Goal: Task Accomplishment & Management: Manage account settings

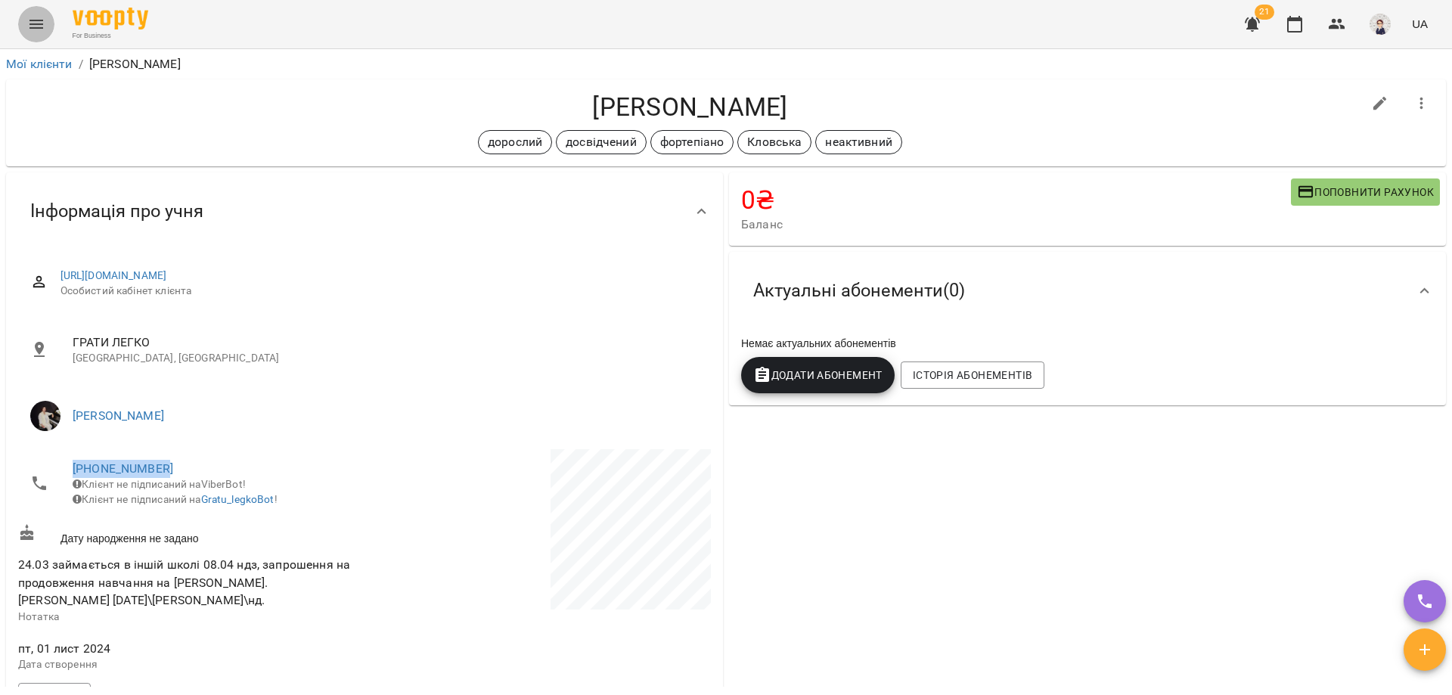
click at [37, 25] on icon "Menu" at bounding box center [36, 24] width 18 height 18
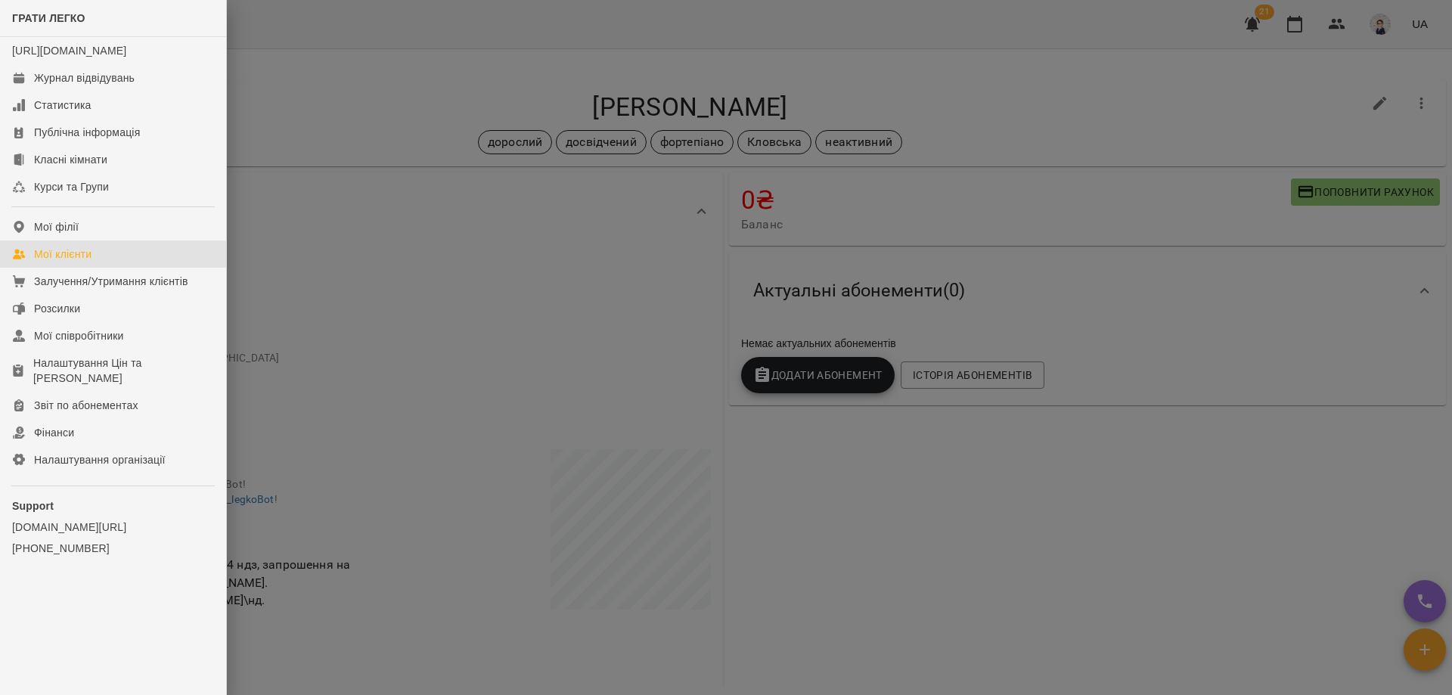
click at [61, 262] on div "Мої клієнти" at bounding box center [62, 254] width 57 height 15
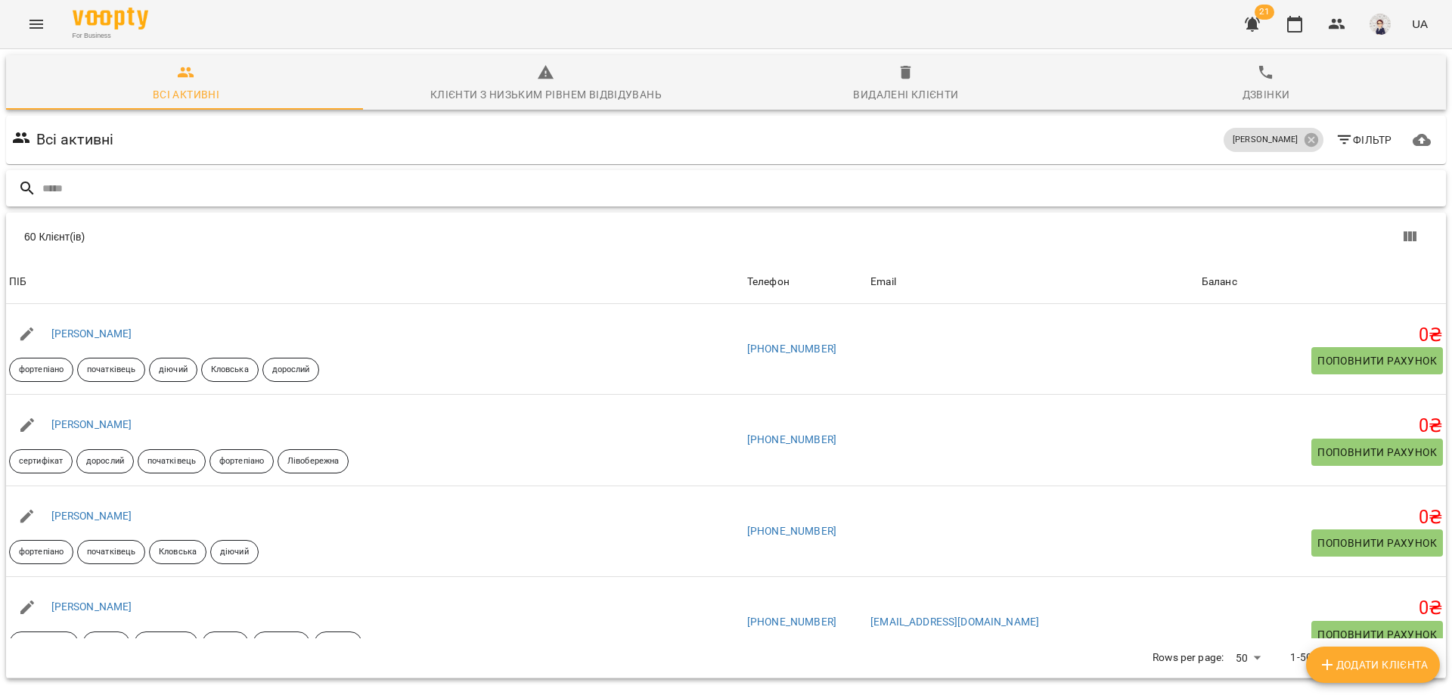
click at [129, 178] on input "text" at bounding box center [741, 188] width 1398 height 25
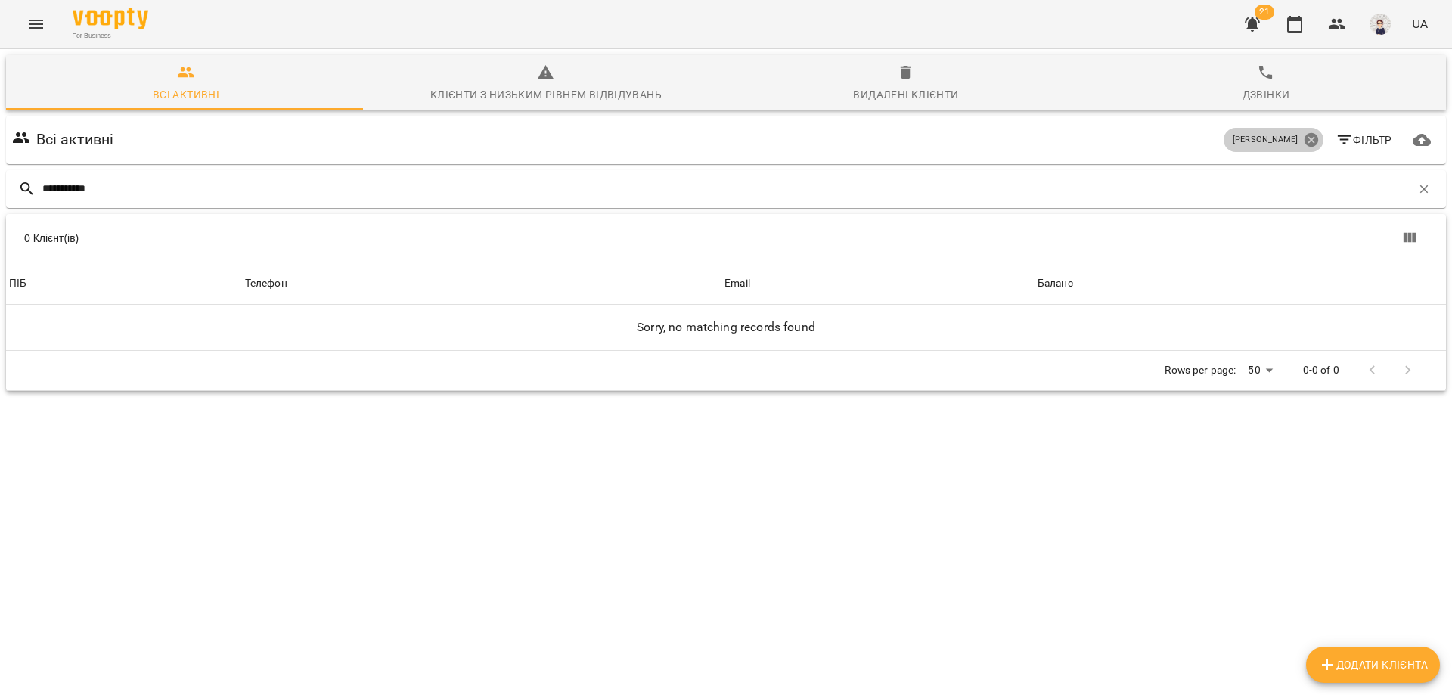
click at [1303, 138] on icon at bounding box center [1311, 140] width 17 height 17
click at [422, 191] on input "**********" at bounding box center [726, 188] width 1369 height 25
drag, startPoint x: 422, startPoint y: 191, endPoint x: 121, endPoint y: 196, distance: 301.1
click at [129, 194] on input "**********" at bounding box center [726, 188] width 1369 height 25
click at [138, 188] on input "**********" at bounding box center [726, 188] width 1369 height 25
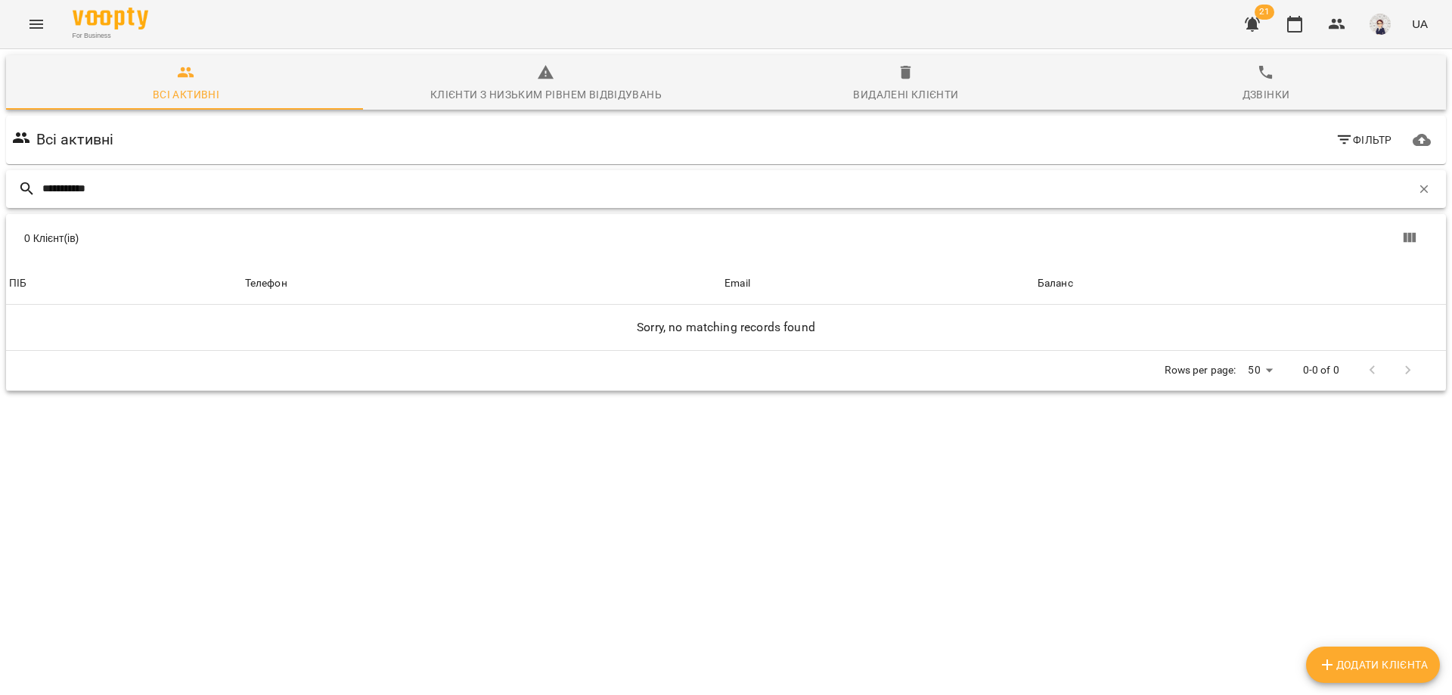
drag, startPoint x: 147, startPoint y: 188, endPoint x: 3, endPoint y: 191, distance: 144.5
click at [3, 191] on div "**********" at bounding box center [726, 189] width 1446 height 44
type input "**********"
click at [1420, 192] on icon "button" at bounding box center [1424, 189] width 8 height 8
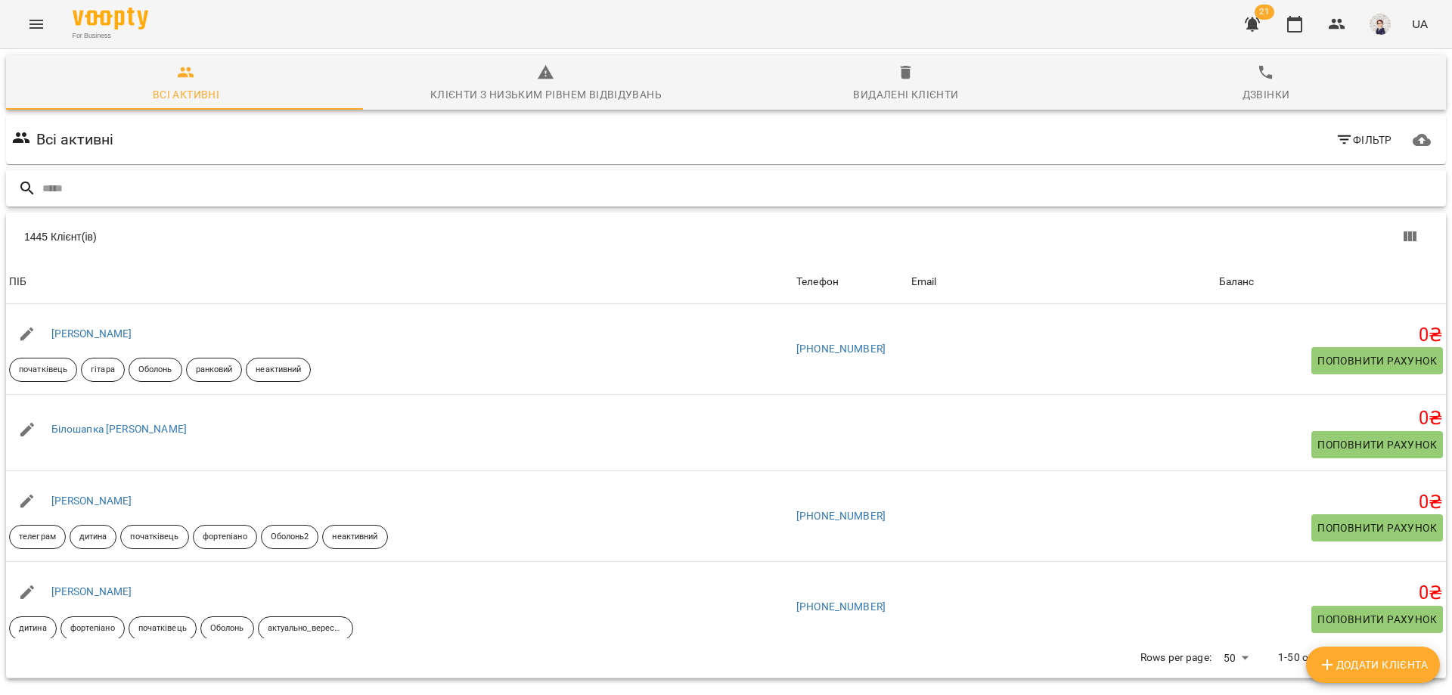
click at [184, 194] on input "text" at bounding box center [741, 188] width 1398 height 25
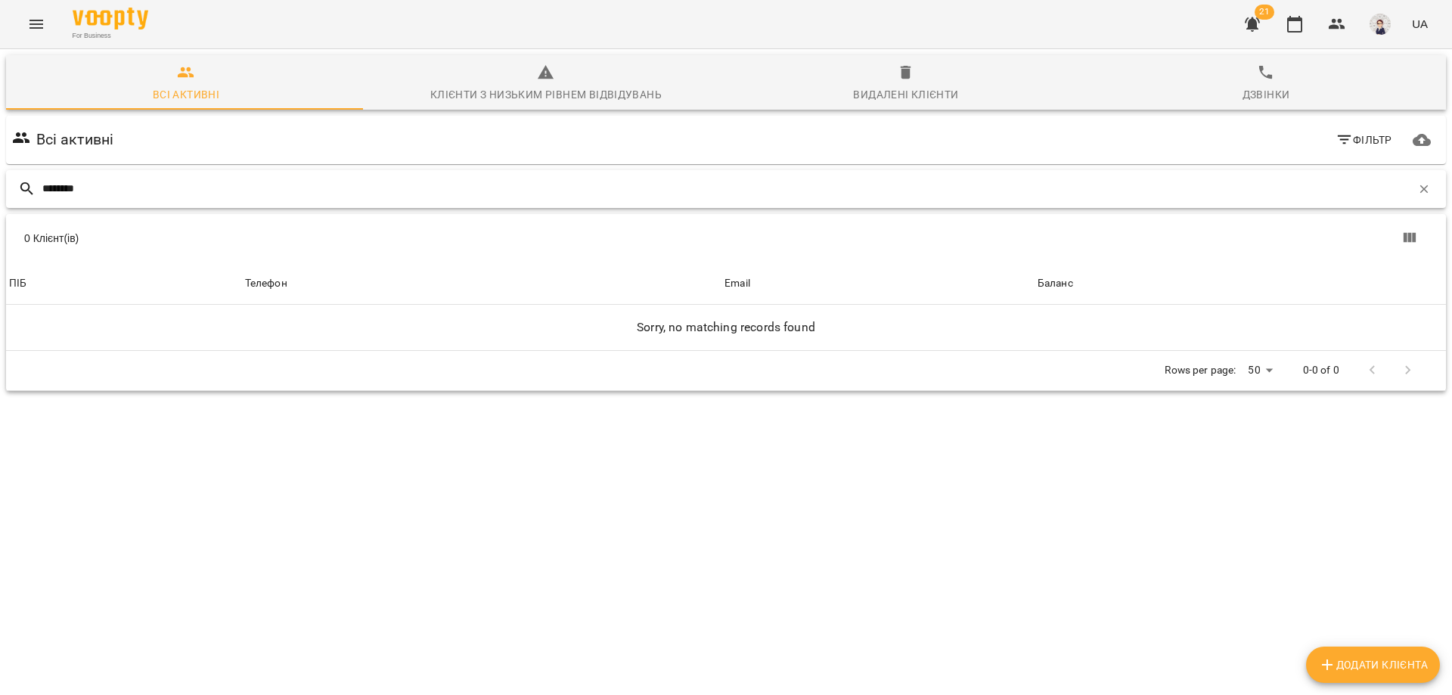
type input "********"
click at [1349, 142] on span "Фільтр" at bounding box center [1364, 140] width 57 height 18
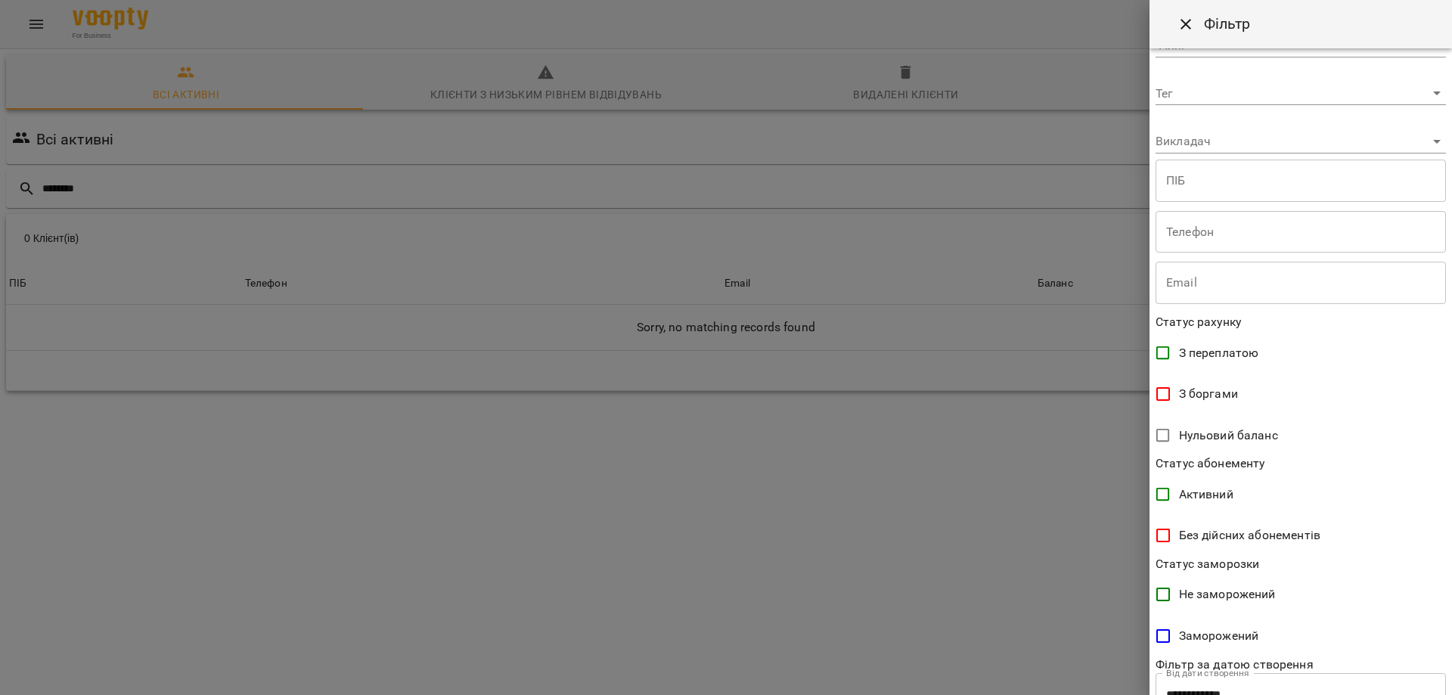
scroll to position [147, 0]
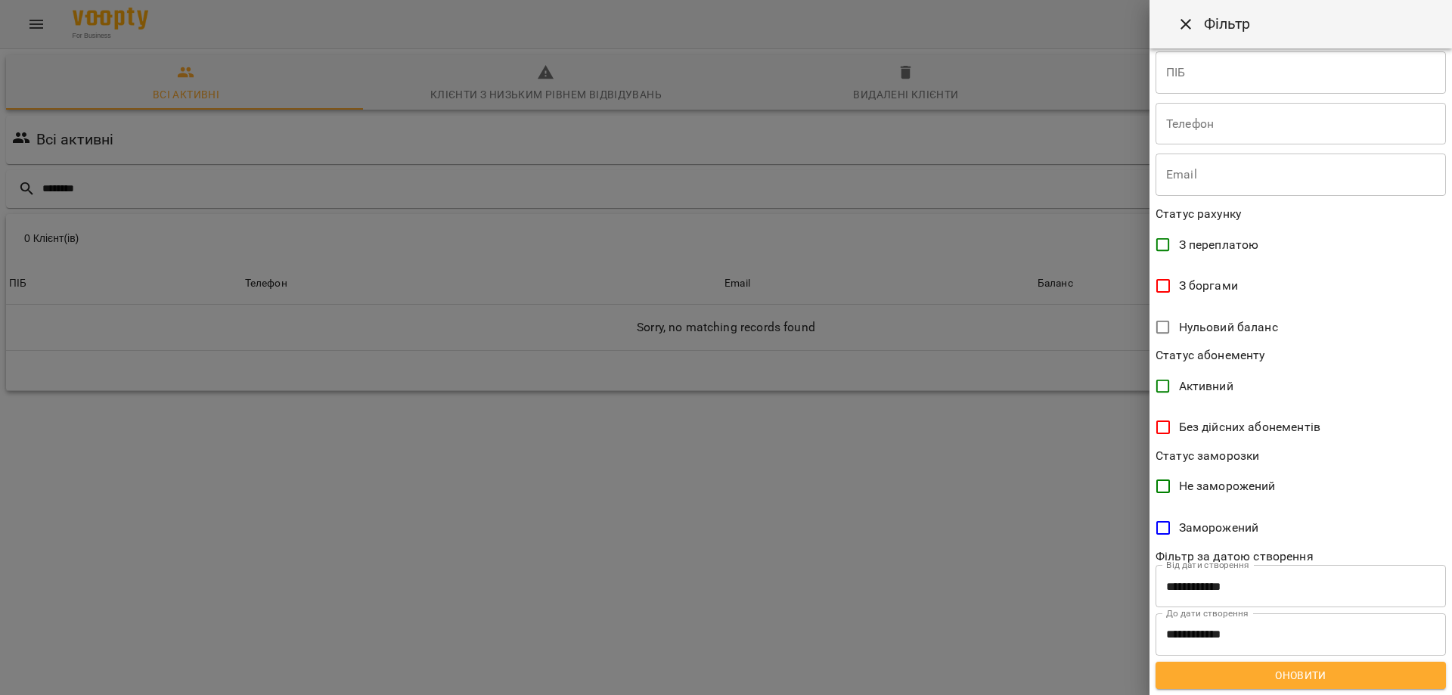
click at [1031, 475] on div at bounding box center [726, 347] width 1452 height 695
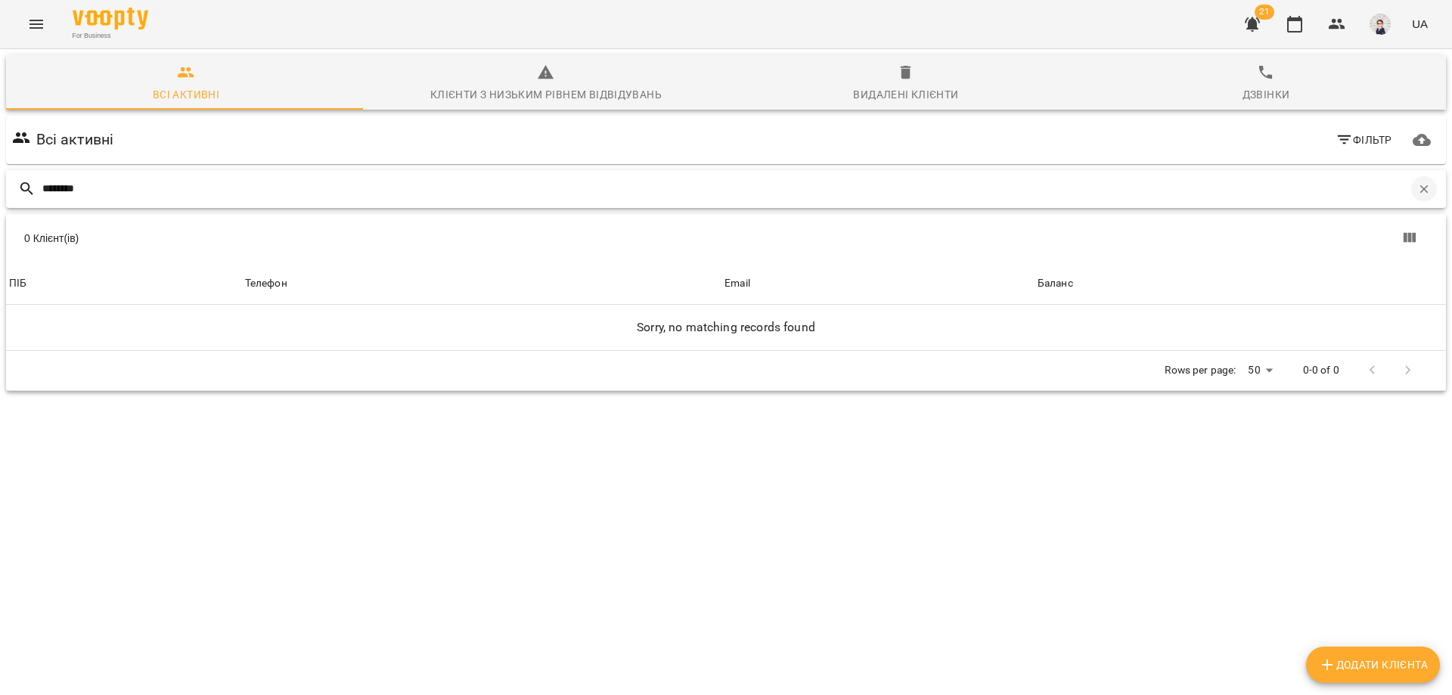
click at [1417, 194] on icon "button" at bounding box center [1424, 189] width 14 height 14
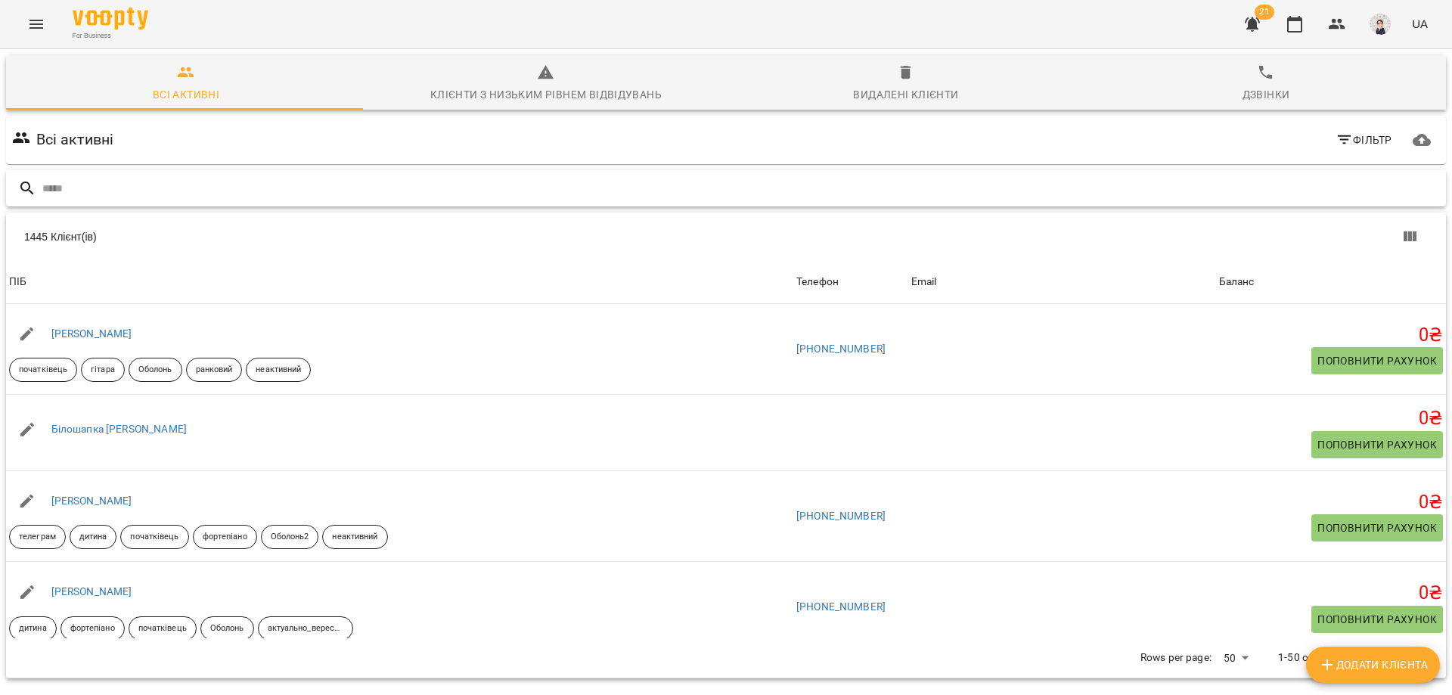
click at [132, 194] on input "text" at bounding box center [741, 188] width 1398 height 25
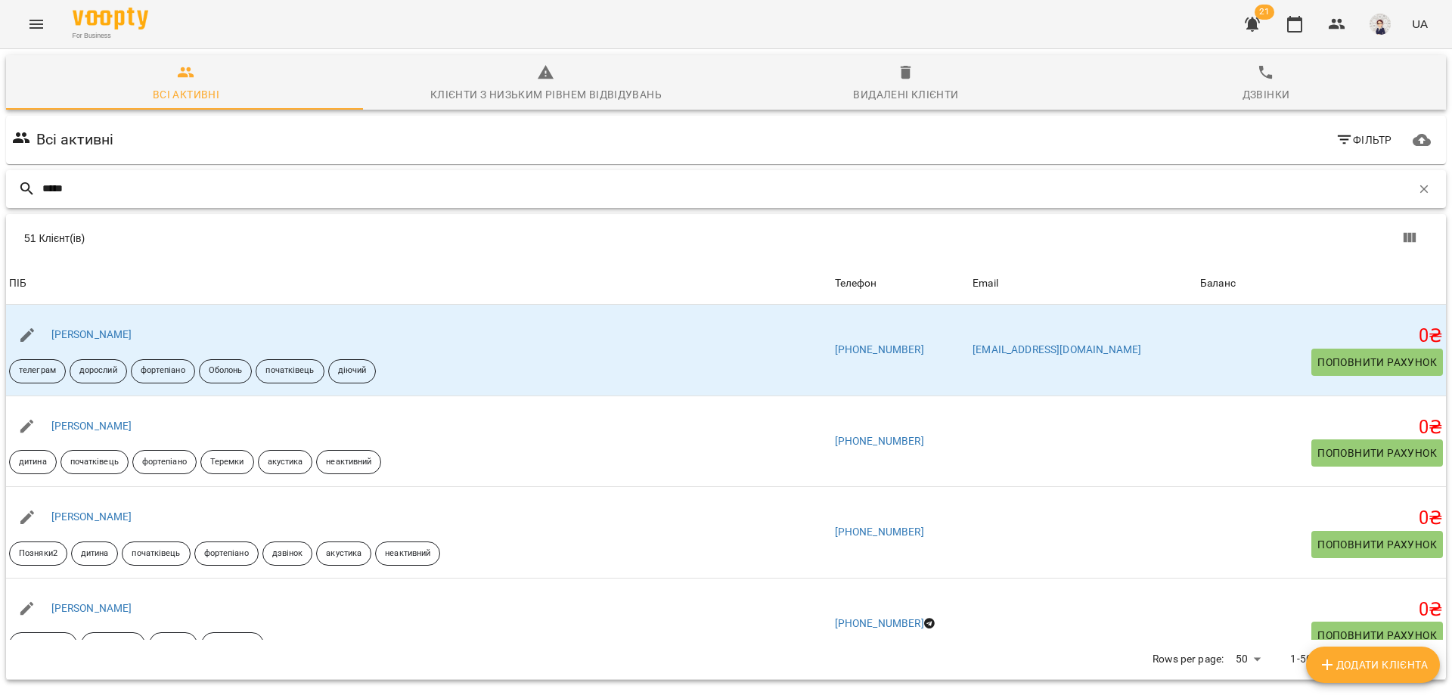
type input "*****"
click at [25, 26] on button "Menu" at bounding box center [36, 24] width 36 height 36
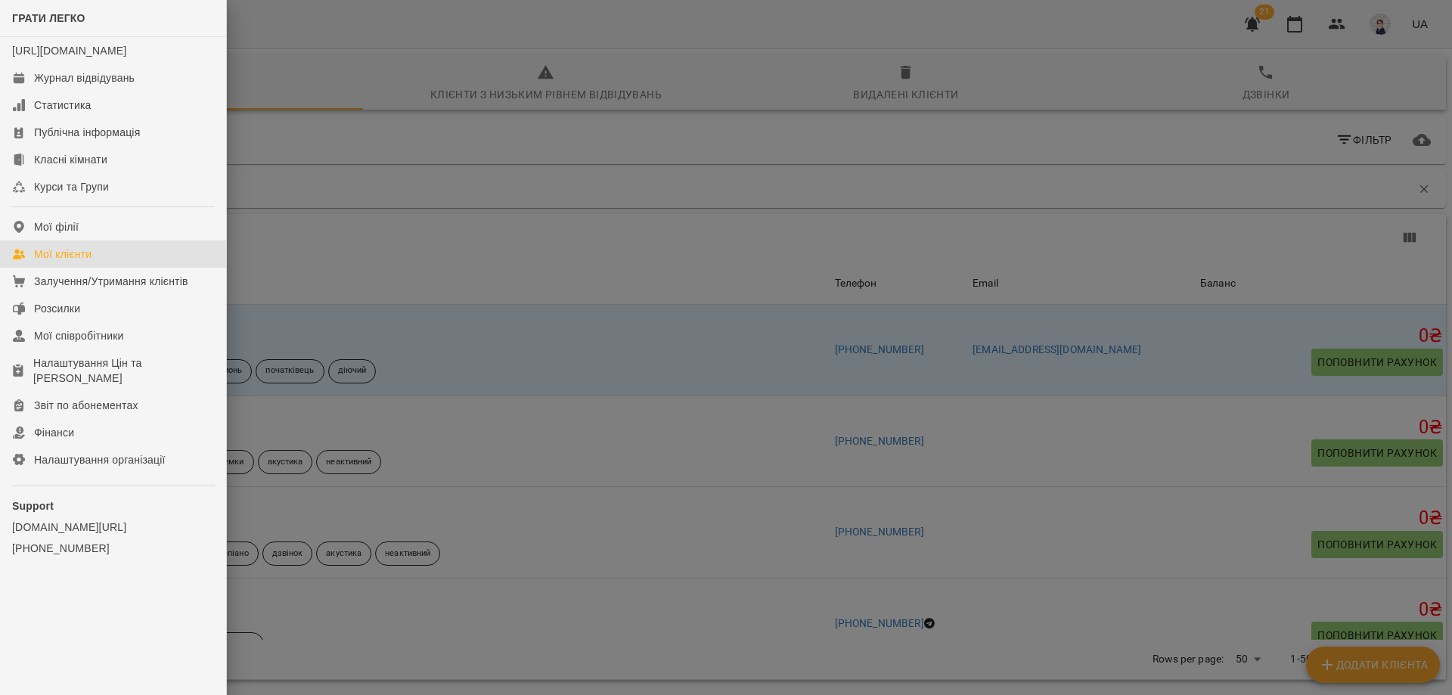
click at [78, 262] on div "Мої клієнти" at bounding box center [62, 254] width 57 height 15
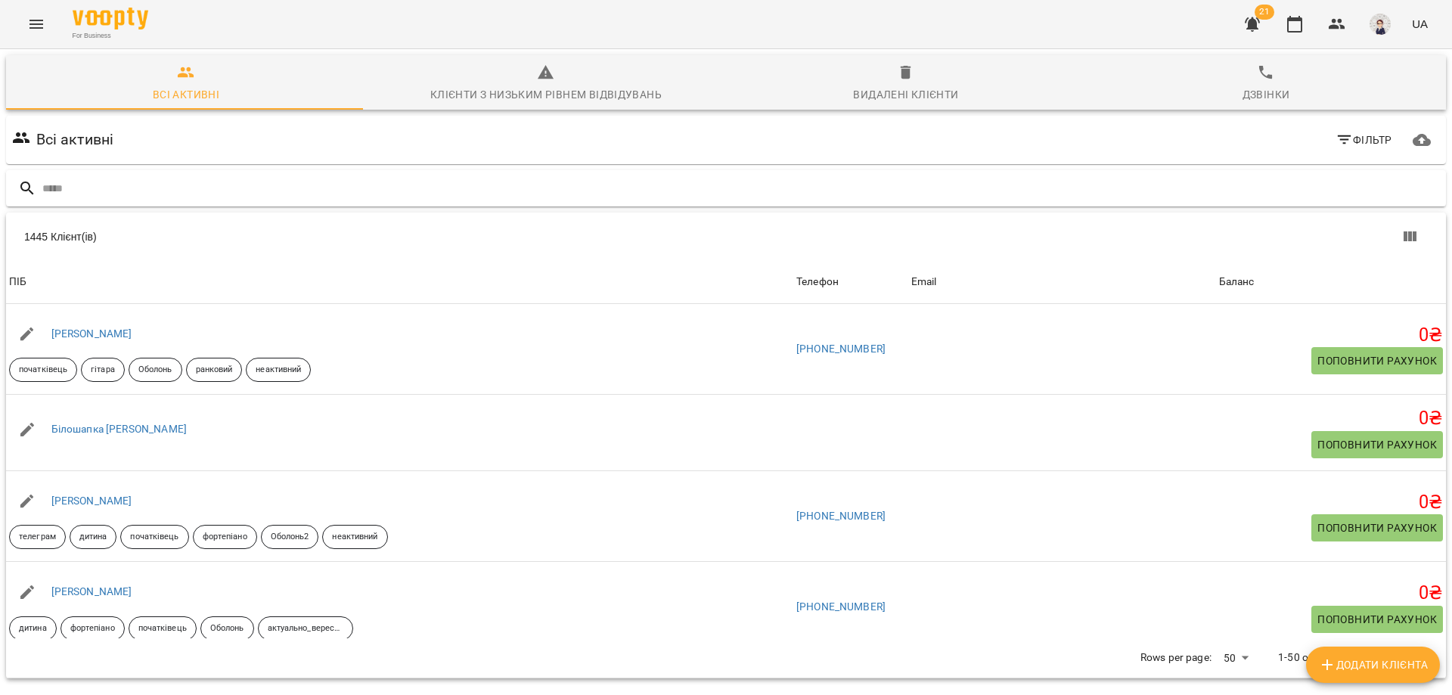
click at [182, 188] on input "text" at bounding box center [741, 188] width 1398 height 25
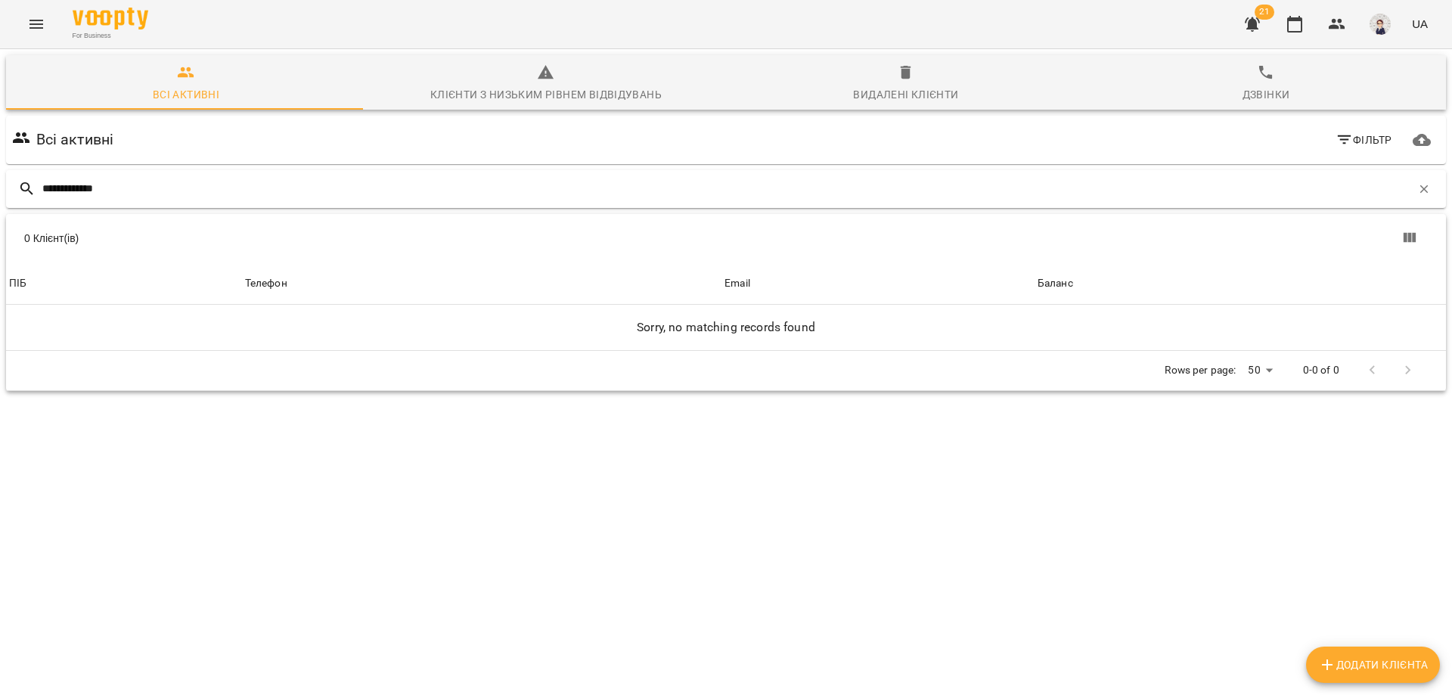
type input "**********"
drag, startPoint x: 174, startPoint y: 199, endPoint x: 40, endPoint y: 188, distance: 134.3
click at [40, 188] on div "**********" at bounding box center [726, 189] width 1440 height 38
type input "**********"
click at [895, 88] on div "Видалені клієнти" at bounding box center [905, 94] width 105 height 18
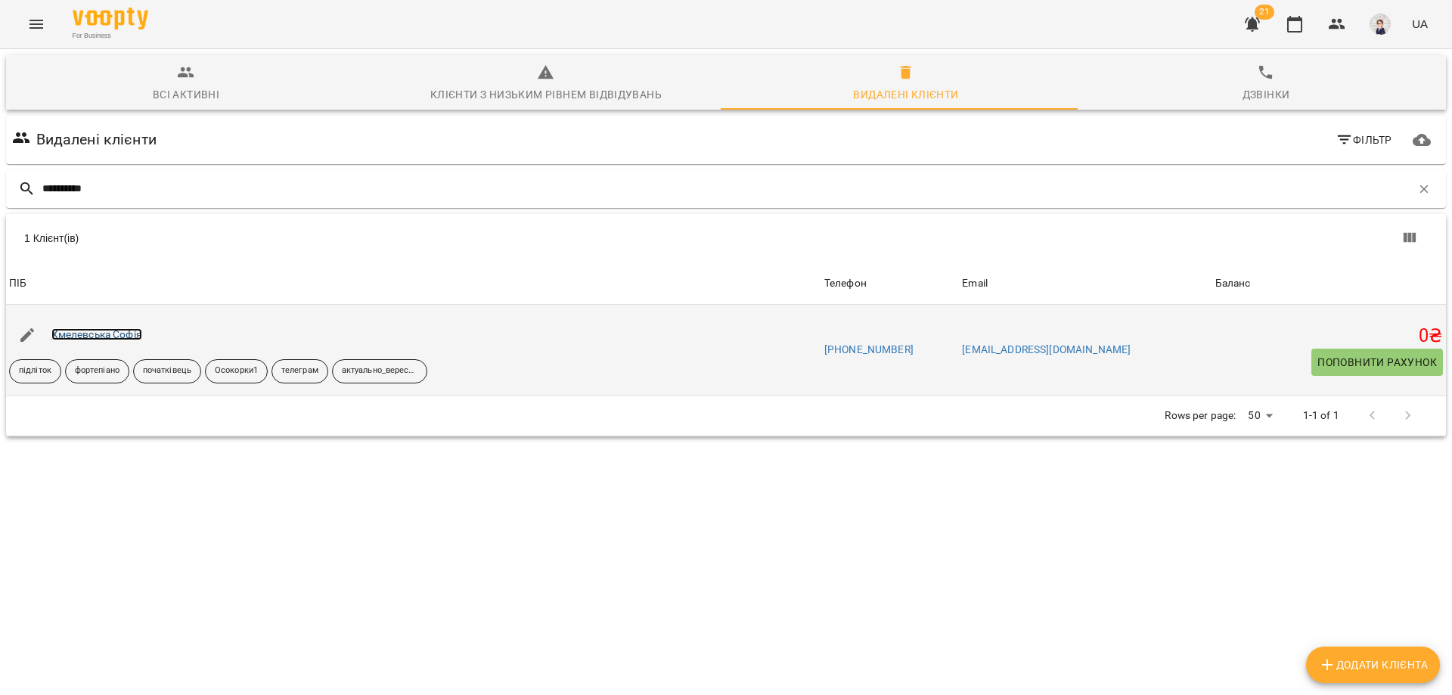
click at [108, 331] on link "Хмелевська Софія" at bounding box center [96, 334] width 91 height 12
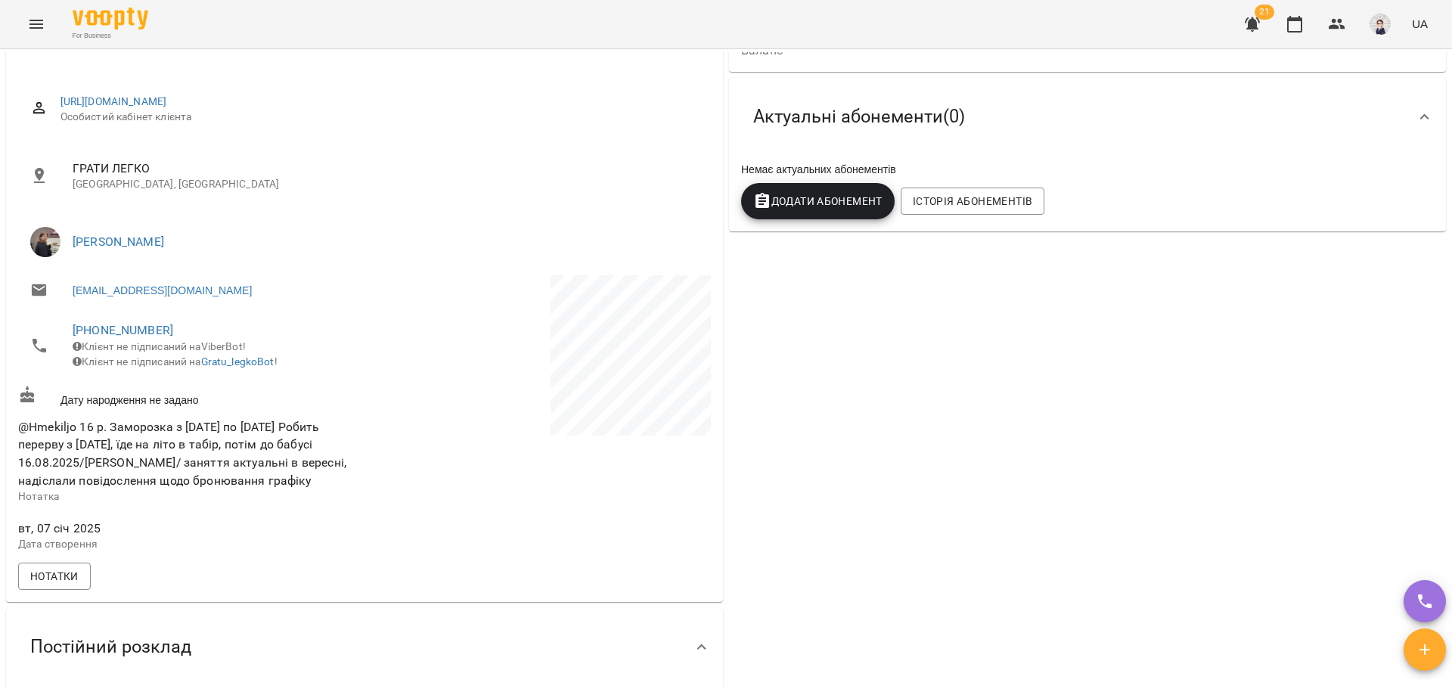
scroll to position [76, 0]
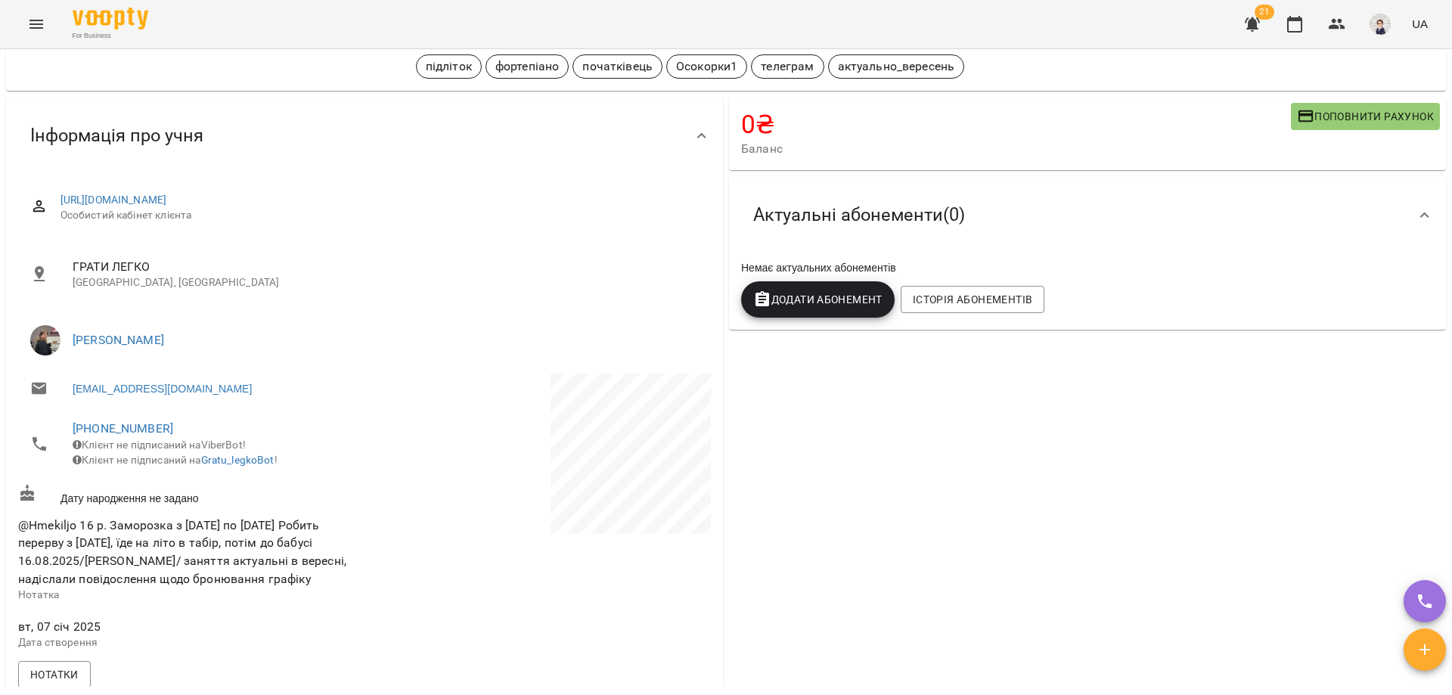
click at [46, 22] on button "Menu" at bounding box center [36, 24] width 36 height 36
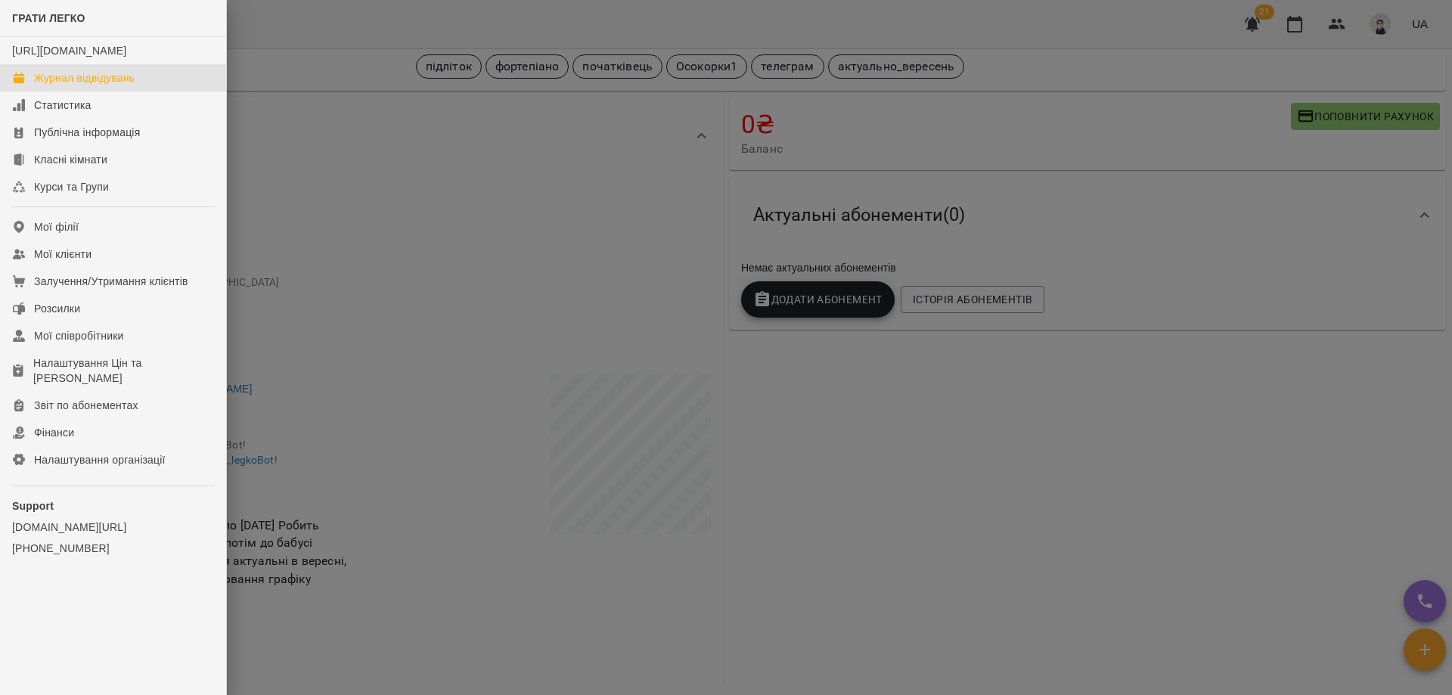
click at [85, 85] on link "Журнал відвідувань" at bounding box center [113, 77] width 226 height 27
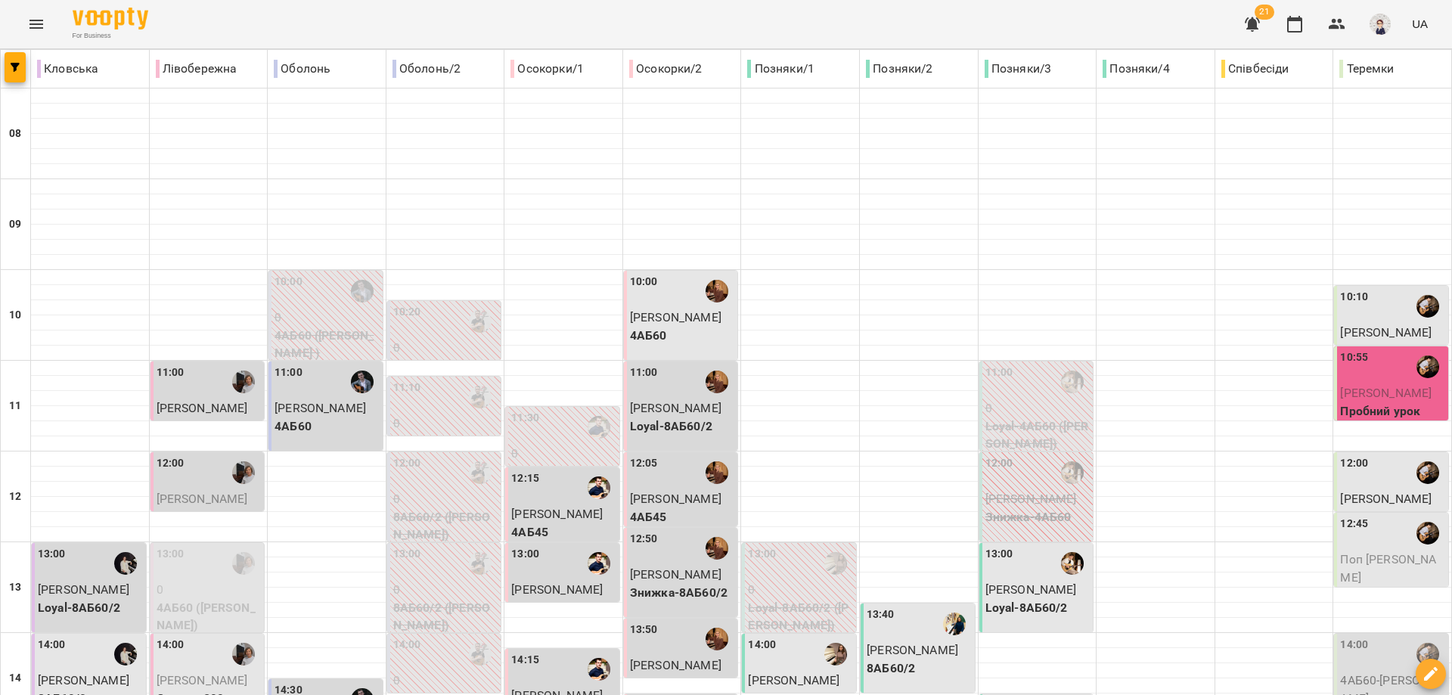
scroll to position [76, 0]
click at [668, 310] on span "[PERSON_NAME]" at bounding box center [676, 317] width 92 height 14
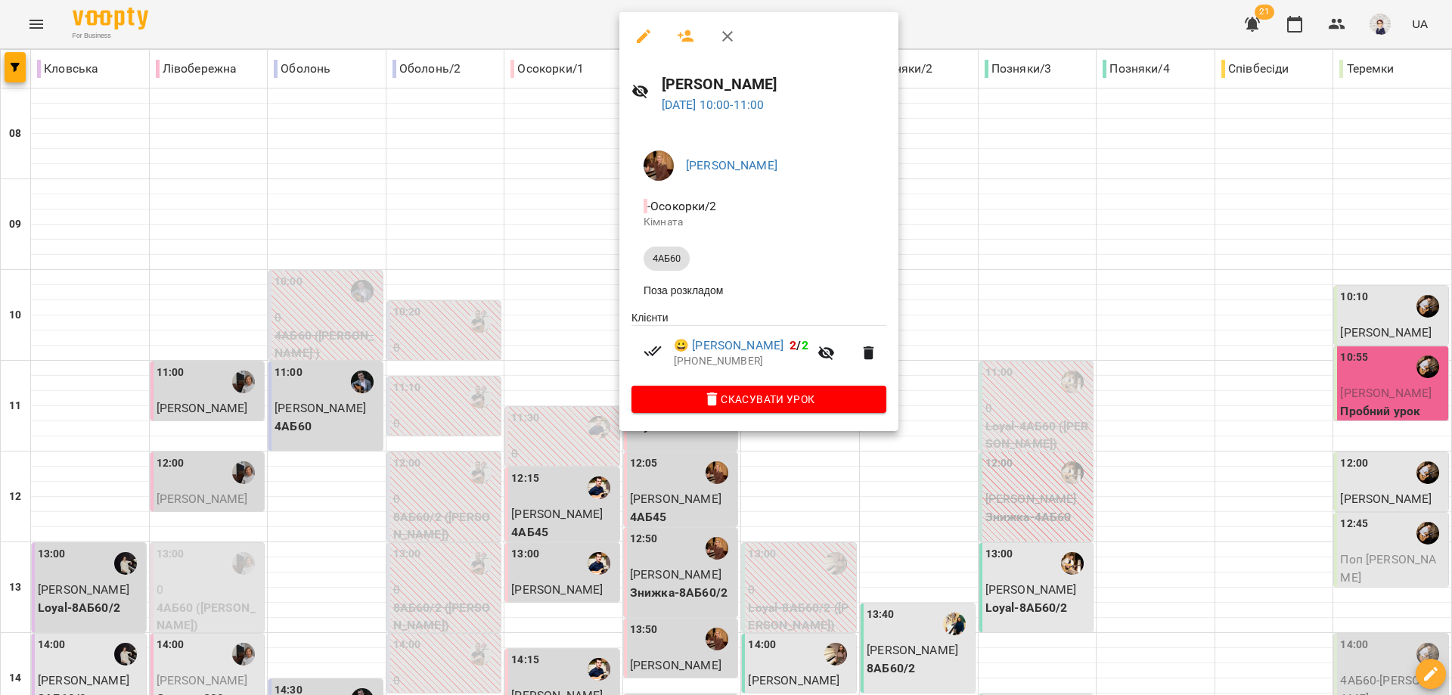
click at [560, 197] on div at bounding box center [726, 347] width 1452 height 695
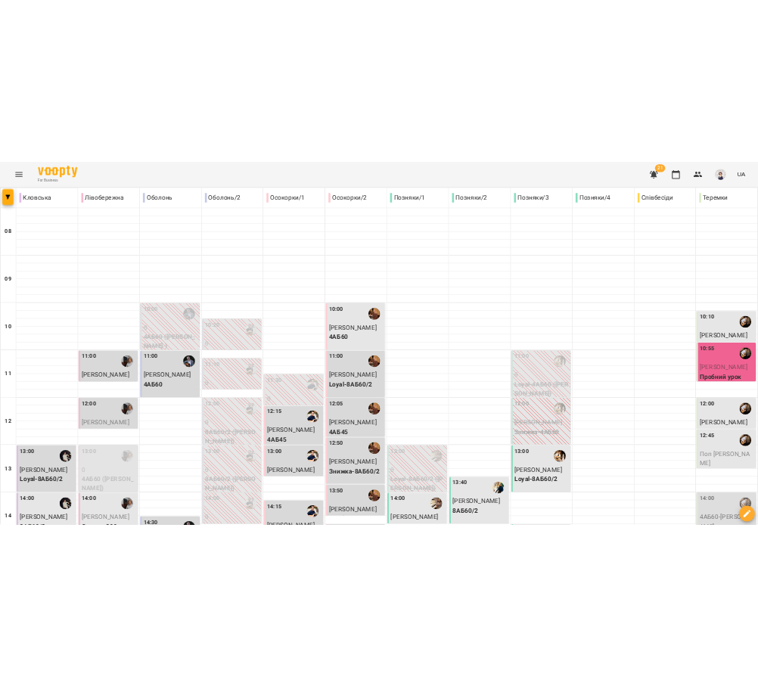
scroll to position [151, 0]
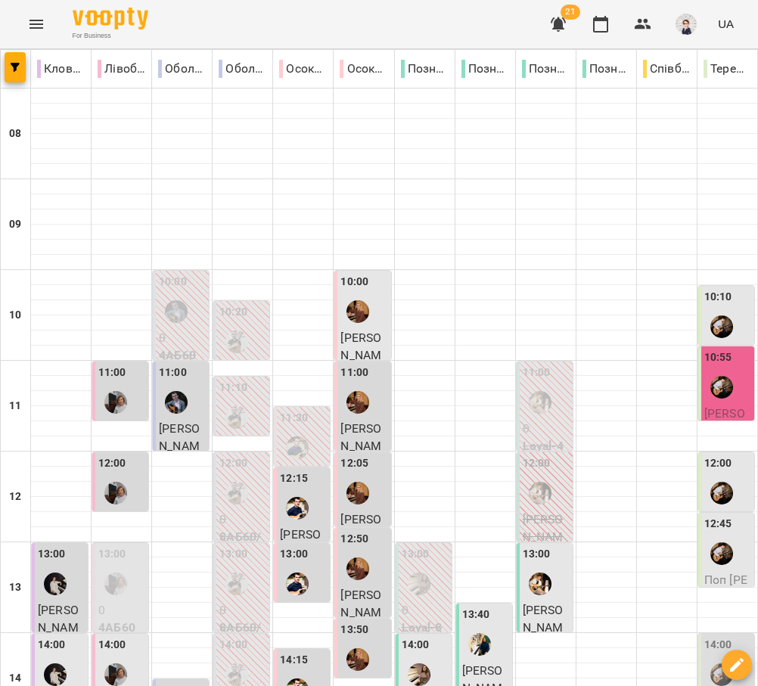
click at [35, 15] on icon "Menu" at bounding box center [36, 24] width 18 height 18
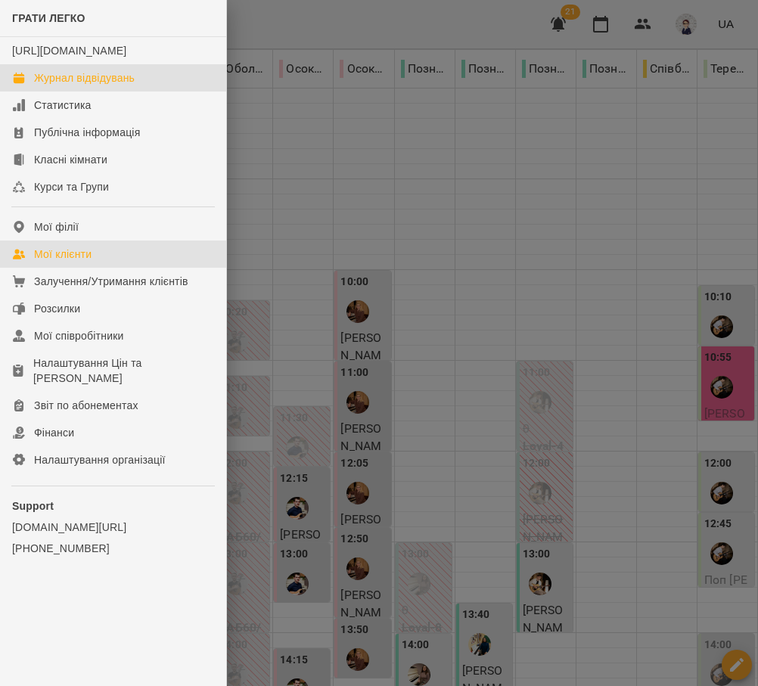
click at [79, 262] on div "Мої клієнти" at bounding box center [62, 254] width 57 height 15
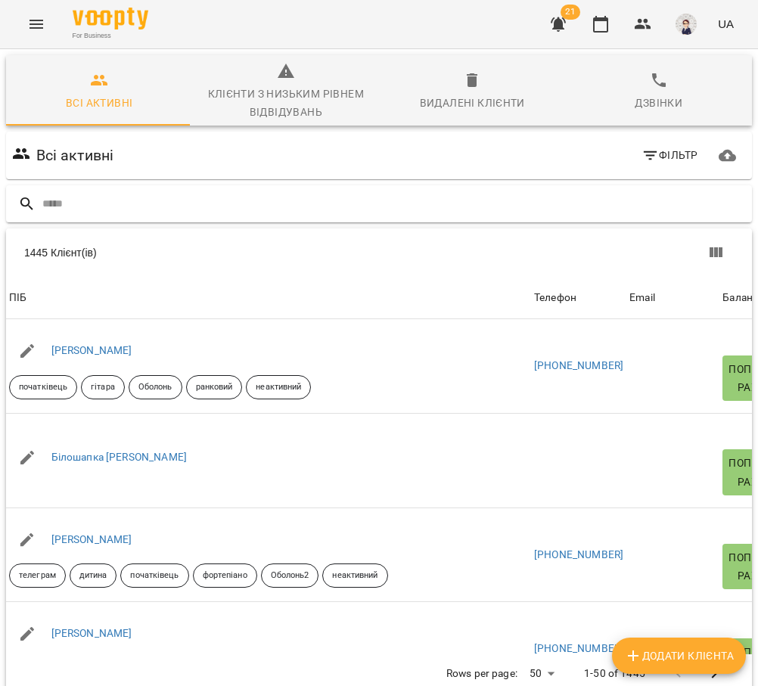
click at [200, 199] on input "text" at bounding box center [393, 203] width 703 height 25
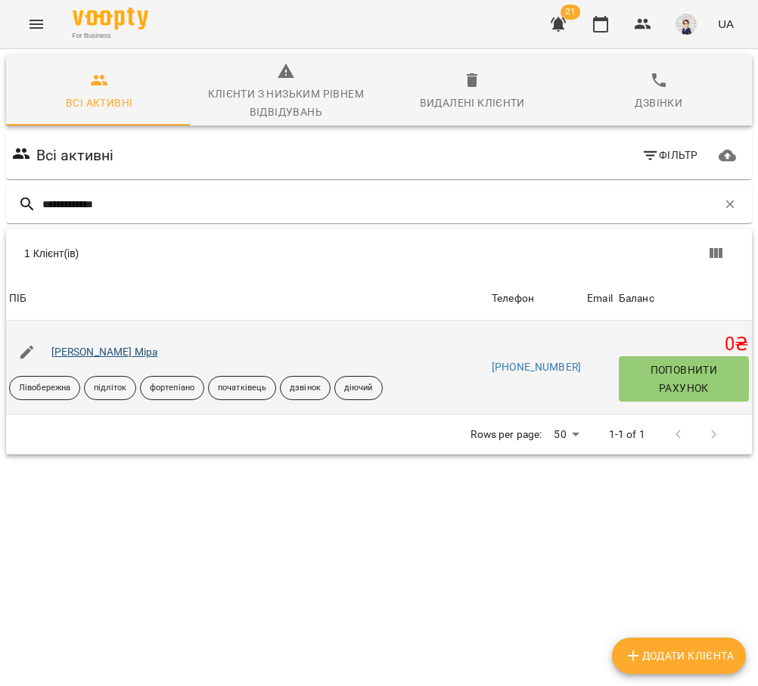
type input "**********"
click at [109, 351] on link "[PERSON_NAME] Міра" at bounding box center [104, 352] width 107 height 12
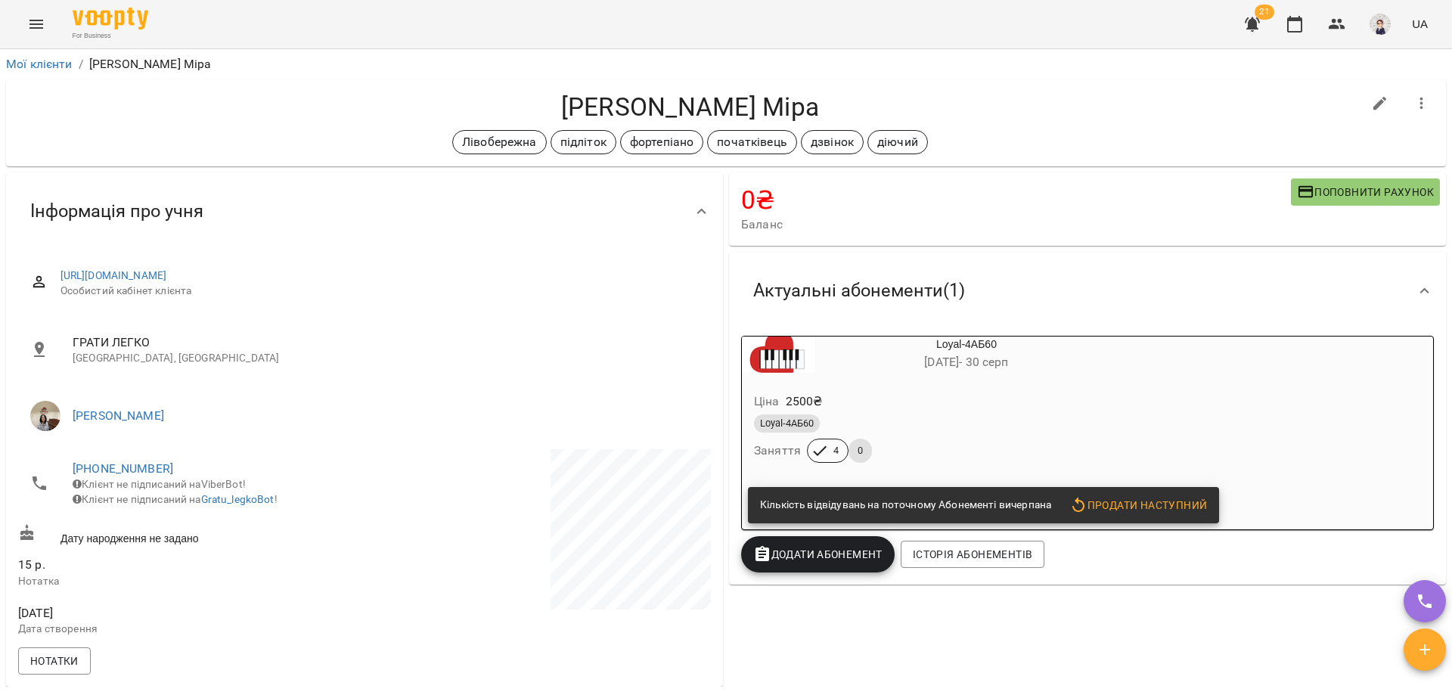
click at [38, 17] on icon "Menu" at bounding box center [36, 24] width 18 height 18
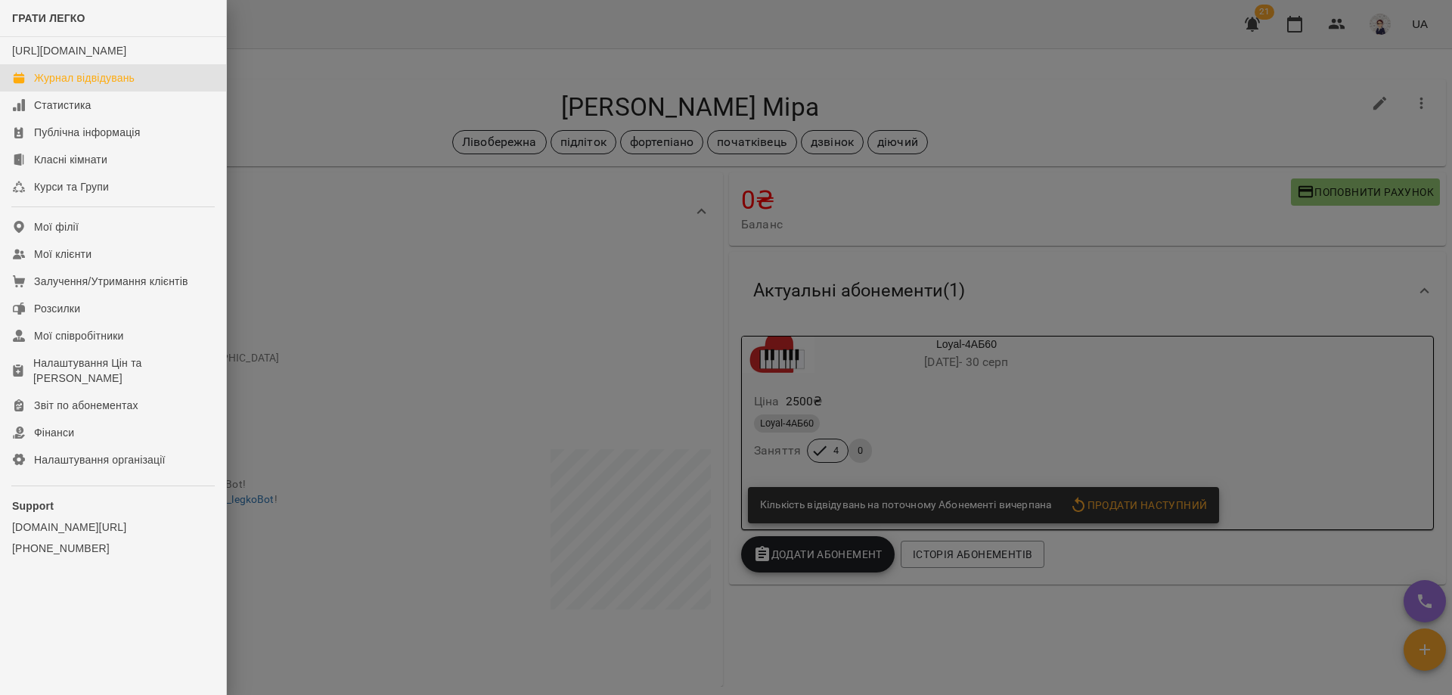
click at [63, 85] on div "Журнал відвідувань" at bounding box center [84, 77] width 101 height 15
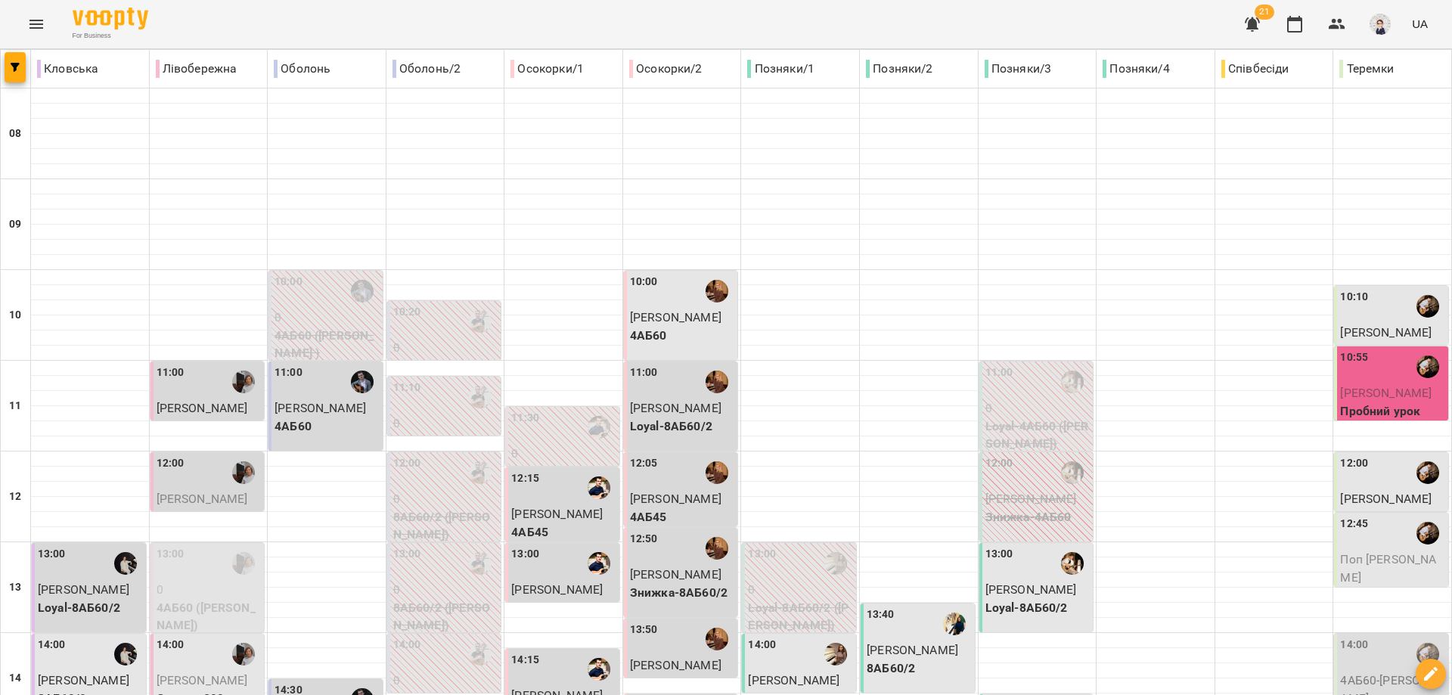
scroll to position [151, 0]
type input "**********"
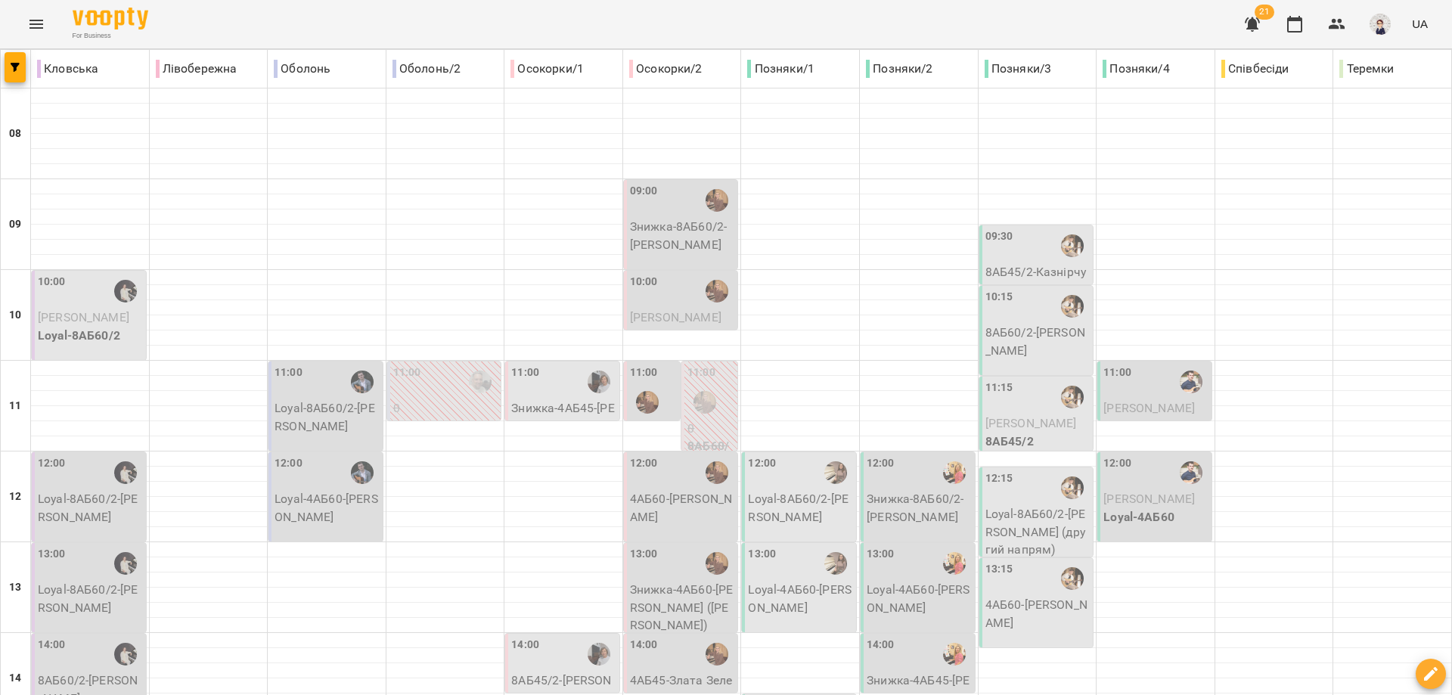
click at [1043, 268] on p "8АБ45/2 - Казнірчук Роман" at bounding box center [1038, 281] width 105 height 36
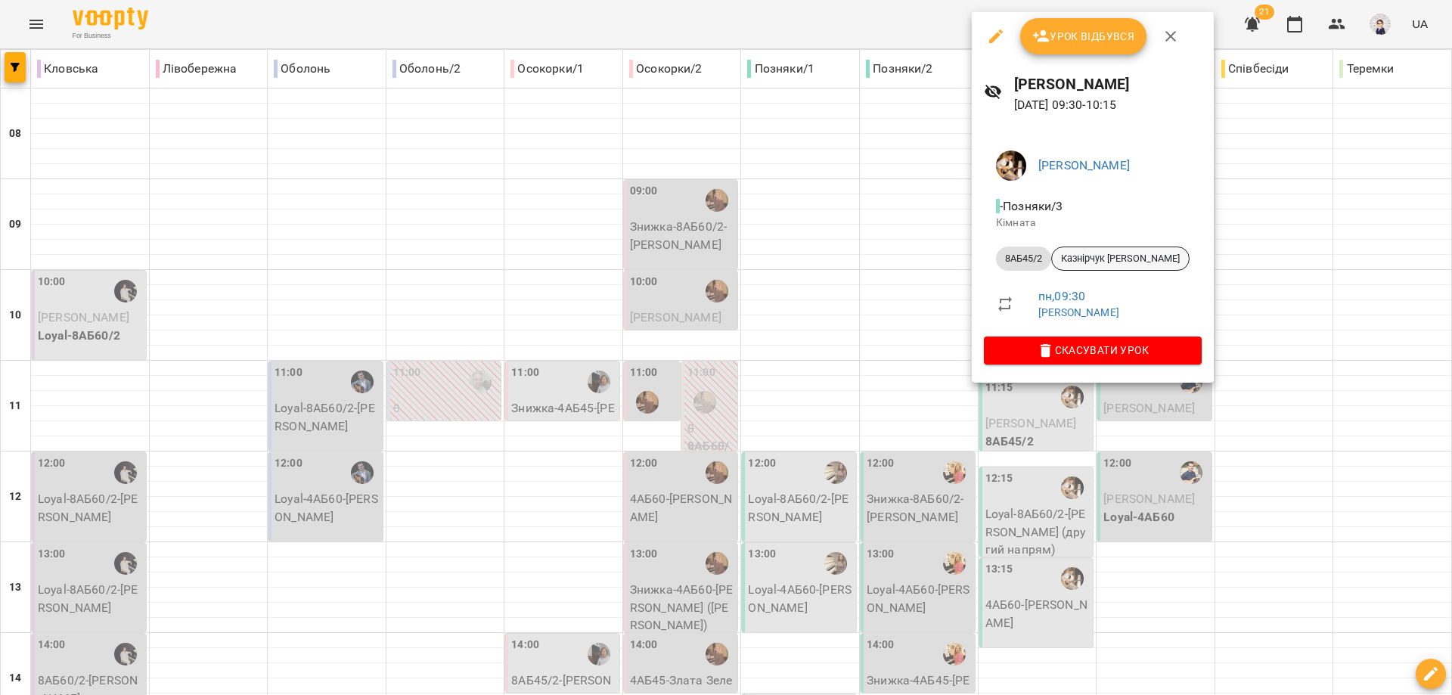
click at [1091, 258] on span "Казнірчук [PERSON_NAME]" at bounding box center [1120, 259] width 137 height 14
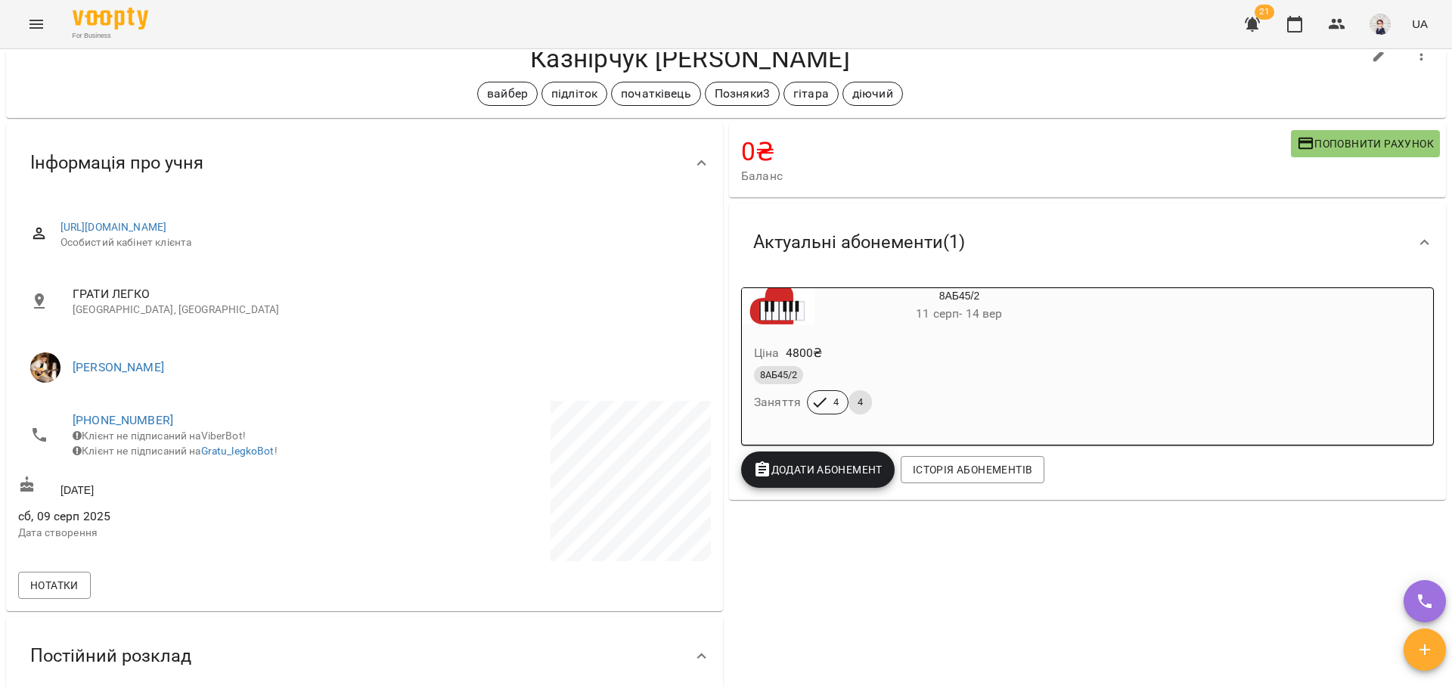
scroll to position [76, 0]
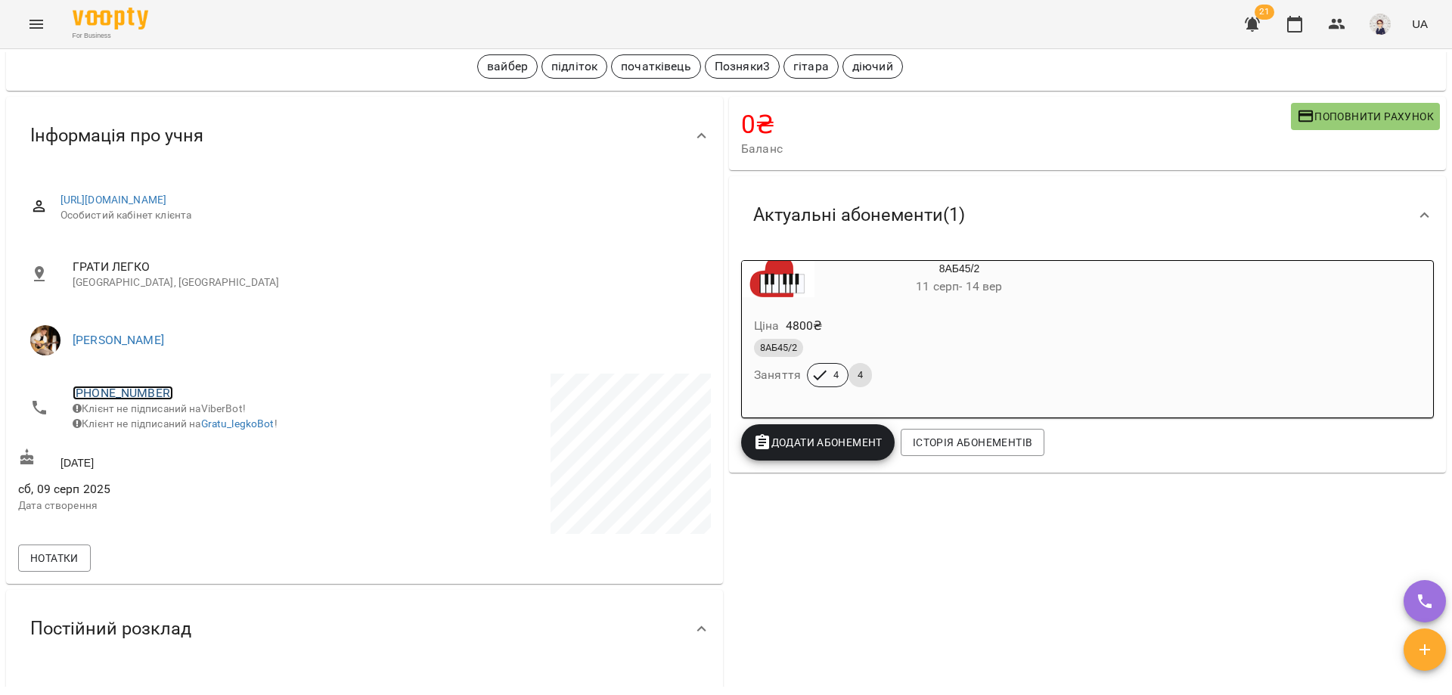
click at [128, 393] on link "+380503857791" at bounding box center [123, 393] width 101 height 14
click at [185, 450] on img at bounding box center [184, 448] width 23 height 23
click at [110, 390] on link "+380503857791" at bounding box center [123, 393] width 101 height 14
click at [185, 445] on img at bounding box center [184, 448] width 23 height 23
click at [33, 20] on icon "Menu" at bounding box center [36, 24] width 14 height 9
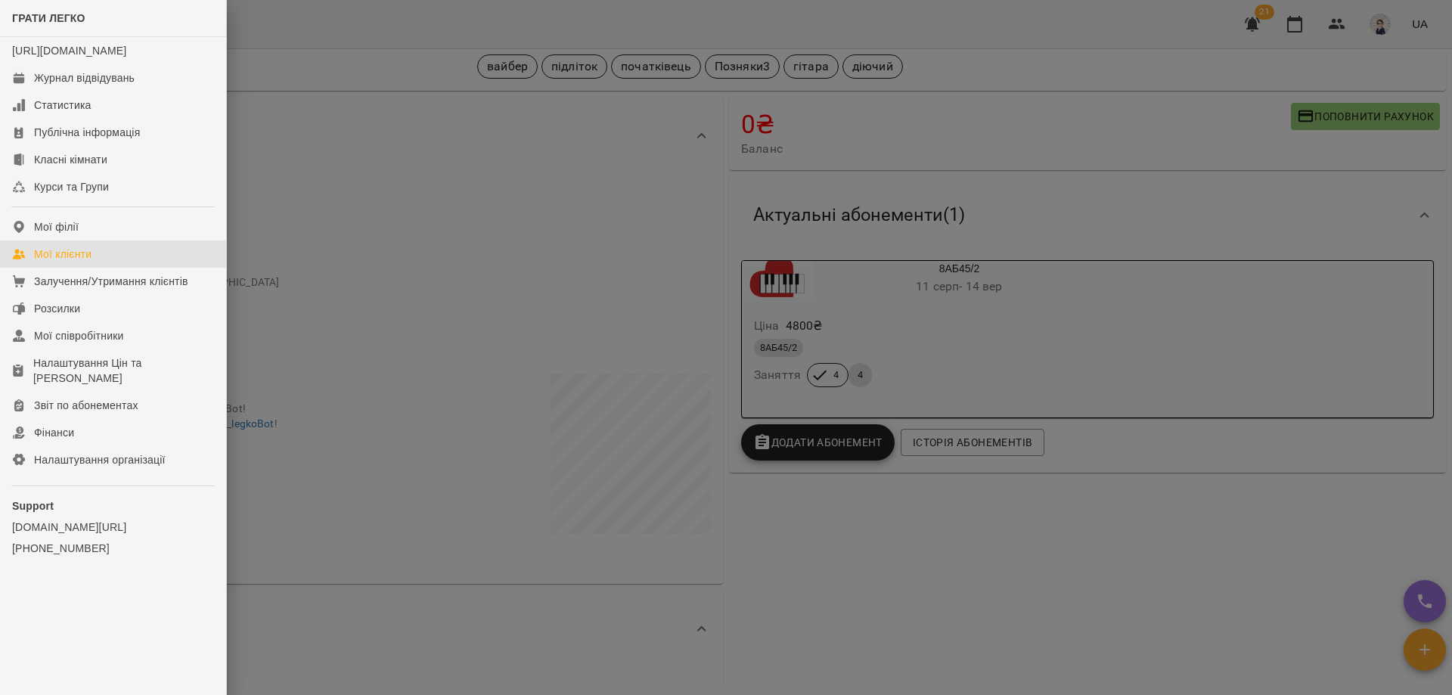
click at [73, 262] on div "Мої клієнти" at bounding box center [62, 254] width 57 height 15
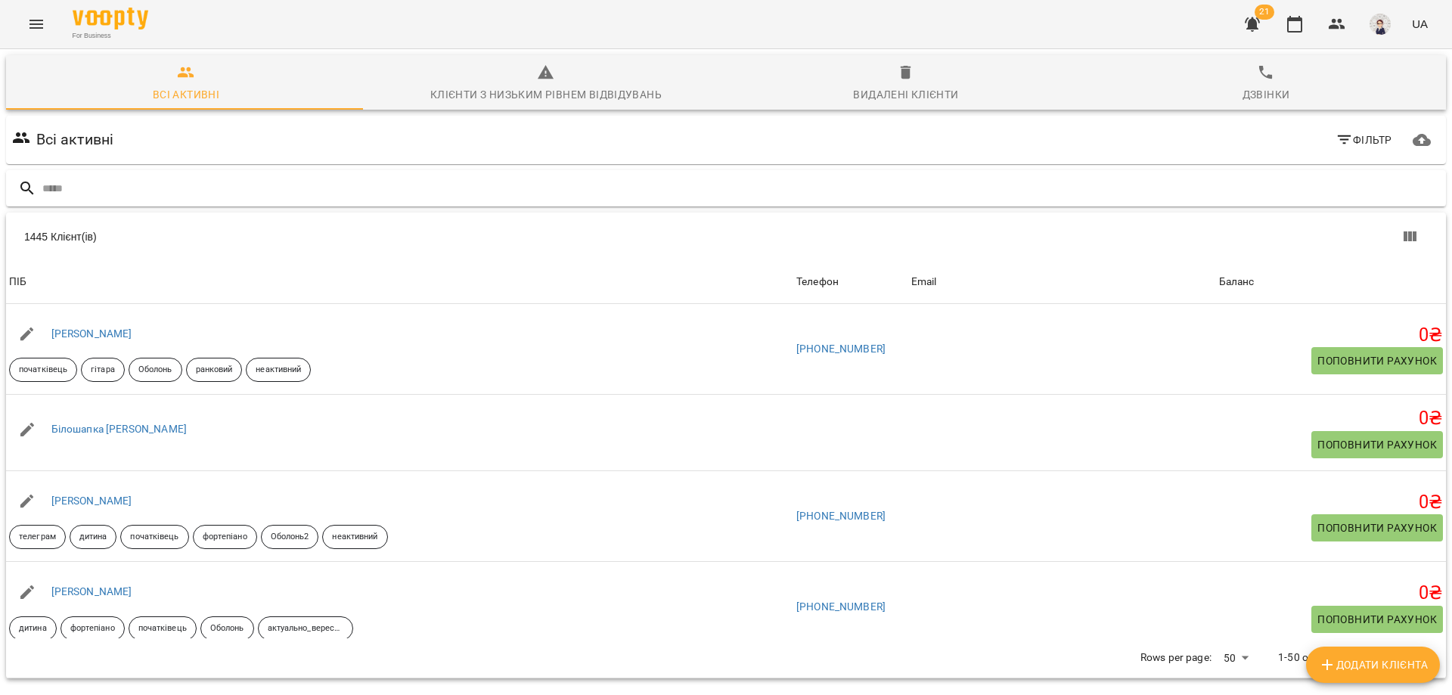
click at [157, 191] on input "text" at bounding box center [741, 188] width 1398 height 25
click at [157, 193] on input "text" at bounding box center [741, 188] width 1398 height 25
click at [158, 192] on input "text" at bounding box center [741, 188] width 1398 height 25
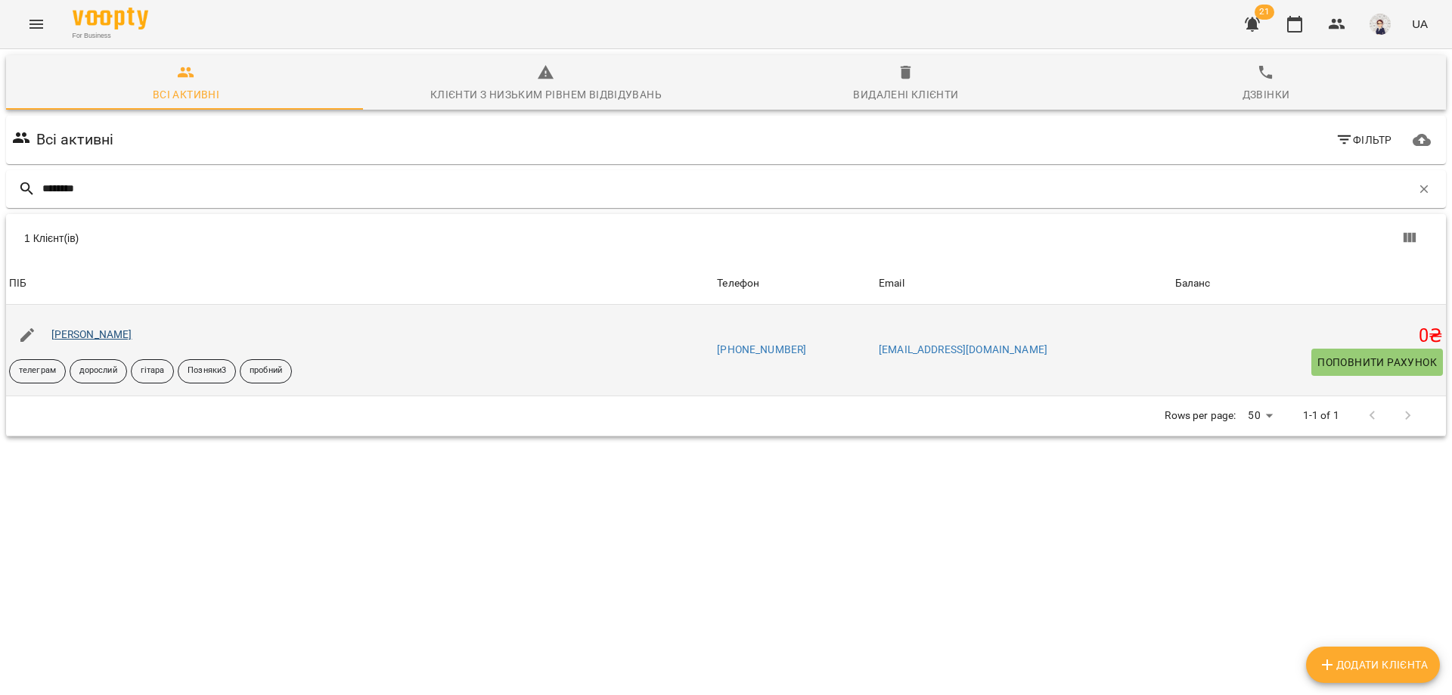
type input "*******"
click at [119, 337] on link "[PERSON_NAME]" at bounding box center [91, 334] width 81 height 12
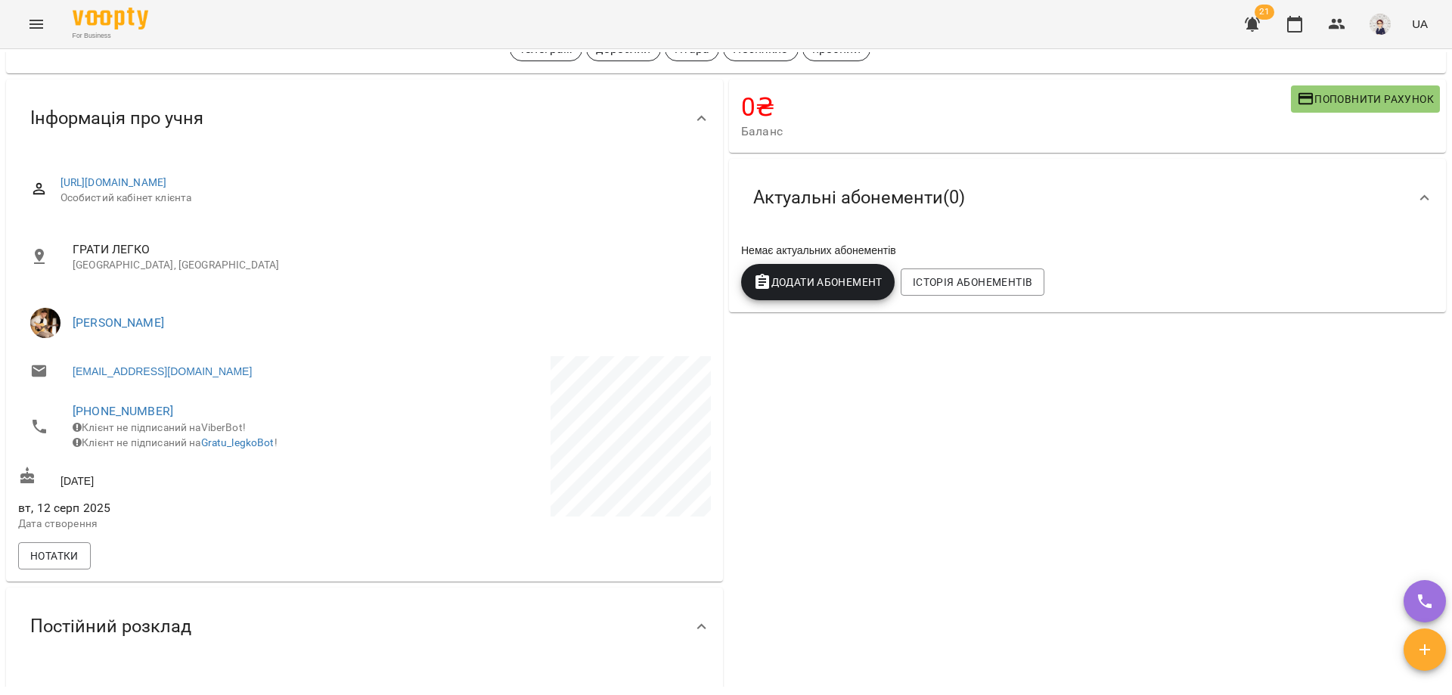
scroll to position [227, 0]
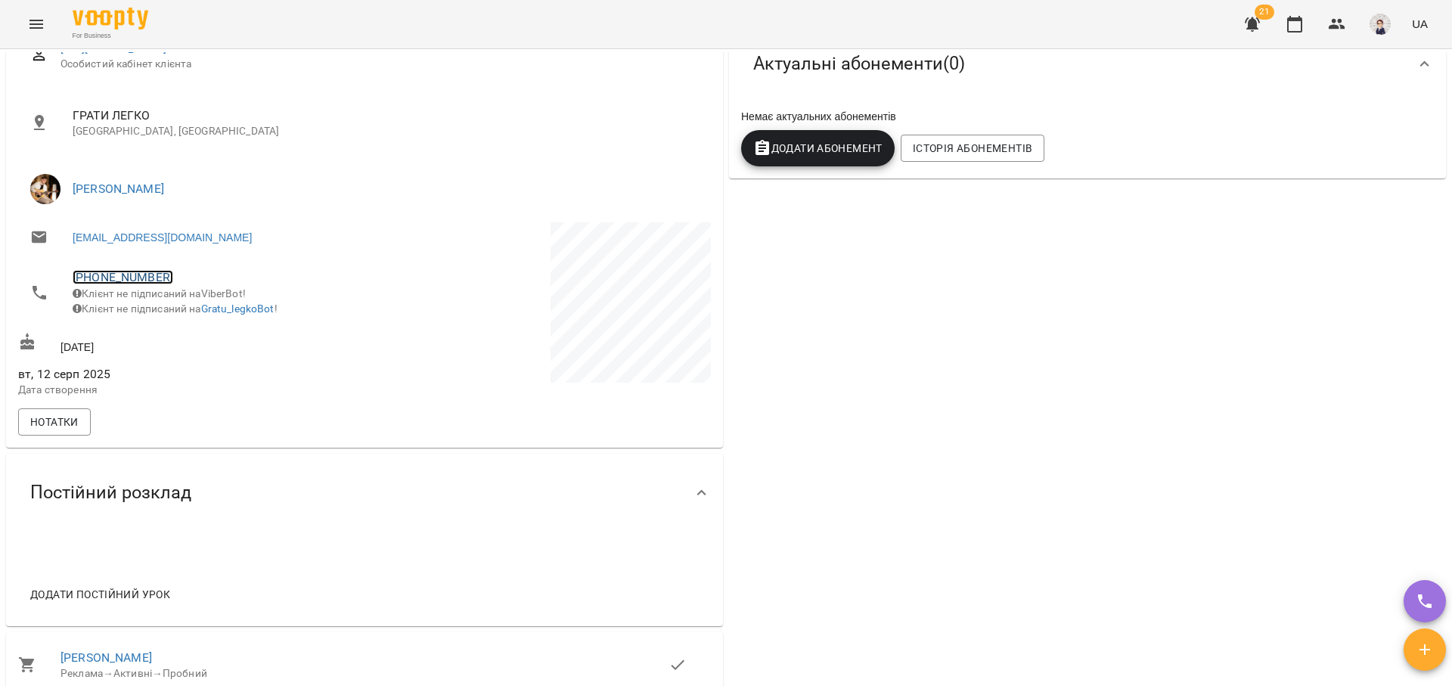
click at [103, 281] on link "+380938246467" at bounding box center [123, 277] width 101 height 14
click at [193, 331] on img at bounding box center [184, 333] width 23 height 23
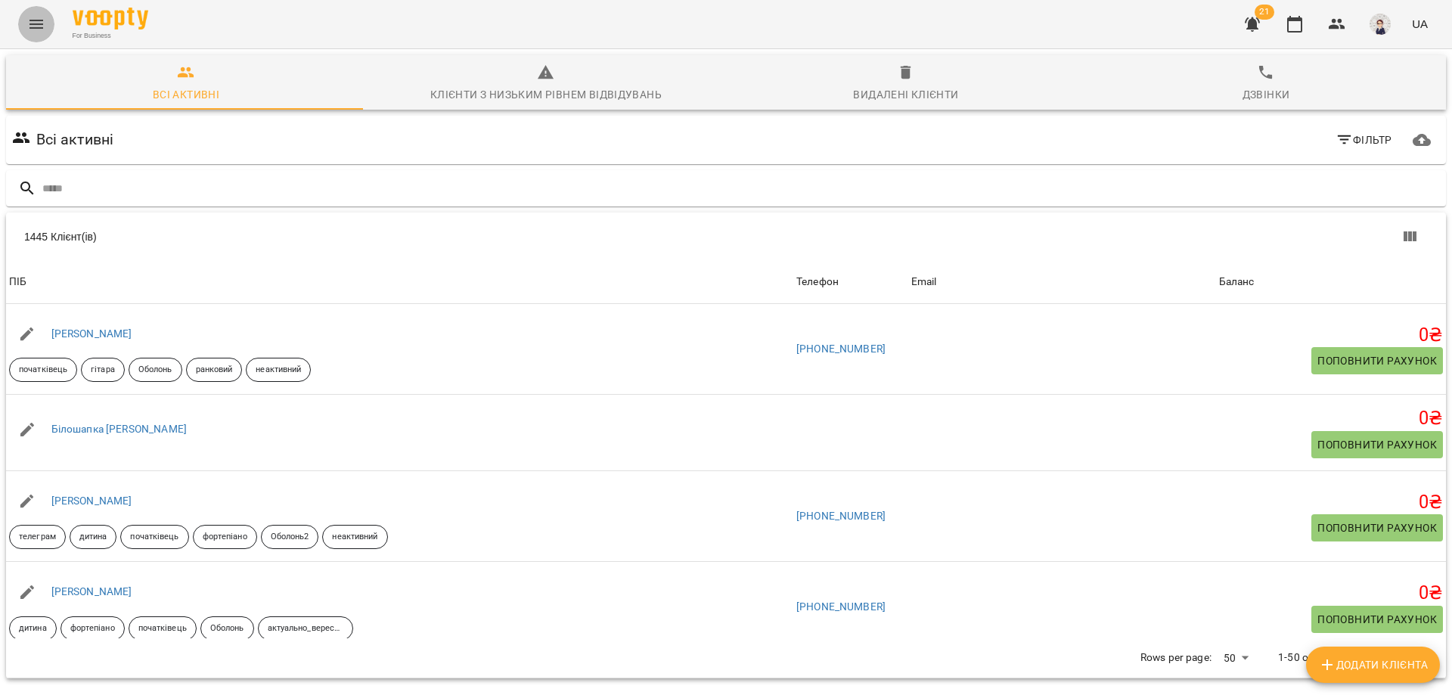
click at [34, 24] on icon "Menu" at bounding box center [36, 24] width 14 height 9
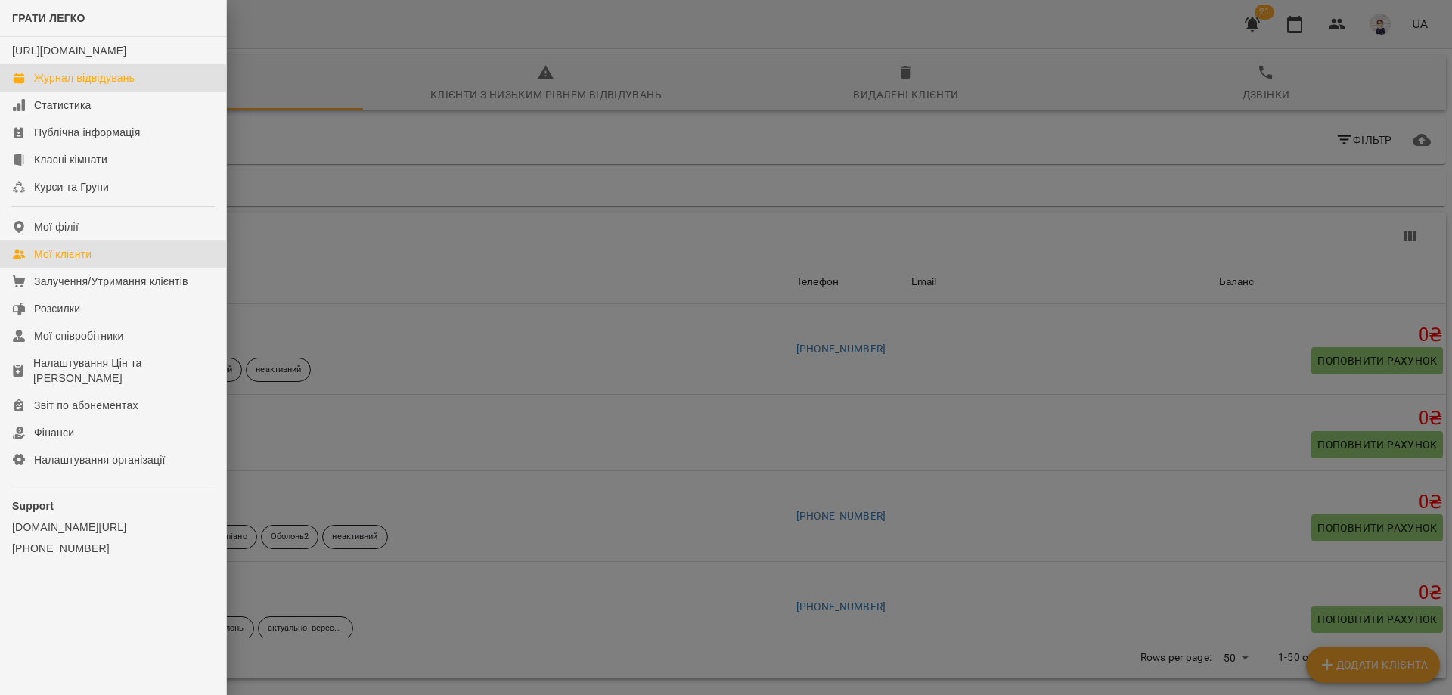
click at [89, 85] on div "Журнал відвідувань" at bounding box center [84, 77] width 101 height 15
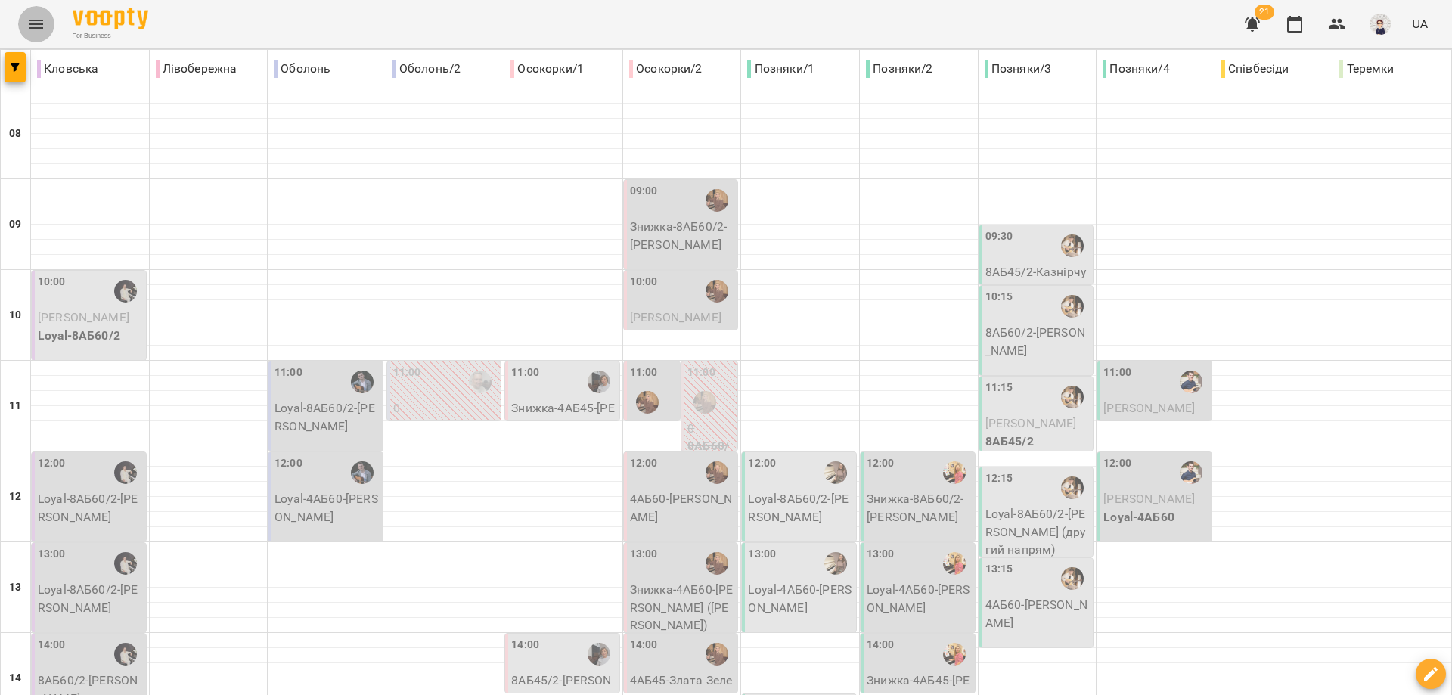
click at [36, 33] on button "Menu" at bounding box center [36, 24] width 36 height 36
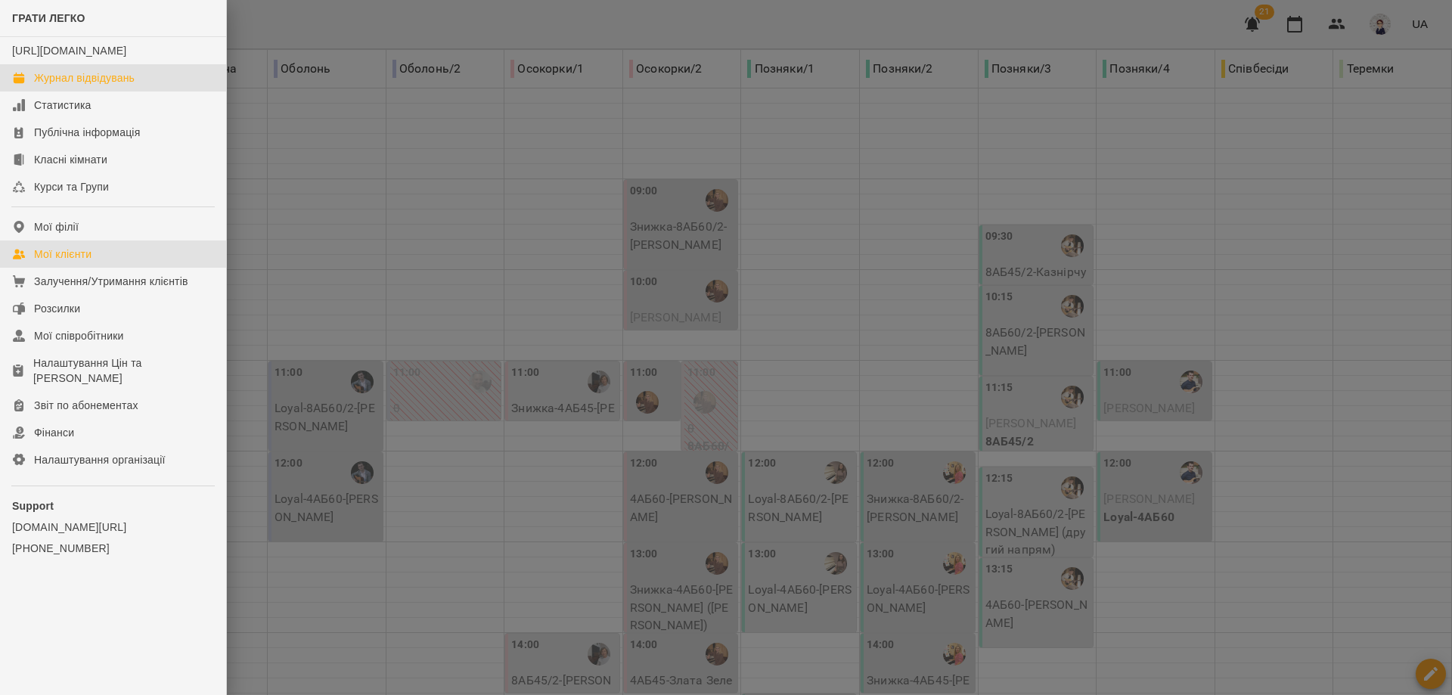
click at [73, 262] on div "Мої клієнти" at bounding box center [62, 254] width 57 height 15
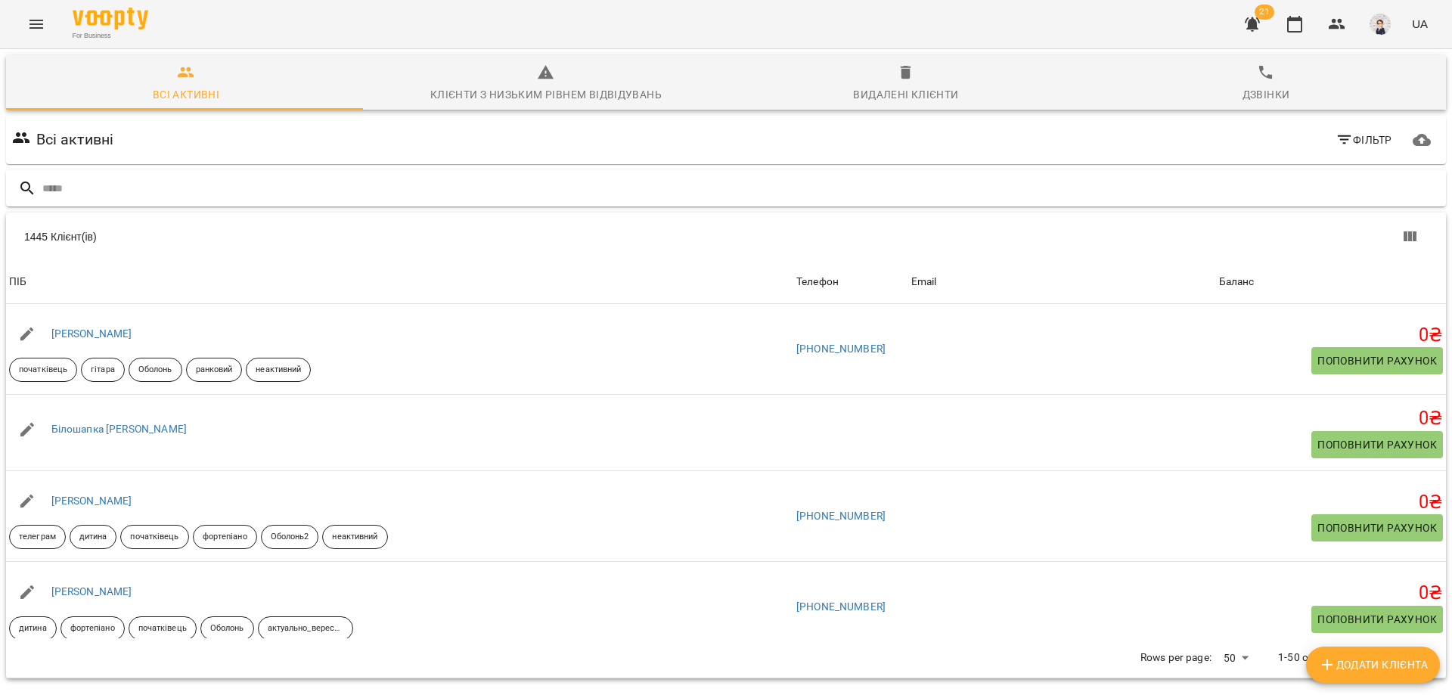
click at [236, 190] on input "text" at bounding box center [741, 188] width 1398 height 25
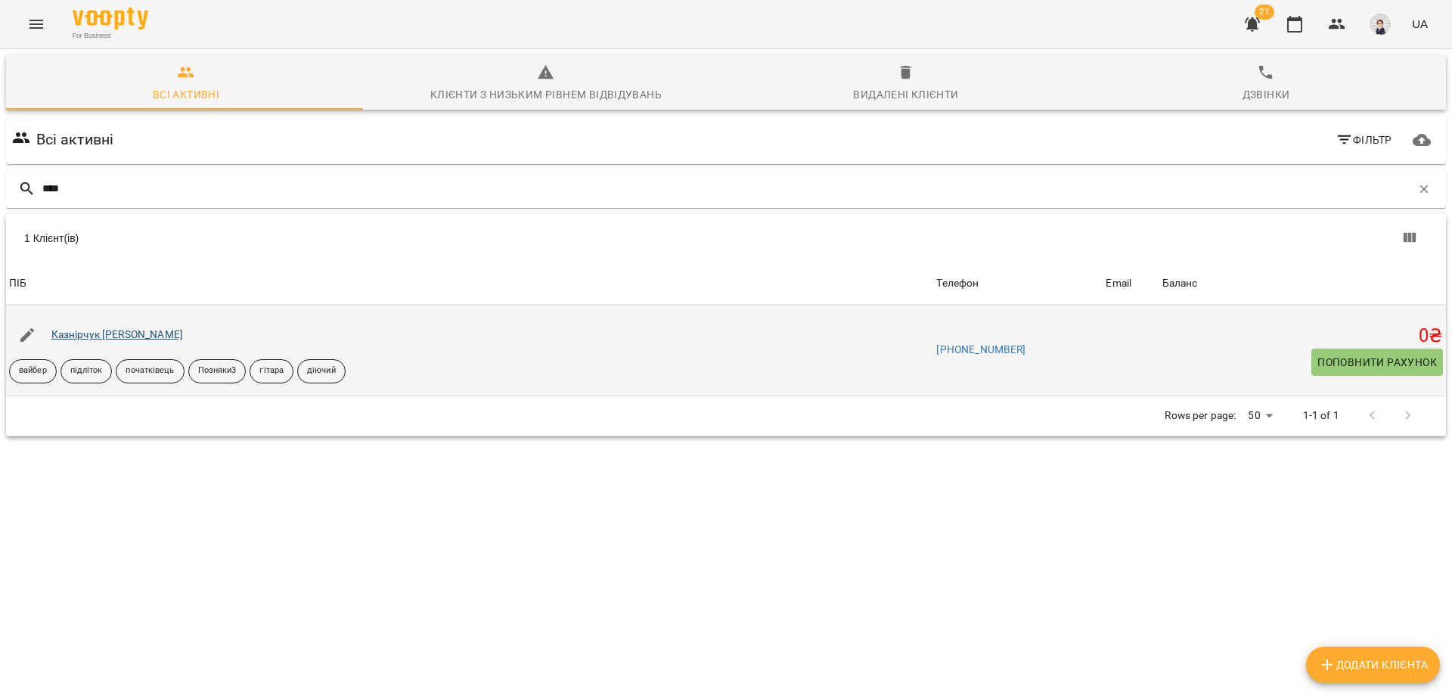
type input "****"
click at [116, 340] on link "Казнірчук [PERSON_NAME]" at bounding box center [117, 334] width 132 height 12
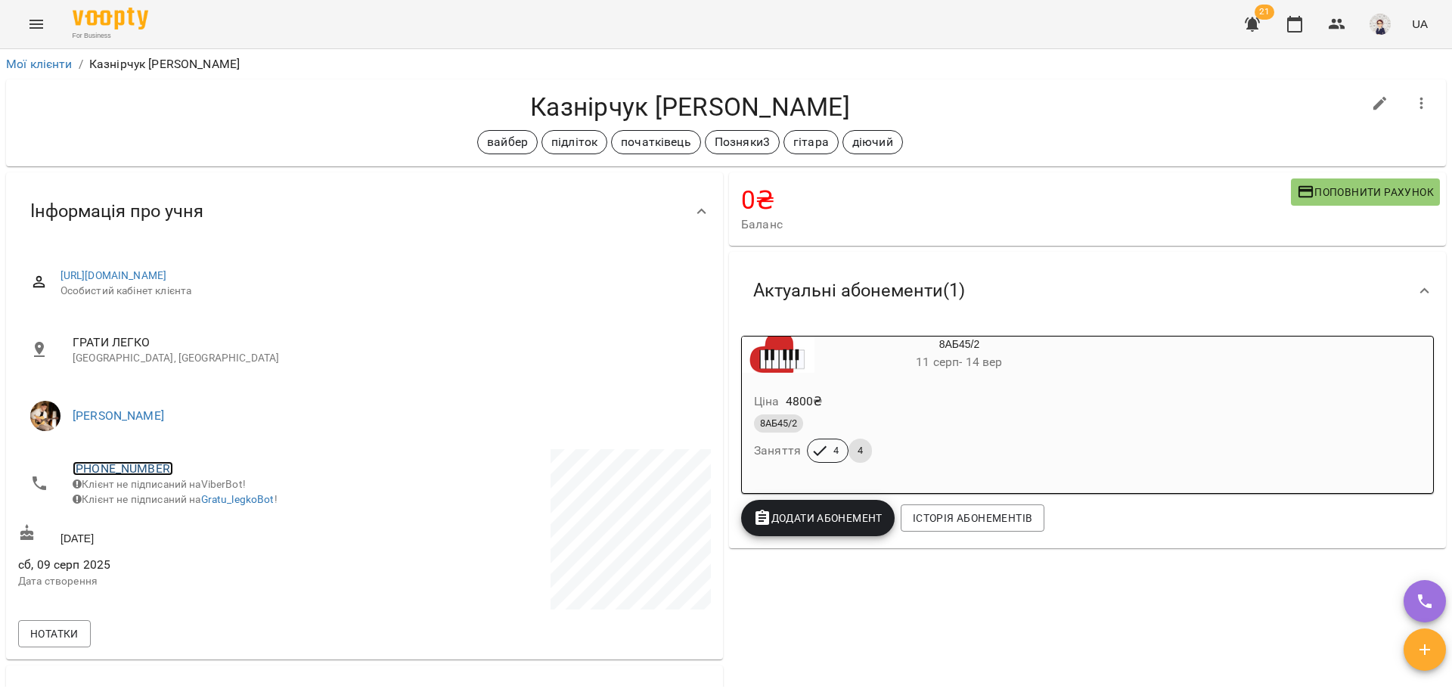
click at [124, 466] on link "+380503857791" at bounding box center [123, 468] width 101 height 14
click at [189, 524] on img at bounding box center [184, 524] width 23 height 23
click at [267, 350] on span "ГРАТИ ЛЕГКО" at bounding box center [386, 343] width 626 height 18
click at [38, 28] on icon "Menu" at bounding box center [36, 24] width 14 height 9
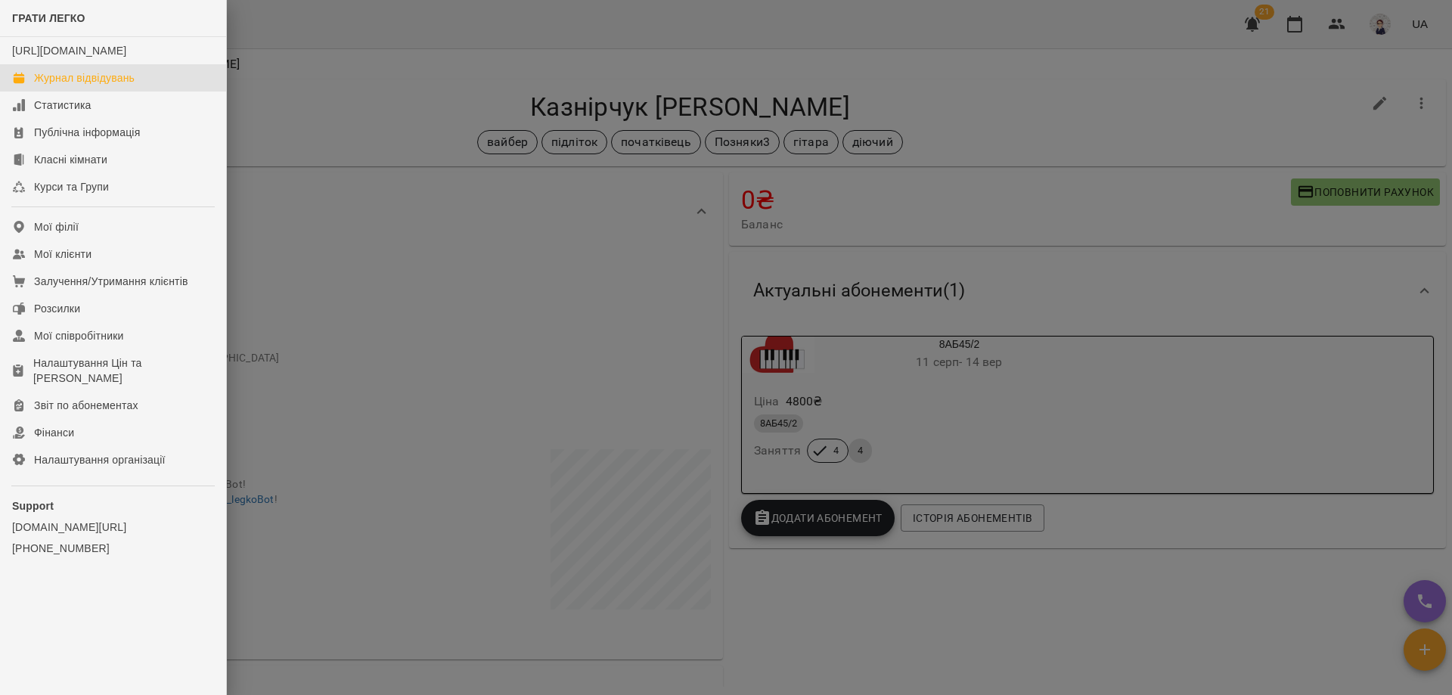
click at [66, 85] on div "Журнал відвідувань" at bounding box center [84, 77] width 101 height 15
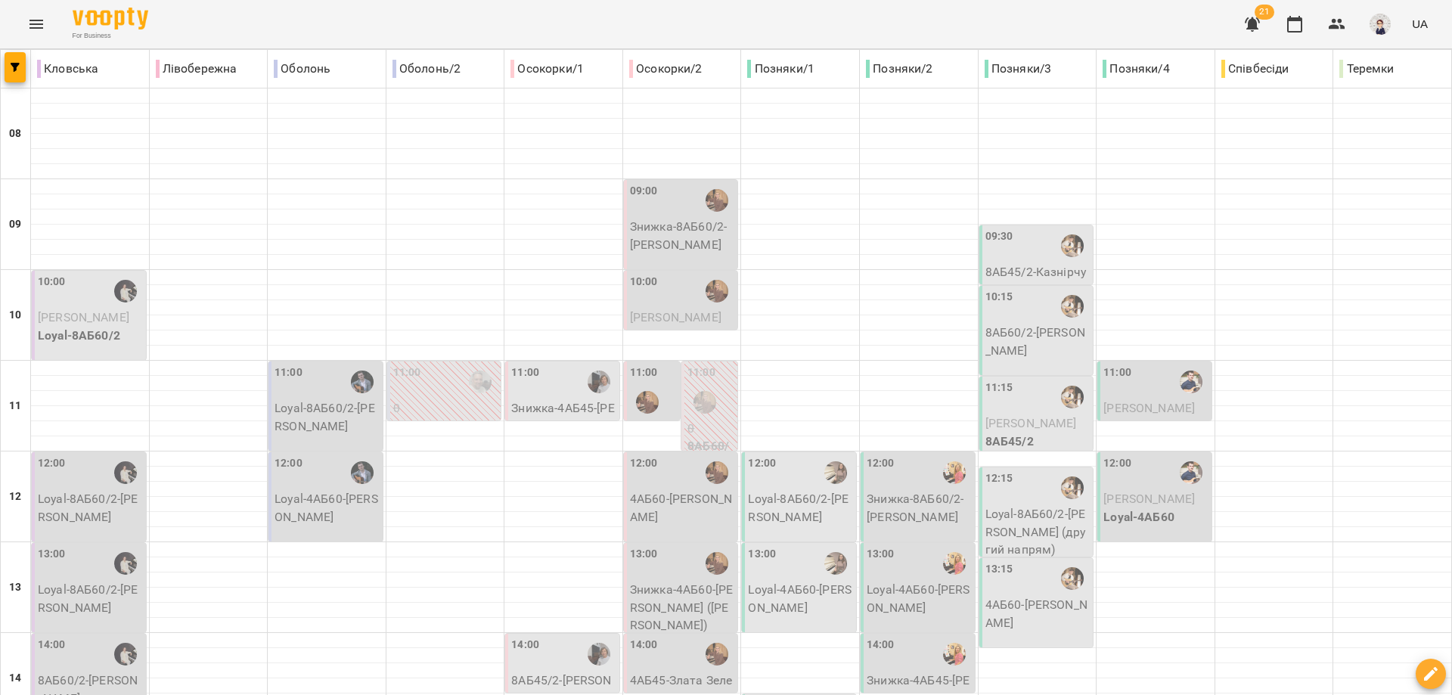
scroll to position [151, 0]
type input "**********"
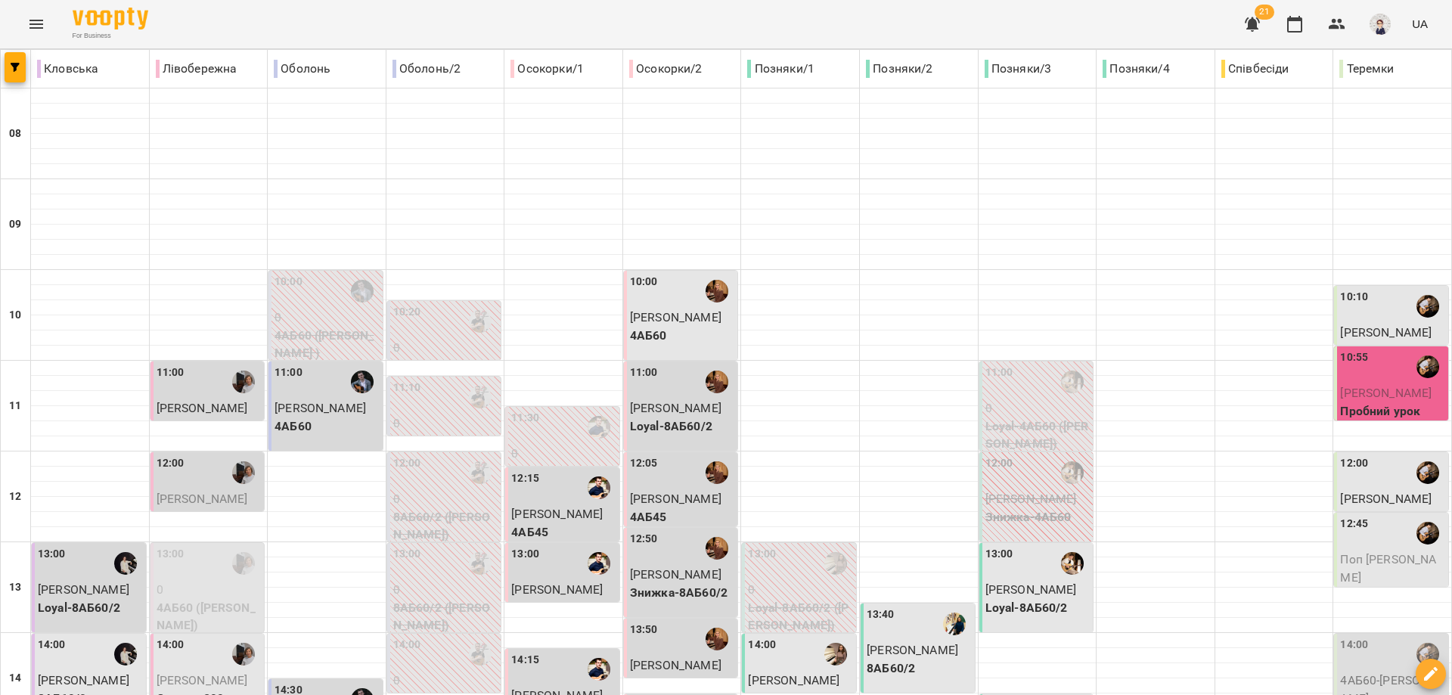
scroll to position [303, 0]
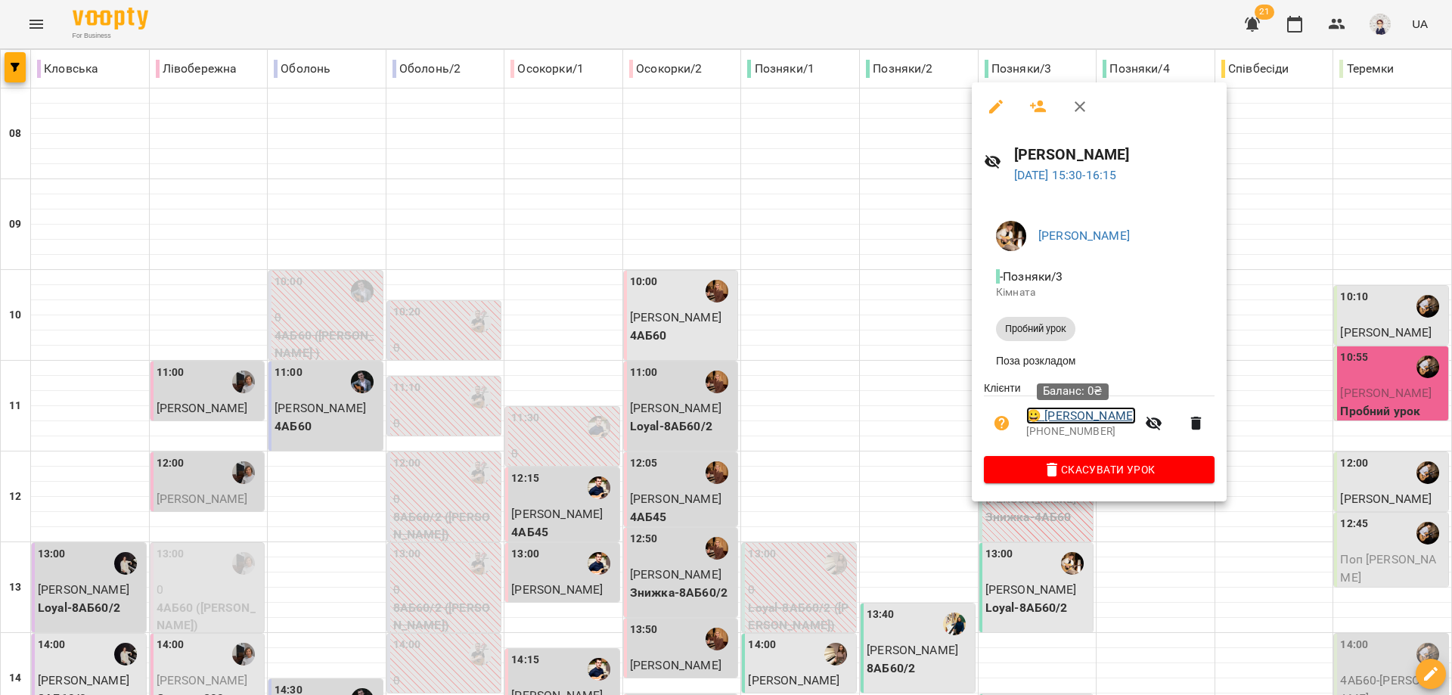
click at [1064, 414] on link "😀 Сіренко Віра" at bounding box center [1081, 416] width 110 height 18
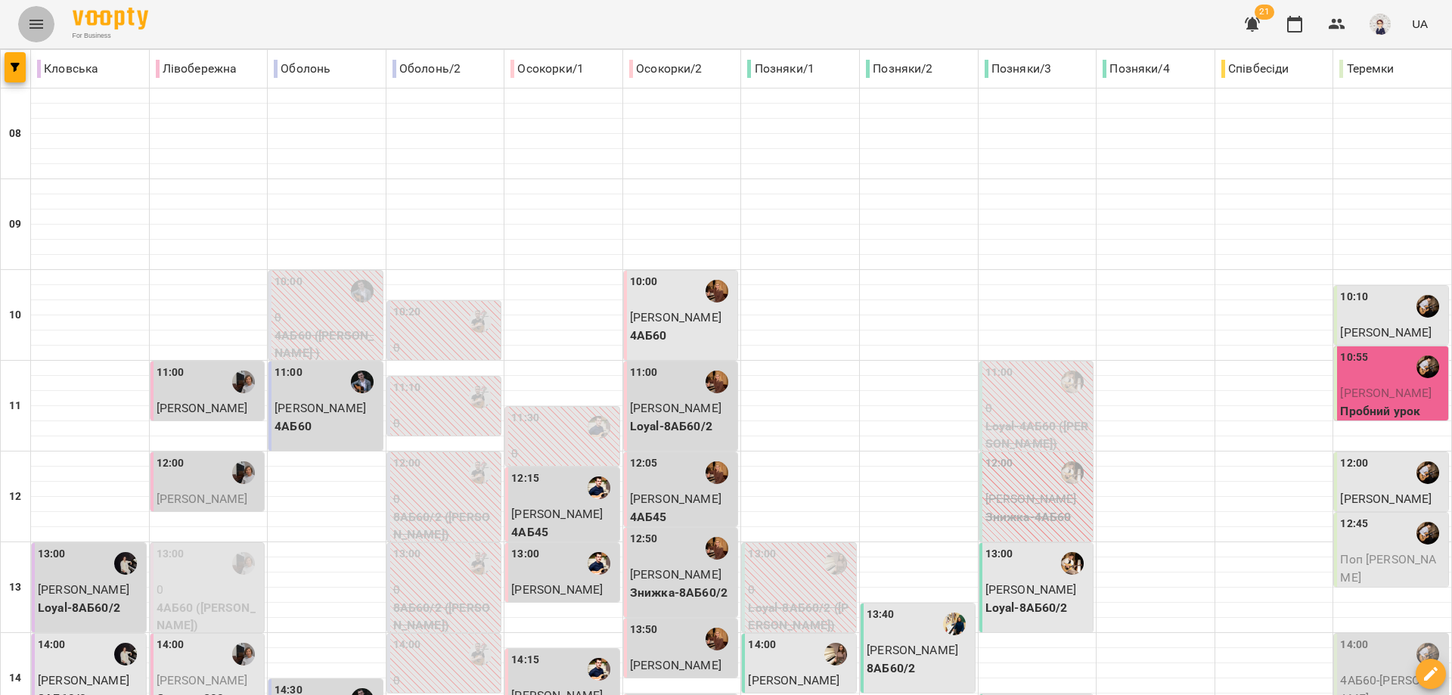
click at [39, 17] on icon "Menu" at bounding box center [36, 24] width 18 height 18
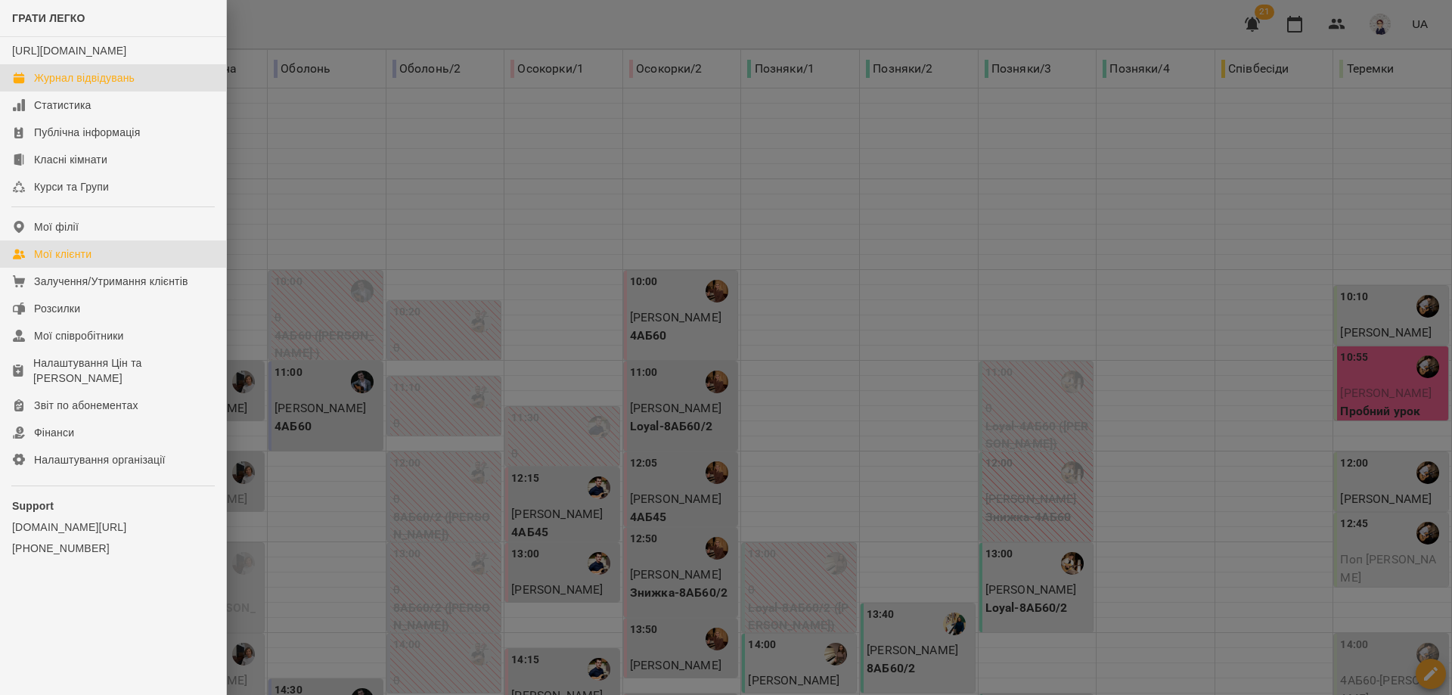
click at [67, 262] on div "Мої клієнти" at bounding box center [62, 254] width 57 height 15
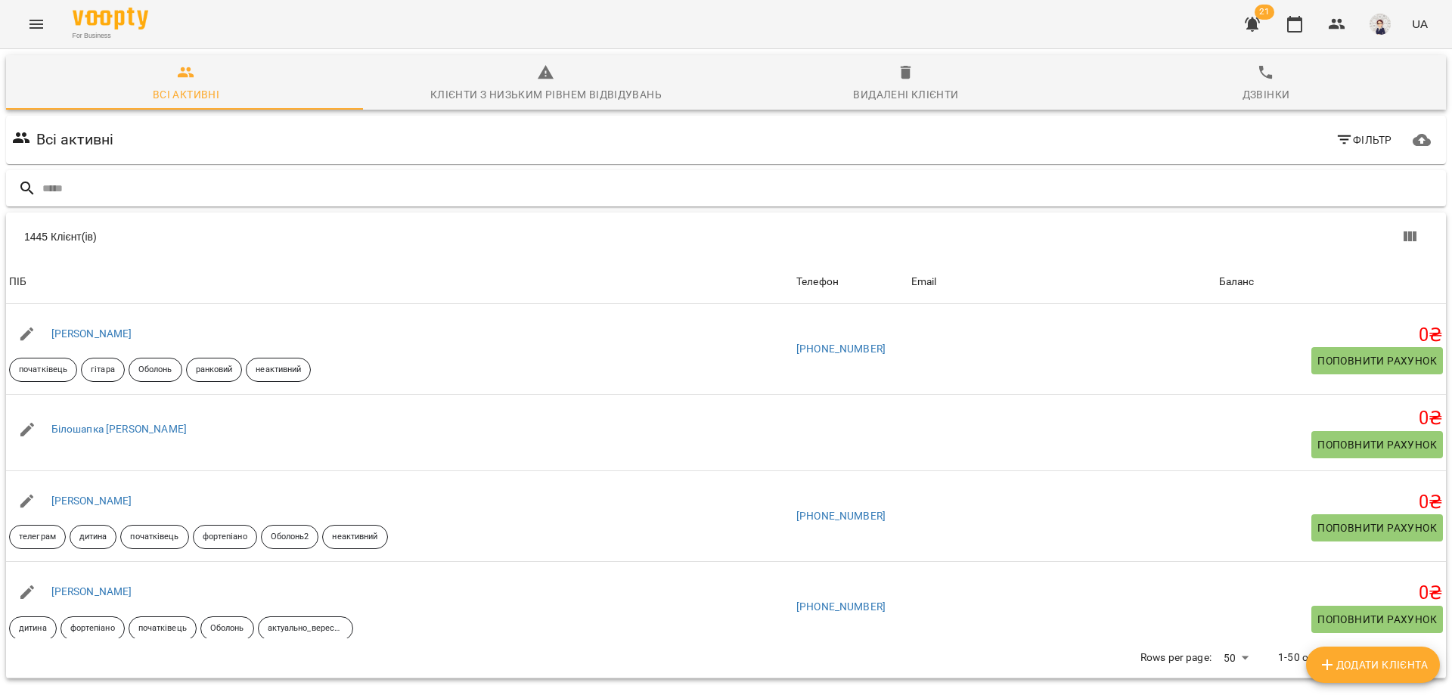
click at [132, 182] on input "text" at bounding box center [741, 188] width 1398 height 25
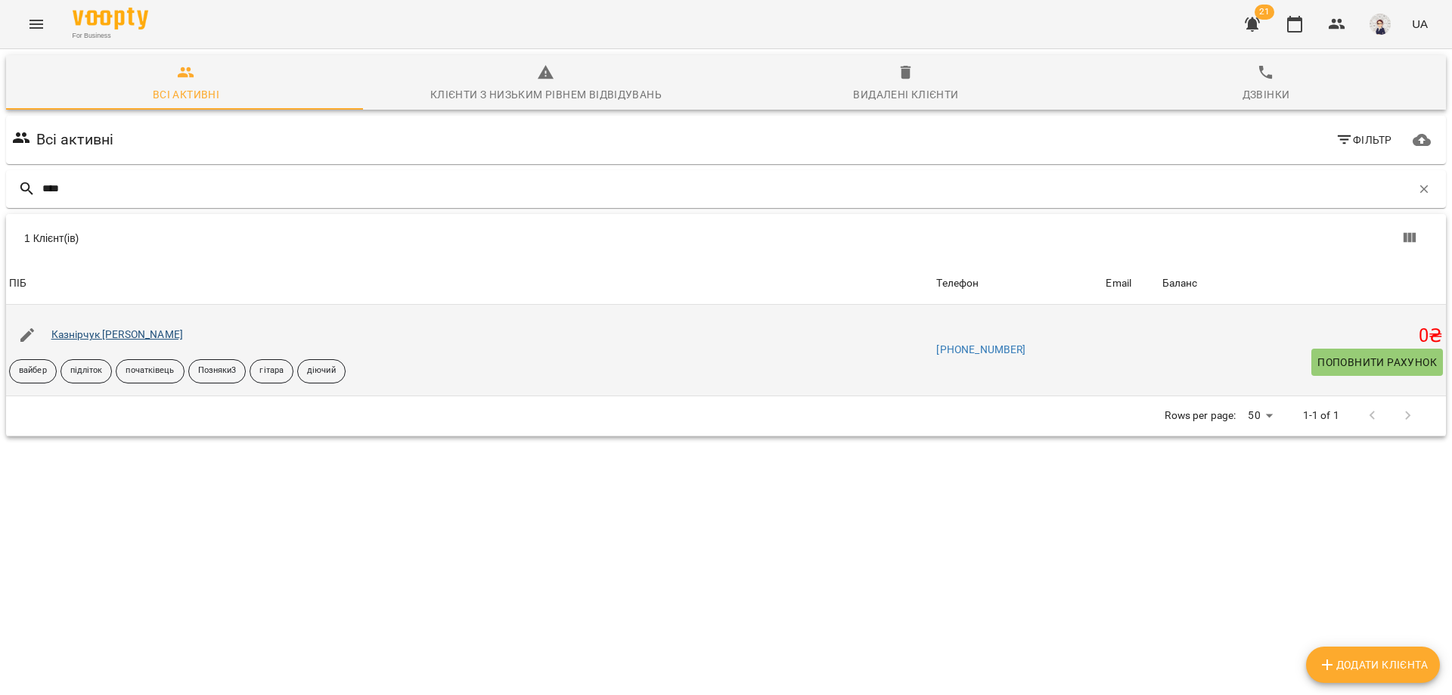
type input "****"
click at [108, 337] on link "Казнірчук [PERSON_NAME]" at bounding box center [117, 334] width 132 height 12
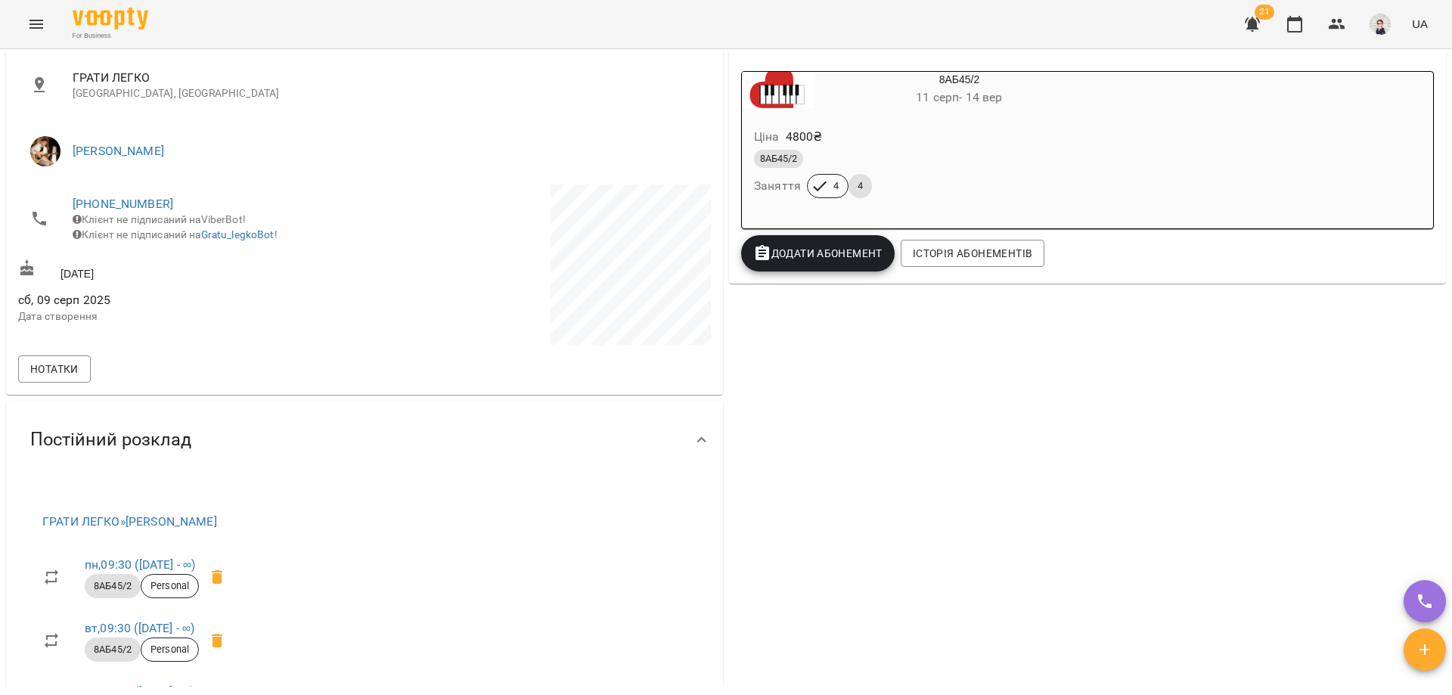
scroll to position [151, 0]
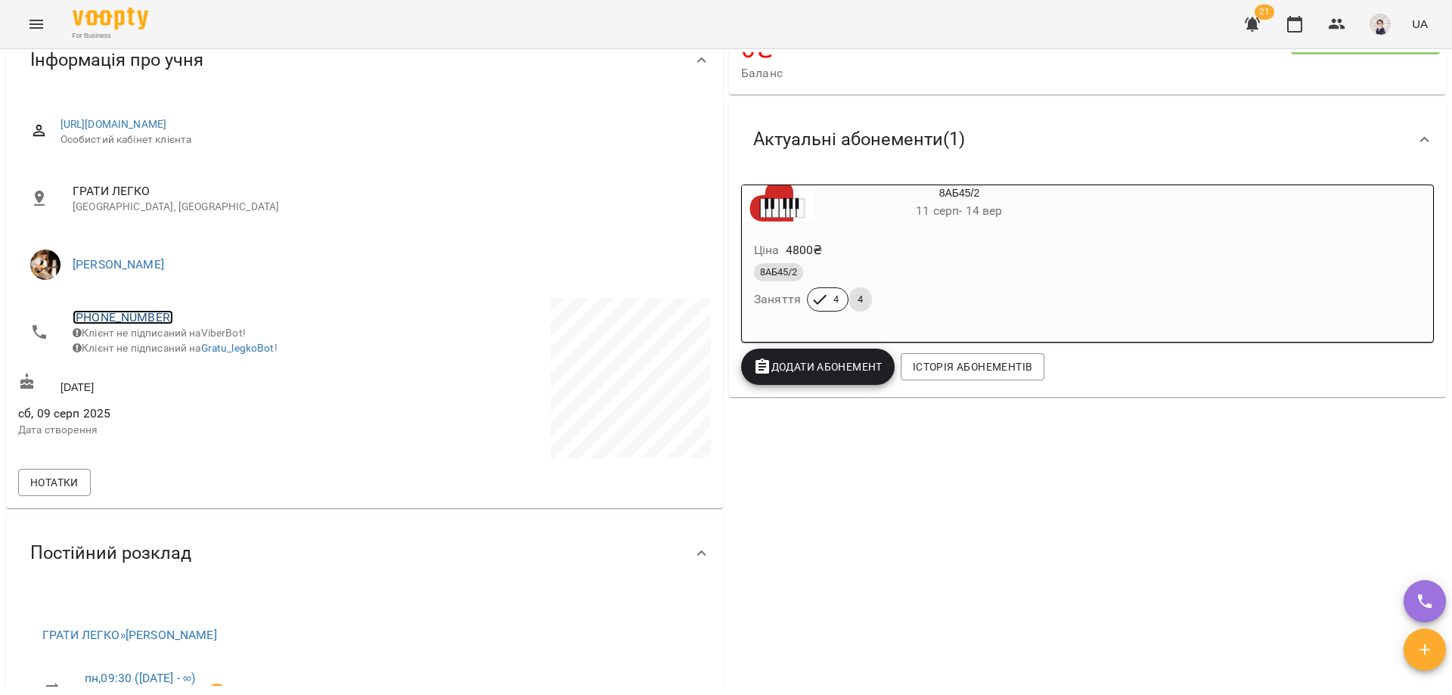
click at [113, 315] on link "+380503857791" at bounding box center [123, 317] width 101 height 14
click at [184, 372] on img at bounding box center [184, 373] width 23 height 23
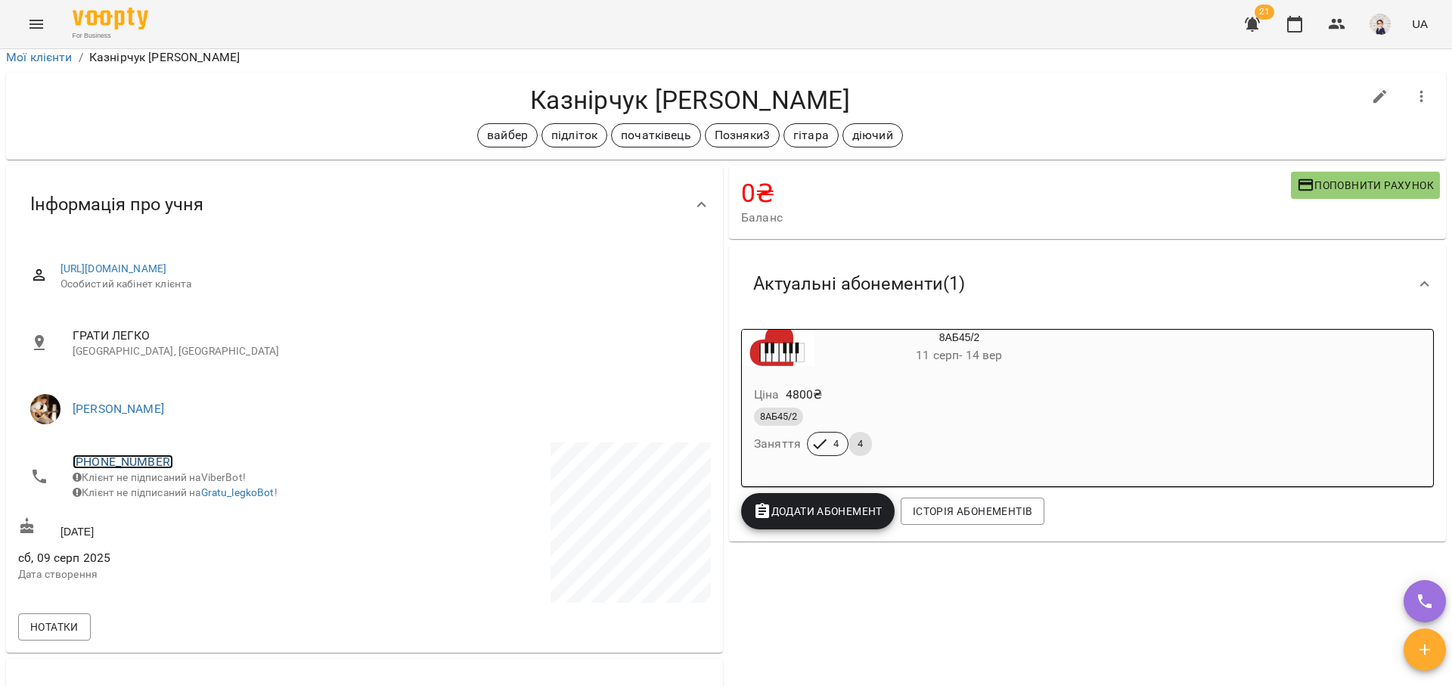
scroll to position [0, 0]
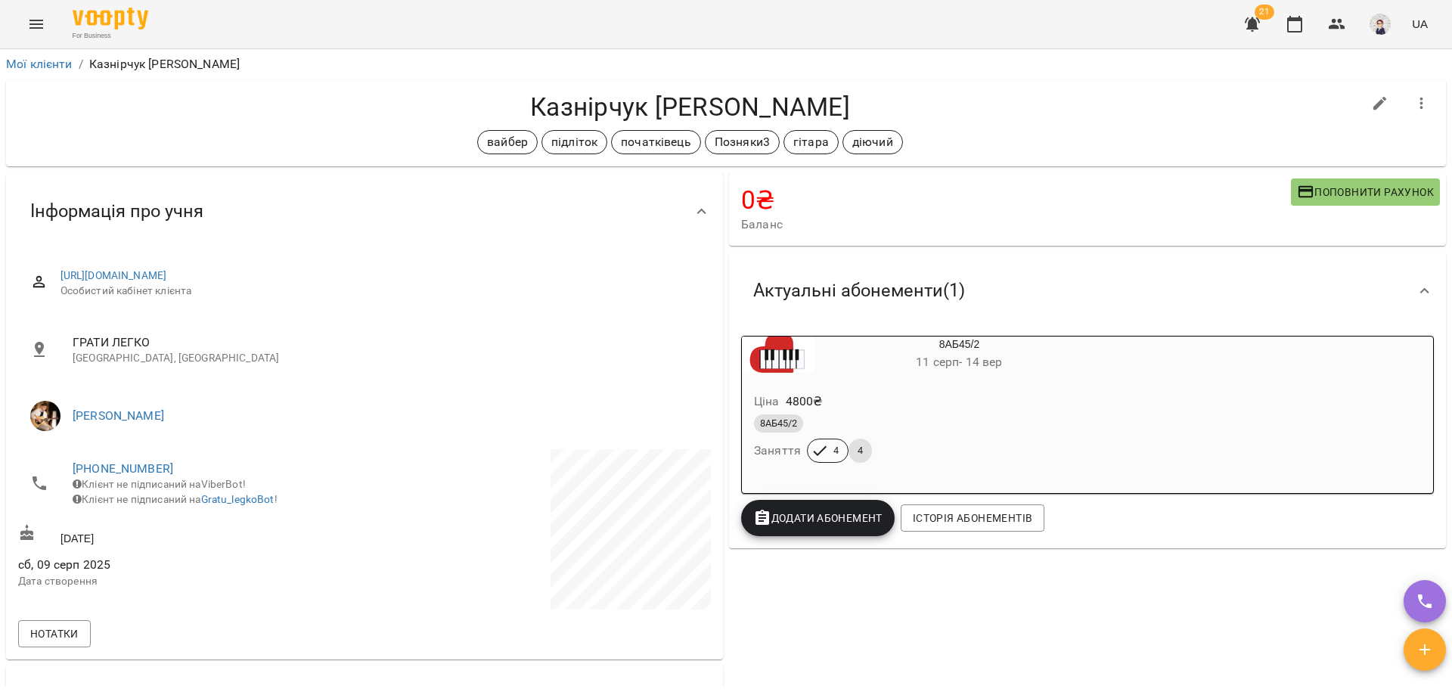
click at [40, 33] on icon "Menu" at bounding box center [36, 24] width 18 height 18
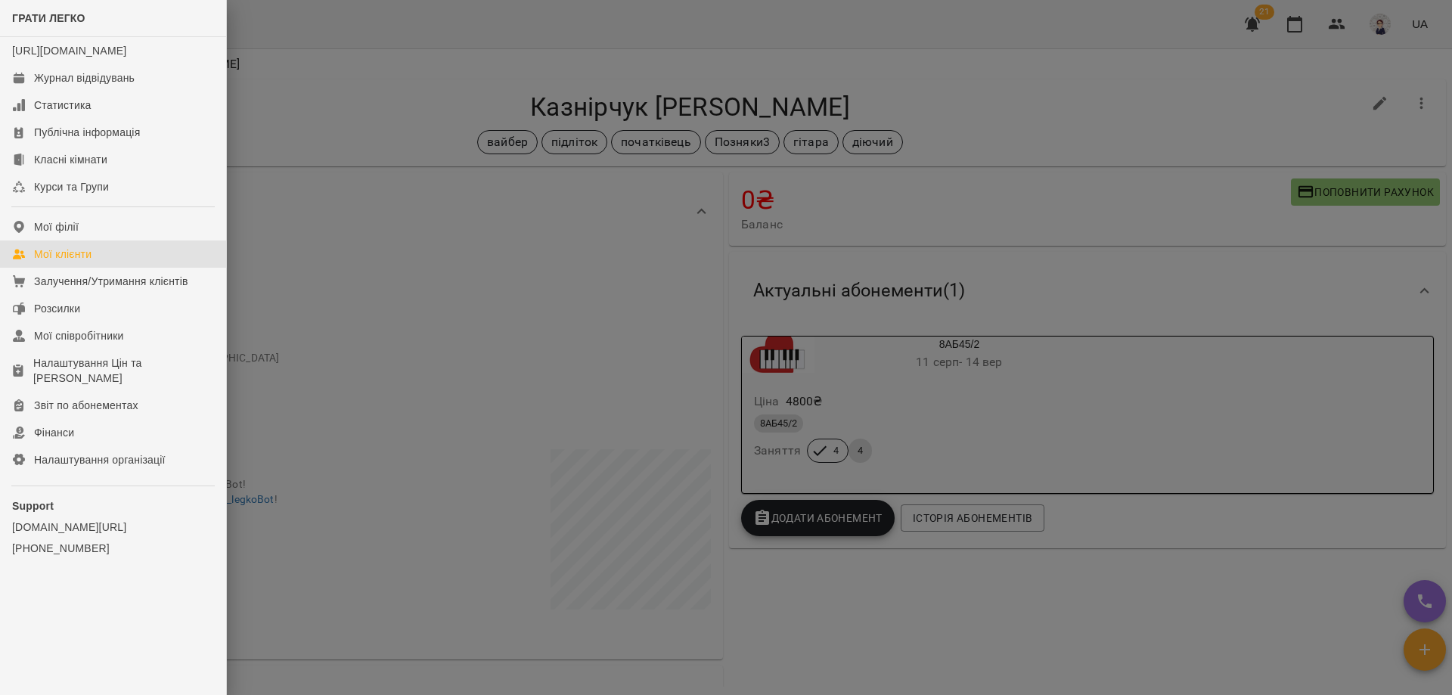
click at [72, 262] on div "Мої клієнти" at bounding box center [62, 254] width 57 height 15
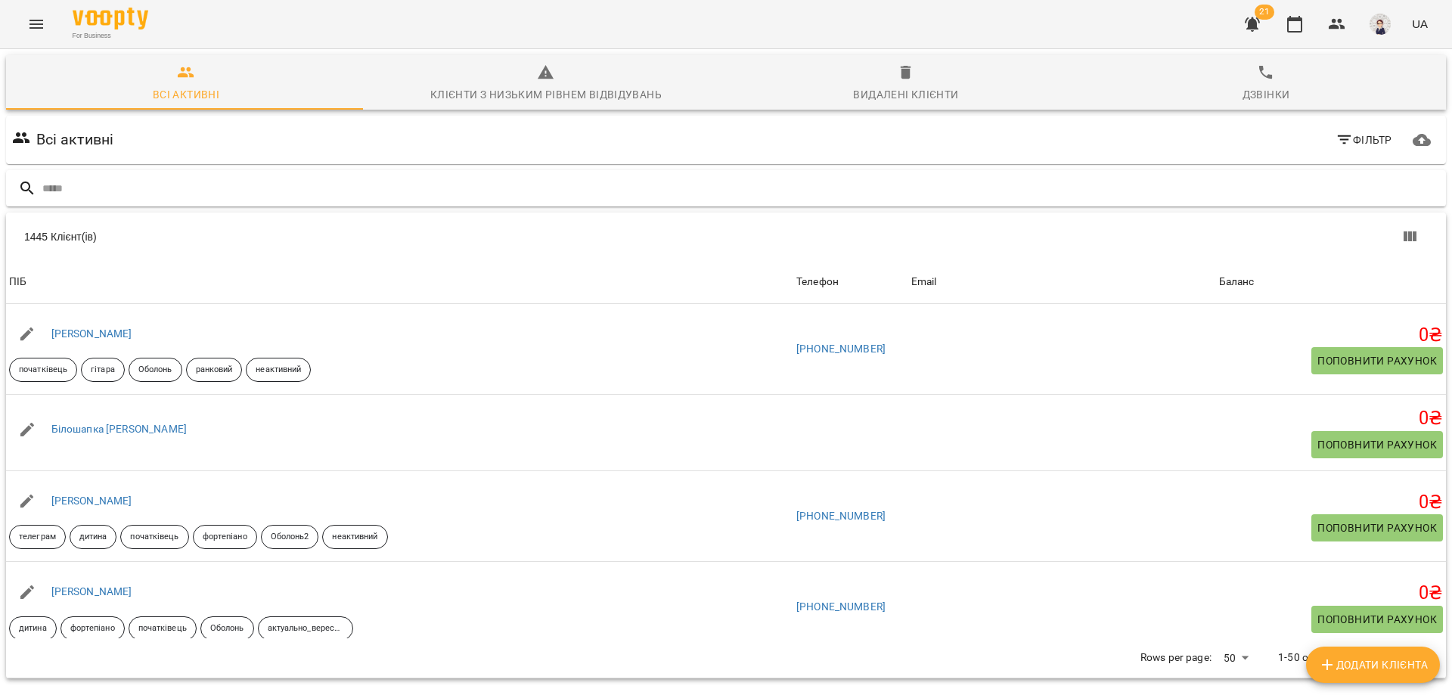
click at [173, 183] on input "text" at bounding box center [741, 188] width 1398 height 25
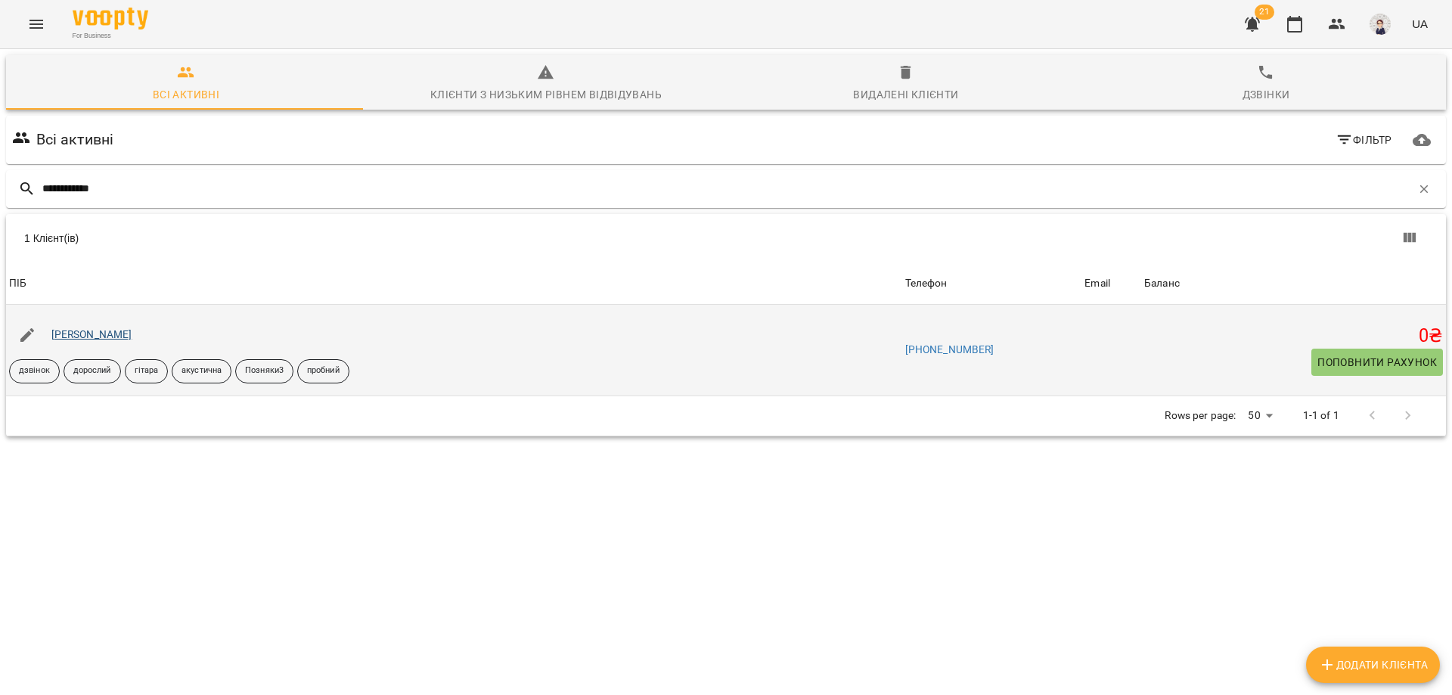
type input "**********"
click at [84, 335] on link "[PERSON_NAME]" at bounding box center [91, 334] width 81 height 12
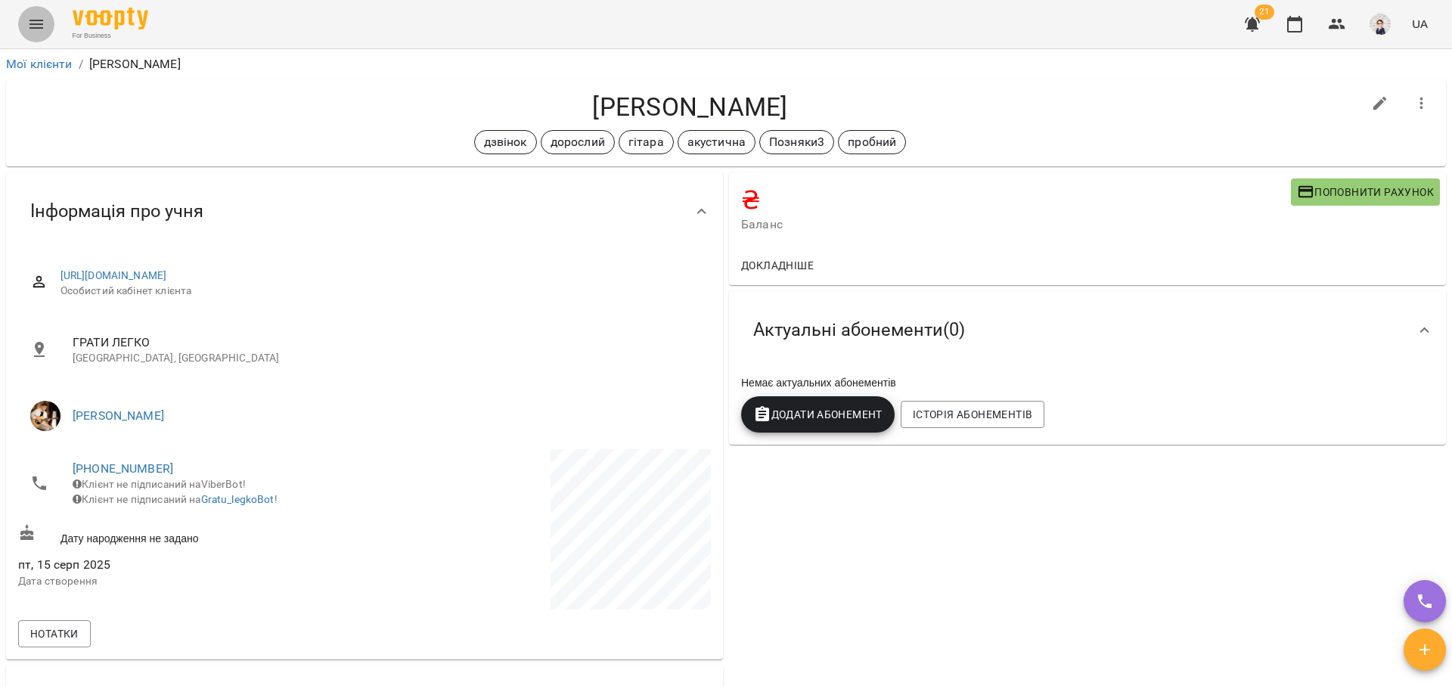
click at [35, 22] on icon "Menu" at bounding box center [36, 24] width 18 height 18
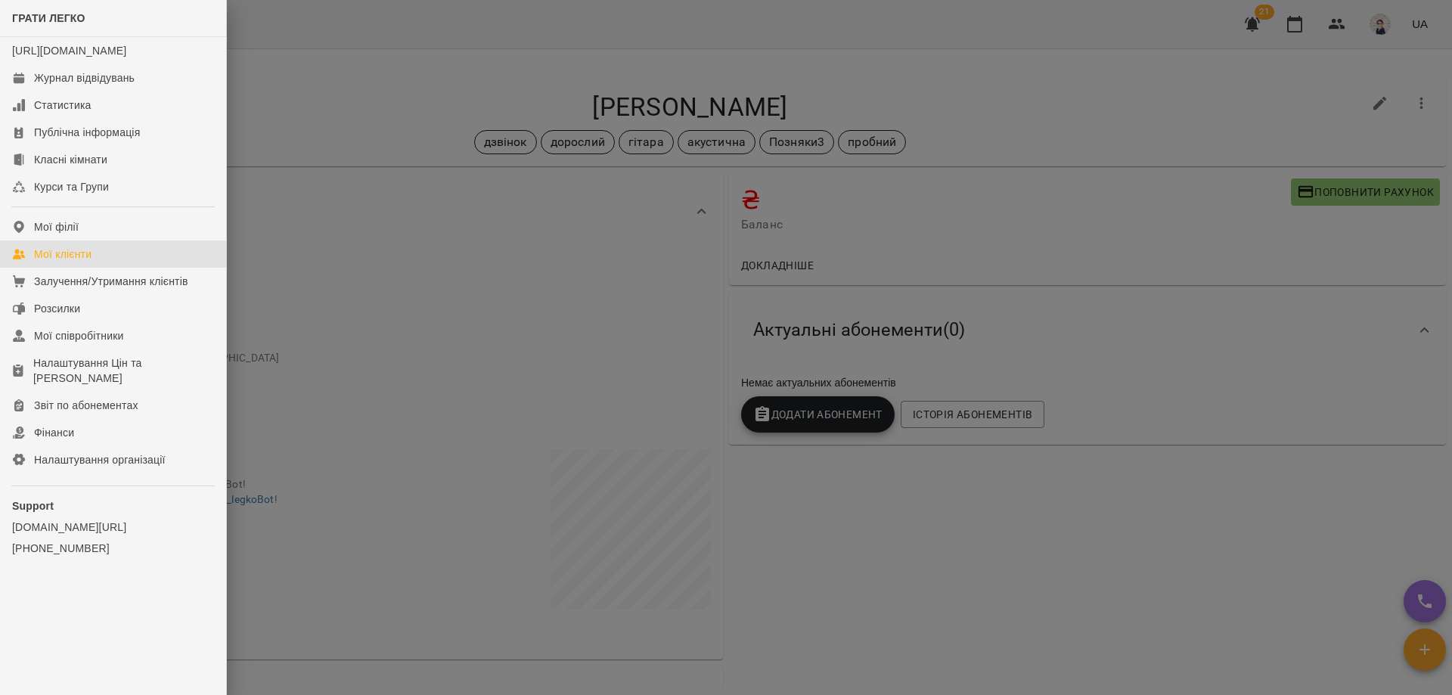
click at [76, 262] on div "Мої клієнти" at bounding box center [62, 254] width 57 height 15
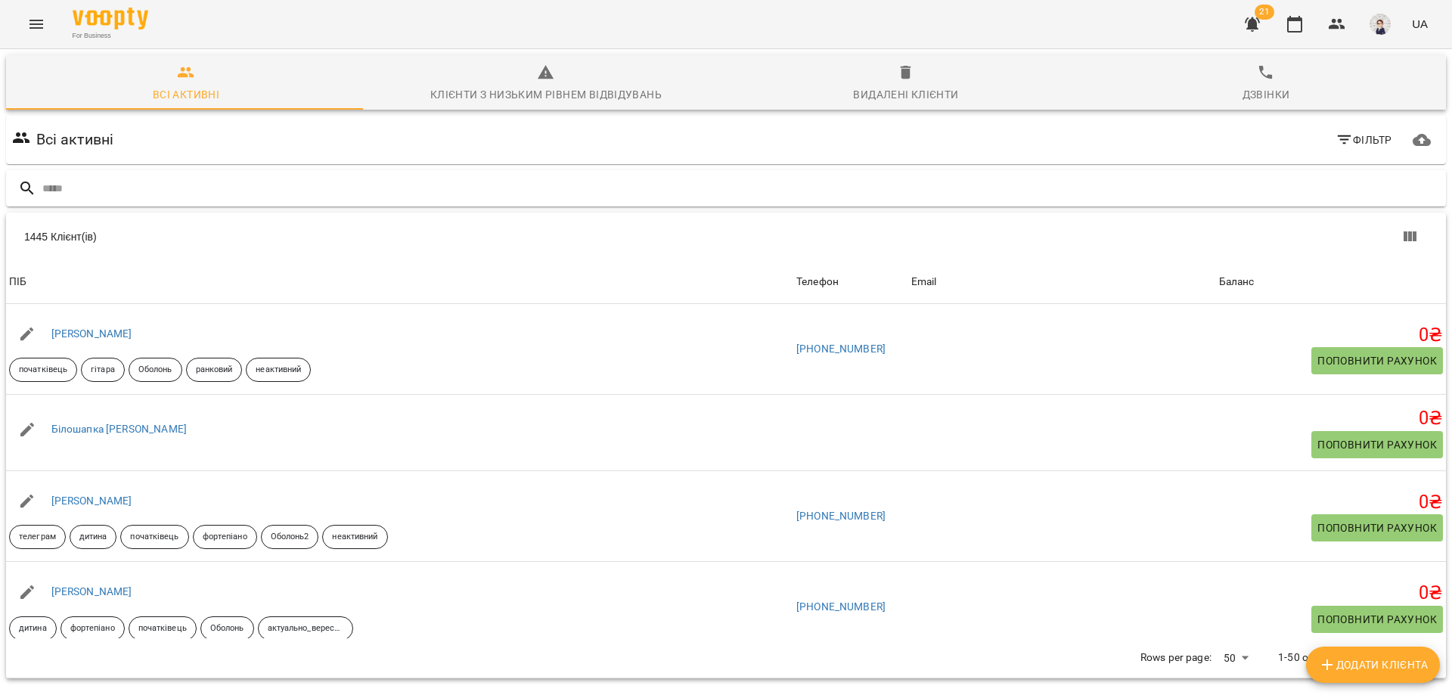
click at [136, 183] on input "text" at bounding box center [741, 188] width 1398 height 25
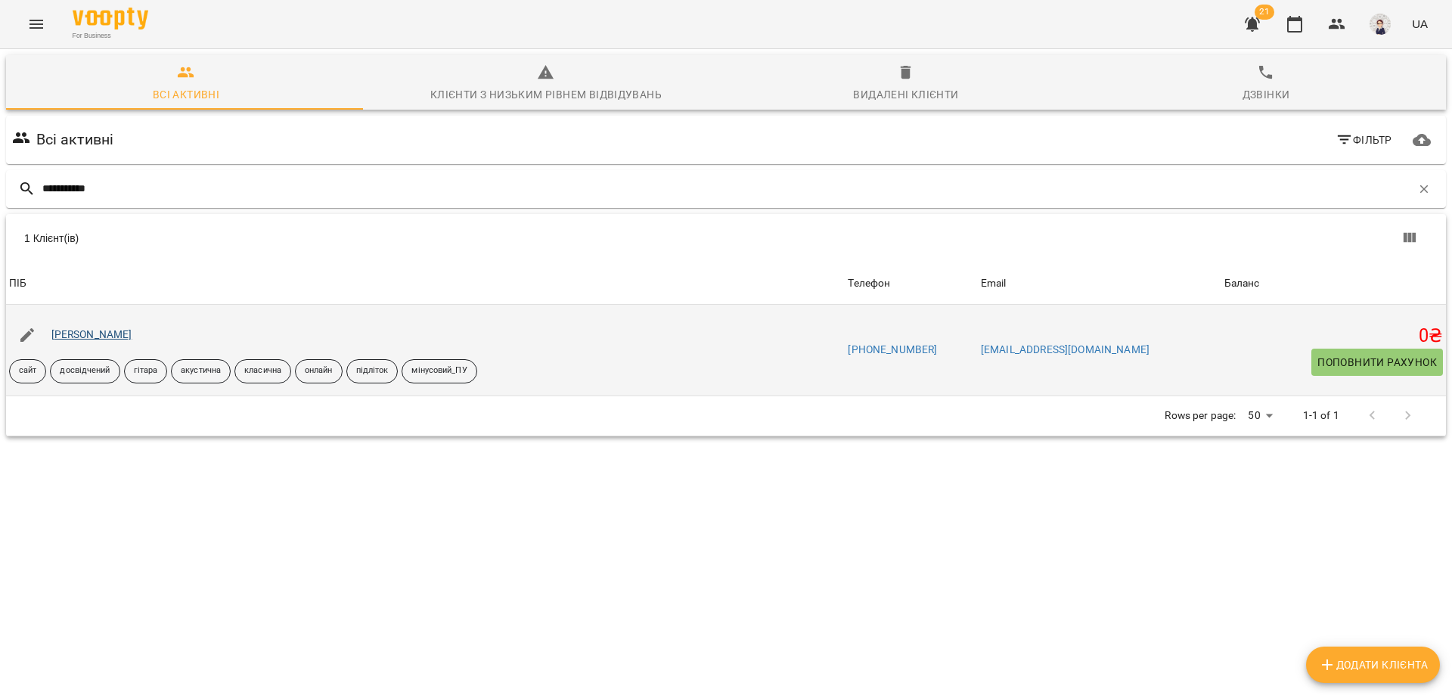
type input "**********"
click at [108, 332] on link "Степанов Матвій" at bounding box center [91, 334] width 81 height 12
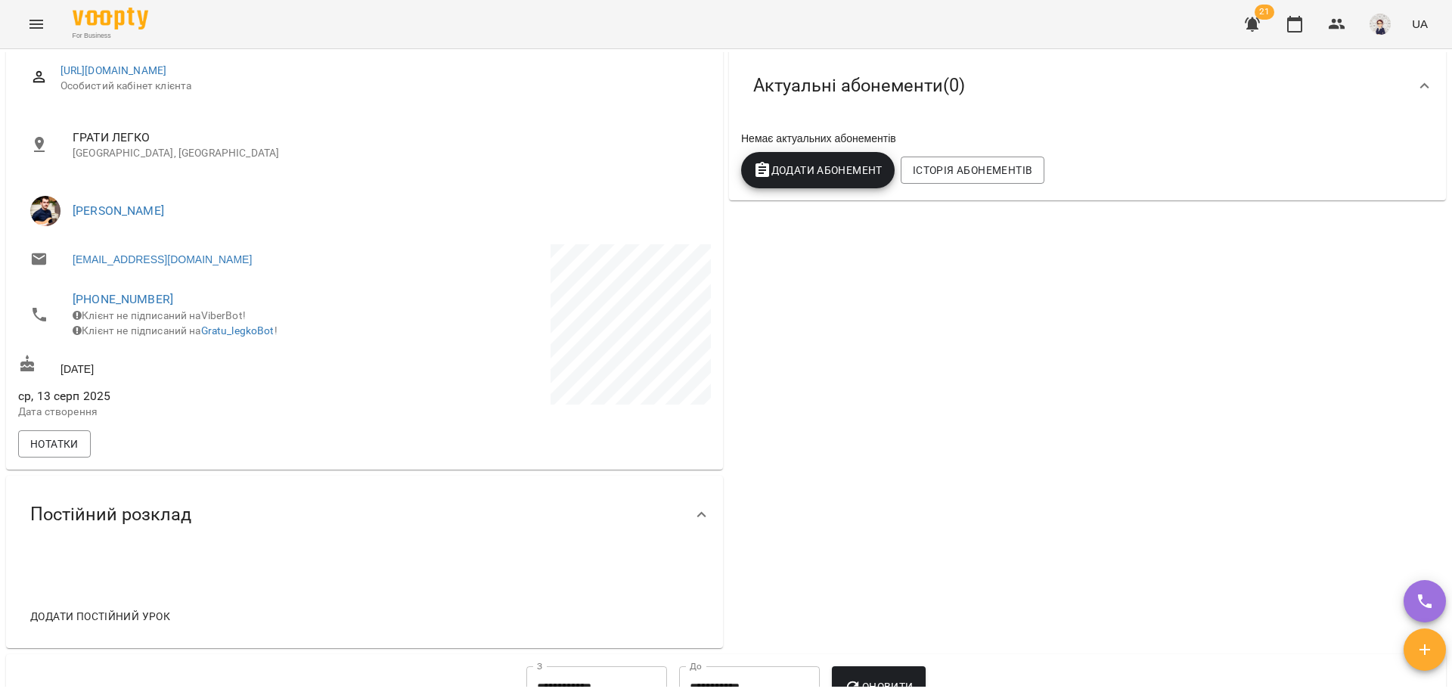
scroll to position [227, 0]
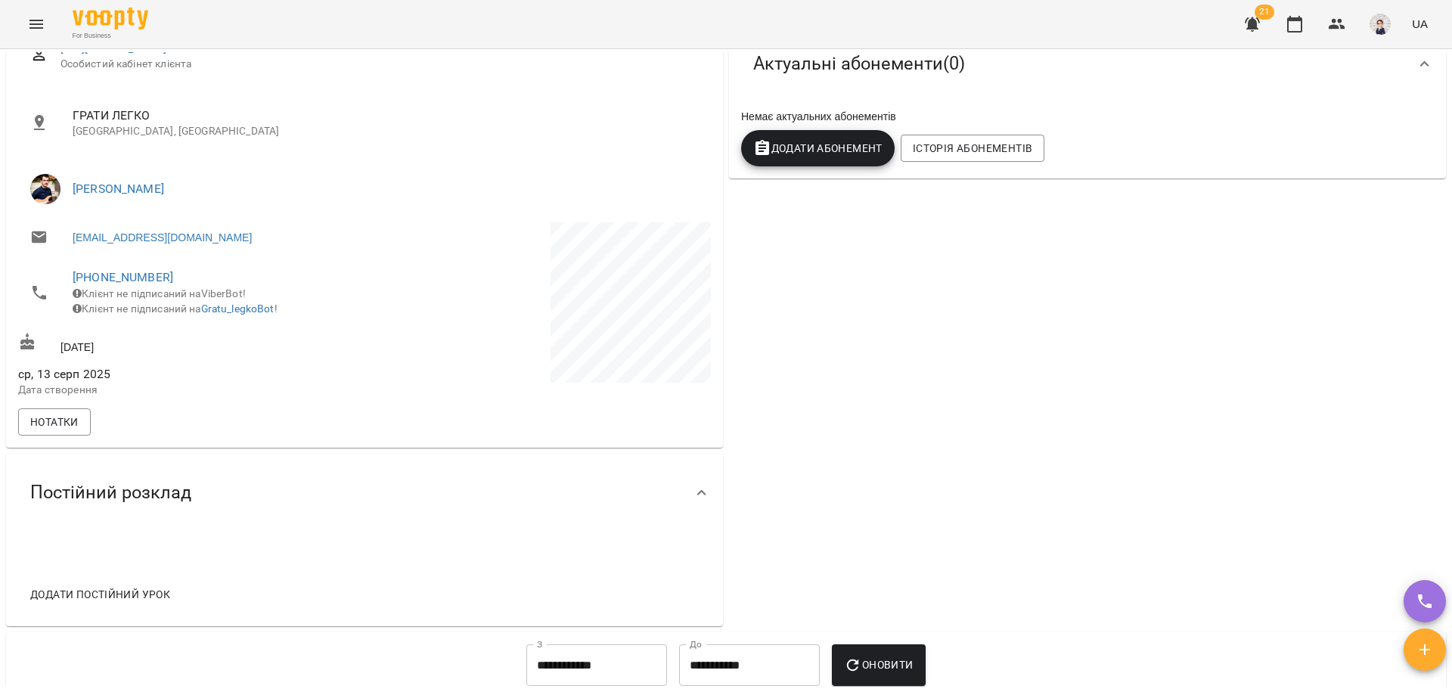
click at [29, 26] on icon "Menu" at bounding box center [36, 24] width 18 height 18
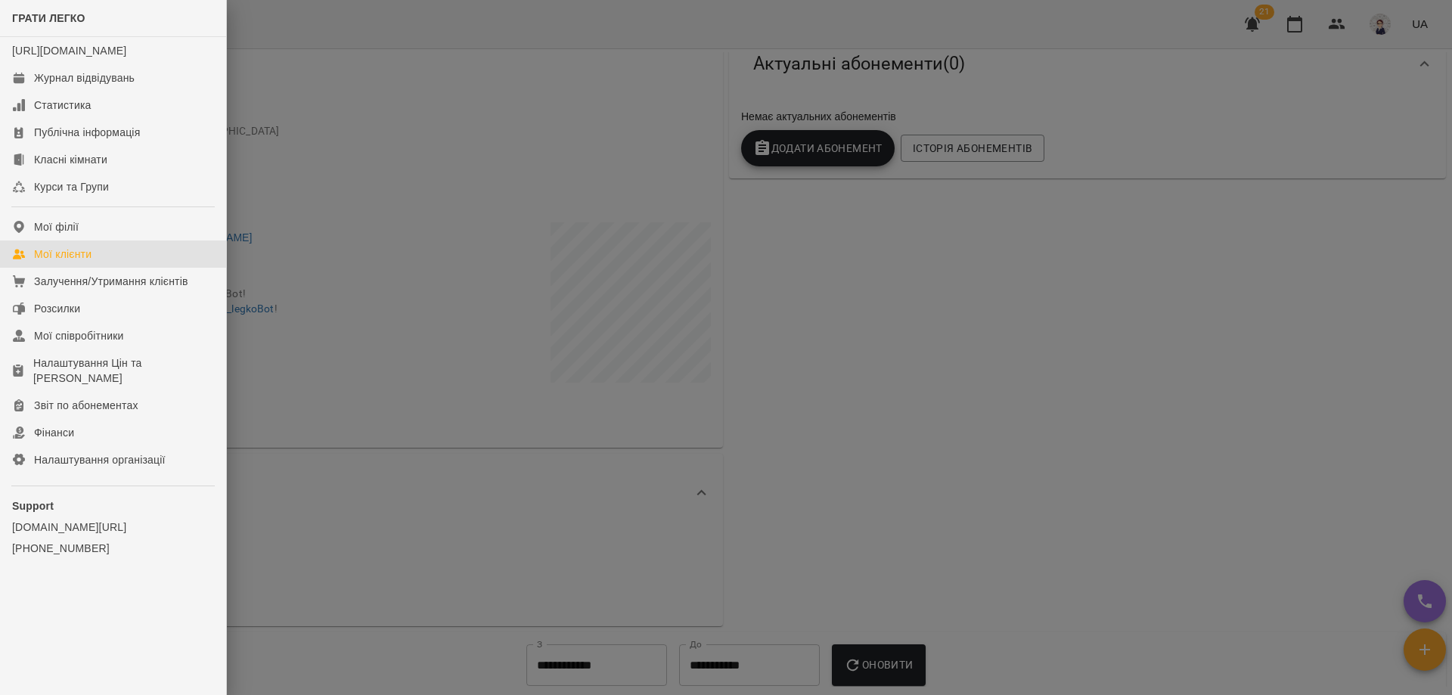
click at [69, 262] on div "Мої клієнти" at bounding box center [62, 254] width 57 height 15
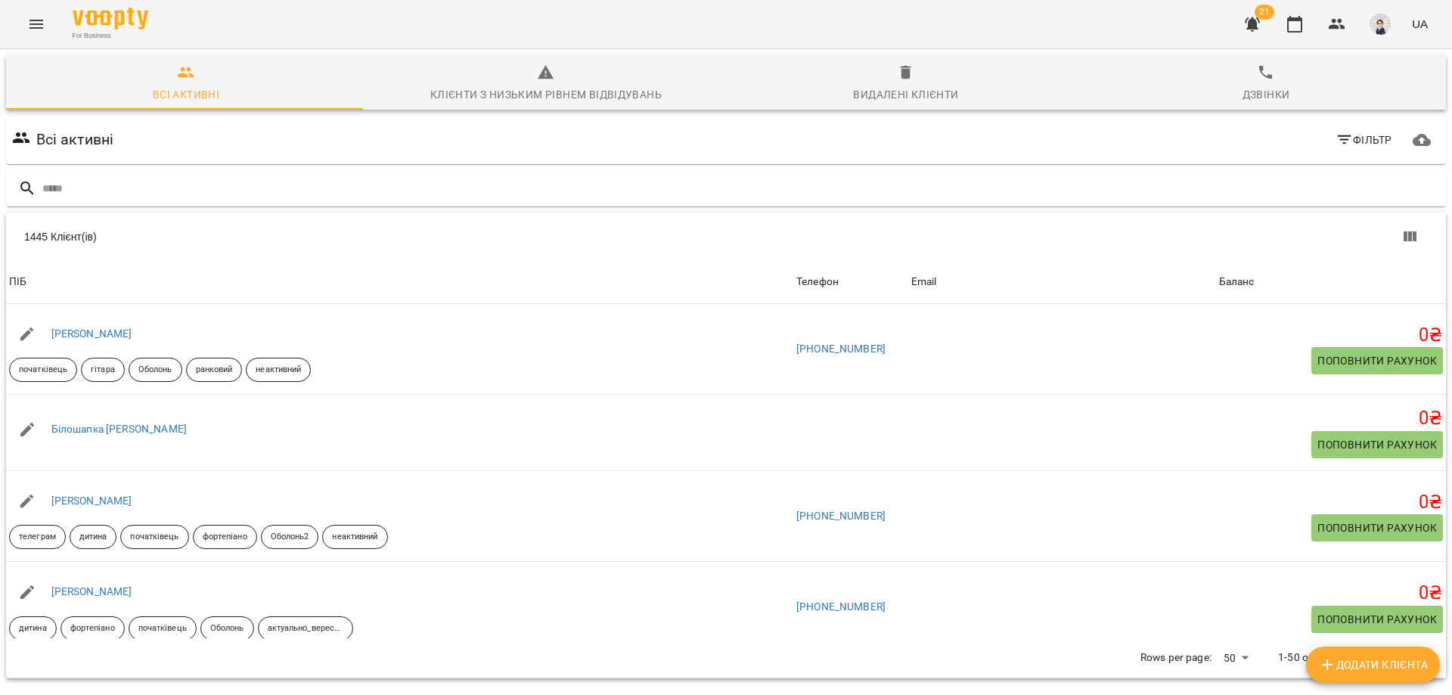
click at [1336, 144] on icon "button" at bounding box center [1345, 140] width 18 height 18
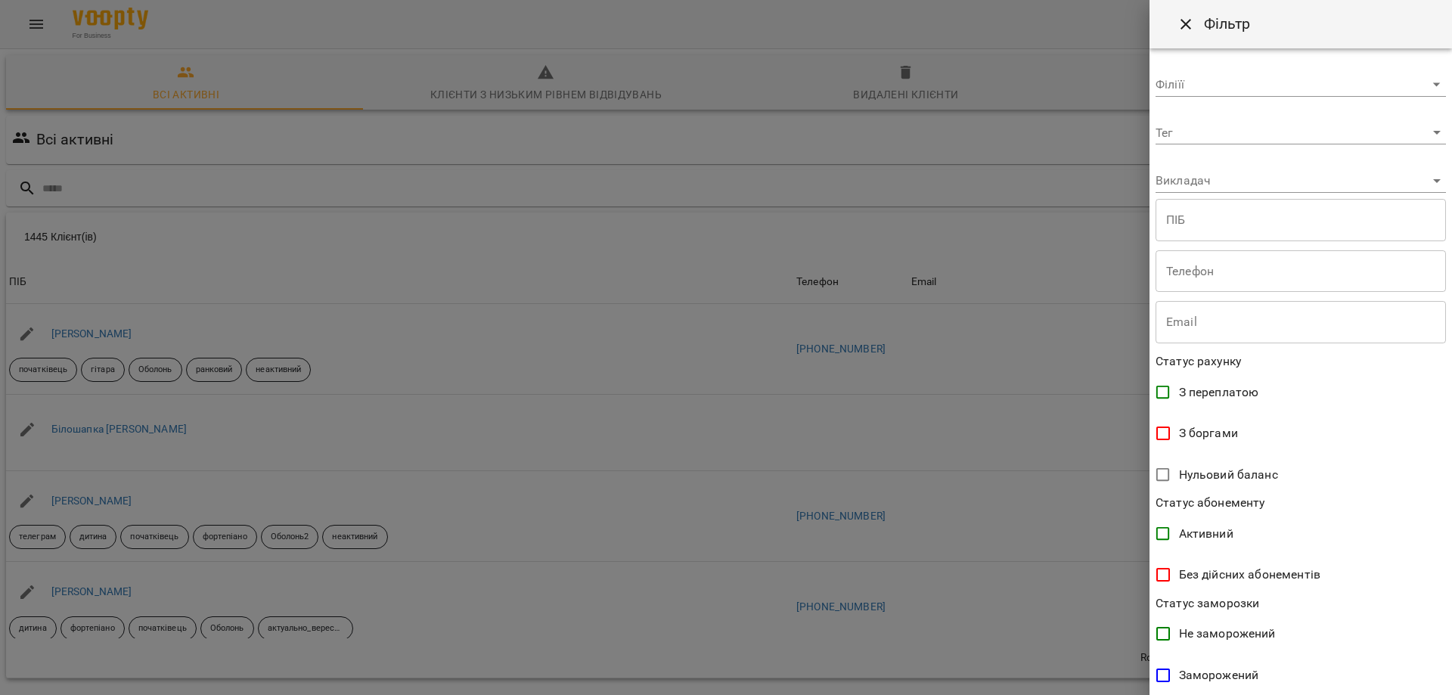
click at [1211, 187] on body "For Business 21 UA Всі активні Клієнти з низьким рівнем відвідувань Видалені кл…" at bounding box center [726, 395] width 1452 height 790
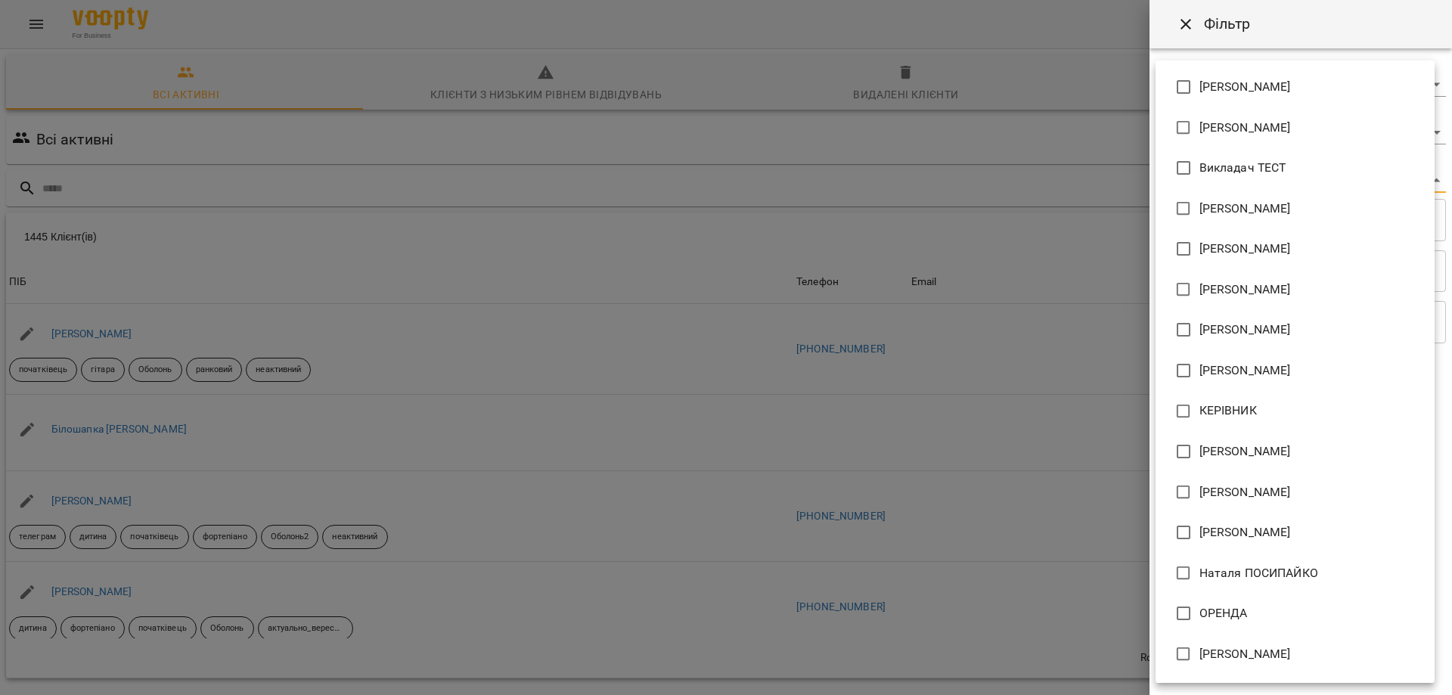
click at [1232, 243] on span "[PERSON_NAME]" at bounding box center [1246, 249] width 92 height 18
type input "**********"
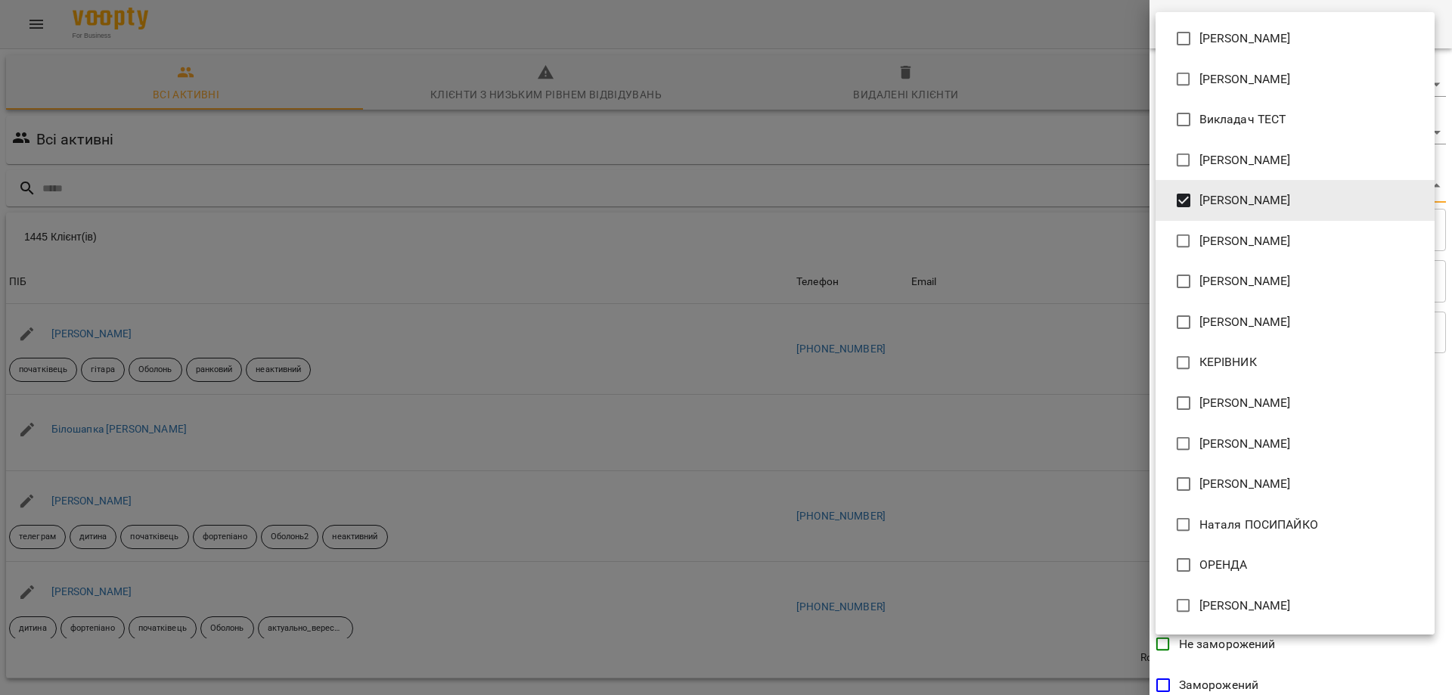
click at [1073, 230] on div at bounding box center [726, 347] width 1452 height 695
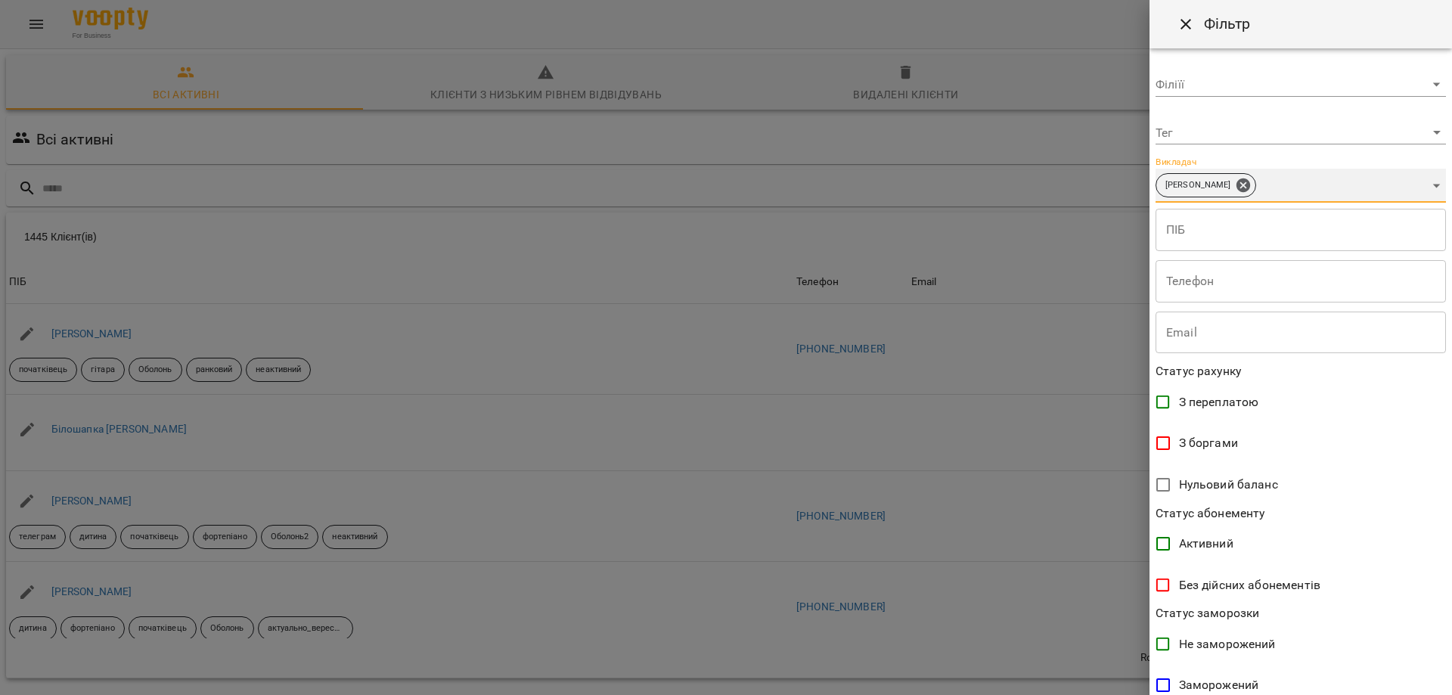
scroll to position [157, 0]
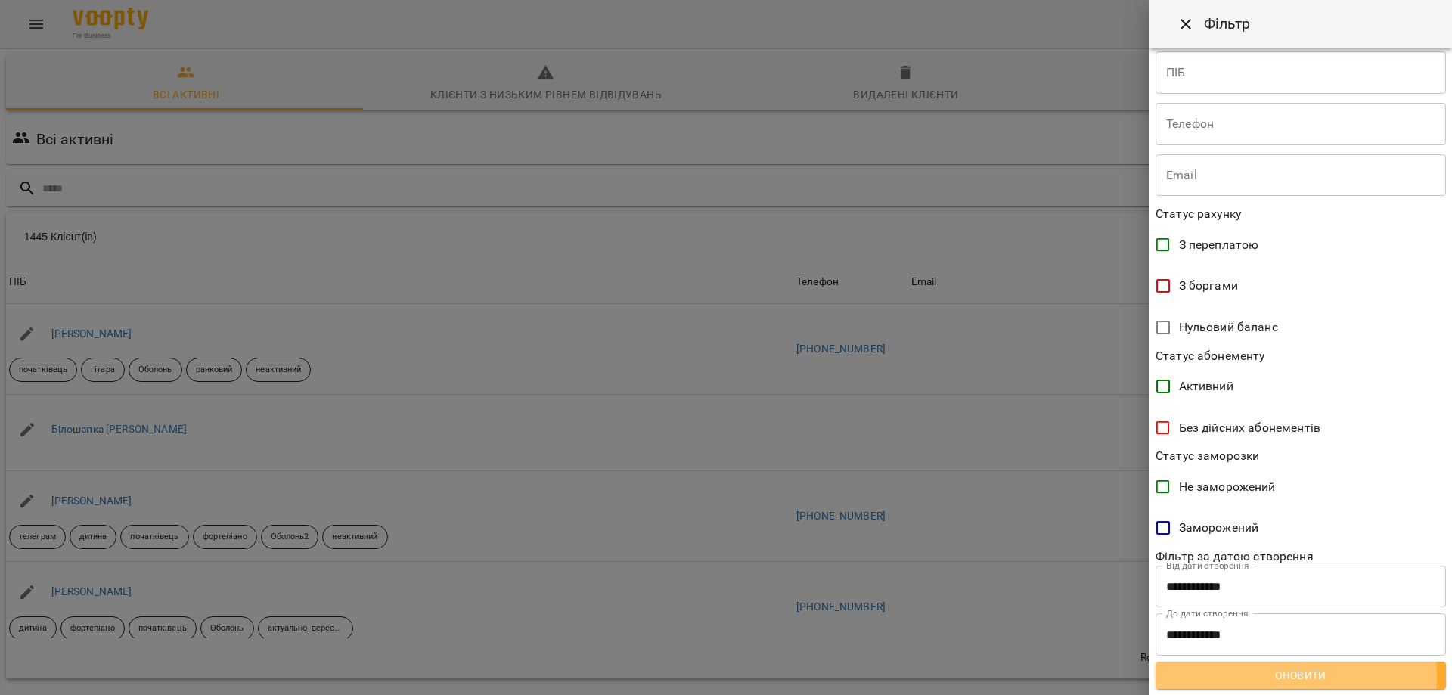
click at [1296, 675] on span "Оновити" at bounding box center [1301, 675] width 266 height 18
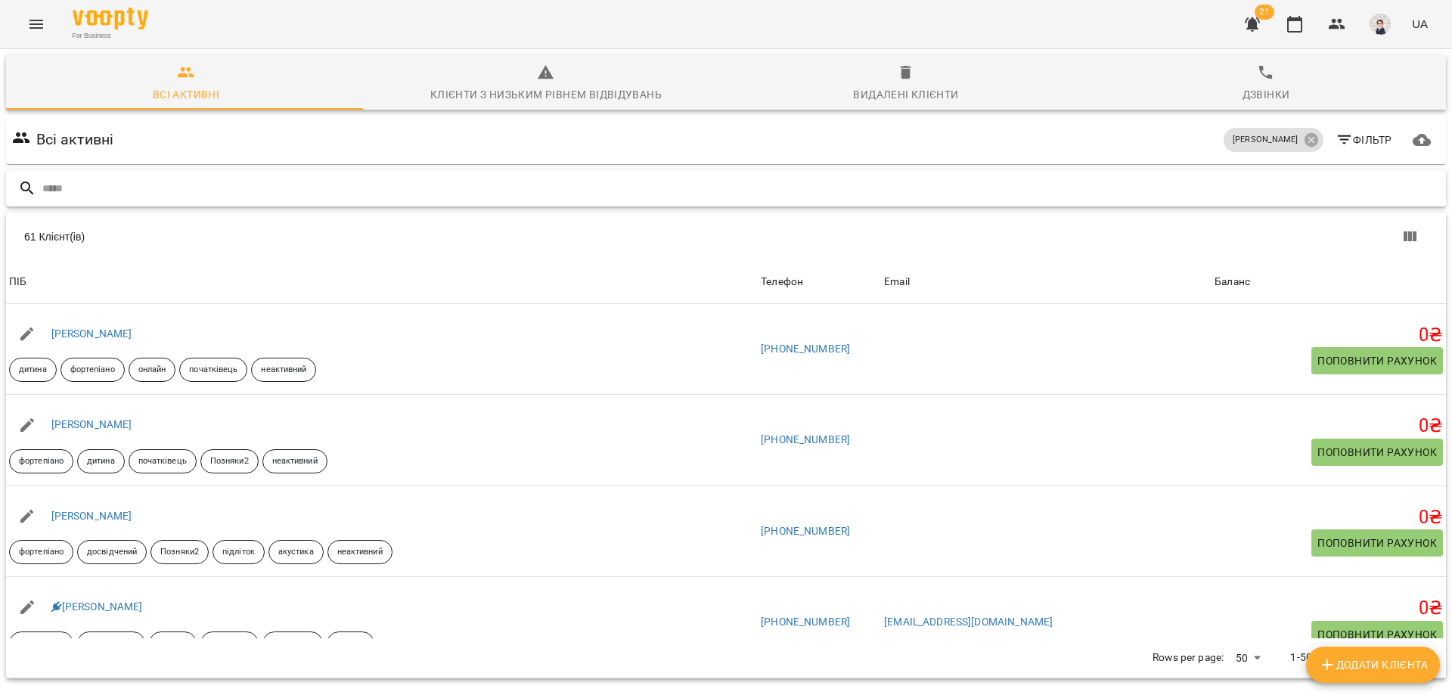
click at [127, 185] on input "text" at bounding box center [741, 188] width 1398 height 25
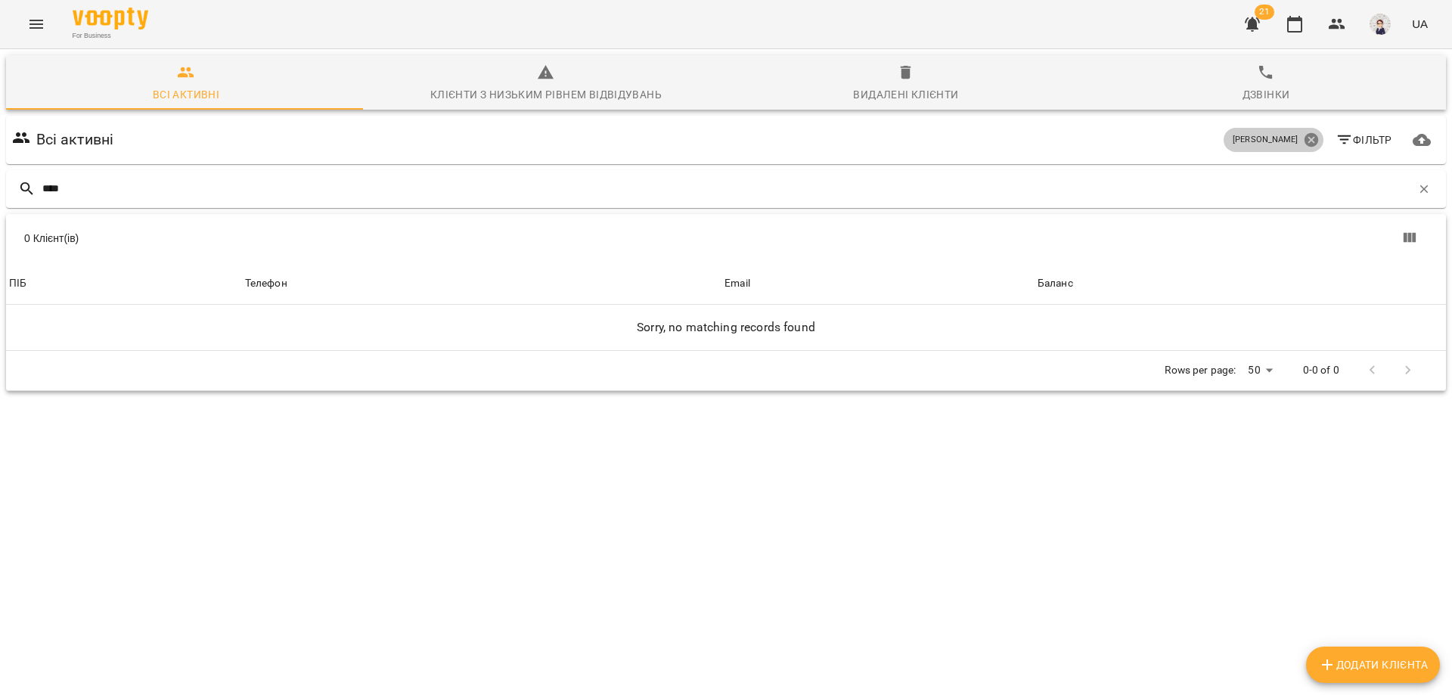
click at [1304, 138] on icon at bounding box center [1311, 140] width 14 height 14
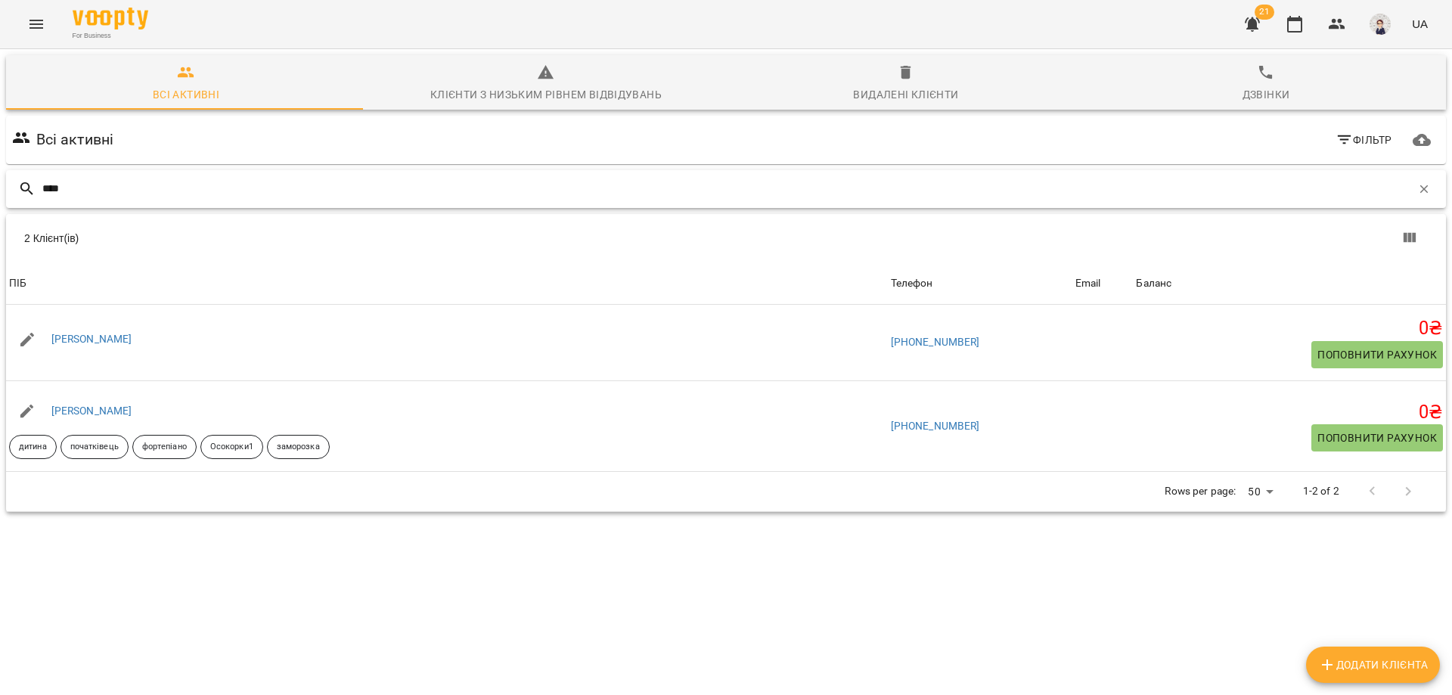
click at [386, 183] on input "****" at bounding box center [726, 188] width 1369 height 25
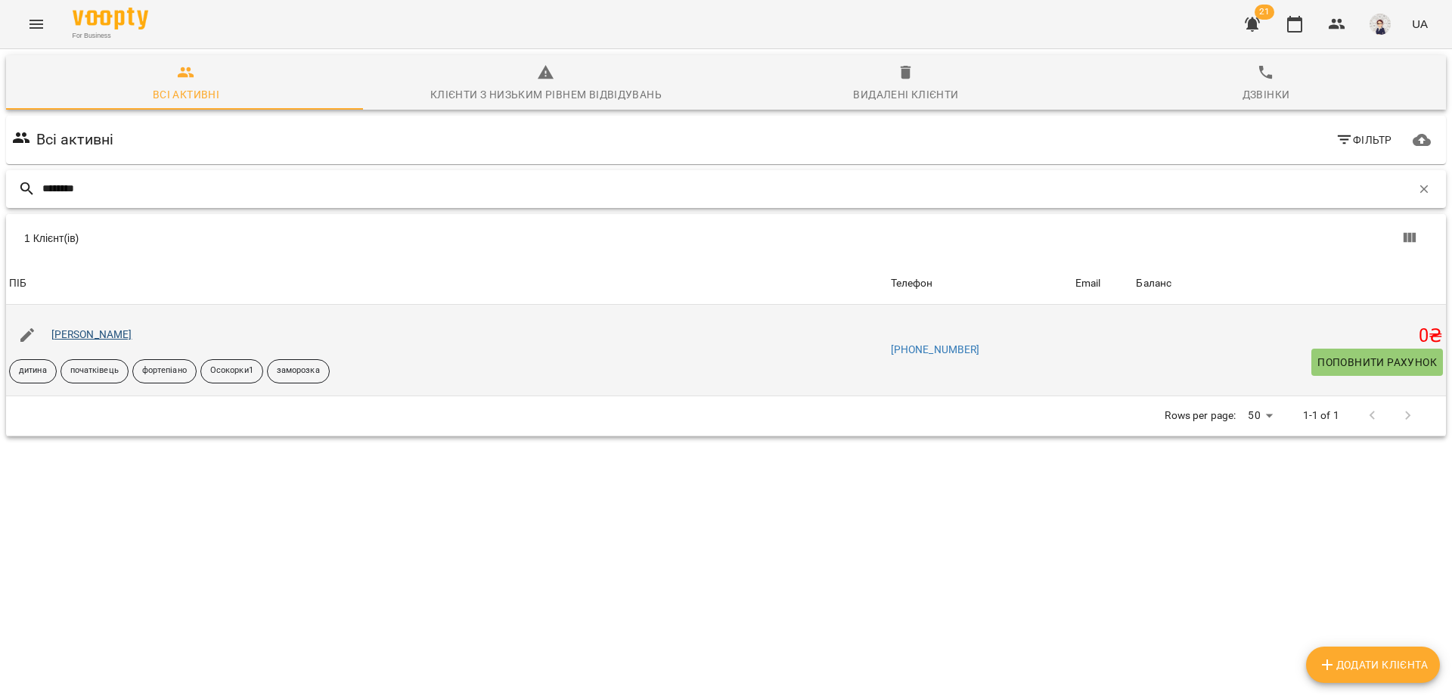
type input "********"
click at [131, 332] on link "Синицька Катерина" at bounding box center [91, 334] width 81 height 12
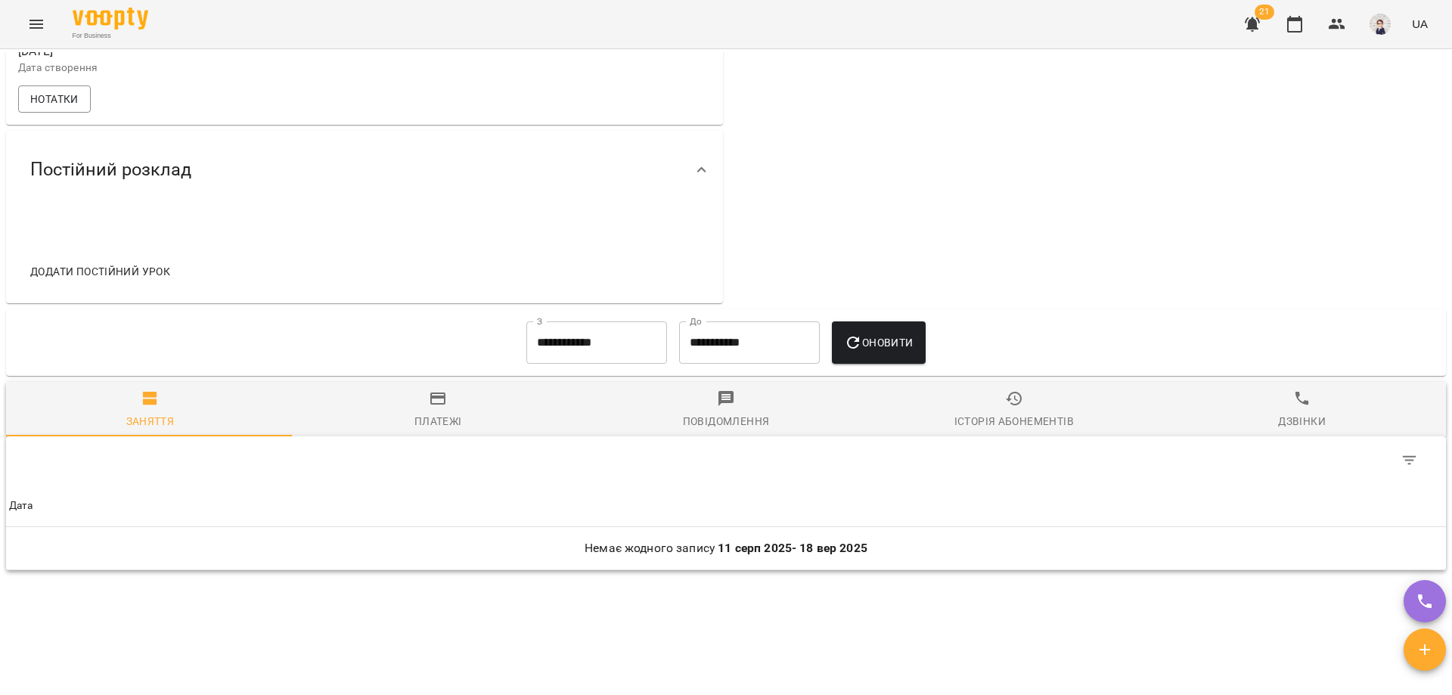
scroll to position [584, 0]
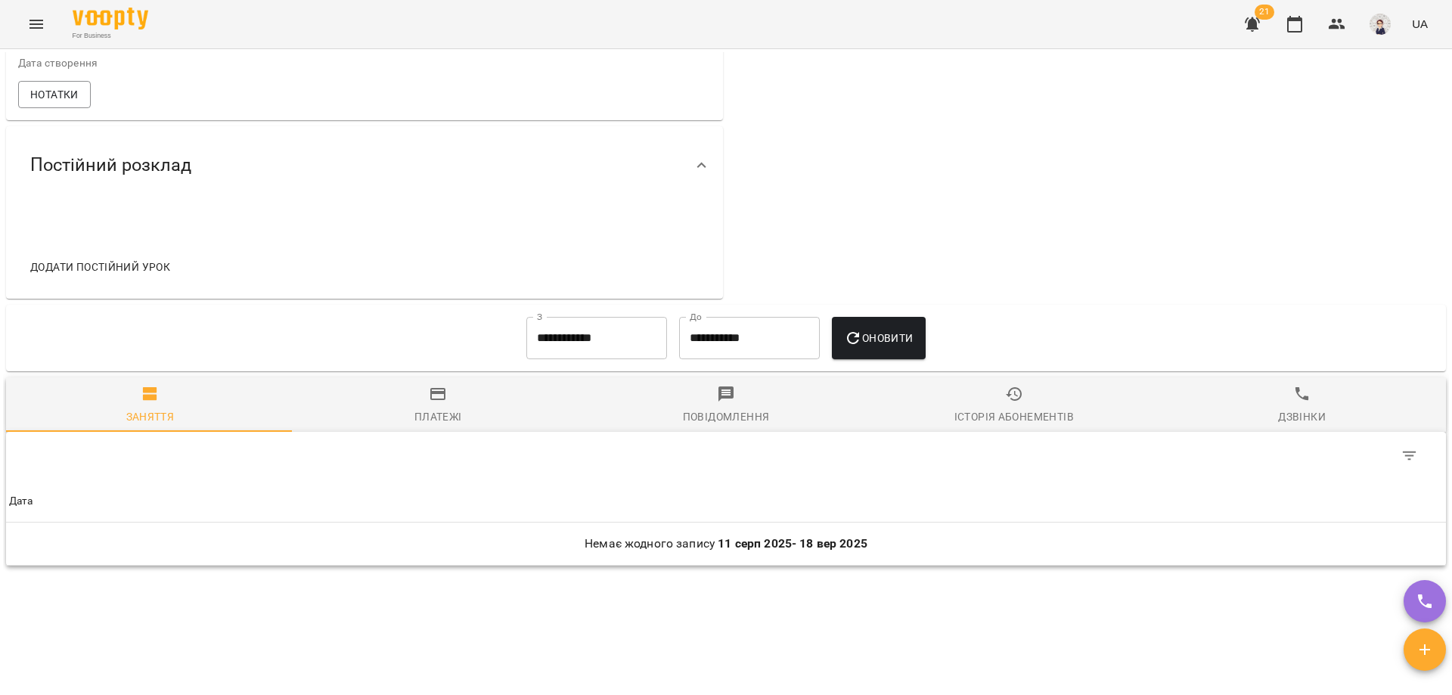
click at [601, 348] on input "**********" at bounding box center [596, 338] width 141 height 42
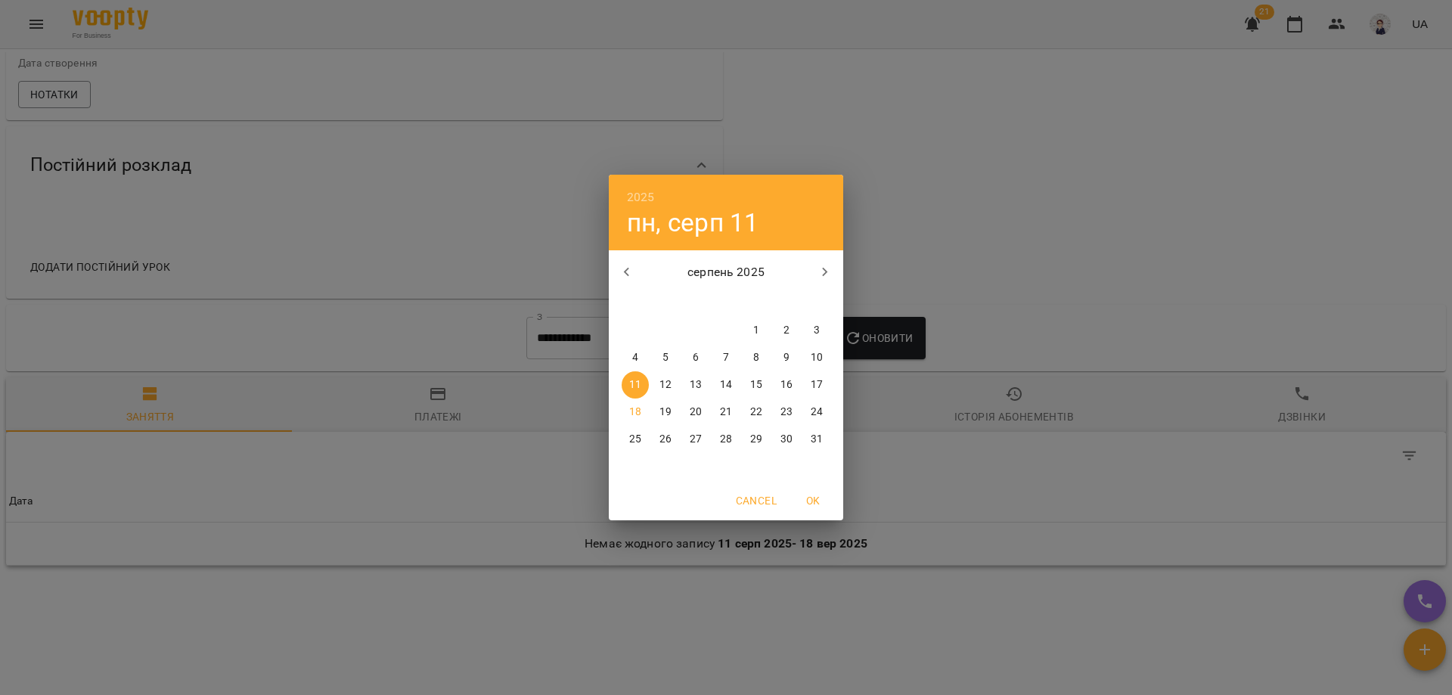
click at [627, 278] on icon "button" at bounding box center [627, 272] width 18 height 18
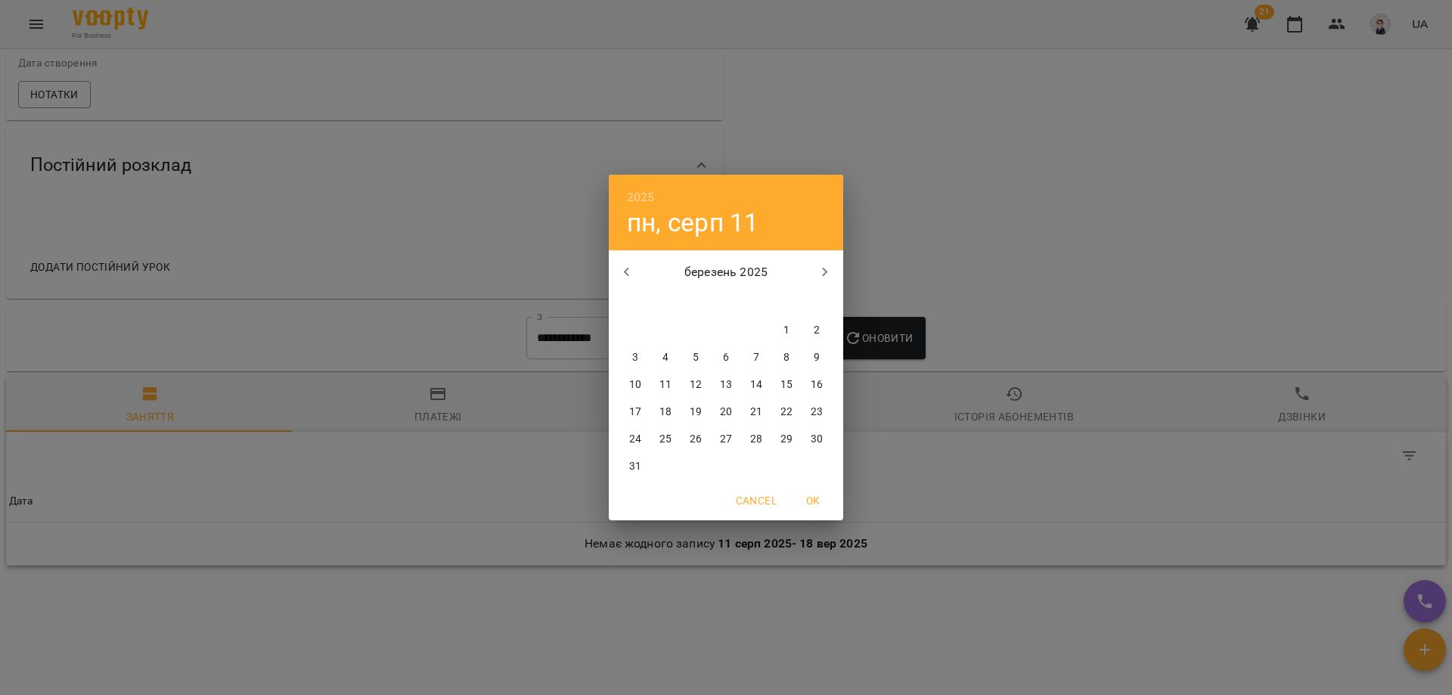
click at [628, 275] on icon "button" at bounding box center [626, 272] width 5 height 9
click at [701, 325] on span "1" at bounding box center [695, 330] width 27 height 15
type input "**********"
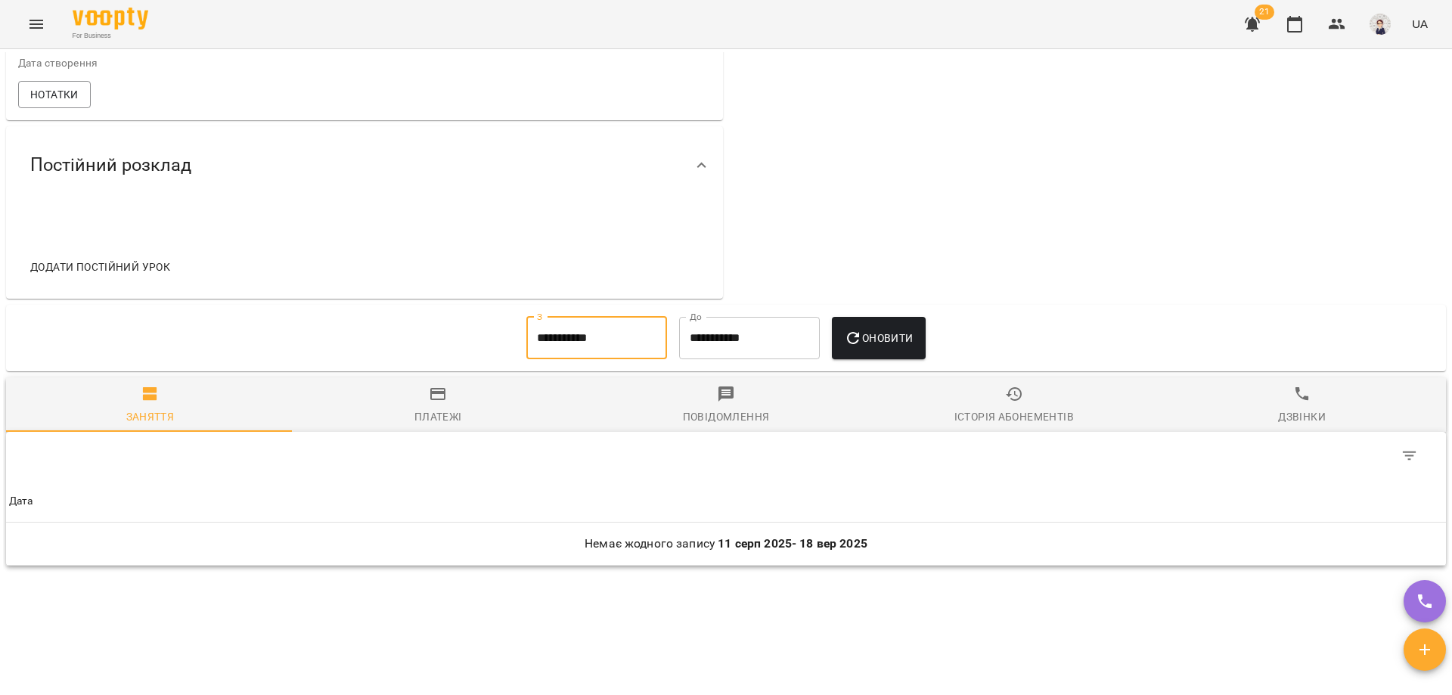
click at [885, 347] on span "Оновити" at bounding box center [878, 338] width 69 height 18
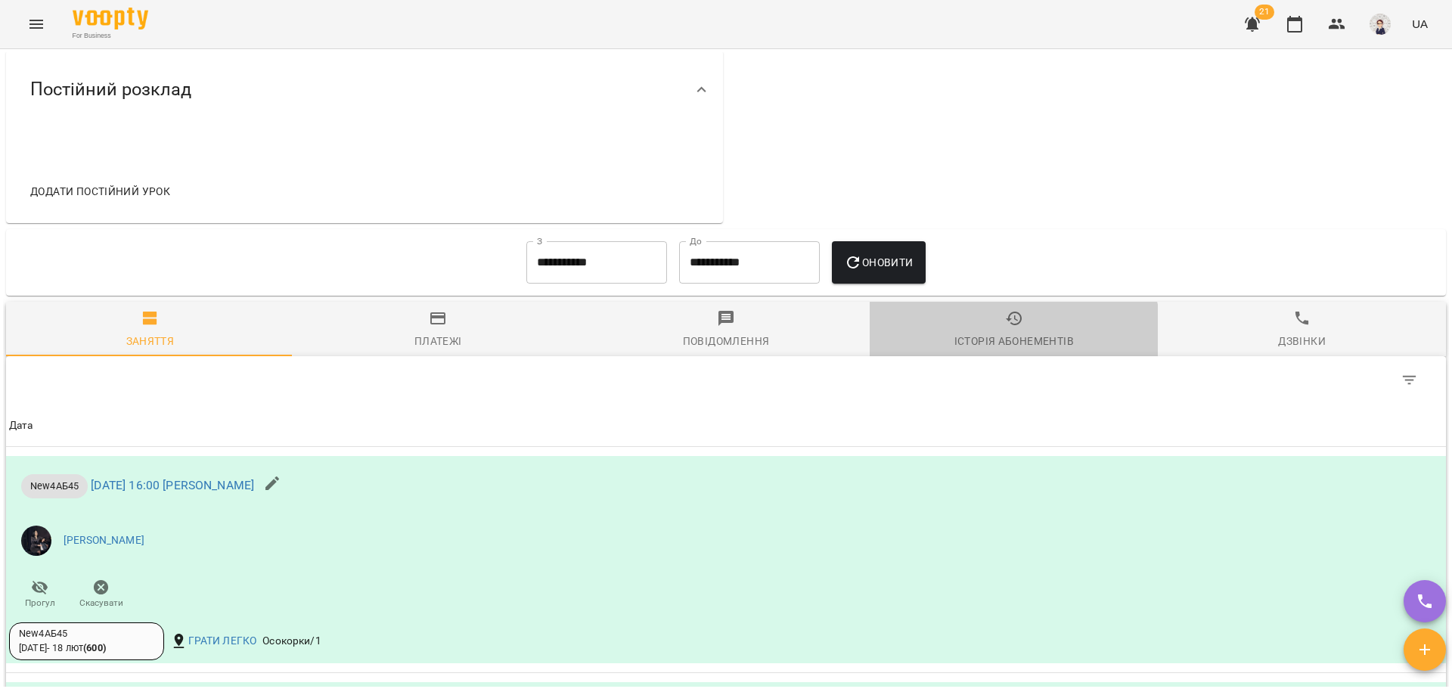
click at [995, 350] on div "Історія абонементів" at bounding box center [1015, 341] width 120 height 18
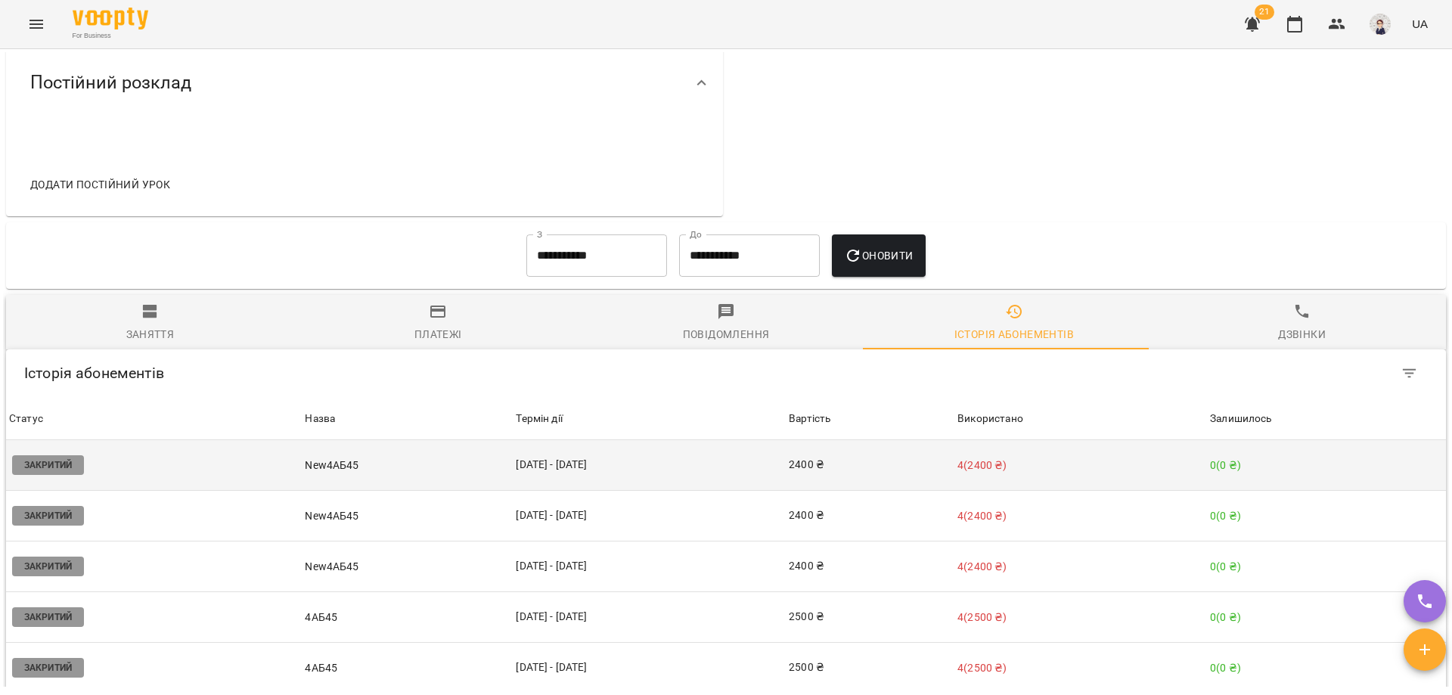
scroll to position [681, 0]
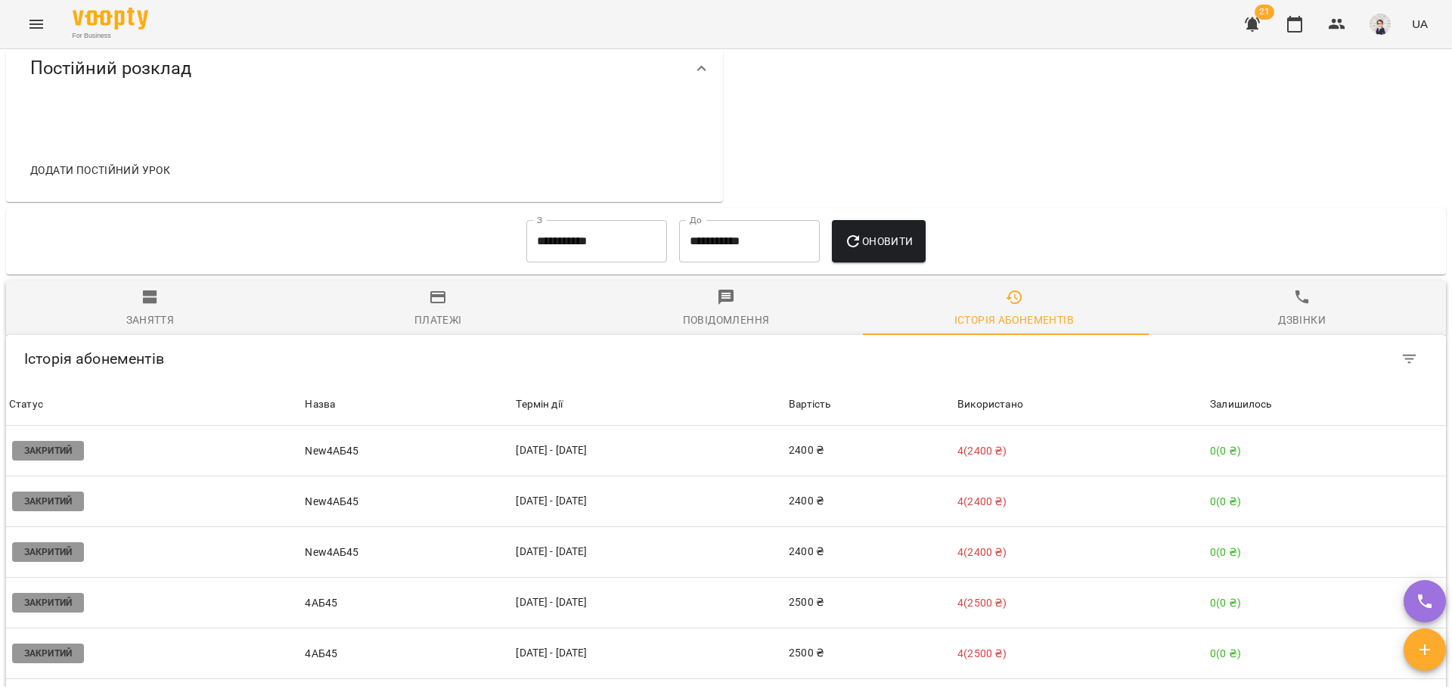
click at [166, 317] on span "Заняття" at bounding box center [150, 308] width 270 height 41
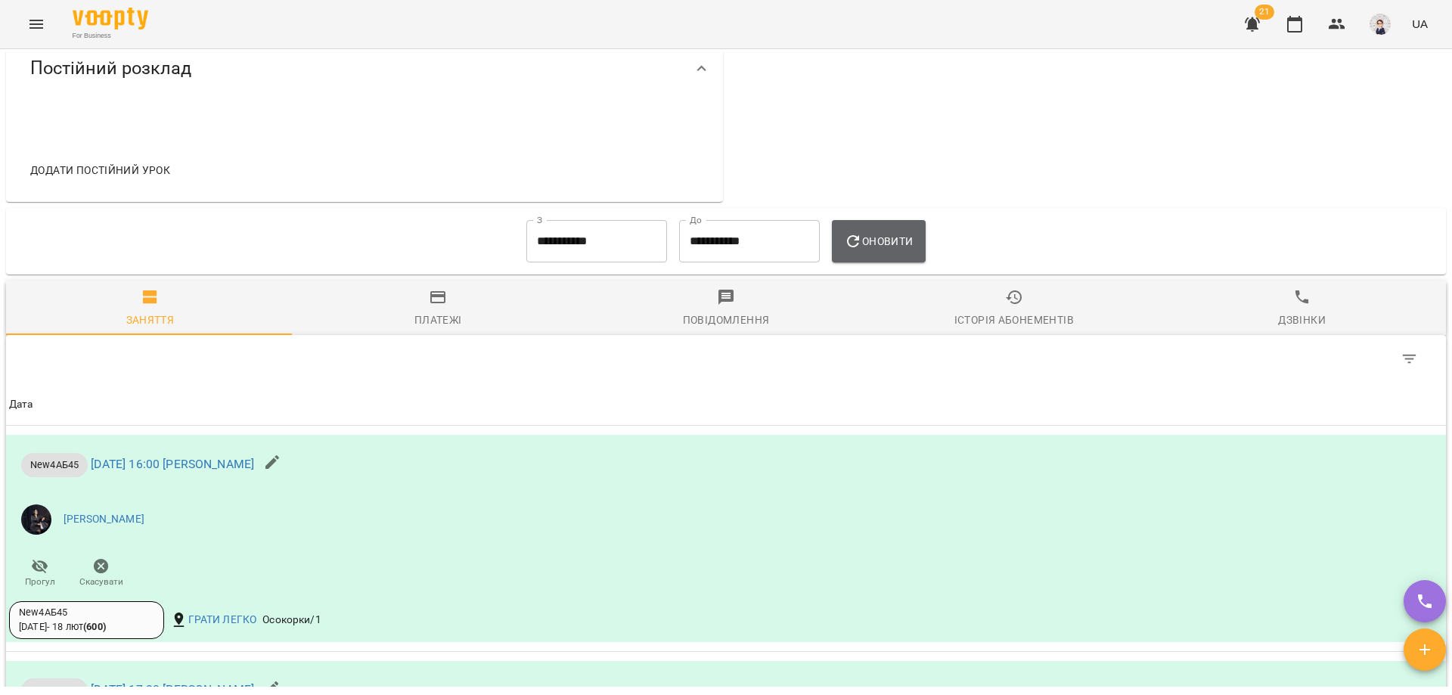
click at [870, 250] on span "Оновити" at bounding box center [878, 241] width 69 height 18
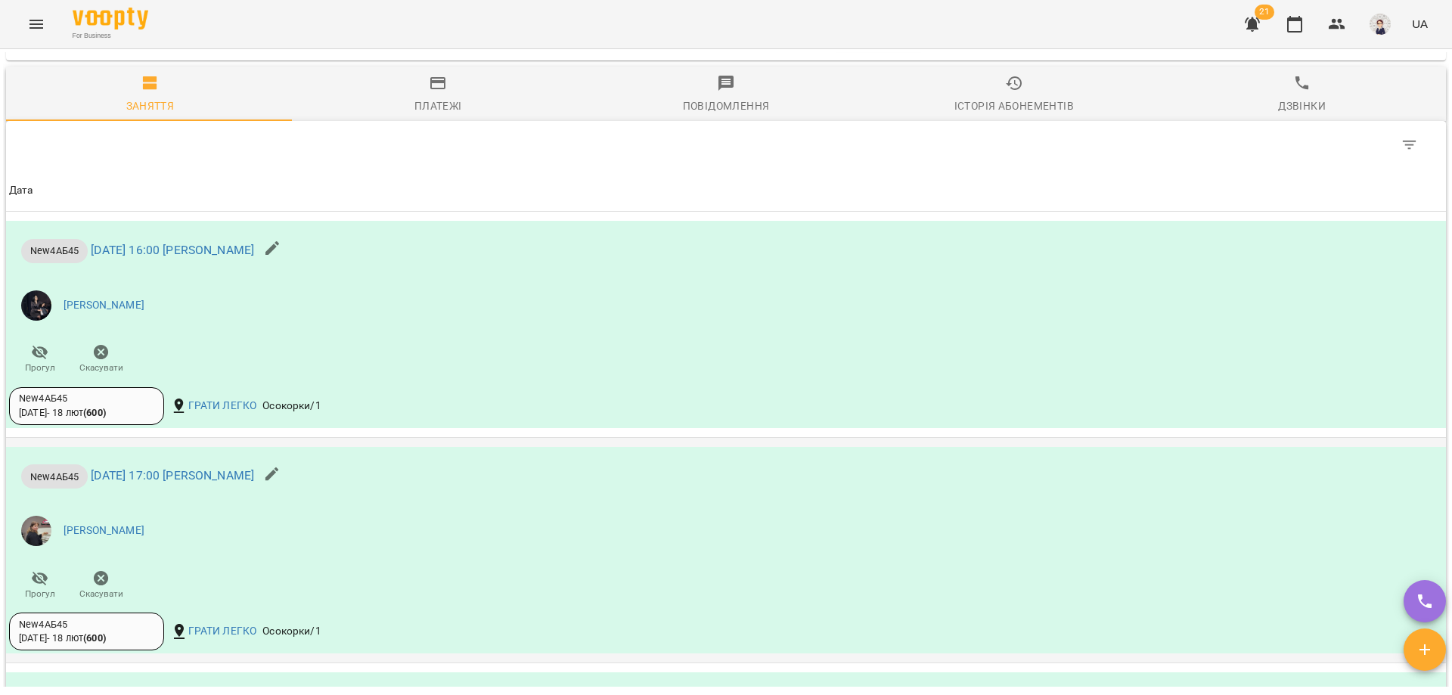
scroll to position [517, 0]
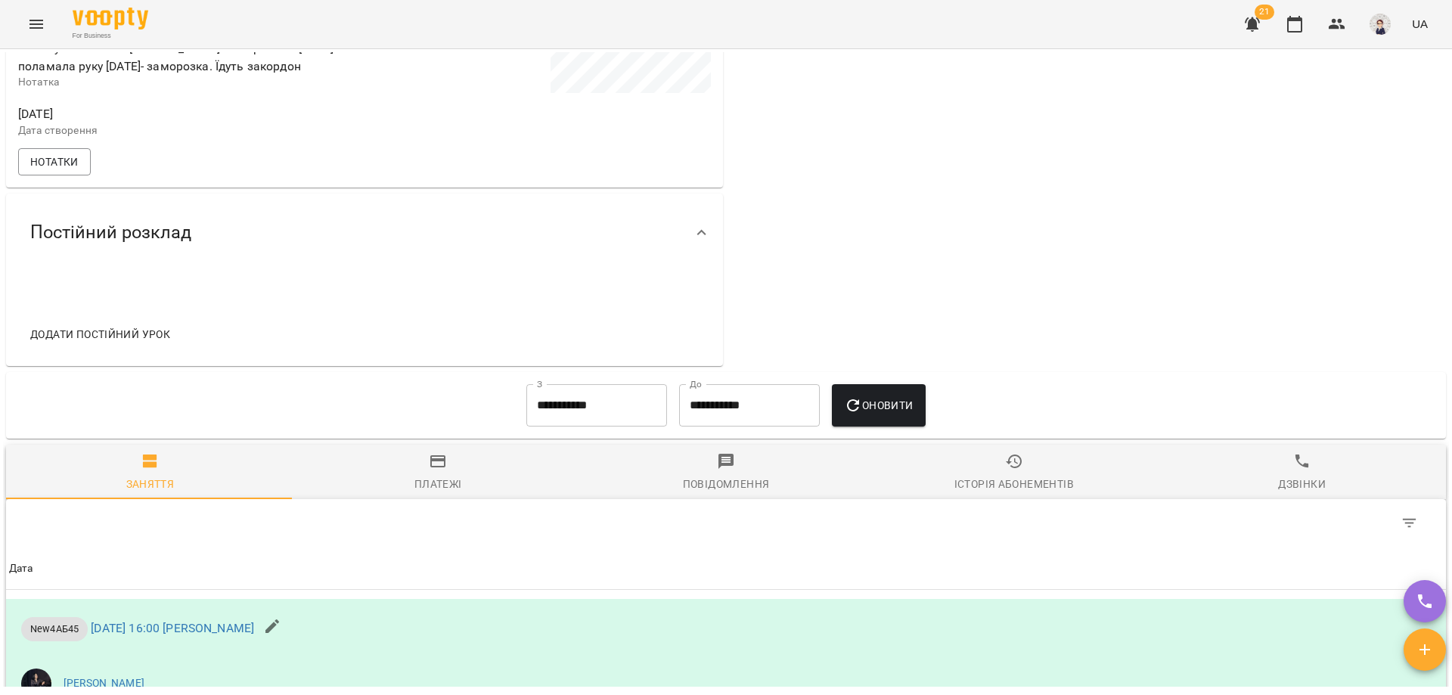
click at [1023, 486] on span "Історія абонементів" at bounding box center [1014, 472] width 270 height 41
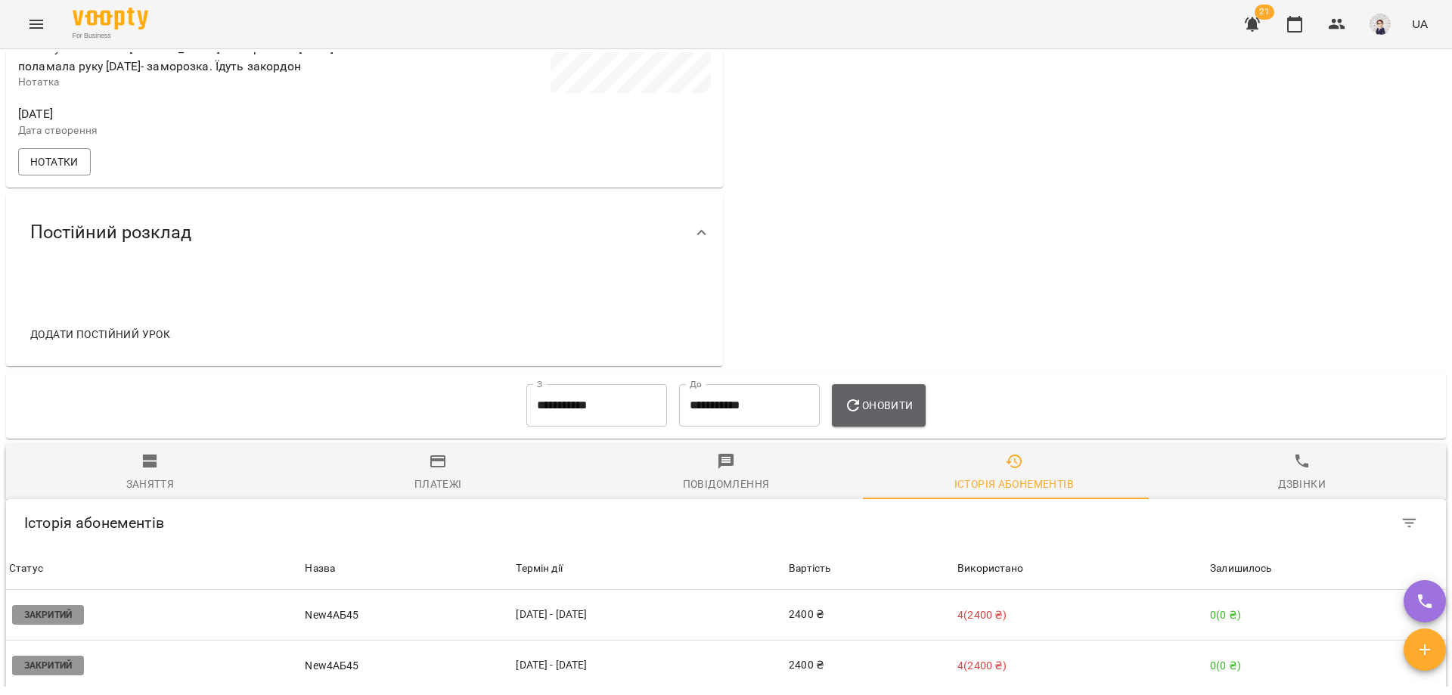
click at [885, 414] on span "Оновити" at bounding box center [878, 405] width 69 height 18
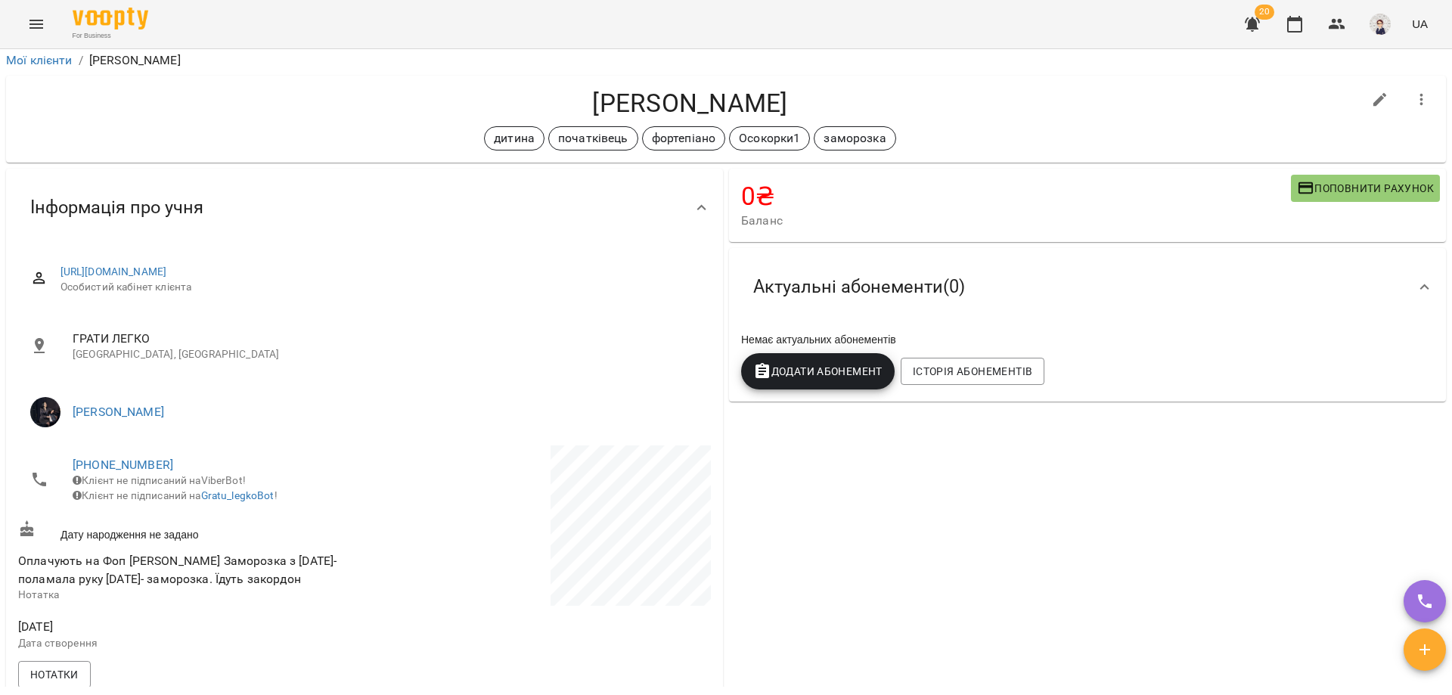
scroll to position [0, 0]
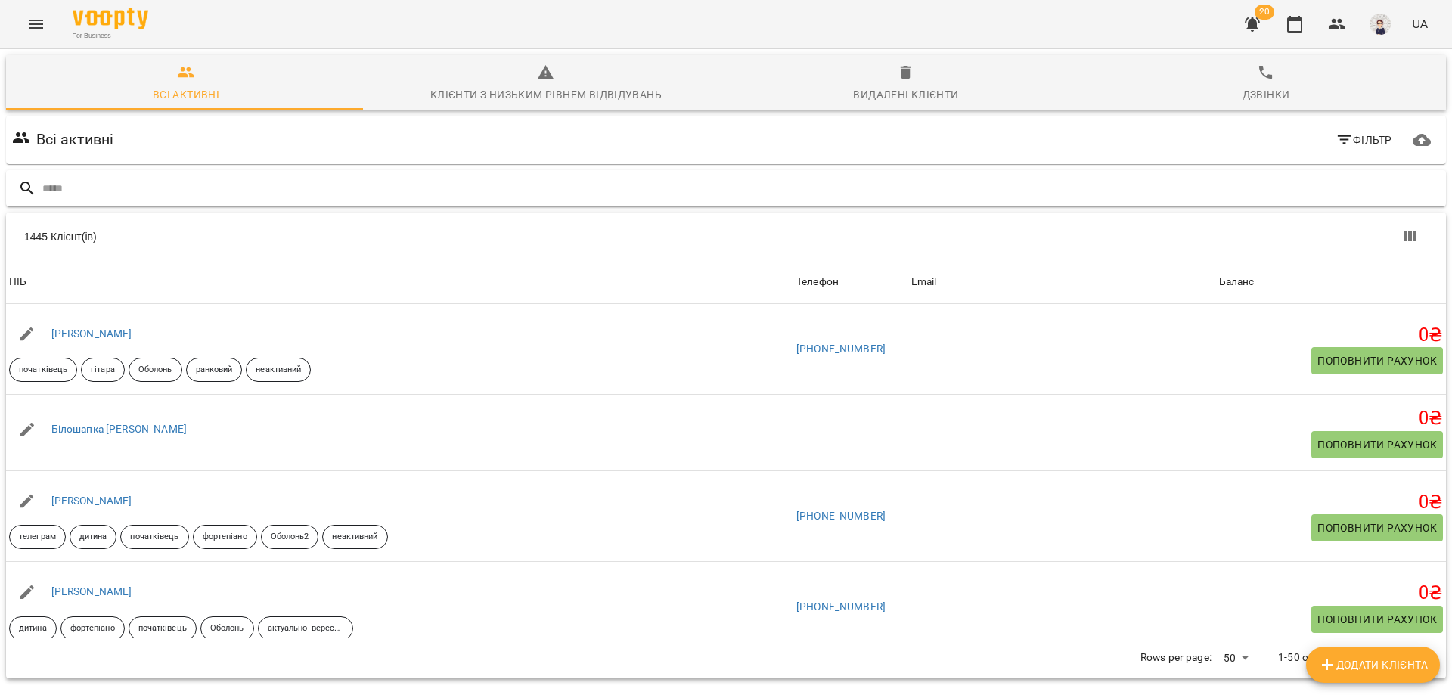
click at [113, 181] on input "text" at bounding box center [741, 188] width 1398 height 25
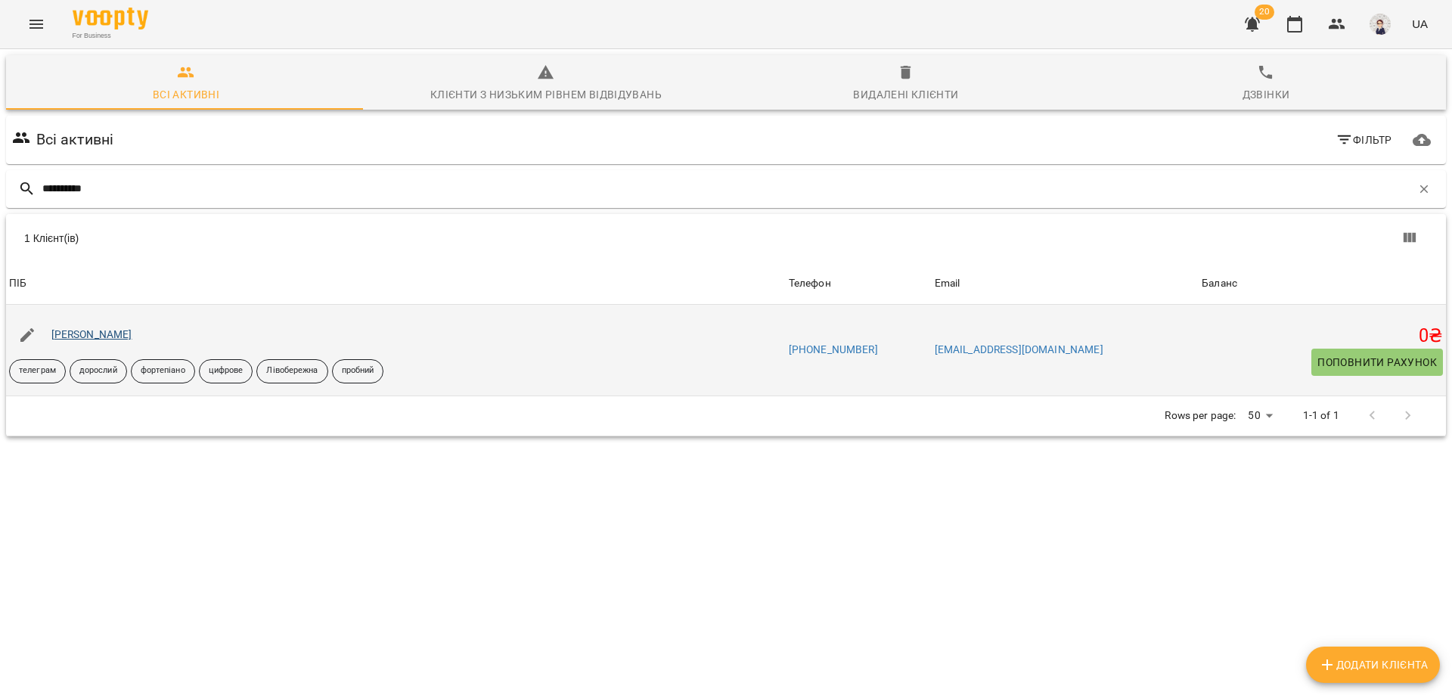
type input "**********"
click at [81, 339] on link "[PERSON_NAME]" at bounding box center [91, 334] width 81 height 12
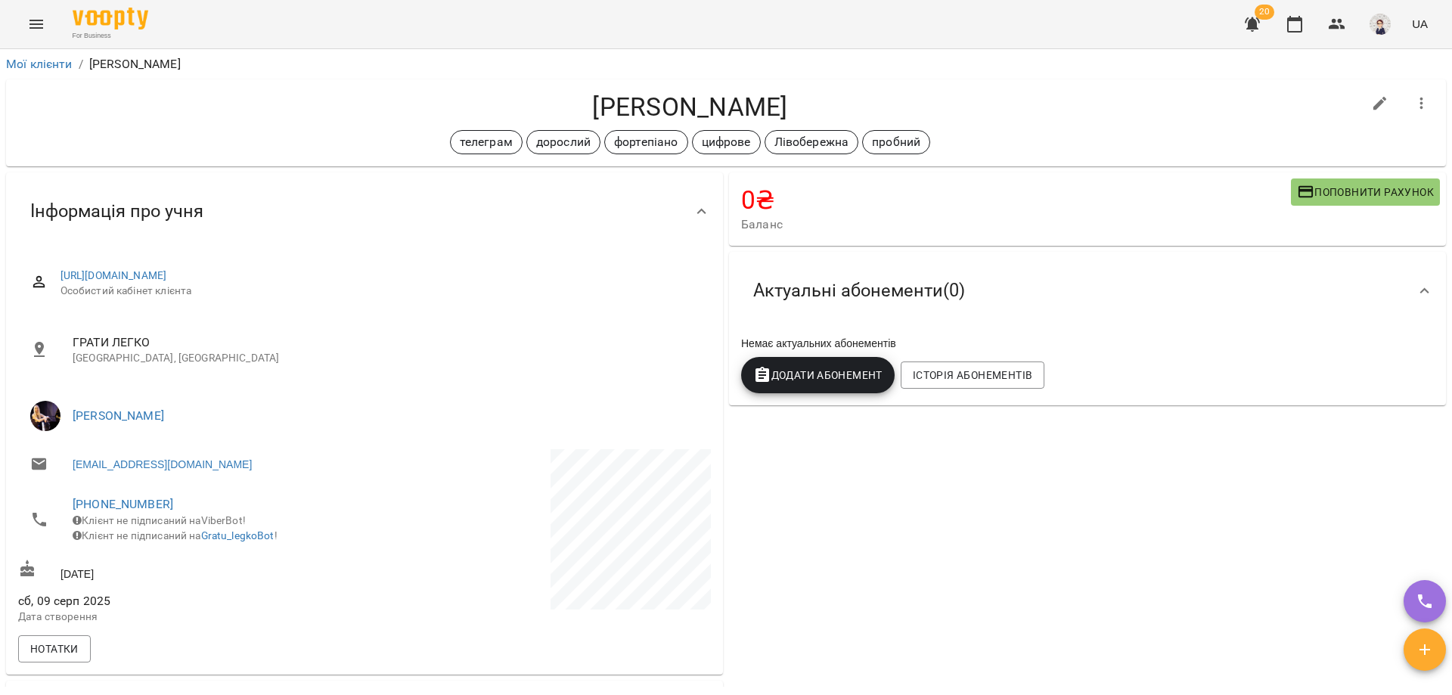
click at [33, 23] on icon "Menu" at bounding box center [36, 24] width 18 height 18
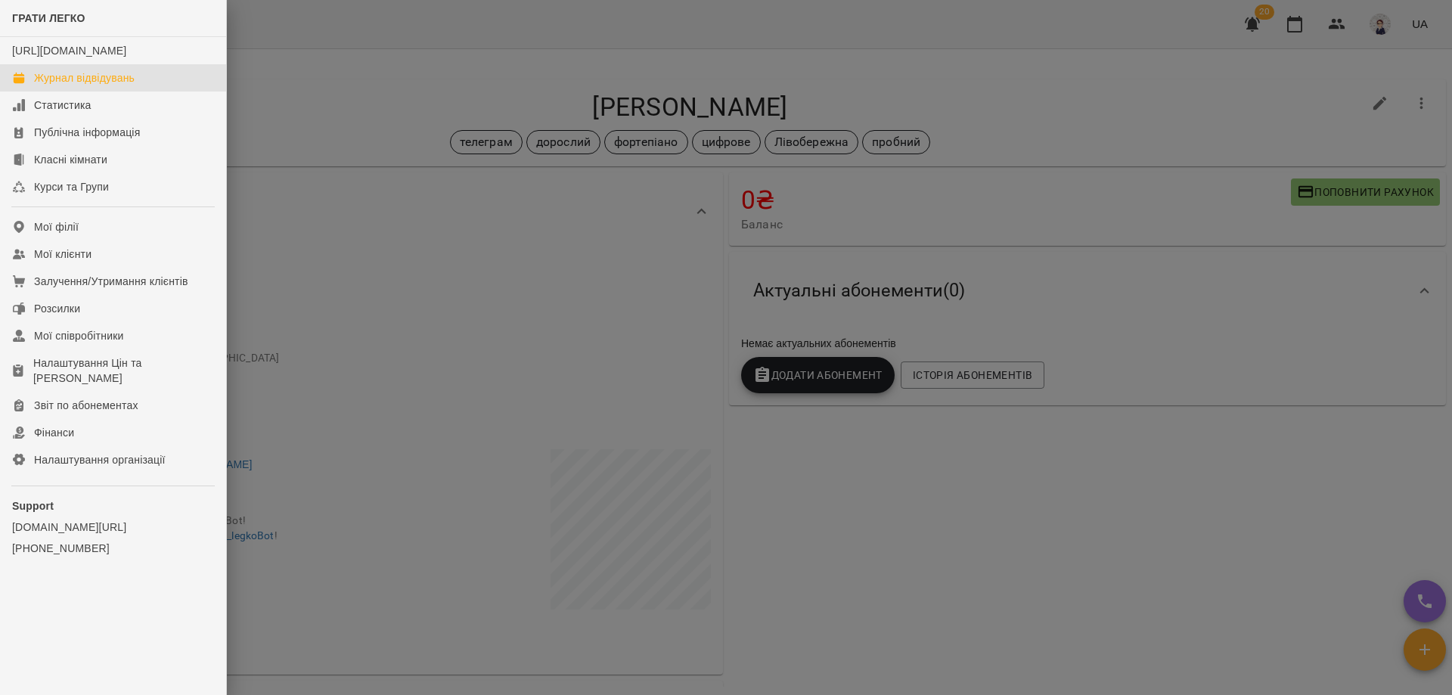
click at [88, 85] on div "Журнал відвідувань" at bounding box center [84, 77] width 101 height 15
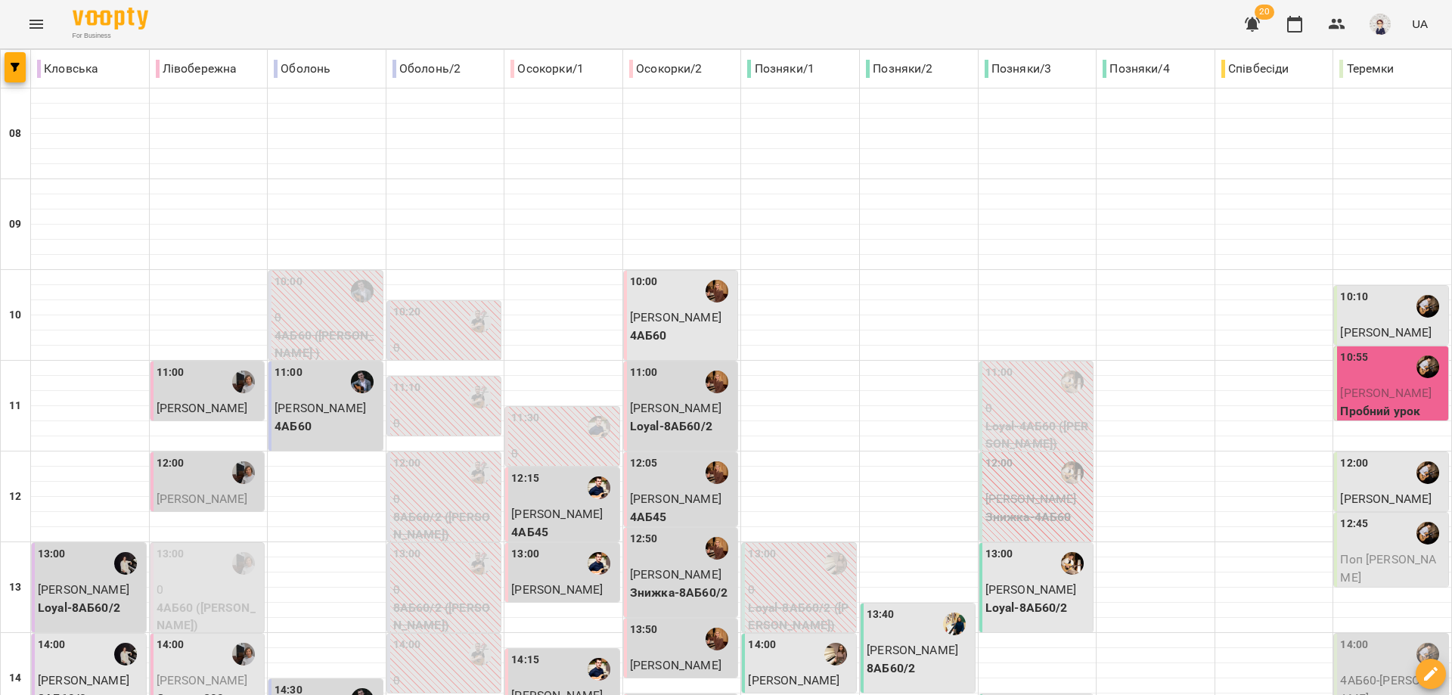
type input "**********"
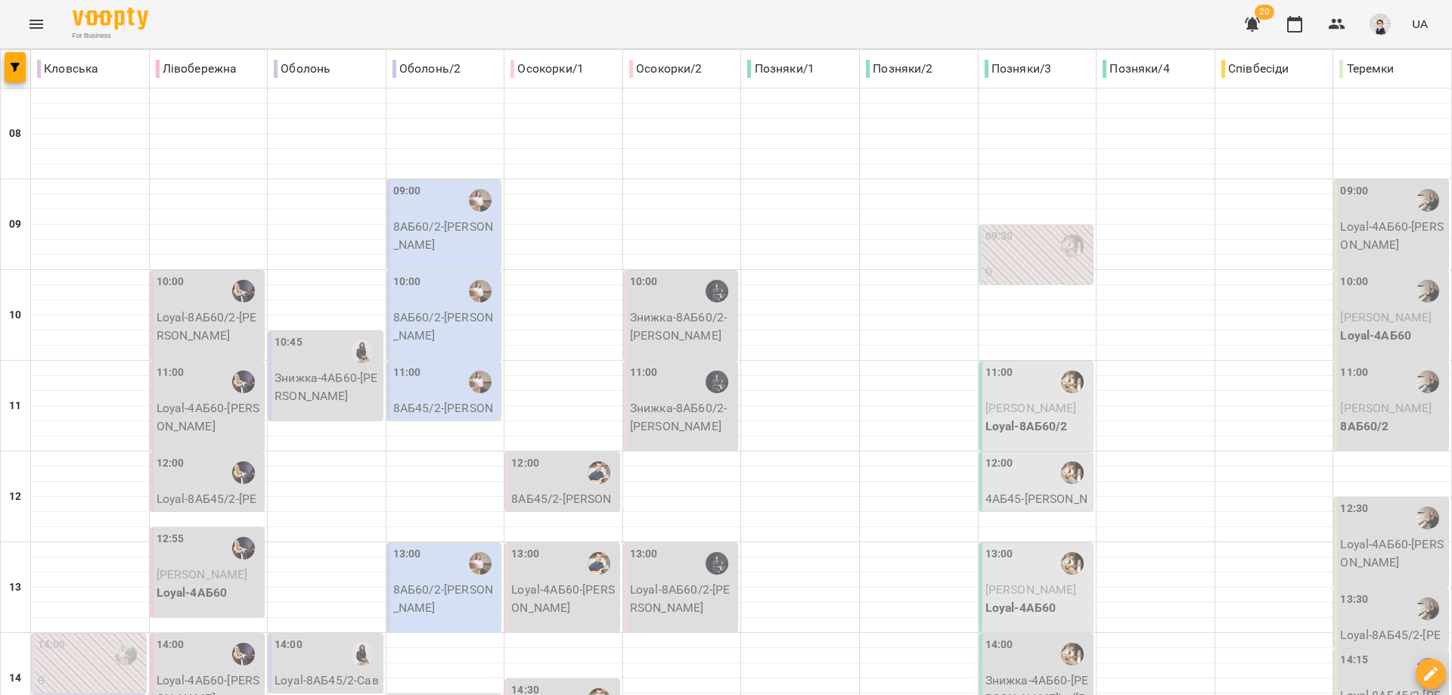
scroll to position [674, 0]
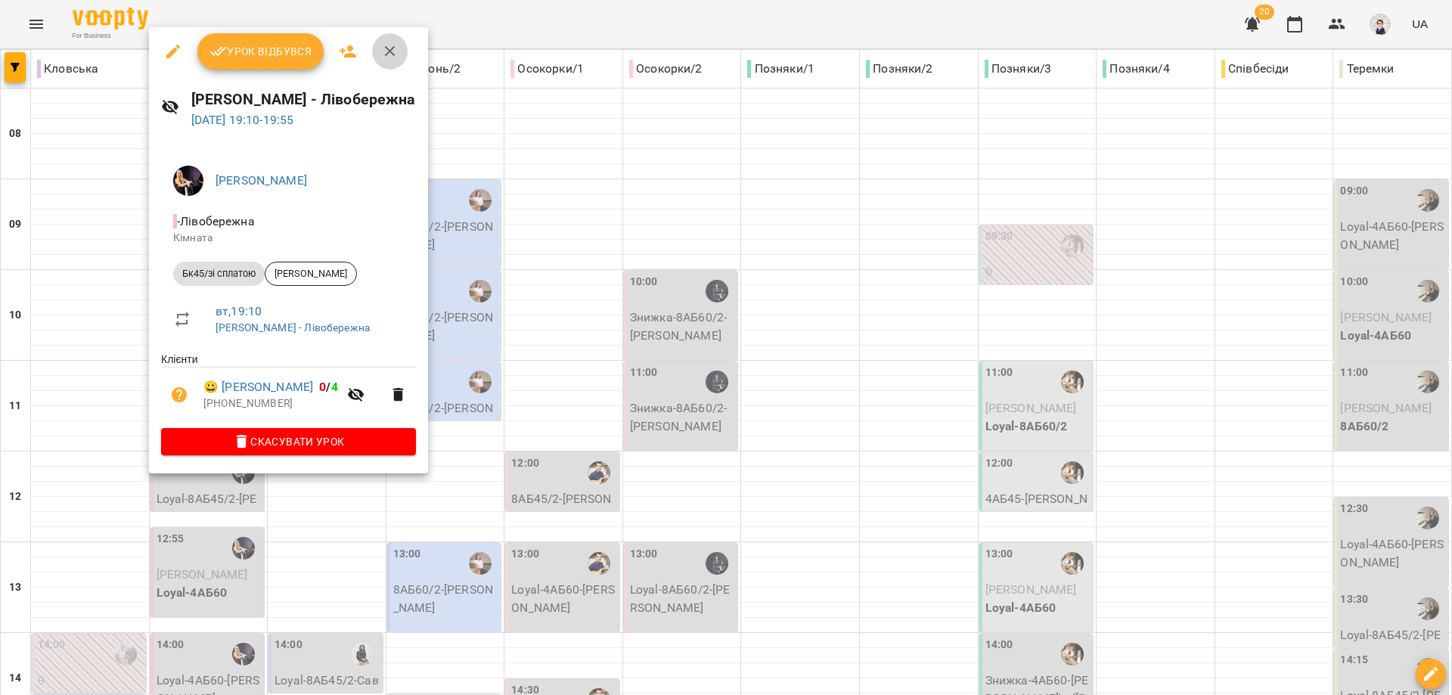
click at [390, 50] on icon "button" at bounding box center [390, 51] width 11 height 11
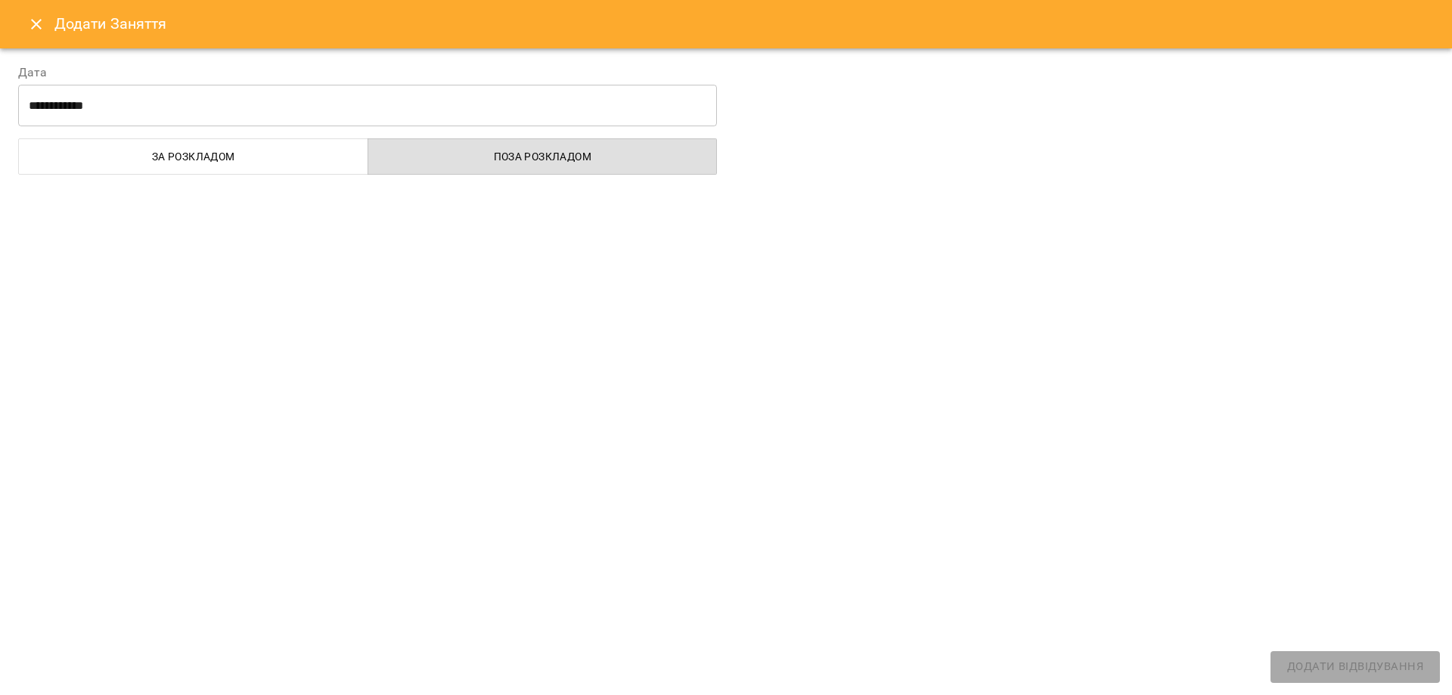
select select
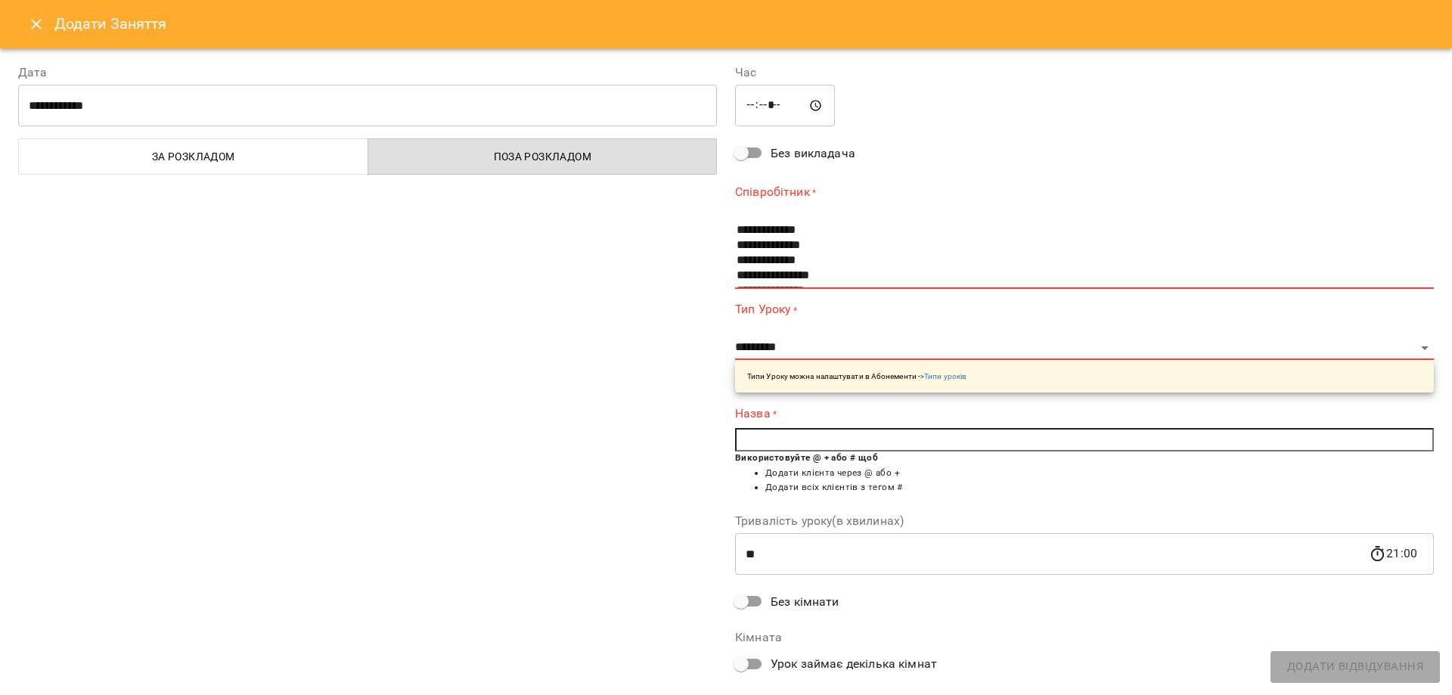
click at [743, 104] on input "*****" at bounding box center [785, 106] width 100 height 42
type input "*****"
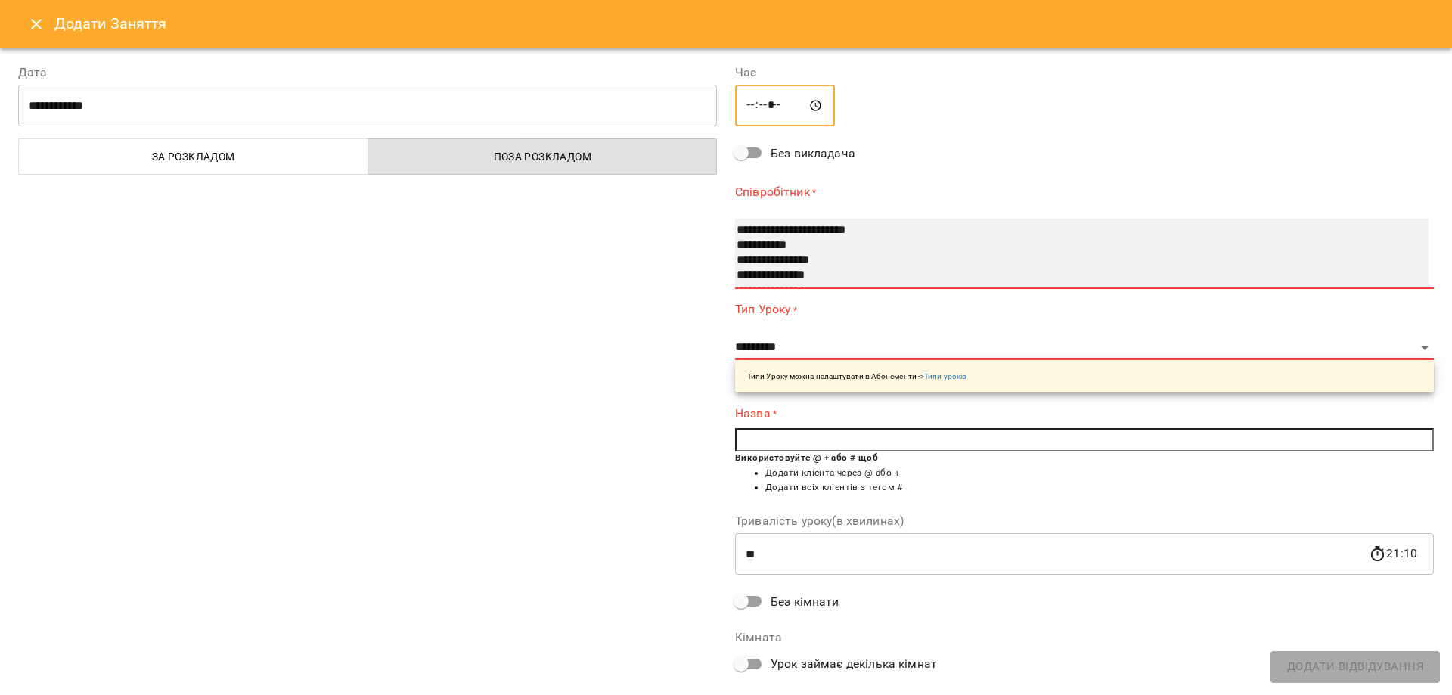
select select "**********"
click at [858, 258] on option "**********" at bounding box center [1067, 260] width 664 height 15
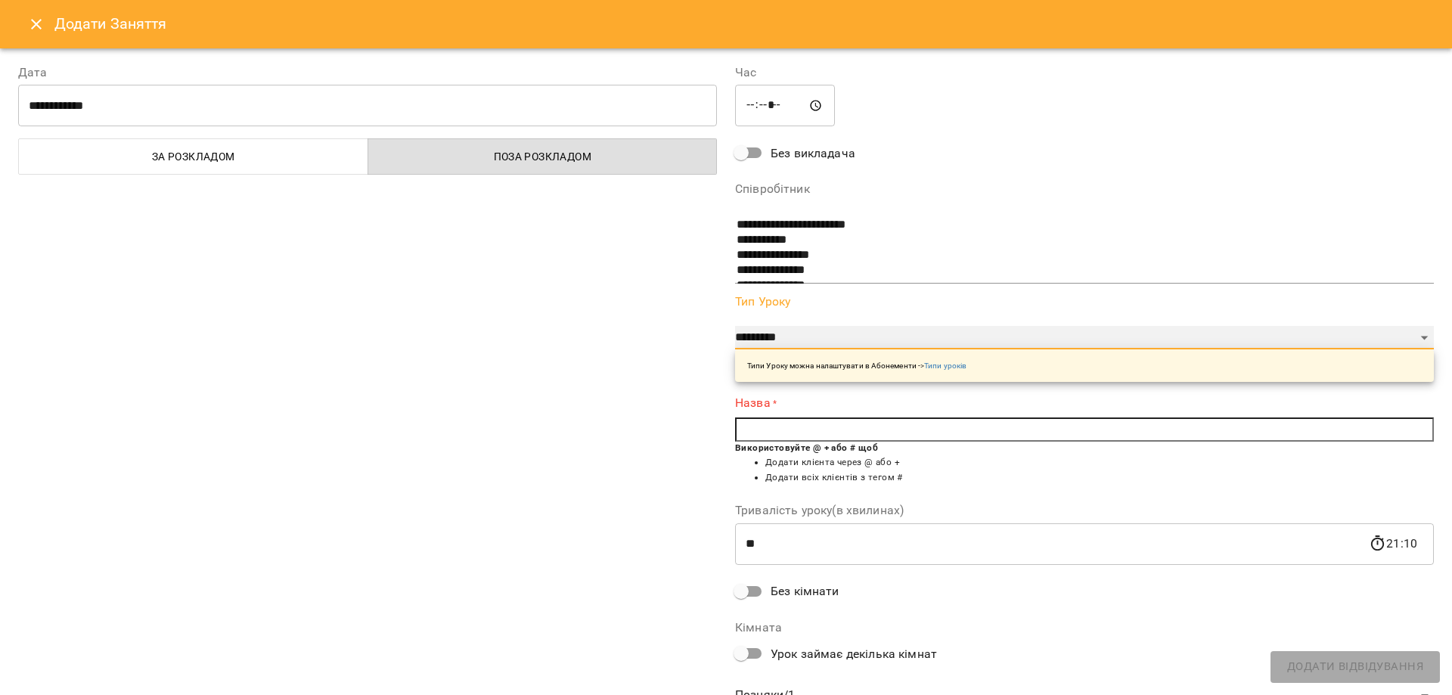
click at [850, 337] on select "**********" at bounding box center [1084, 338] width 699 height 24
click at [839, 344] on select "**********" at bounding box center [1084, 338] width 699 height 24
select select "****"
click at [735, 326] on select "**********" at bounding box center [1084, 338] width 699 height 24
type input "**"
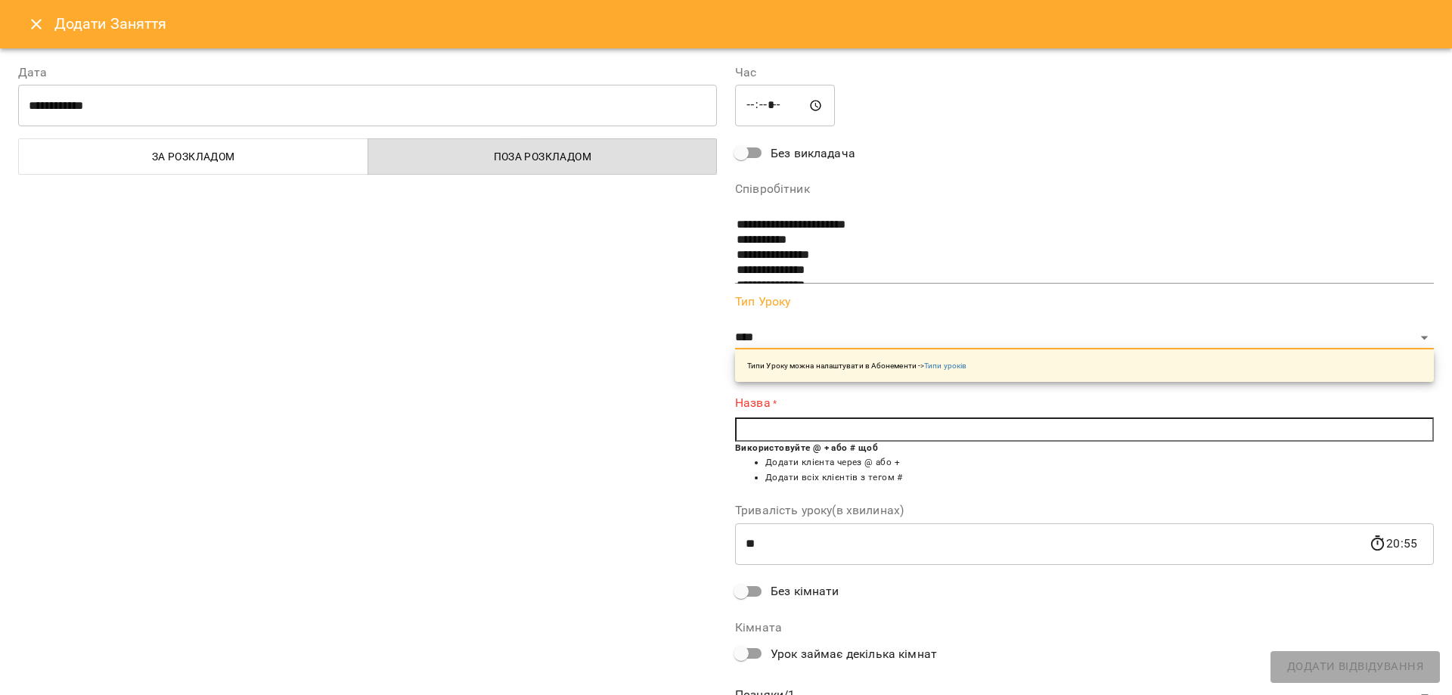
click at [907, 433] on input "text" at bounding box center [1084, 430] width 699 height 24
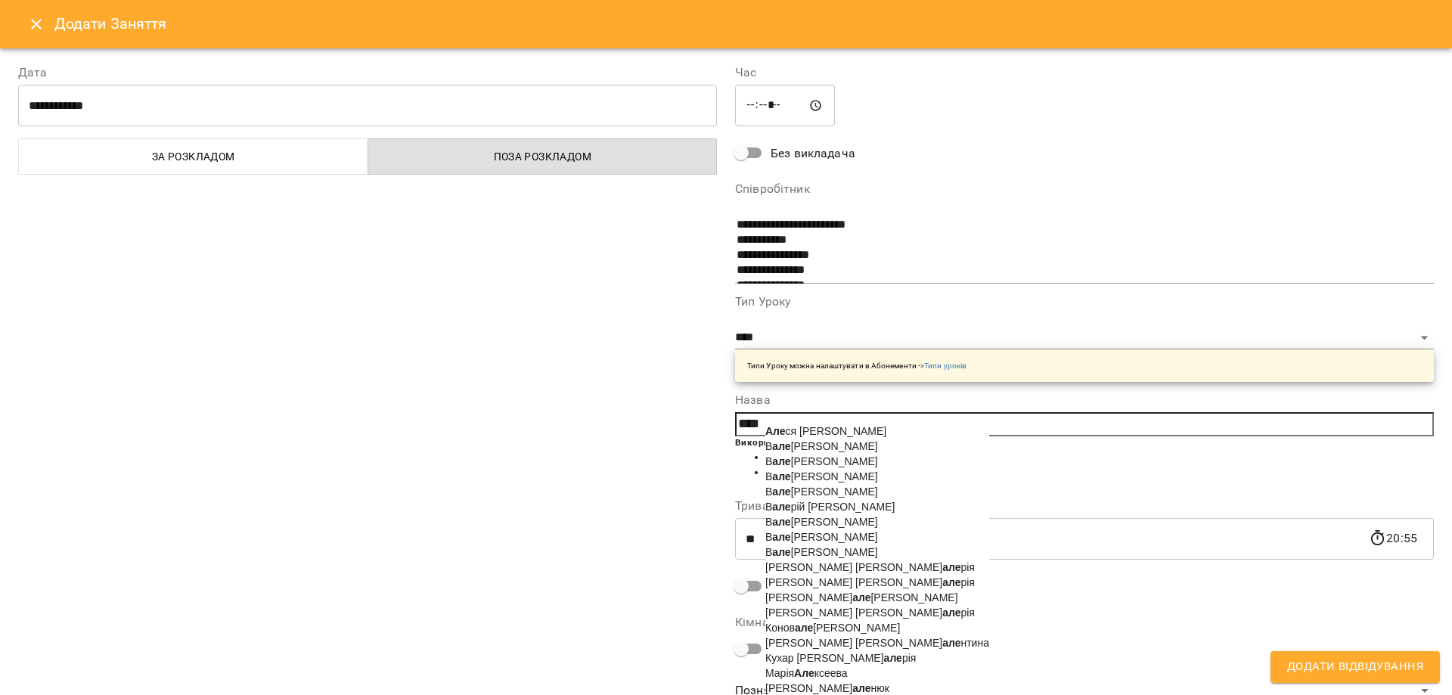
click at [838, 435] on span "Але ся Коваль" at bounding box center [825, 431] width 121 height 12
type input "**********"
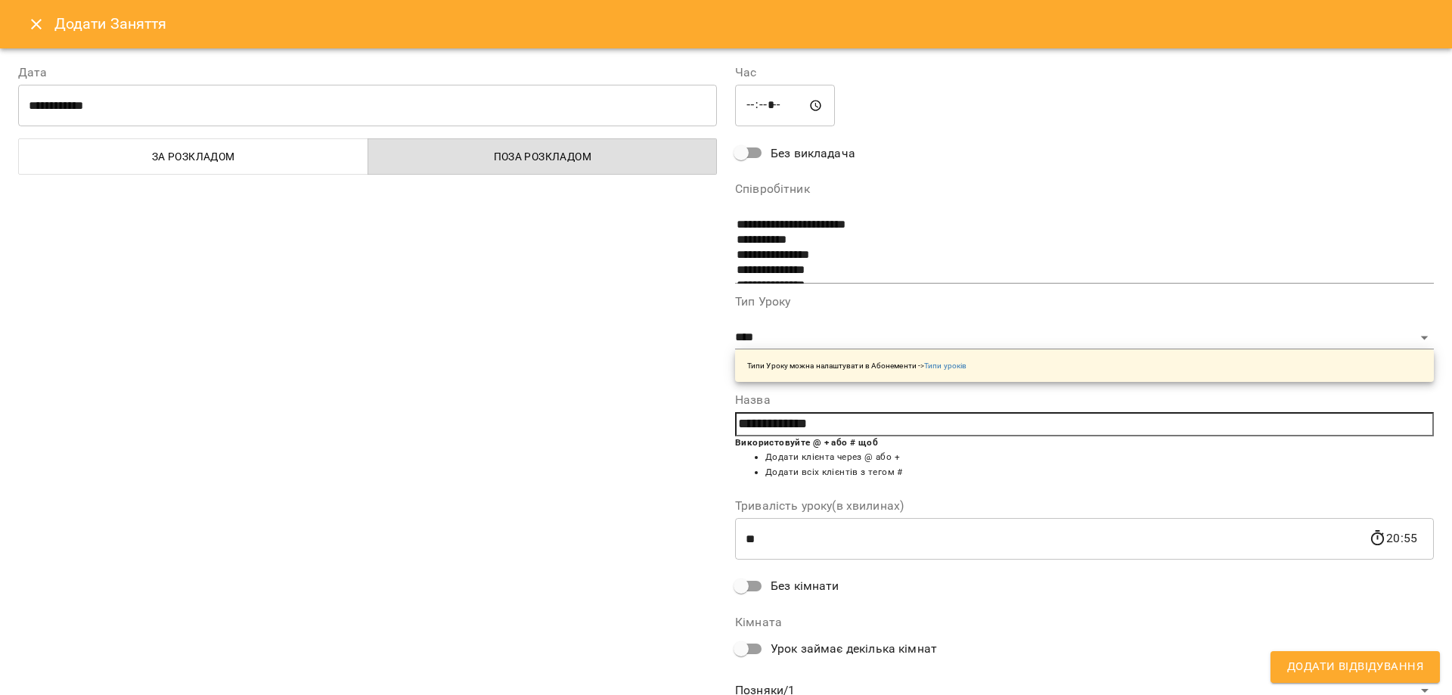
scroll to position [59, 0]
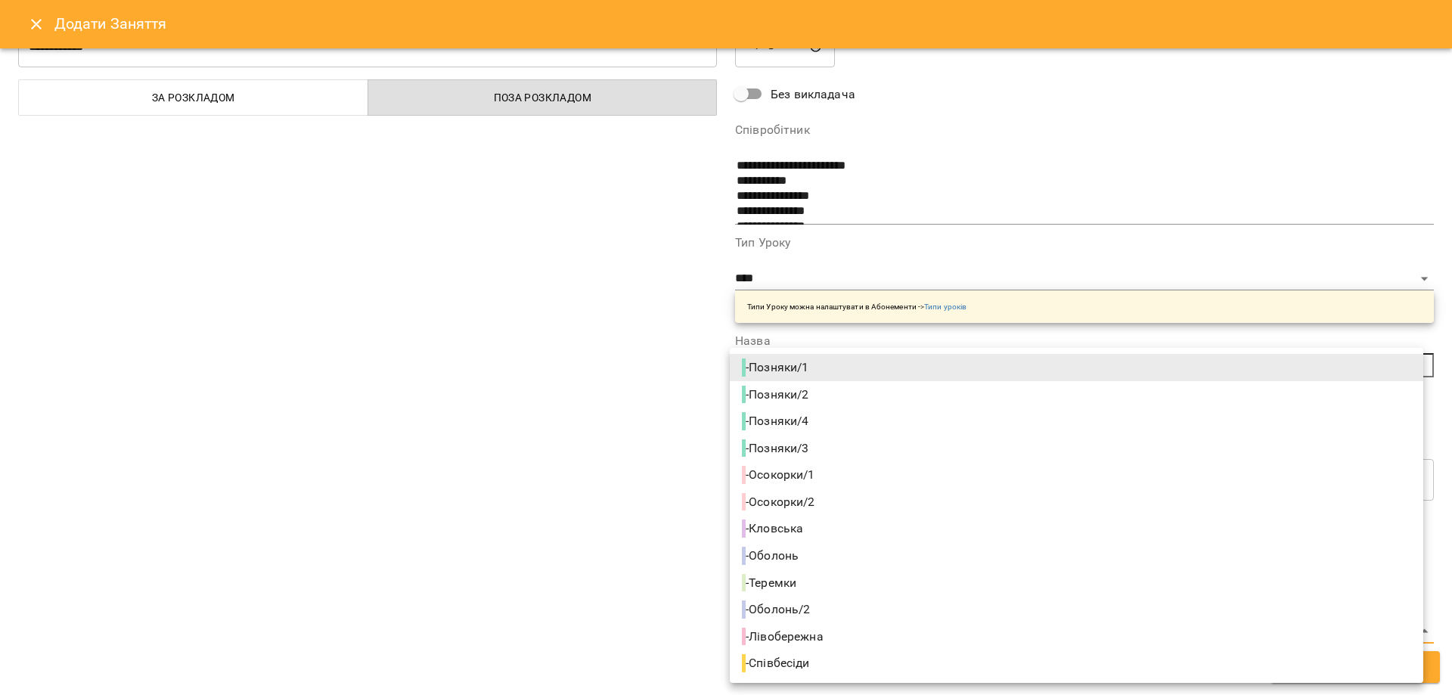
click at [807, 636] on body "For Business 20 UA Кловська Лівобережна Оболонь Оболонь/2 Осокорки/1 Осокорки/2…" at bounding box center [726, 684] width 1452 height 1369
click at [816, 639] on span "- Лівобережна" at bounding box center [784, 637] width 85 height 18
type input "**********"
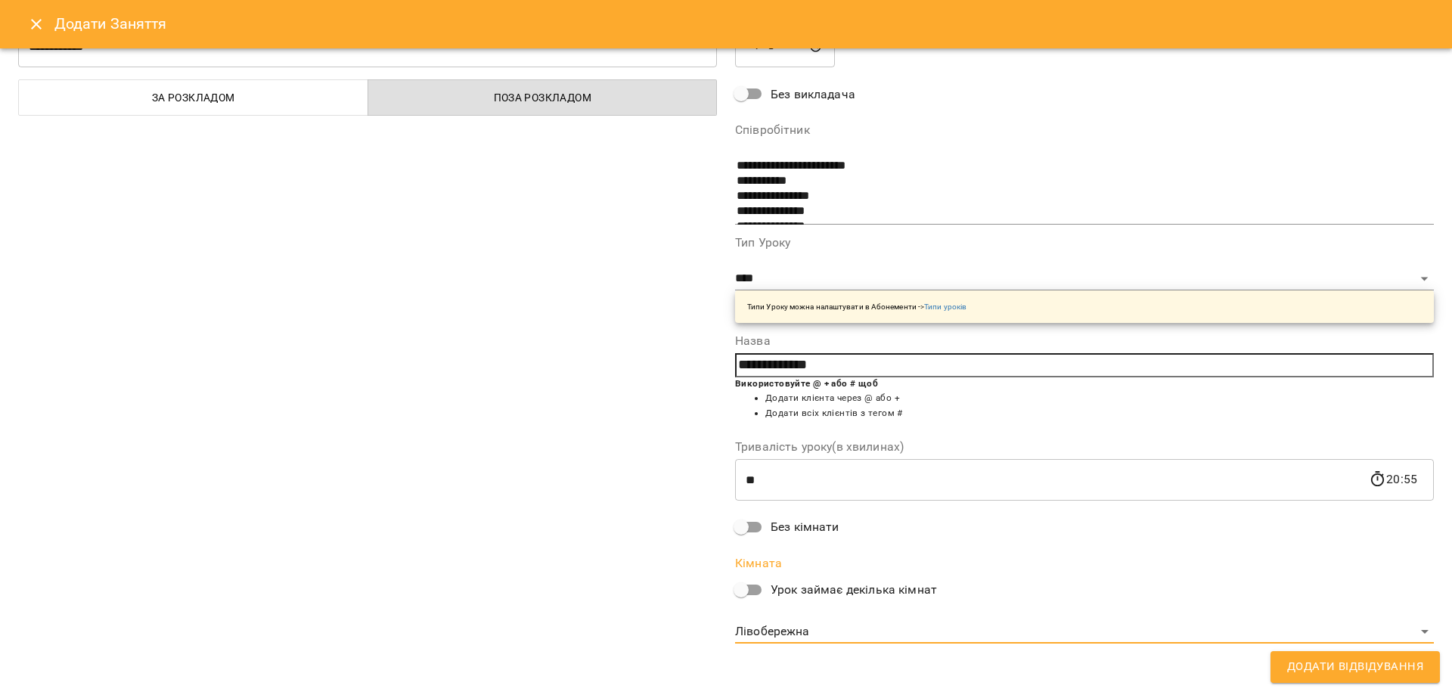
click at [1356, 668] on span "Додати Відвідування" at bounding box center [1355, 667] width 136 height 20
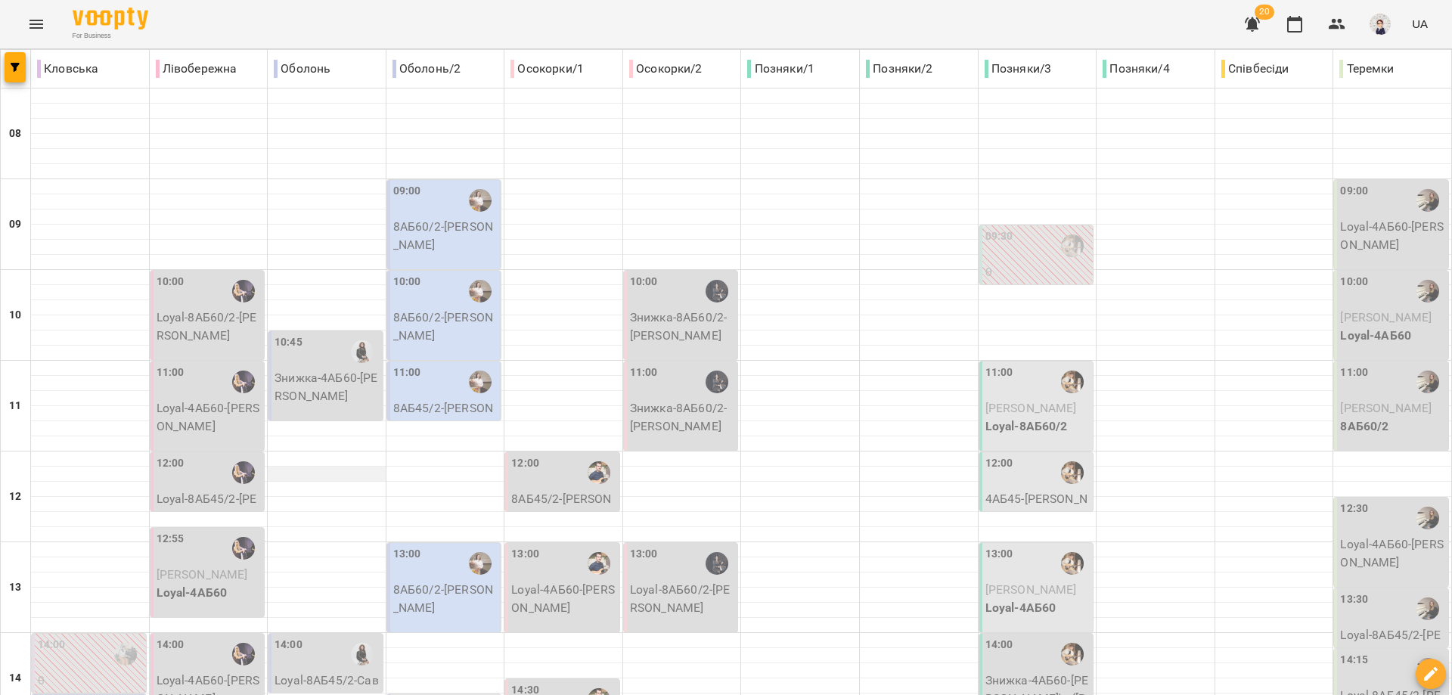
scroll to position [674, 0]
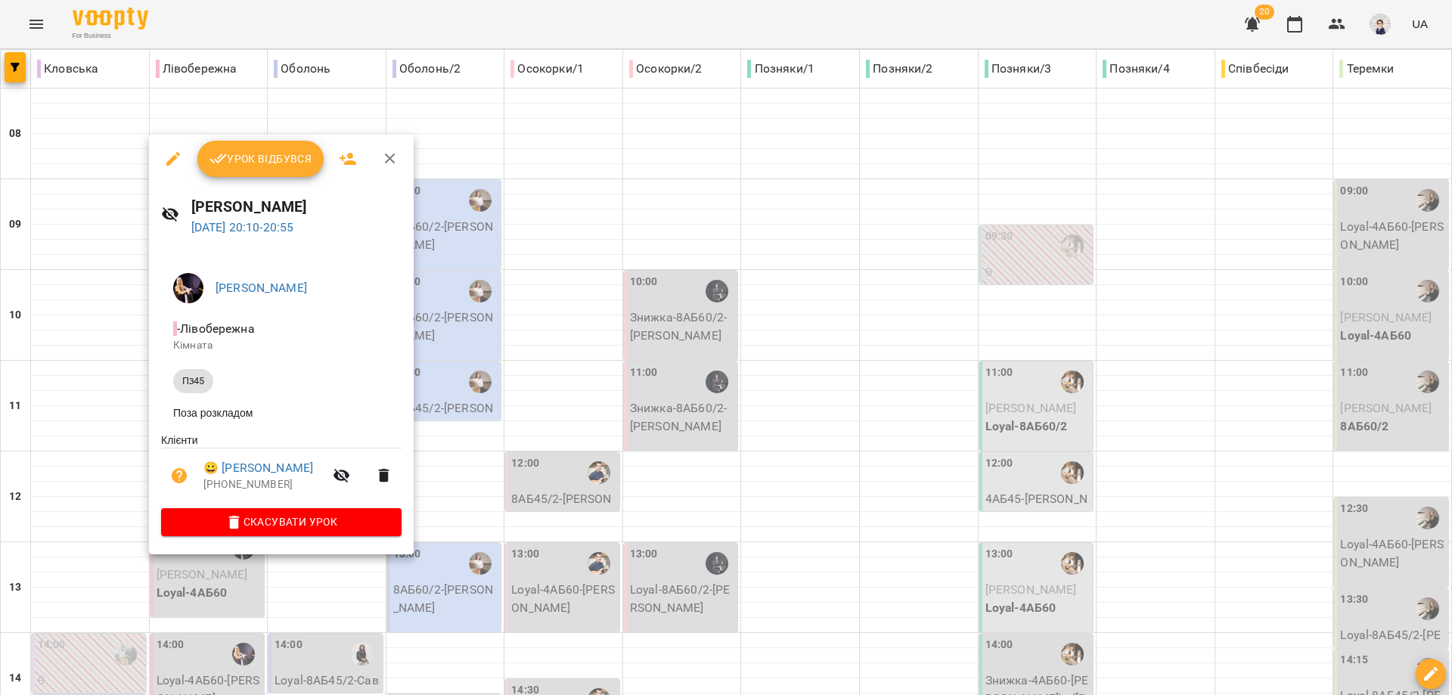
click at [577, 497] on div at bounding box center [726, 347] width 1452 height 695
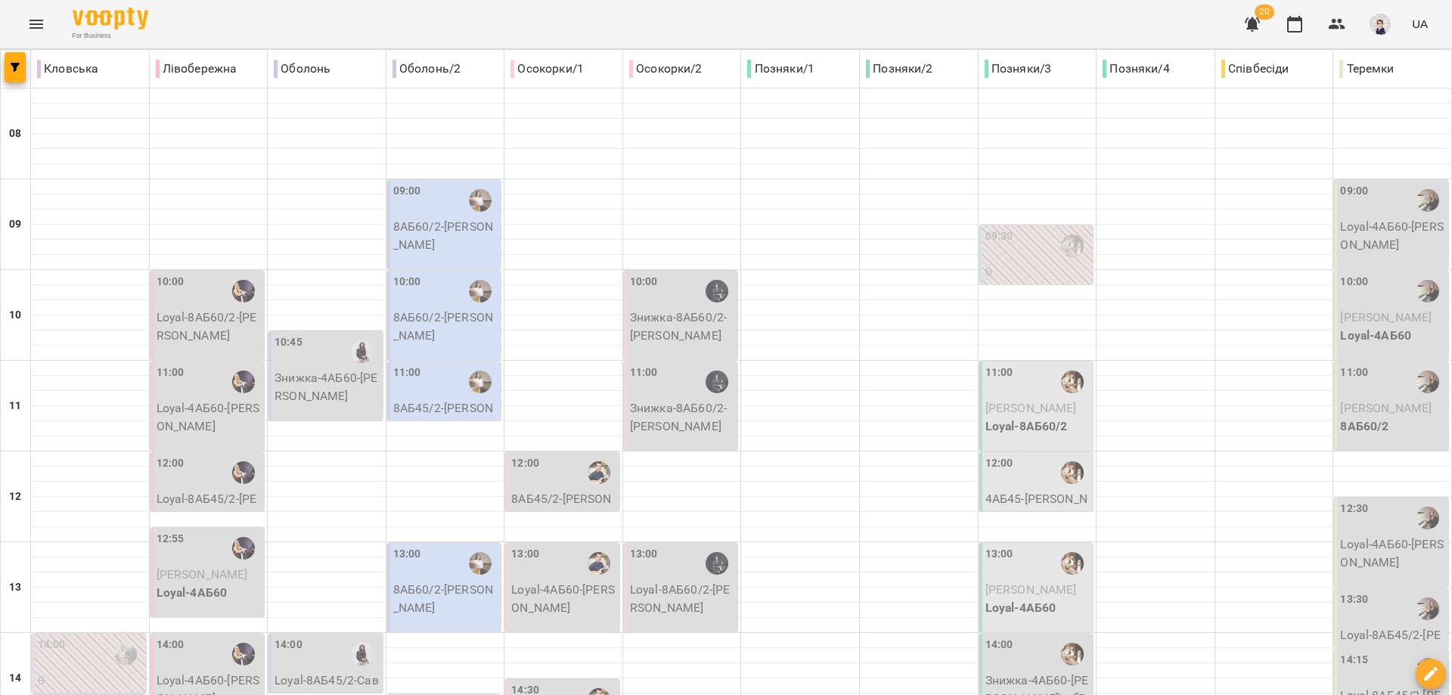
scroll to position [0, 0]
click at [33, 23] on icon "Menu" at bounding box center [36, 24] width 18 height 18
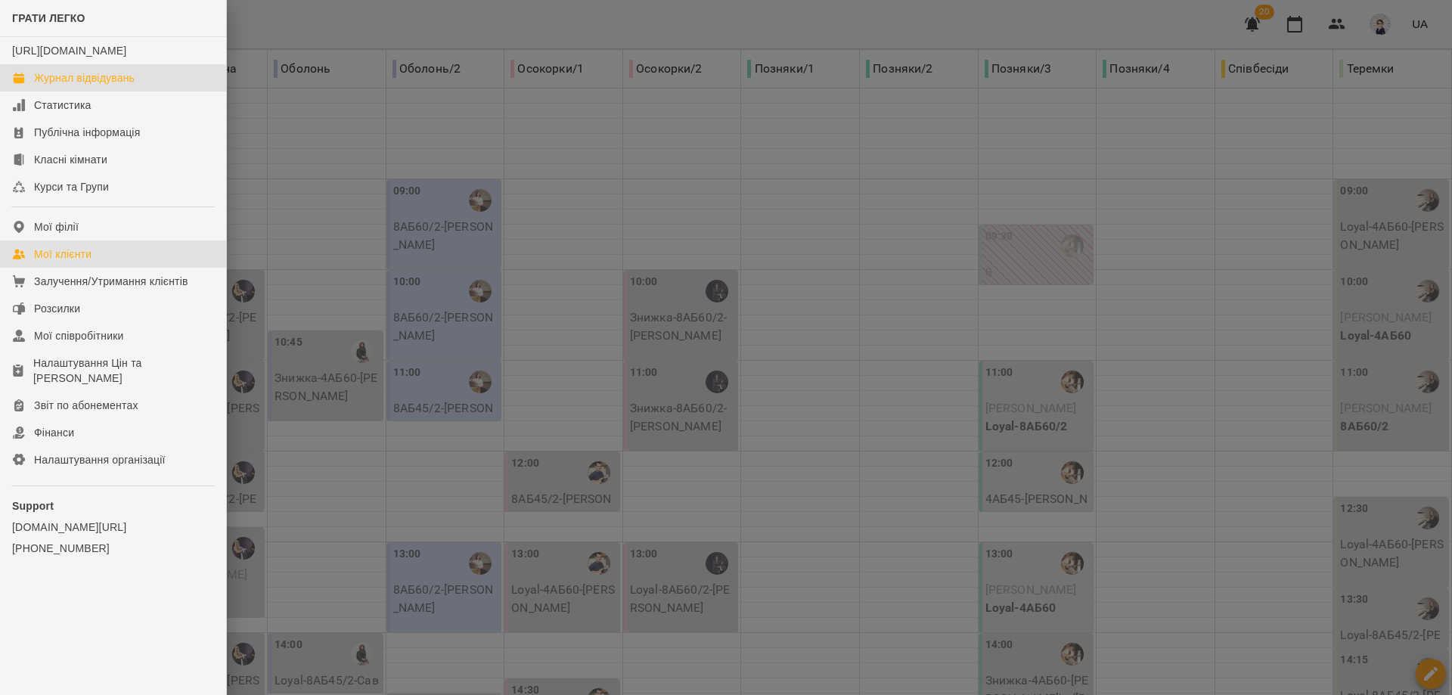
click at [68, 262] on div "Мої клієнти" at bounding box center [62, 254] width 57 height 15
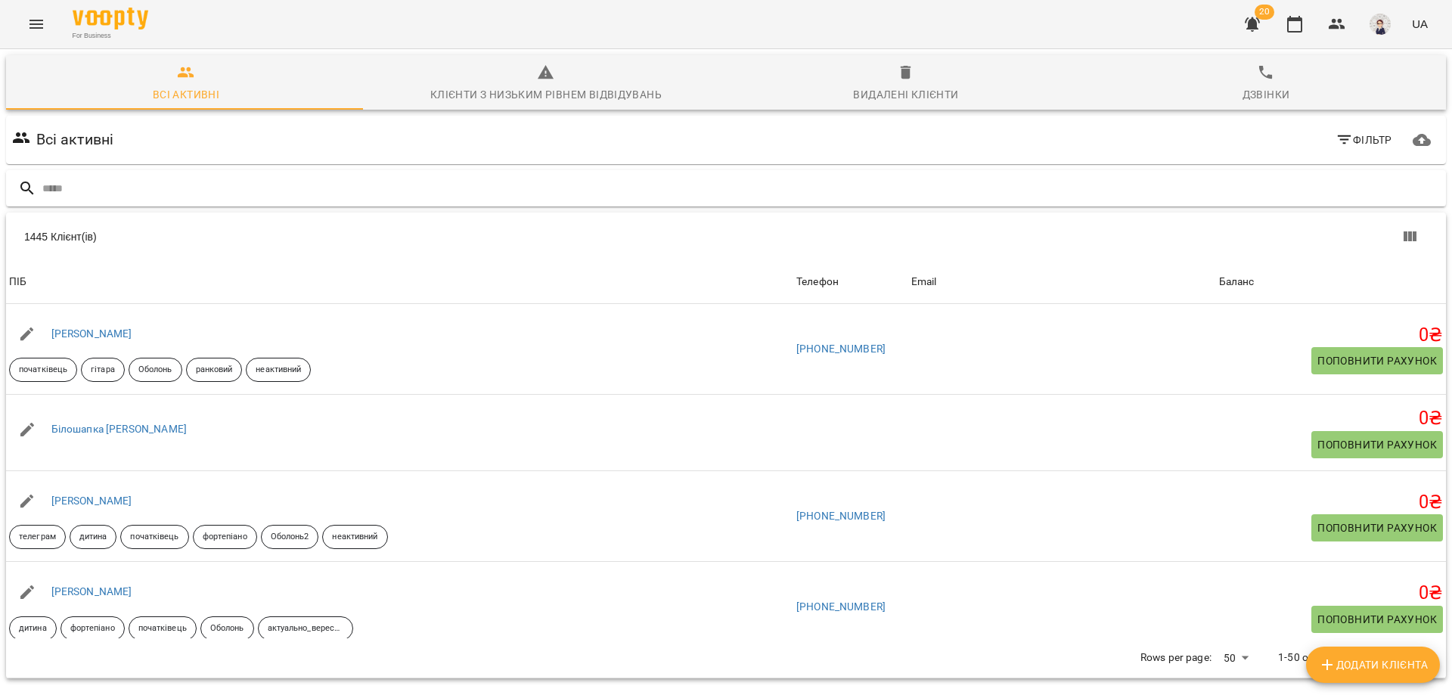
click at [135, 191] on input "text" at bounding box center [741, 188] width 1398 height 25
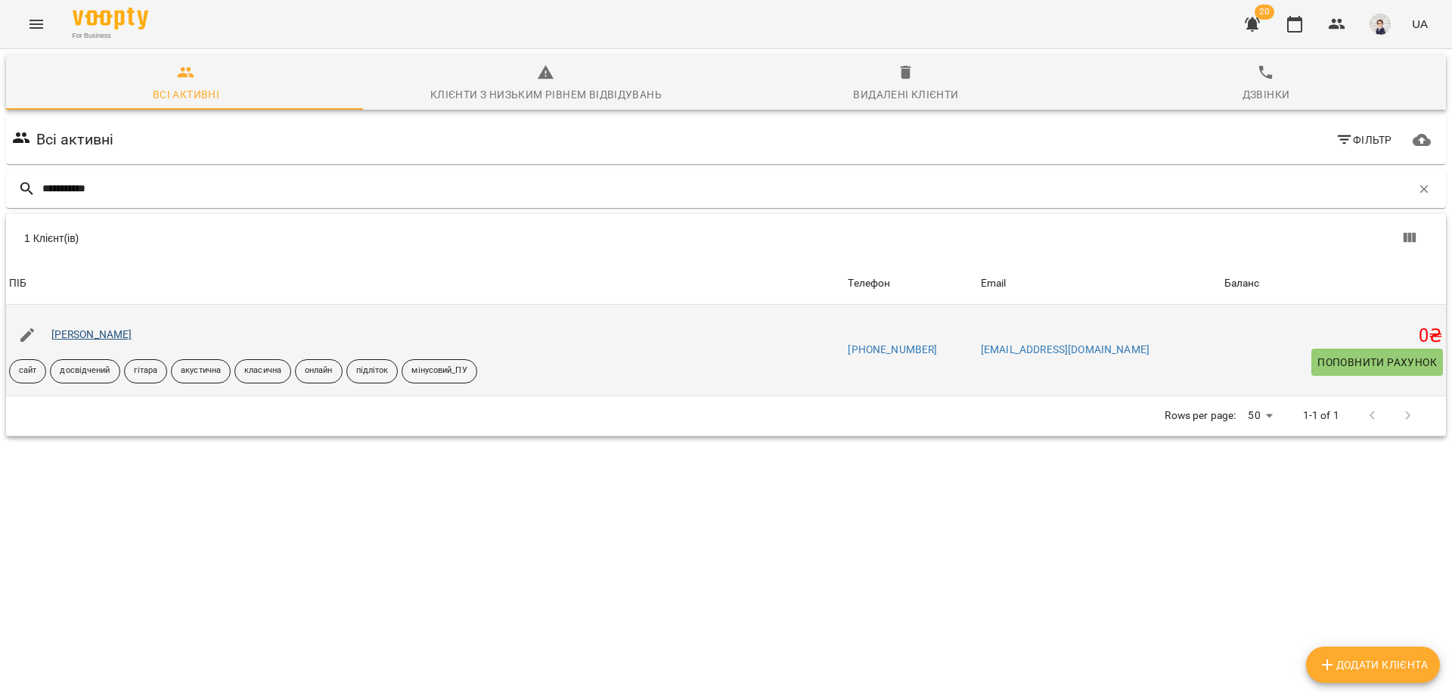
type input "**********"
click at [117, 331] on link "Степанов Матвій" at bounding box center [91, 334] width 81 height 12
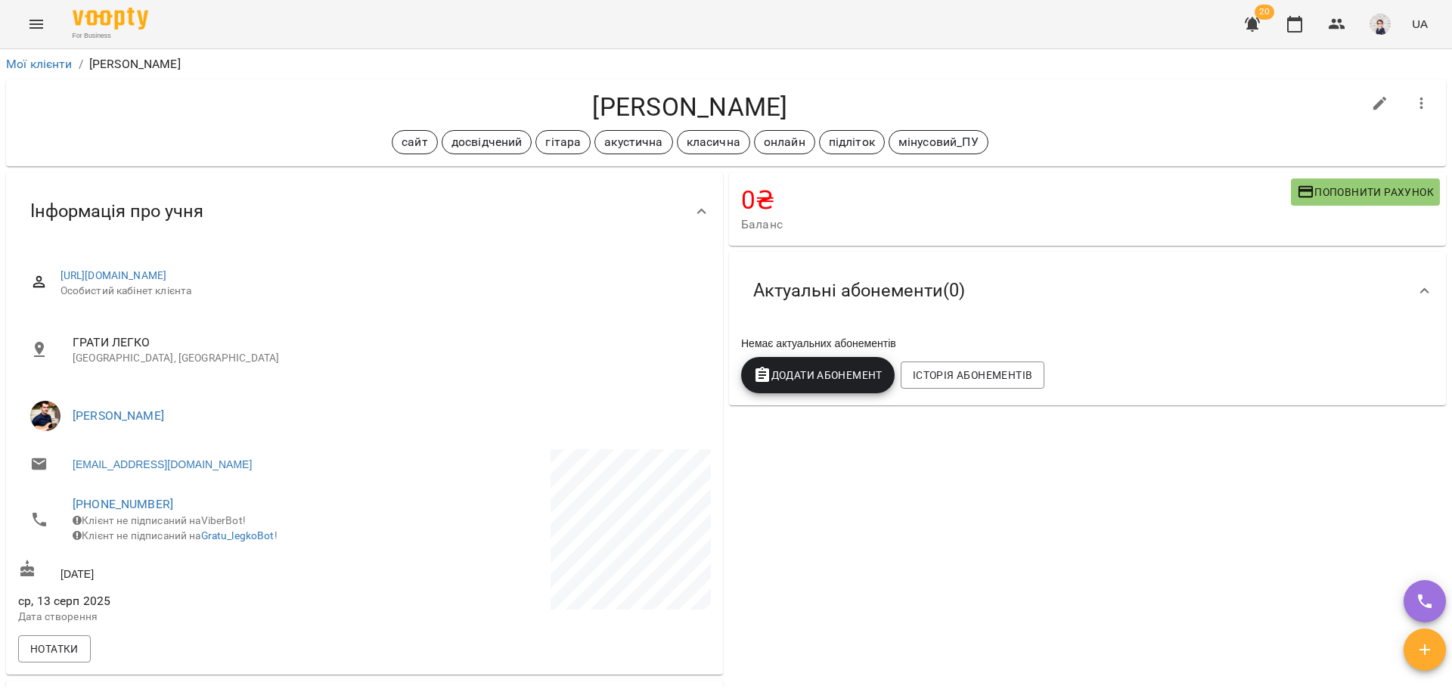
click at [38, 19] on icon "Menu" at bounding box center [36, 24] width 18 height 18
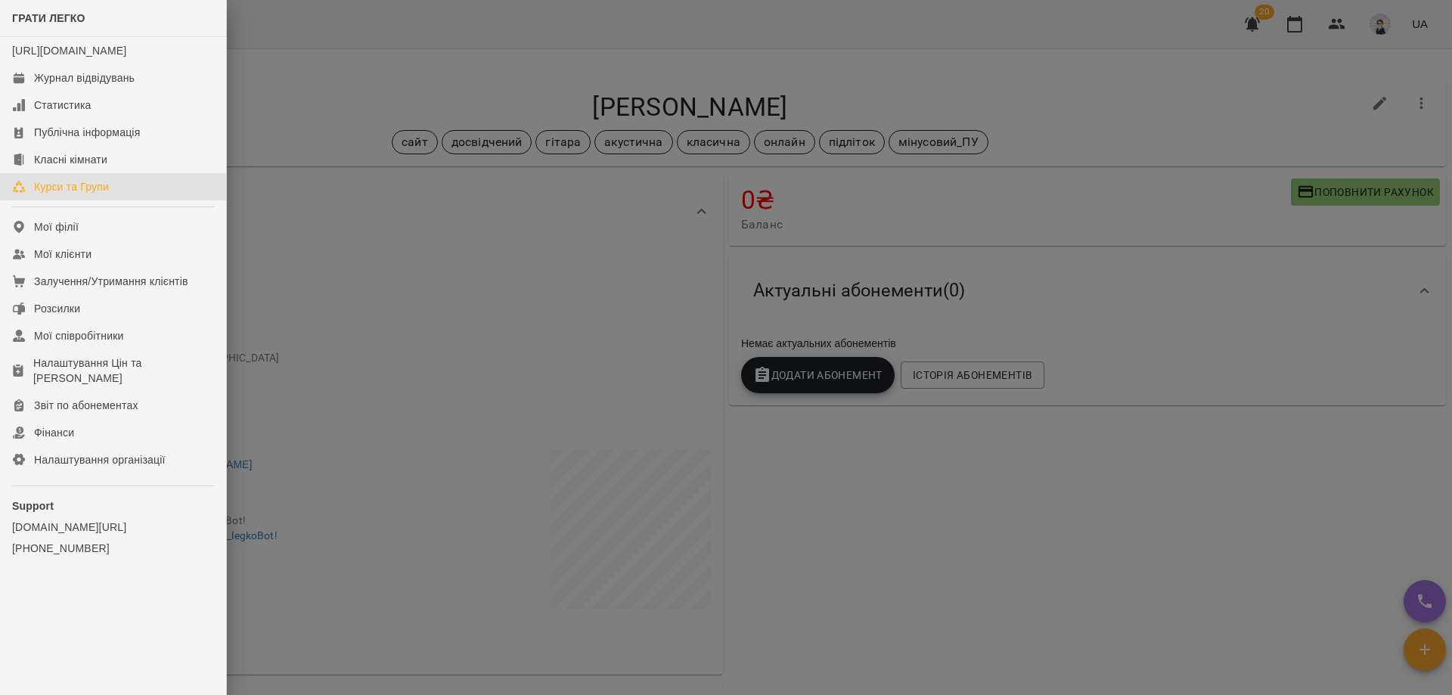
click at [89, 194] on div "Курси та Групи" at bounding box center [71, 186] width 75 height 15
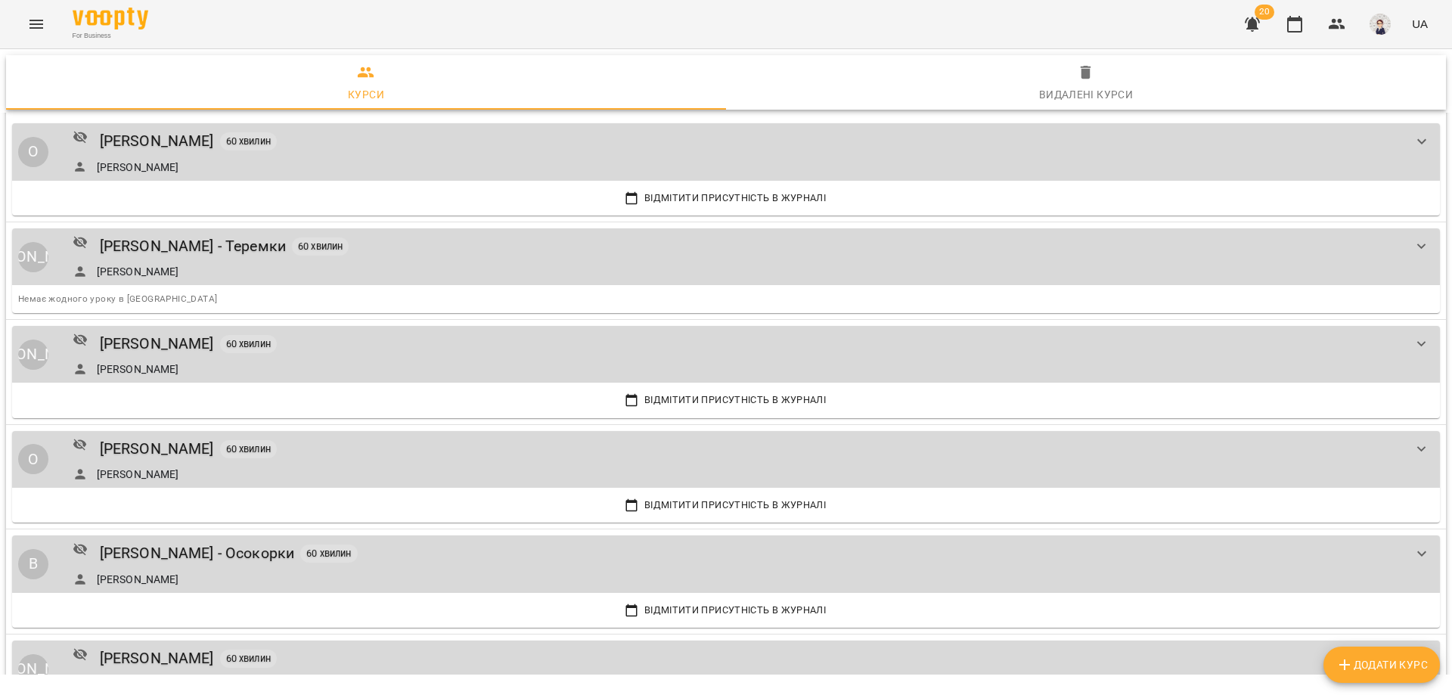
scroll to position [1135, 0]
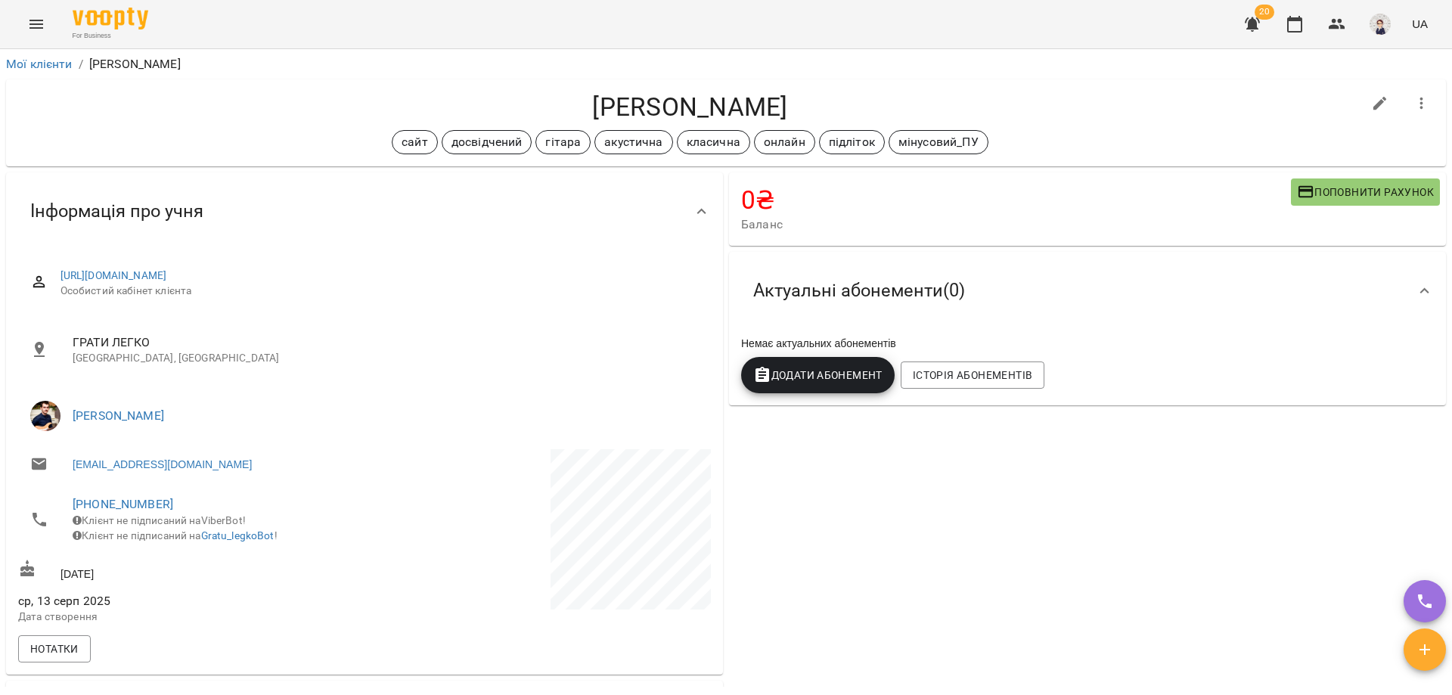
click at [39, 24] on icon "Menu" at bounding box center [36, 24] width 14 height 9
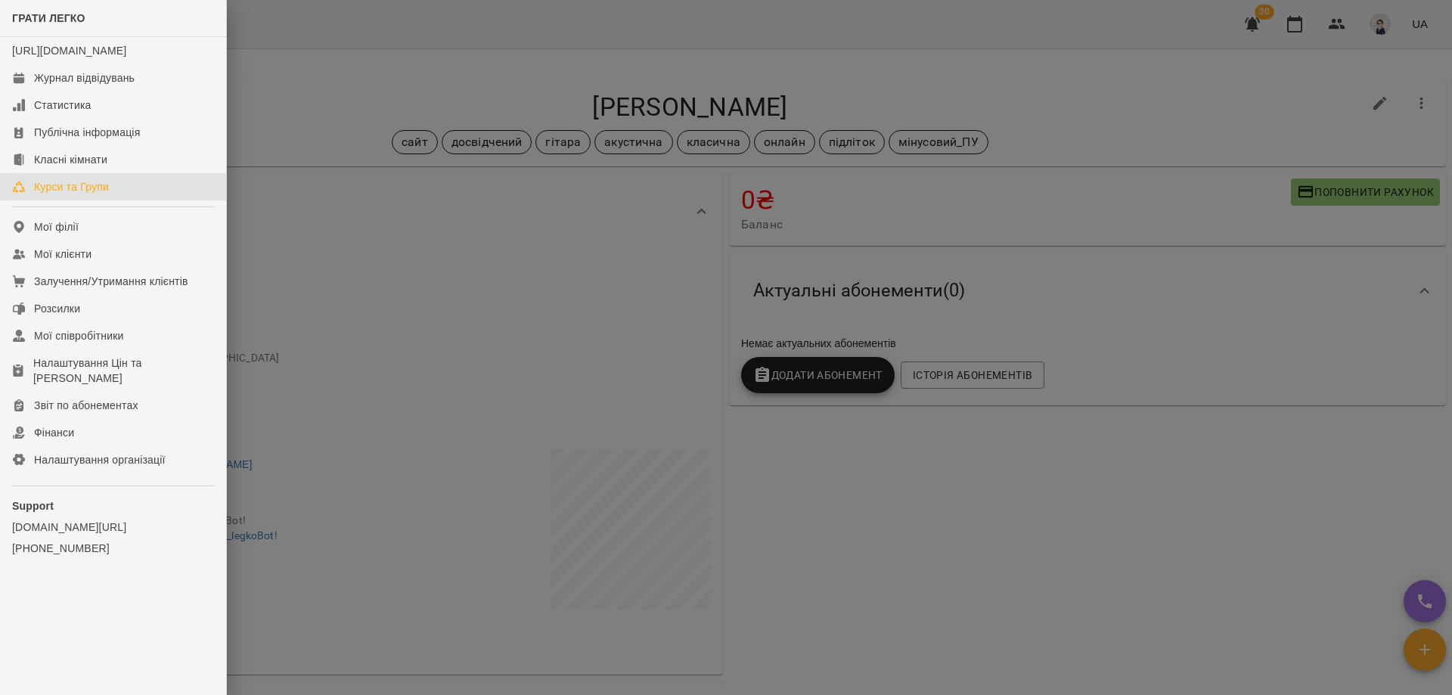
click at [92, 194] on div "Курси та Групи" at bounding box center [71, 186] width 75 height 15
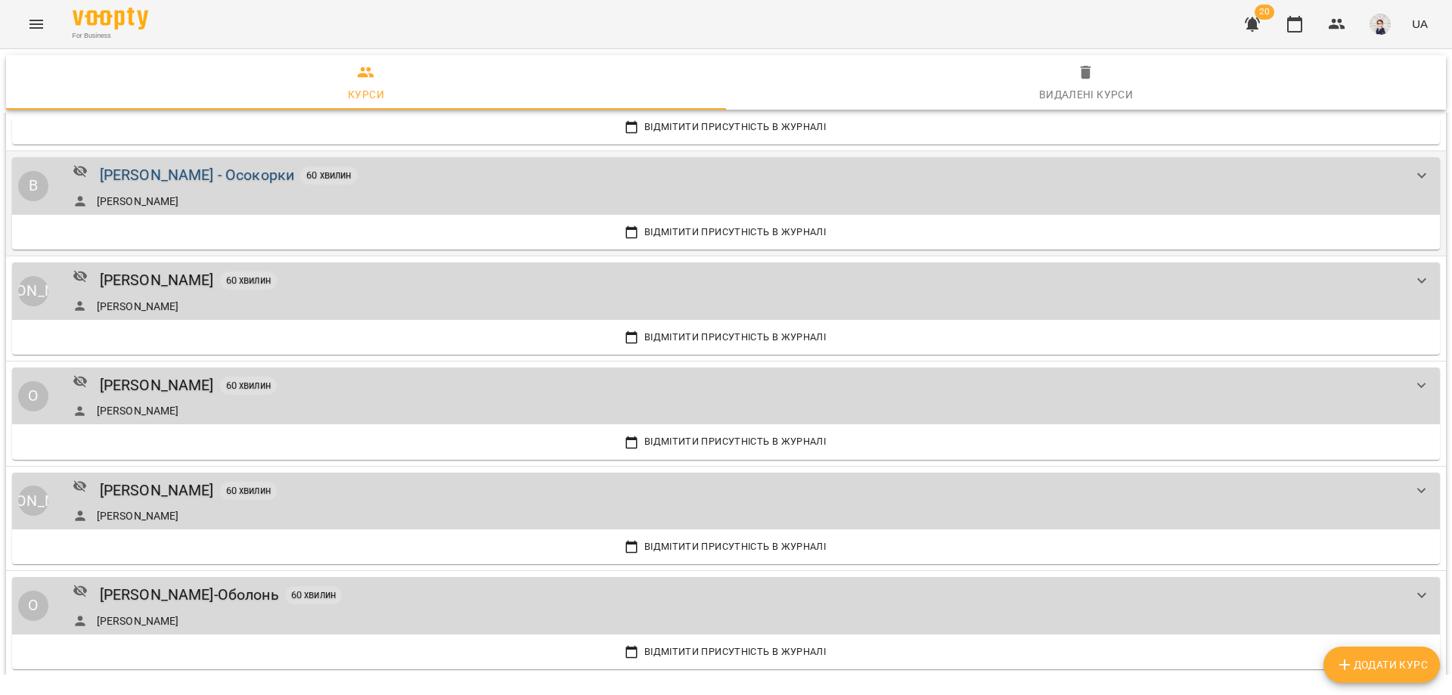
scroll to position [1361, 0]
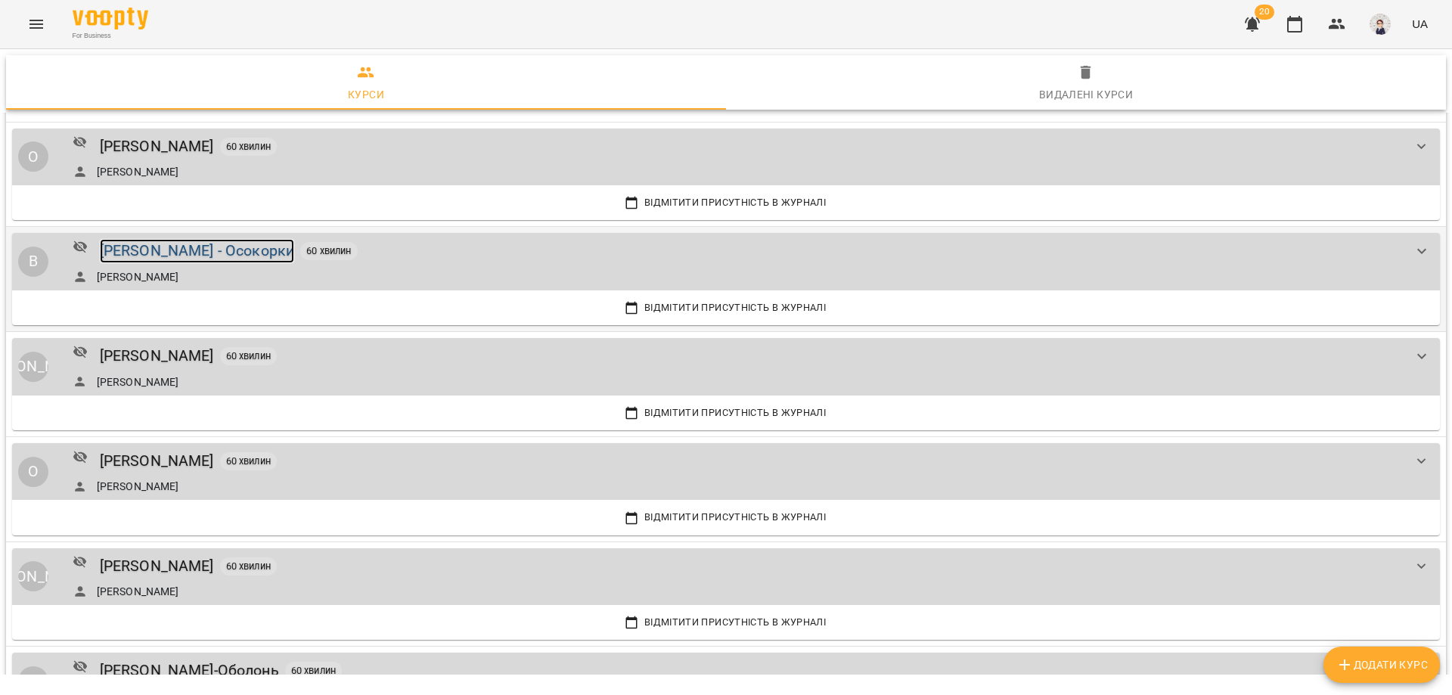
click at [172, 250] on div "[PERSON_NAME] - Осокорки" at bounding box center [197, 250] width 195 height 23
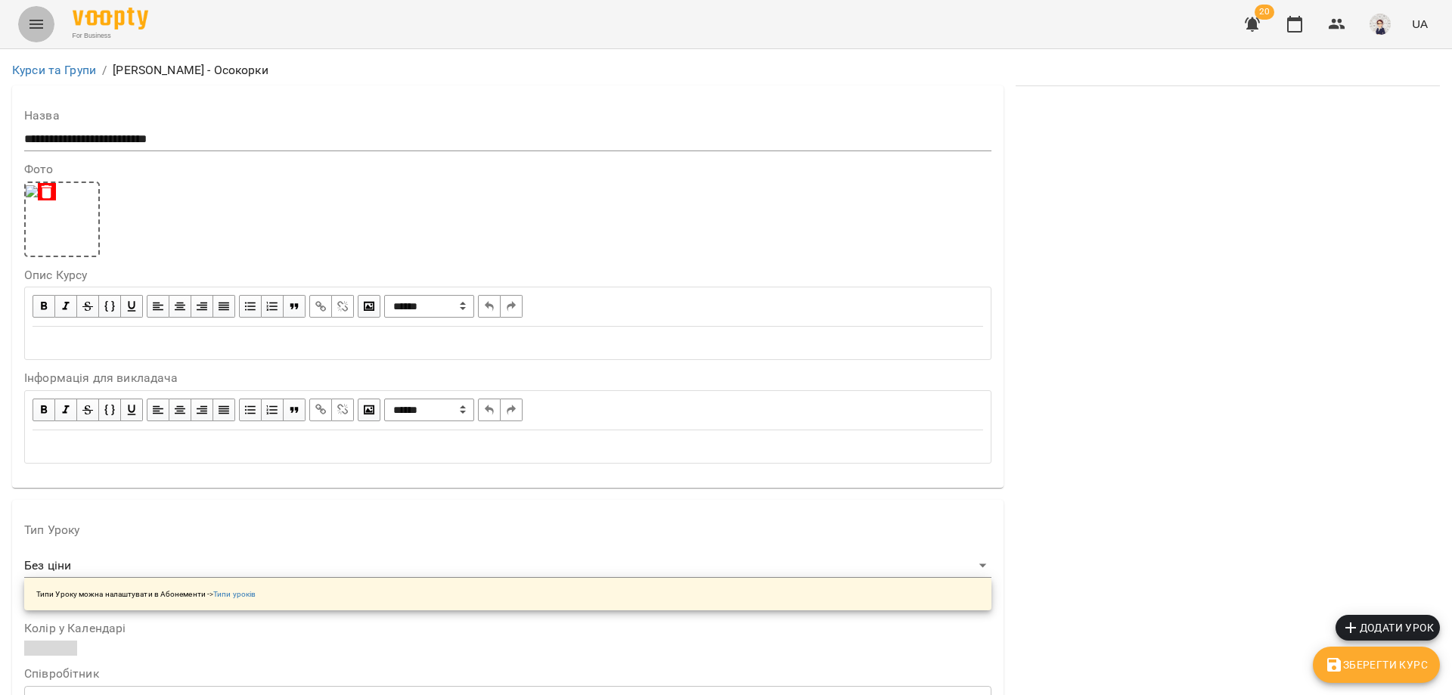
click at [33, 19] on icon "Menu" at bounding box center [36, 24] width 18 height 18
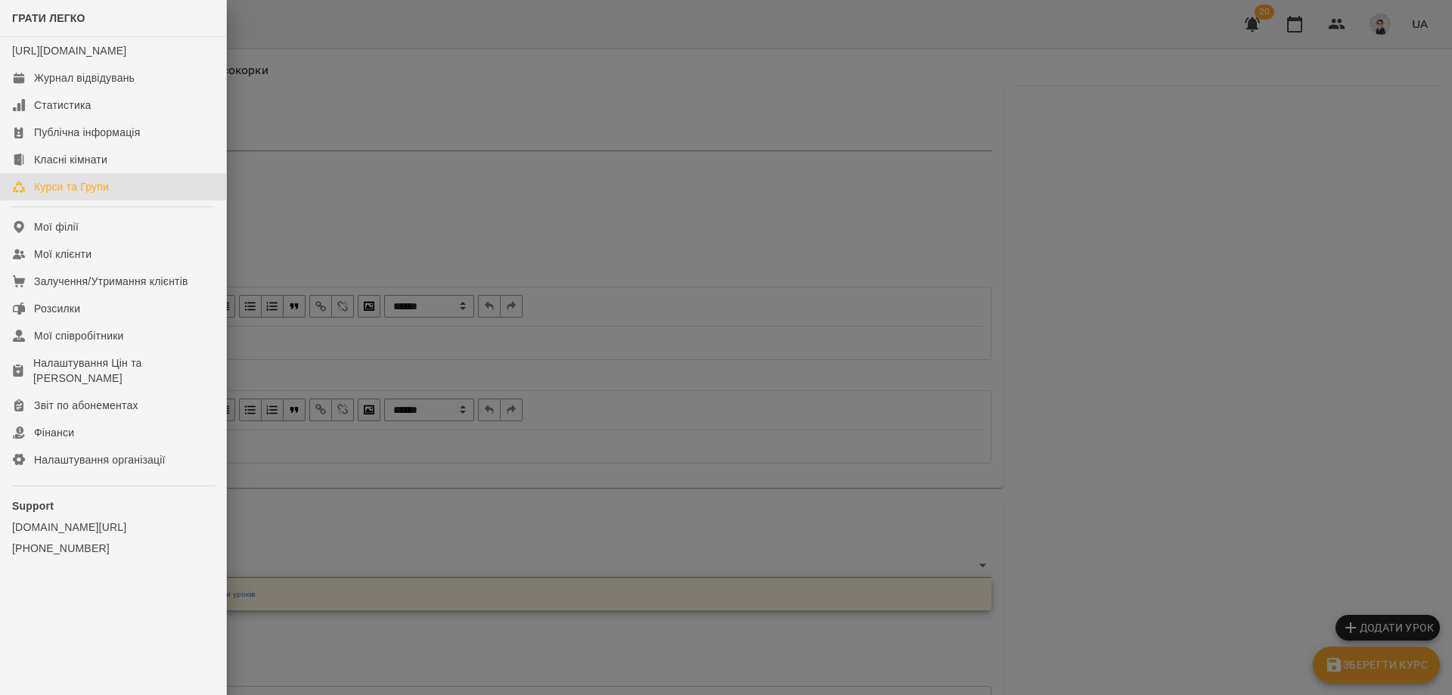
click at [110, 200] on link "Курси та Групи" at bounding box center [113, 186] width 226 height 27
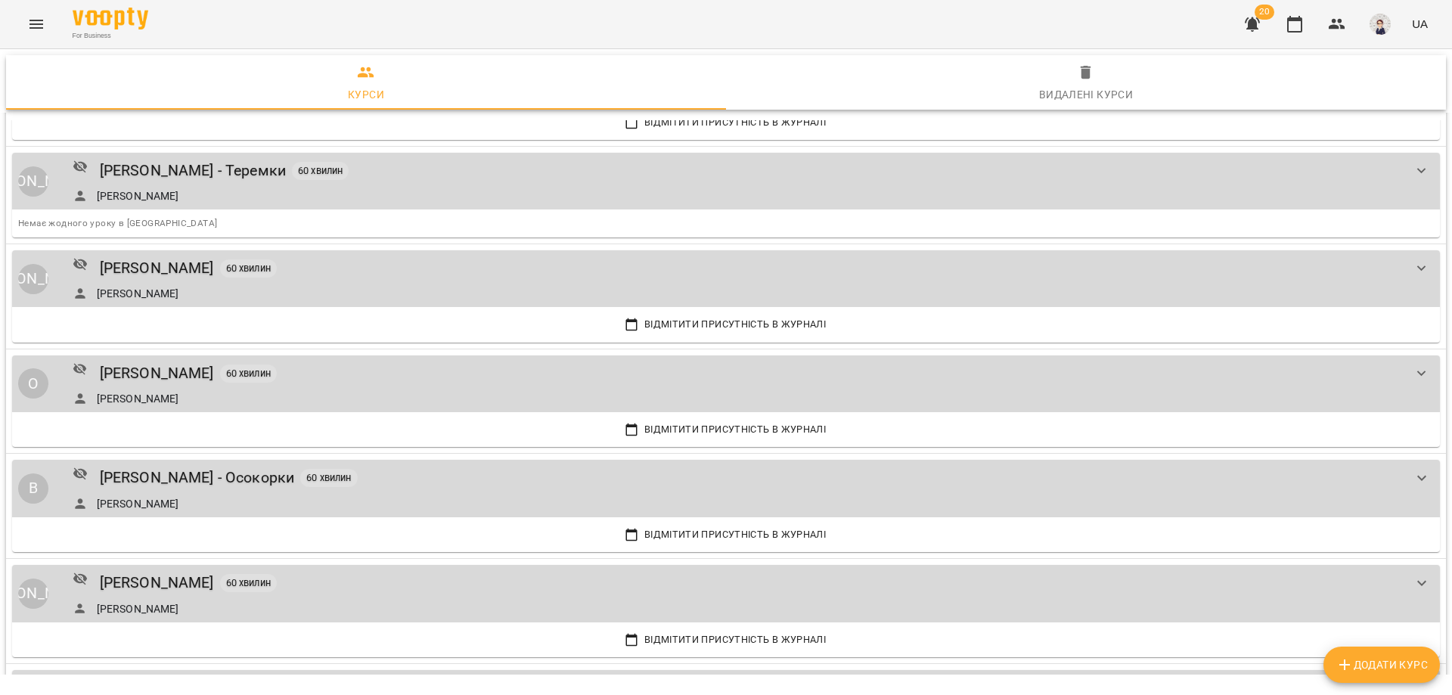
scroll to position [1286, 0]
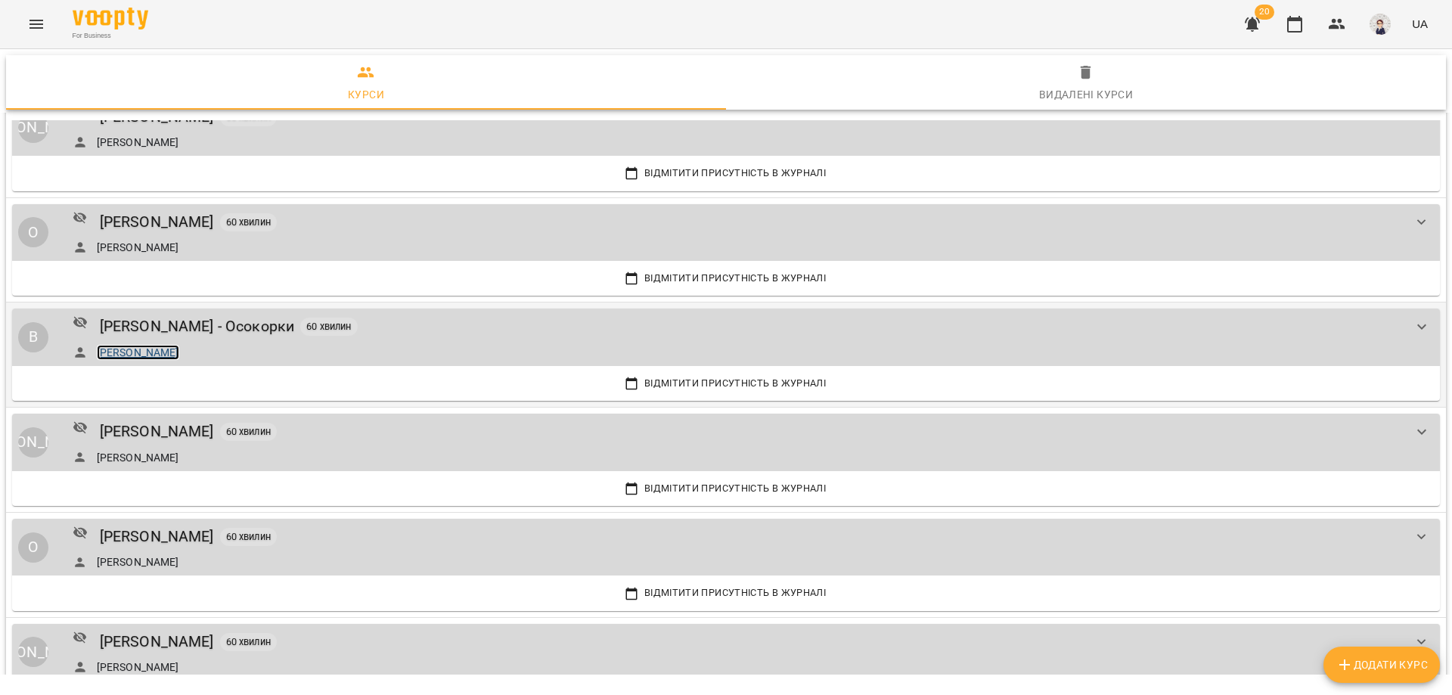
click at [160, 349] on link "[PERSON_NAME]" at bounding box center [138, 352] width 82 height 15
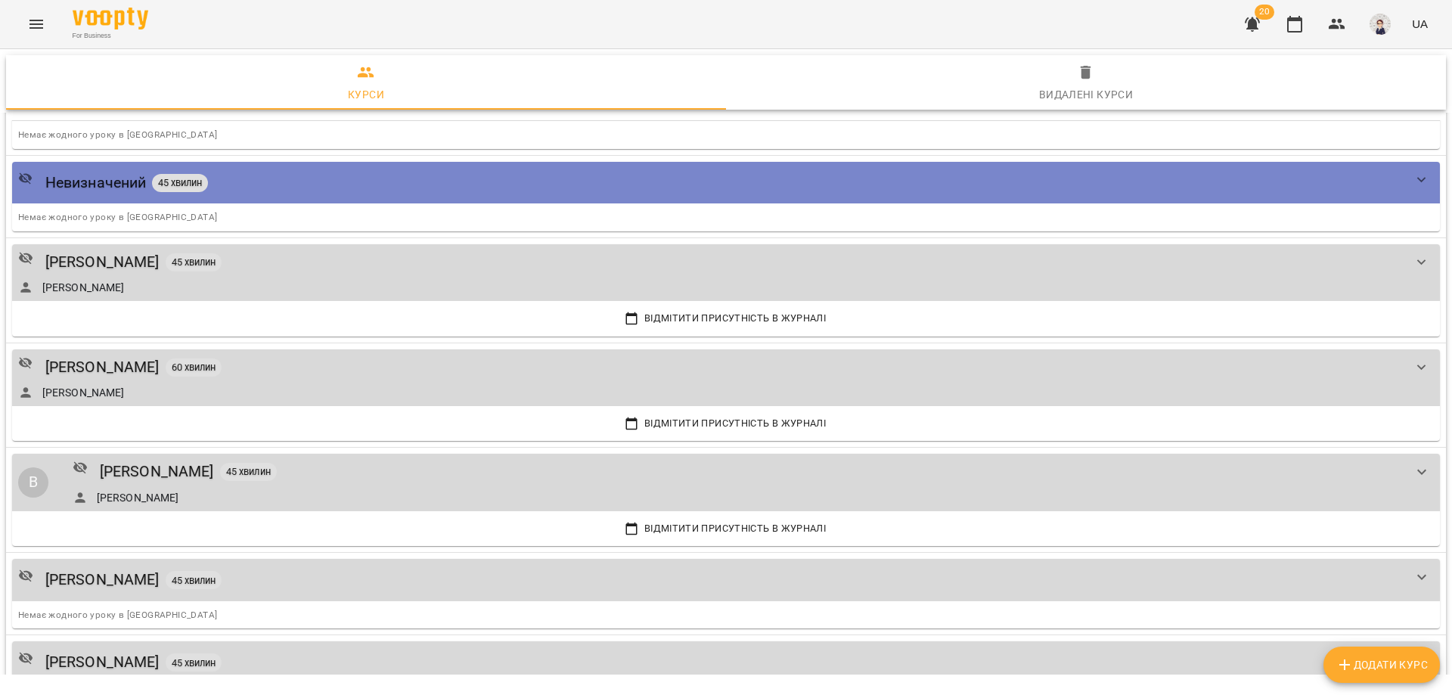
scroll to position [2042, 0]
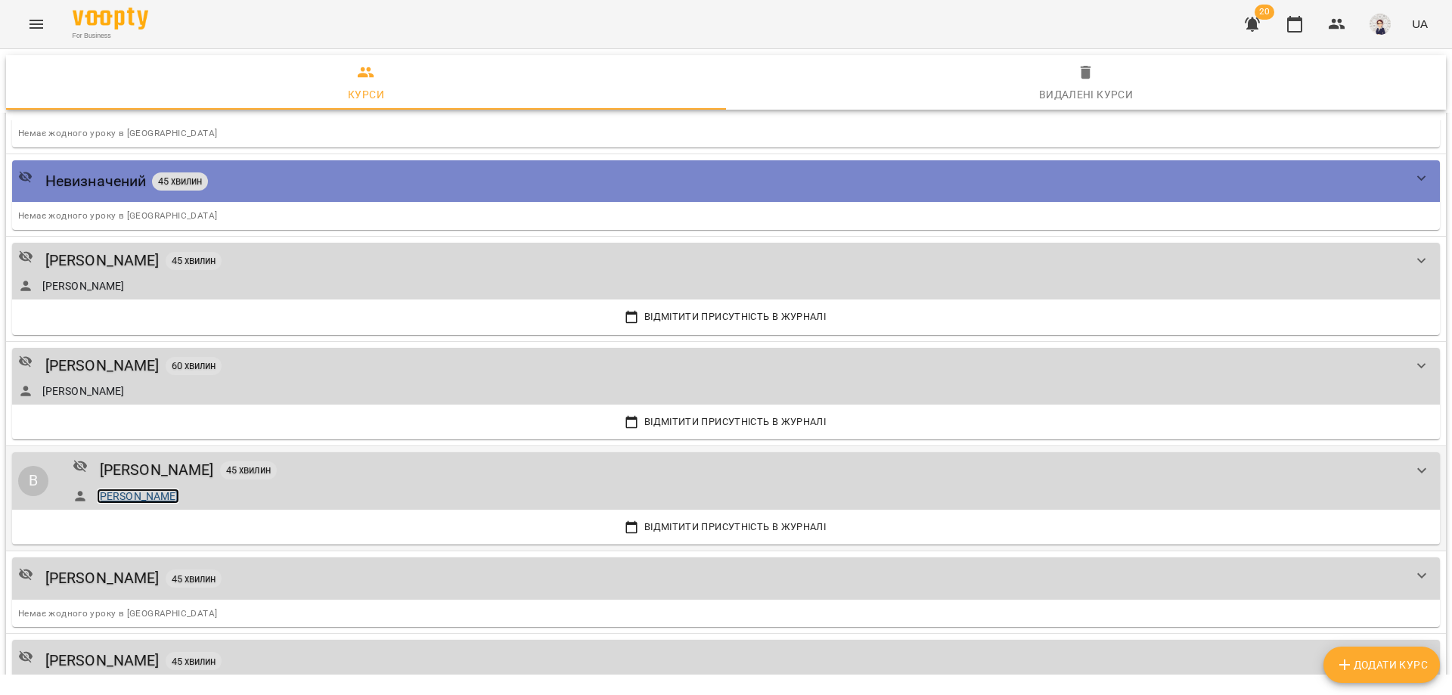
click at [157, 493] on link "[PERSON_NAME]" at bounding box center [138, 496] width 82 height 15
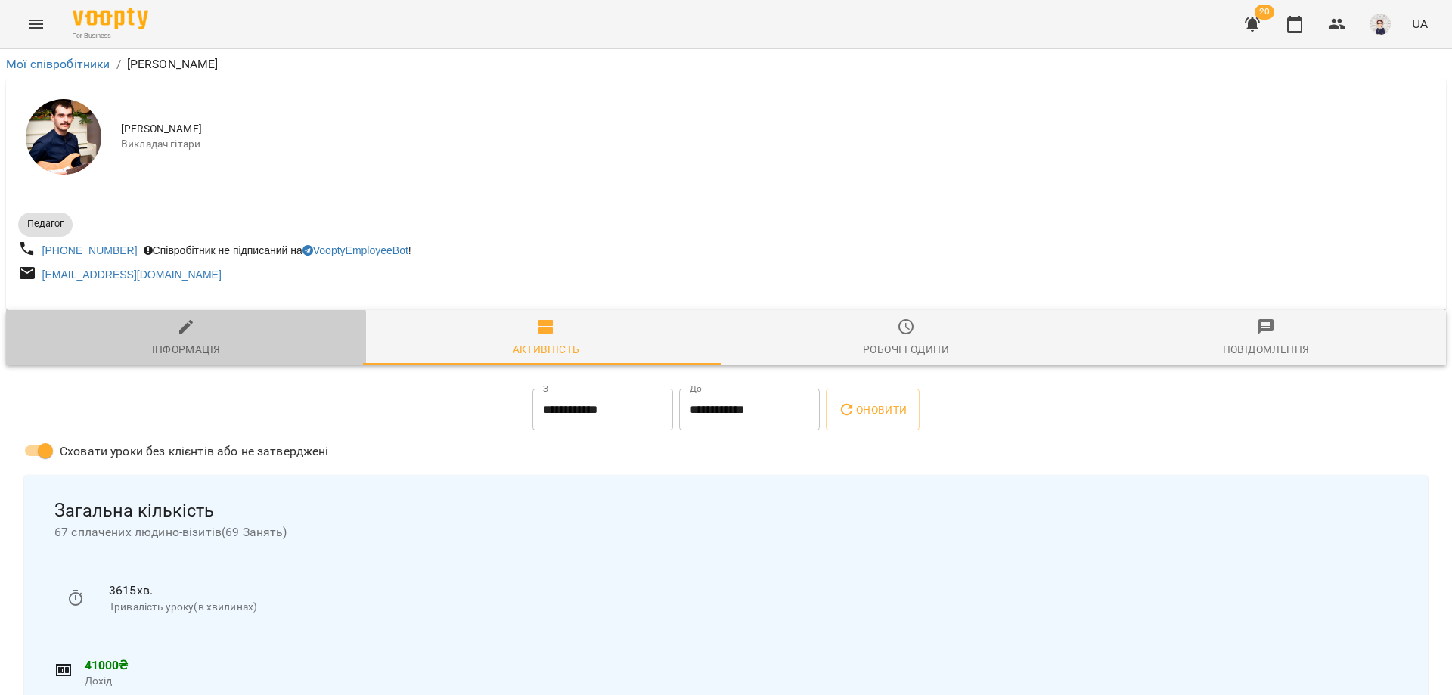
click at [185, 348] on div "Інформація" at bounding box center [186, 349] width 69 height 18
select select "**"
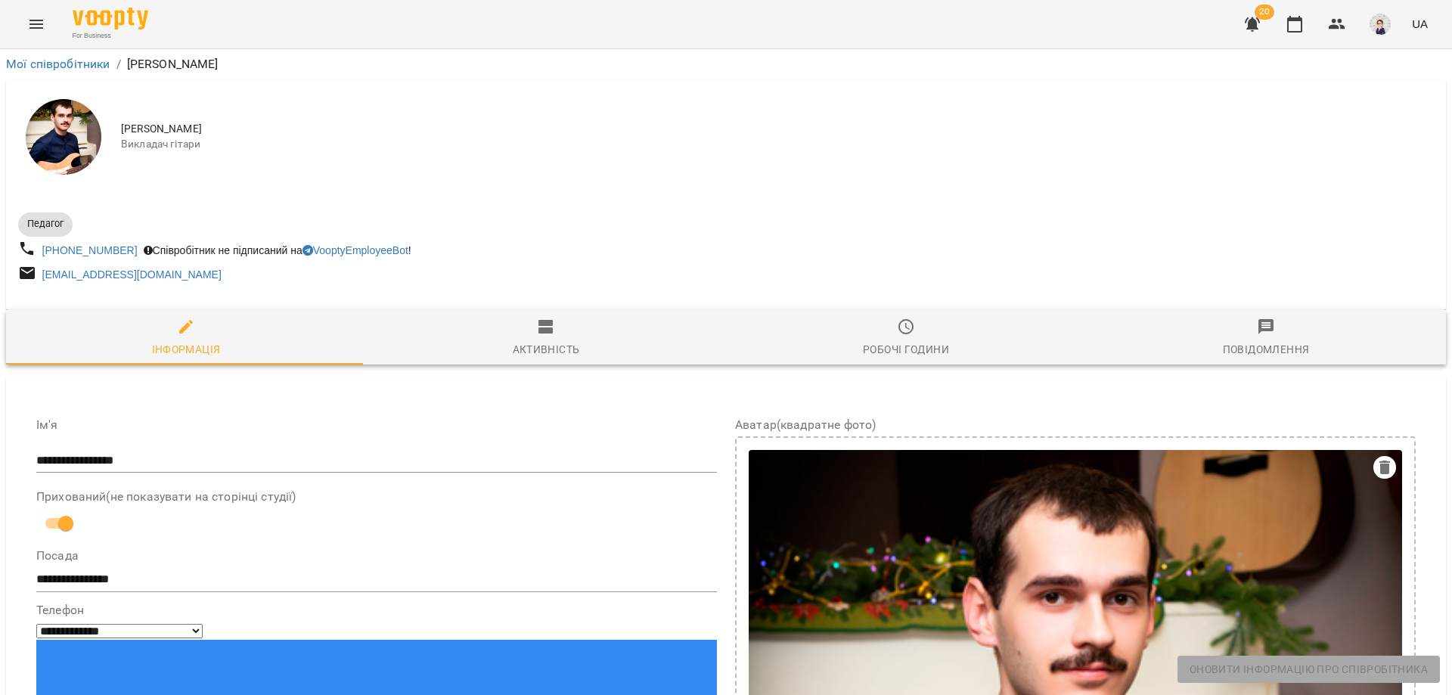
click at [916, 351] on div "Робочі години" at bounding box center [906, 349] width 86 height 18
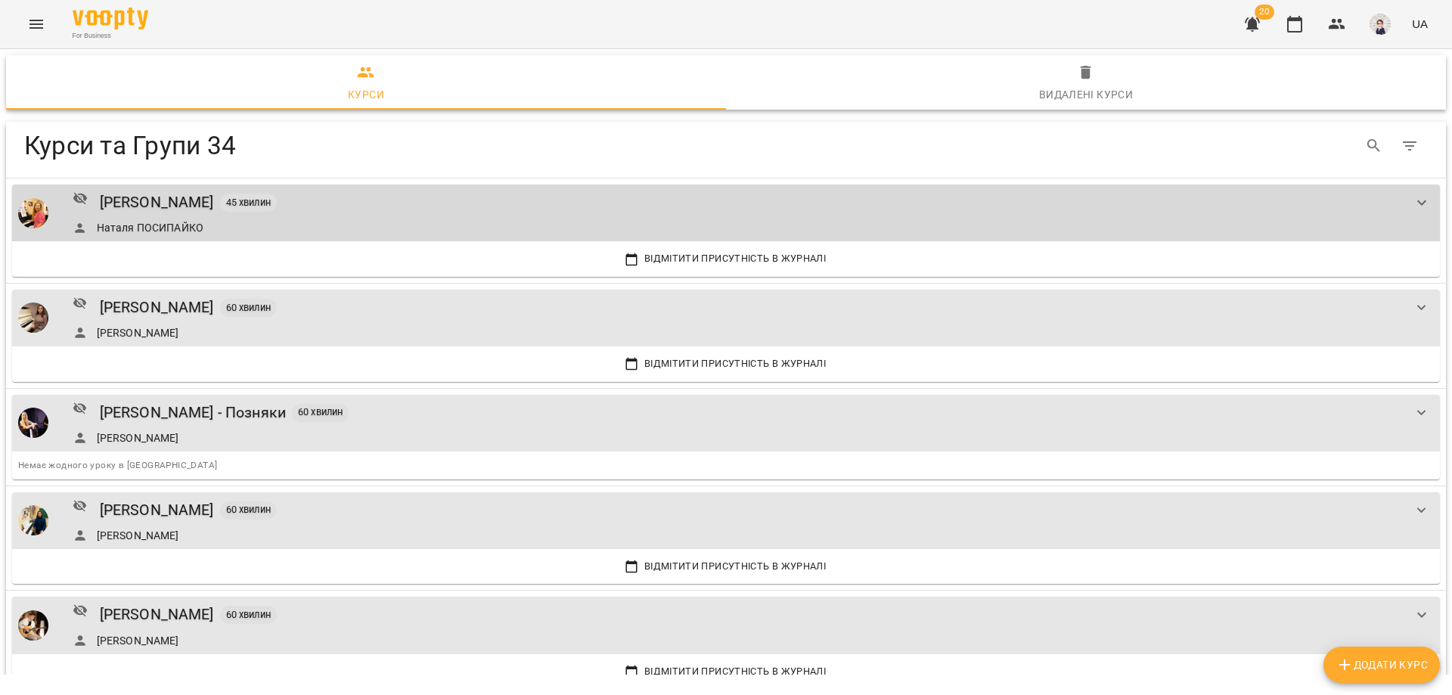
click at [40, 25] on icon "Menu" at bounding box center [36, 24] width 18 height 18
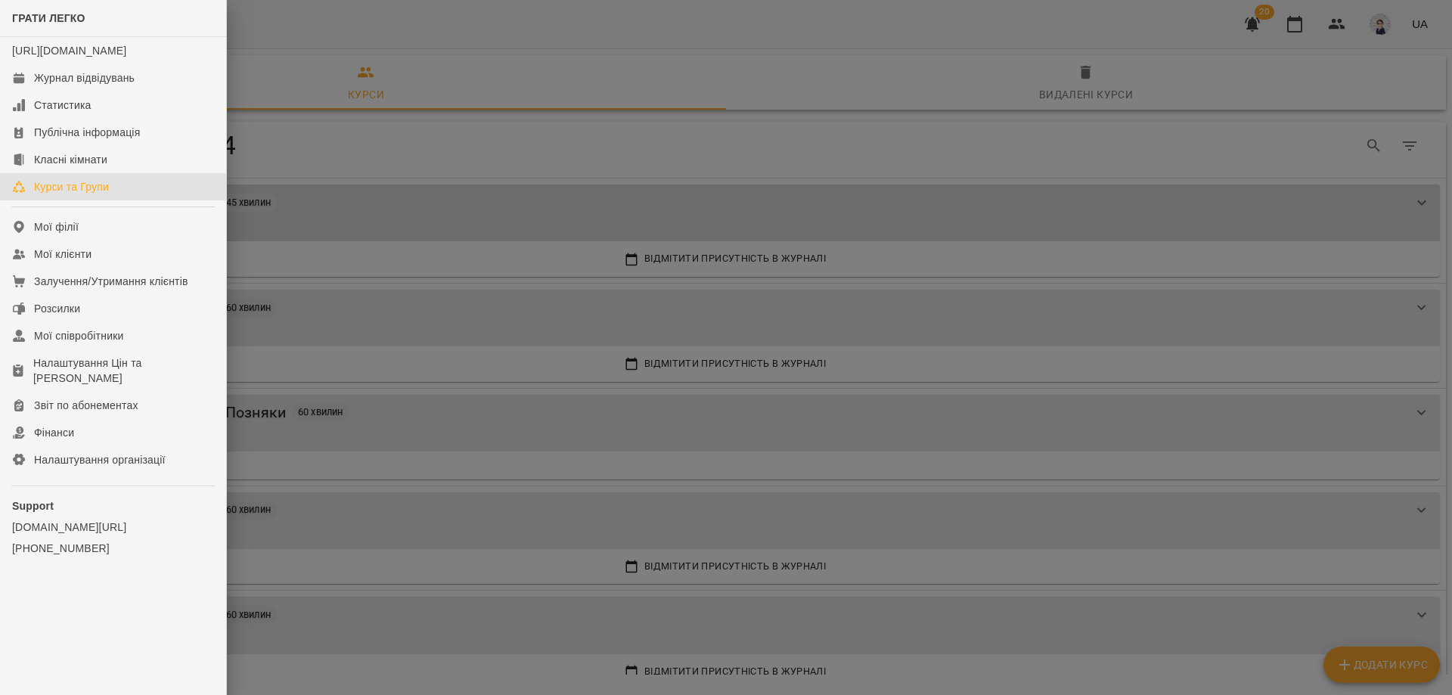
click at [101, 194] on div "Курси та Групи" at bounding box center [71, 186] width 75 height 15
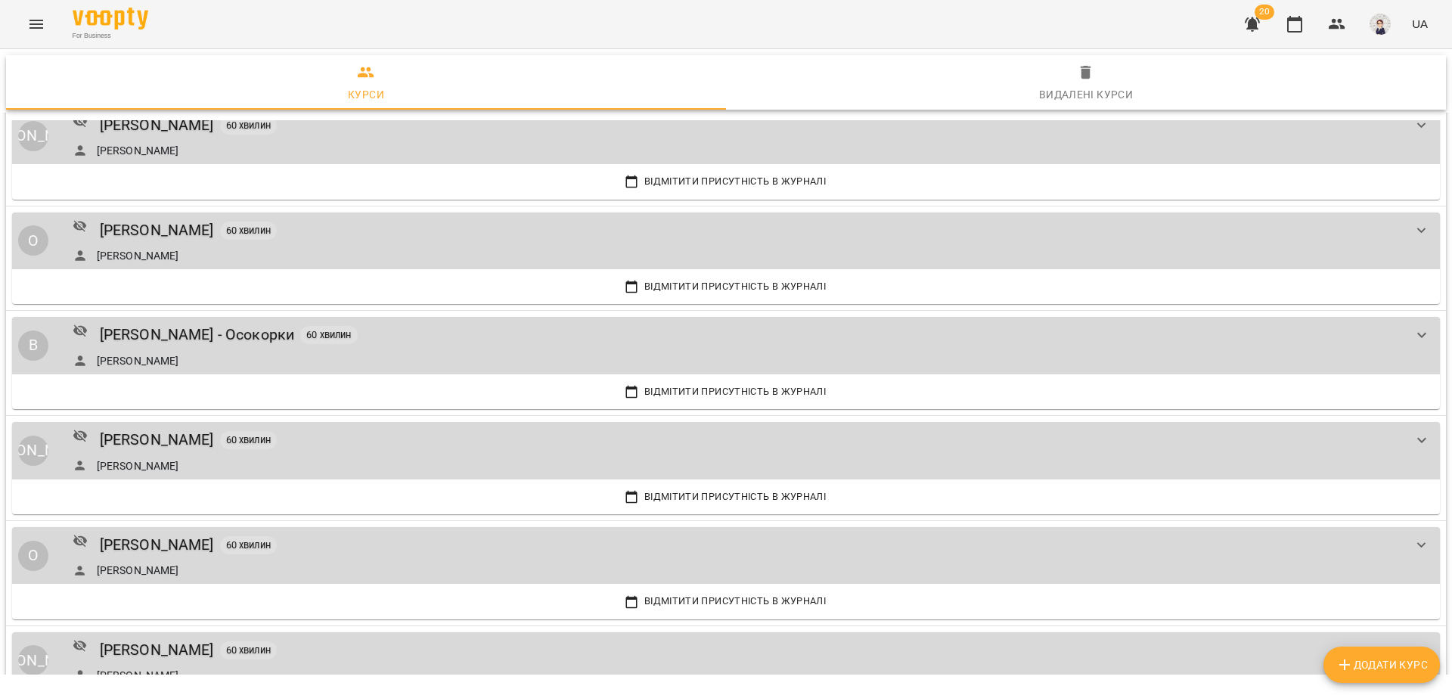
scroll to position [1286, 0]
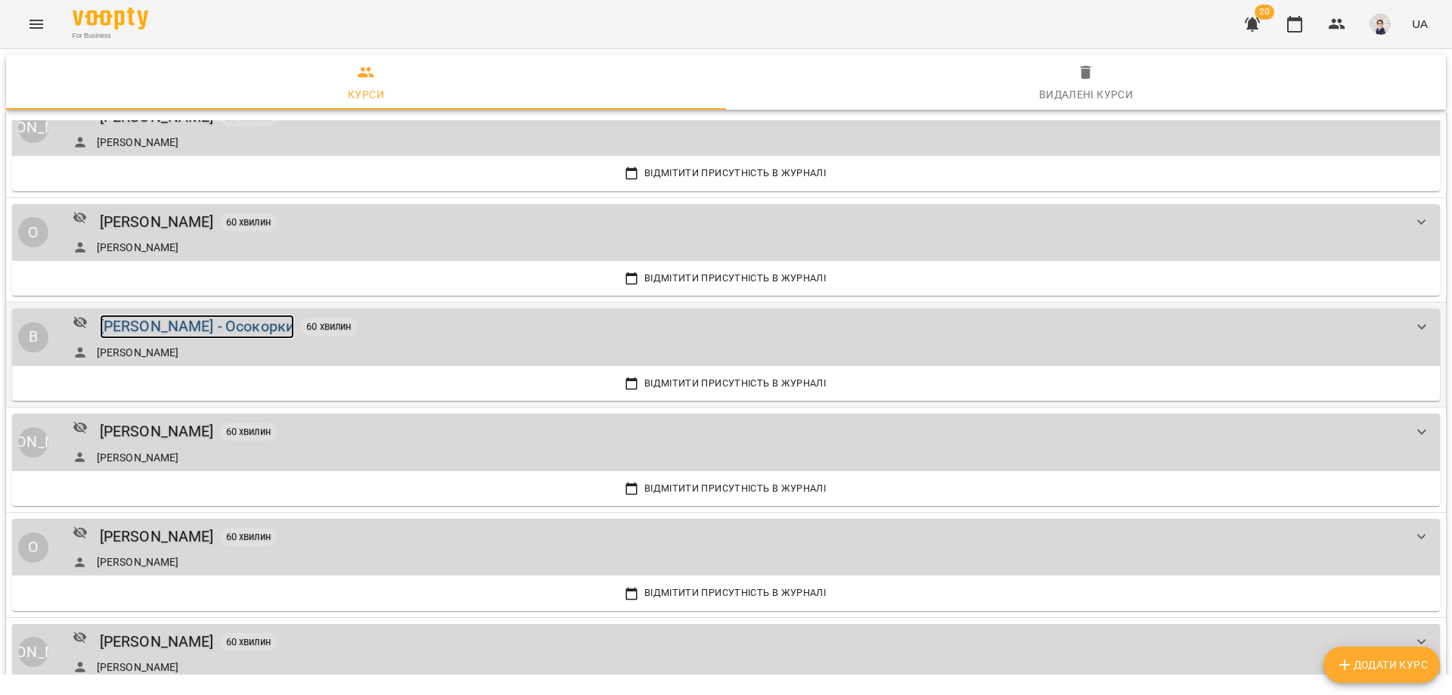
click at [206, 327] on div "[PERSON_NAME] - Осокорки" at bounding box center [197, 326] width 195 height 23
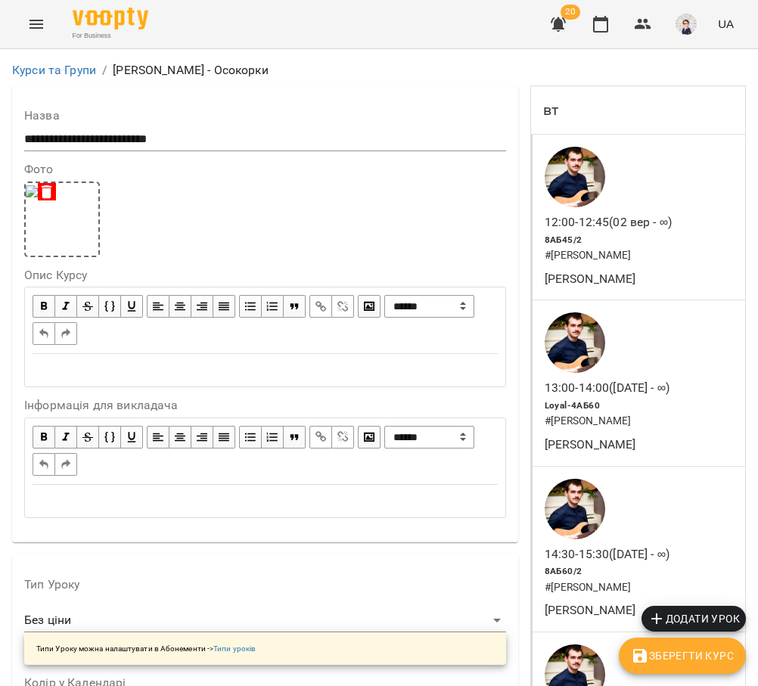
click at [30, 19] on icon "Menu" at bounding box center [36, 24] width 18 height 18
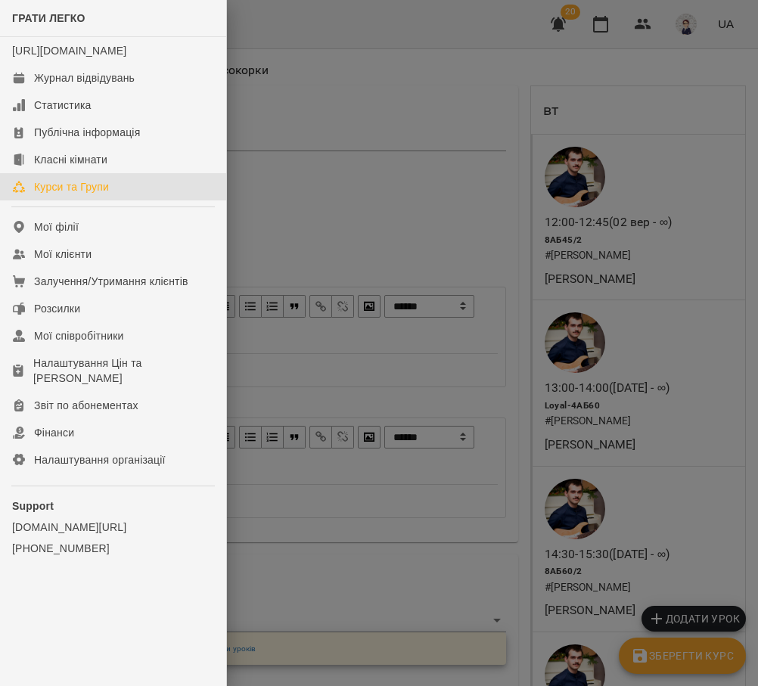
click at [76, 194] on div "Курси та Групи" at bounding box center [71, 186] width 75 height 15
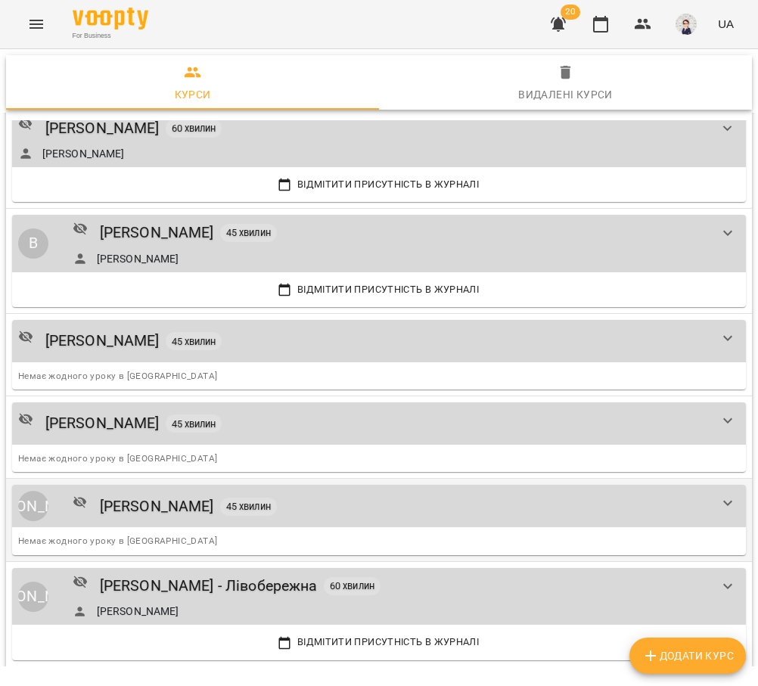
scroll to position [2194, 0]
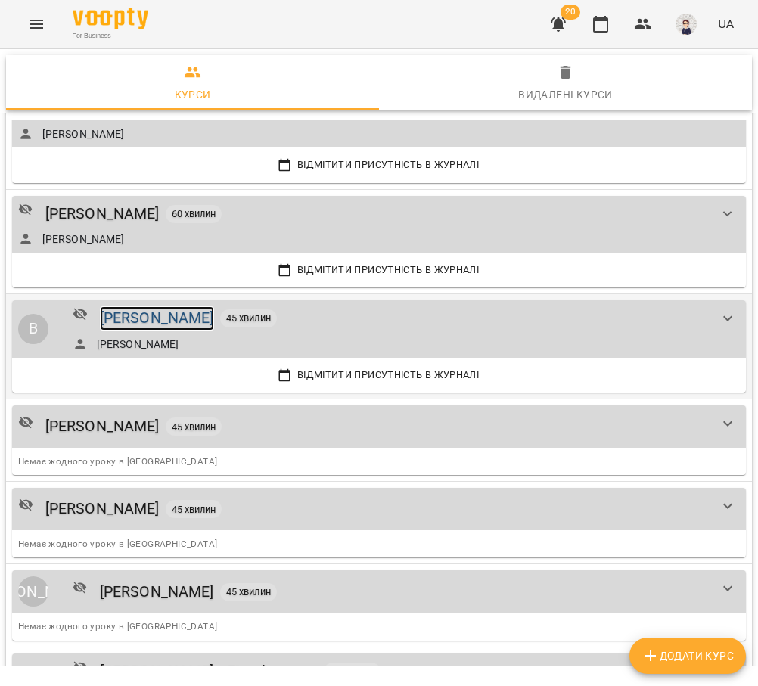
click at [193, 320] on div "[PERSON_NAME]" at bounding box center [157, 317] width 114 height 23
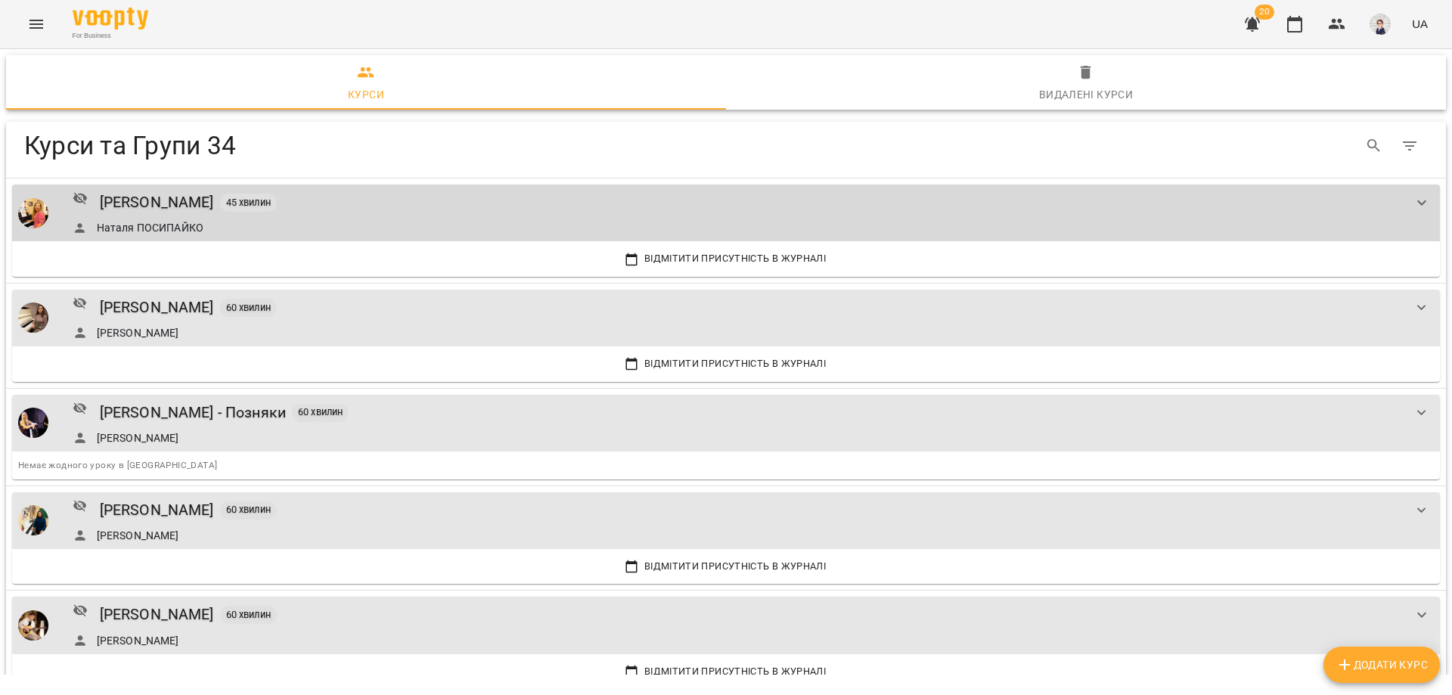
click at [33, 19] on icon "Menu" at bounding box center [36, 24] width 18 height 18
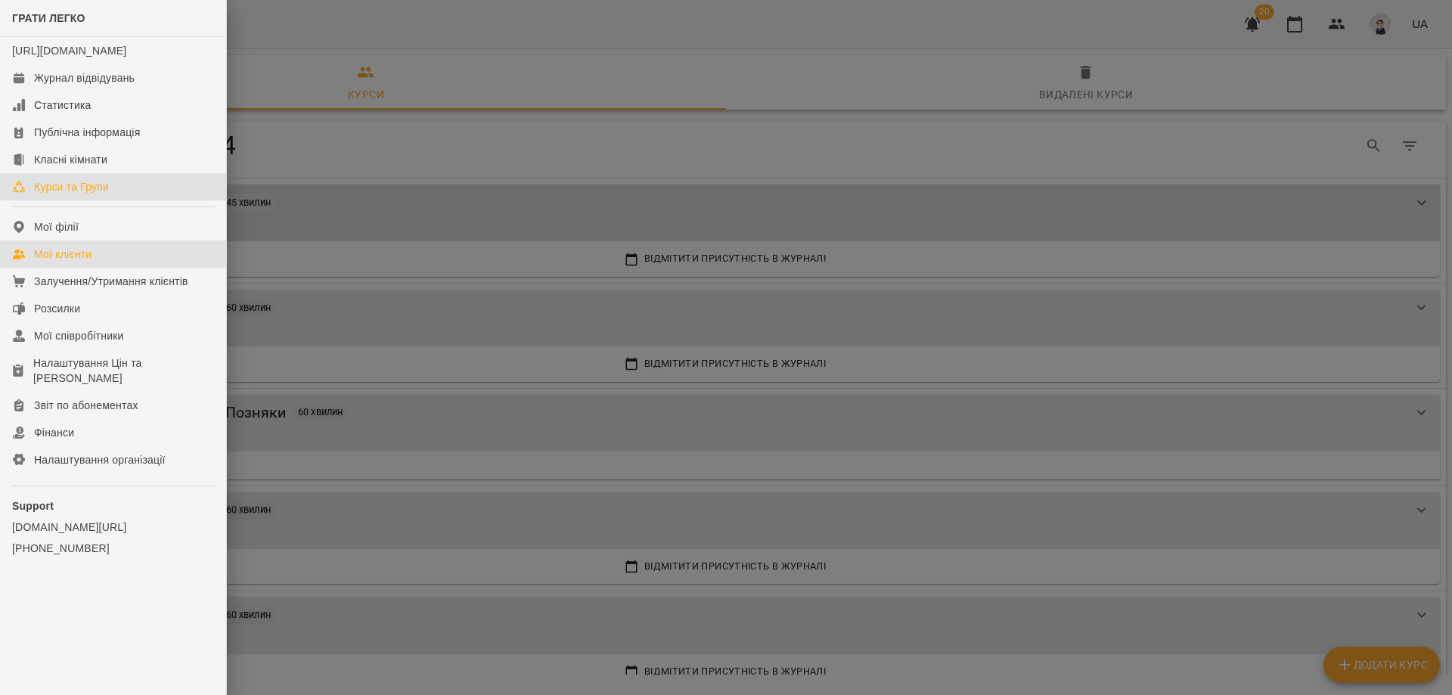
click at [94, 268] on link "Мої клієнти" at bounding box center [113, 254] width 226 height 27
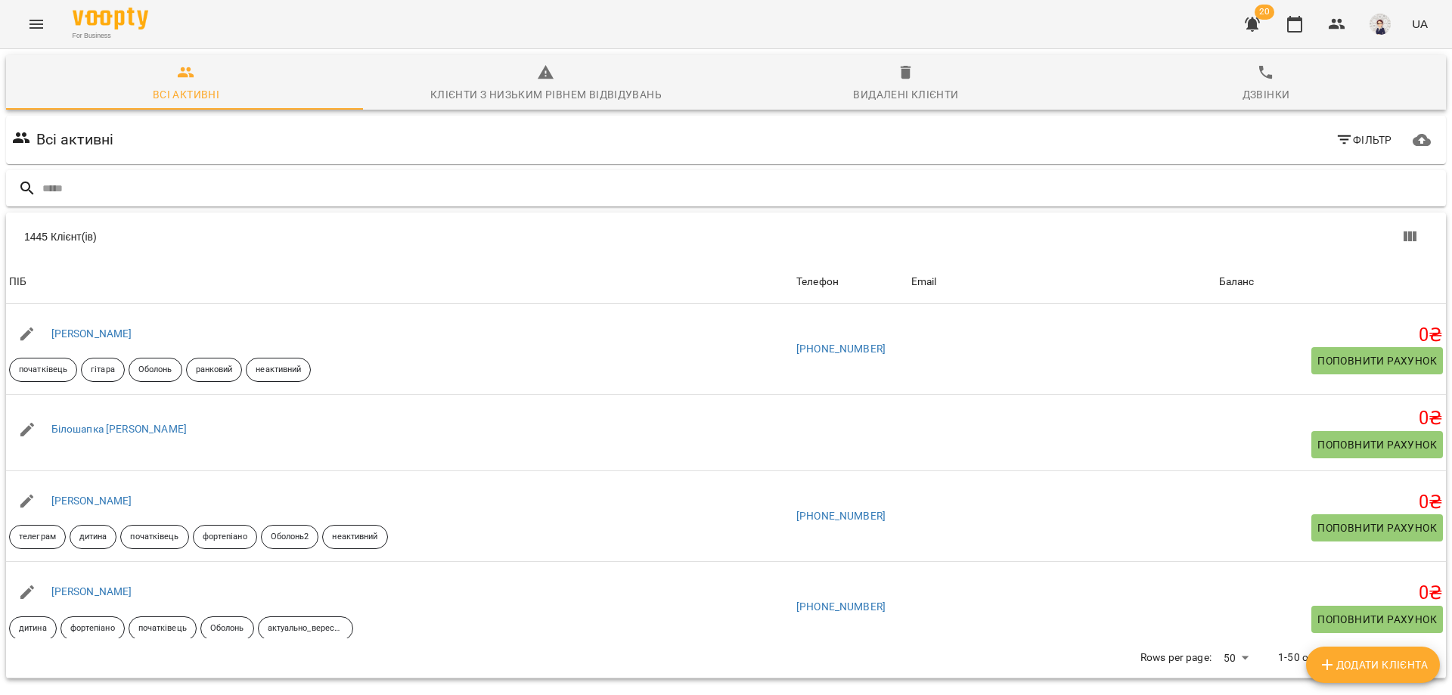
click at [110, 180] on input "text" at bounding box center [741, 188] width 1398 height 25
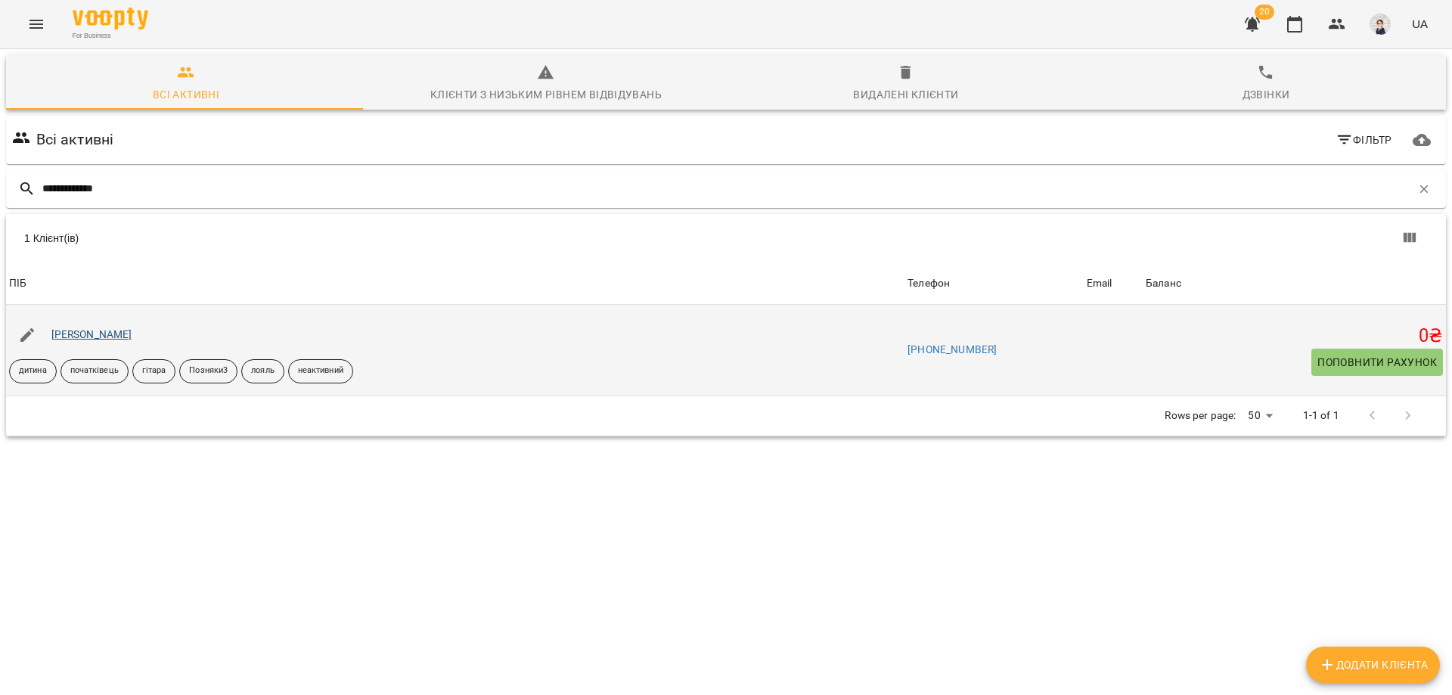
type input "**********"
click at [115, 331] on link "[PERSON_NAME]" at bounding box center [91, 334] width 81 height 12
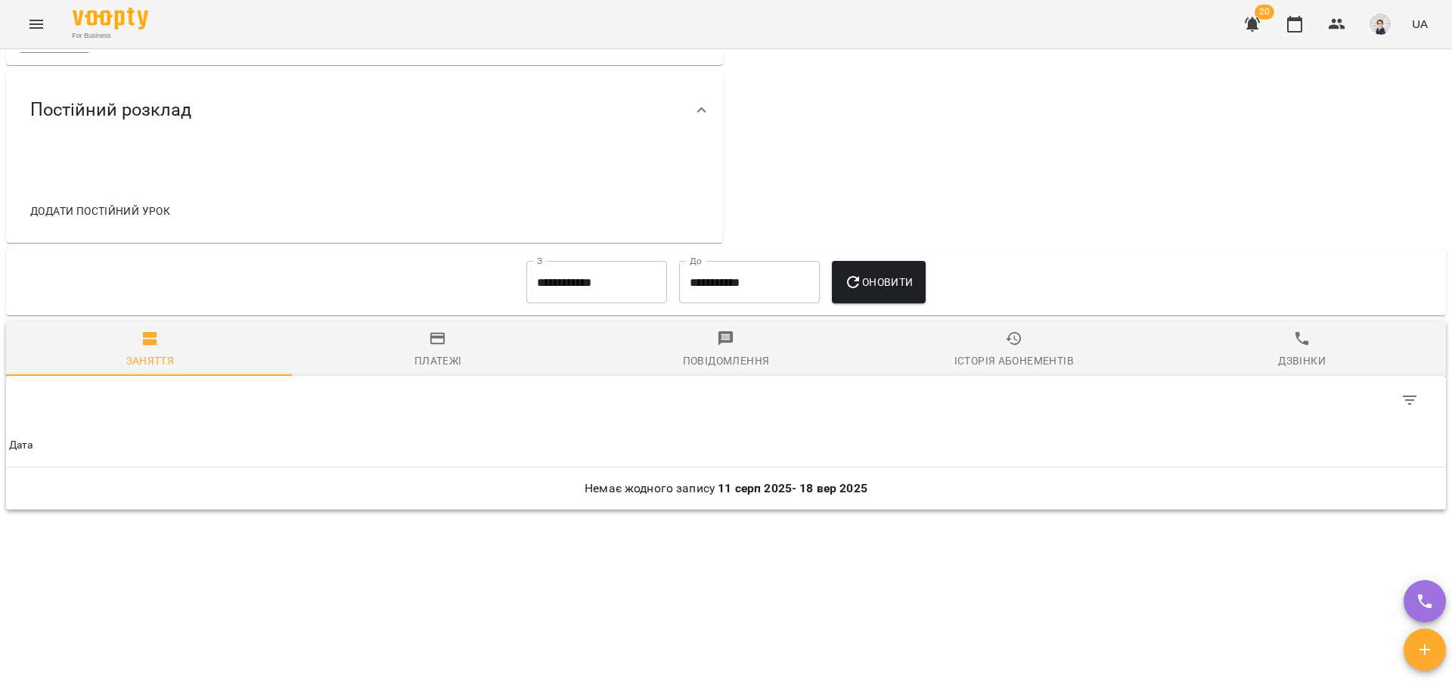
scroll to position [641, 0]
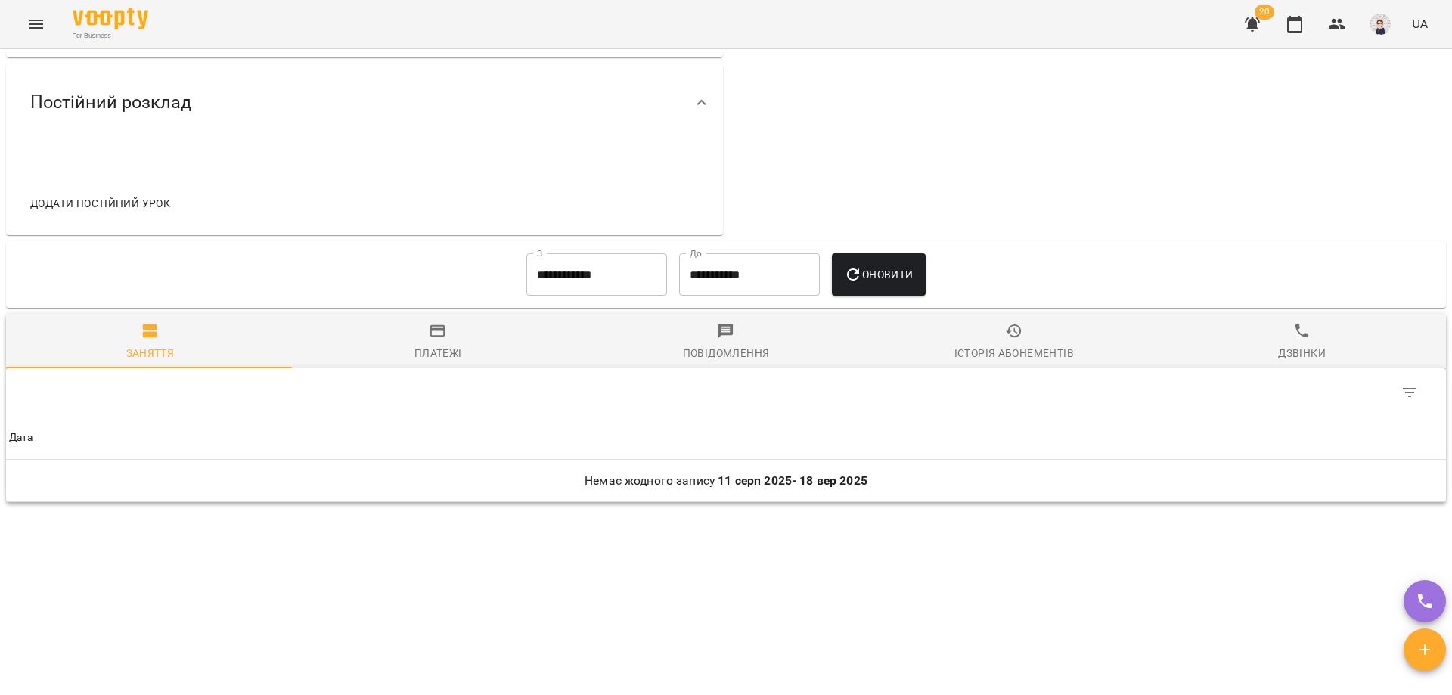
click at [877, 282] on span "Оновити" at bounding box center [878, 274] width 69 height 18
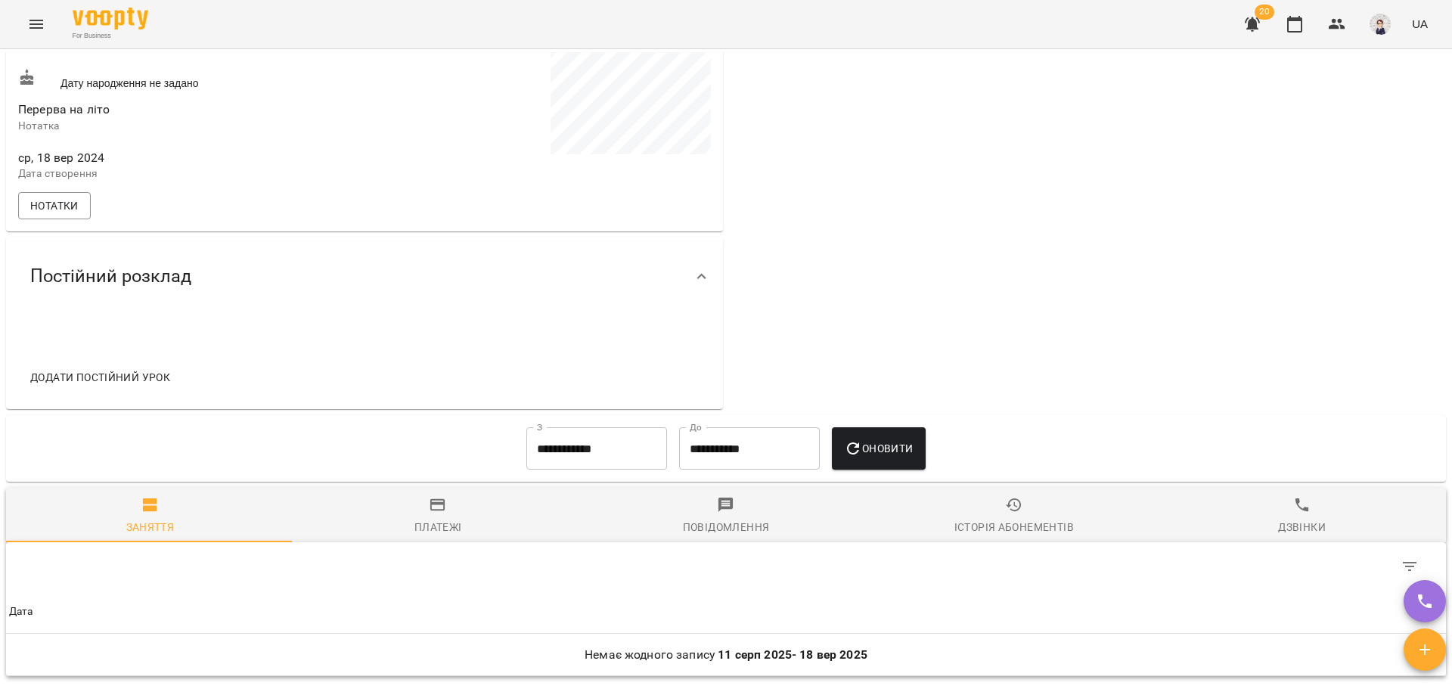
scroll to position [566, 0]
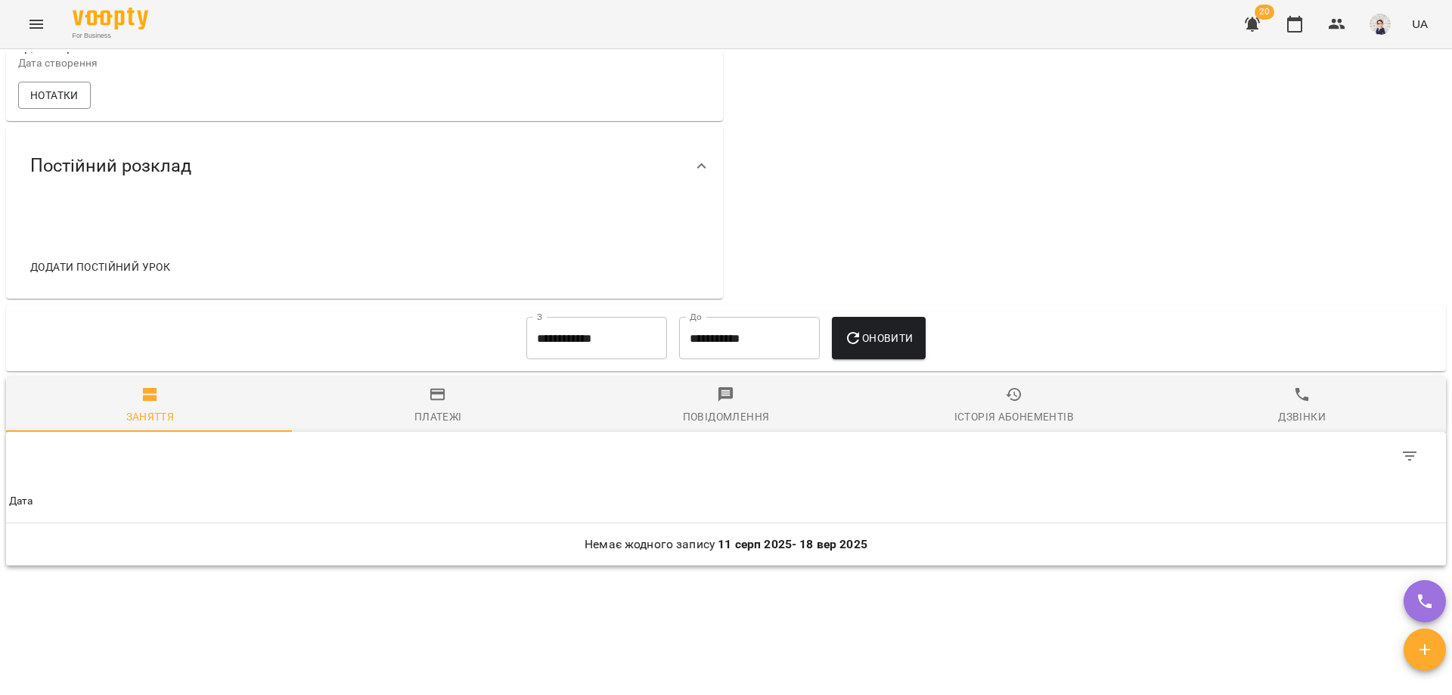
click at [551, 355] on input "**********" at bounding box center [596, 338] width 141 height 42
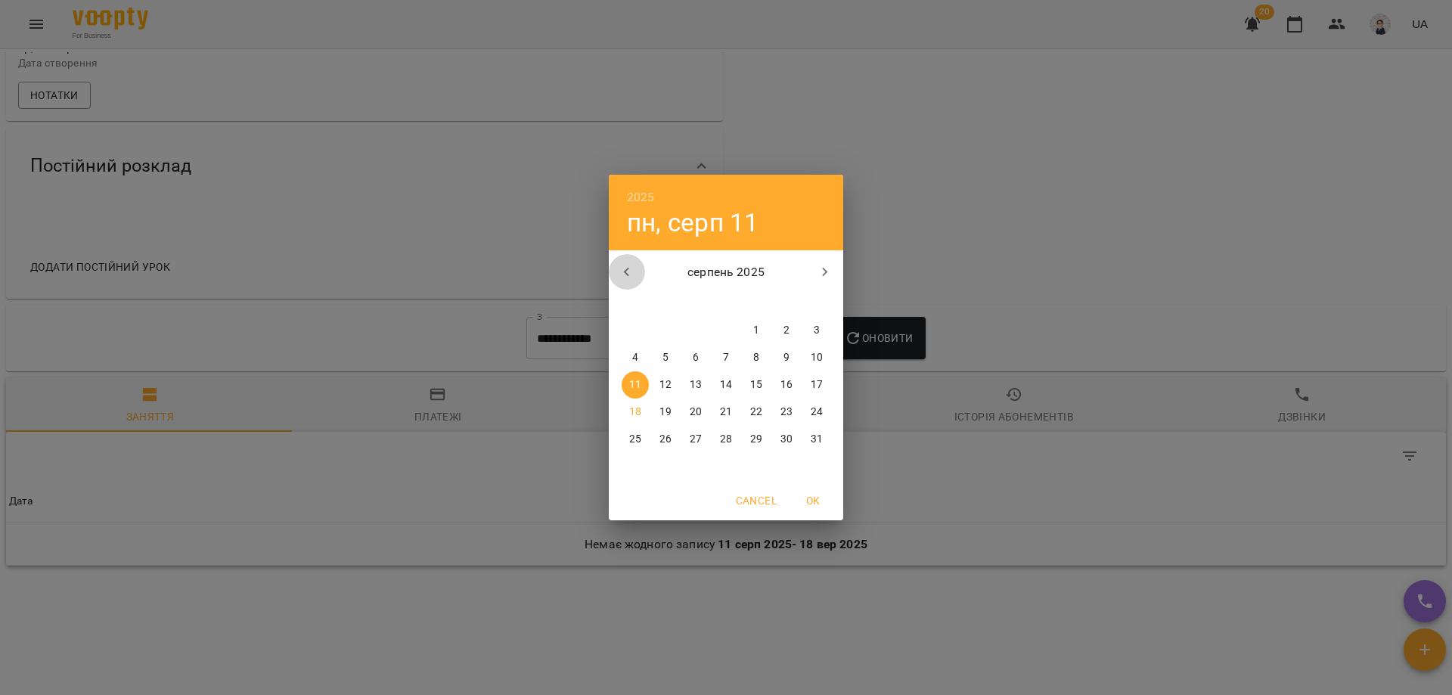
click at [622, 273] on icon "button" at bounding box center [627, 272] width 18 height 18
click at [638, 357] on span "2" at bounding box center [635, 357] width 27 height 15
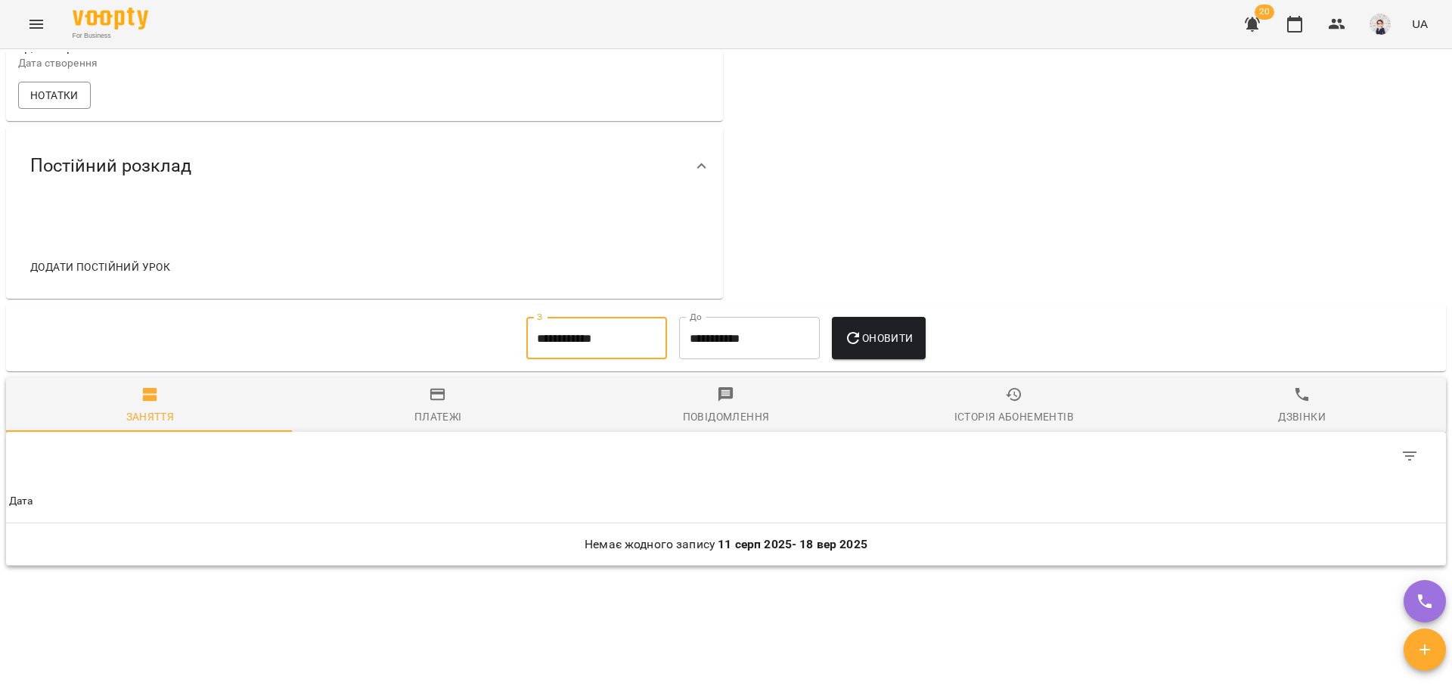
click at [872, 347] on span "Оновити" at bounding box center [878, 338] width 69 height 18
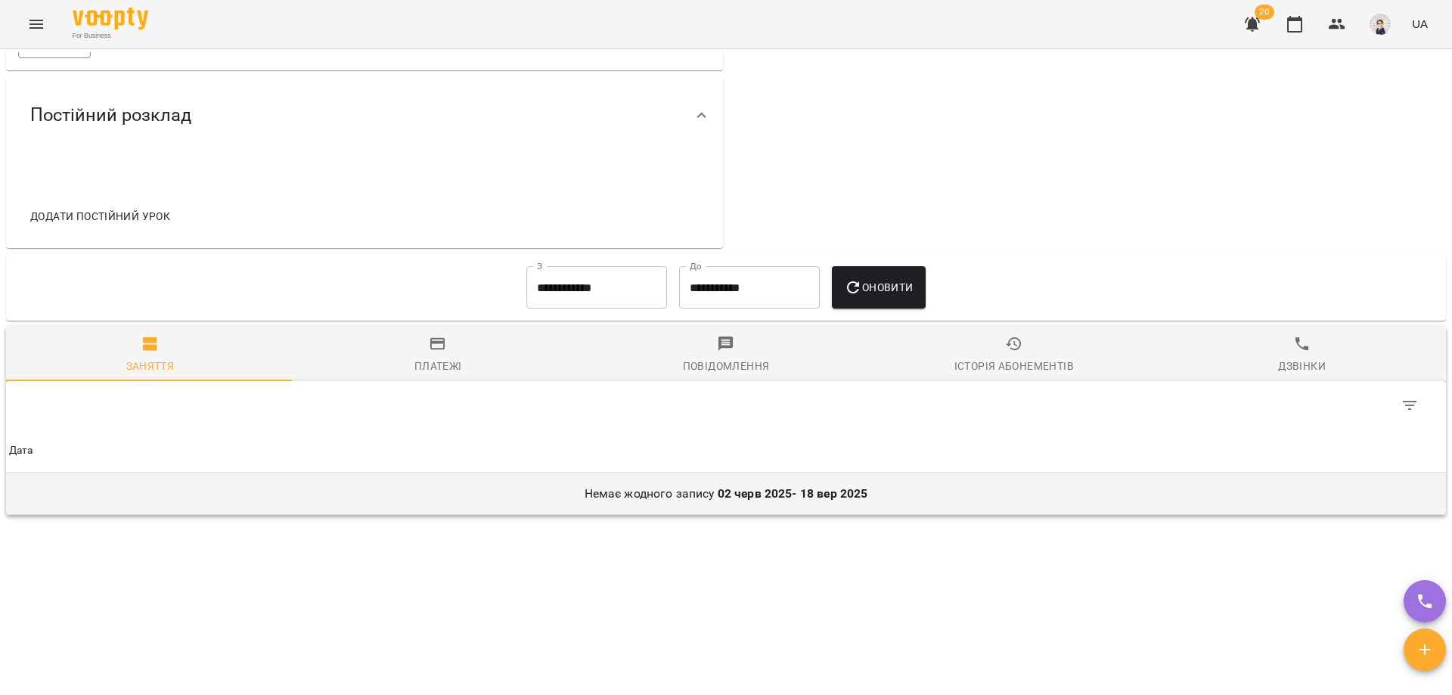
scroll to position [641, 0]
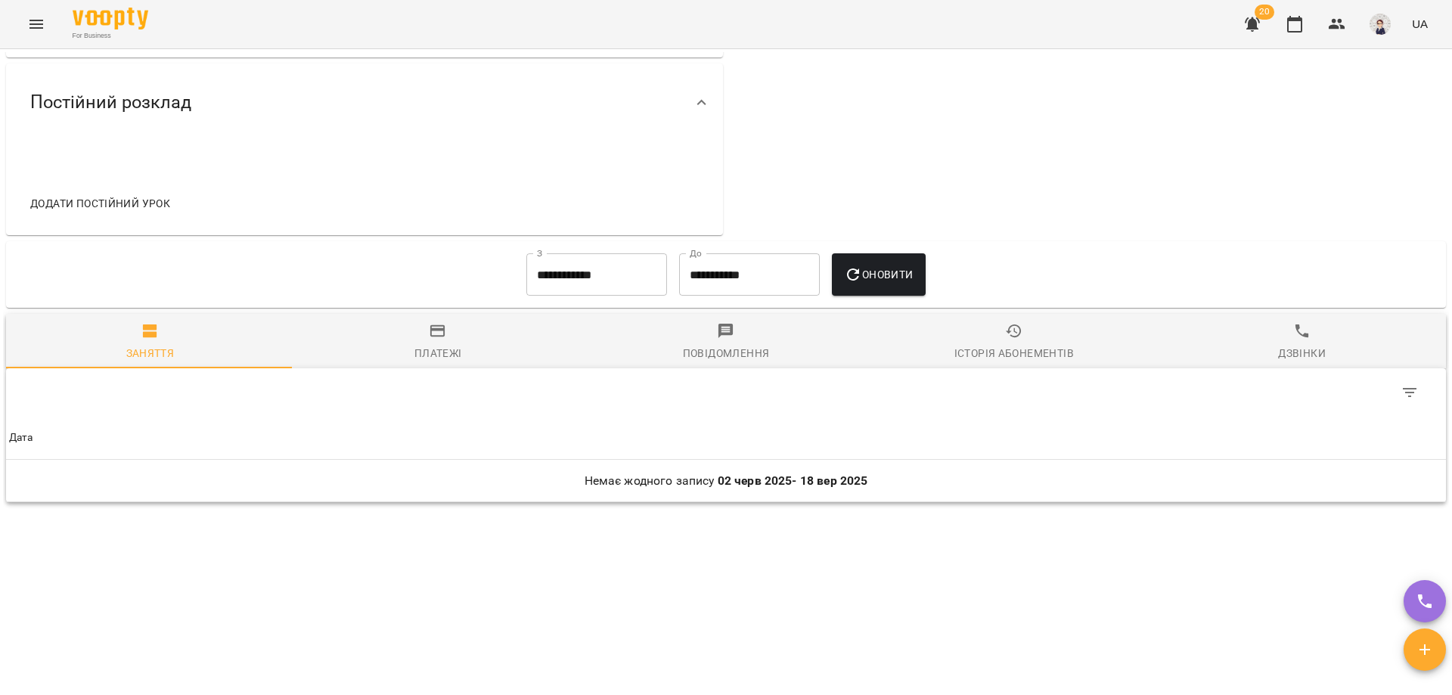
click at [654, 286] on input "**********" at bounding box center [596, 274] width 141 height 42
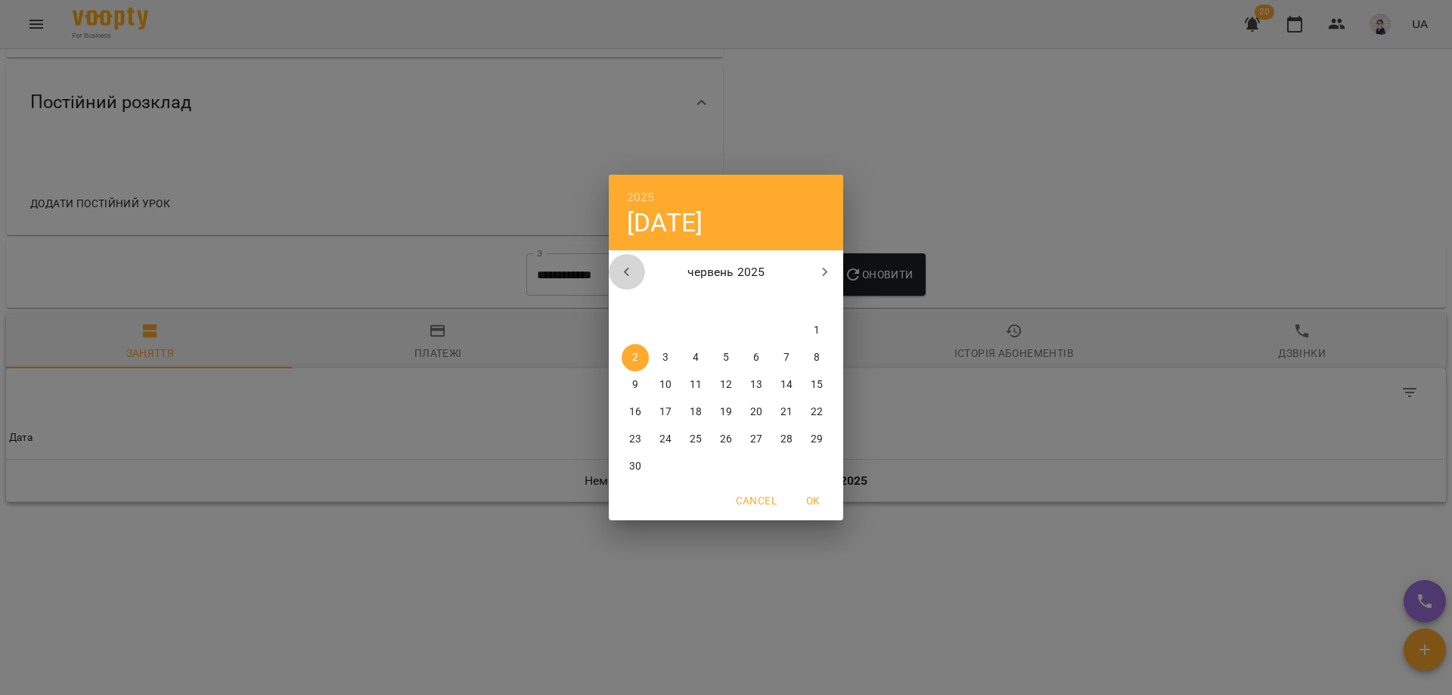
click at [632, 276] on icon "button" at bounding box center [627, 272] width 18 height 18
click at [722, 328] on span "1" at bounding box center [725, 330] width 27 height 15
type input "**********"
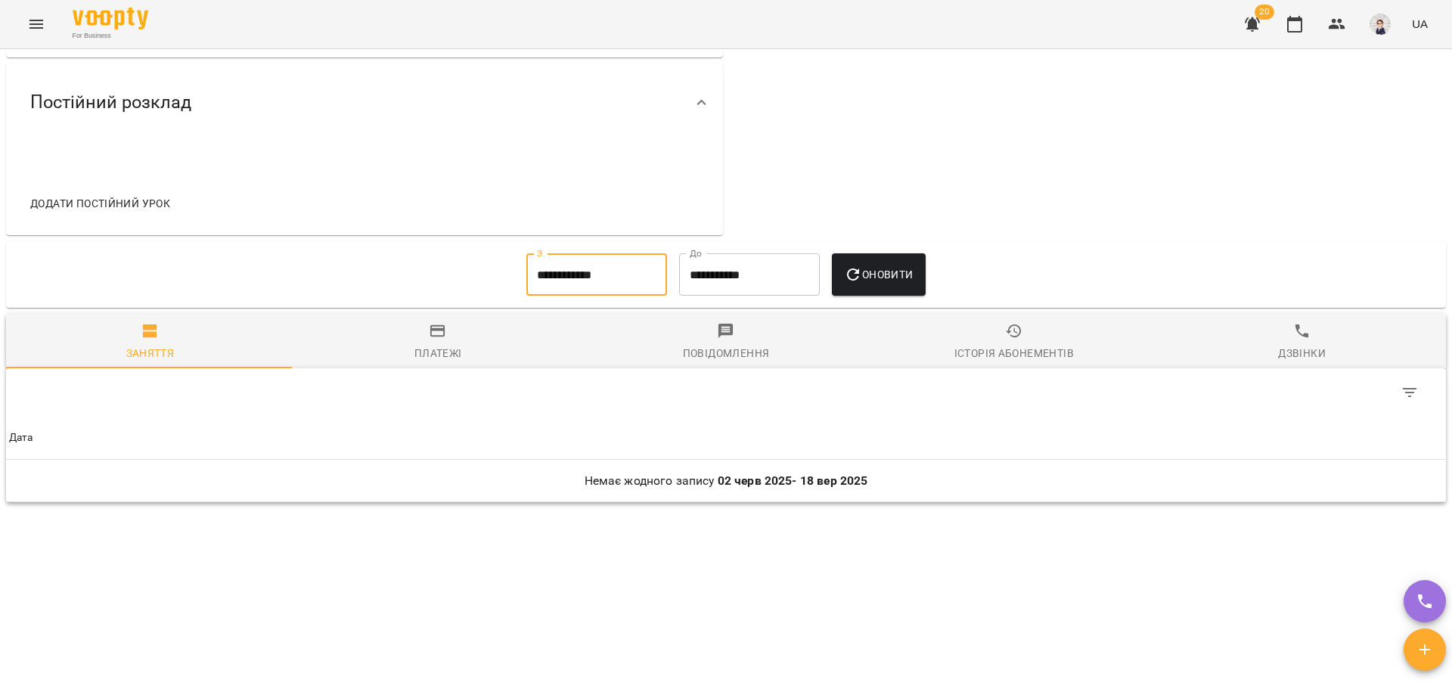
click at [862, 269] on icon "button" at bounding box center [853, 274] width 18 height 18
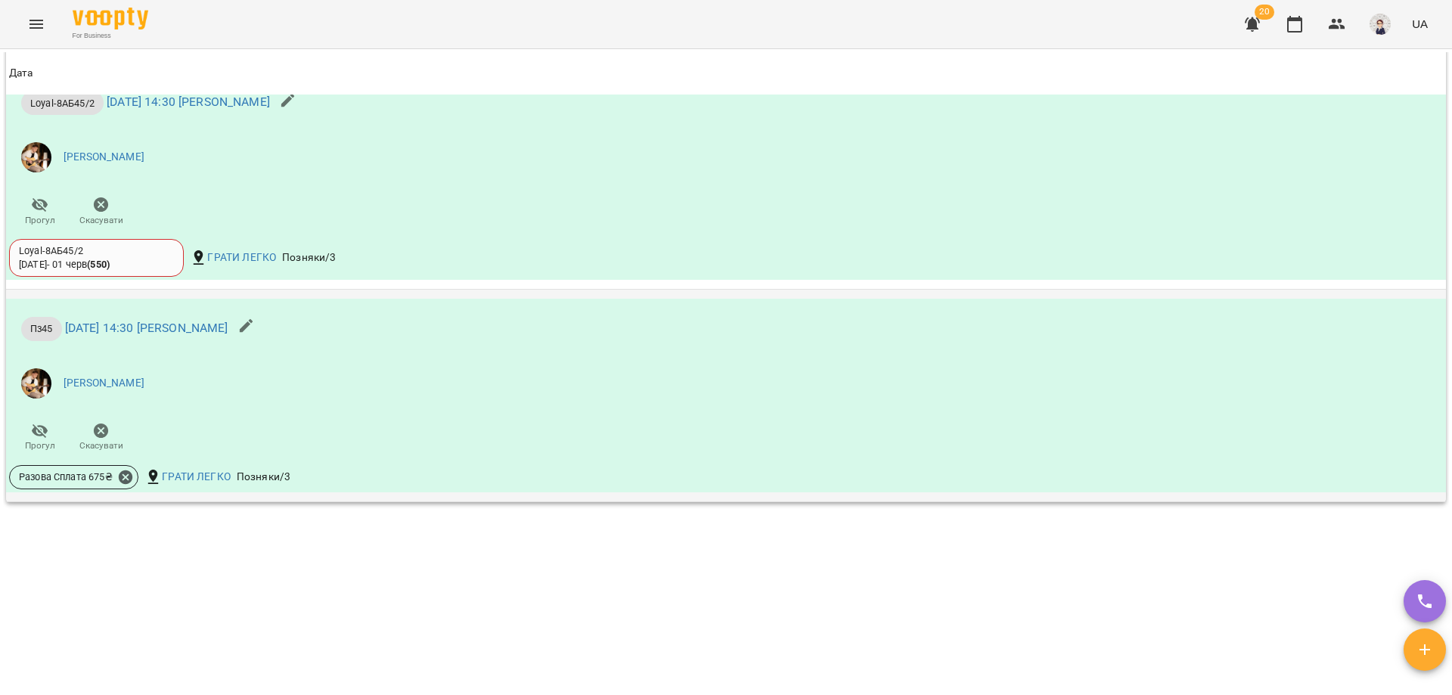
scroll to position [2318, 0]
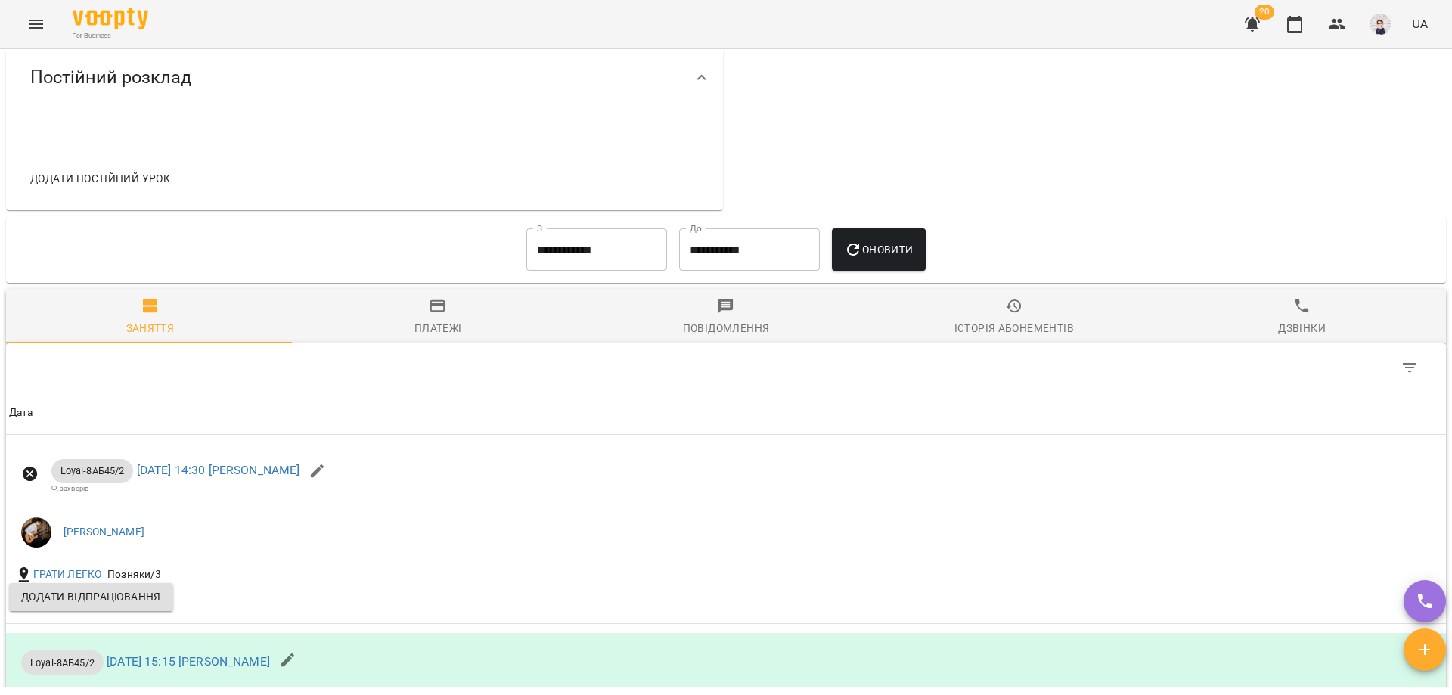
drag, startPoint x: 976, startPoint y: 345, endPoint x: 970, endPoint y: 359, distance: 15.6
click at [976, 337] on div "Історія абонементів" at bounding box center [1015, 328] width 120 height 18
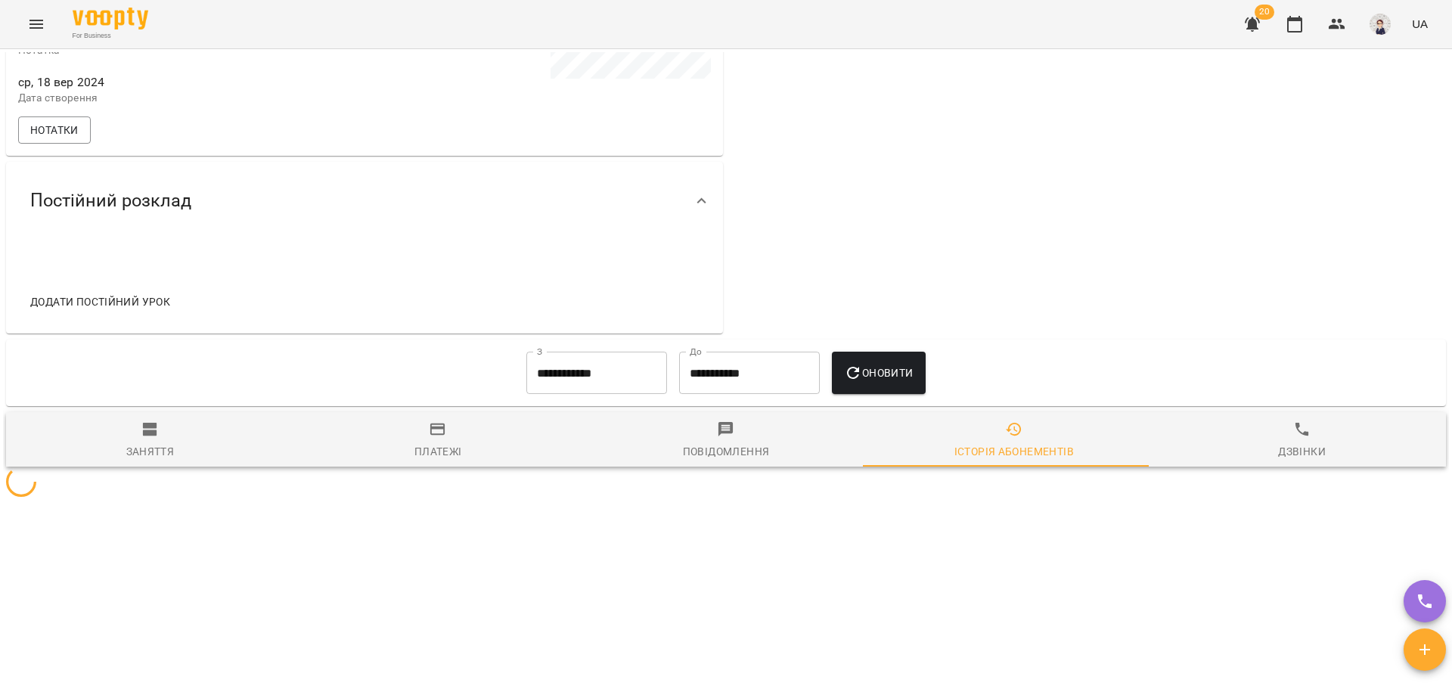
scroll to position [649, 0]
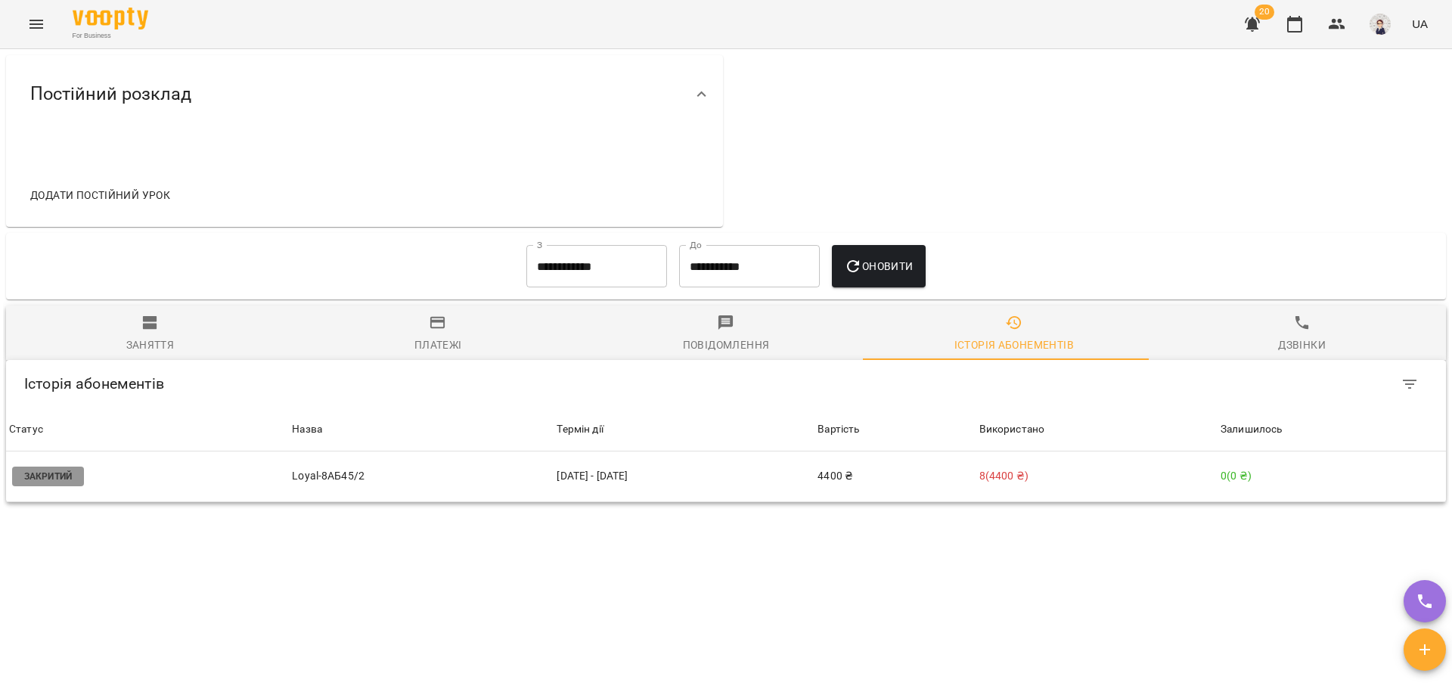
click at [883, 273] on span "Оновити" at bounding box center [878, 266] width 69 height 18
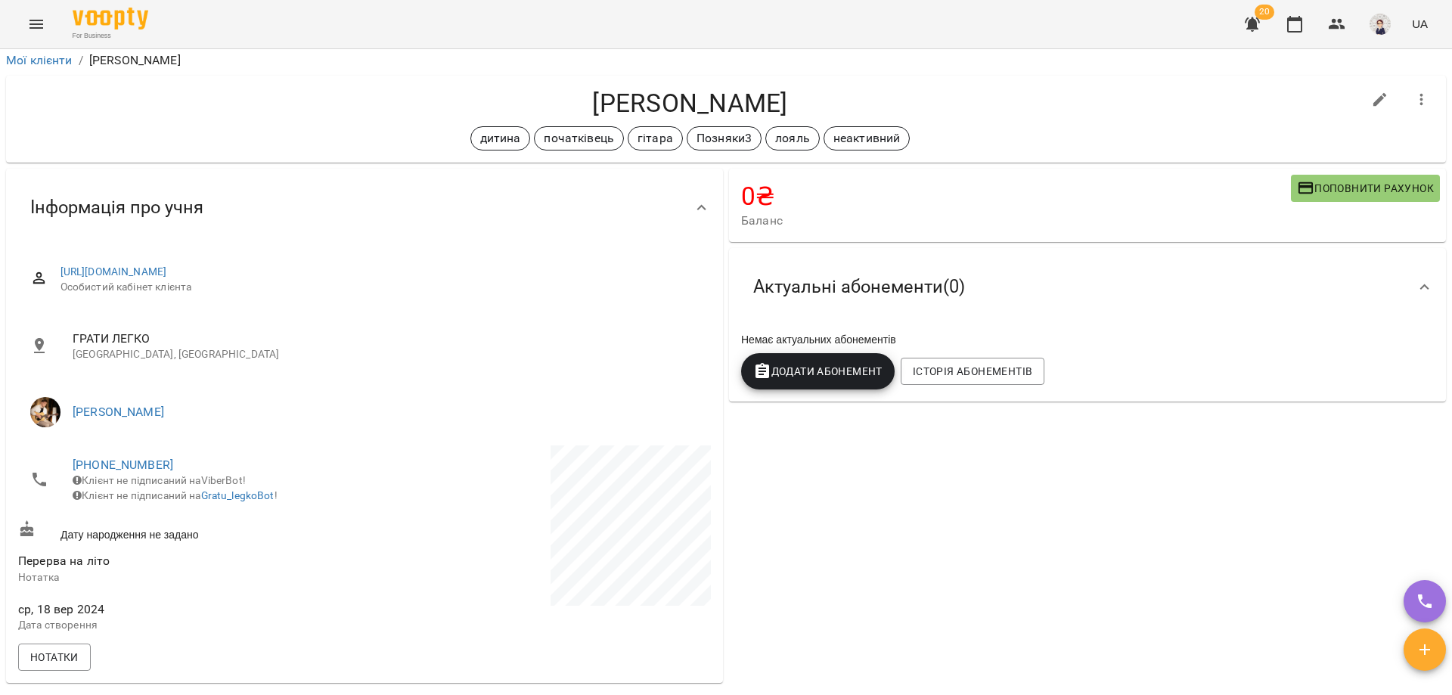
scroll to position [0, 0]
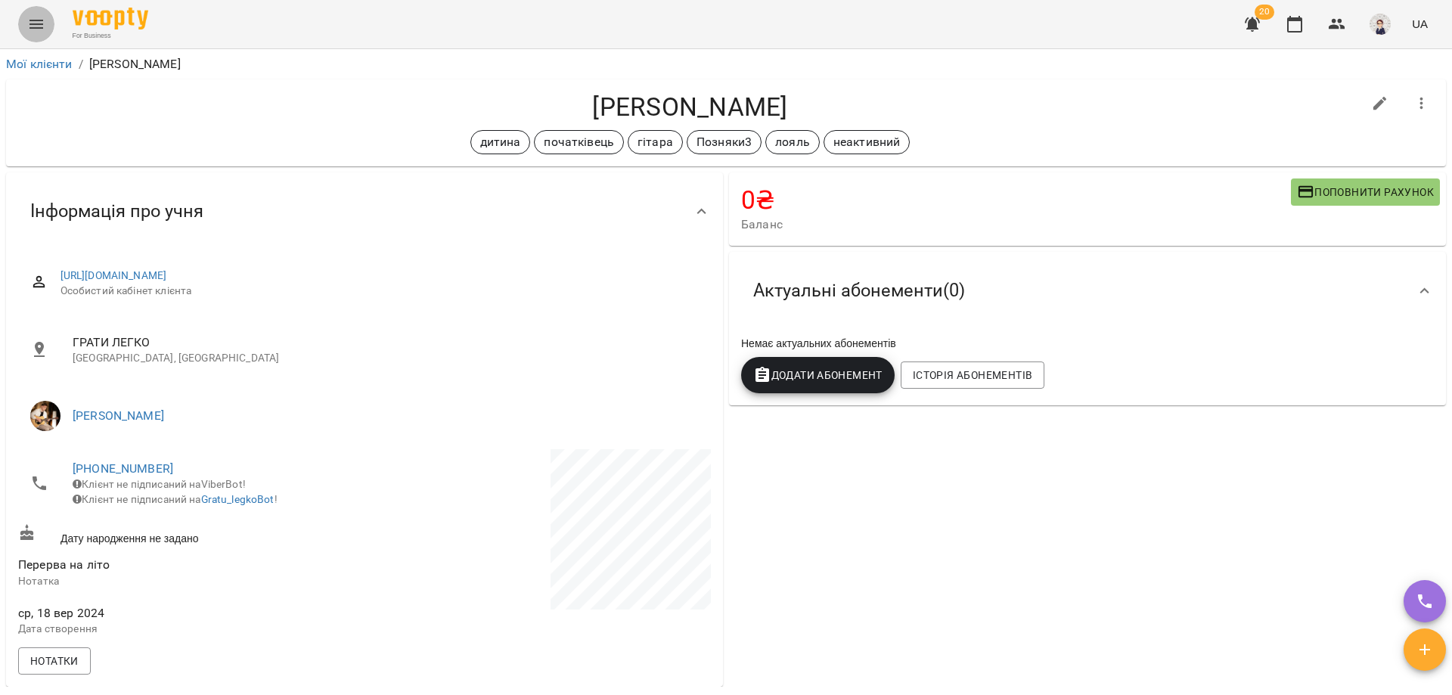
click at [43, 23] on icon "Menu" at bounding box center [36, 24] width 18 height 18
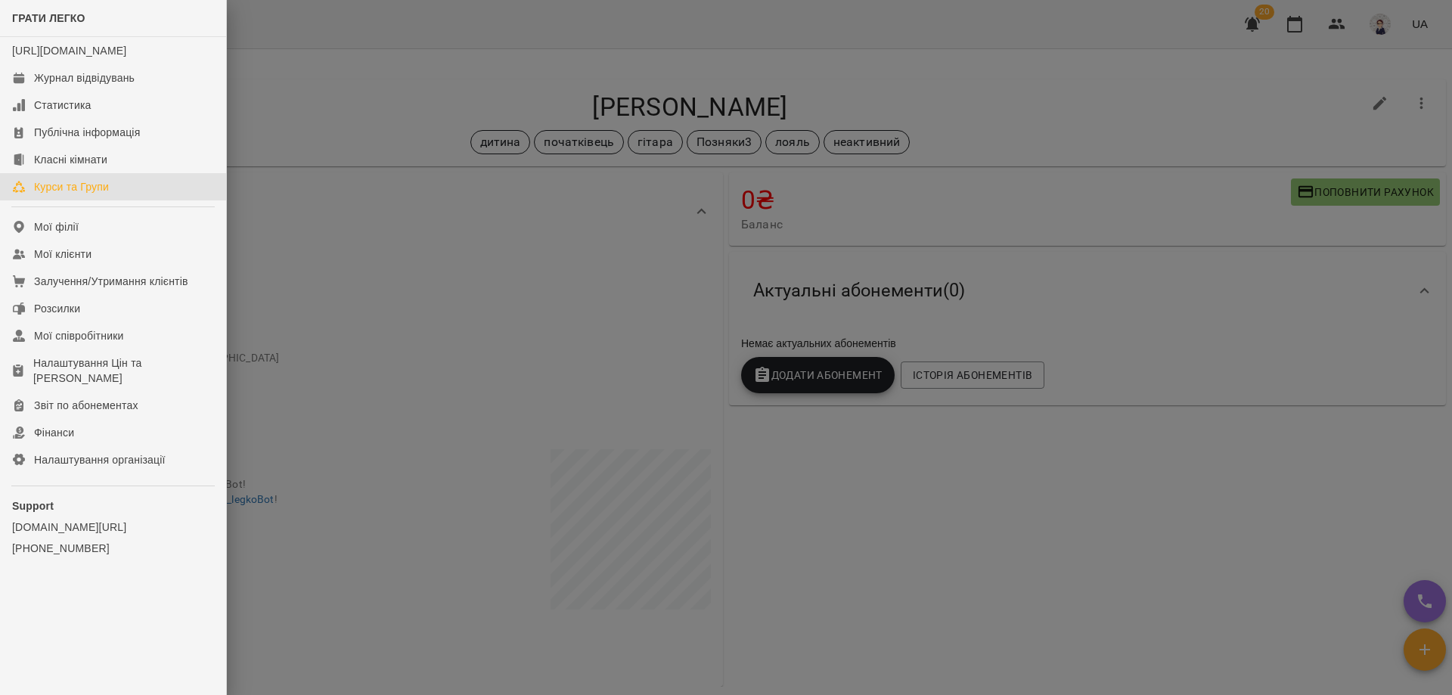
click at [86, 194] on div "Курси та Групи" at bounding box center [71, 186] width 75 height 15
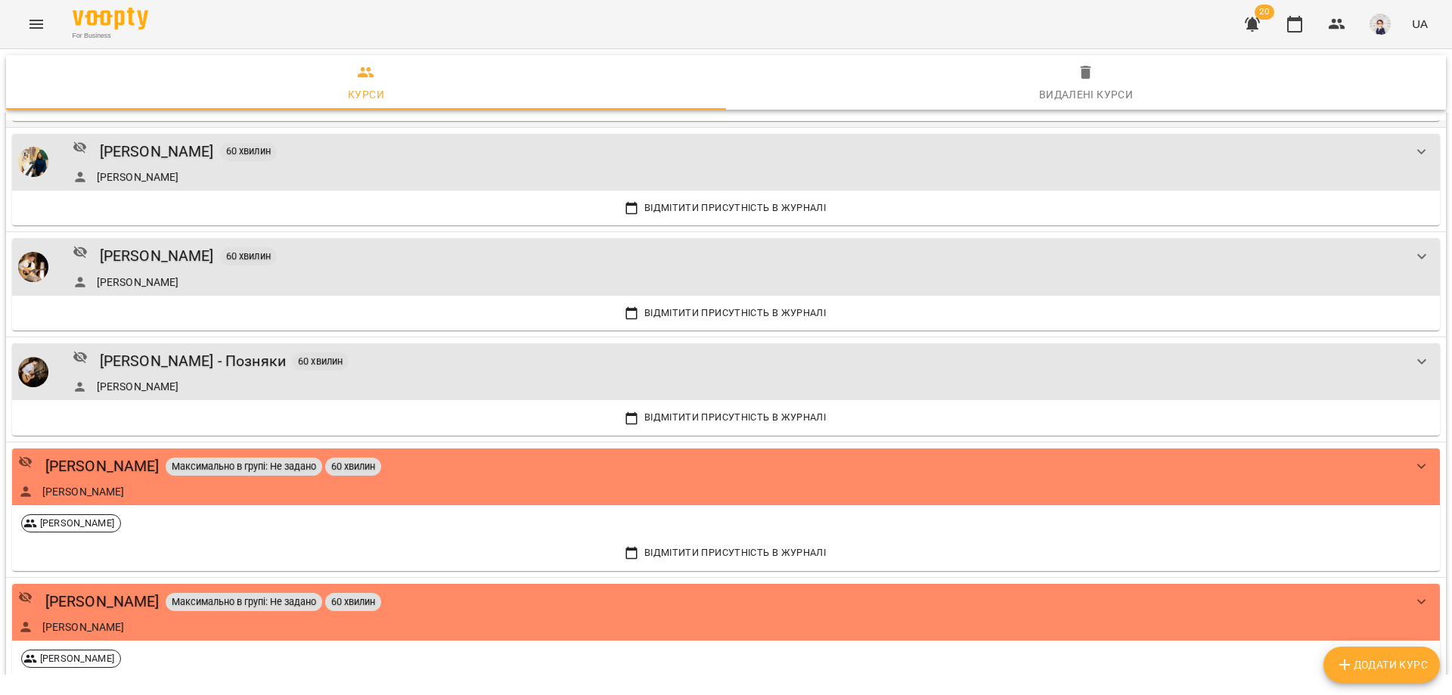
scroll to position [378, 0]
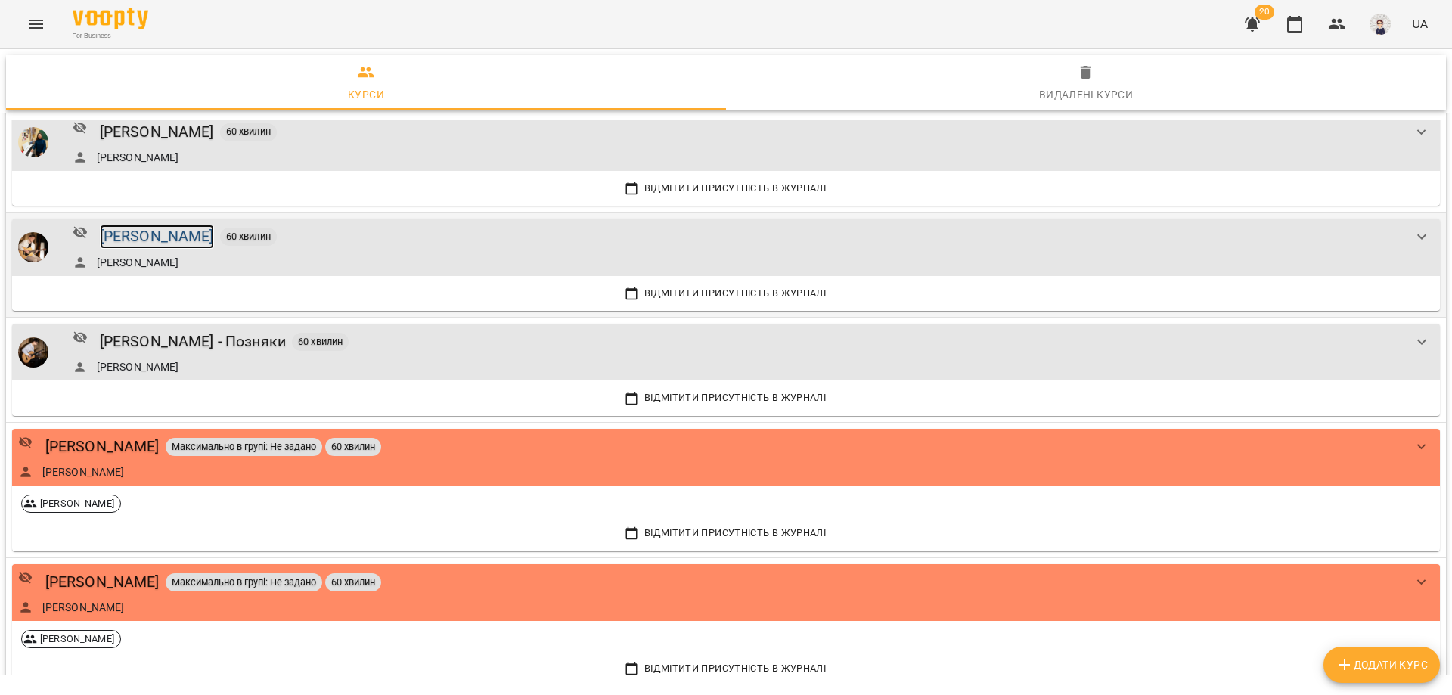
click at [182, 238] on div "[PERSON_NAME]" at bounding box center [157, 236] width 114 height 23
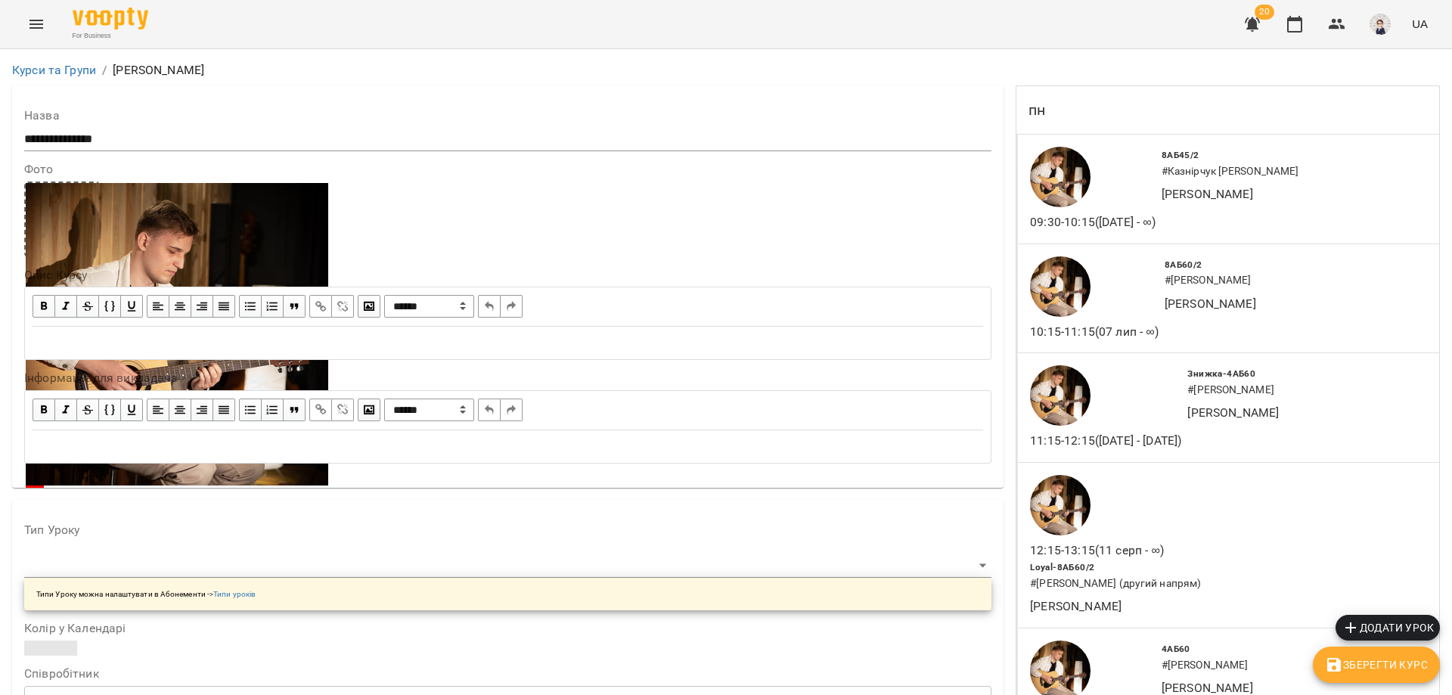
scroll to position [2193, 0]
click at [27, 20] on icon "Menu" at bounding box center [36, 24] width 18 height 18
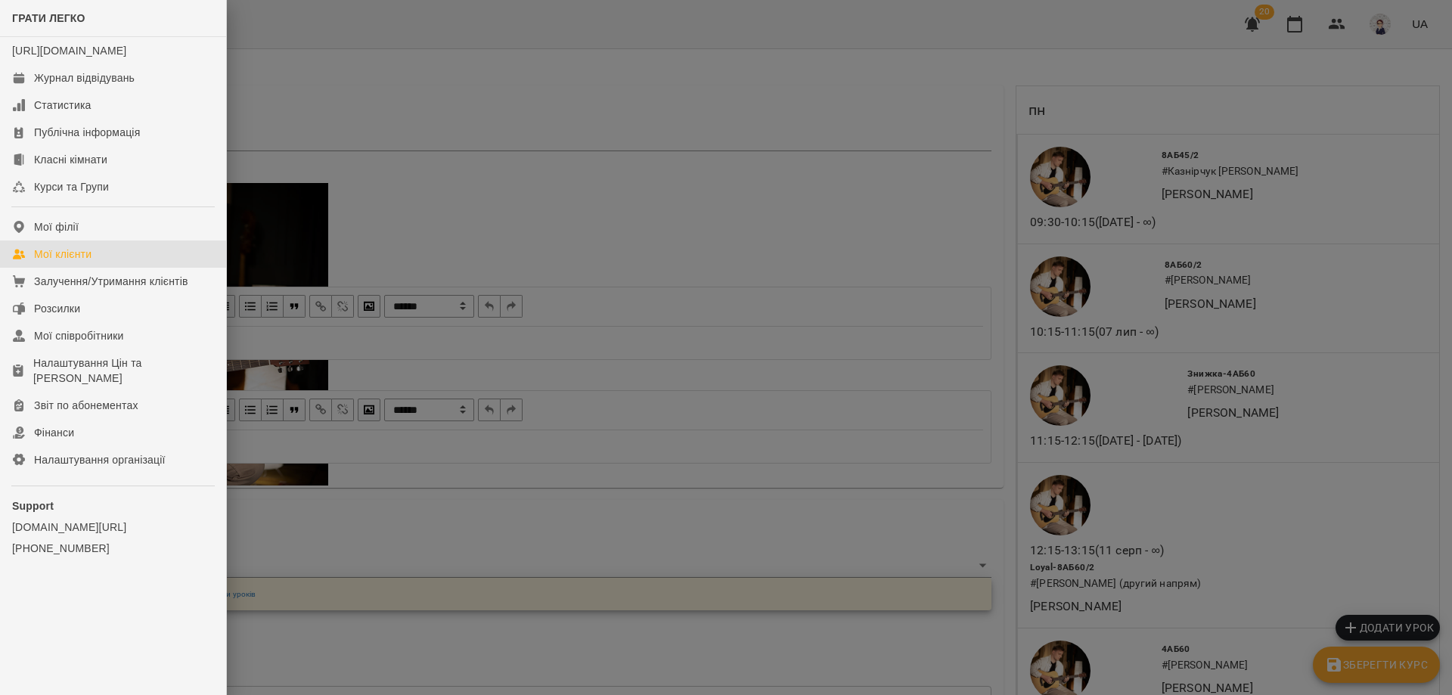
click at [68, 262] on div "Мої клієнти" at bounding box center [62, 254] width 57 height 15
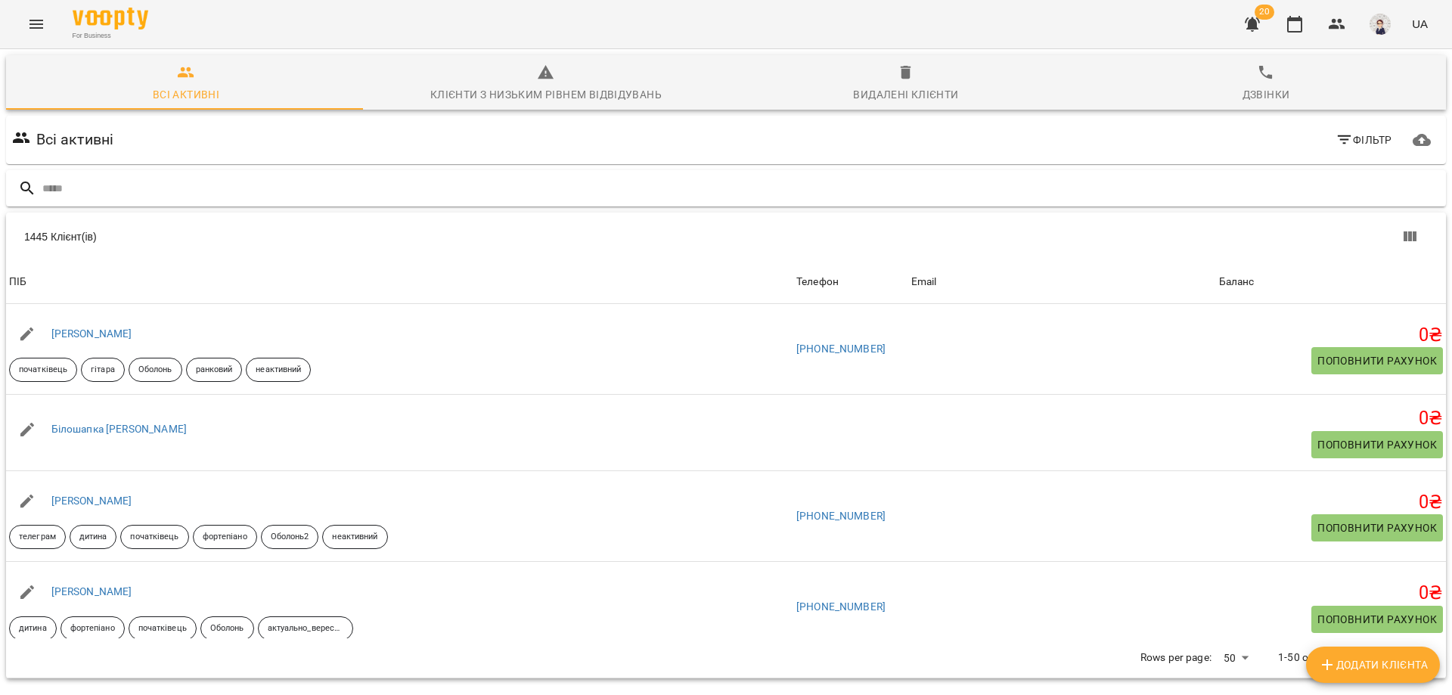
click at [132, 186] on input "text" at bounding box center [741, 188] width 1398 height 25
drag, startPoint x: 128, startPoint y: 194, endPoint x: 134, endPoint y: 187, distance: 9.7
click at [135, 187] on input "text" at bounding box center [741, 188] width 1398 height 25
click at [134, 187] on input "text" at bounding box center [741, 188] width 1398 height 25
paste input "**********"
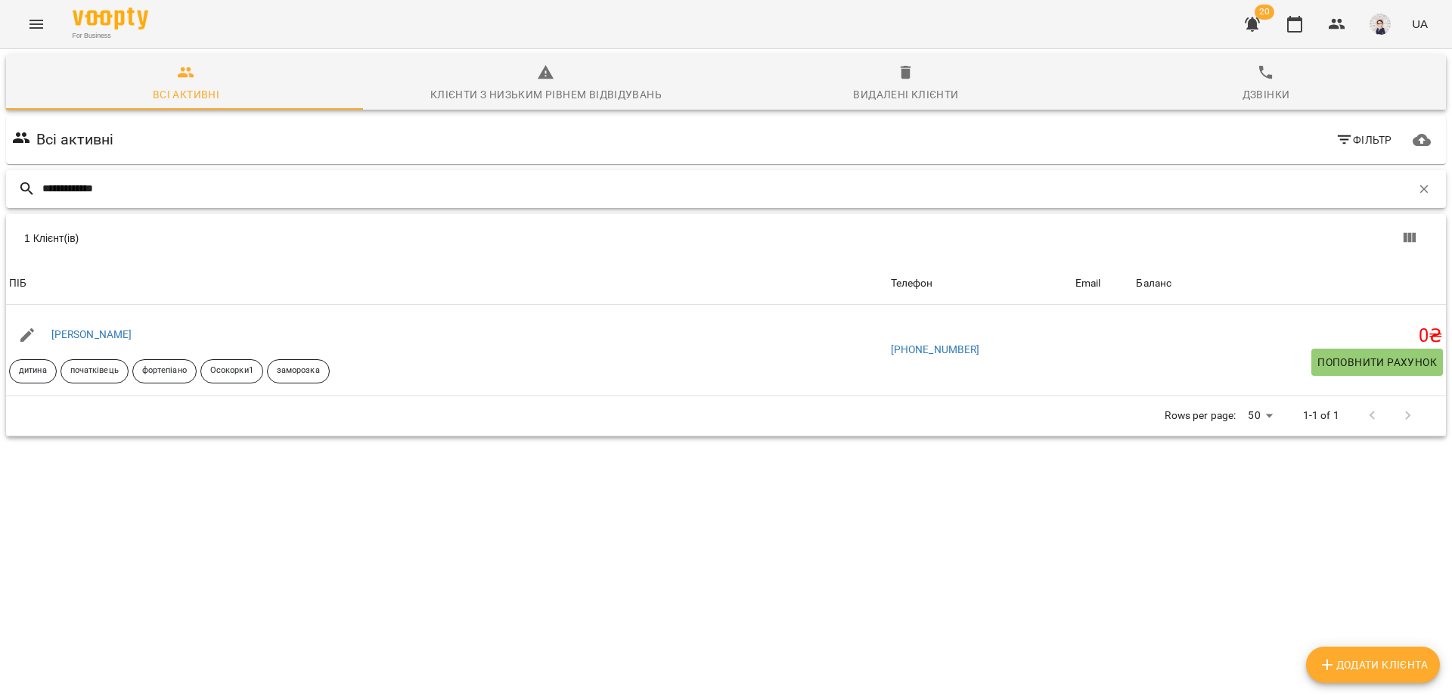
type input "**********"
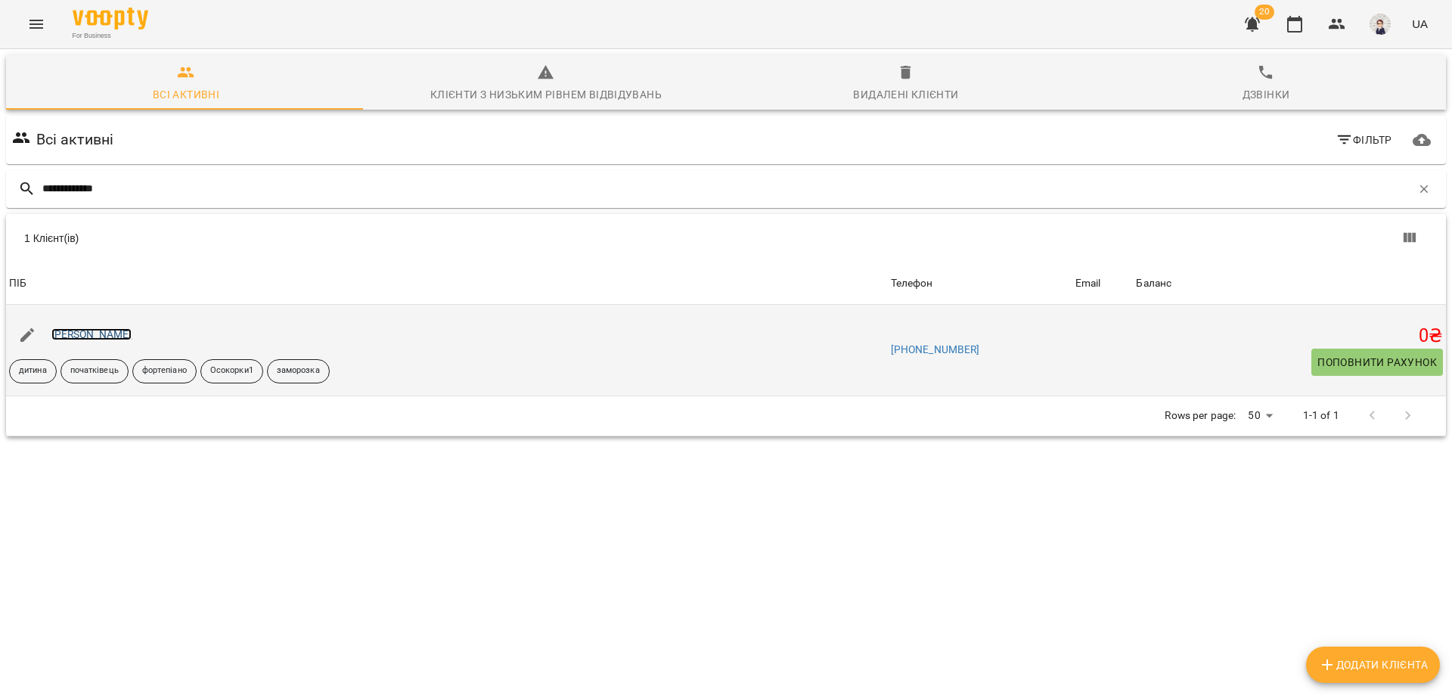
click at [120, 331] on link "[PERSON_NAME]" at bounding box center [91, 334] width 81 height 12
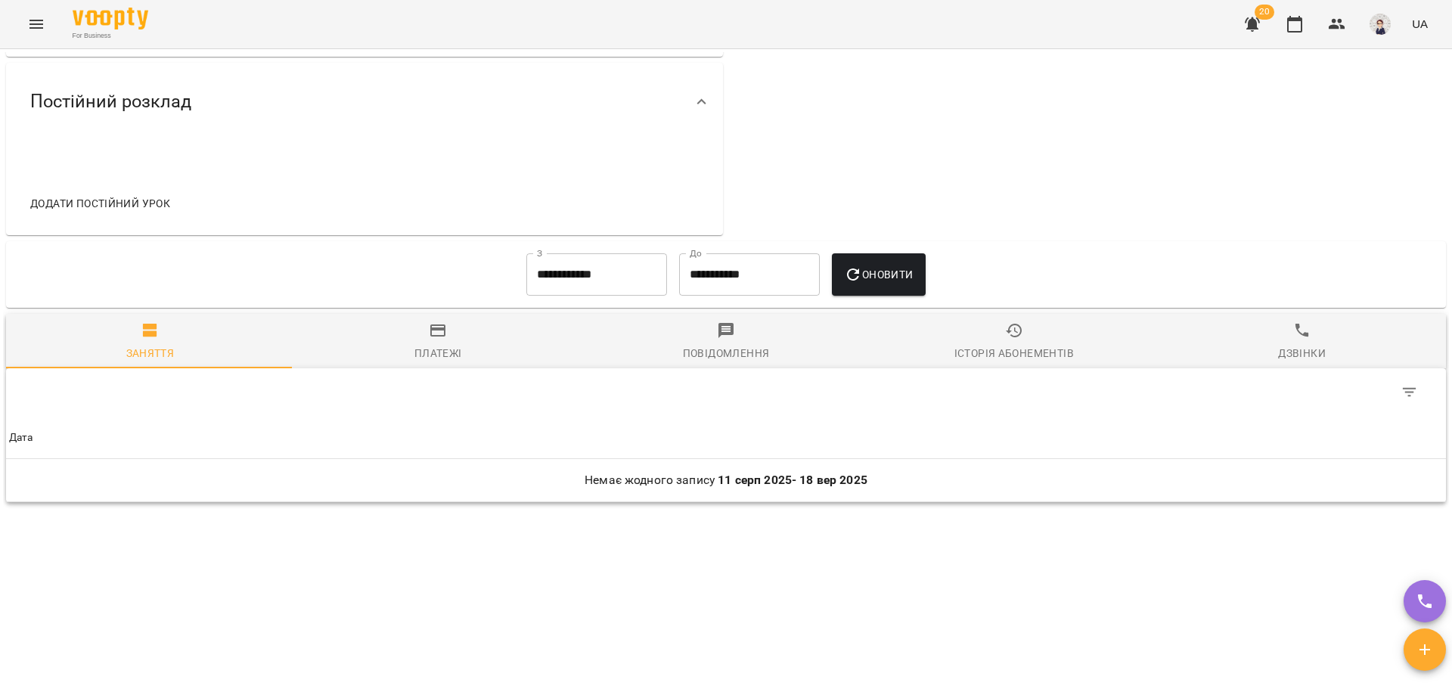
scroll to position [660, 0]
click at [635, 273] on input "**********" at bounding box center [596, 274] width 141 height 42
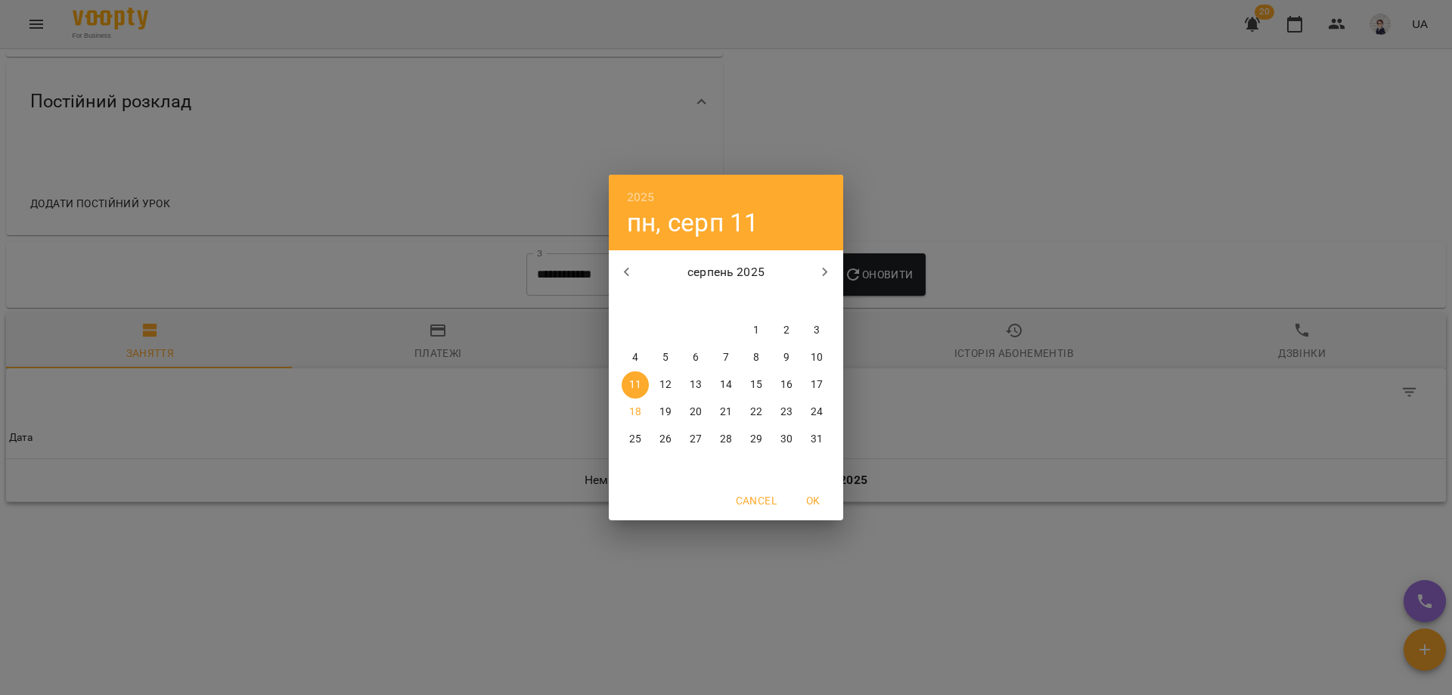
click at [634, 275] on icon "button" at bounding box center [627, 272] width 18 height 18
click at [662, 333] on span "1" at bounding box center [665, 330] width 27 height 15
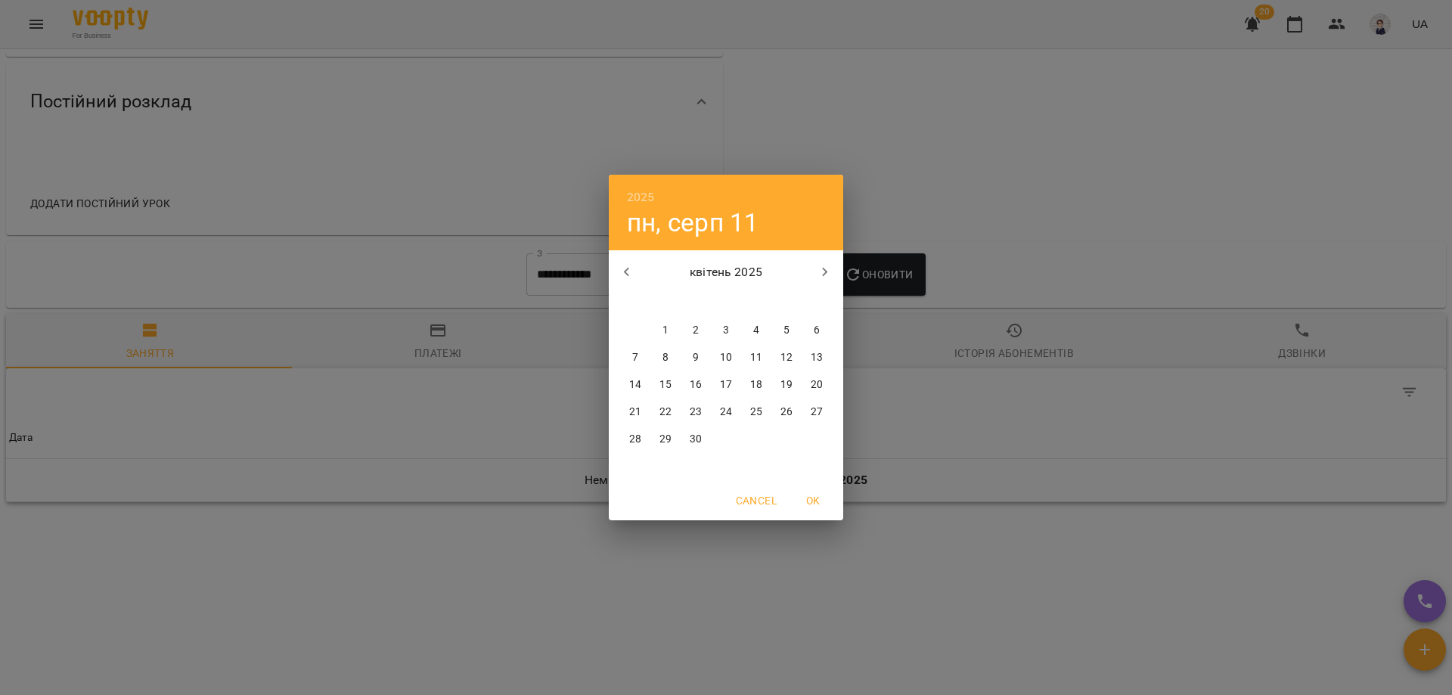
type input "**********"
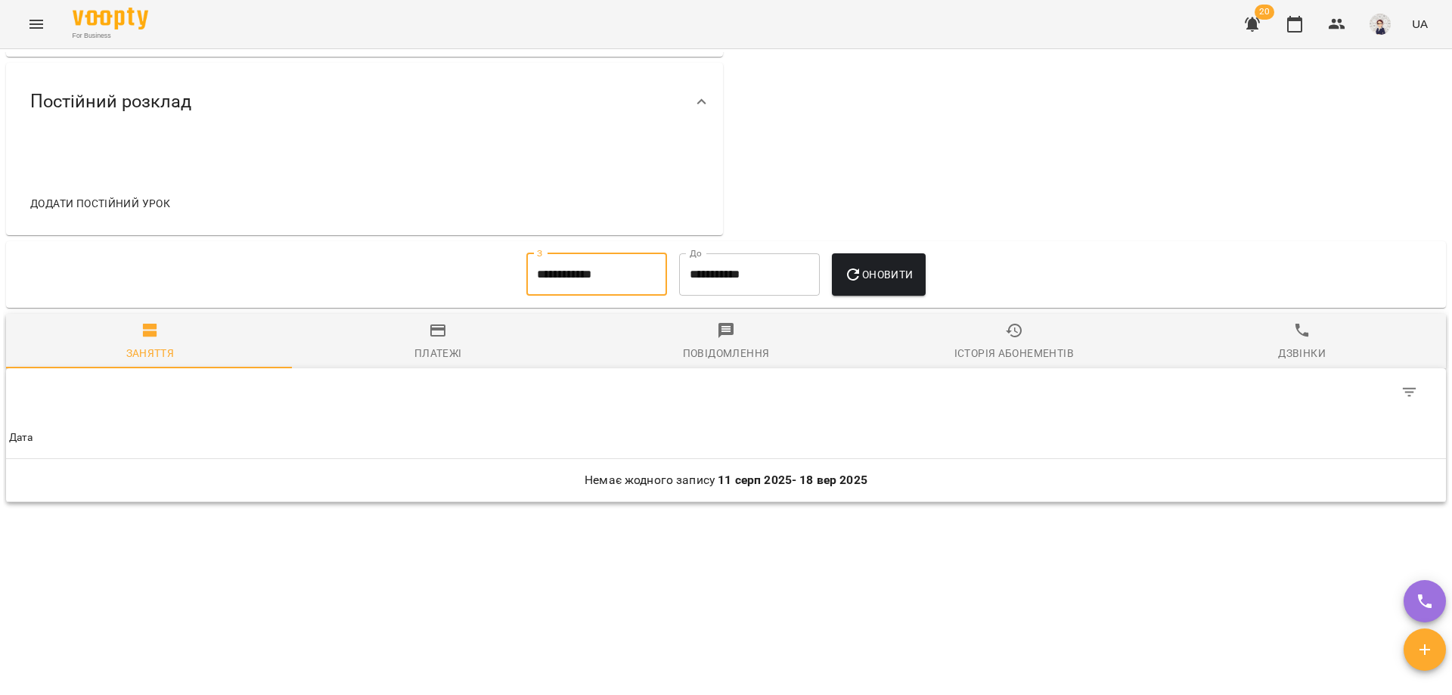
click at [871, 282] on span "Оновити" at bounding box center [878, 274] width 69 height 18
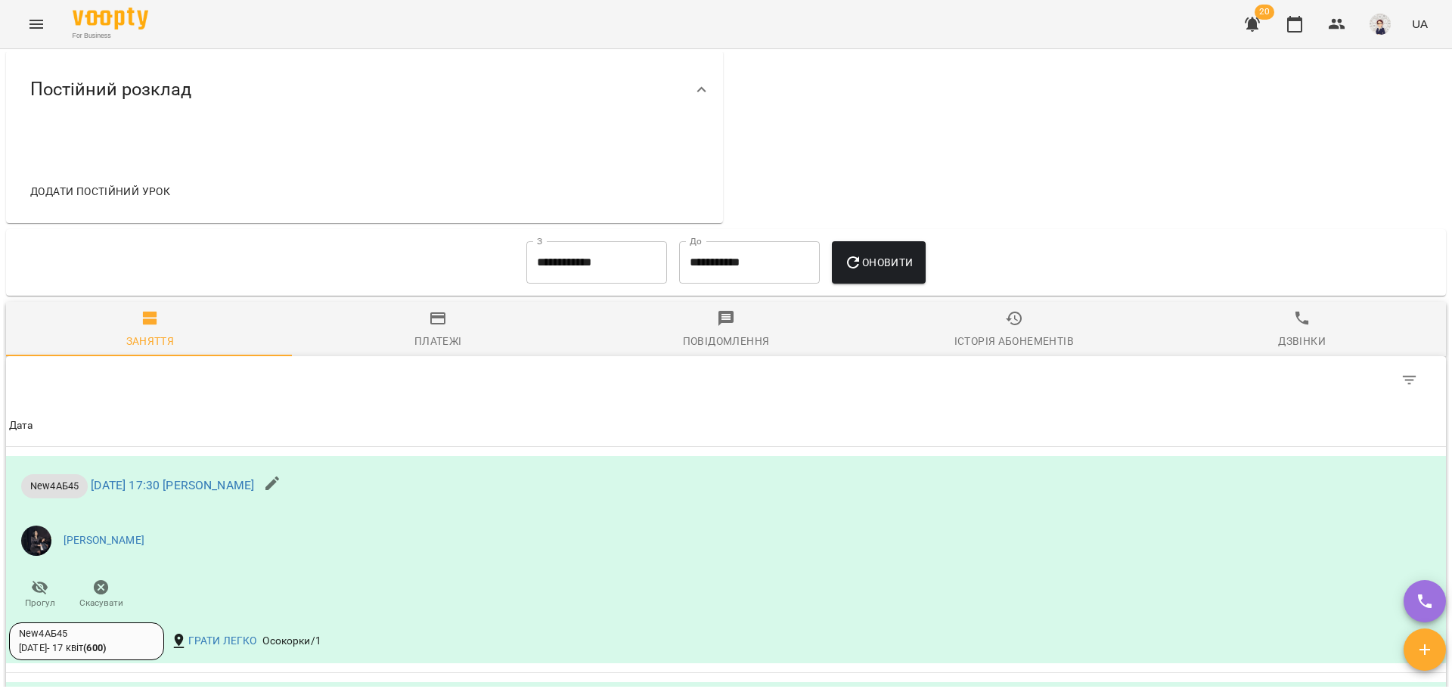
click at [973, 349] on div "Історія абонементів" at bounding box center [1015, 341] width 120 height 18
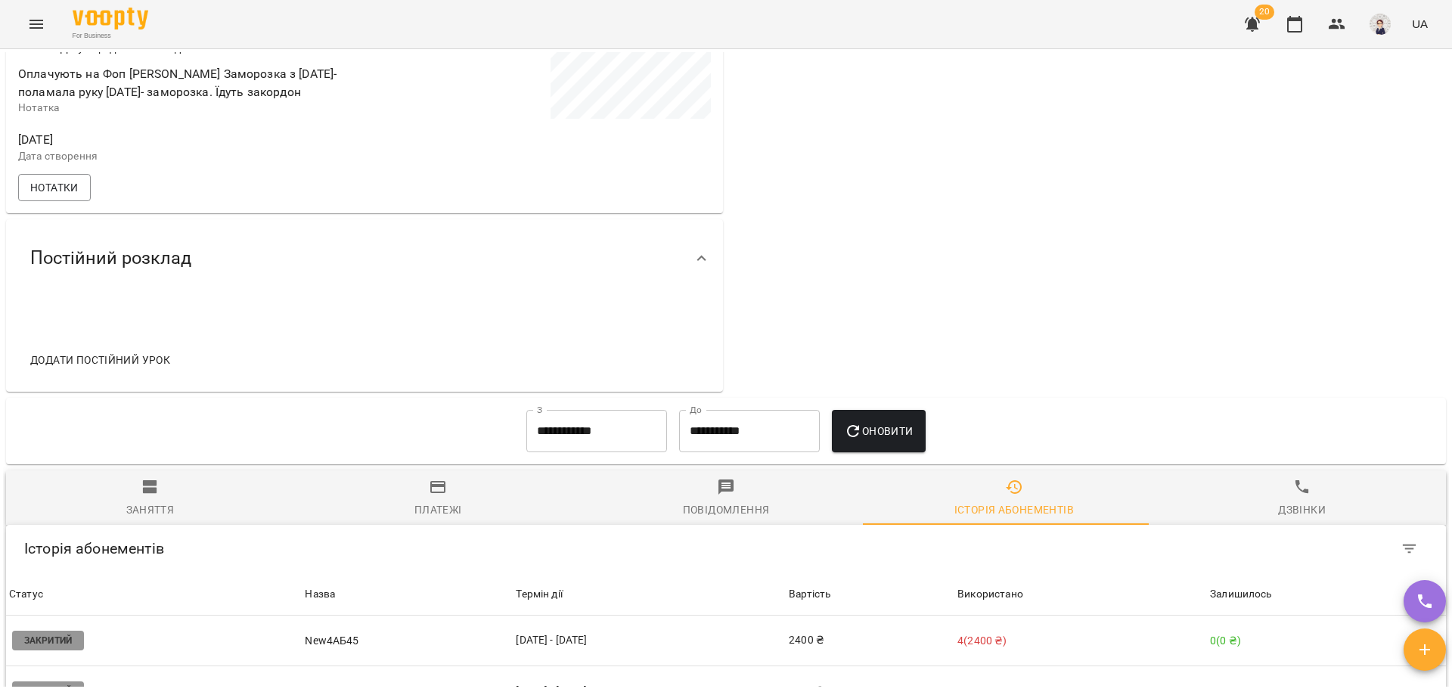
scroll to position [281, 0]
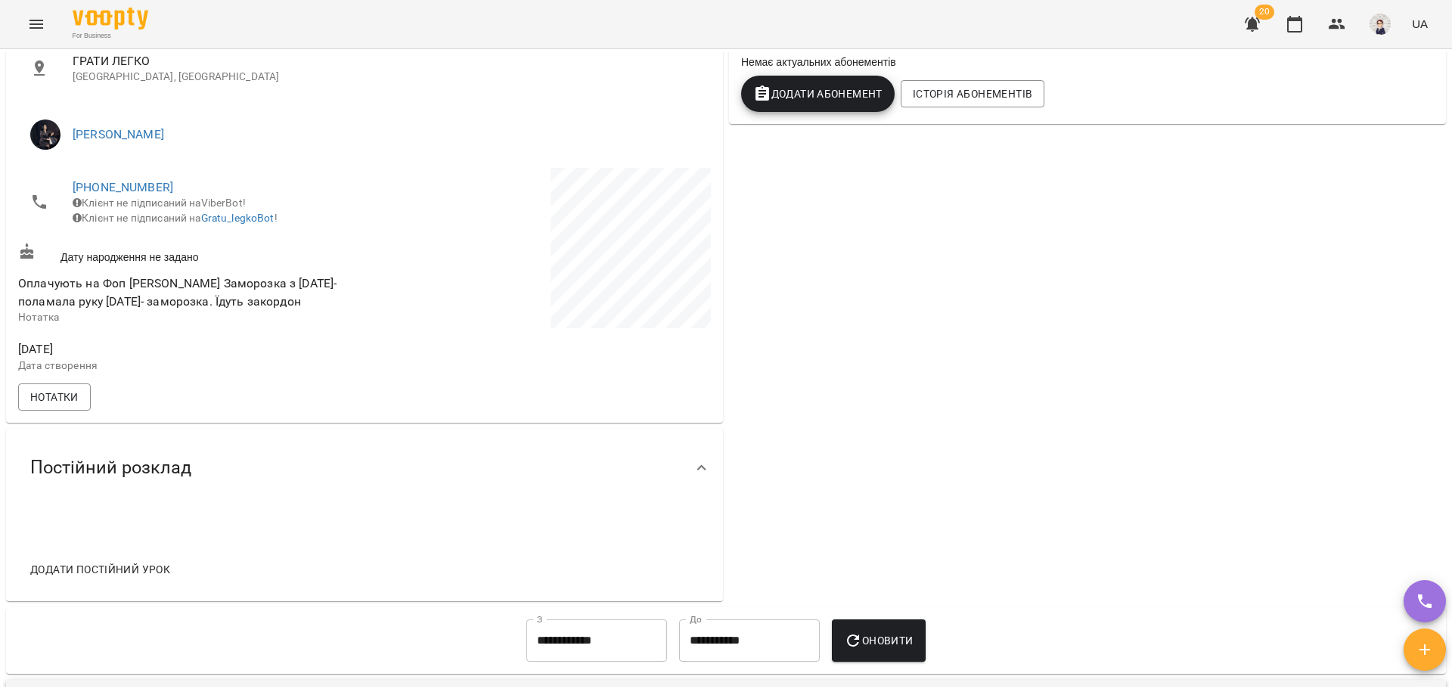
click at [31, 17] on icon "Menu" at bounding box center [36, 24] width 18 height 18
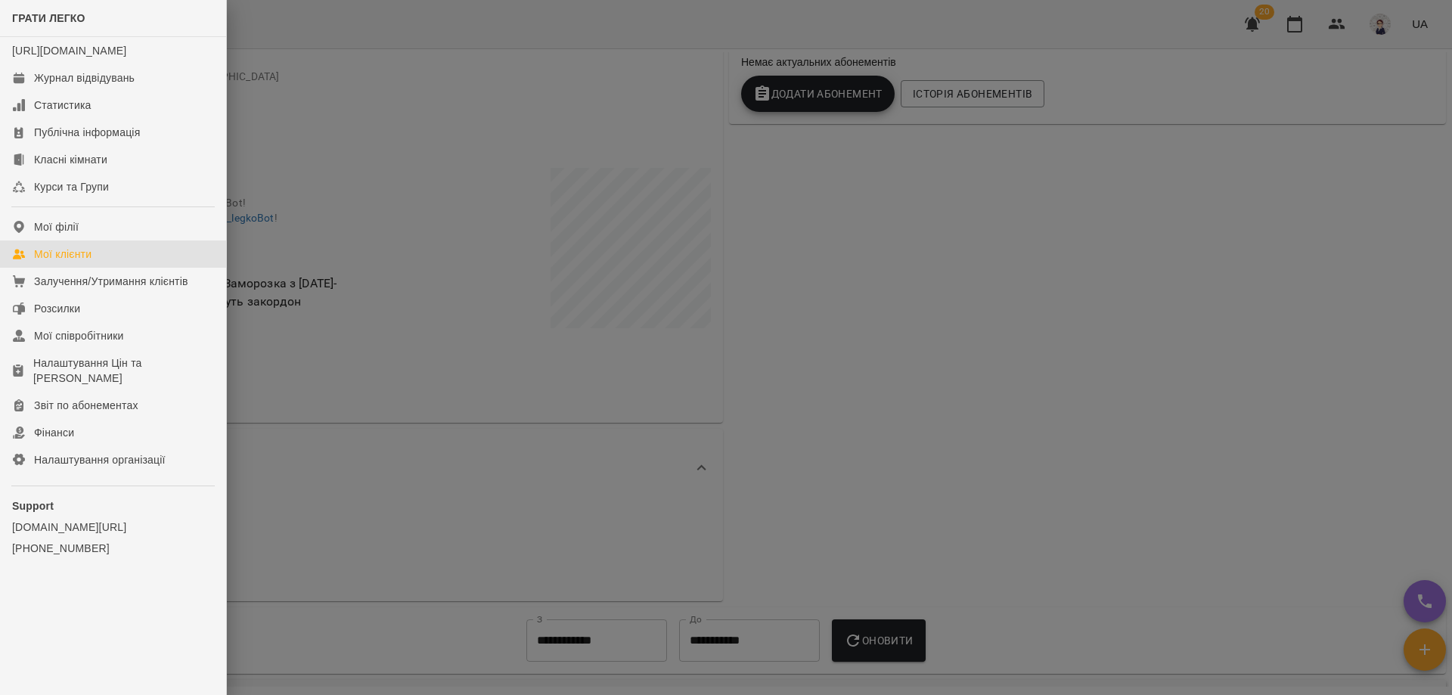
click at [80, 262] on div "Мої клієнти" at bounding box center [62, 254] width 57 height 15
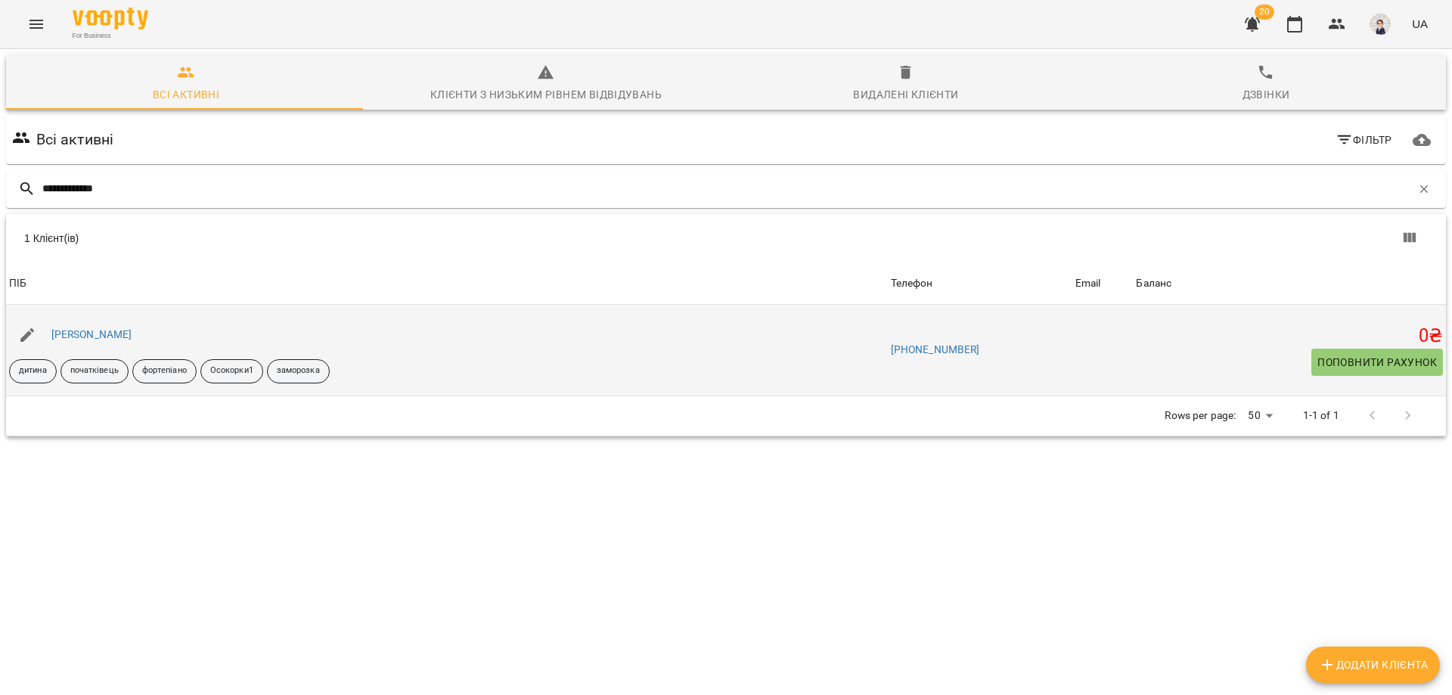
type input "**********"
click at [135, 327] on div "Синицька Катерина" at bounding box center [91, 334] width 87 height 21
click at [132, 332] on link "Синицька Катерина" at bounding box center [91, 334] width 81 height 12
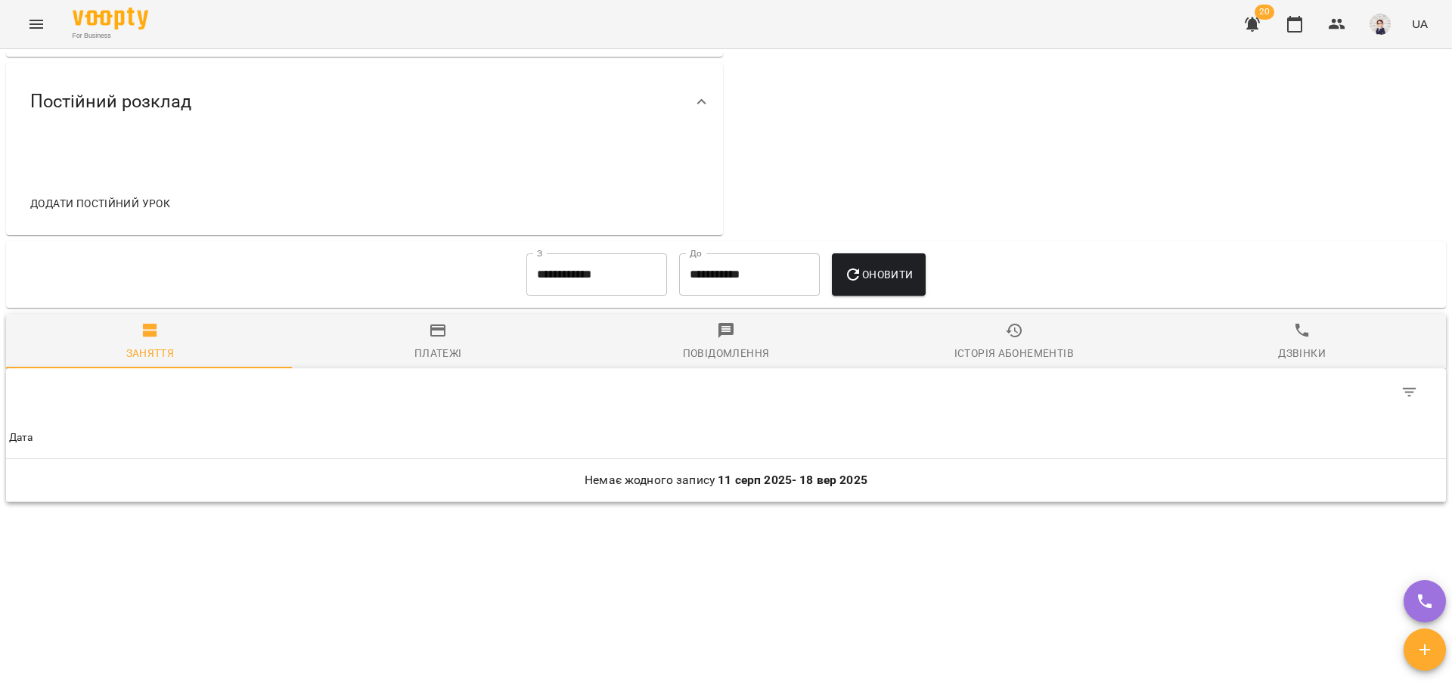
scroll to position [660, 0]
click at [901, 277] on span "Оновити" at bounding box center [878, 274] width 69 height 18
click at [601, 274] on input "**********" at bounding box center [596, 274] width 141 height 42
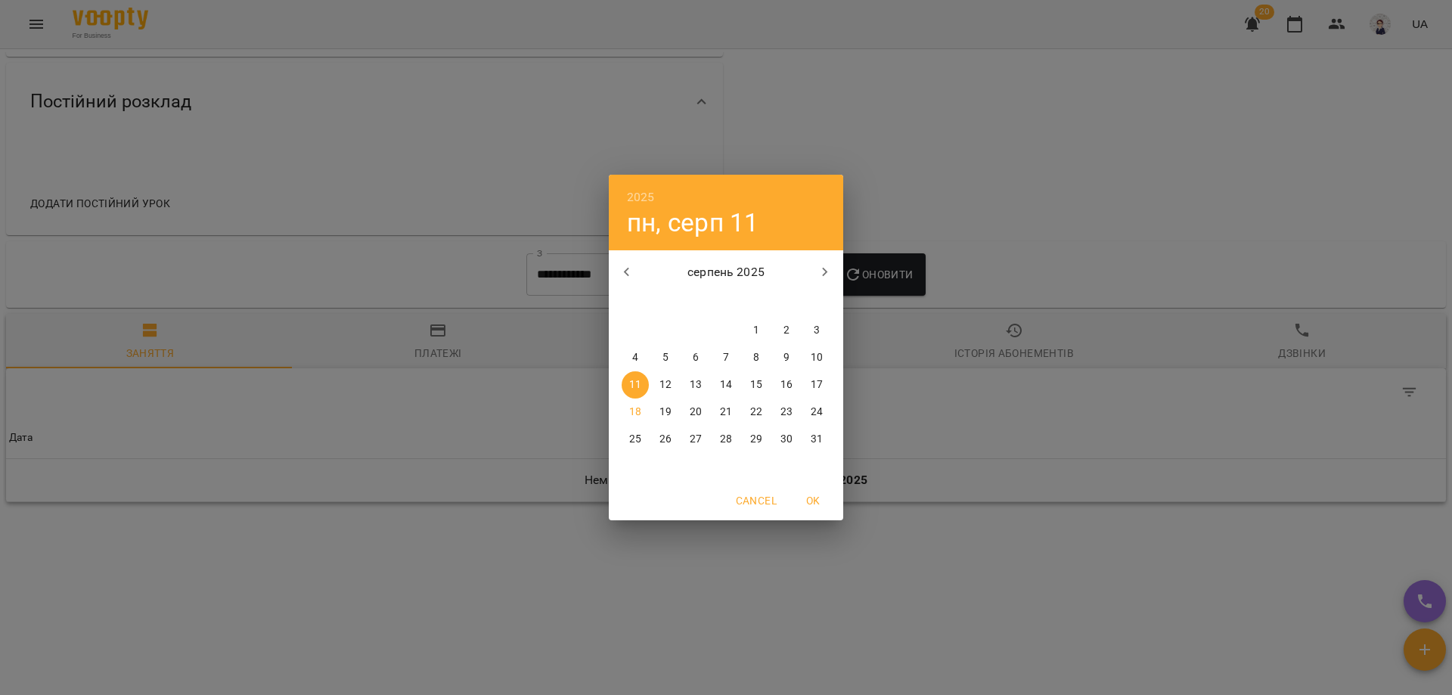
click at [633, 274] on icon "button" at bounding box center [627, 272] width 18 height 18
click at [814, 336] on p "1" at bounding box center [817, 330] width 6 height 15
type input "**********"
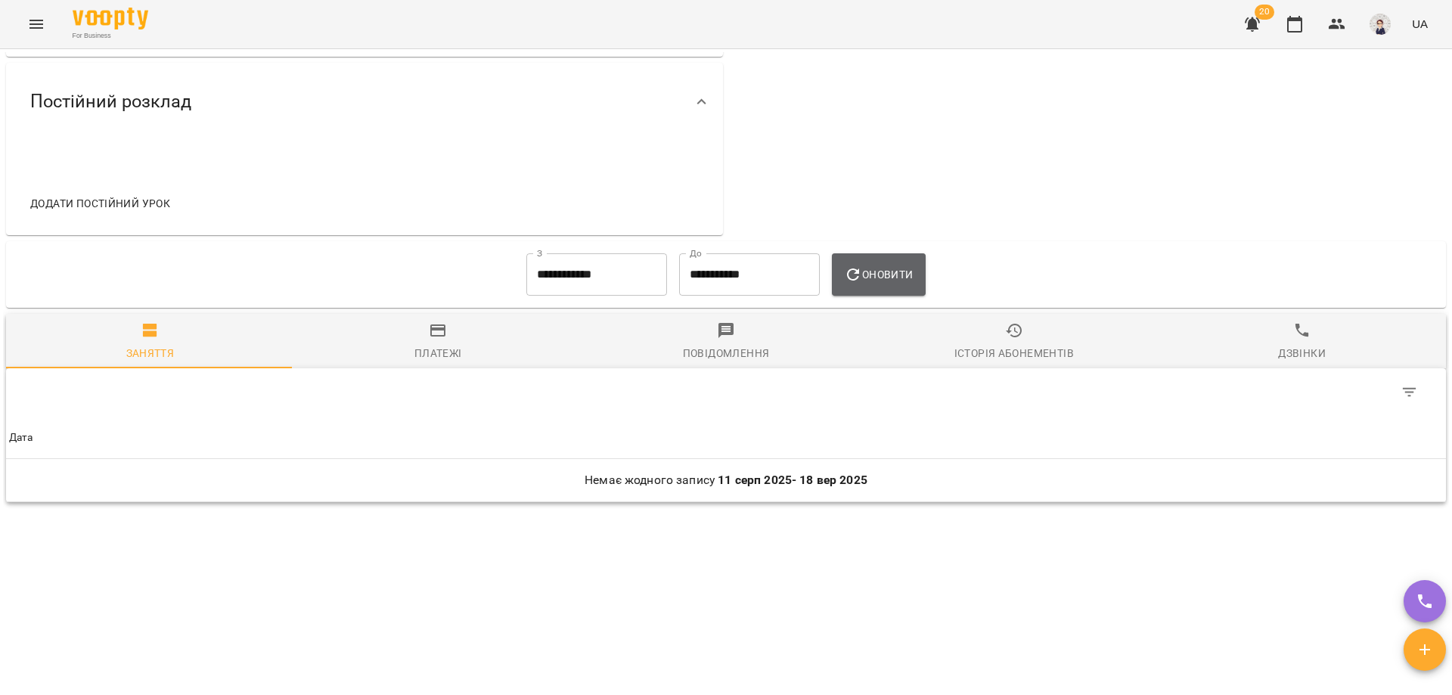
click at [862, 283] on icon "button" at bounding box center [853, 274] width 18 height 18
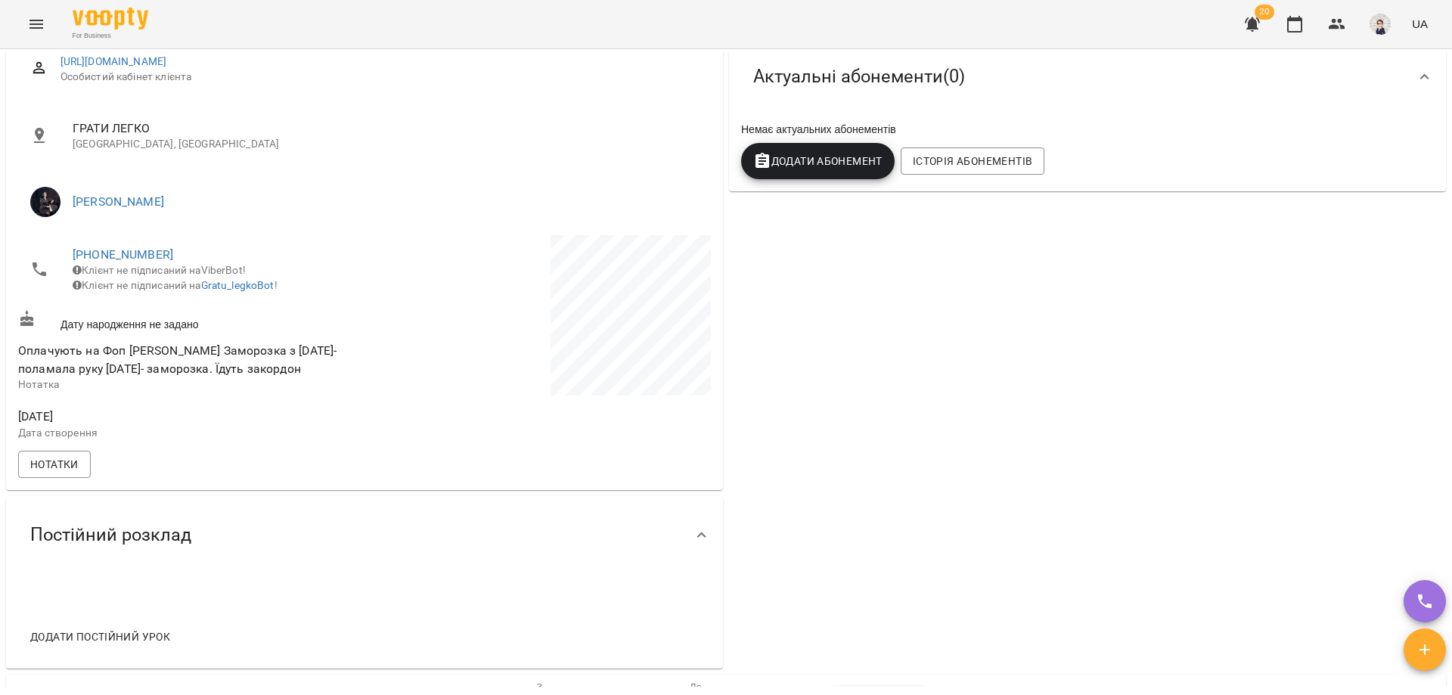
scroll to position [0, 0]
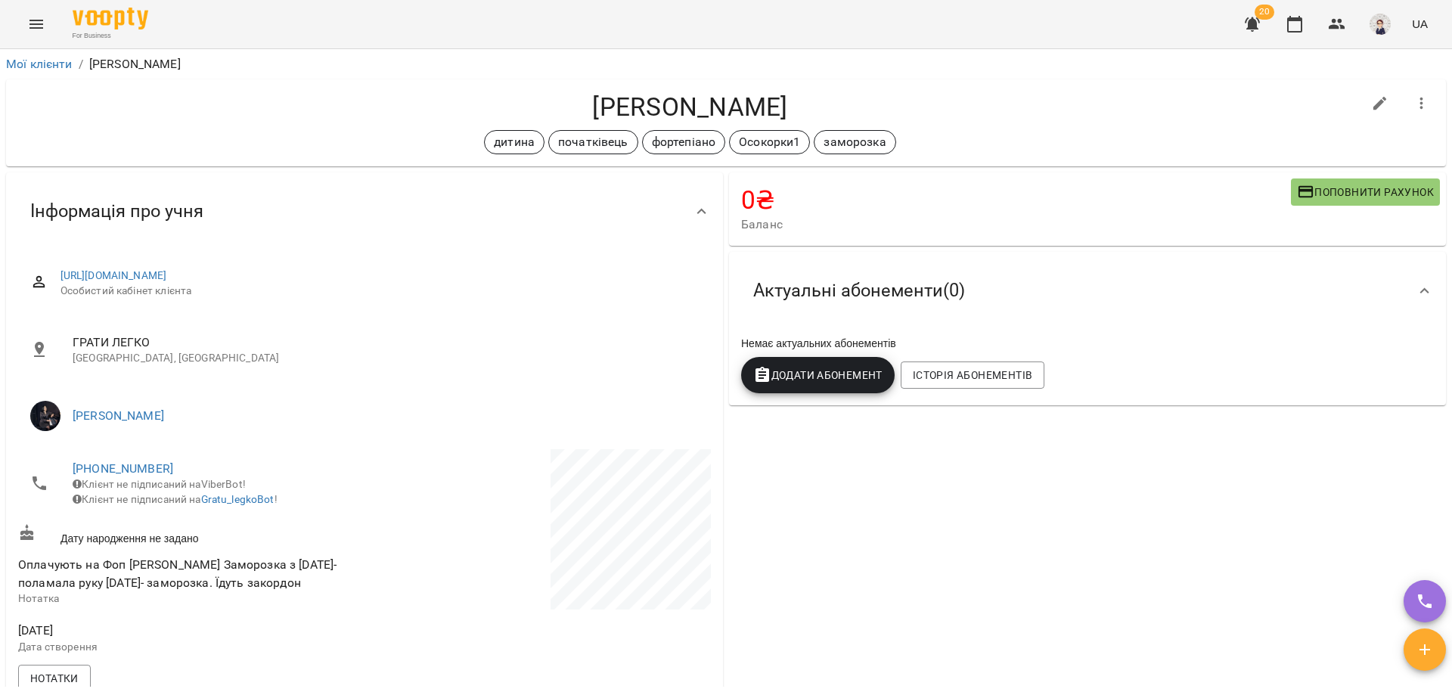
click at [512, 275] on span "https://www.voopty.com.ua/client/6538d7a64aab0c88084afe96/66b23ad020a1725a07817…" at bounding box center [380, 276] width 638 height 15
drag, startPoint x: 498, startPoint y: 274, endPoint x: 521, endPoint y: 260, distance: 26.5
click at [521, 260] on div "https://www.voopty.com.ua/client/6538d7a64aab0c88084afe96/66b23ad020a1725a07817…" at bounding box center [364, 283] width 693 height 54
drag, startPoint x: 512, startPoint y: 276, endPoint x: 57, endPoint y: 274, distance: 455.3
click at [57, 274] on div "https://www.voopty.com.ua/client/6538d7a64aab0c88084afe96/66b23ad020a1725a07817…" at bounding box center [364, 283] width 693 height 54
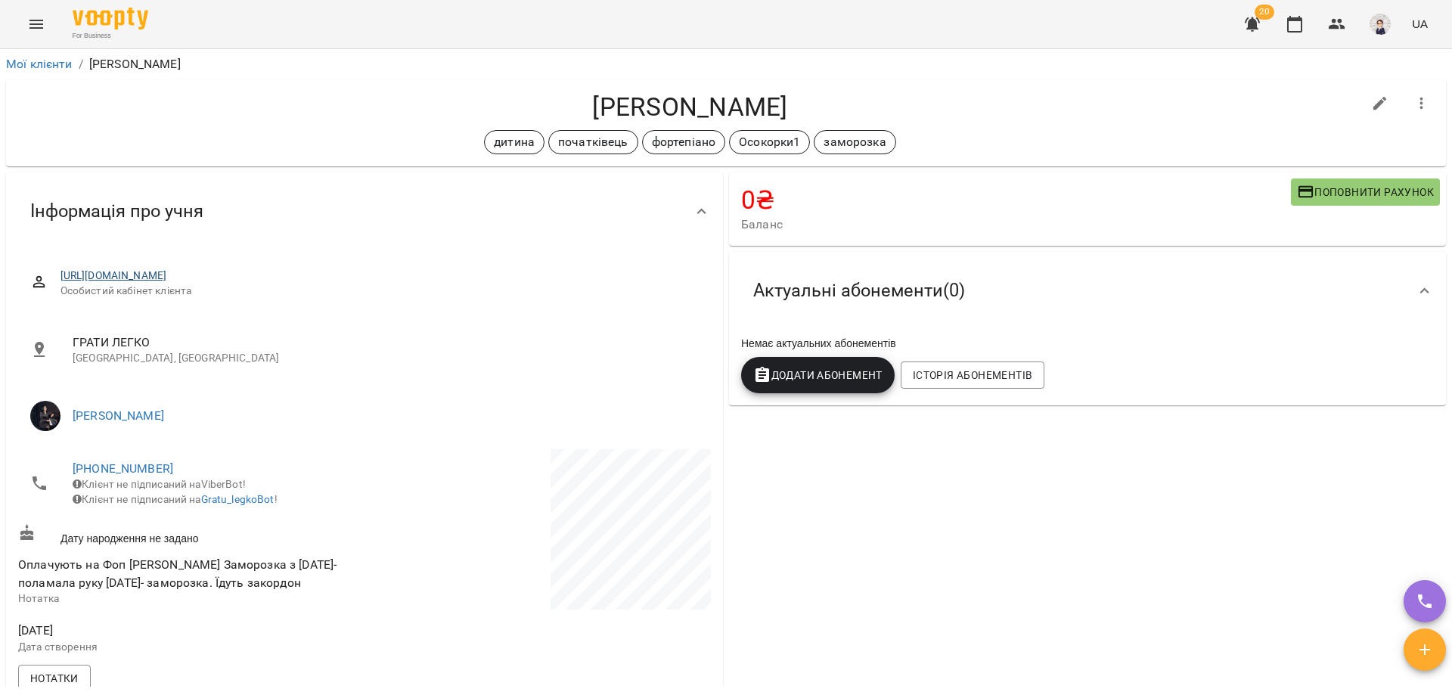
copy link "https://www.voopty.com.ua/client/6538d7a64aab0c88084afe96/66b23ad020a1725a07817…"
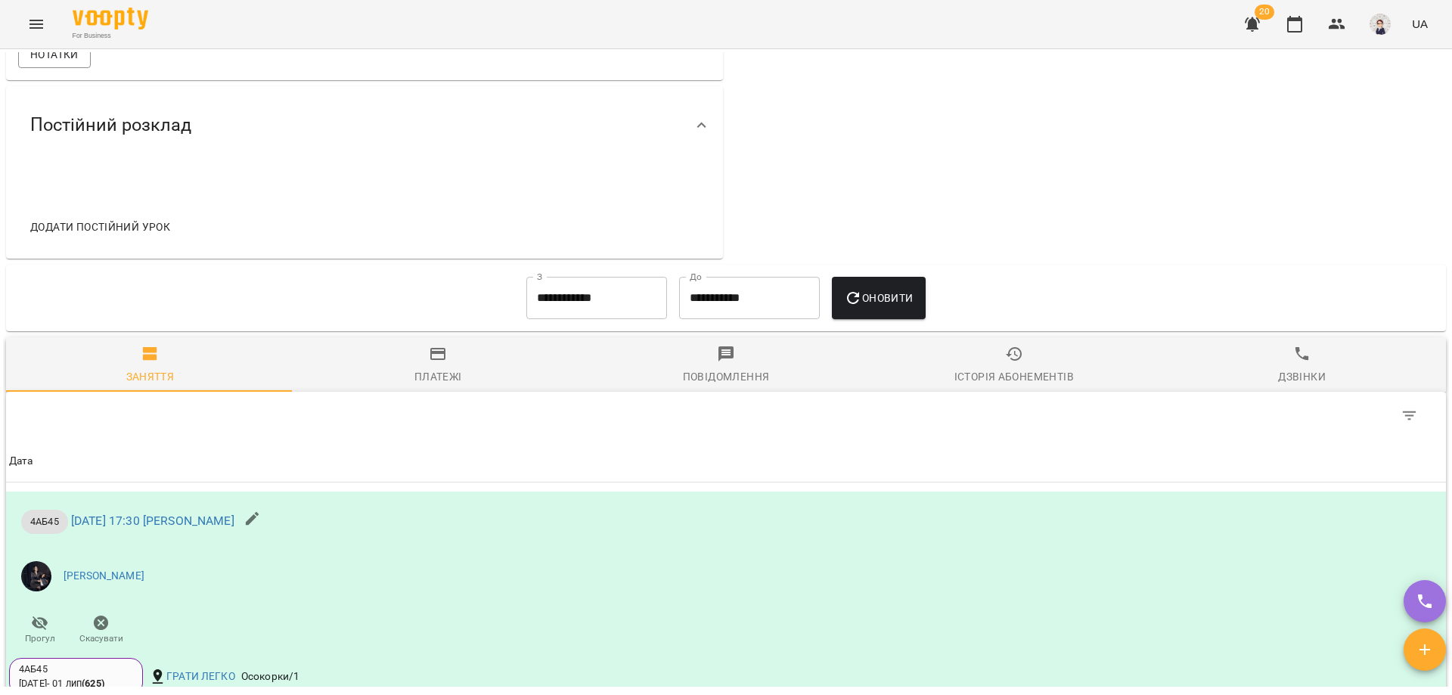
scroll to position [832, 0]
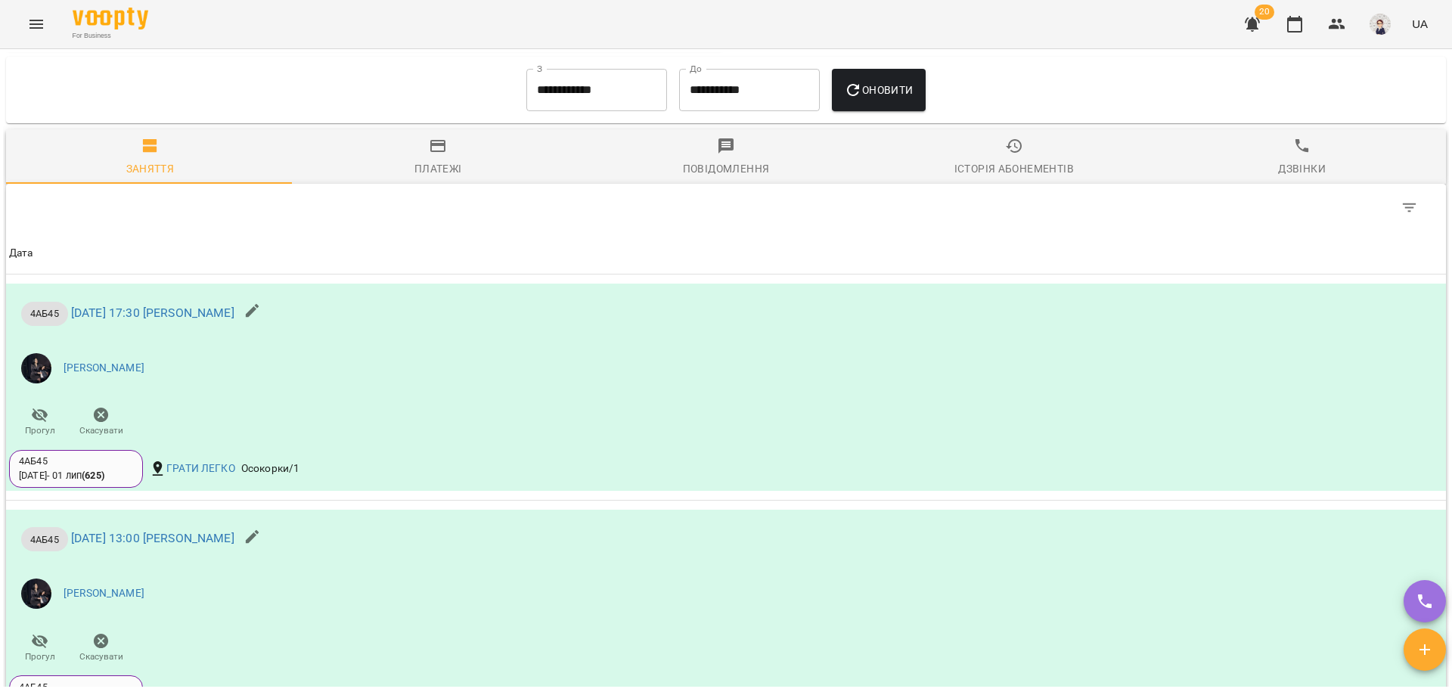
click at [34, 23] on icon "Menu" at bounding box center [36, 24] width 18 height 18
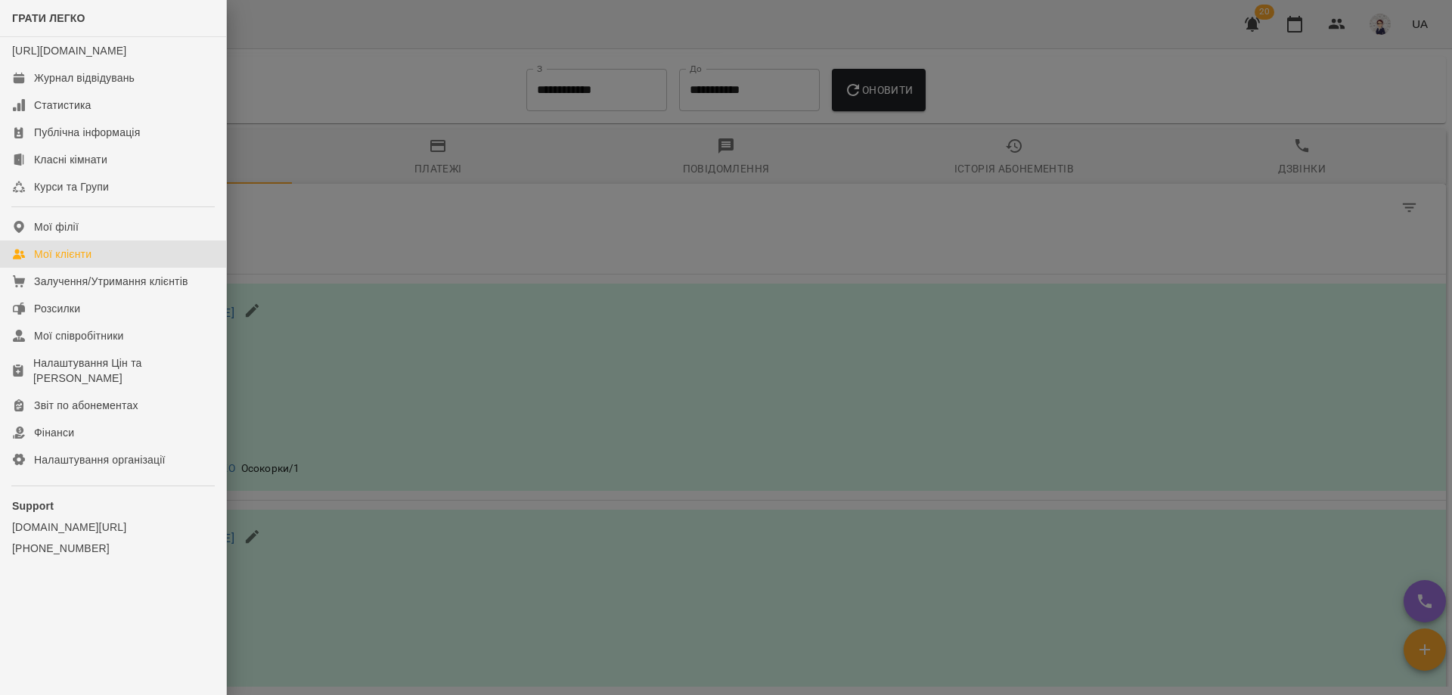
click at [64, 262] on div "Мої клієнти" at bounding box center [62, 254] width 57 height 15
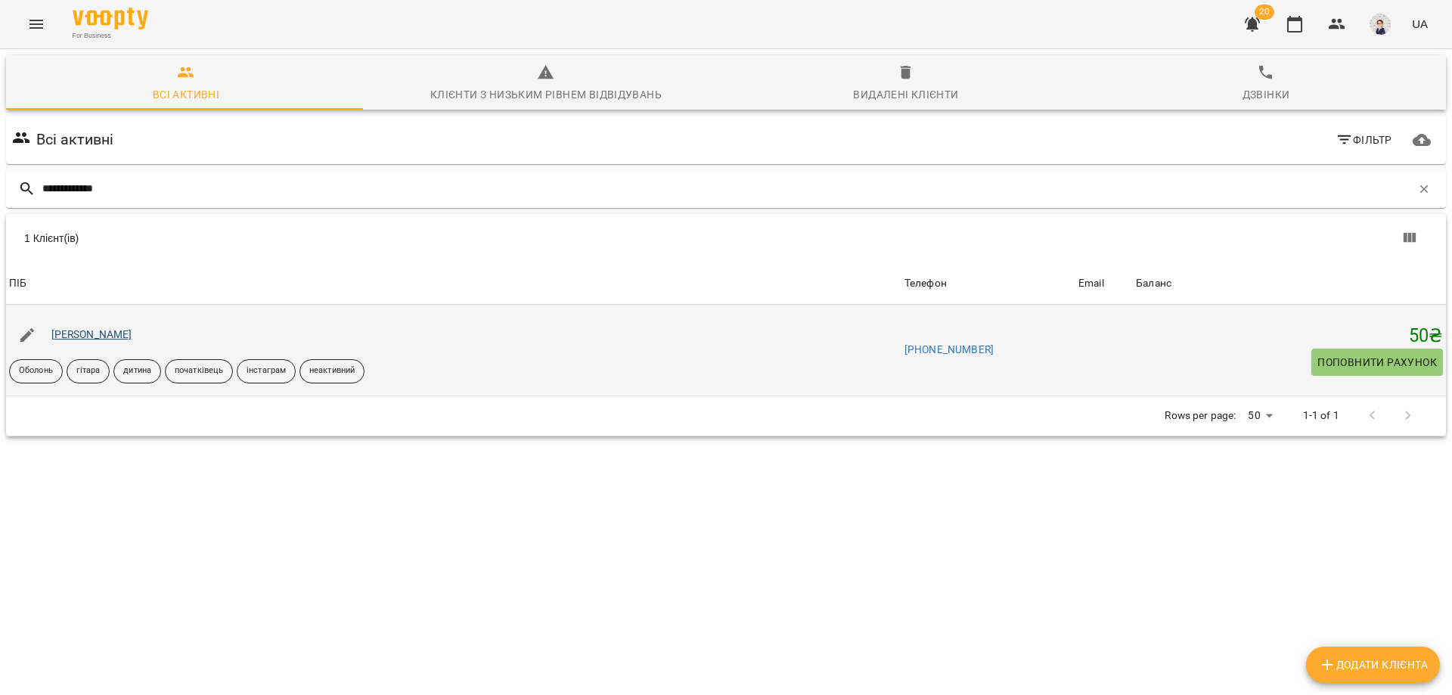
type input "**********"
click at [97, 336] on link "Михайлова Злата" at bounding box center [91, 334] width 81 height 12
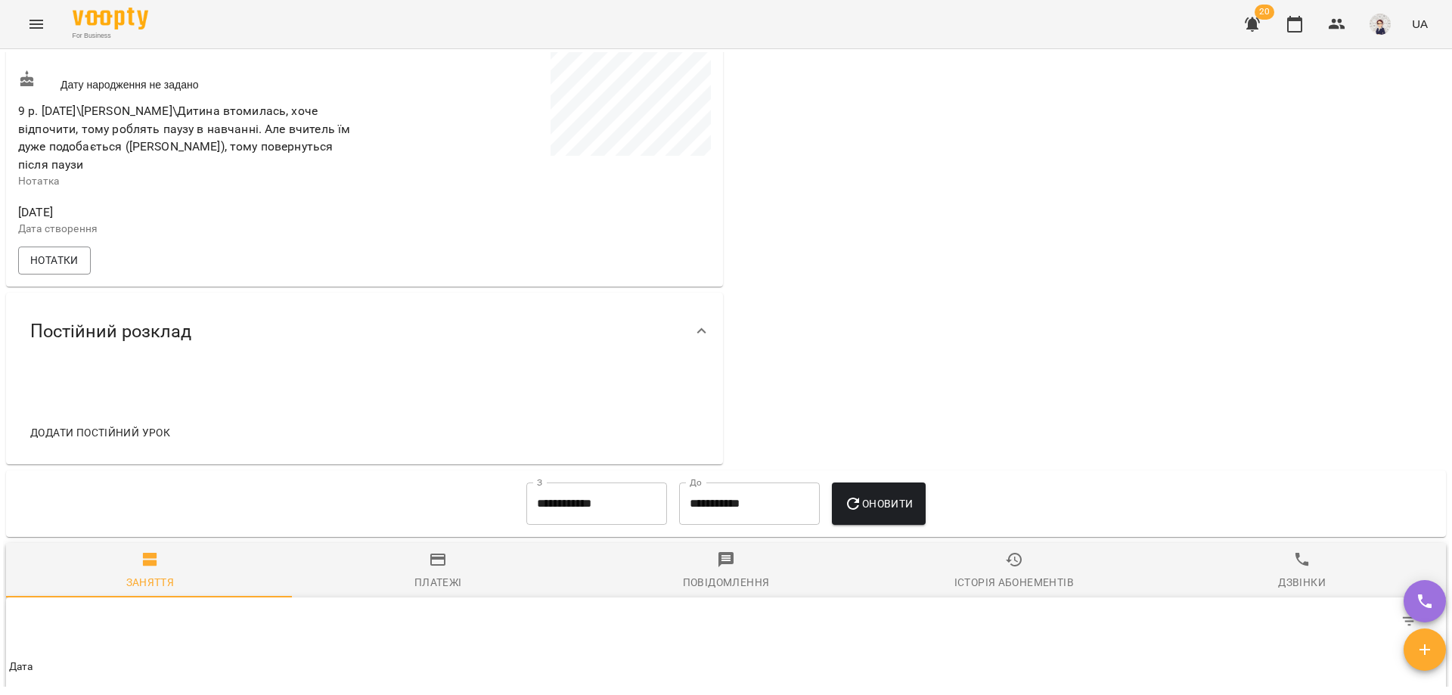
scroll to position [677, 0]
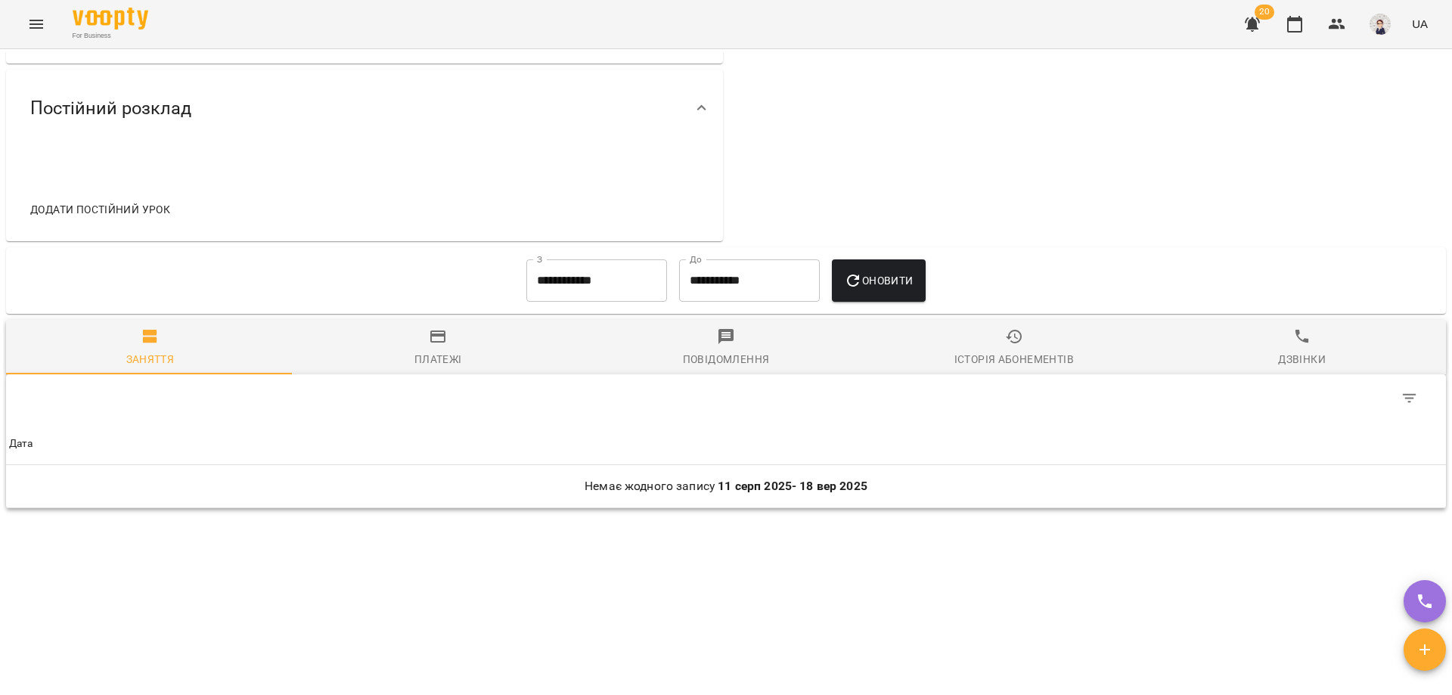
click at [585, 276] on input "**********" at bounding box center [596, 280] width 141 height 42
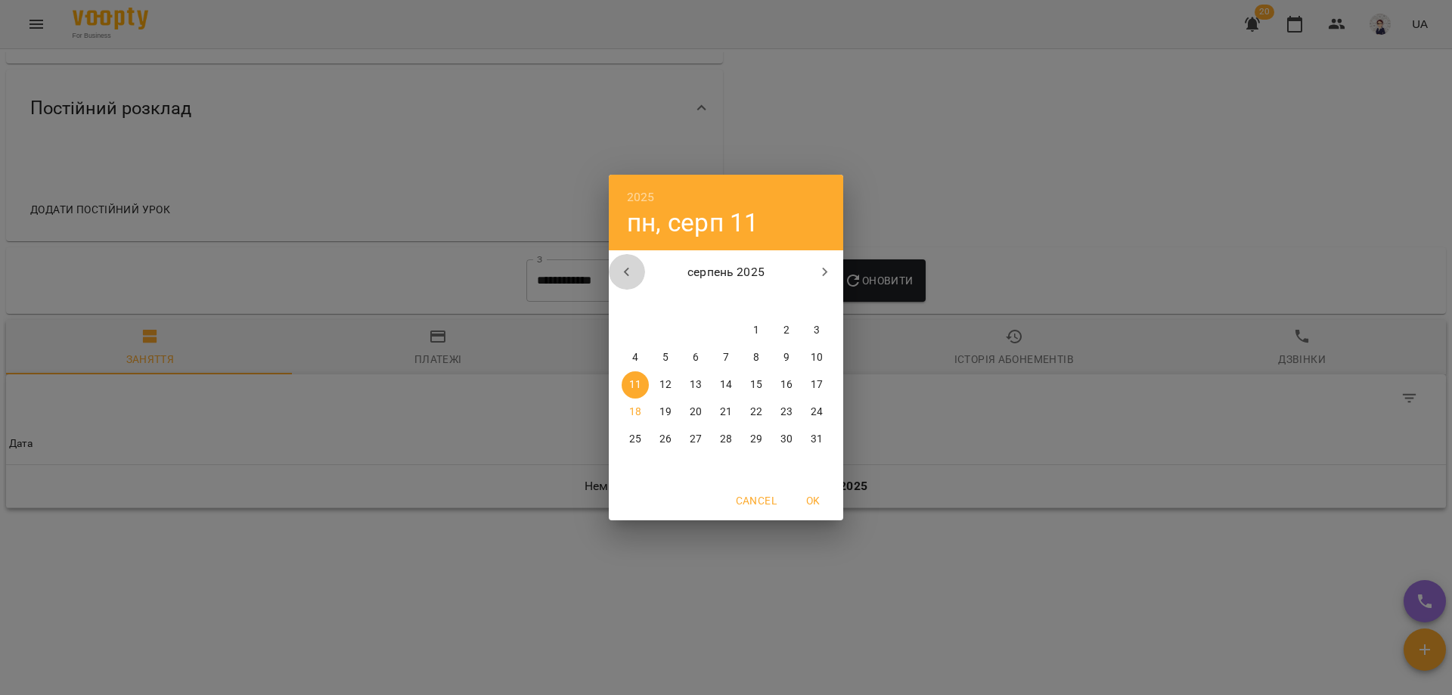
click at [627, 279] on icon "button" at bounding box center [627, 272] width 18 height 18
click at [817, 329] on p "1" at bounding box center [817, 330] width 6 height 15
type input "**********"
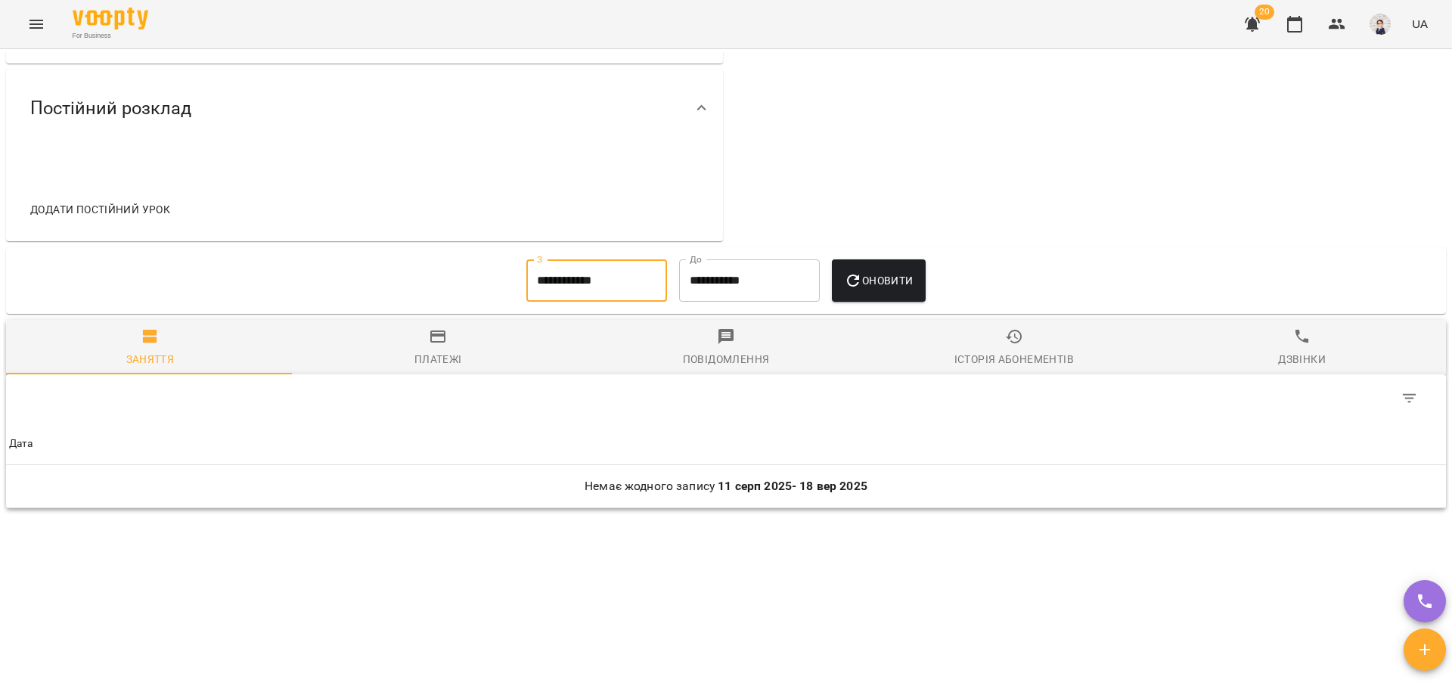
click at [871, 281] on span "Оновити" at bounding box center [878, 281] width 69 height 18
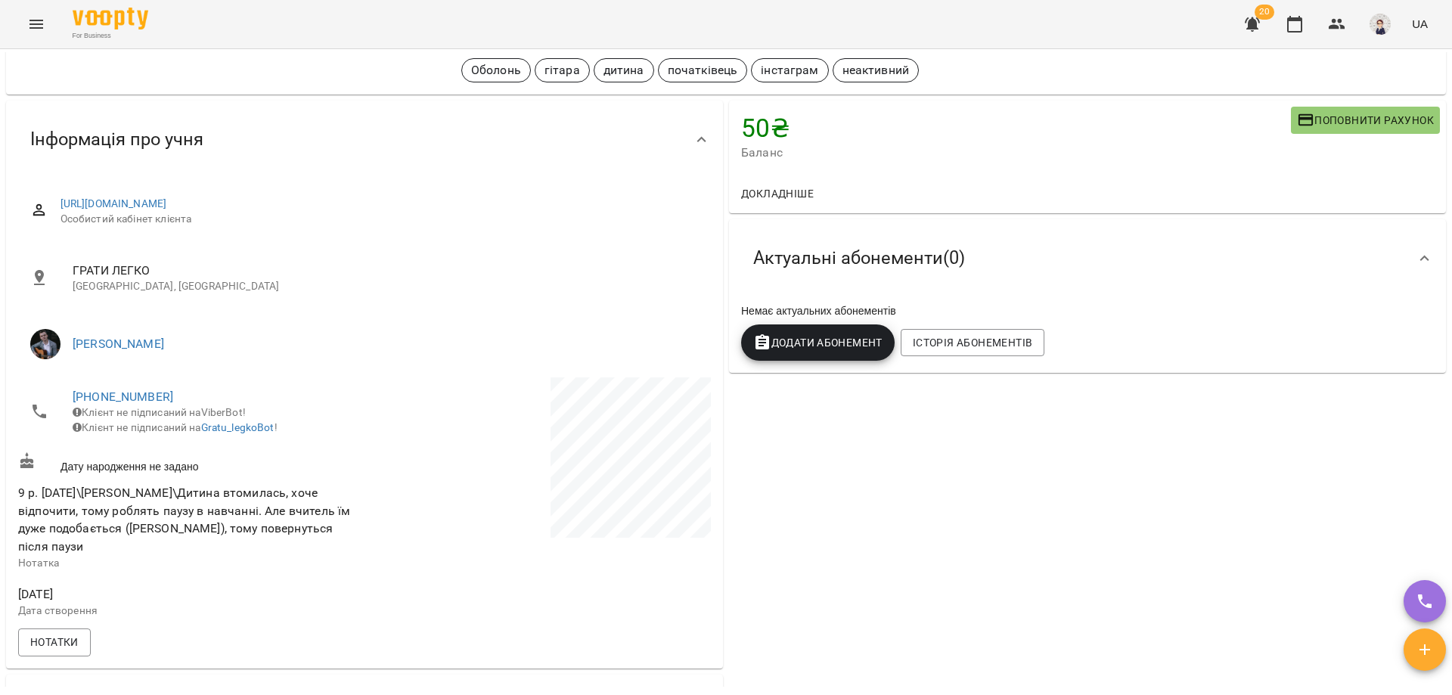
scroll to position [0, 0]
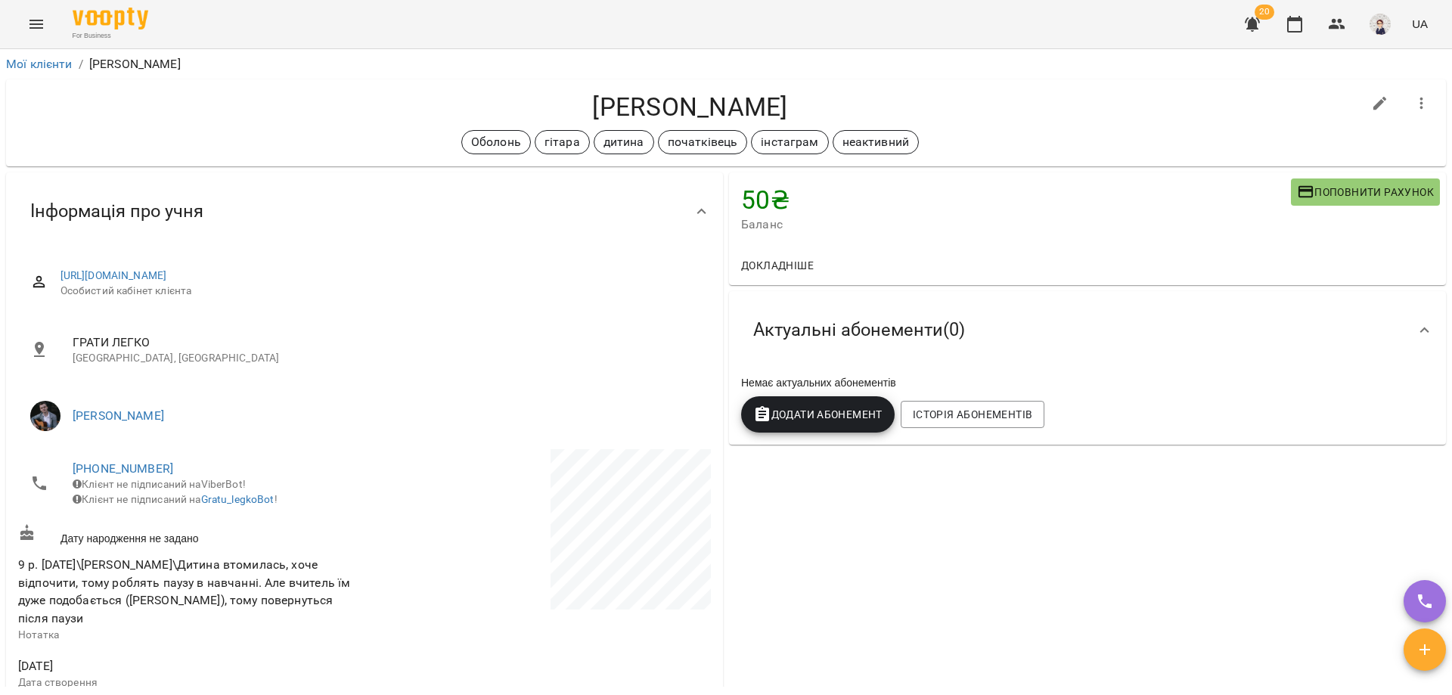
click at [32, 27] on icon "Menu" at bounding box center [36, 24] width 14 height 9
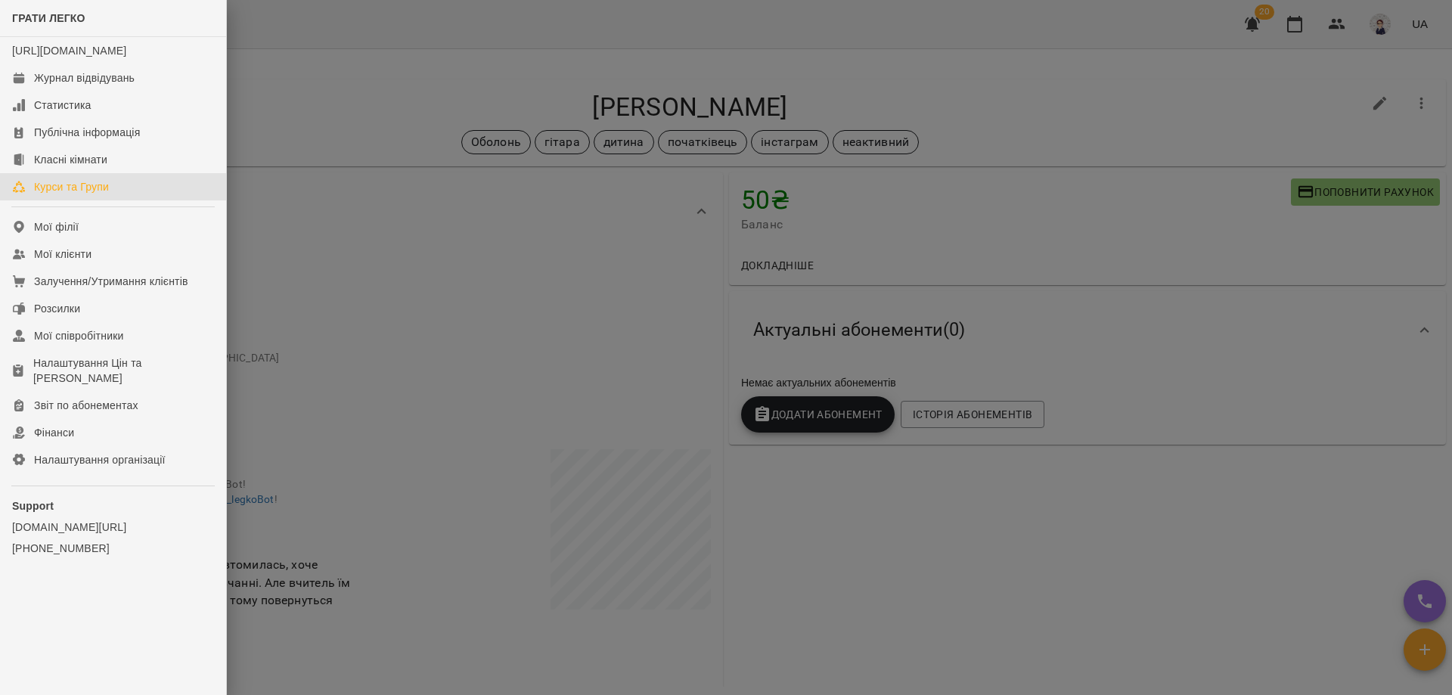
click at [79, 194] on div "Курси та Групи" at bounding box center [71, 186] width 75 height 15
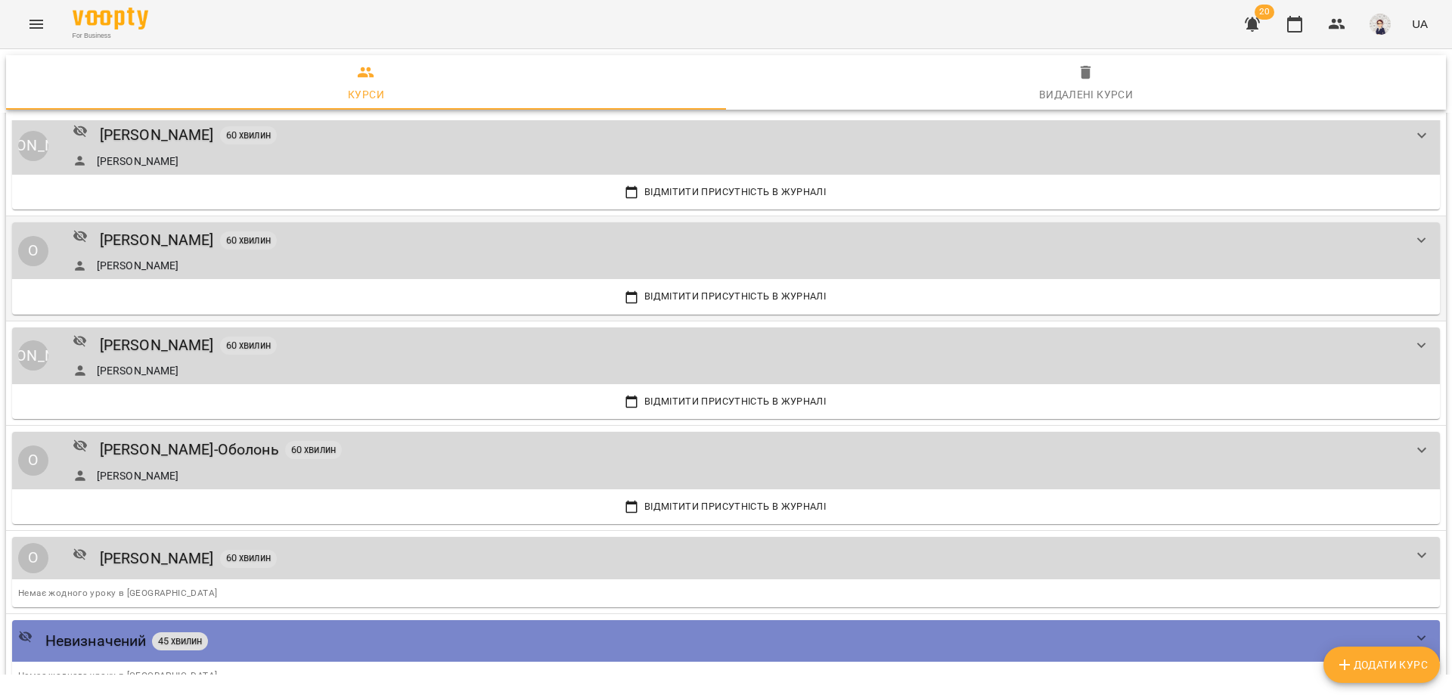
scroll to position [1588, 0]
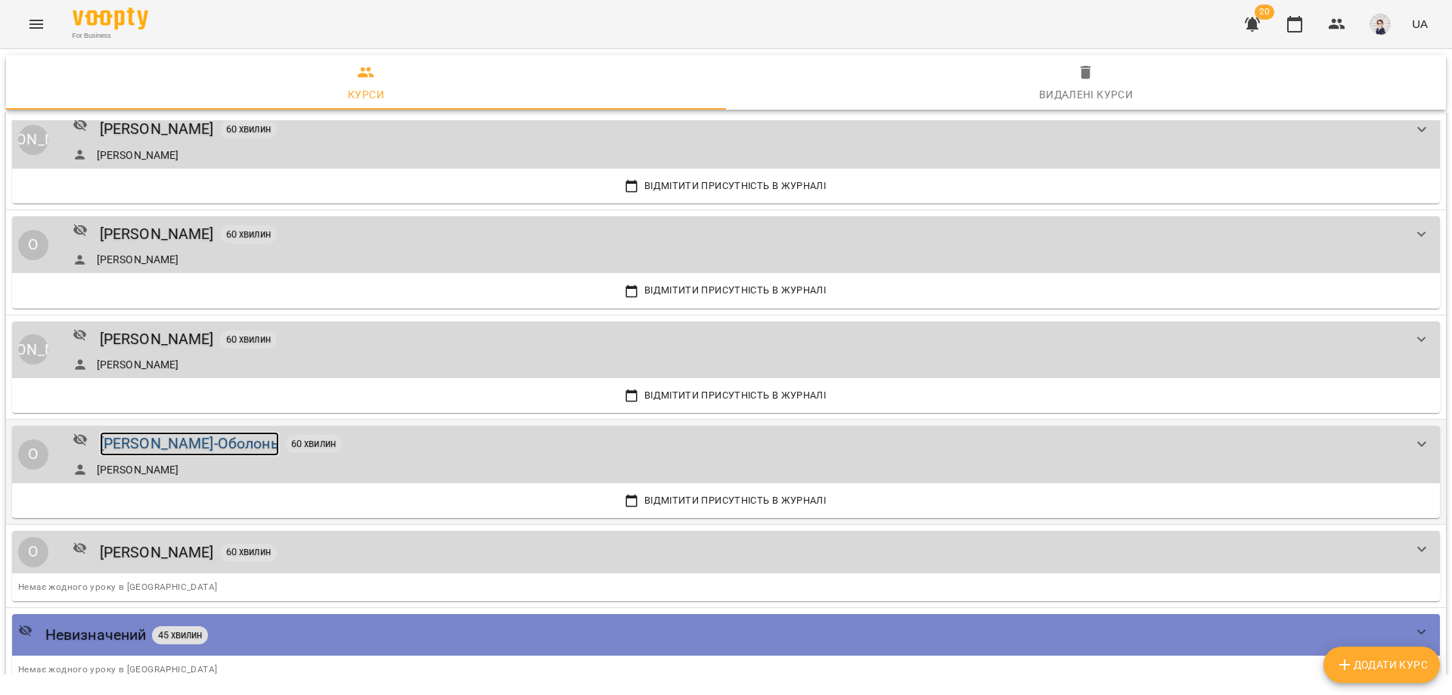
click at [169, 442] on div "[PERSON_NAME]-Оболонь" at bounding box center [189, 443] width 179 height 23
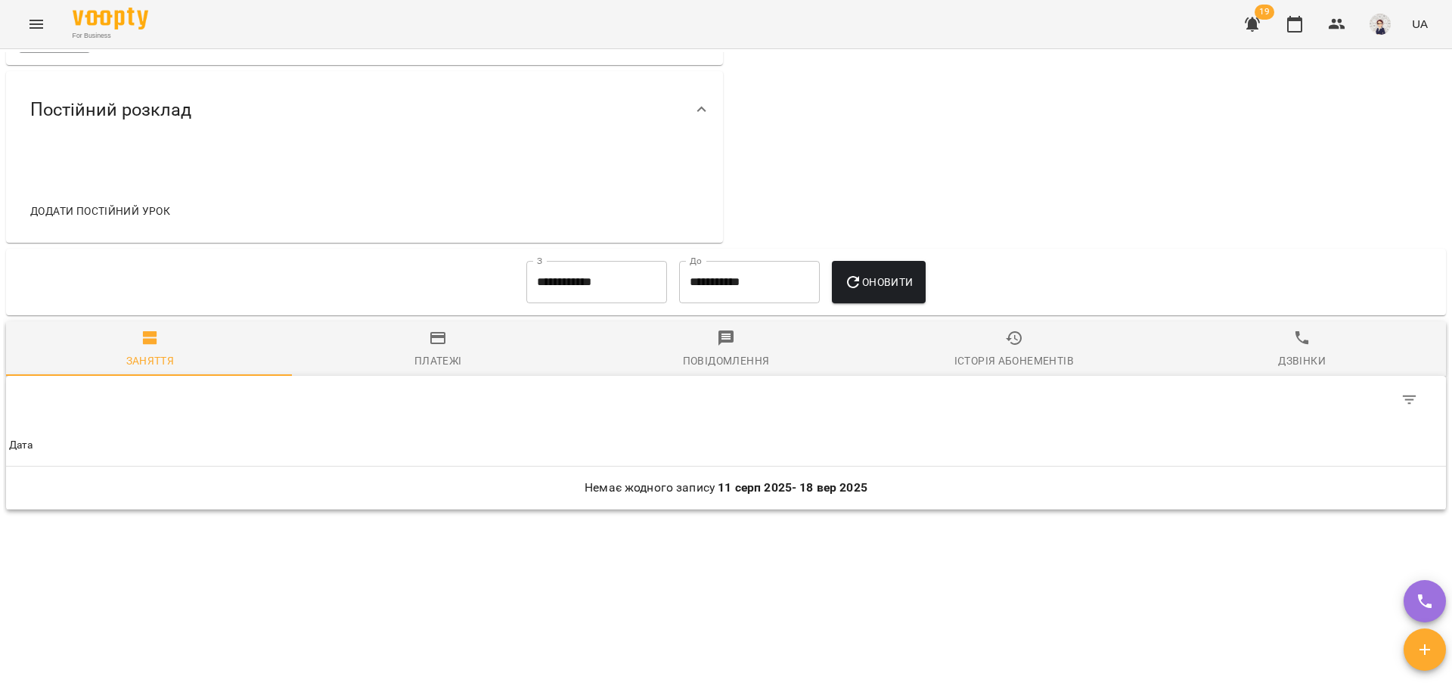
scroll to position [677, 0]
click at [598, 270] on input "**********" at bounding box center [596, 280] width 141 height 42
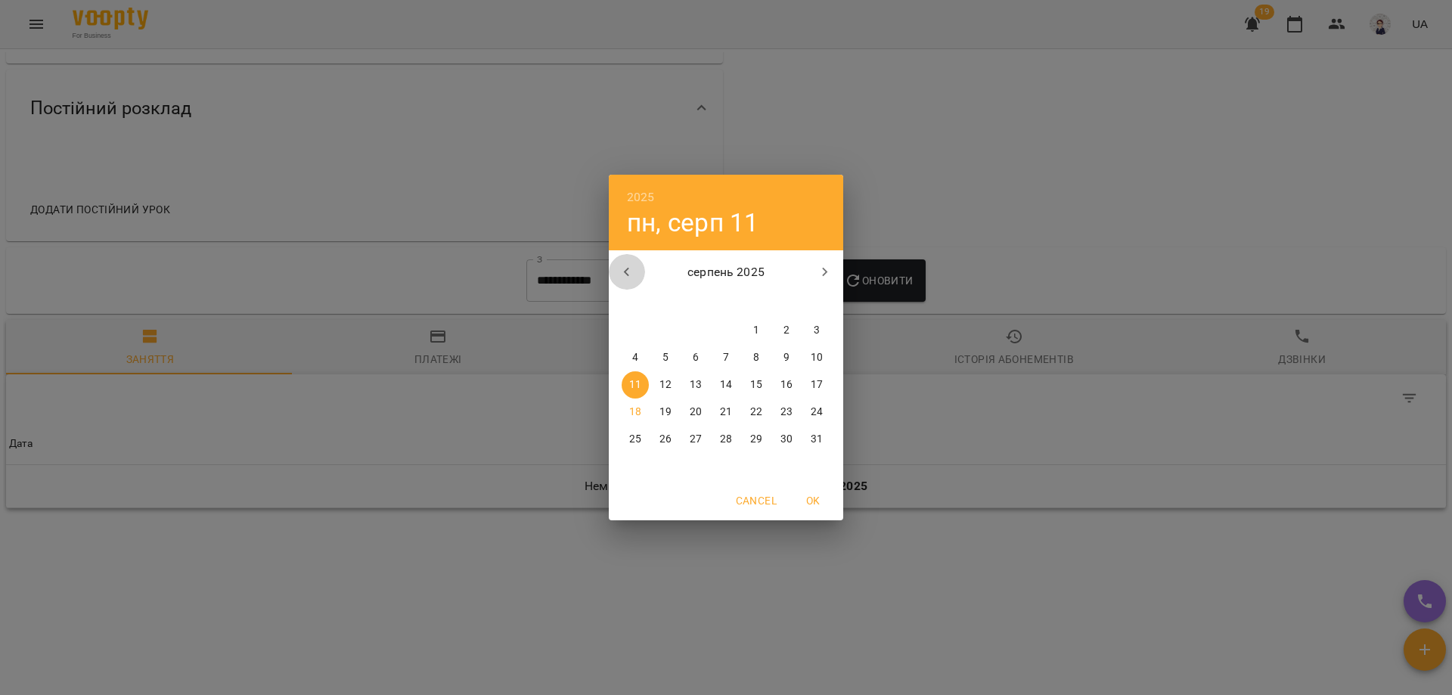
click at [631, 276] on icon "button" at bounding box center [627, 272] width 18 height 18
click at [731, 328] on span "1" at bounding box center [725, 330] width 27 height 15
type input "**********"
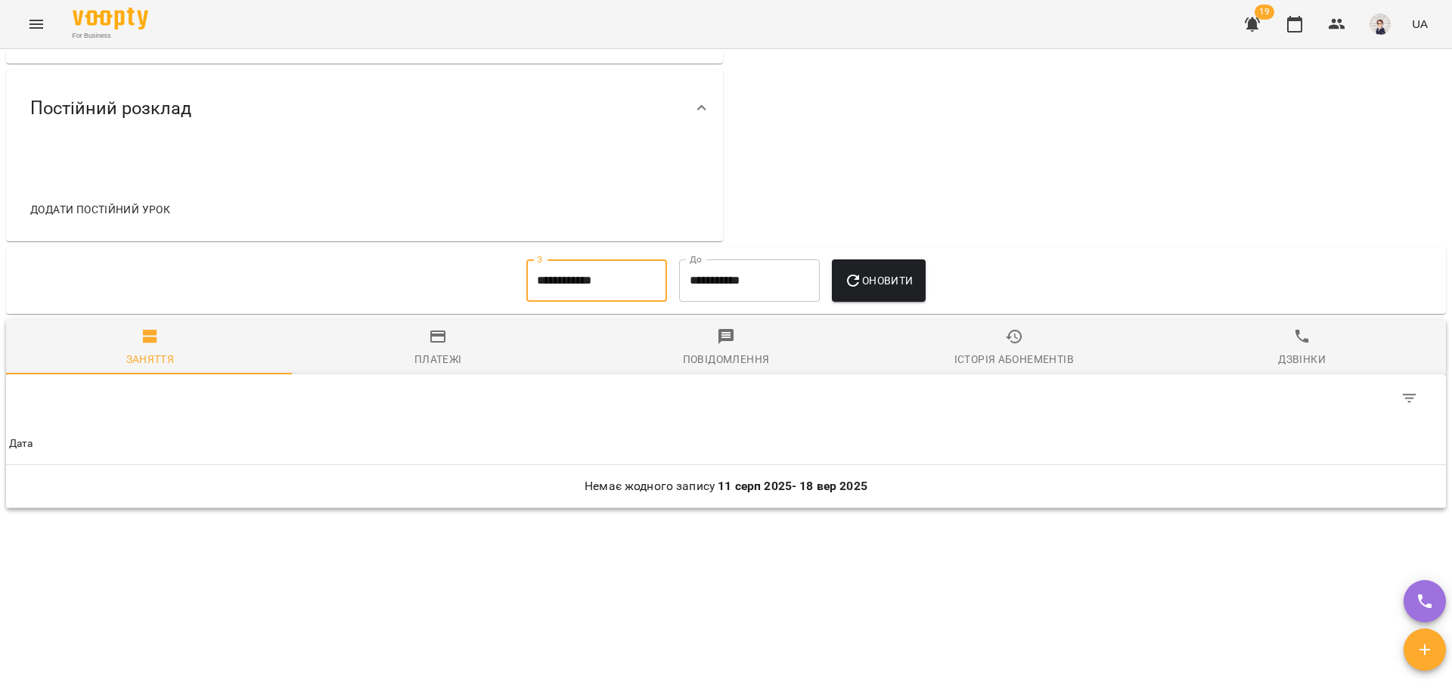
click at [874, 279] on span "Оновити" at bounding box center [878, 281] width 69 height 18
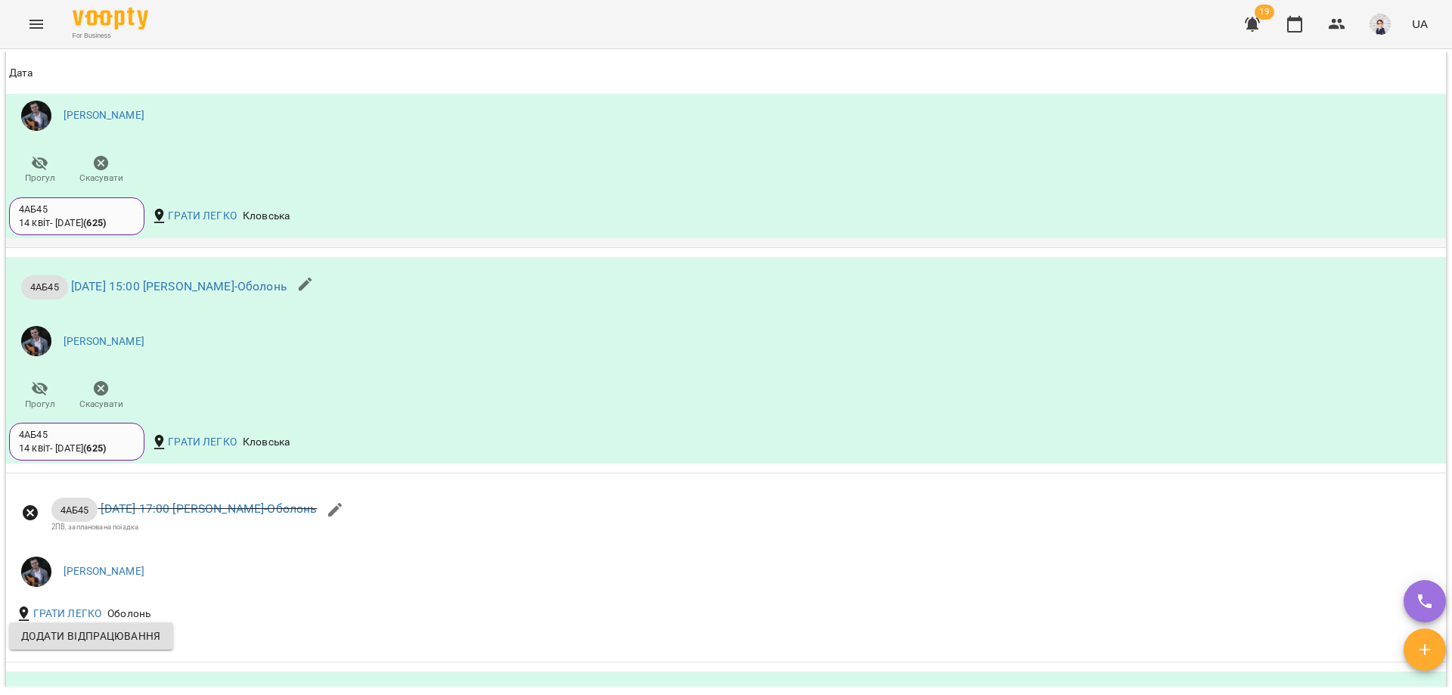
scroll to position [1282, 0]
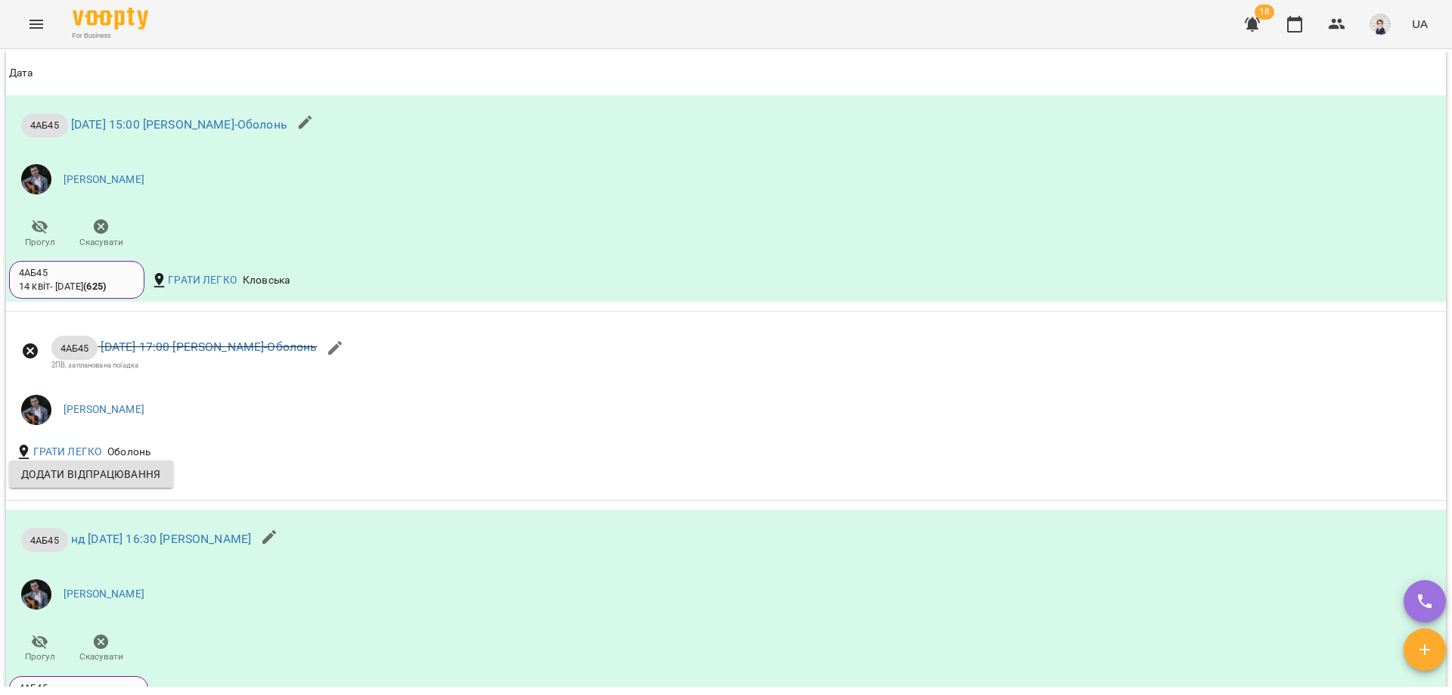
click at [36, 20] on icon "Menu" at bounding box center [36, 24] width 14 height 9
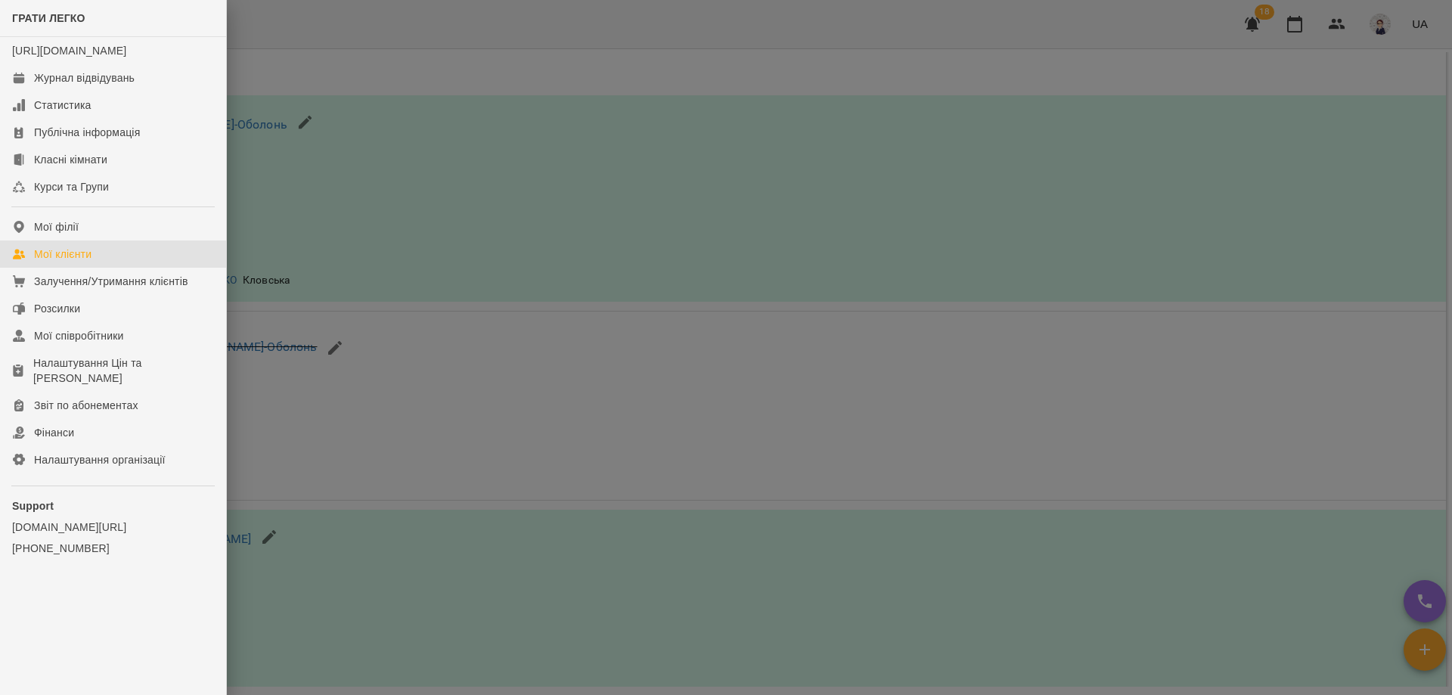
click at [69, 262] on div "Мої клієнти" at bounding box center [62, 254] width 57 height 15
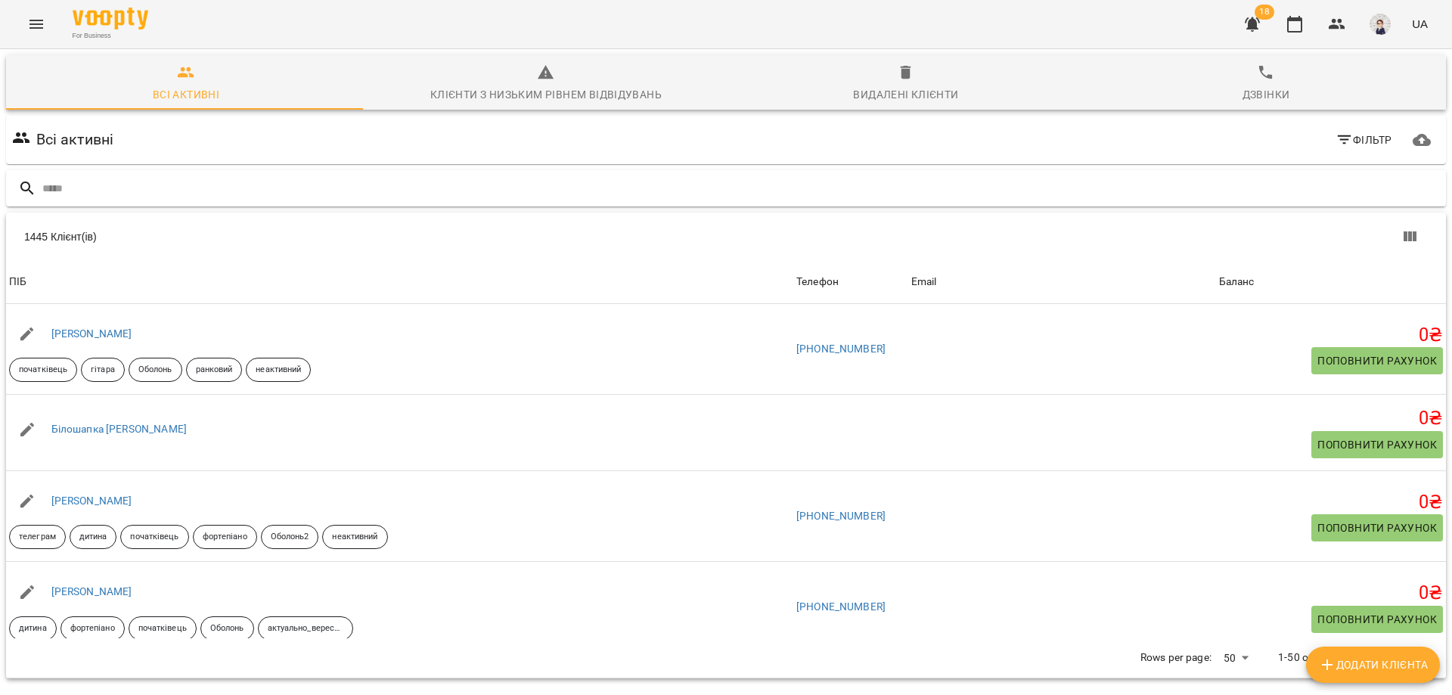
click at [151, 190] on input "text" at bounding box center [741, 188] width 1398 height 25
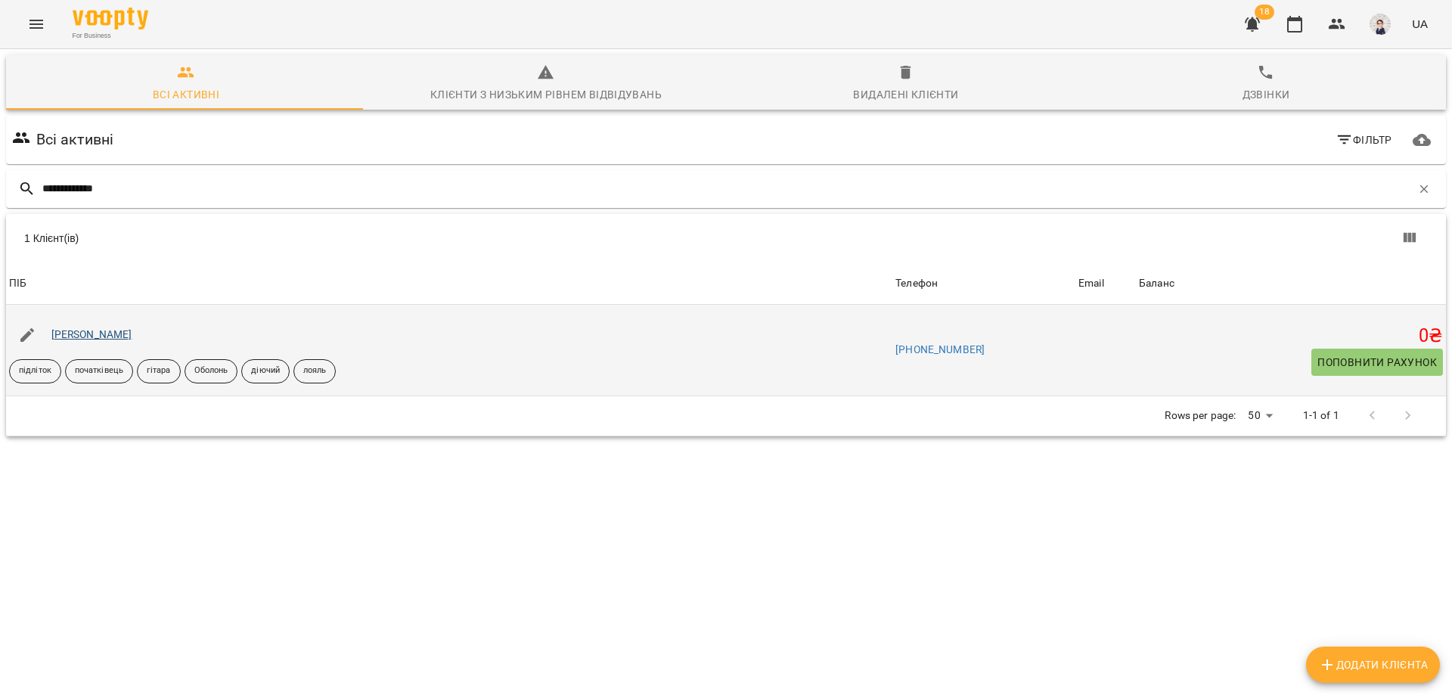
type input "**********"
click at [93, 336] on link "[PERSON_NAME]" at bounding box center [91, 334] width 81 height 12
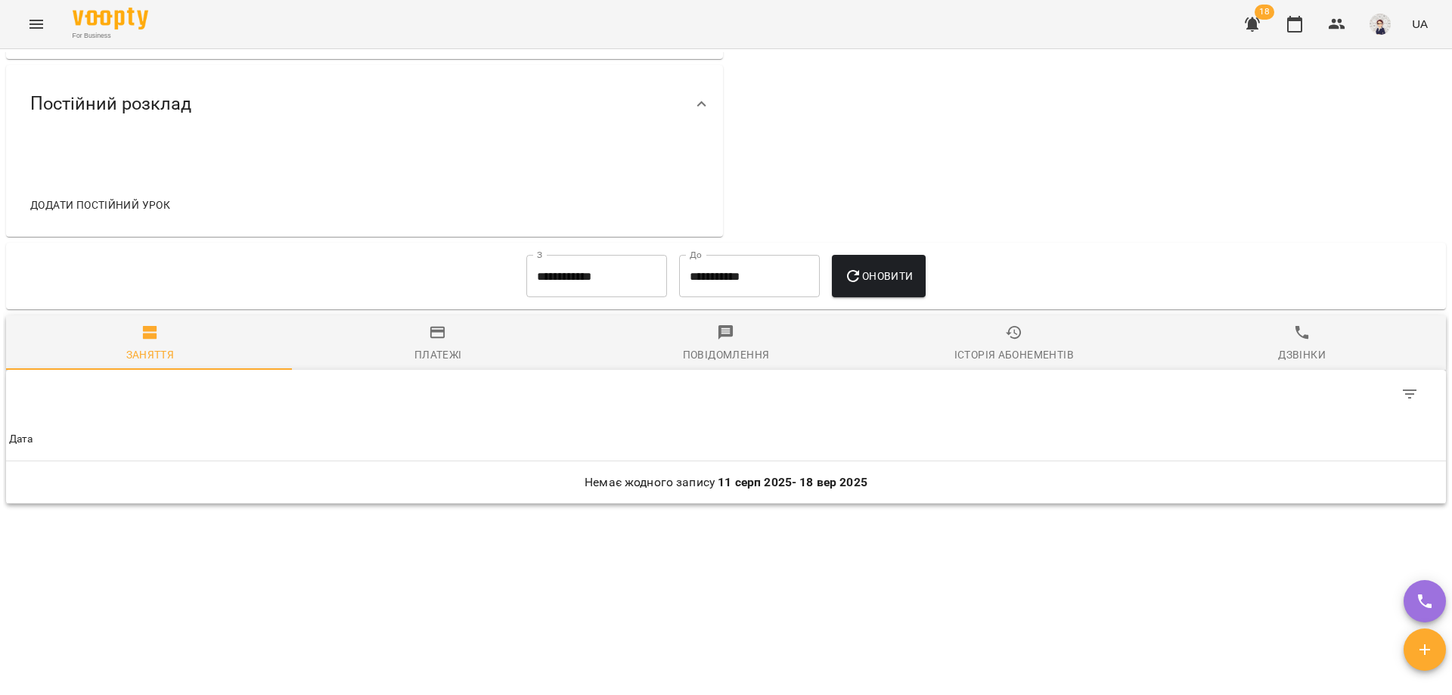
scroll to position [641, 0]
click at [585, 278] on input "**********" at bounding box center [596, 274] width 141 height 42
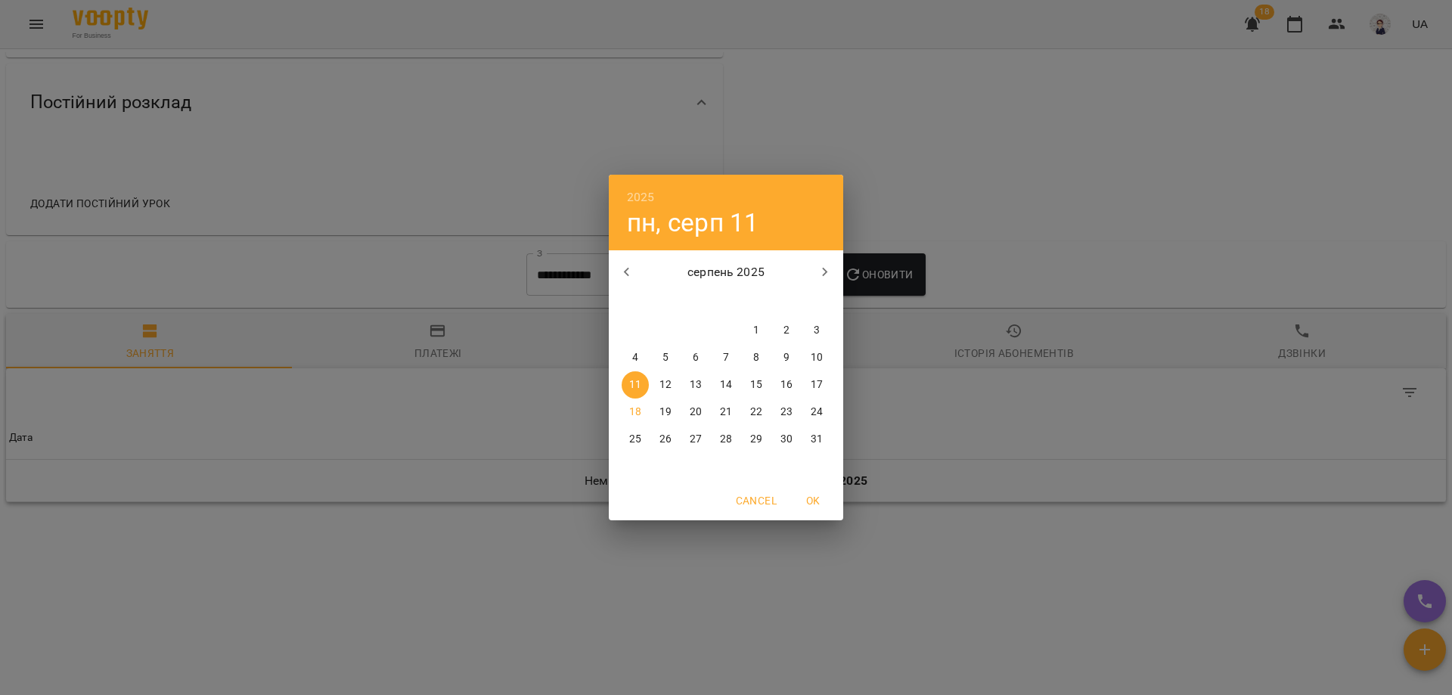
click at [631, 275] on icon "button" at bounding box center [627, 272] width 18 height 18
click at [663, 334] on p "1" at bounding box center [666, 330] width 6 height 15
type input "**********"
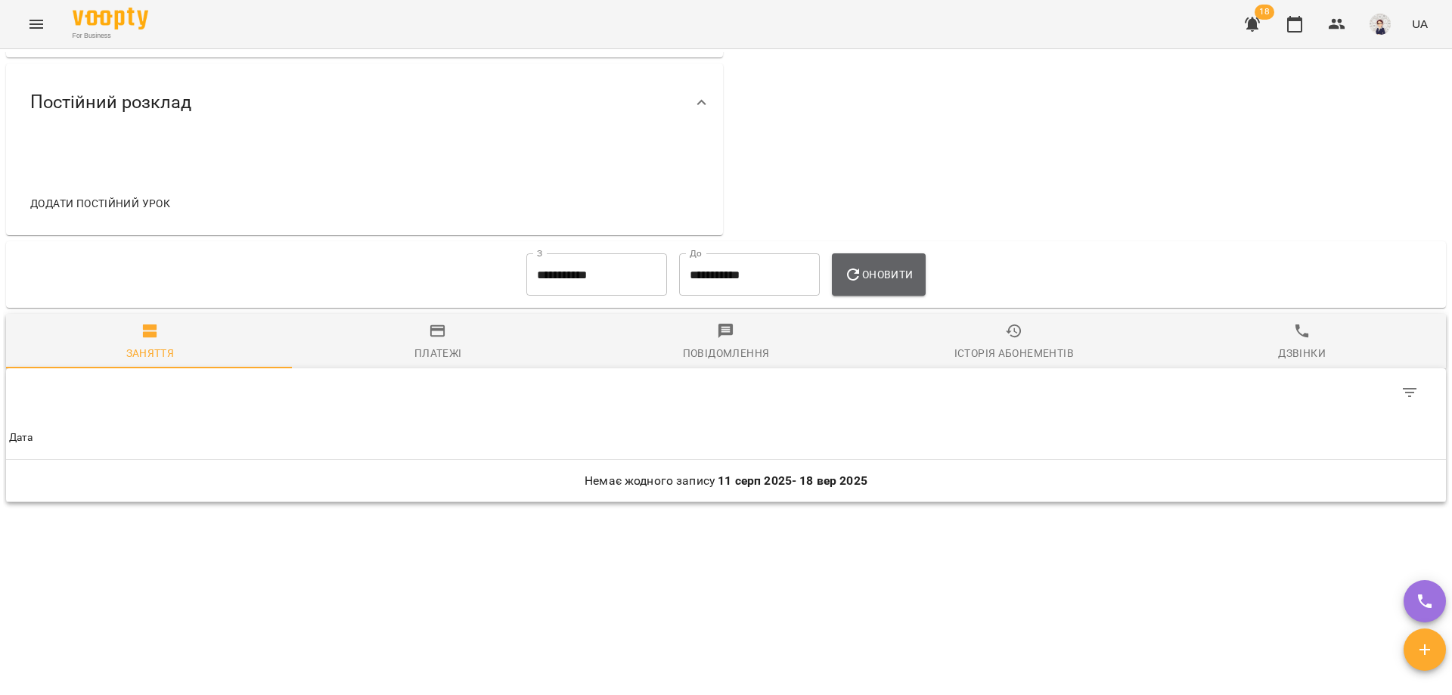
click at [860, 269] on icon "button" at bounding box center [853, 274] width 18 height 18
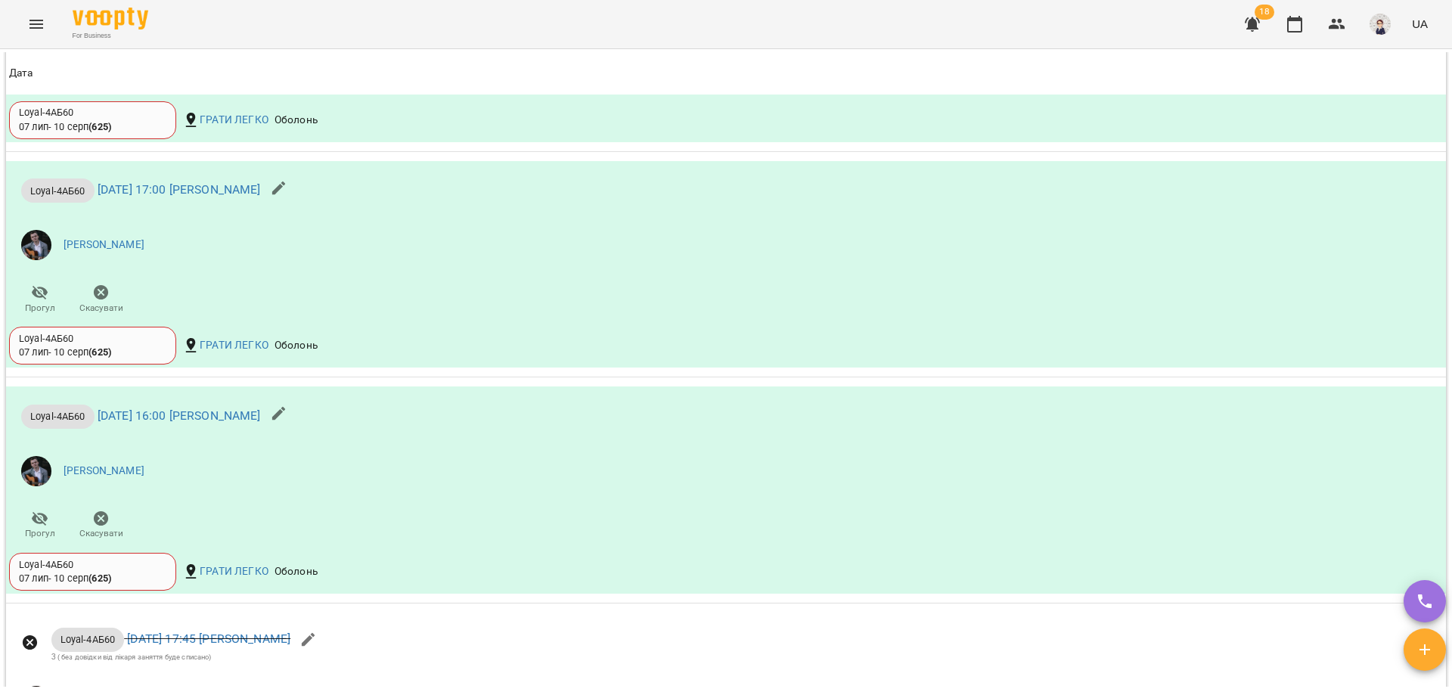
scroll to position [1691, 0]
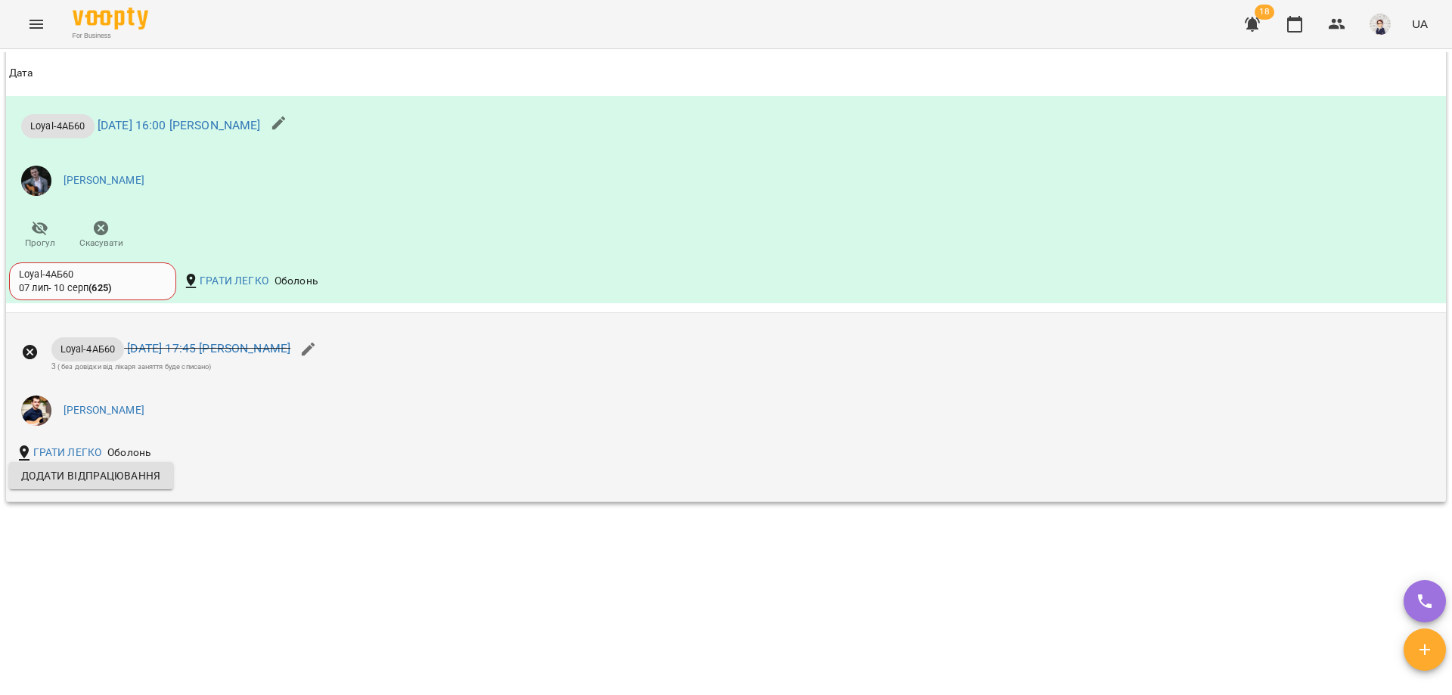
click at [318, 349] on icon "button" at bounding box center [309, 349] width 18 height 18
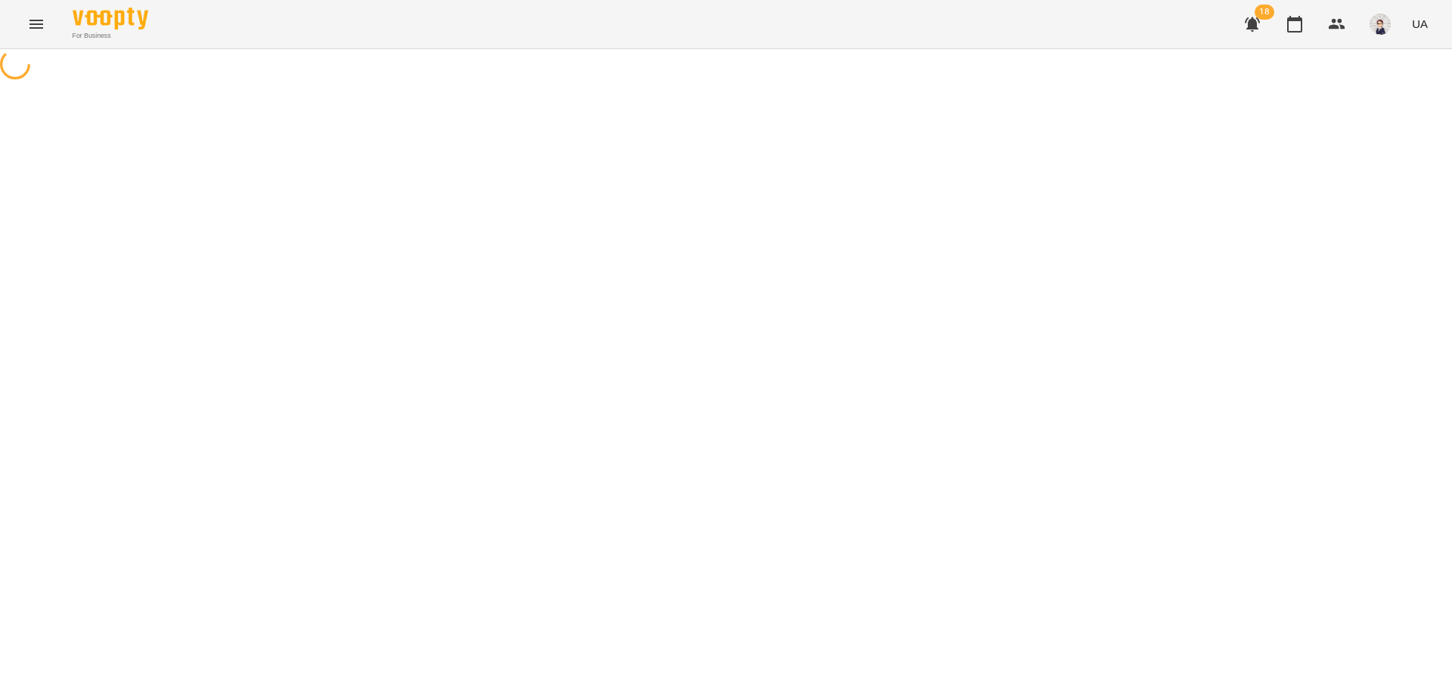
select select "**********"
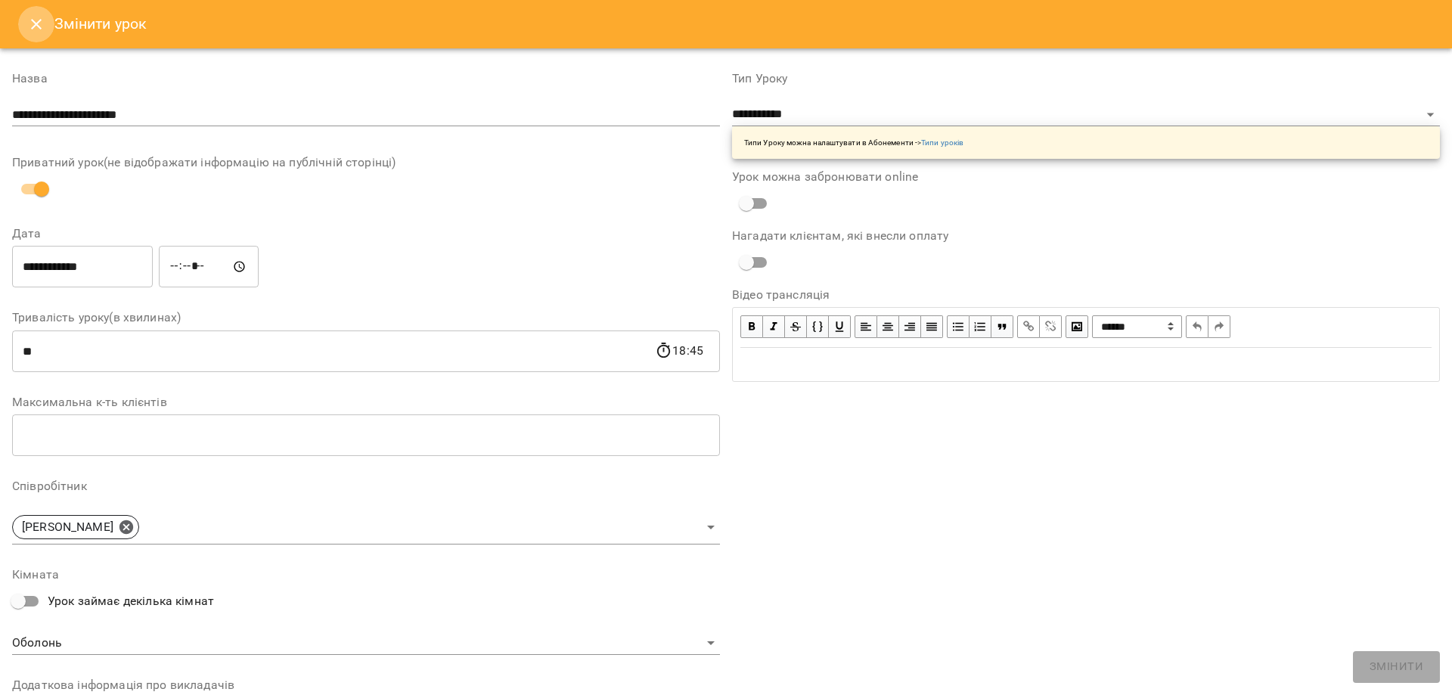
click at [35, 25] on icon "Close" at bounding box center [36, 24] width 11 height 11
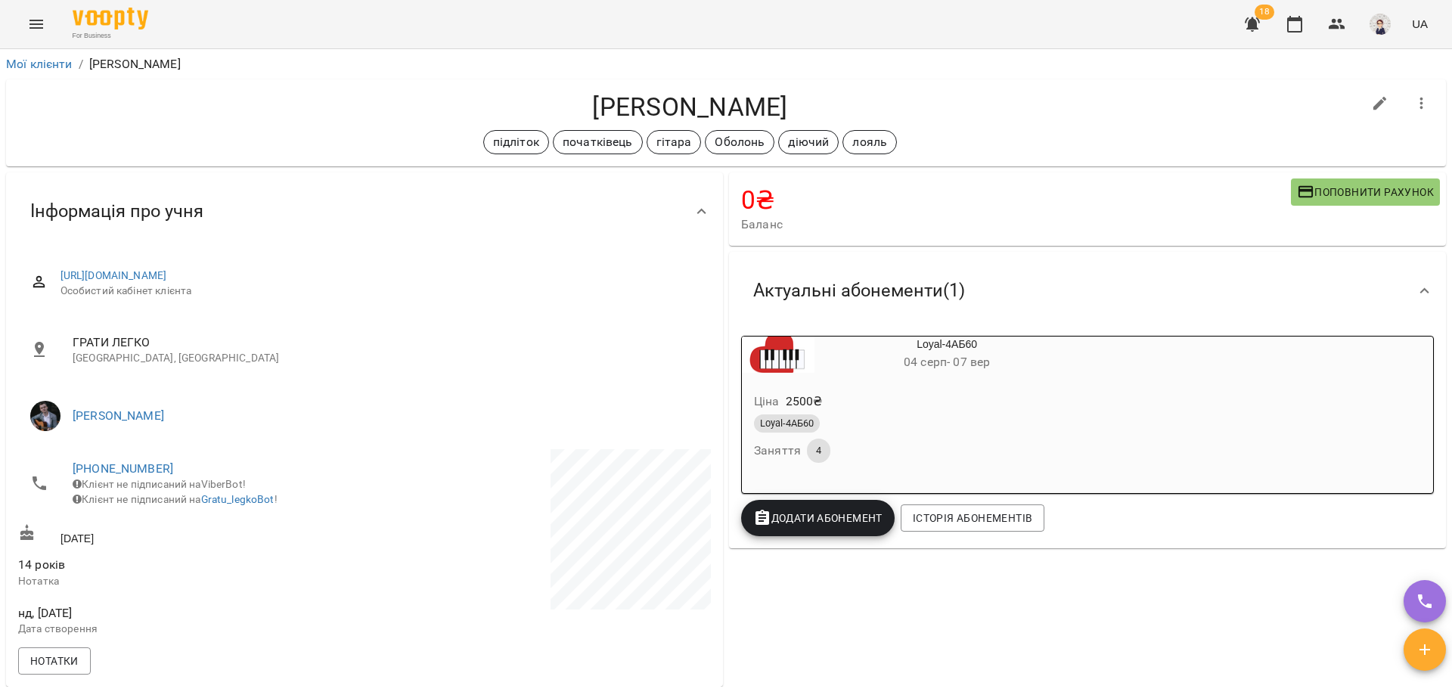
click at [33, 15] on icon "Menu" at bounding box center [36, 24] width 18 height 18
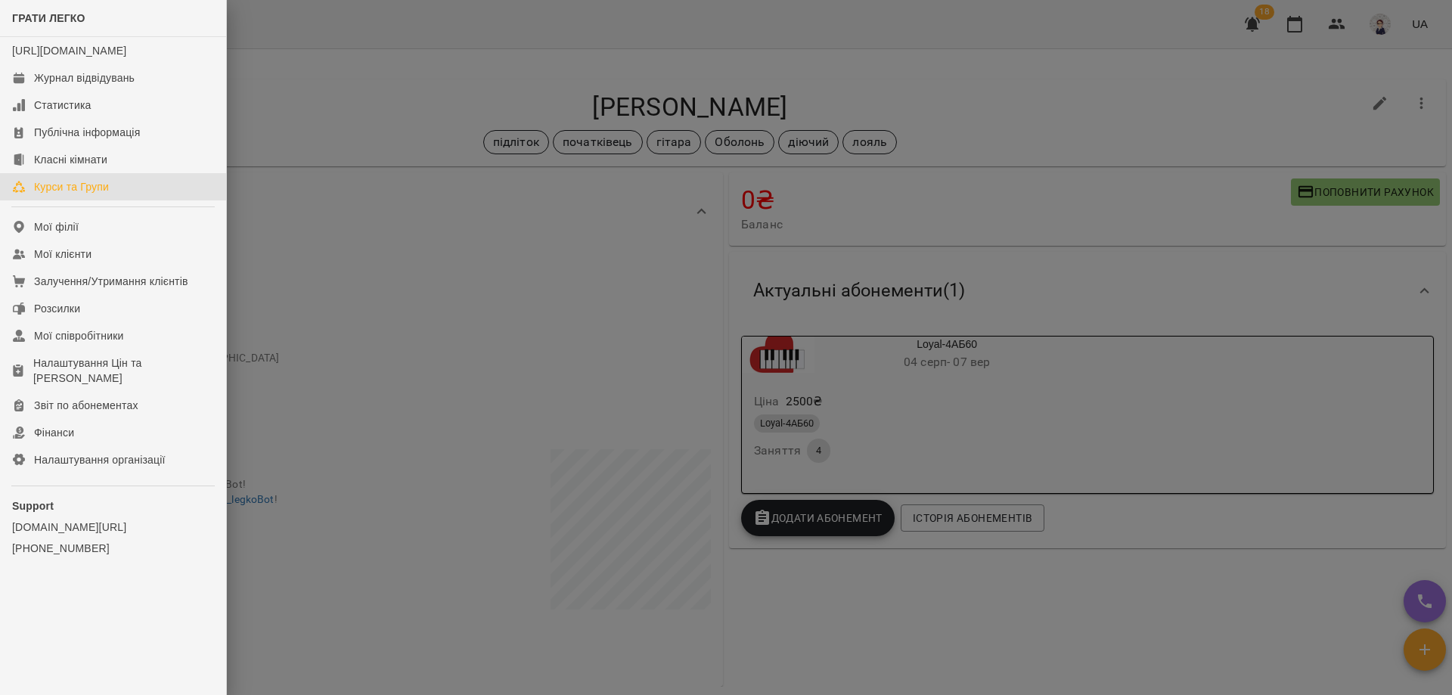
click at [77, 194] on div "Курси та Групи" at bounding box center [71, 186] width 75 height 15
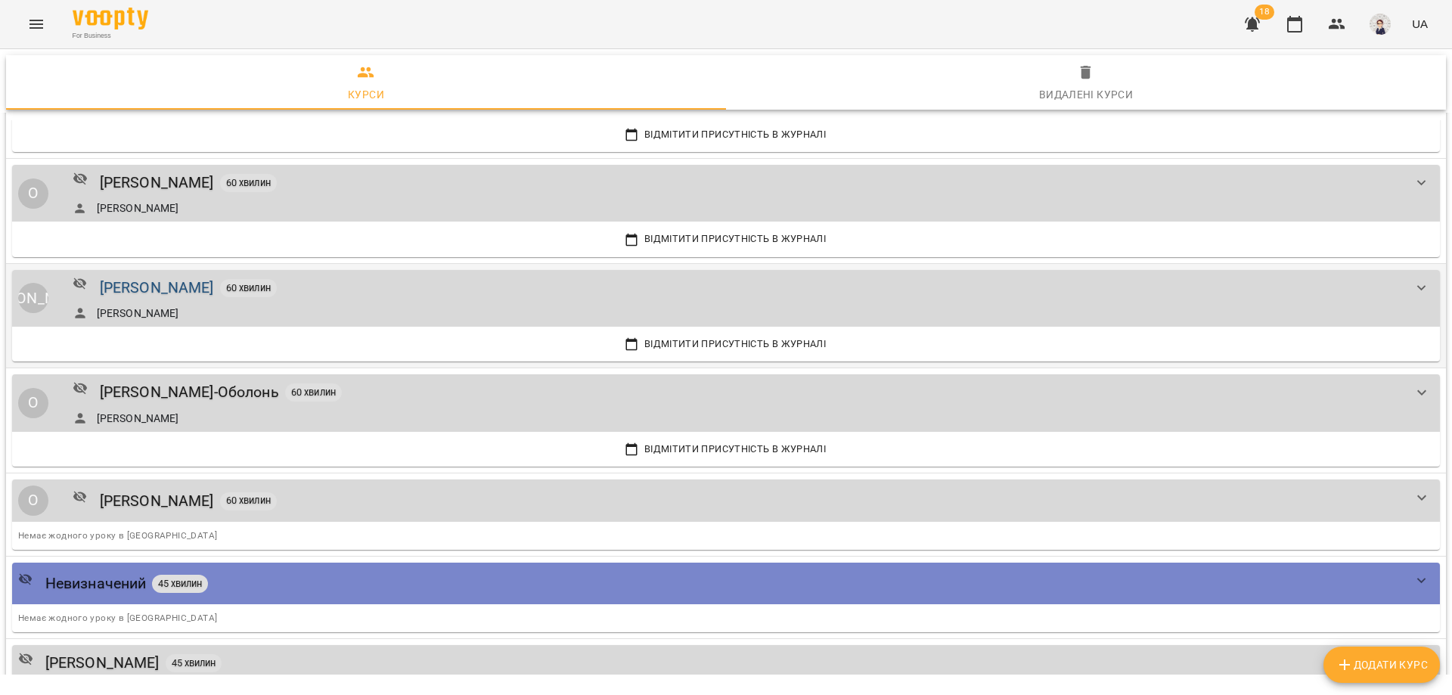
scroll to position [1664, 0]
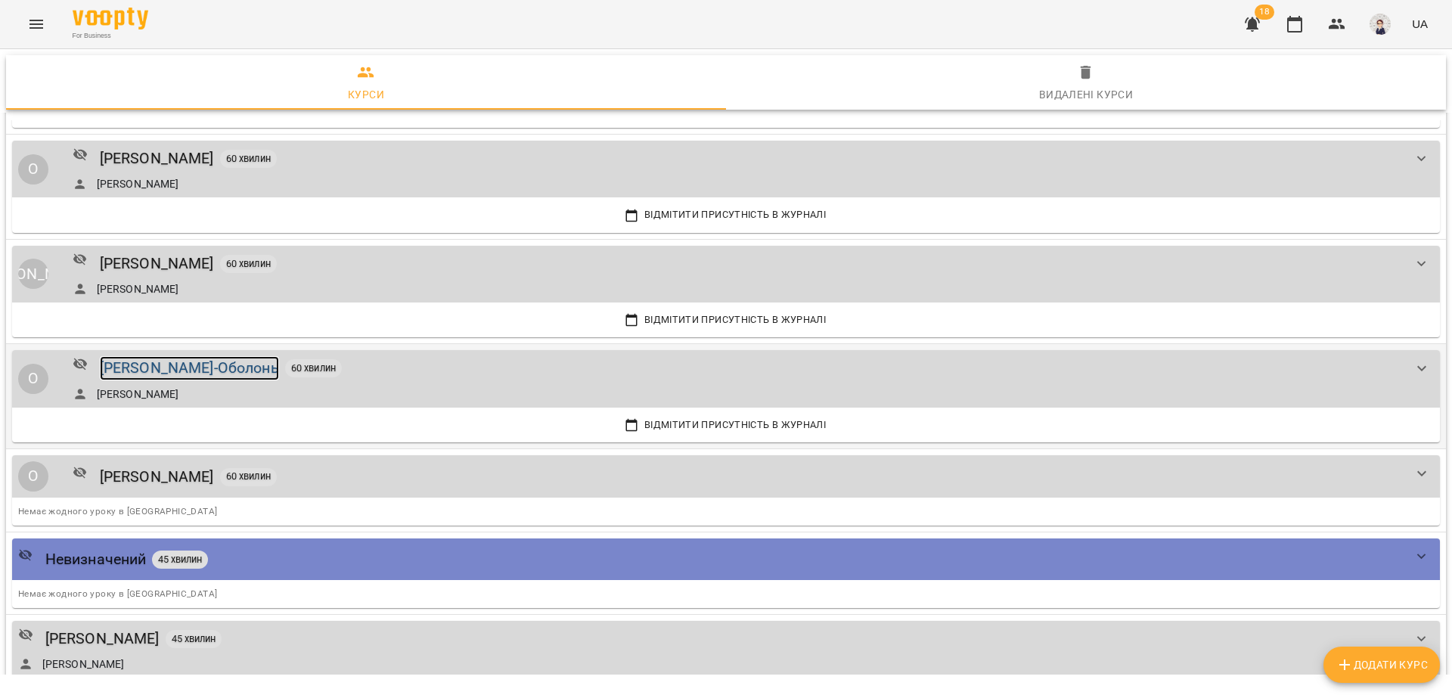
click at [175, 366] on div "[PERSON_NAME]-Оболонь" at bounding box center [189, 367] width 179 height 23
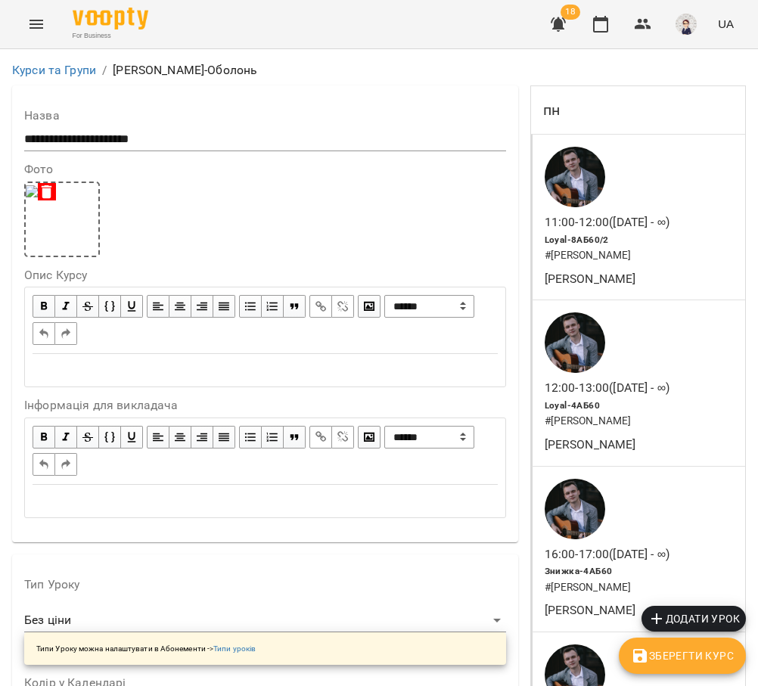
scroll to position [2051, 0]
click at [43, 20] on button "Menu" at bounding box center [36, 24] width 36 height 36
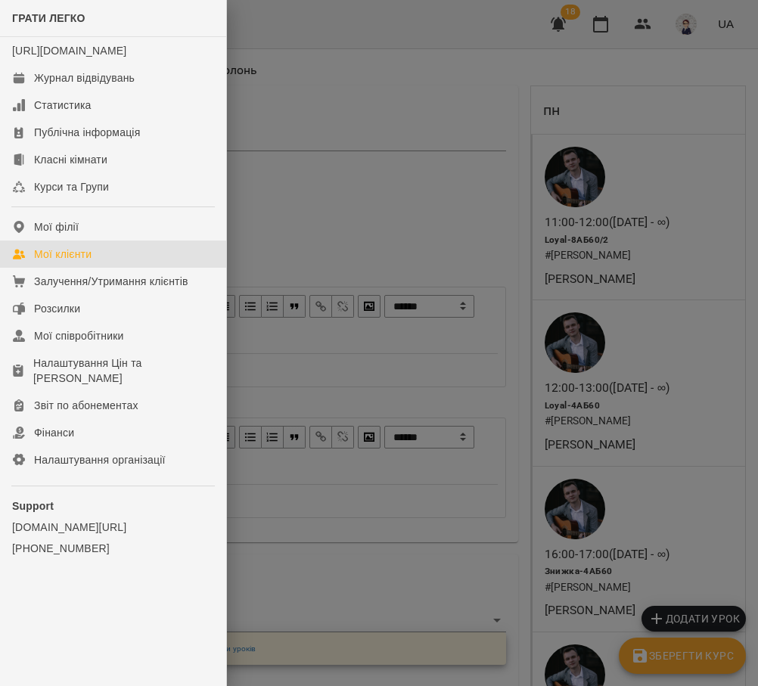
click at [79, 262] on div "Мої клієнти" at bounding box center [62, 254] width 57 height 15
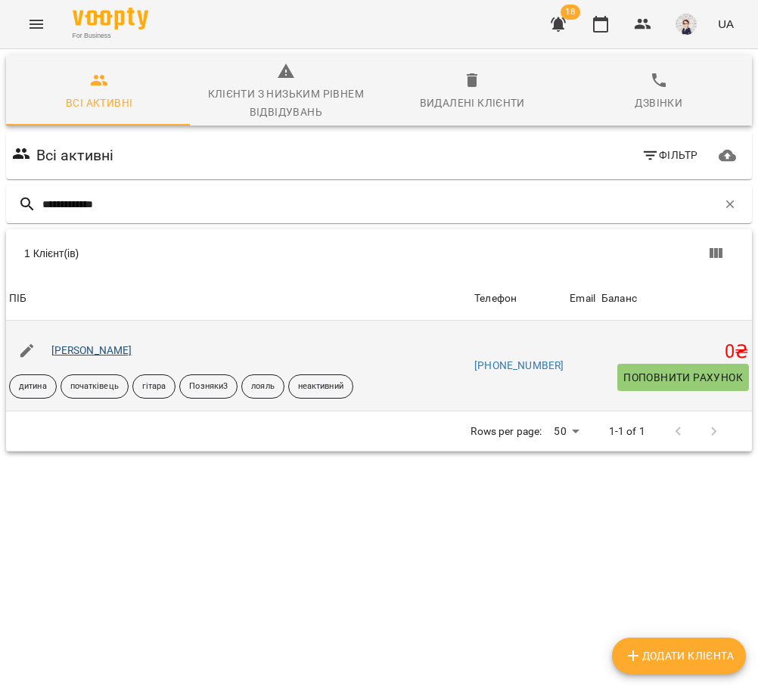
type input "**********"
click at [115, 350] on link "[PERSON_NAME]" at bounding box center [91, 350] width 81 height 12
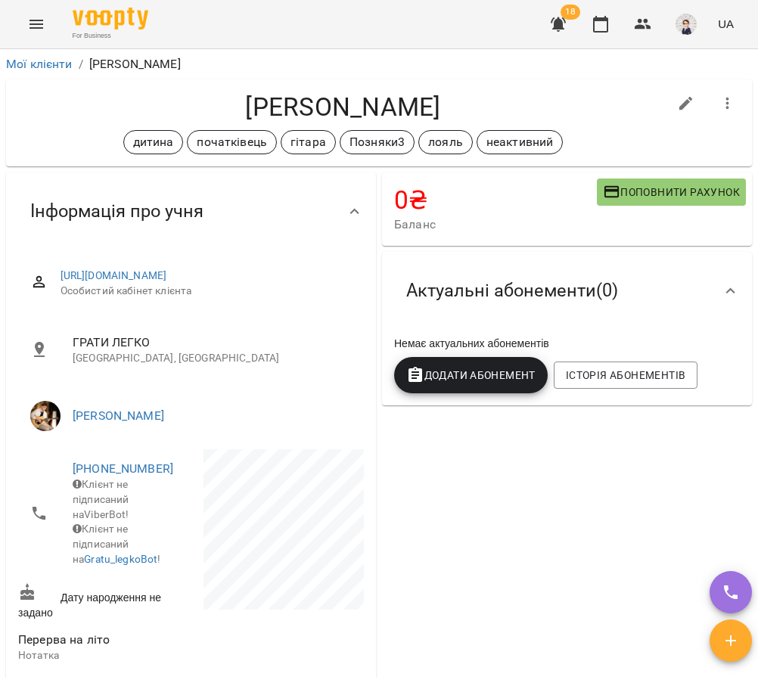
click at [42, 27] on icon "Menu" at bounding box center [36, 24] width 14 height 9
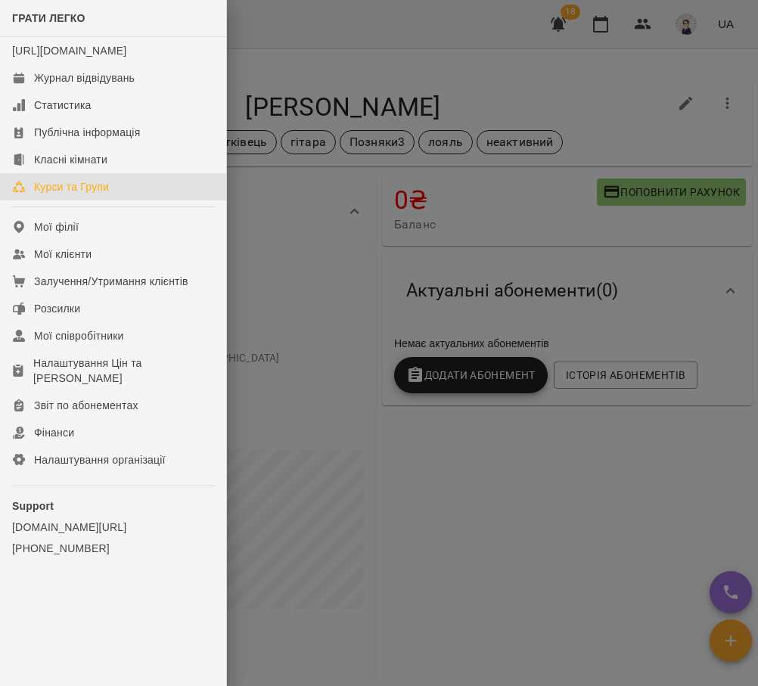
click at [102, 194] on div "Курси та Групи" at bounding box center [71, 186] width 75 height 15
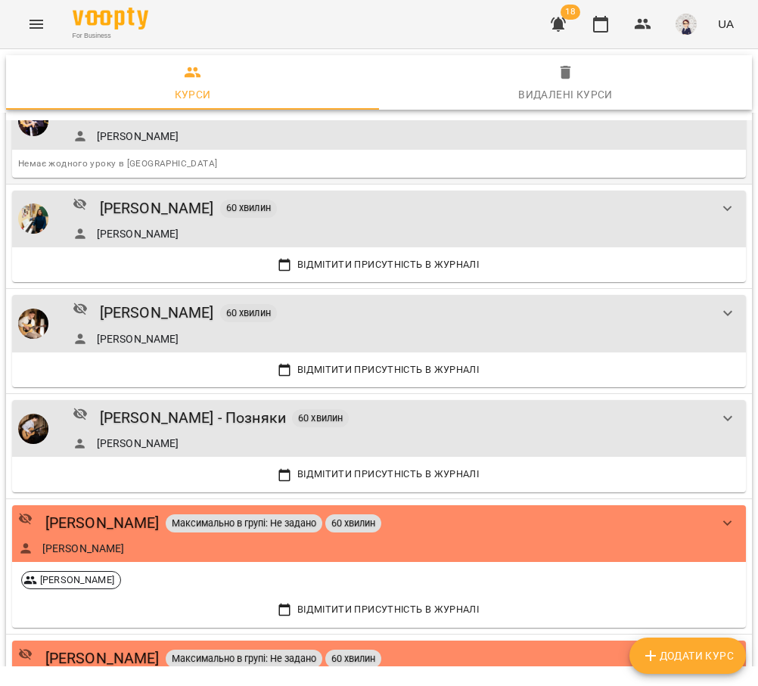
scroll to position [303, 0]
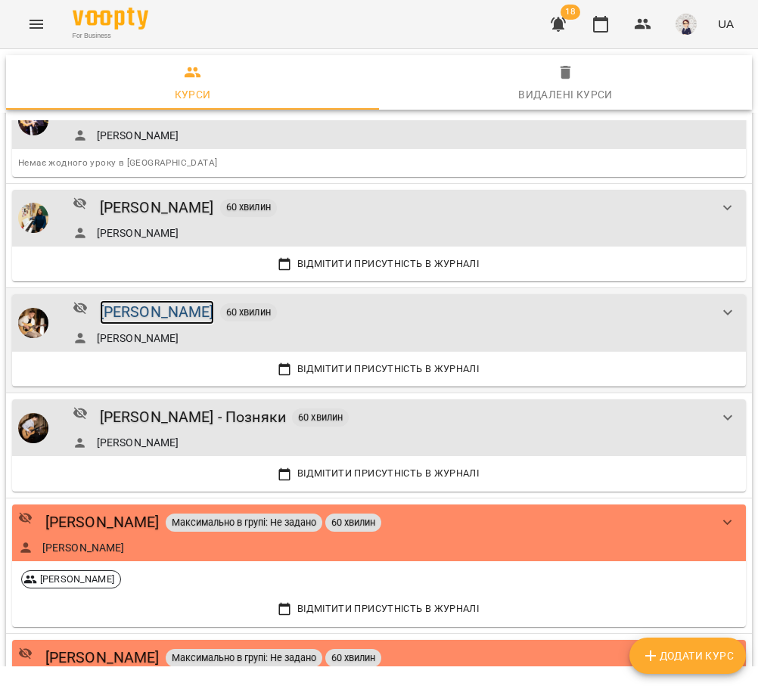
click at [152, 312] on div "[PERSON_NAME]" at bounding box center [157, 311] width 114 height 23
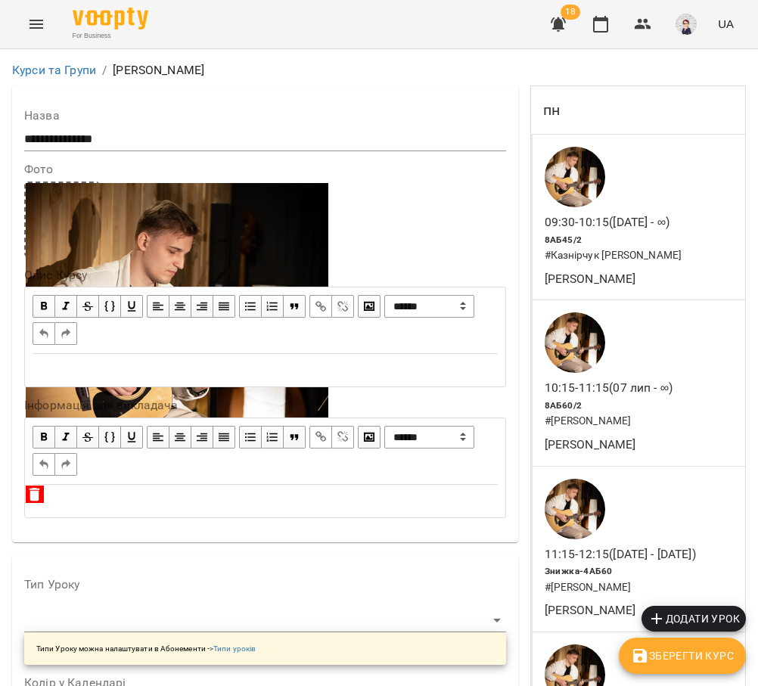
scroll to position [3555, 0]
click at [35, 21] on icon "Menu" at bounding box center [36, 24] width 14 height 9
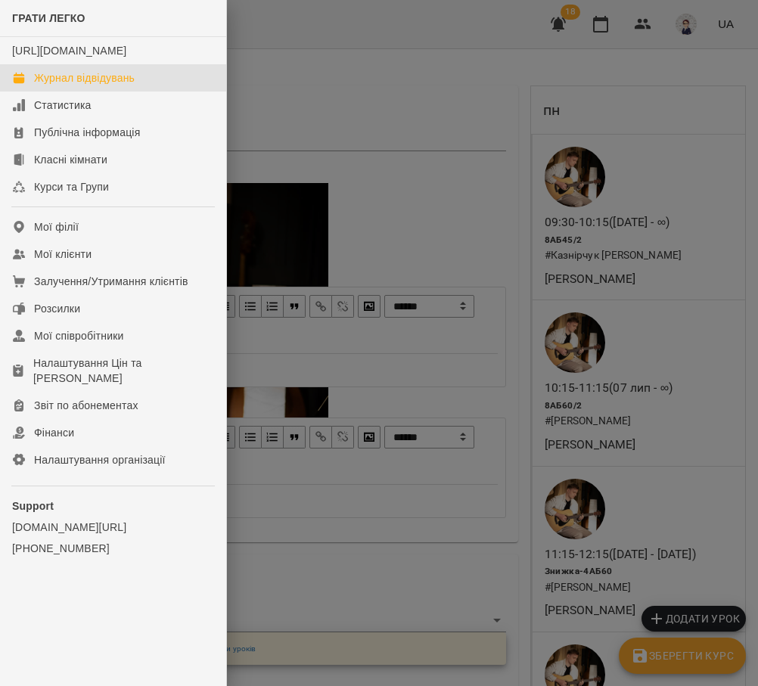
click at [88, 85] on div "Журнал відвідувань" at bounding box center [84, 77] width 101 height 15
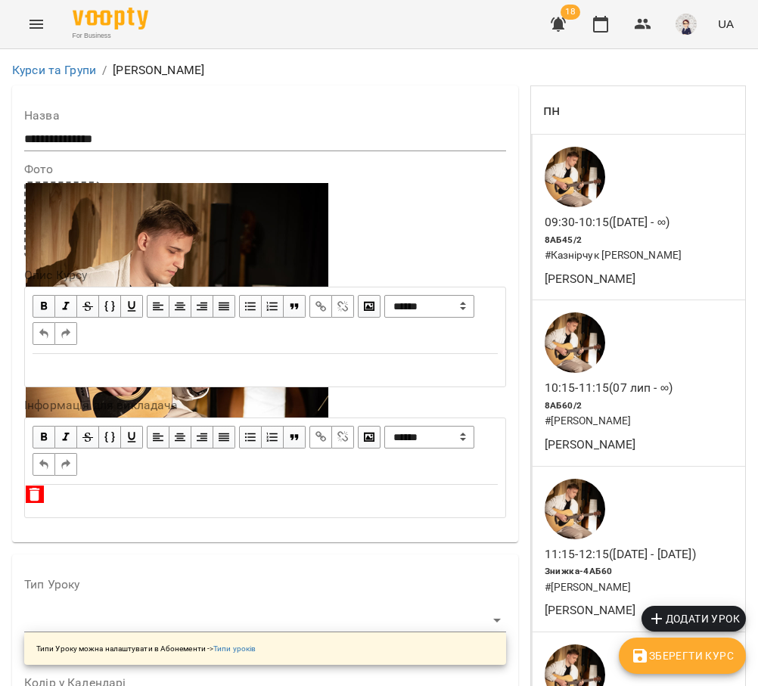
click at [33, 27] on icon "Menu" at bounding box center [36, 24] width 14 height 9
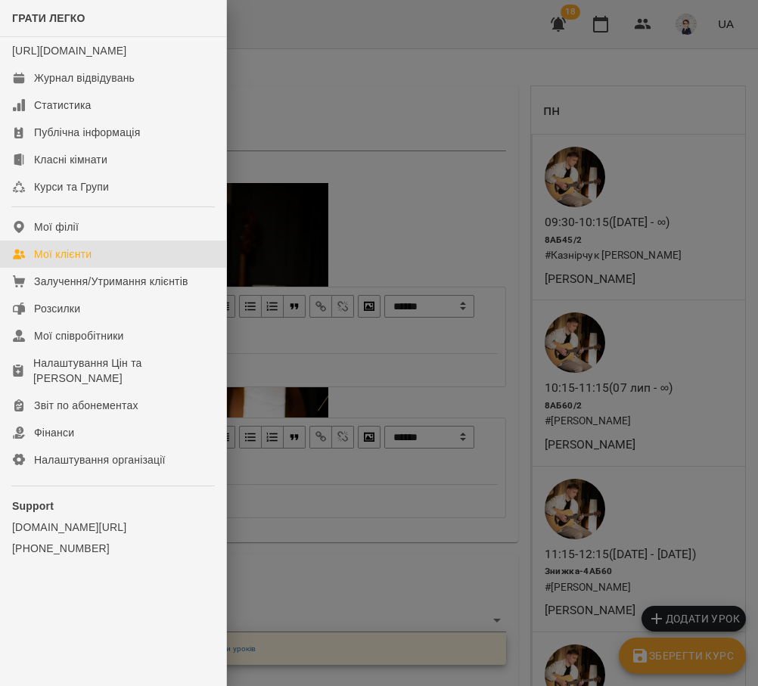
click at [83, 262] on div "Мої клієнти" at bounding box center [62, 254] width 57 height 15
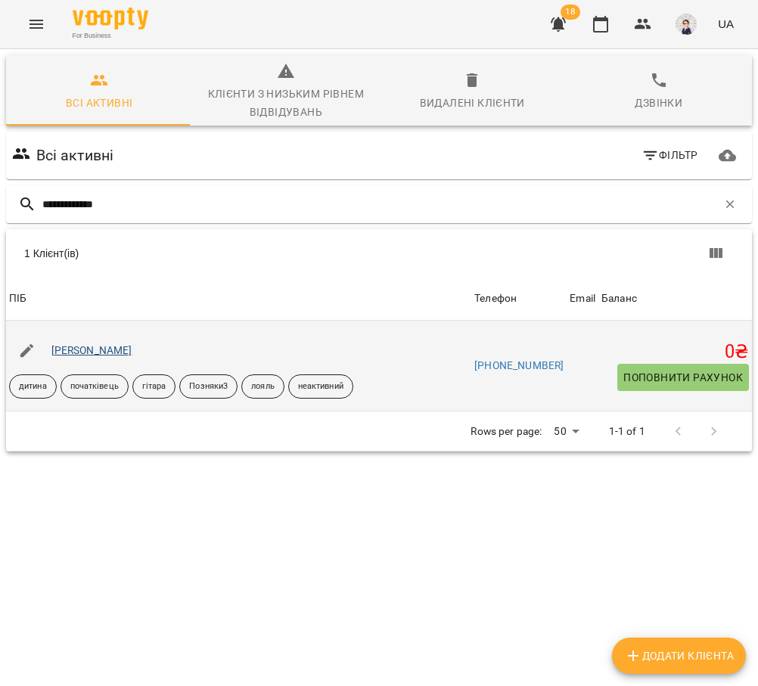
type input "**********"
click at [95, 352] on link "[PERSON_NAME]" at bounding box center [91, 350] width 81 height 12
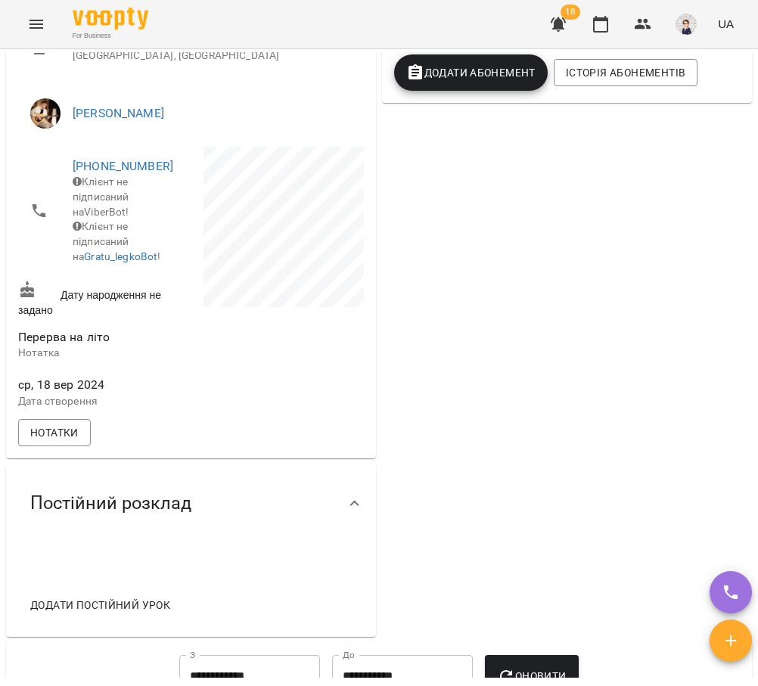
scroll to position [529, 0]
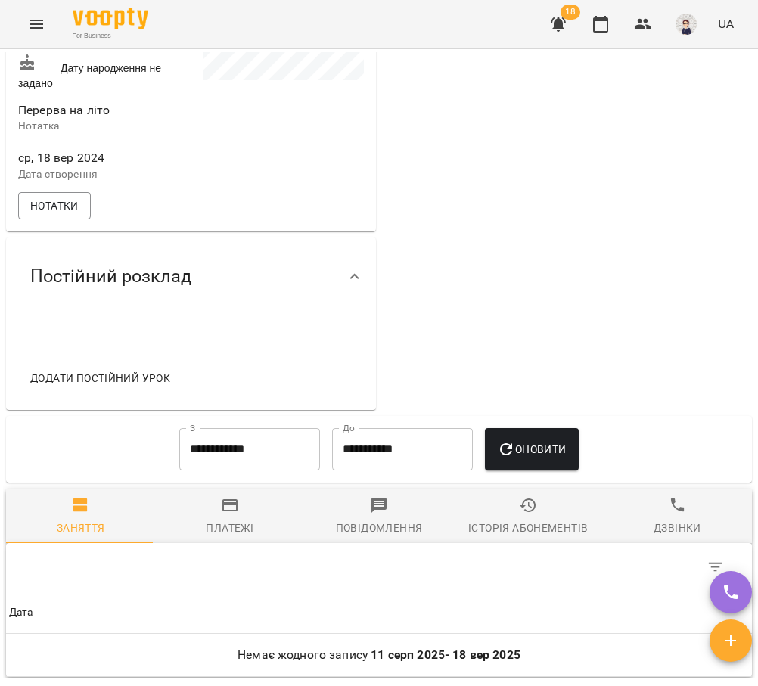
click at [158, 387] on span "Додати постійний урок" at bounding box center [100, 378] width 140 height 18
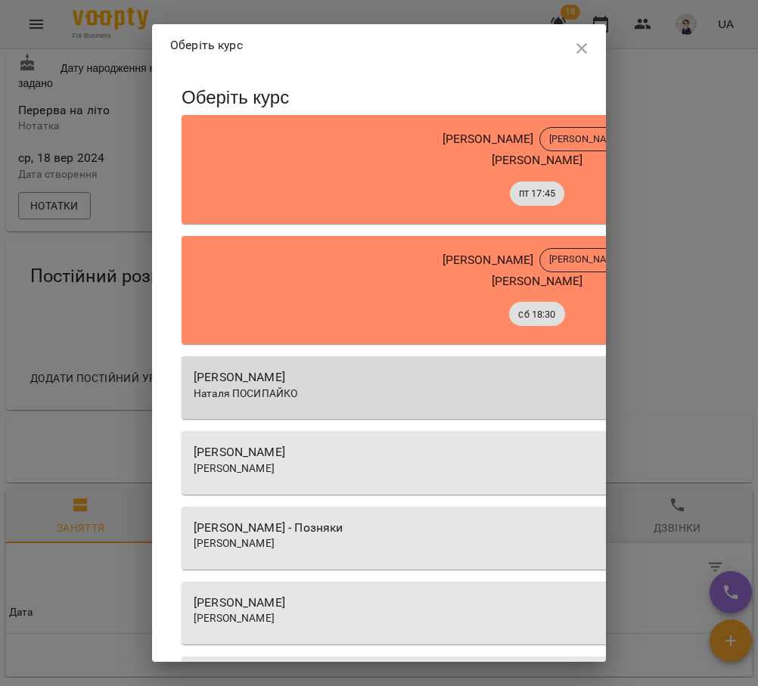
click at [573, 45] on icon "button" at bounding box center [582, 48] width 18 height 18
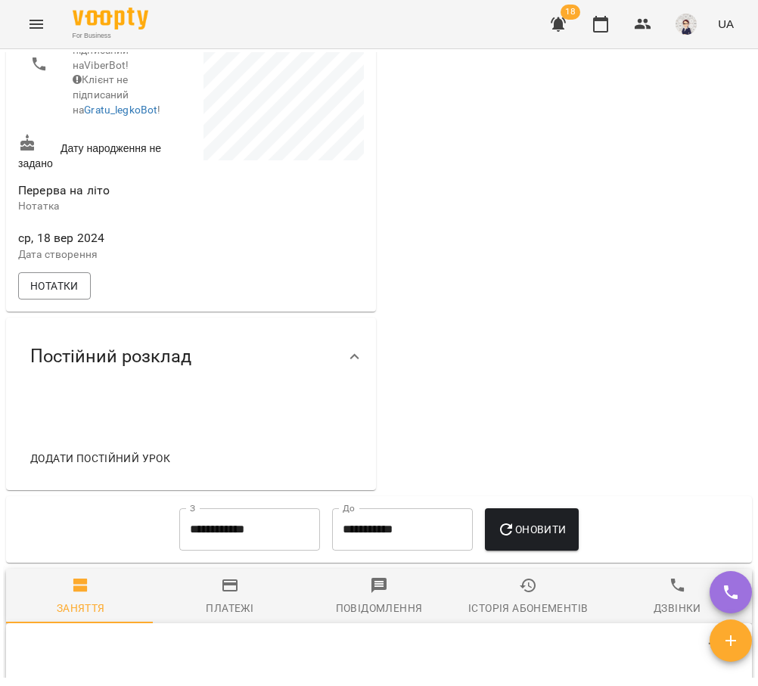
scroll to position [454, 0]
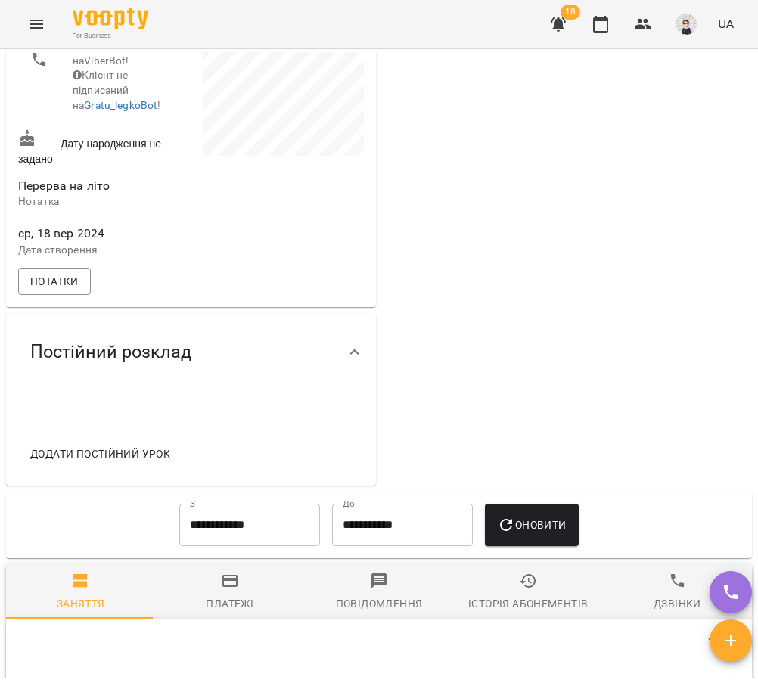
click at [121, 463] on span "Додати постійний урок" at bounding box center [100, 454] width 140 height 18
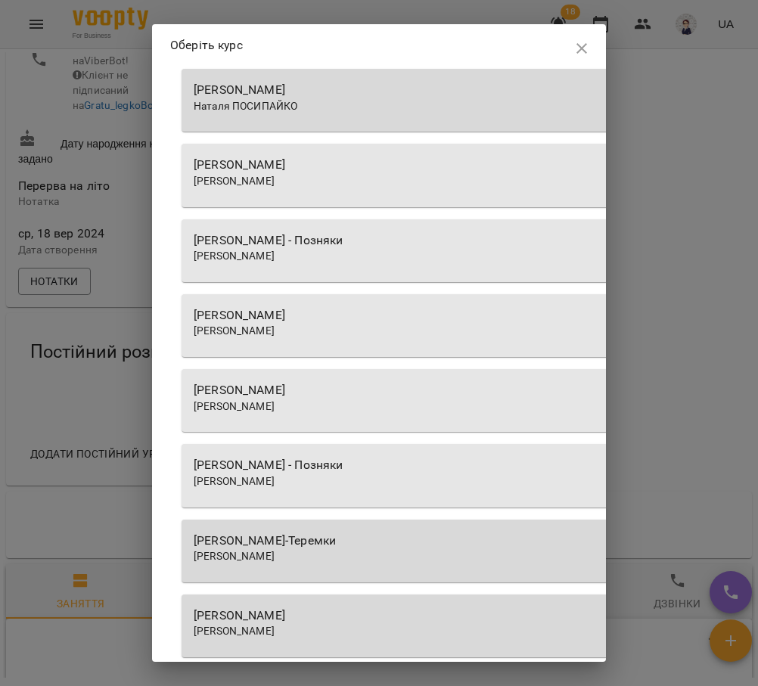
scroll to position [303, 0]
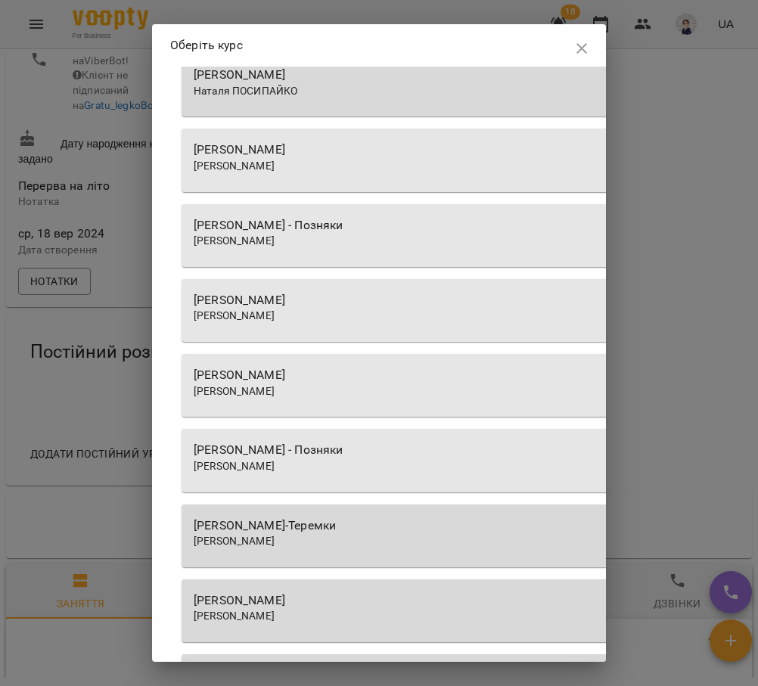
click at [321, 371] on div "[PERSON_NAME]" at bounding box center [537, 375] width 687 height 18
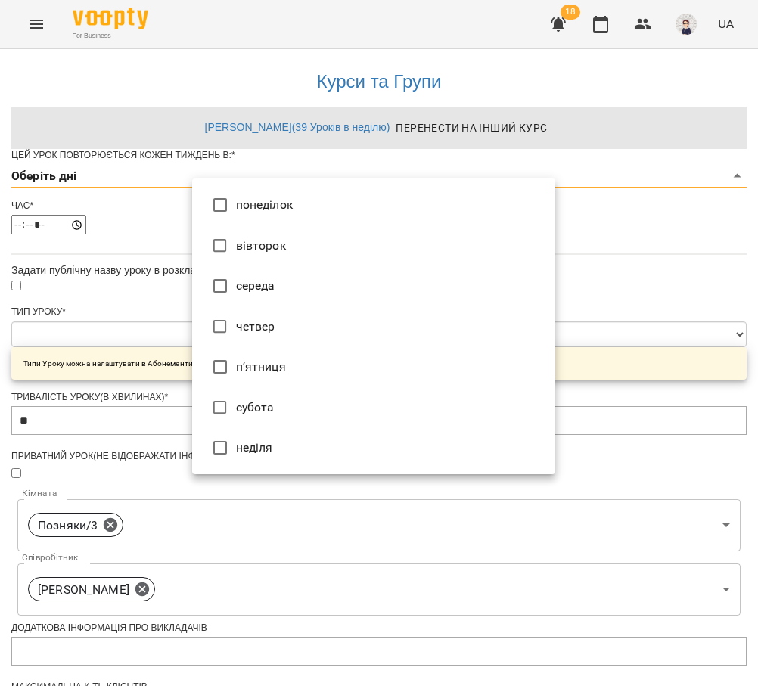
click at [322, 205] on body "**********" at bounding box center [379, 487] width 758 height 975
click at [265, 203] on li "понеділок" at bounding box center [373, 205] width 363 height 41
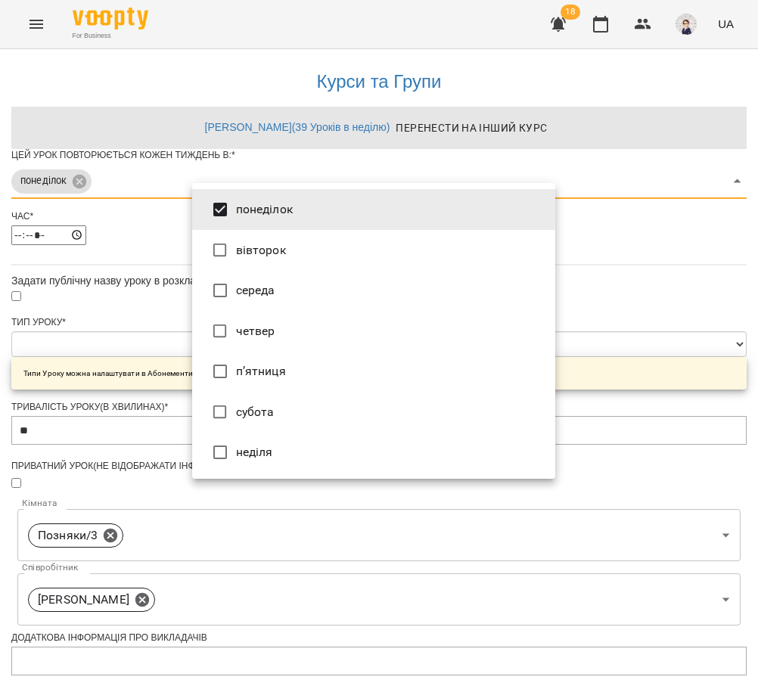
click at [259, 336] on li "четвер" at bounding box center [373, 331] width 363 height 41
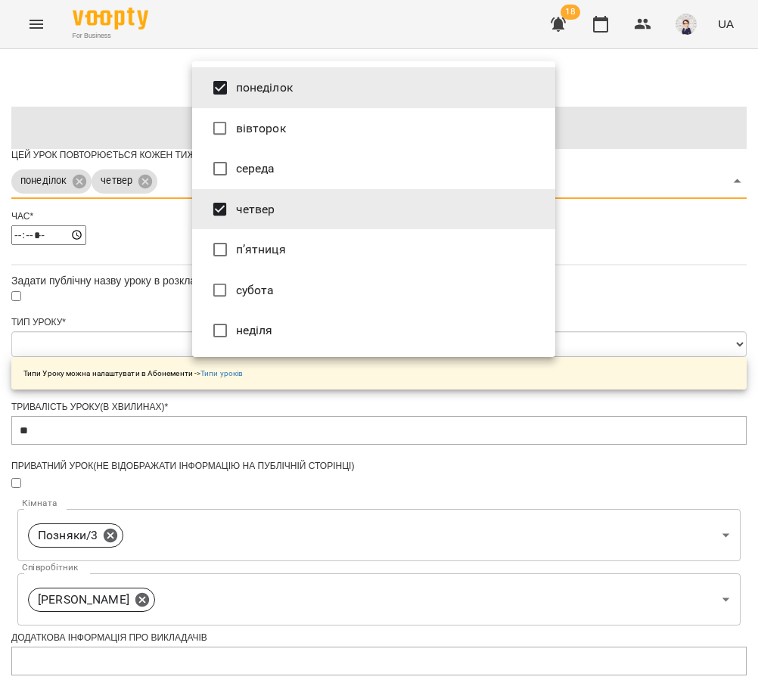
click at [612, 329] on div at bounding box center [379, 343] width 758 height 686
click at [327, 210] on body "**********" at bounding box center [379, 493] width 758 height 986
type input "*"
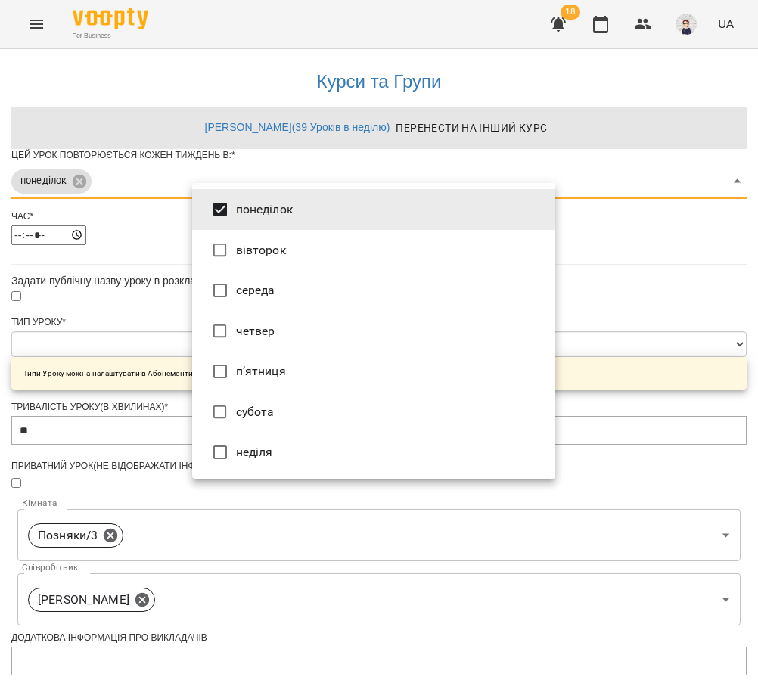
click at [608, 283] on div at bounding box center [379, 343] width 758 height 686
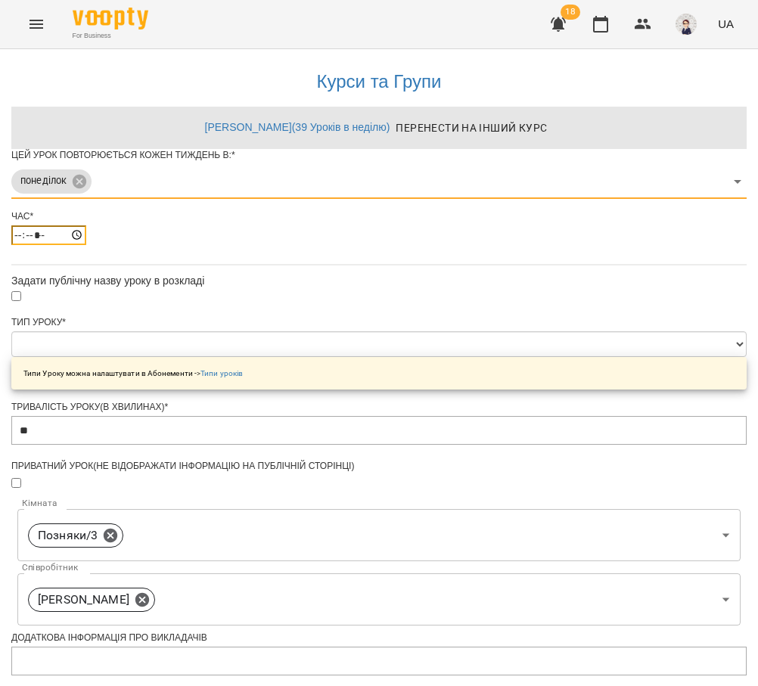
click at [86, 245] on input "*****" at bounding box center [48, 235] width 75 height 20
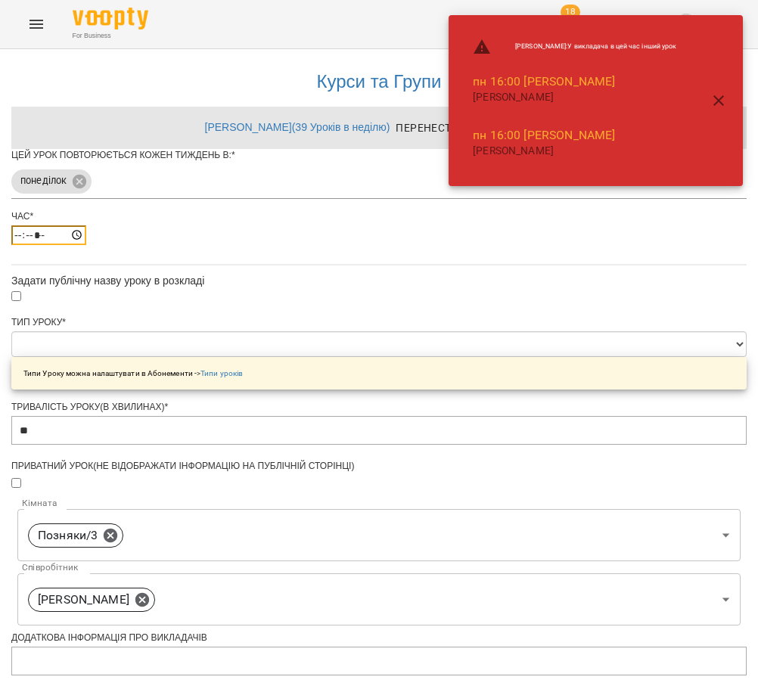
type input "*****"
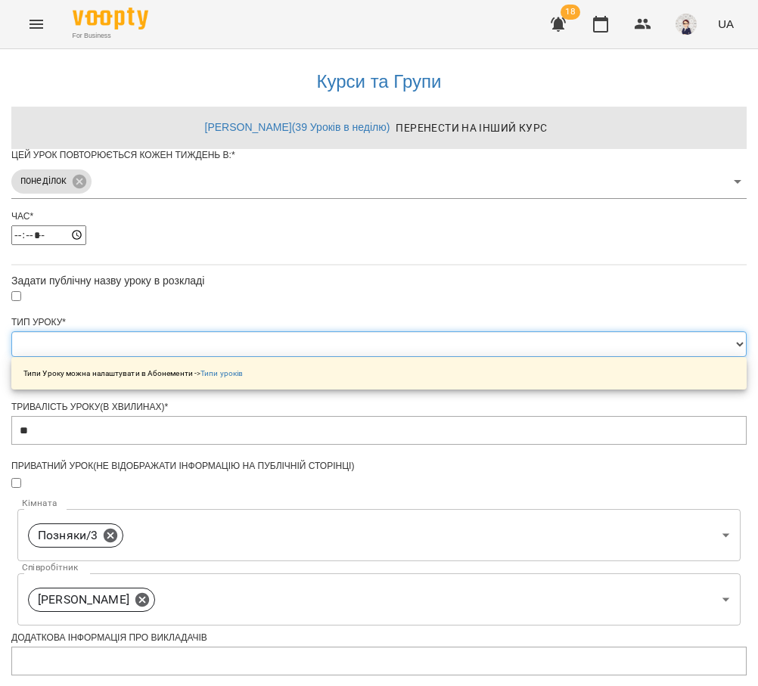
click at [251, 357] on select "**********" at bounding box center [378, 344] width 735 height 26
select select "**********"
click at [191, 357] on select "**********" at bounding box center [378, 344] width 735 height 26
type input "**"
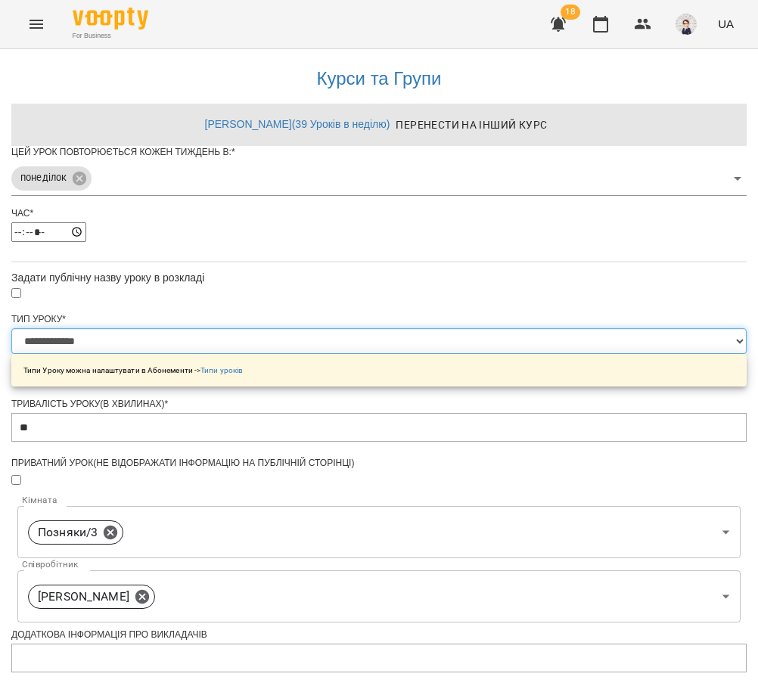
scroll to position [409, 0]
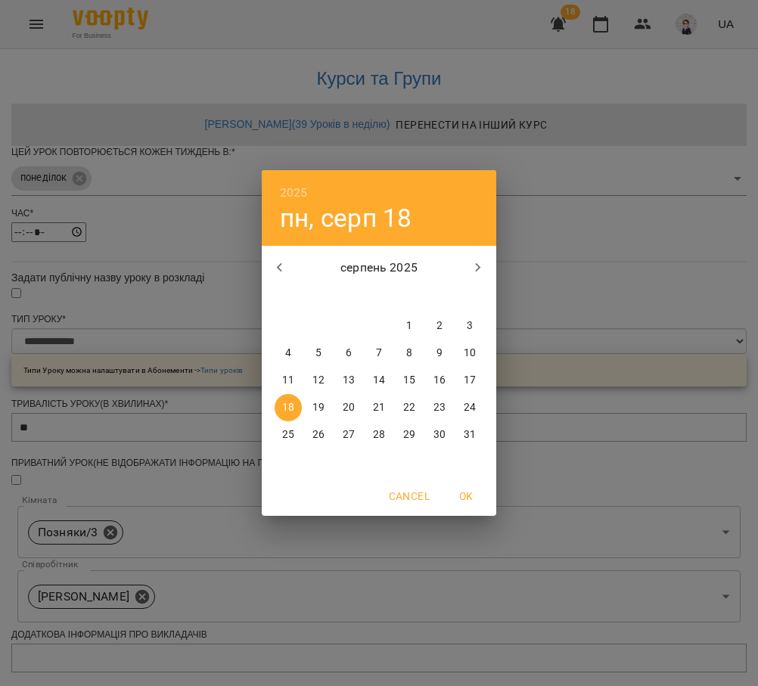
click at [473, 272] on icon "button" at bounding box center [478, 268] width 18 height 18
click at [371, 327] on span "4" at bounding box center [378, 325] width 27 height 15
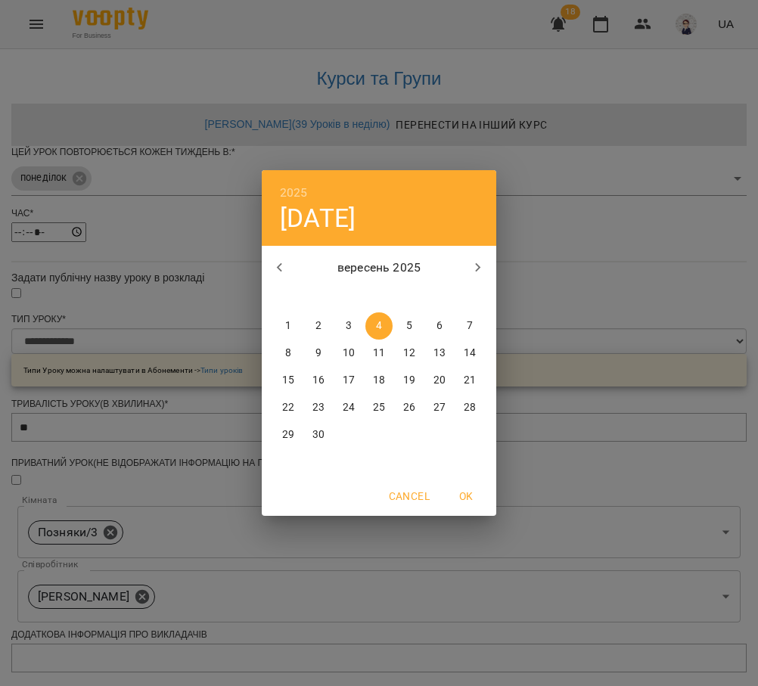
click at [343, 327] on span "3" at bounding box center [348, 325] width 27 height 15
type input "**********"
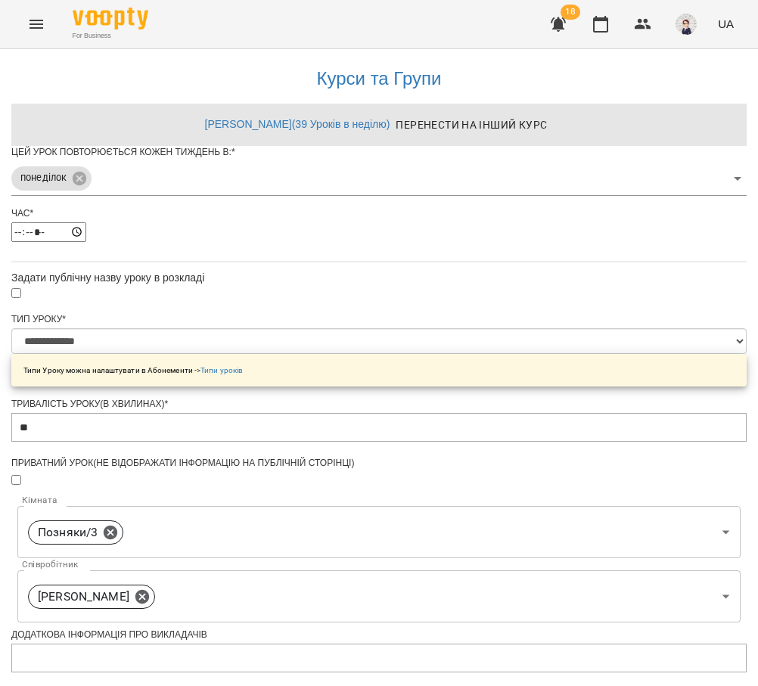
scroll to position [452, 0]
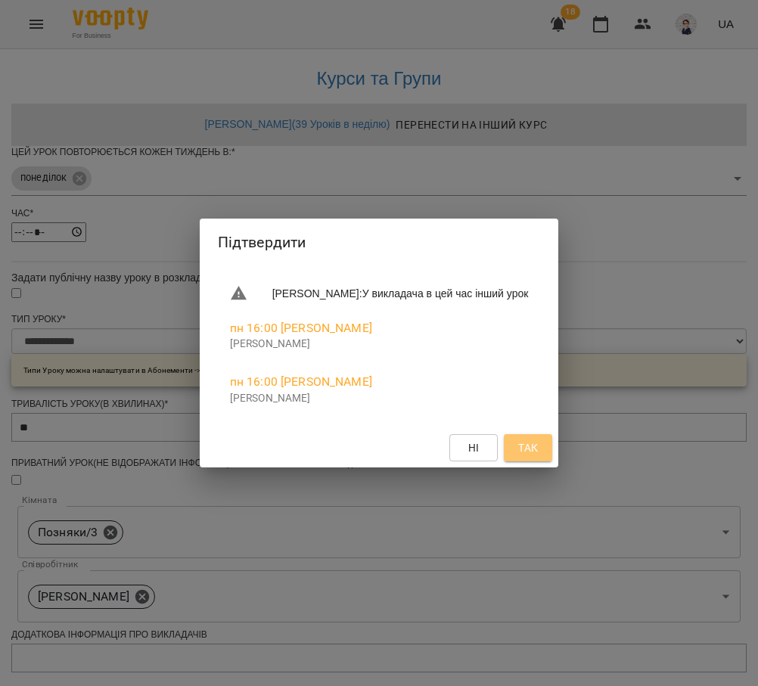
click at [538, 449] on span "Так" at bounding box center [528, 448] width 20 height 18
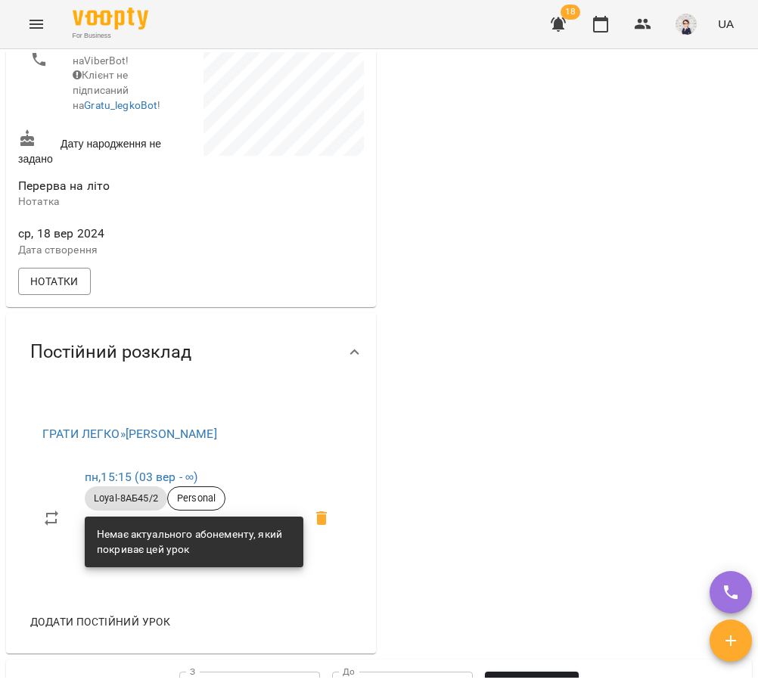
scroll to position [529, 0]
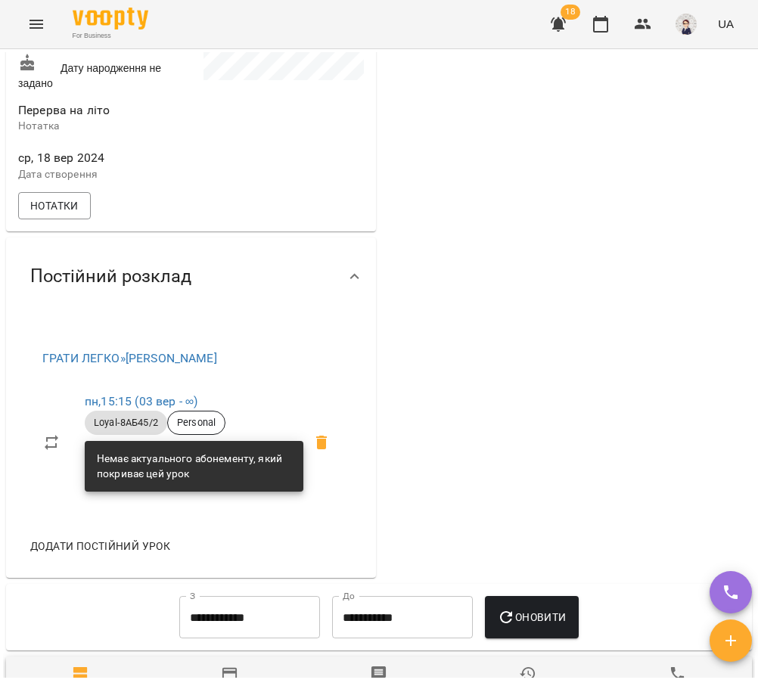
click at [84, 555] on span "Додати постійний урок" at bounding box center [100, 546] width 140 height 18
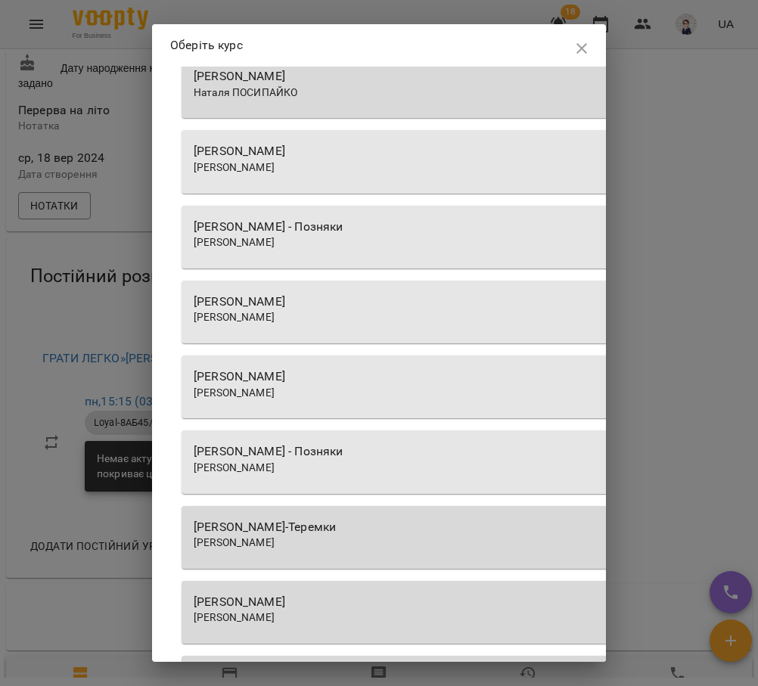
scroll to position [303, 0]
click at [324, 377] on div "[PERSON_NAME]" at bounding box center [537, 375] width 687 height 18
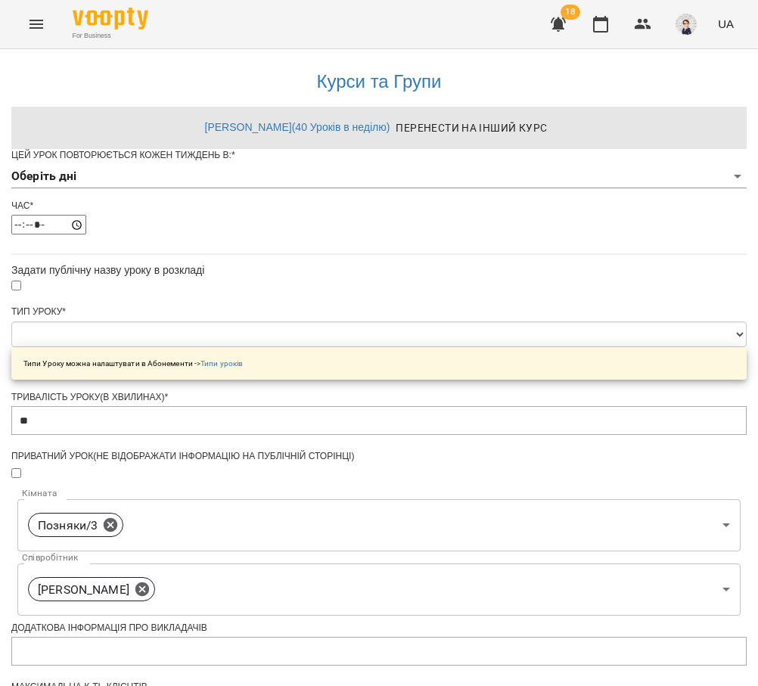
click at [335, 207] on body "**********" at bounding box center [379, 487] width 758 height 975
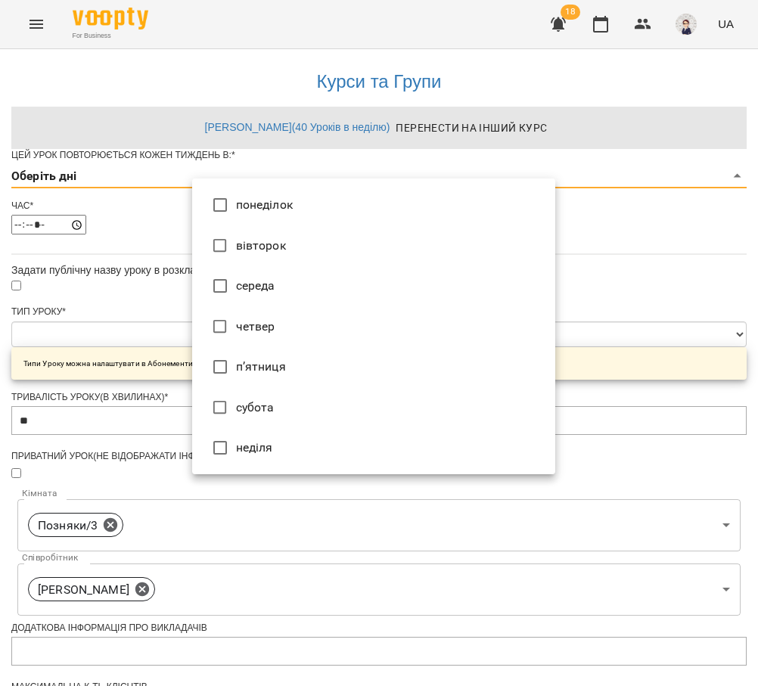
click at [246, 329] on li "четвер" at bounding box center [373, 326] width 363 height 41
type input "*"
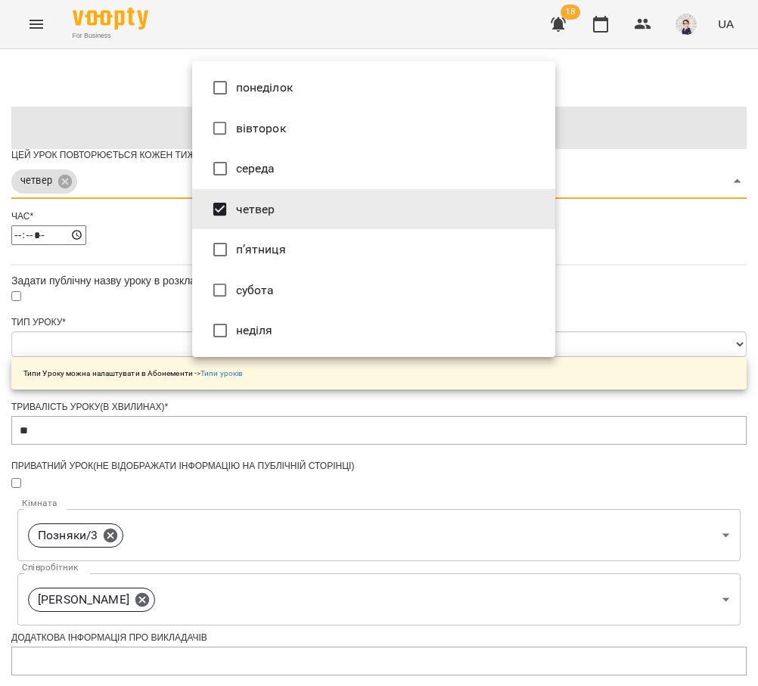
click at [663, 340] on div at bounding box center [379, 343] width 758 height 686
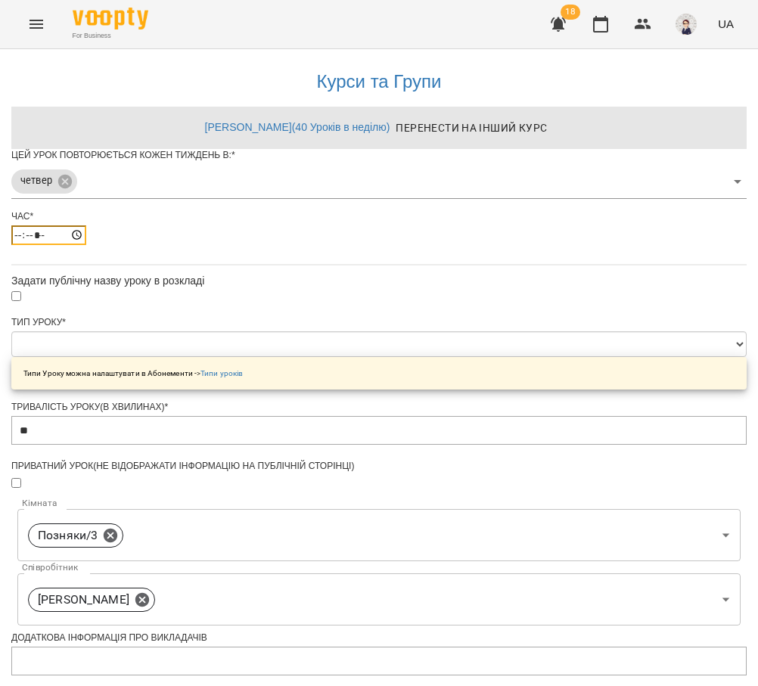
click at [86, 245] on input "*****" at bounding box center [48, 235] width 75 height 20
type input "*****"
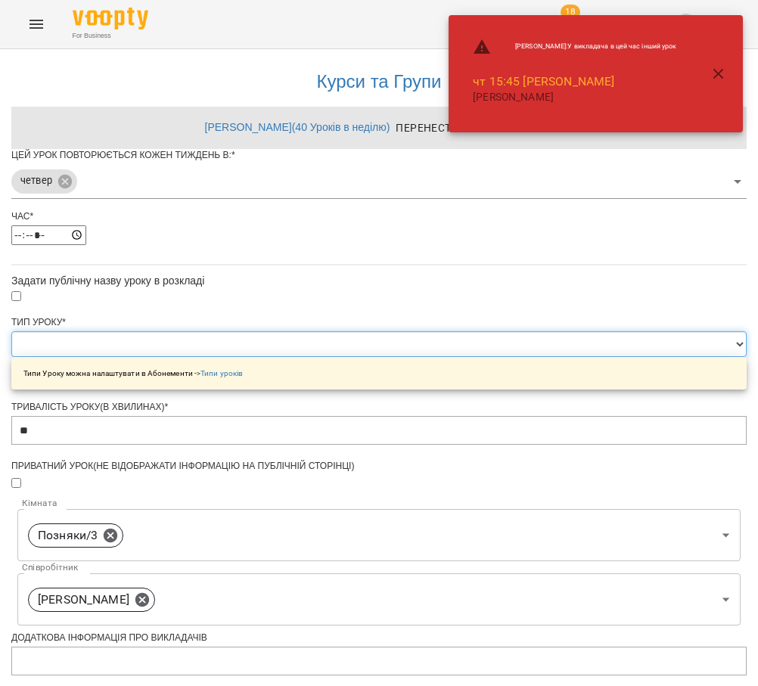
click at [363, 357] on select "**********" at bounding box center [378, 344] width 735 height 26
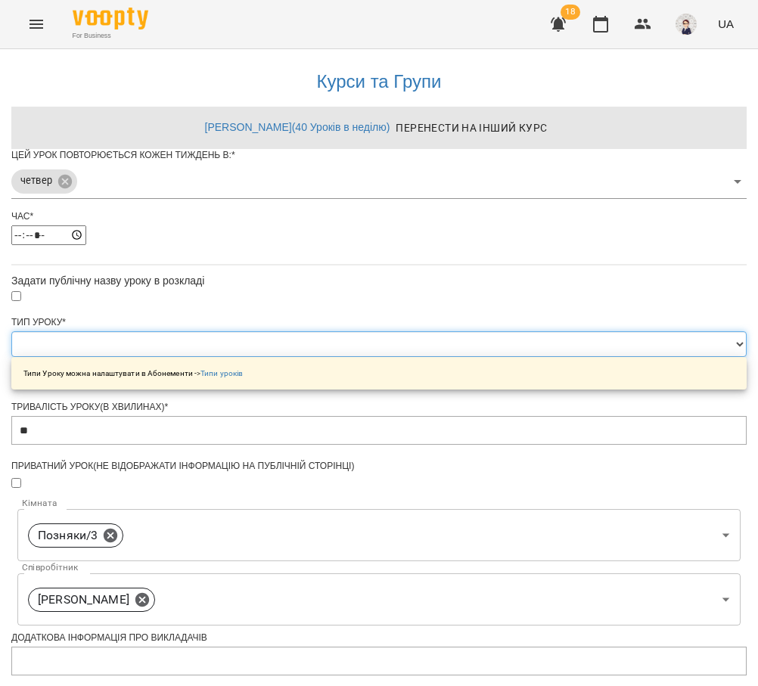
select select "**********"
click at [191, 357] on select "**********" at bounding box center [378, 344] width 735 height 26
type input "**"
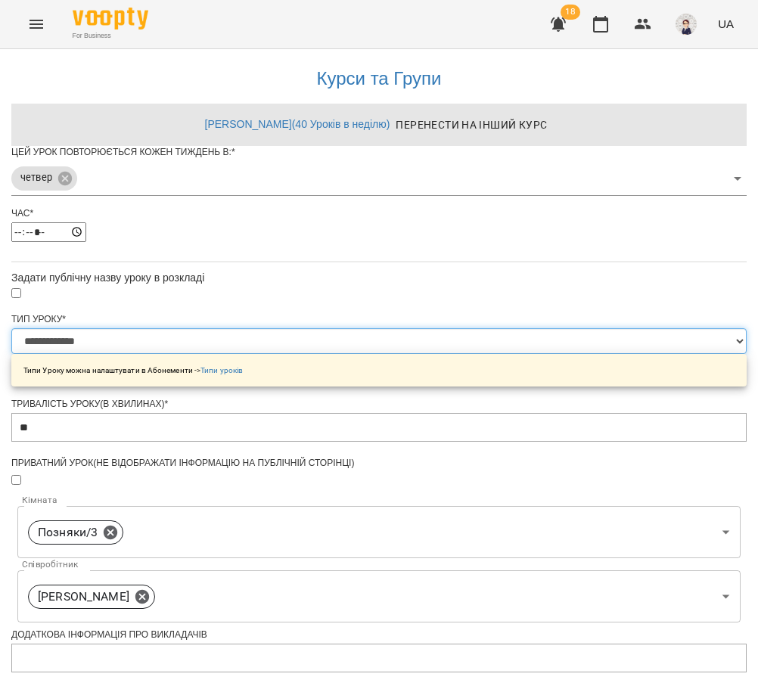
scroll to position [409, 0]
click at [191, 556] on form "**********" at bounding box center [378, 565] width 735 height 839
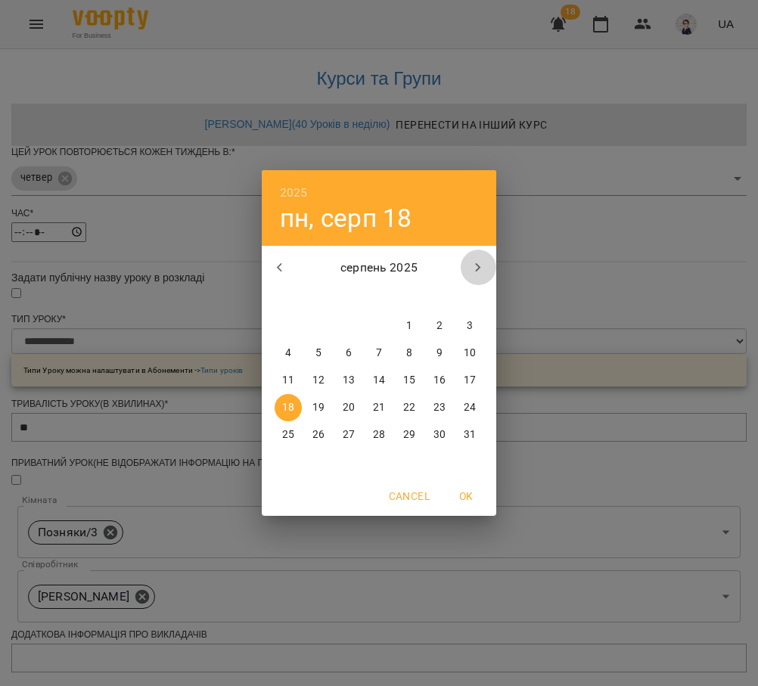
click at [475, 268] on icon "button" at bounding box center [478, 268] width 18 height 18
click at [355, 321] on span "3" at bounding box center [348, 325] width 27 height 15
type input "**********"
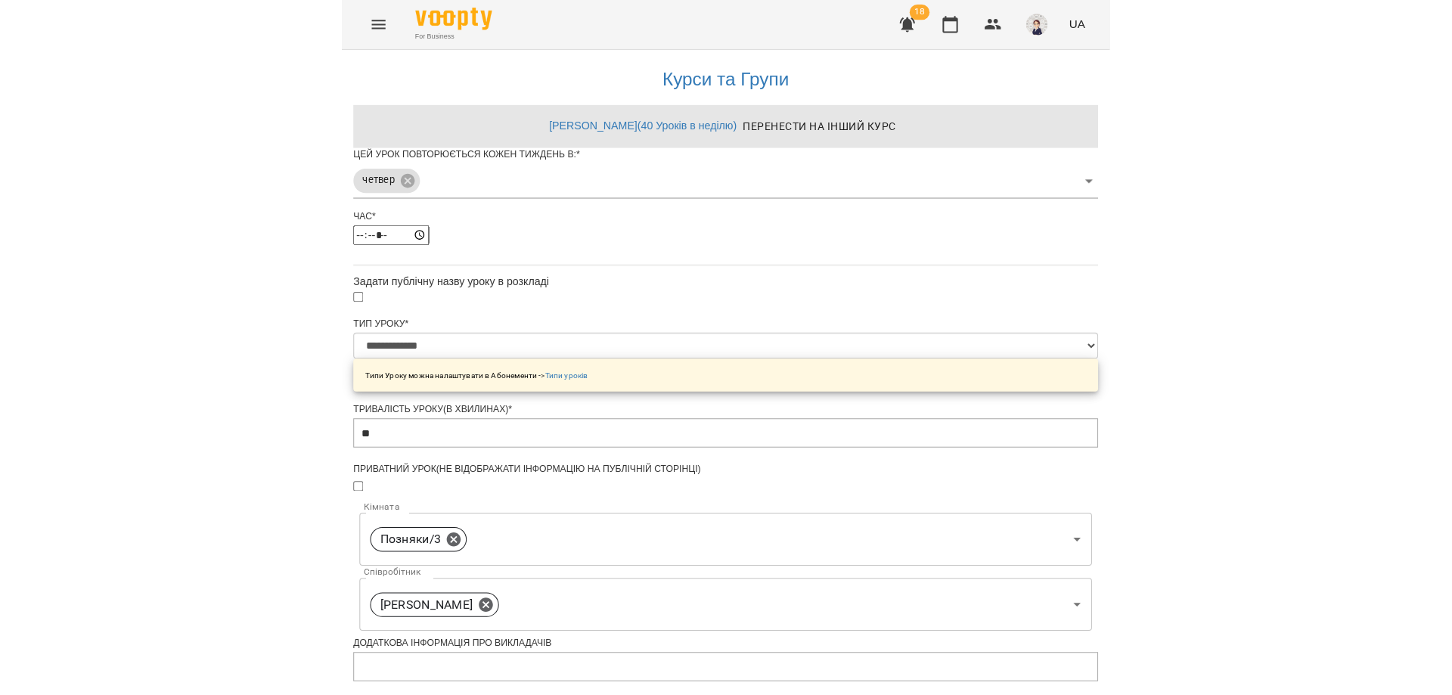
scroll to position [452, 0]
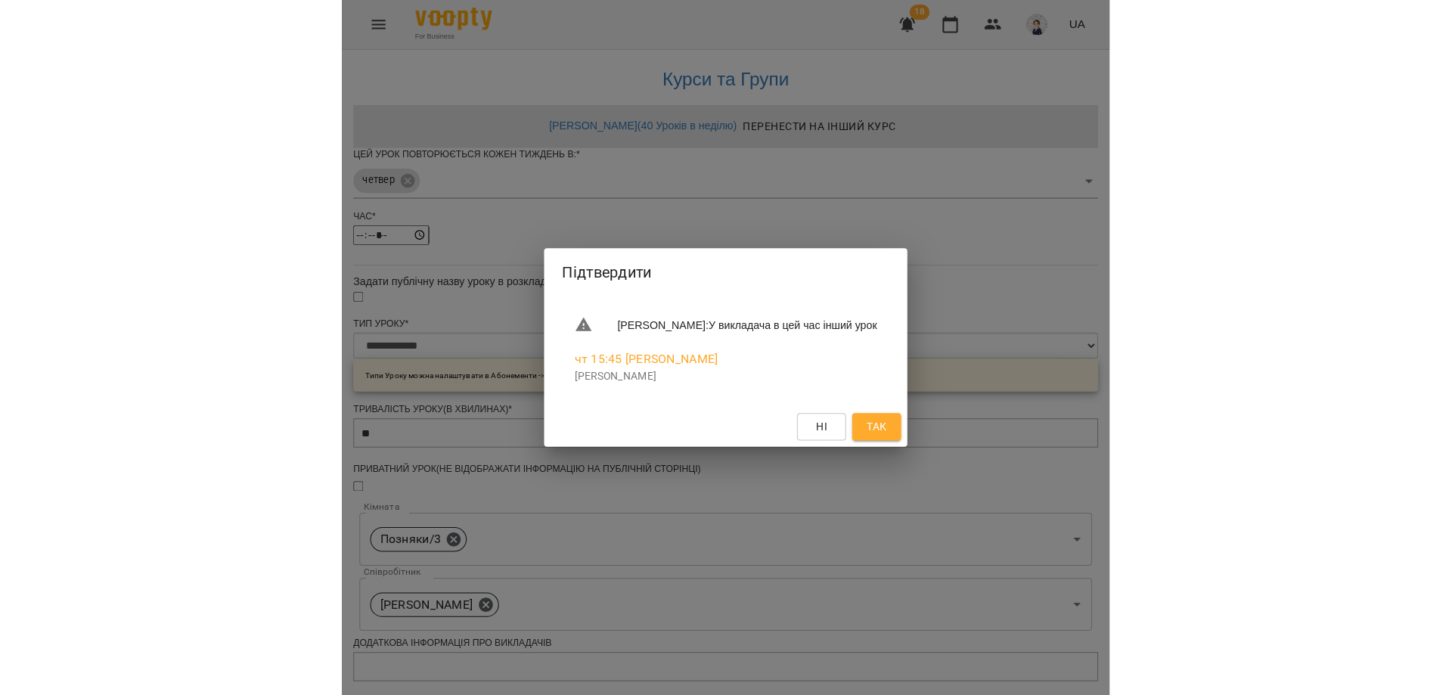
scroll to position [442, 0]
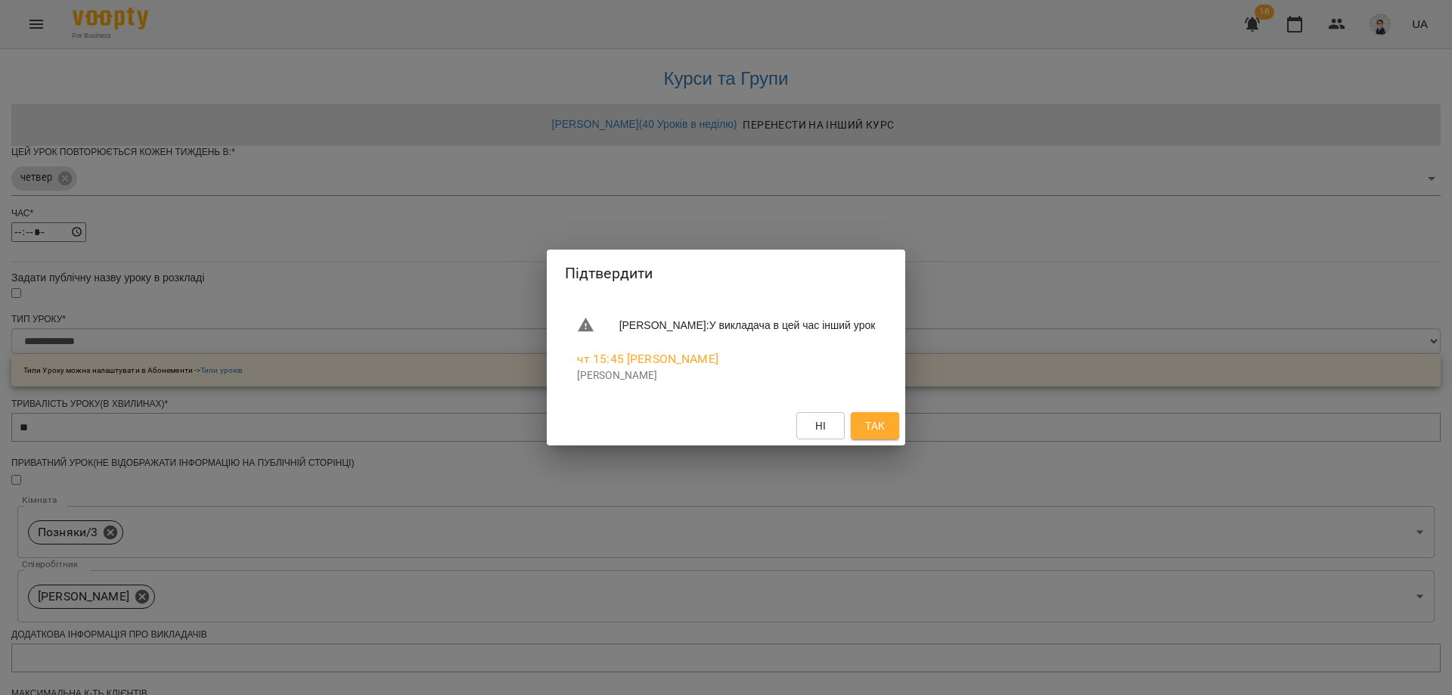
drag, startPoint x: 133, startPoint y: 1, endPoint x: 914, endPoint y: 424, distance: 888.4
click at [899, 424] on button "Так" at bounding box center [875, 425] width 48 height 27
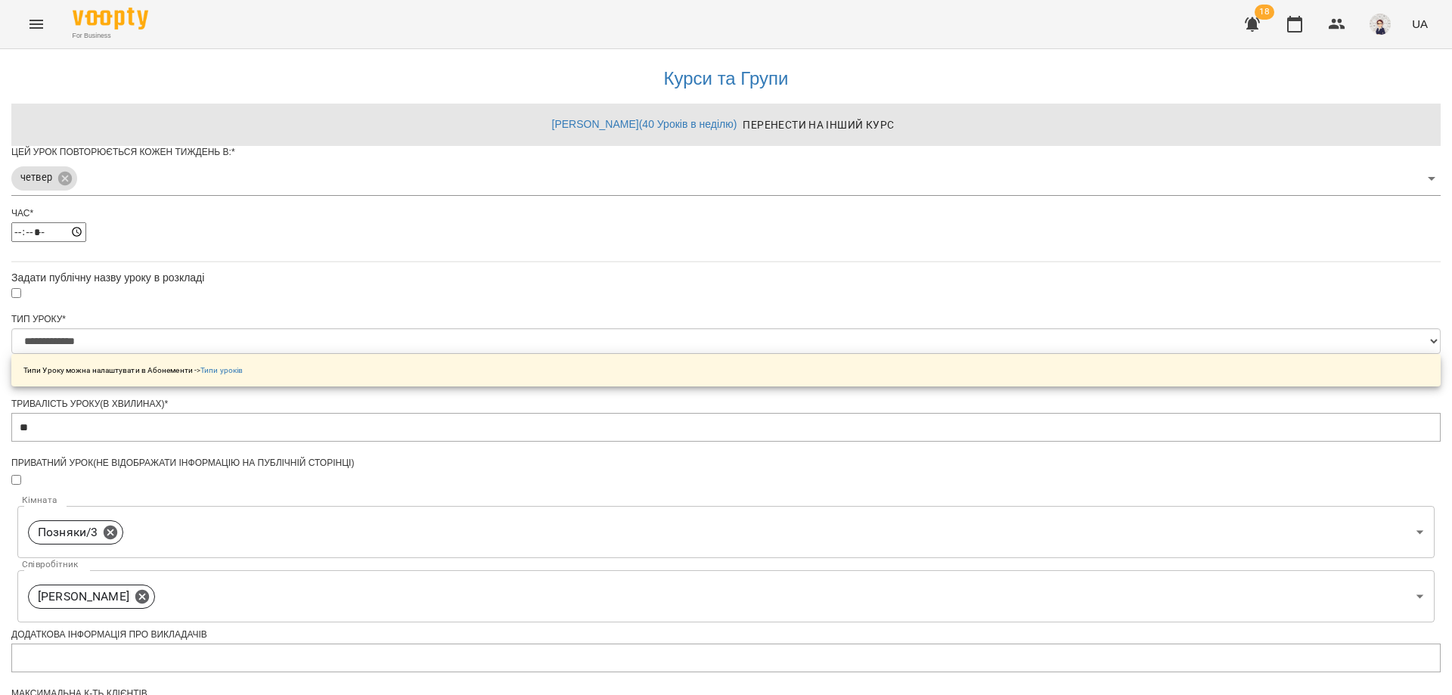
scroll to position [452, 0]
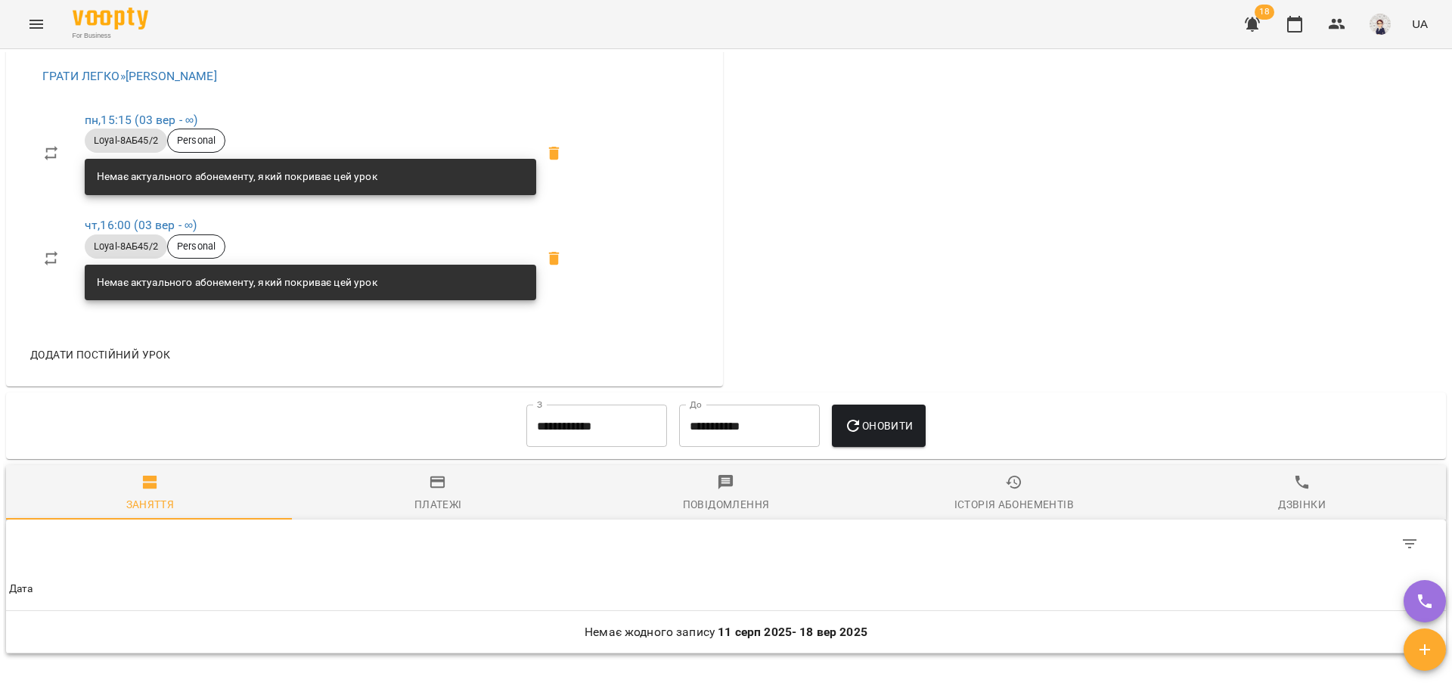
scroll to position [529, 0]
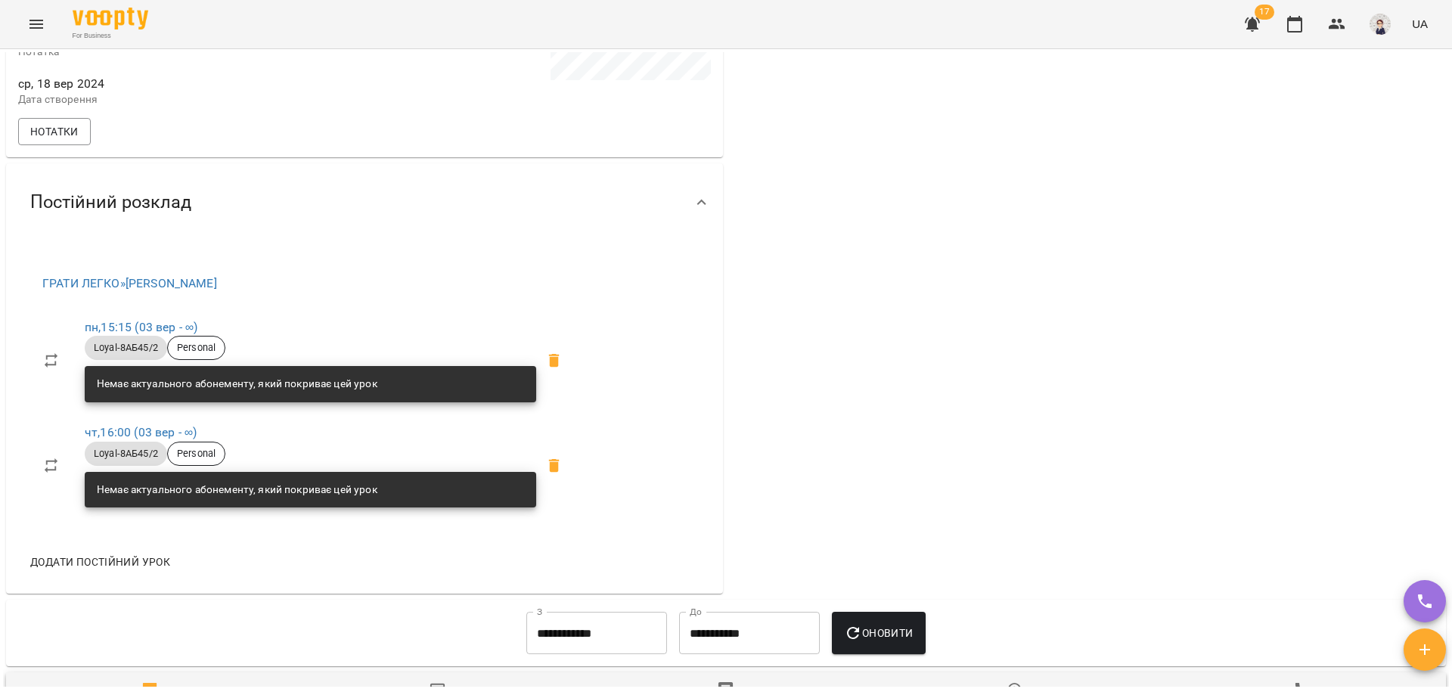
click at [28, 25] on icon "Menu" at bounding box center [36, 24] width 18 height 18
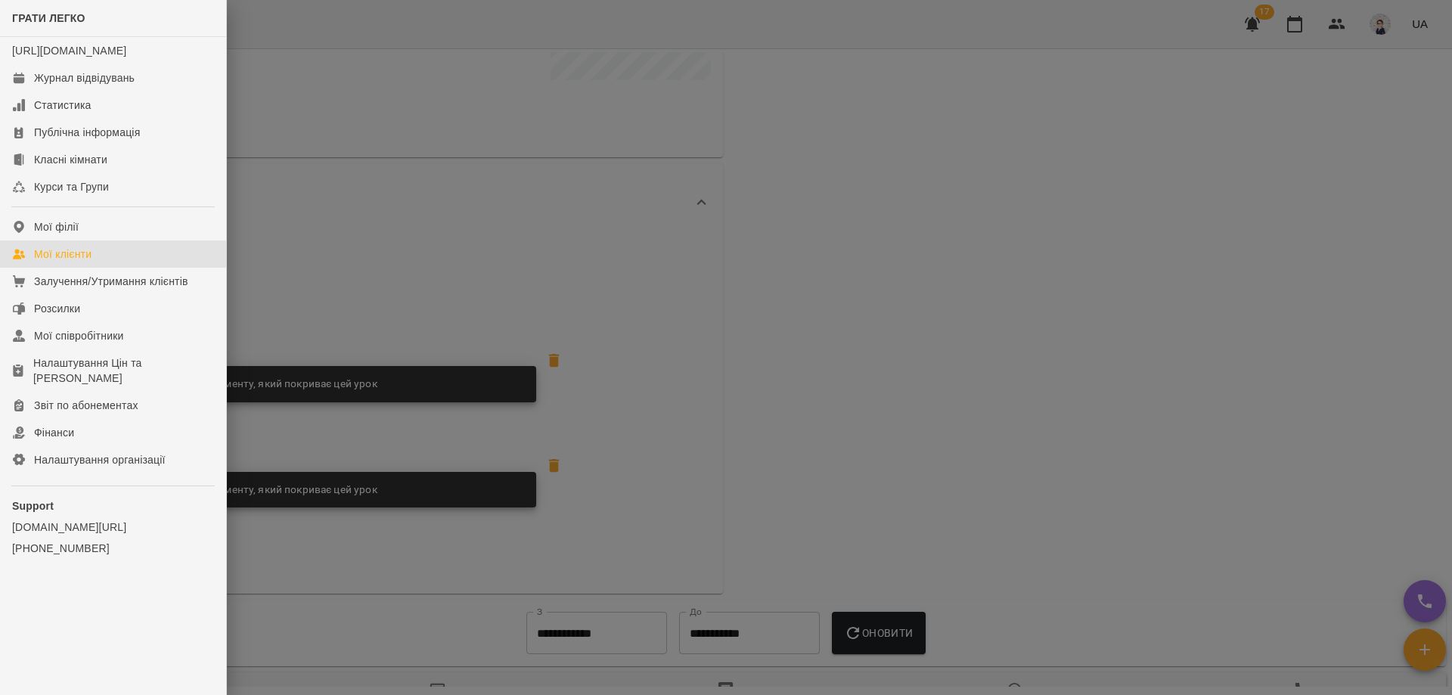
click at [77, 262] on div "Мої клієнти" at bounding box center [62, 254] width 57 height 15
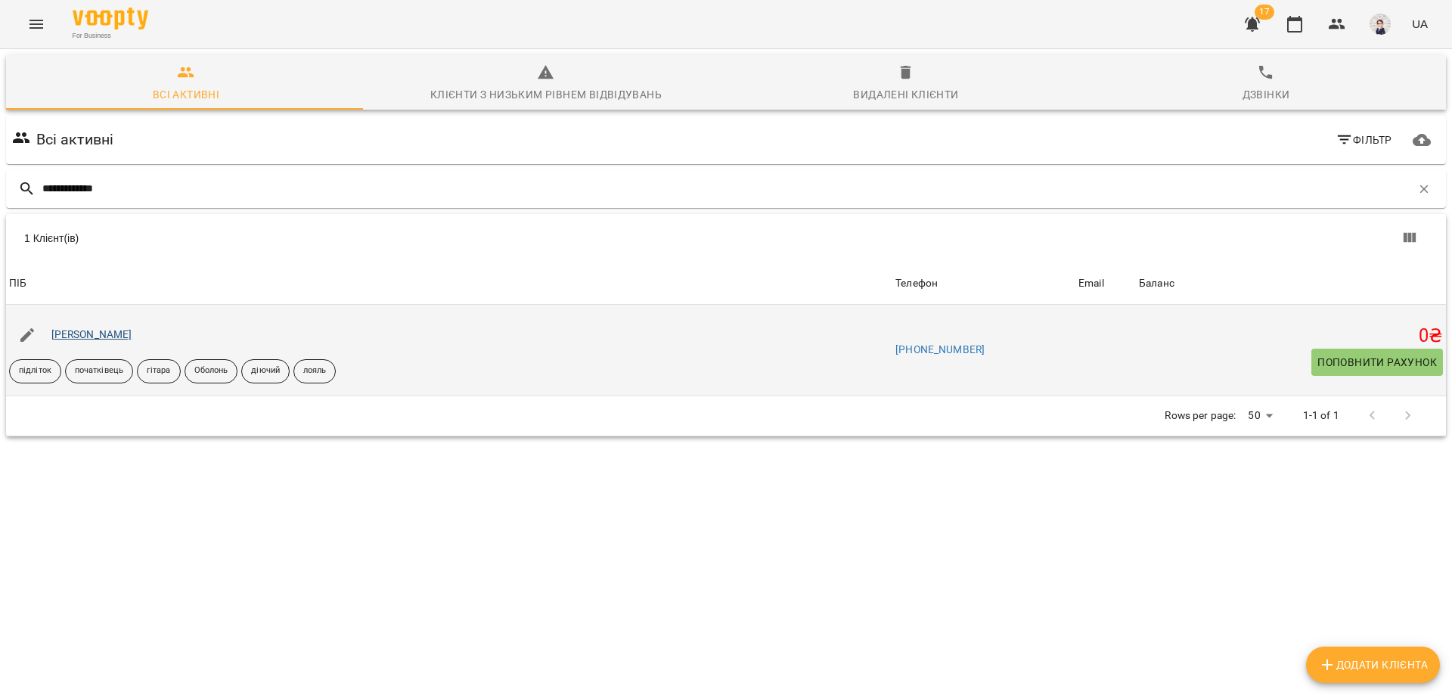
type input "**********"
click at [94, 334] on link "[PERSON_NAME]" at bounding box center [91, 334] width 81 height 12
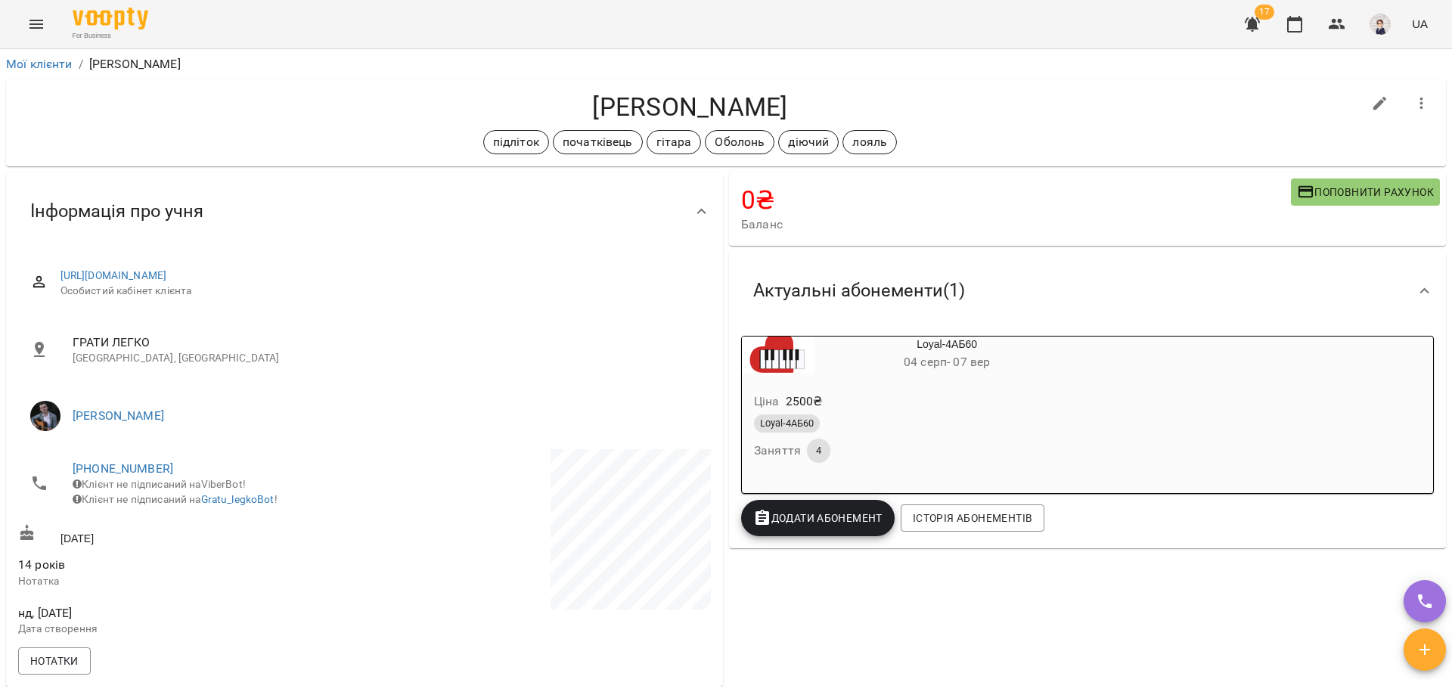
click at [927, 352] on div "Loyal-4АБ60 04 серп - 07 вер" at bounding box center [947, 355] width 265 height 36
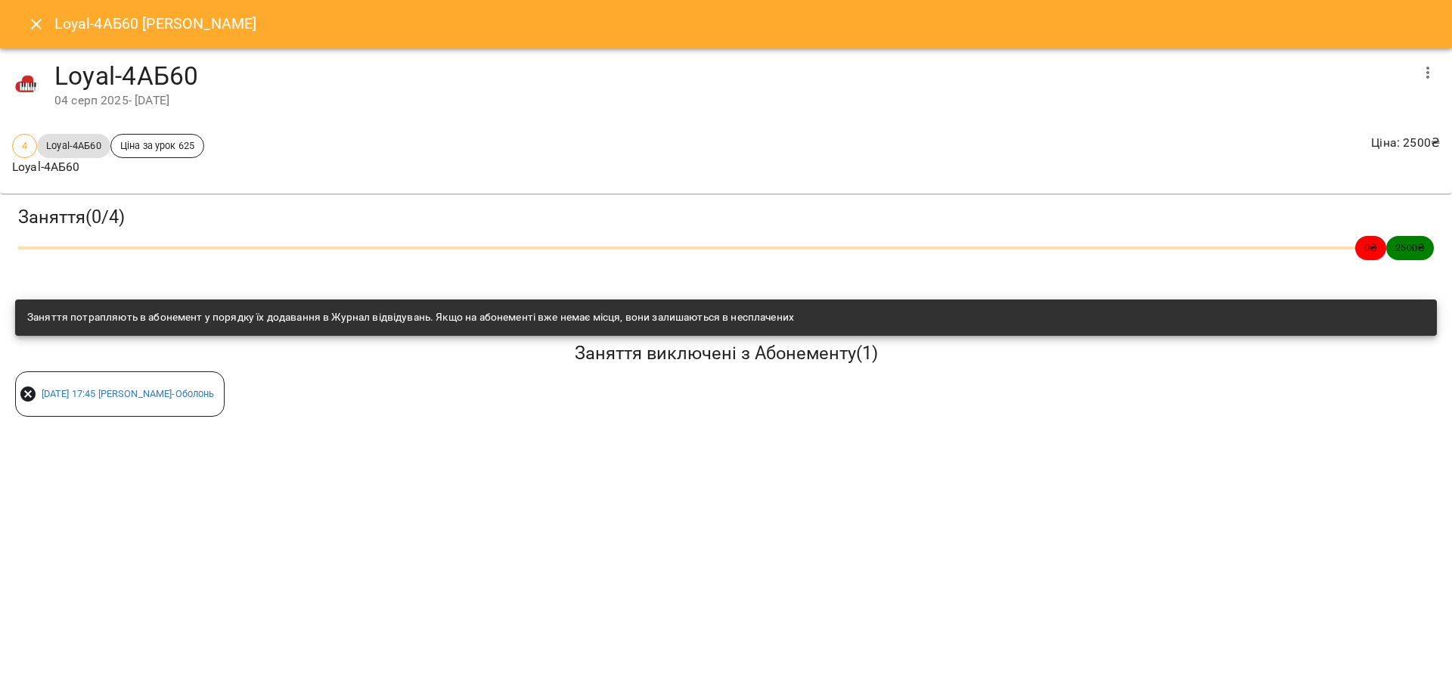
click at [1426, 70] on icon "button" at bounding box center [1428, 73] width 18 height 18
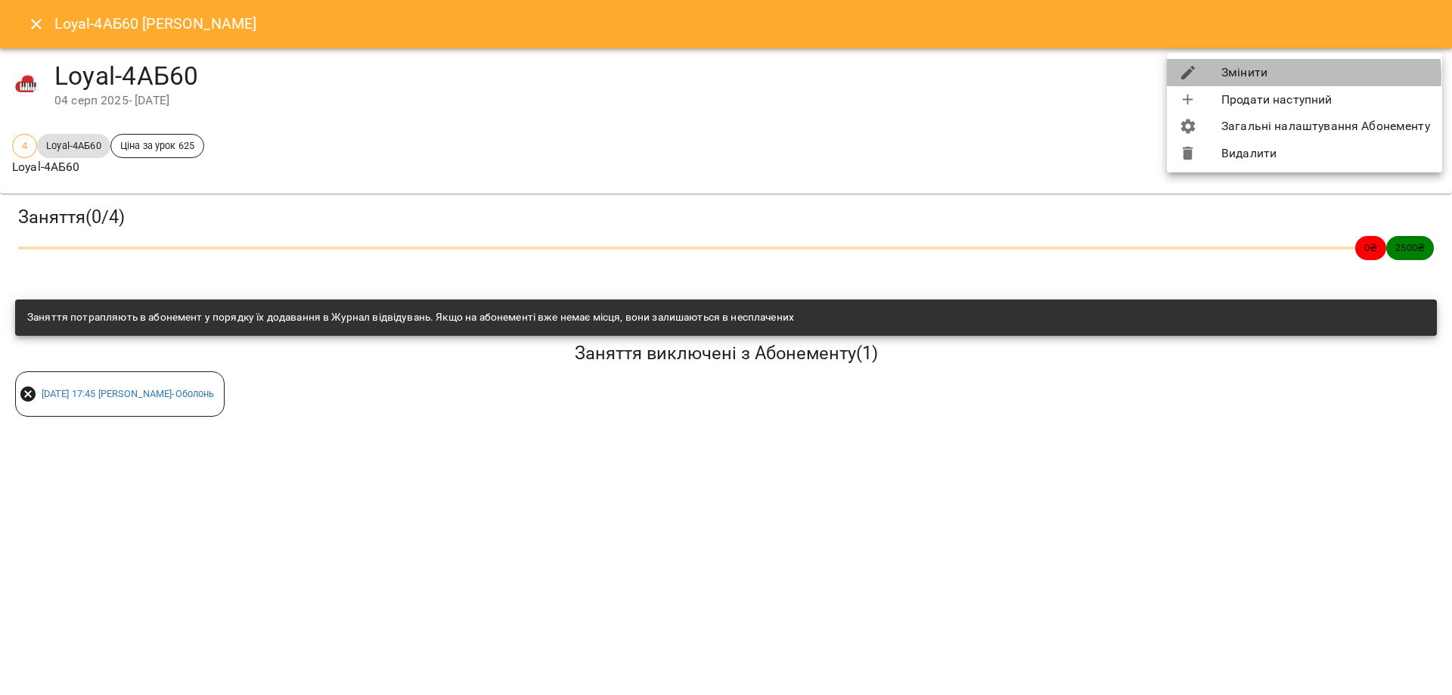
click at [1273, 76] on li "Змінити" at bounding box center [1304, 72] width 275 height 27
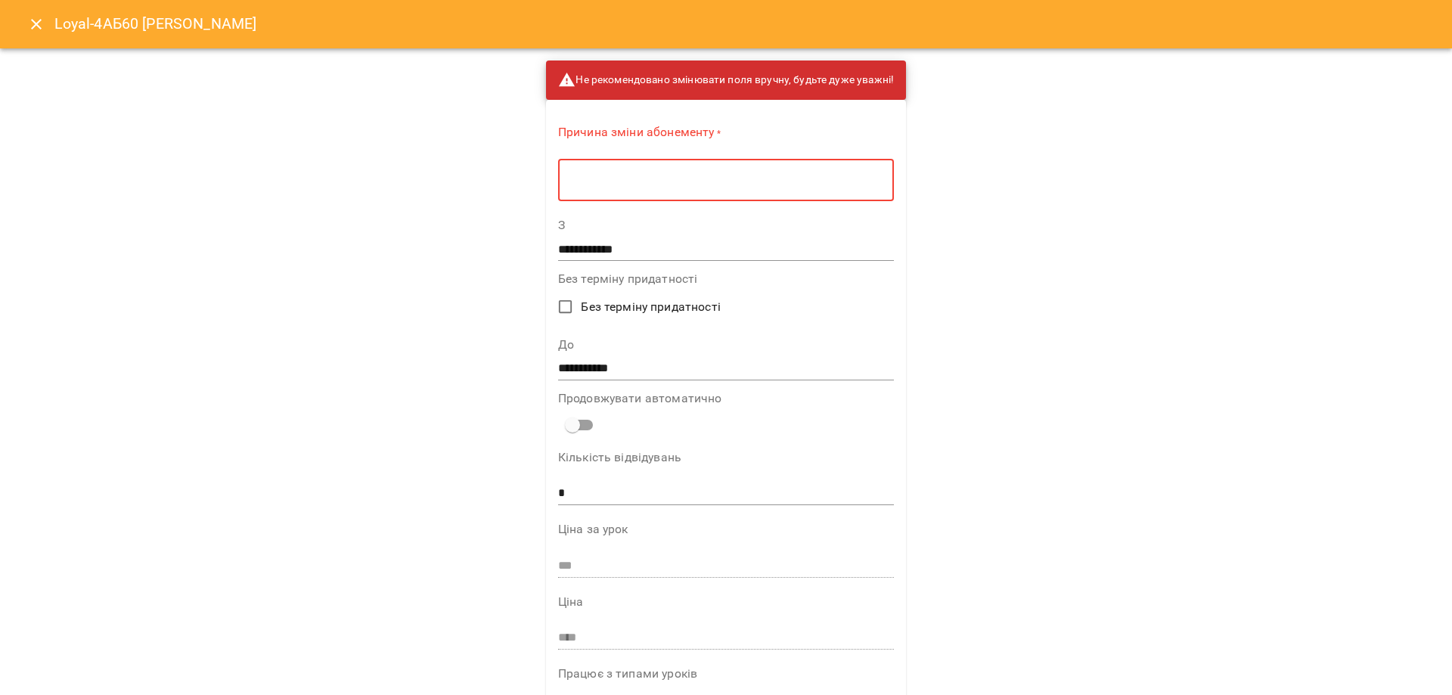
click at [641, 184] on textarea at bounding box center [726, 180] width 315 height 14
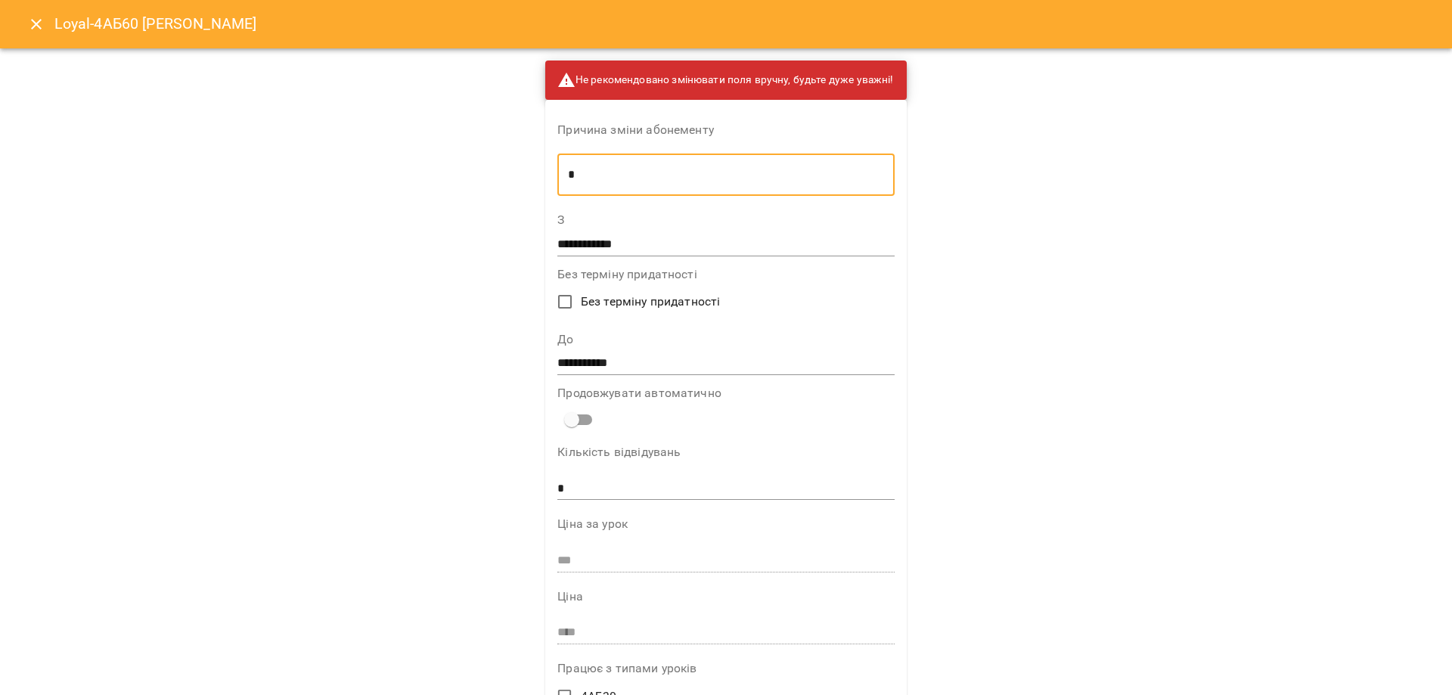
type textarea "*"
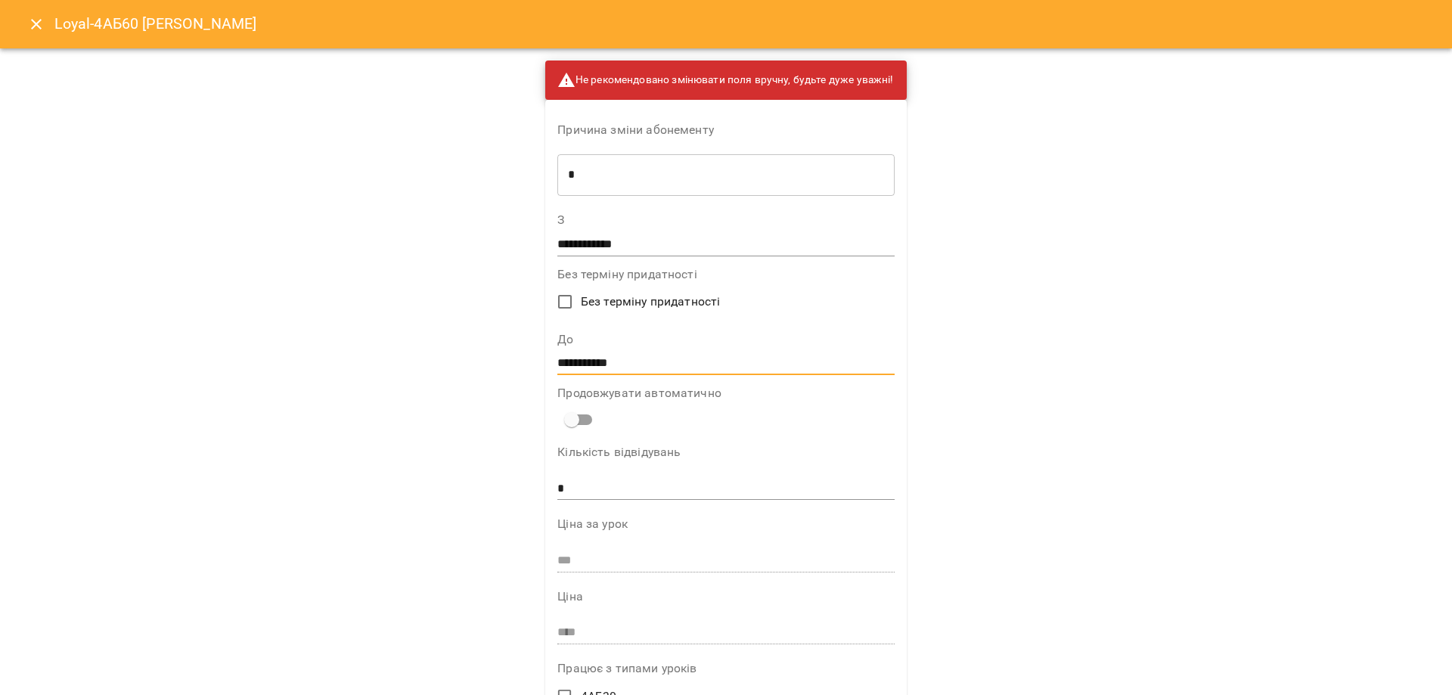
click at [624, 359] on input "**********" at bounding box center [725, 364] width 337 height 24
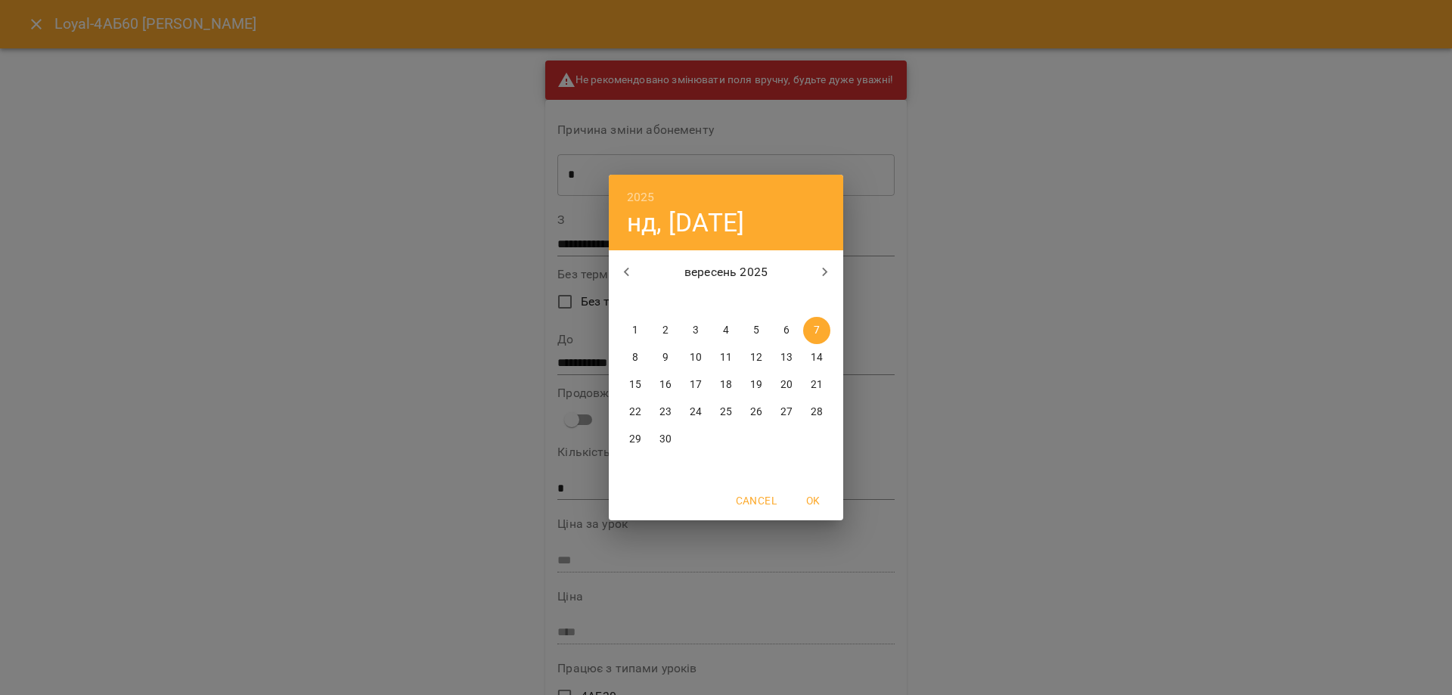
click at [697, 380] on p "17" at bounding box center [696, 384] width 12 height 15
type input "**********"
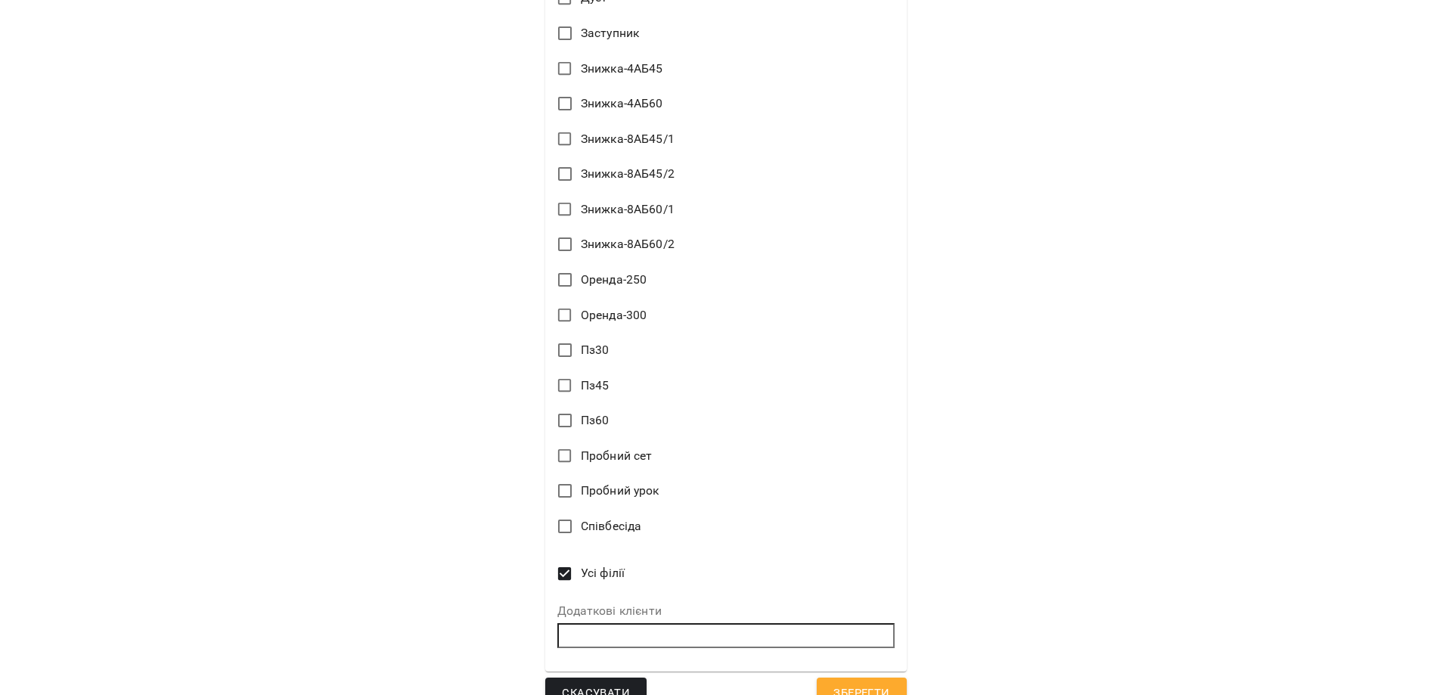
scroll to position [1641, 0]
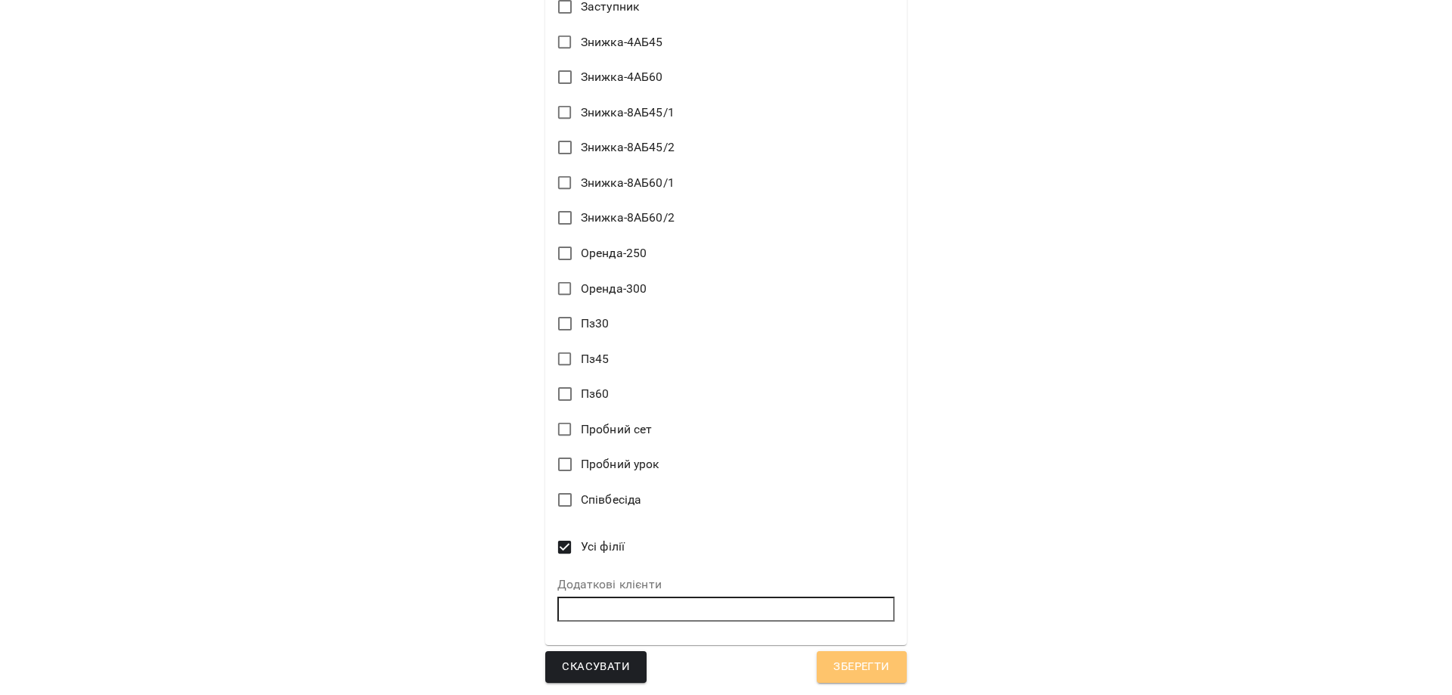
click at [871, 665] on span "Зберегти" at bounding box center [861, 667] width 56 height 20
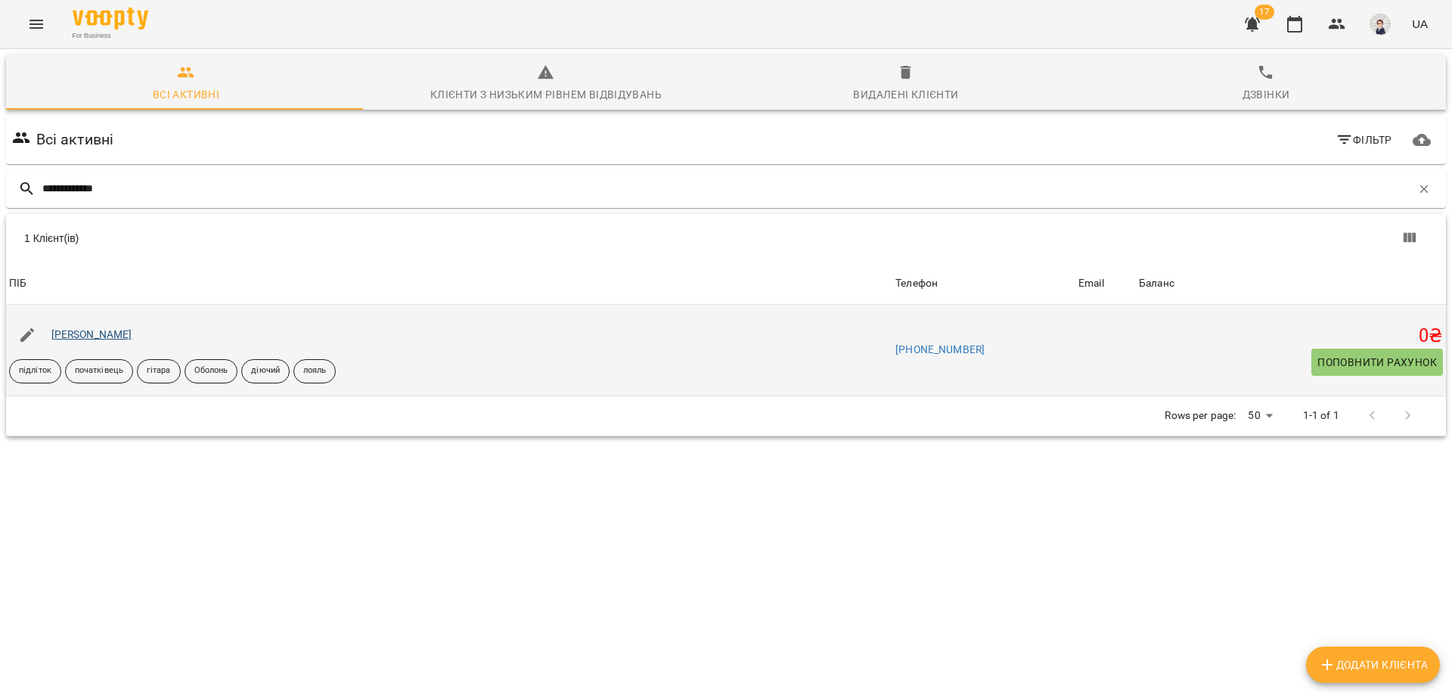
type input "**********"
click at [106, 337] on link "[PERSON_NAME]" at bounding box center [91, 334] width 81 height 12
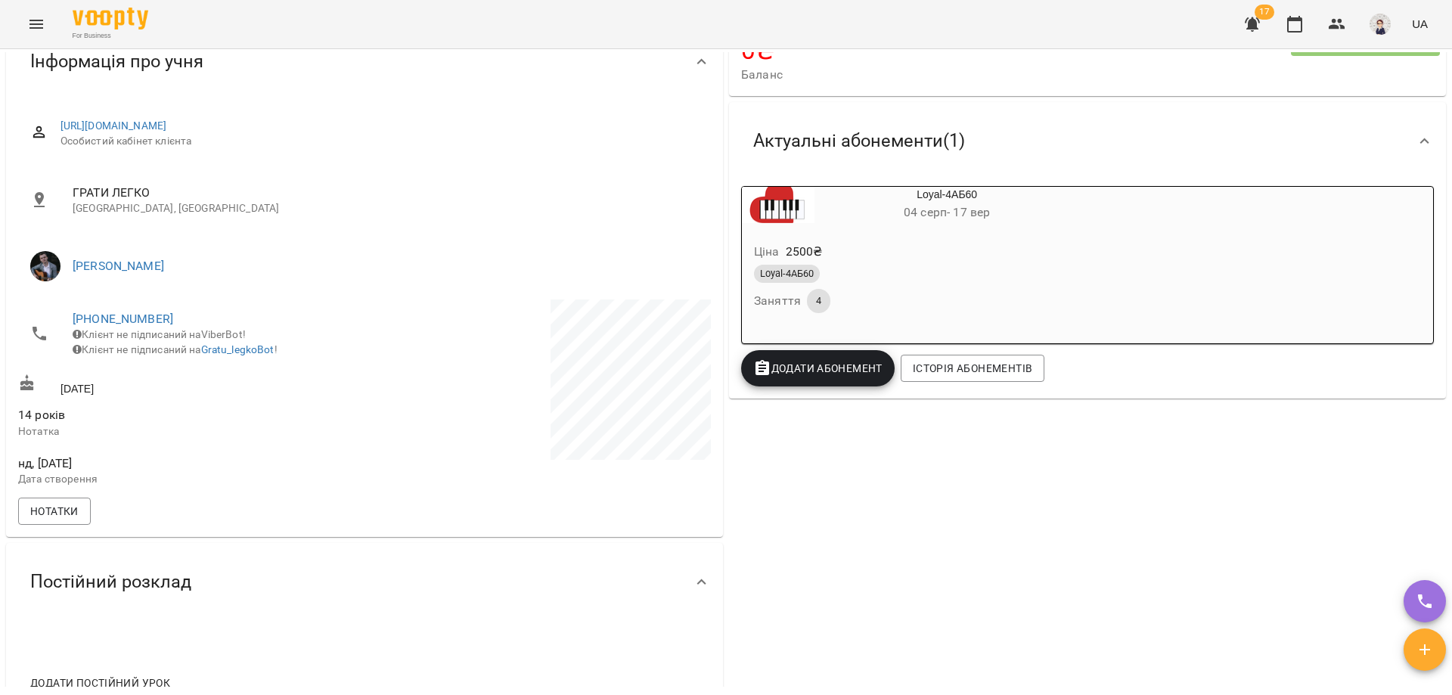
scroll to position [151, 0]
click at [63, 516] on span "Нотатки" at bounding box center [54, 510] width 48 height 18
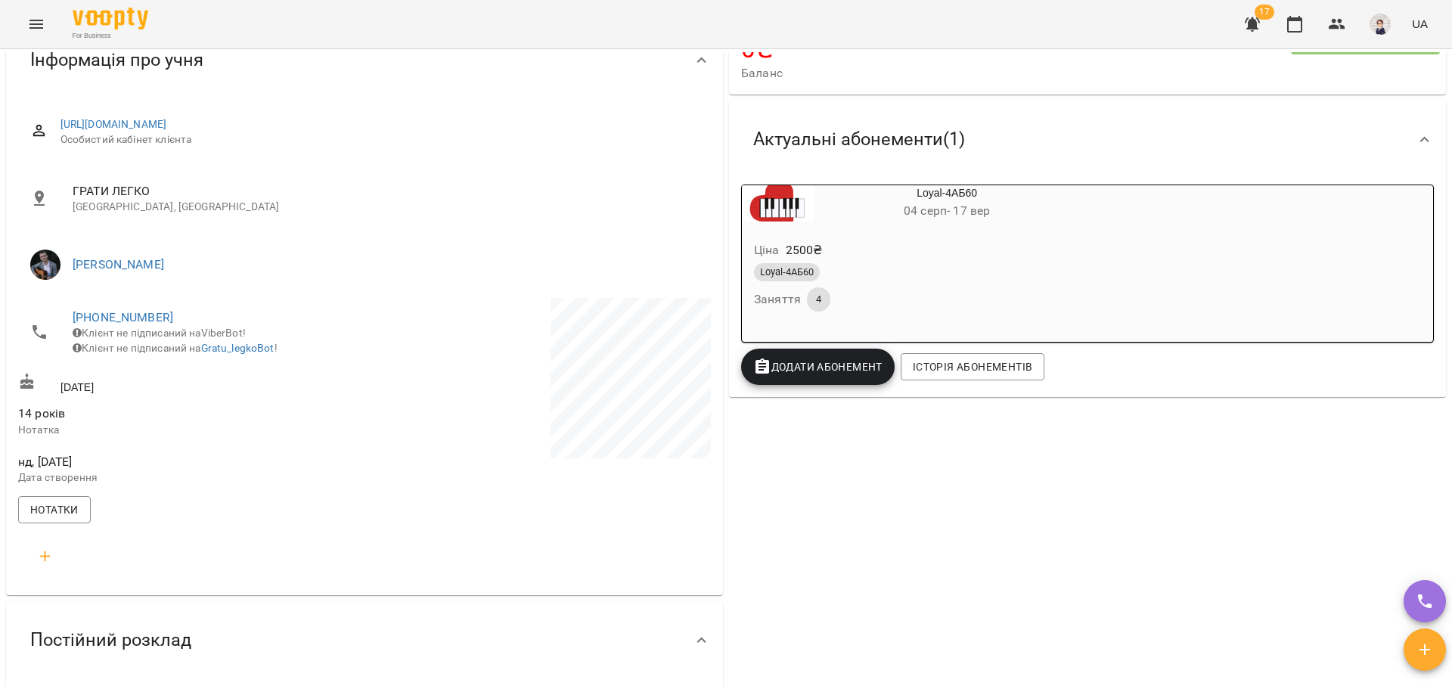
click at [149, 438] on p "Нотатка" at bounding box center [189, 430] width 343 height 15
click at [39, 438] on p "Нотатка" at bounding box center [189, 430] width 343 height 15
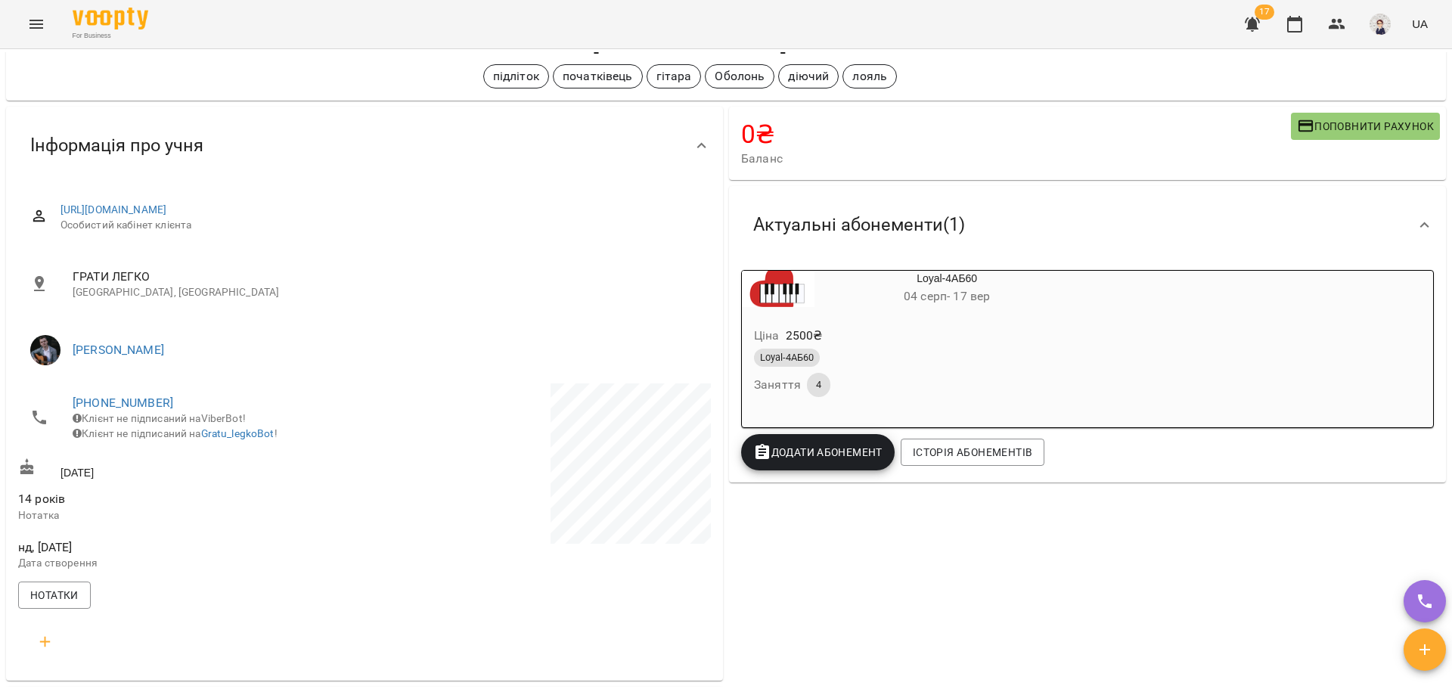
scroll to position [0, 0]
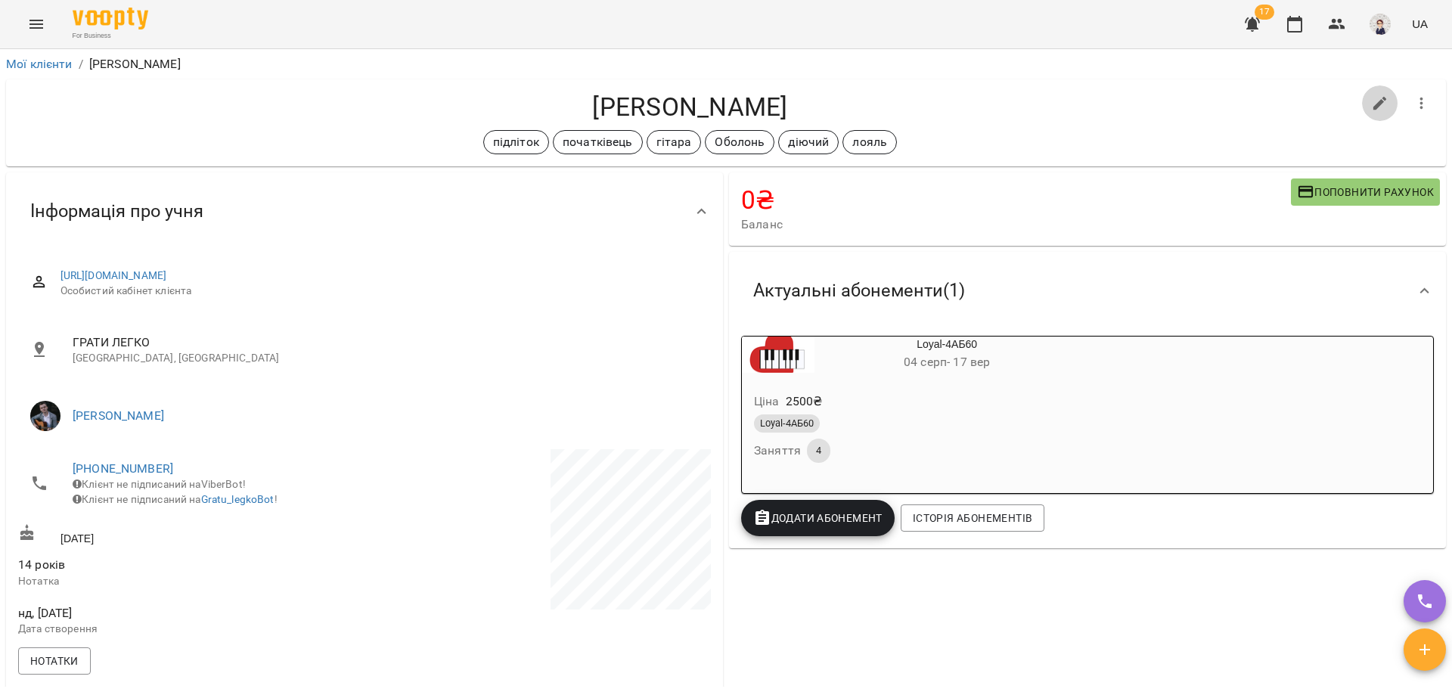
click at [1371, 102] on icon "button" at bounding box center [1380, 104] width 18 height 18
select select "**"
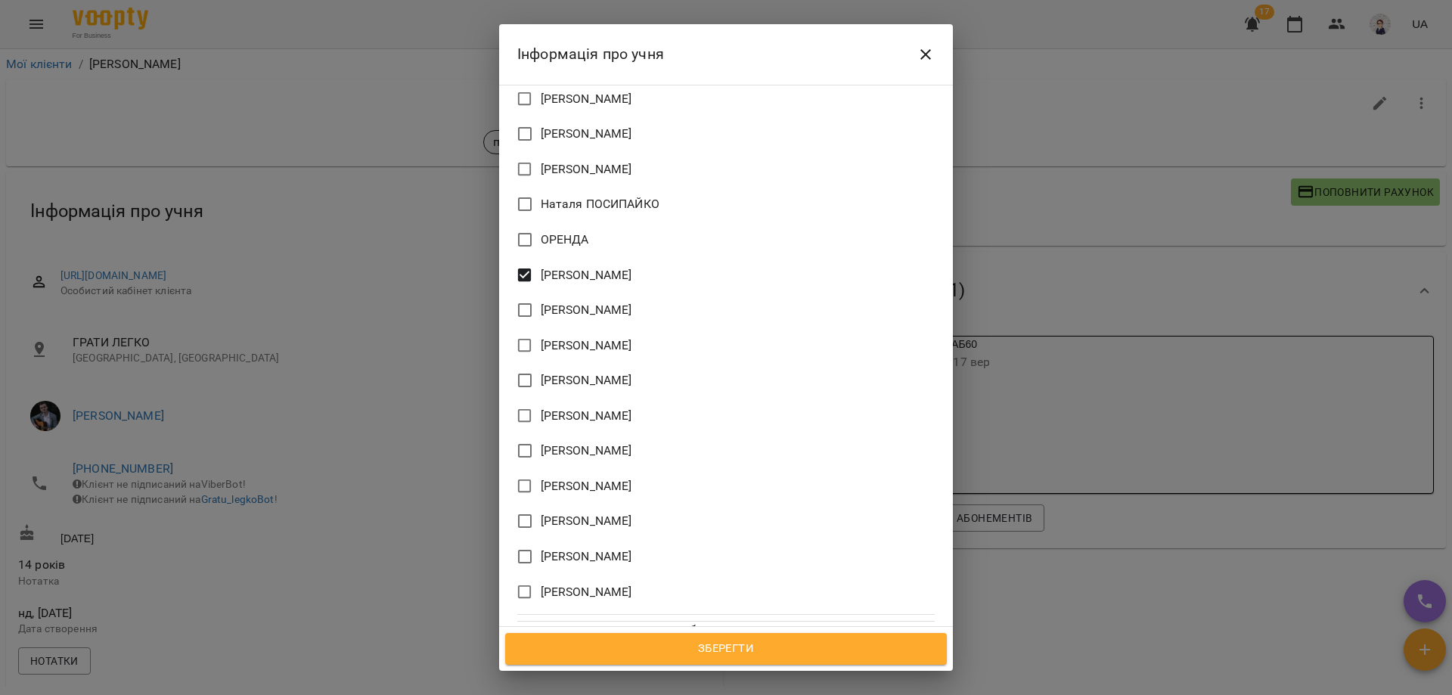
scroll to position [1210, 0]
click at [933, 46] on icon "Close" at bounding box center [926, 54] width 18 height 18
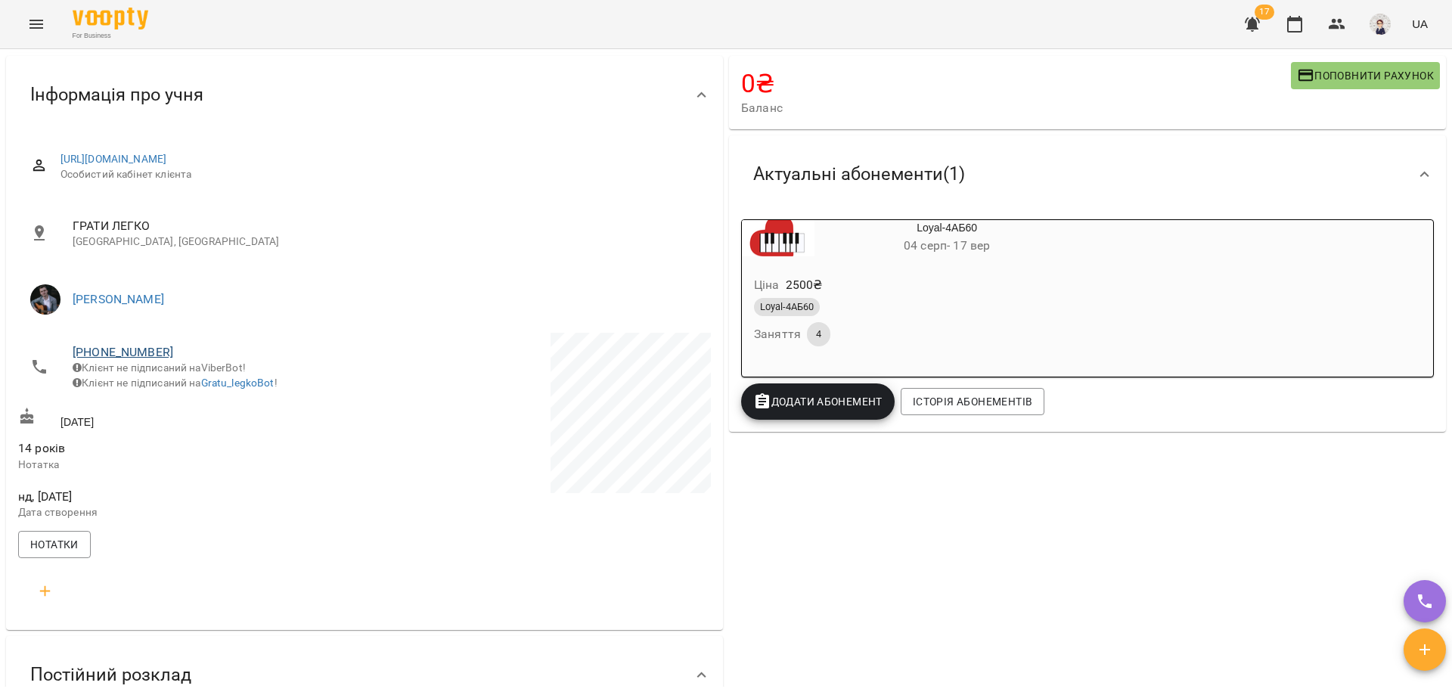
scroll to position [0, 0]
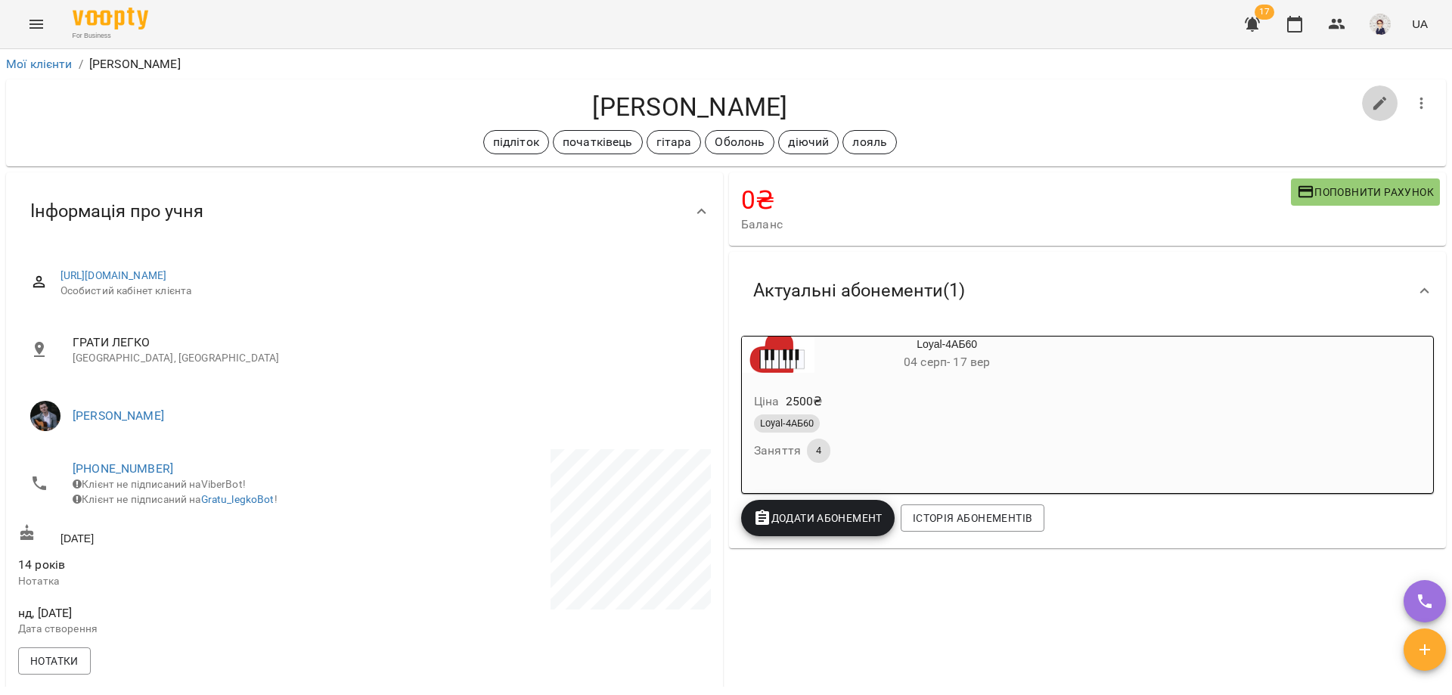
click at [1363, 114] on button "button" at bounding box center [1380, 103] width 36 height 36
select select "**"
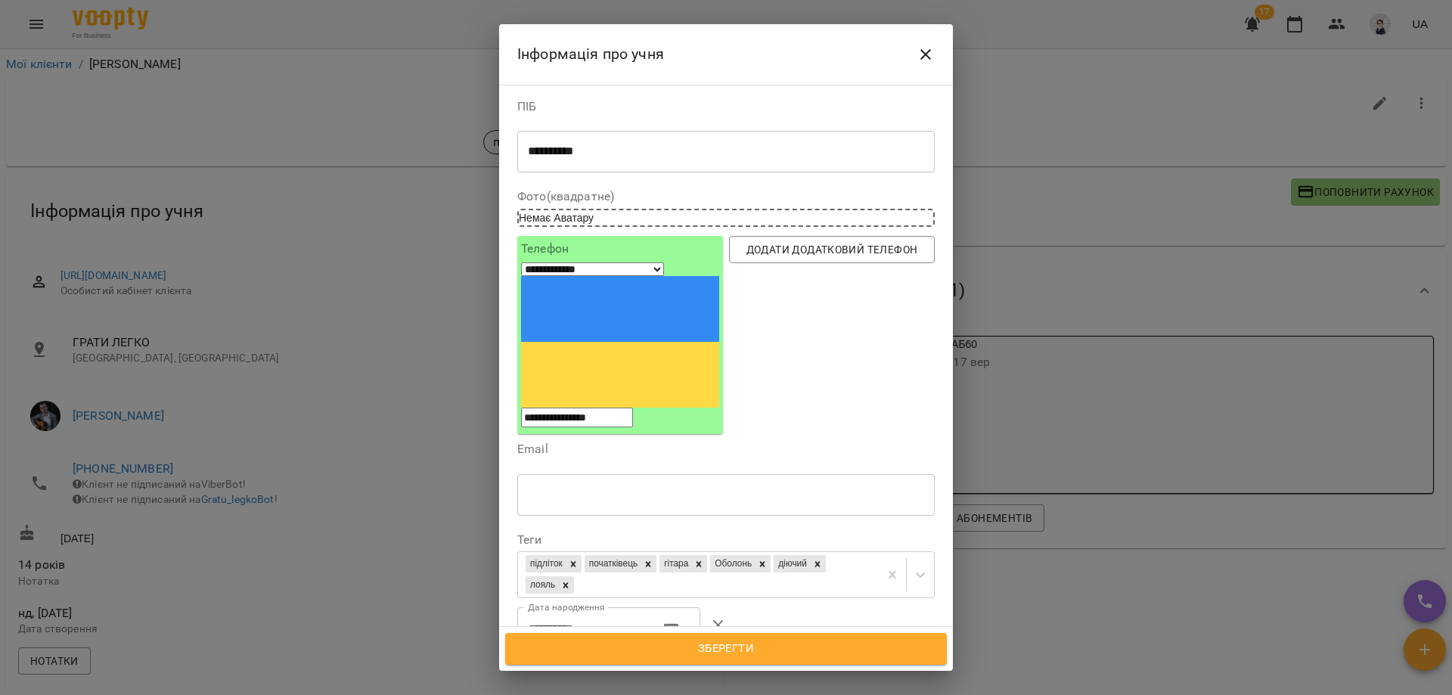
type textarea "**********"
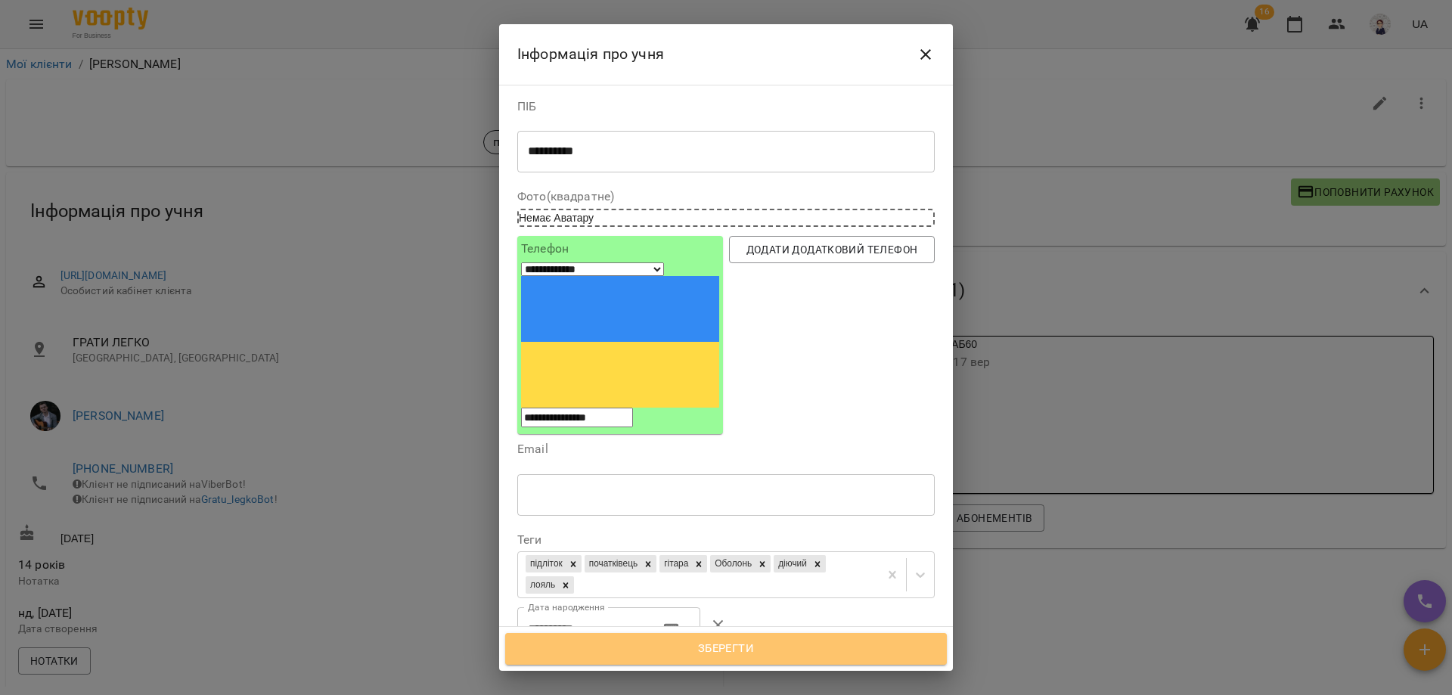
click at [650, 655] on span "Зберегти" at bounding box center [726, 649] width 408 height 20
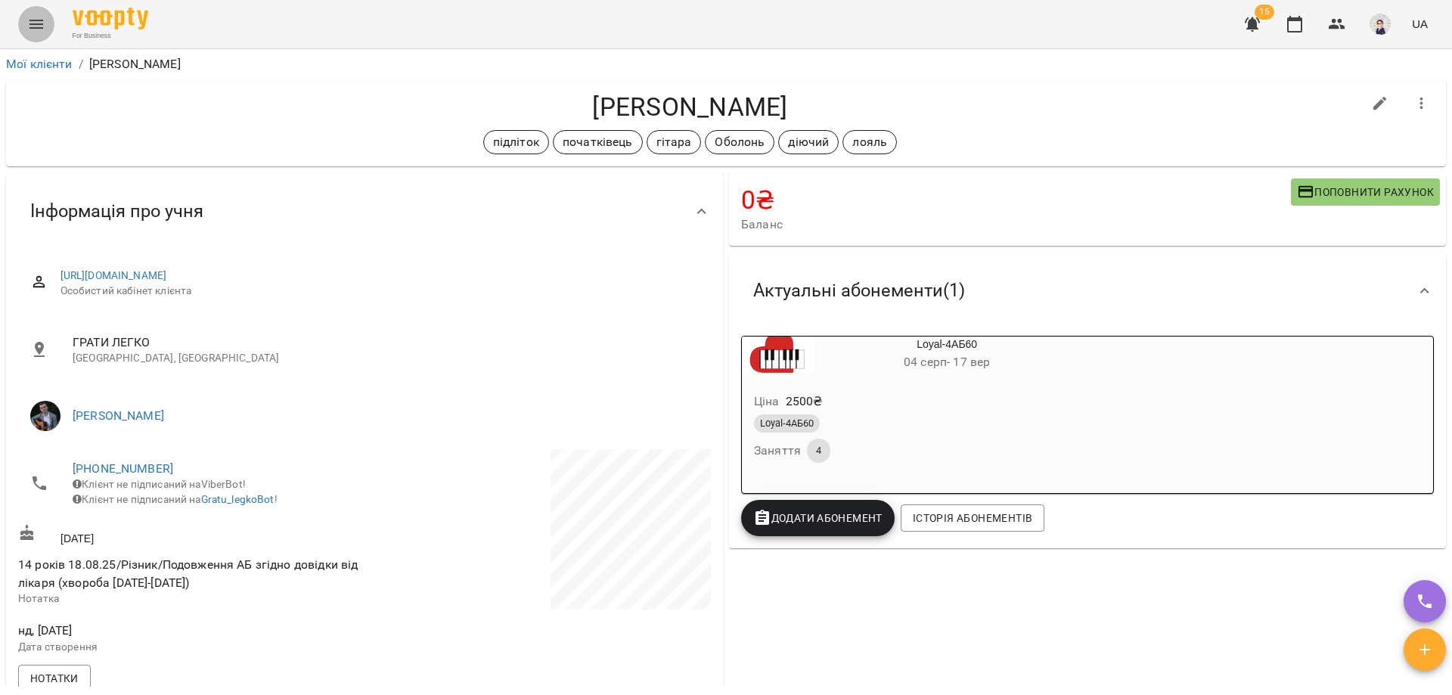
click at [39, 17] on icon "Menu" at bounding box center [36, 24] width 18 height 18
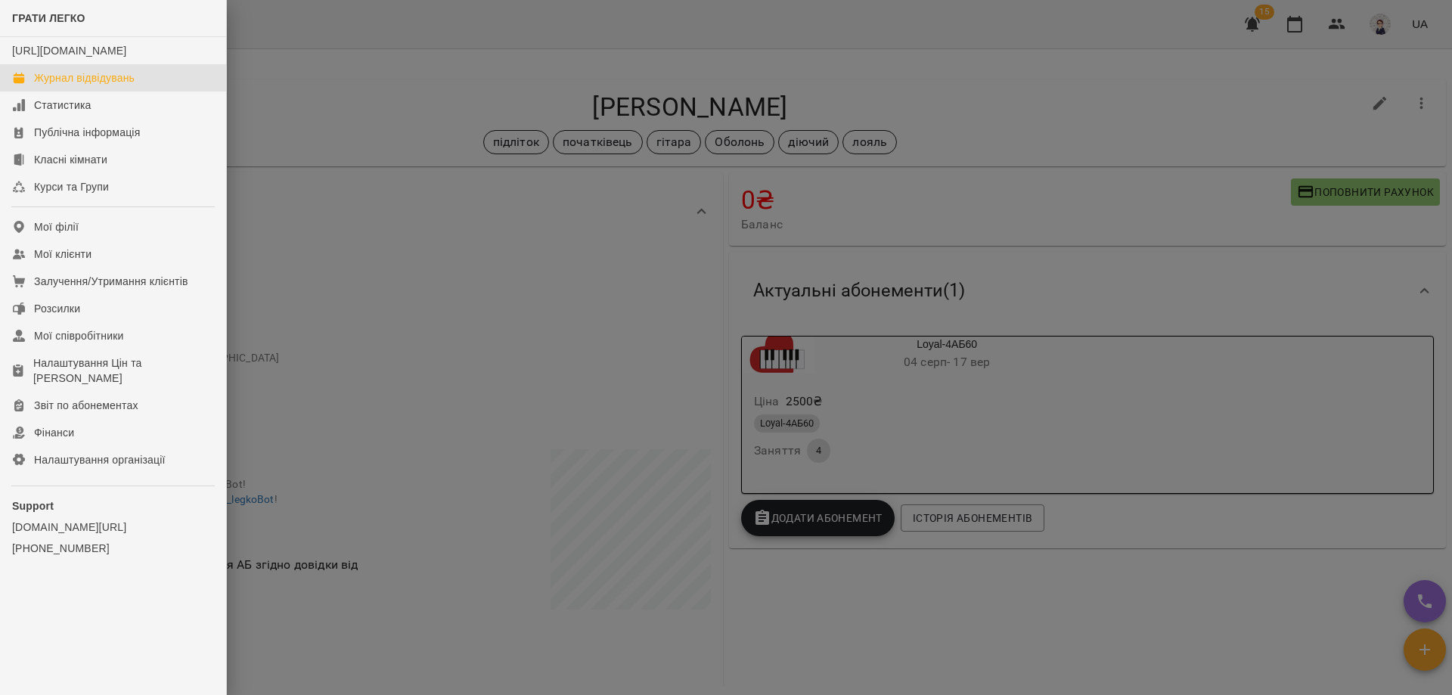
click at [89, 85] on div "Журнал відвідувань" at bounding box center [84, 77] width 101 height 15
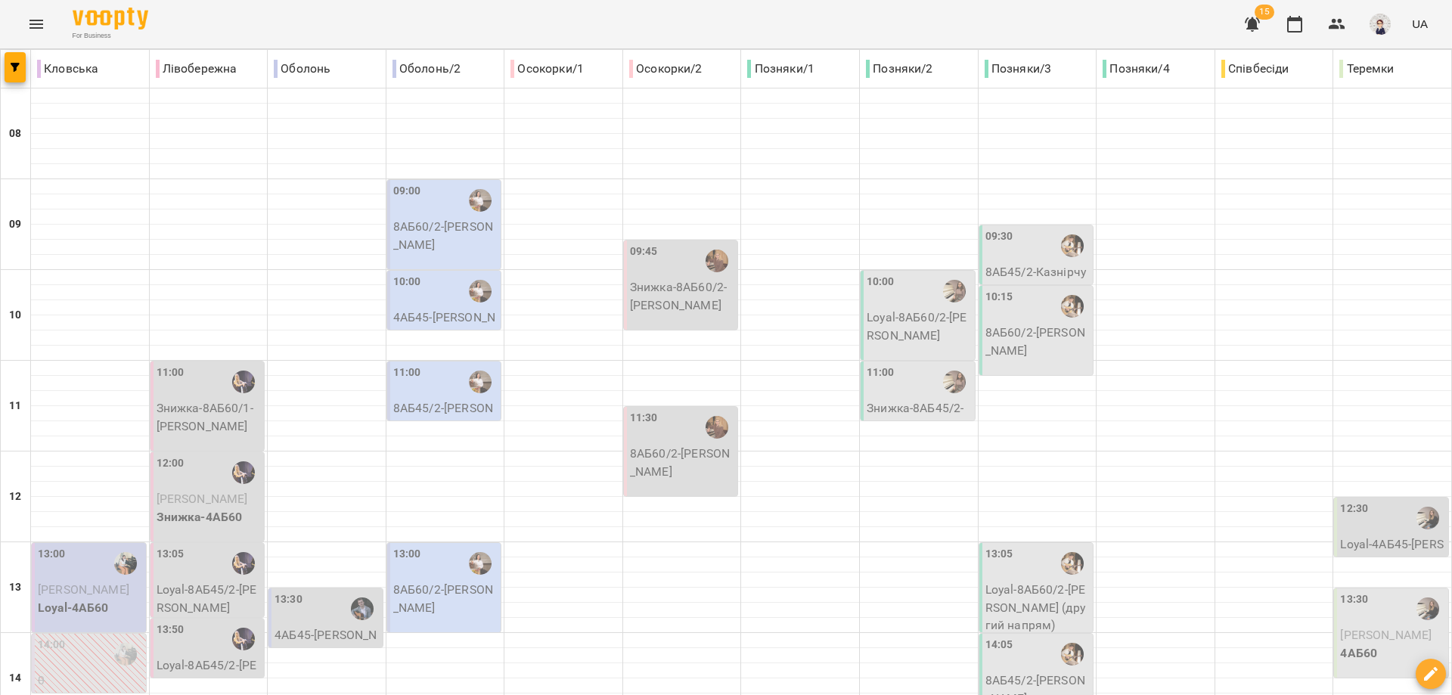
click at [441, 237] on p "8АБ60/2 - [PERSON_NAME]" at bounding box center [445, 236] width 105 height 36
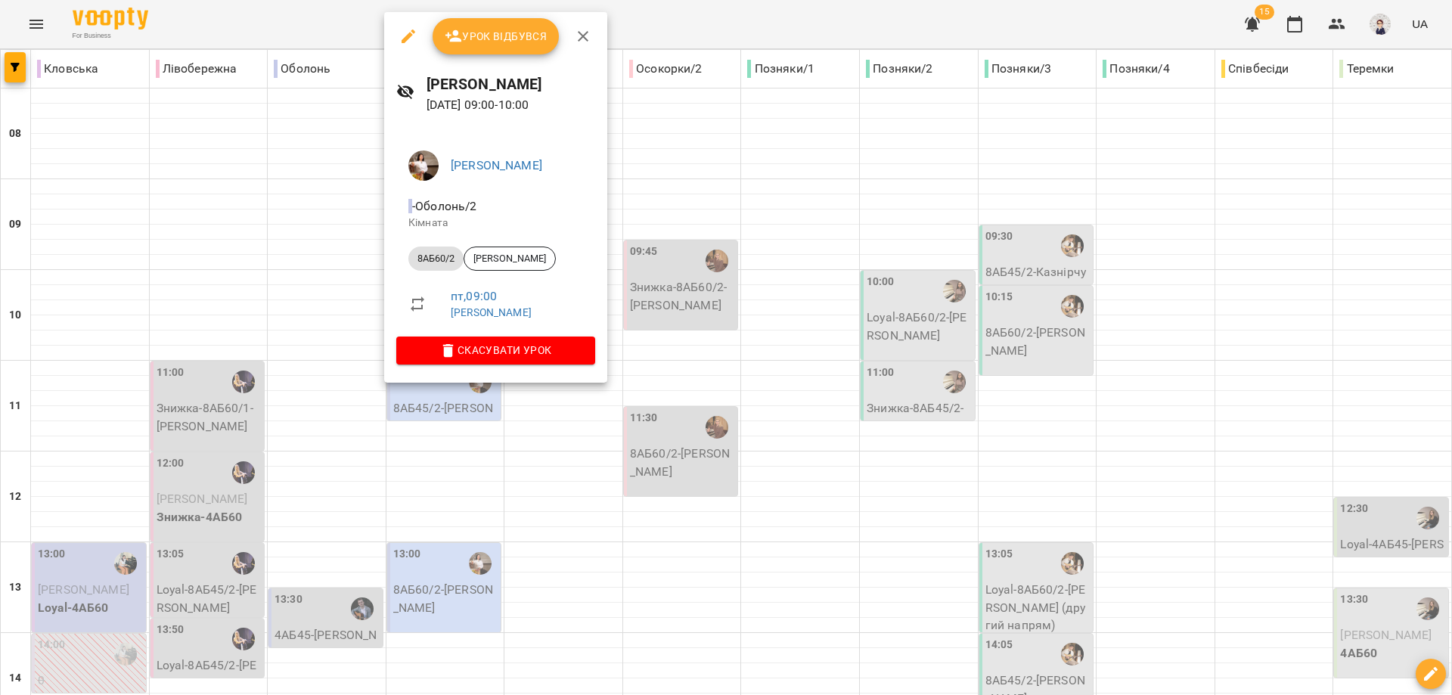
click at [635, 178] on div at bounding box center [726, 347] width 1452 height 695
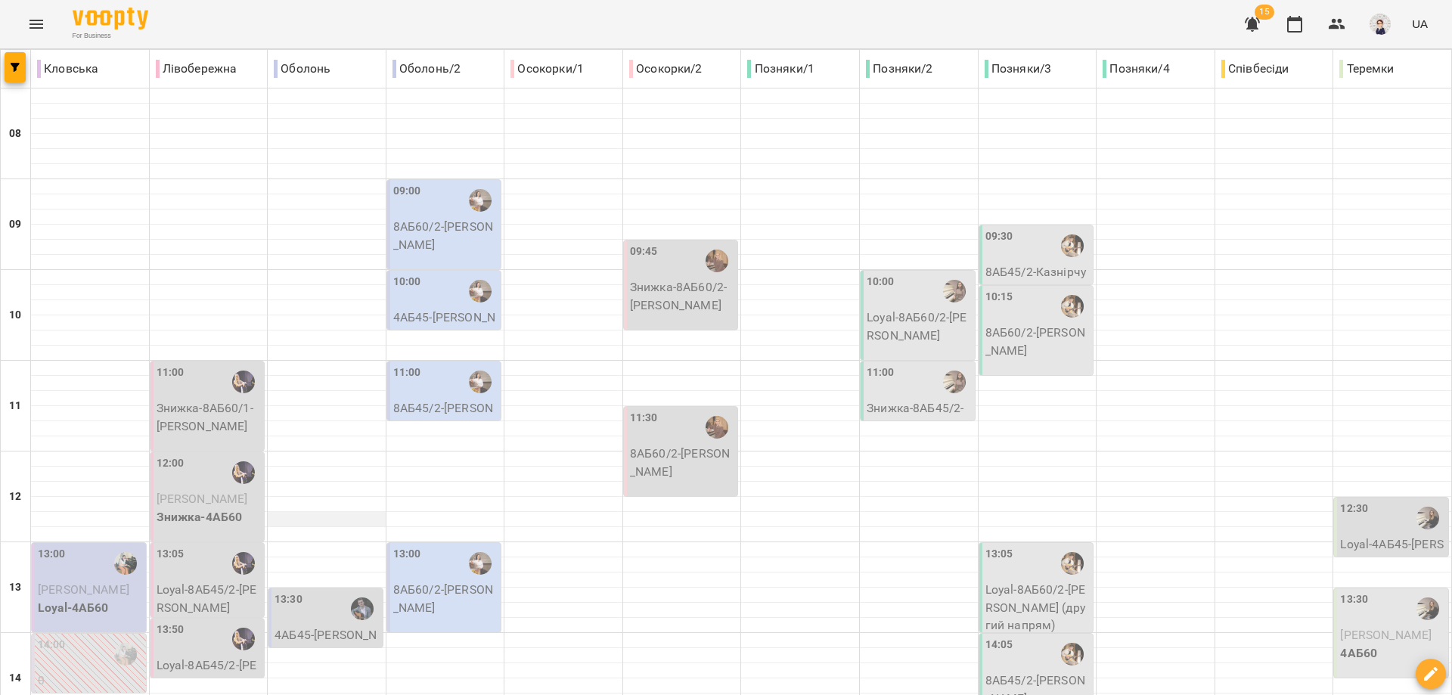
scroll to position [227, 0]
click at [315, 591] on div "13:30" at bounding box center [327, 608] width 105 height 35
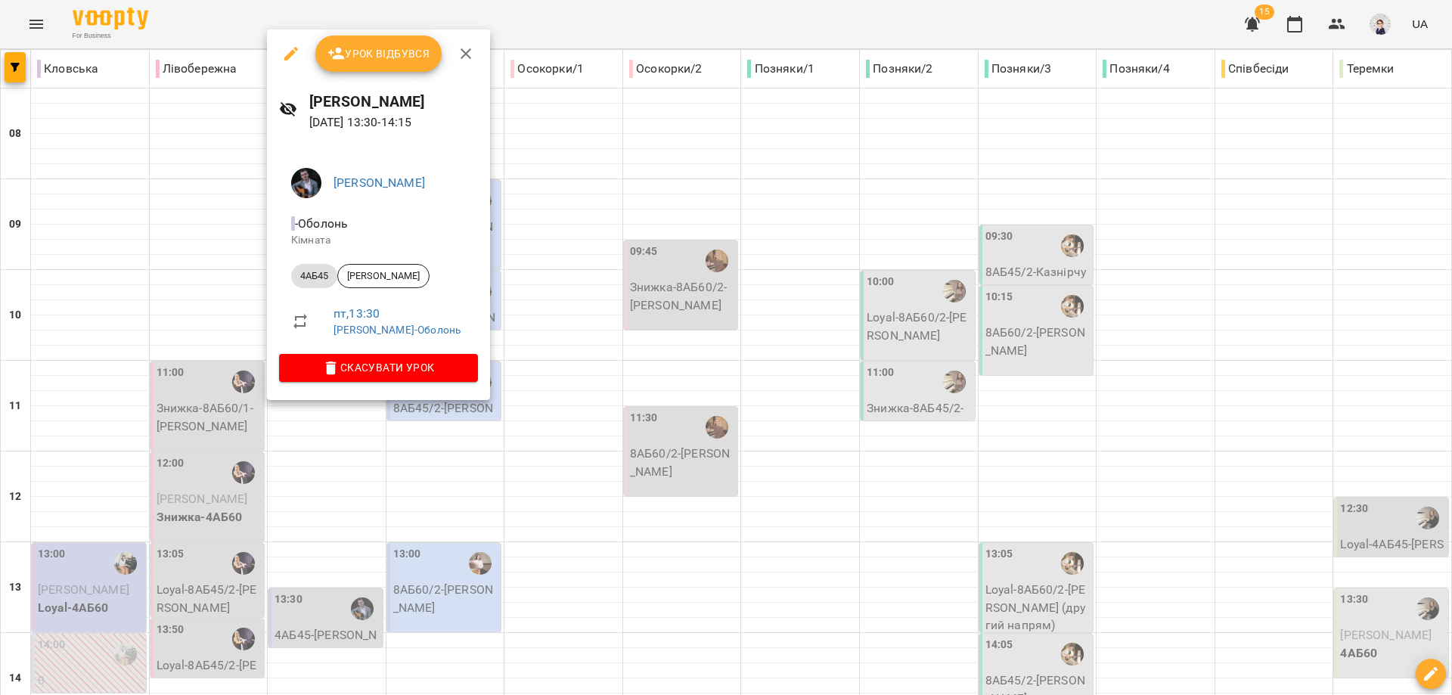
click at [331, 510] on div at bounding box center [726, 347] width 1452 height 695
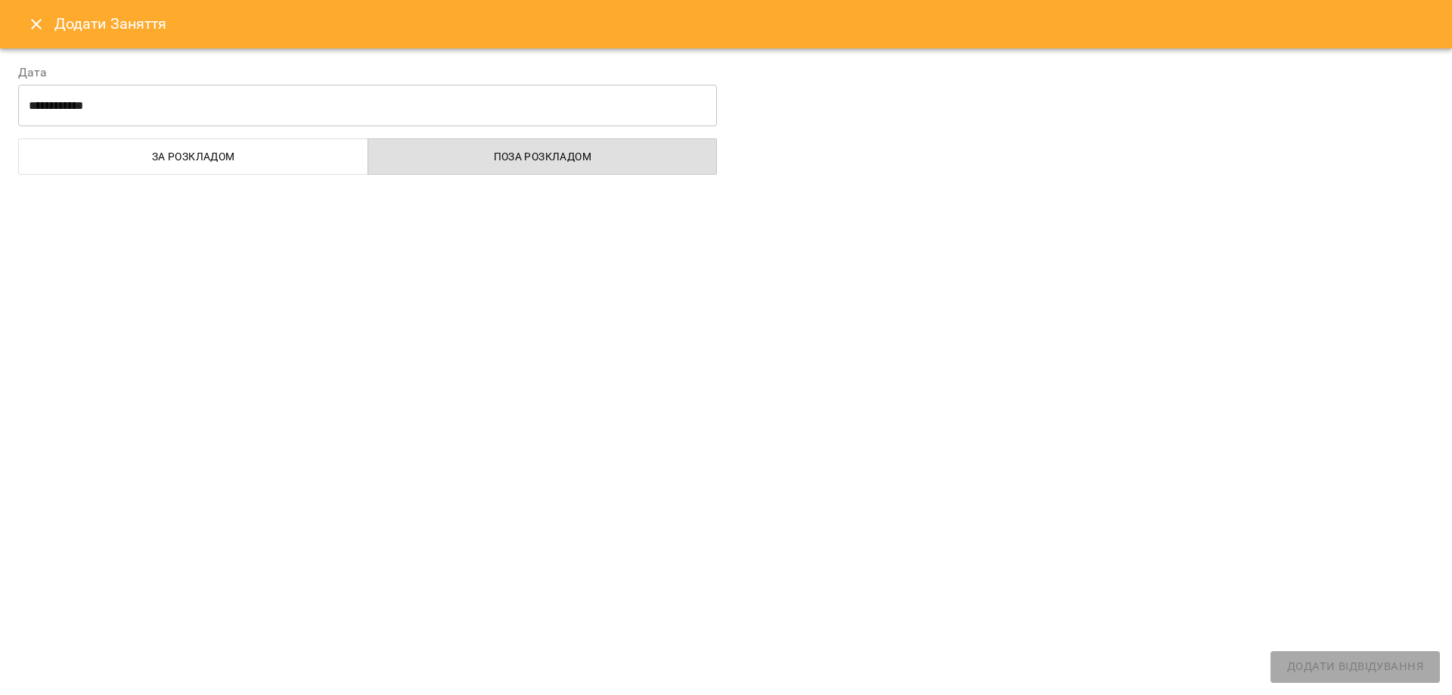
select select
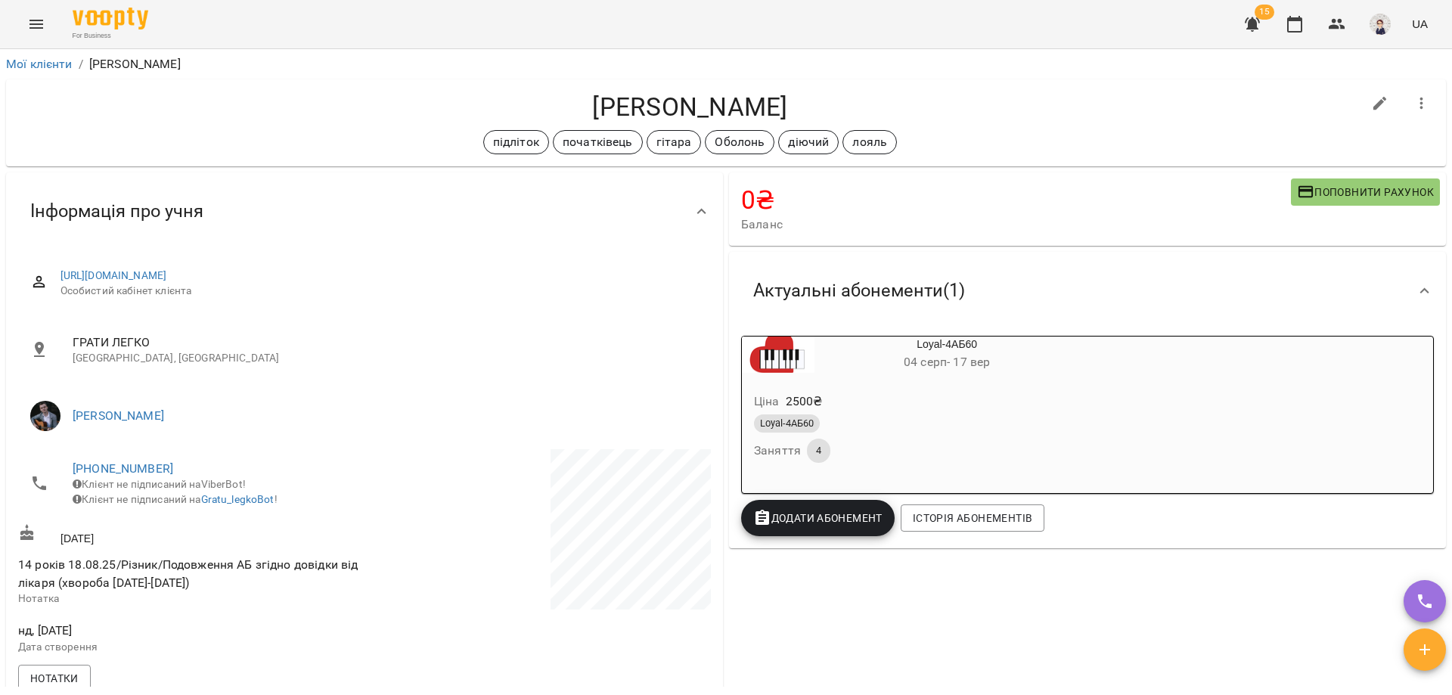
click at [33, 14] on button "Menu" at bounding box center [36, 24] width 36 height 36
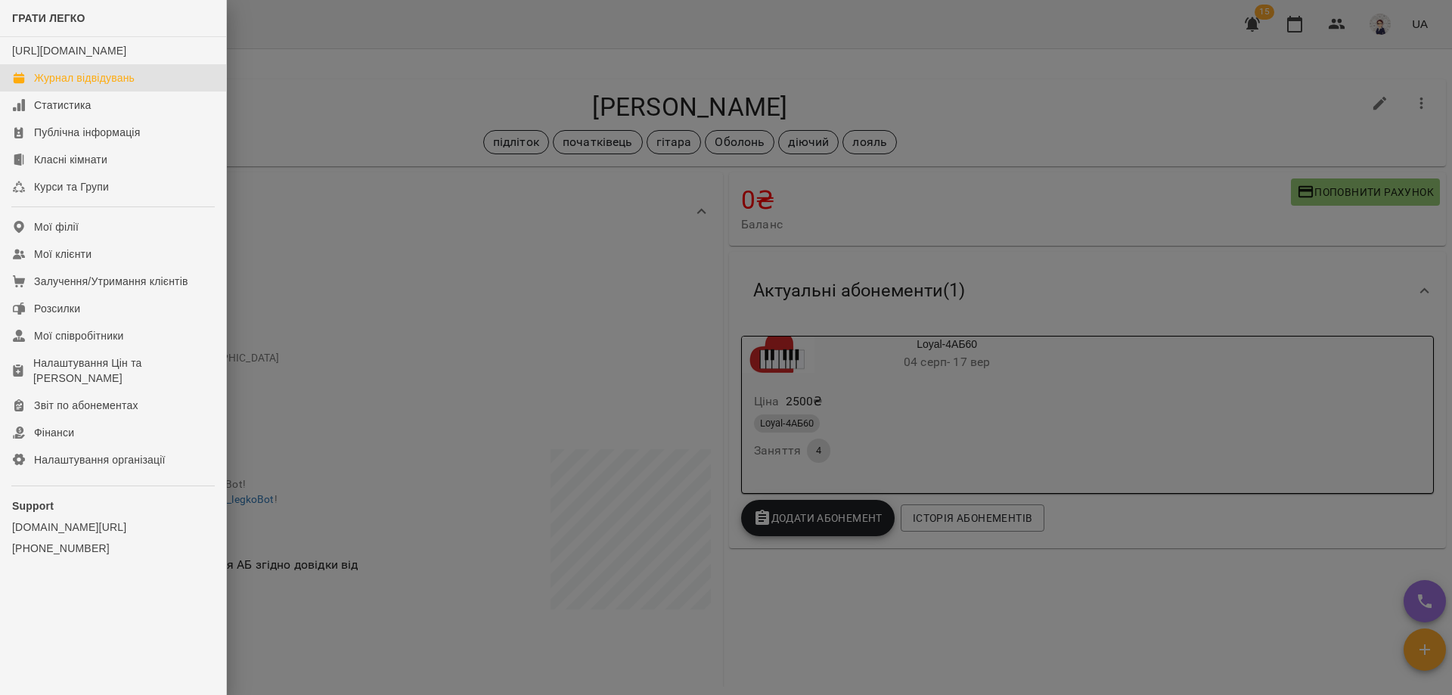
click at [70, 85] on div "Журнал відвідувань" at bounding box center [84, 77] width 101 height 15
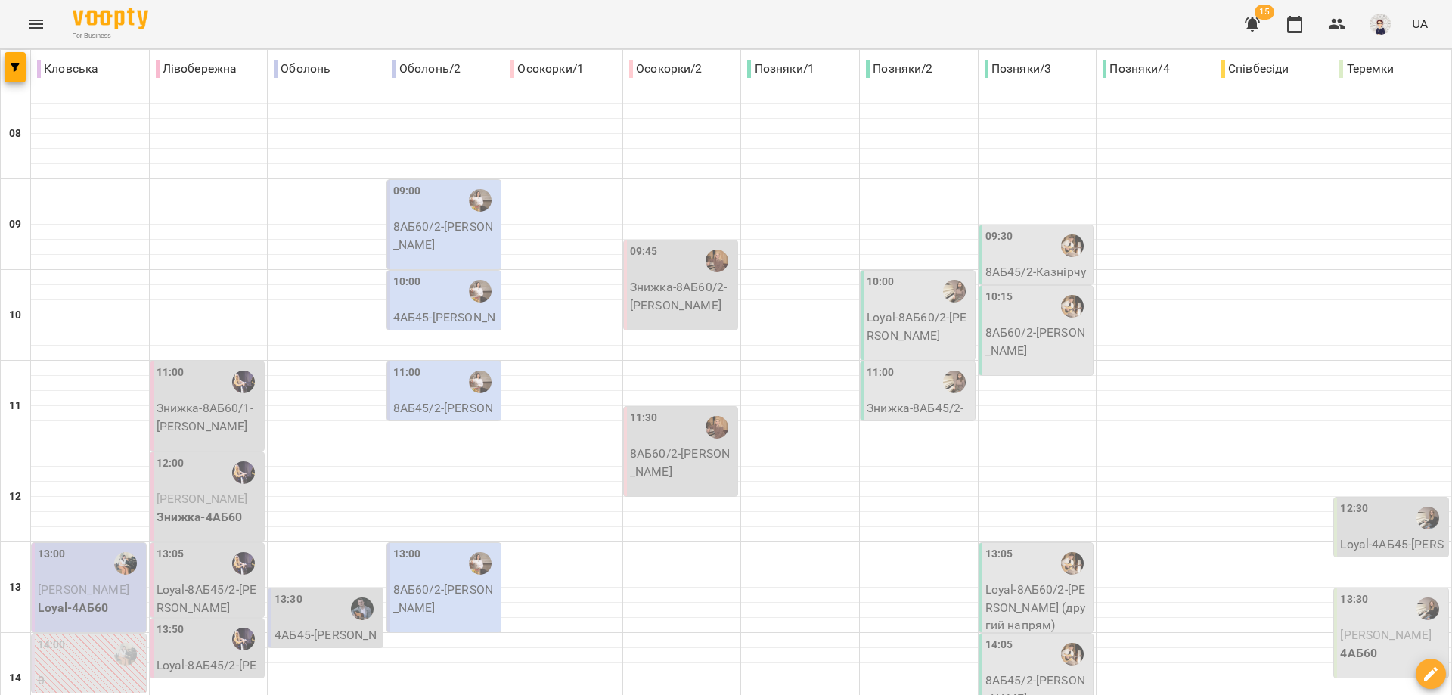
scroll to position [371, 0]
type input "**********"
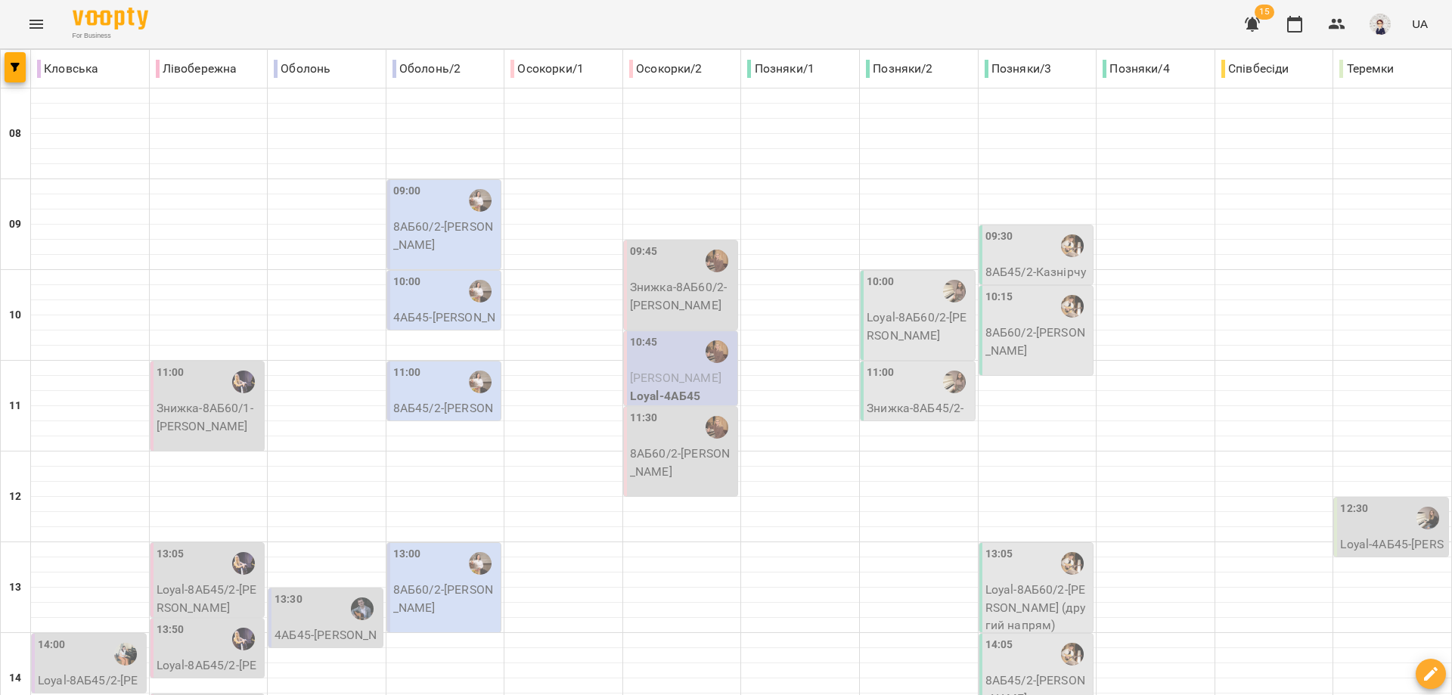
click at [45, 23] on button "Menu" at bounding box center [36, 24] width 36 height 36
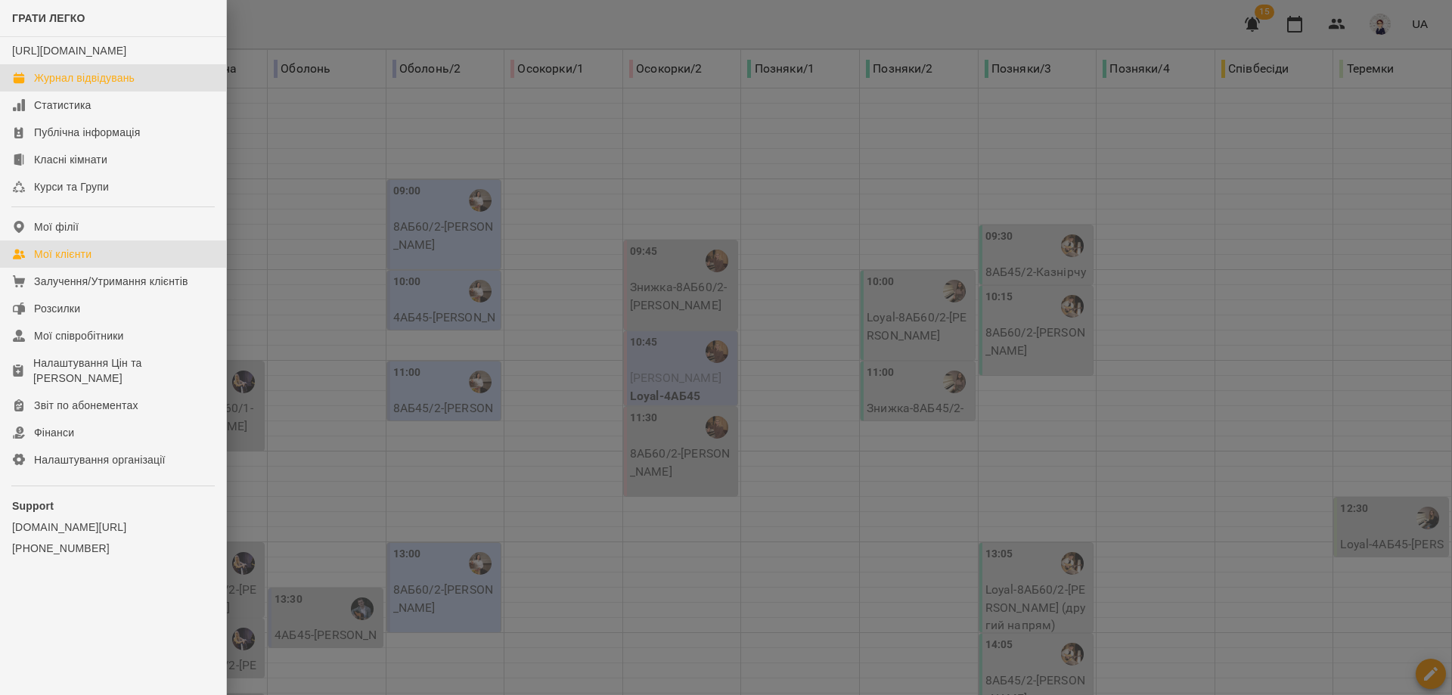
click at [61, 262] on div "Мої клієнти" at bounding box center [62, 254] width 57 height 15
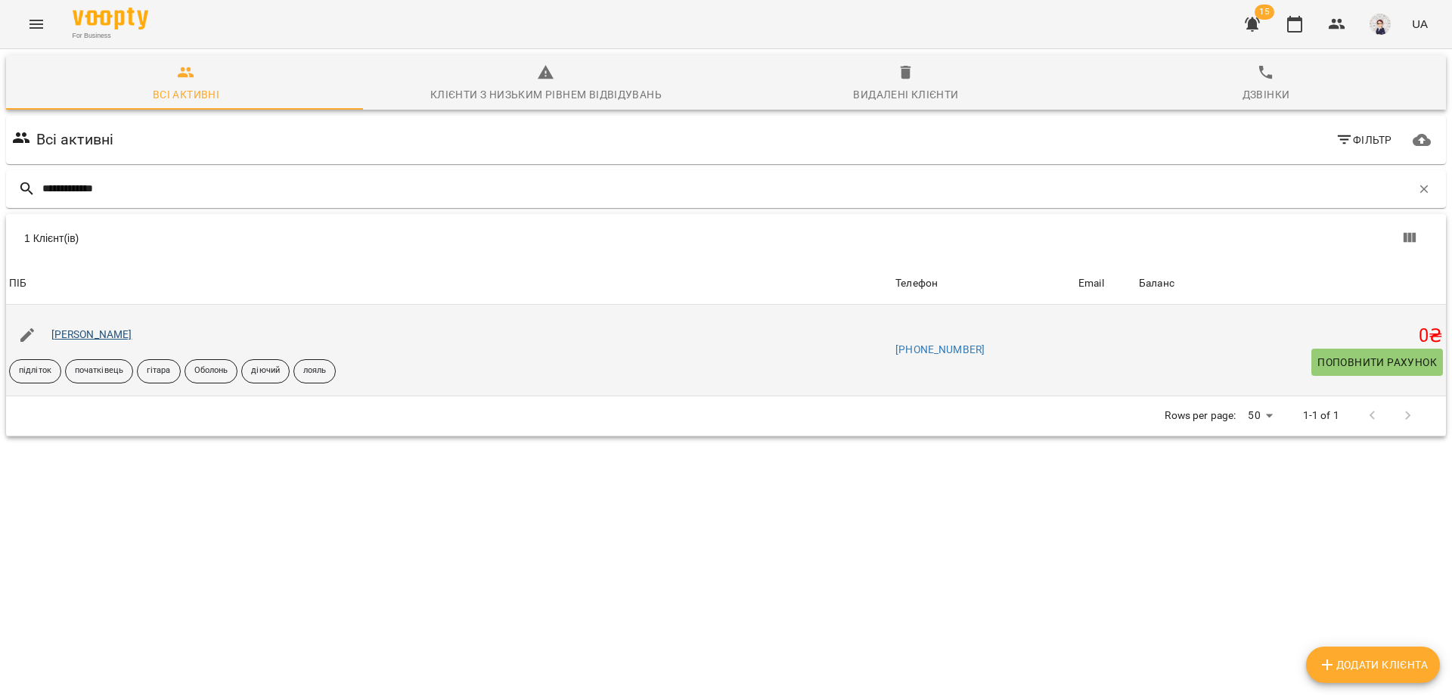
type input "**********"
click at [98, 331] on link "[PERSON_NAME]" at bounding box center [91, 334] width 81 height 12
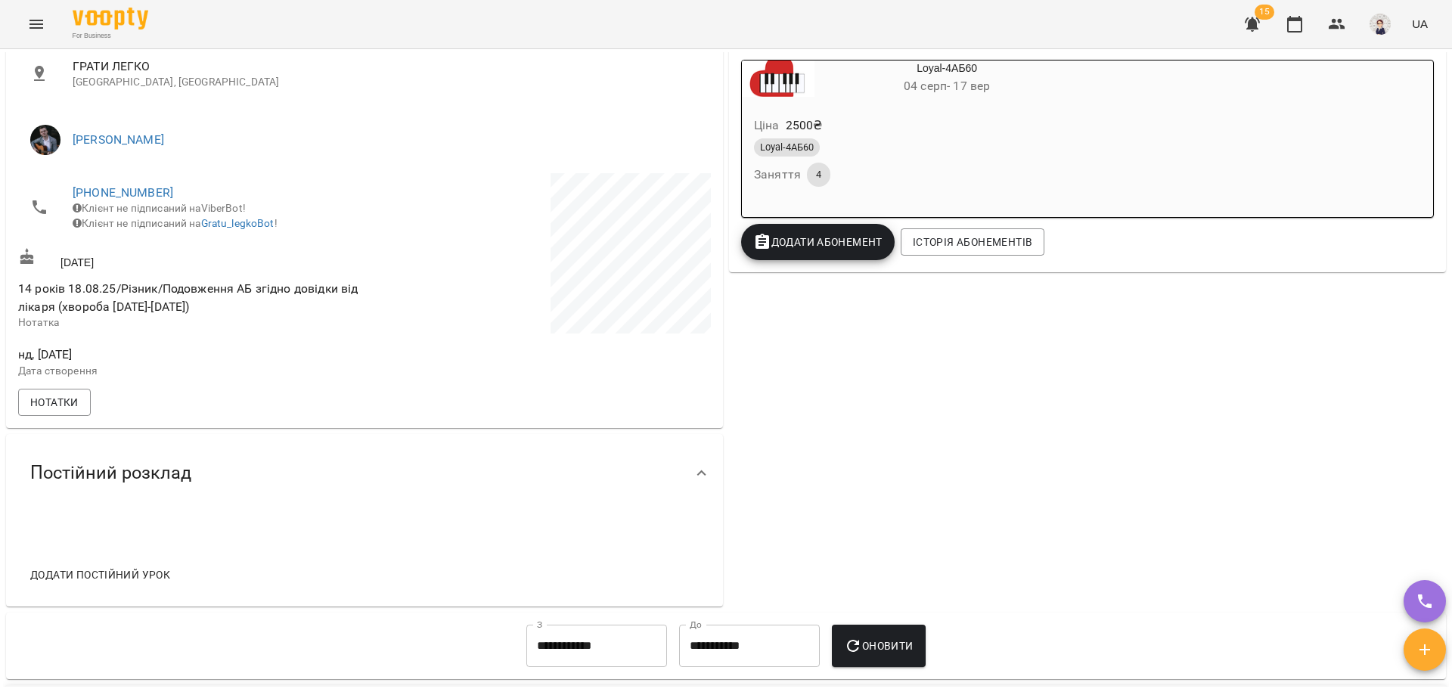
scroll to position [303, 0]
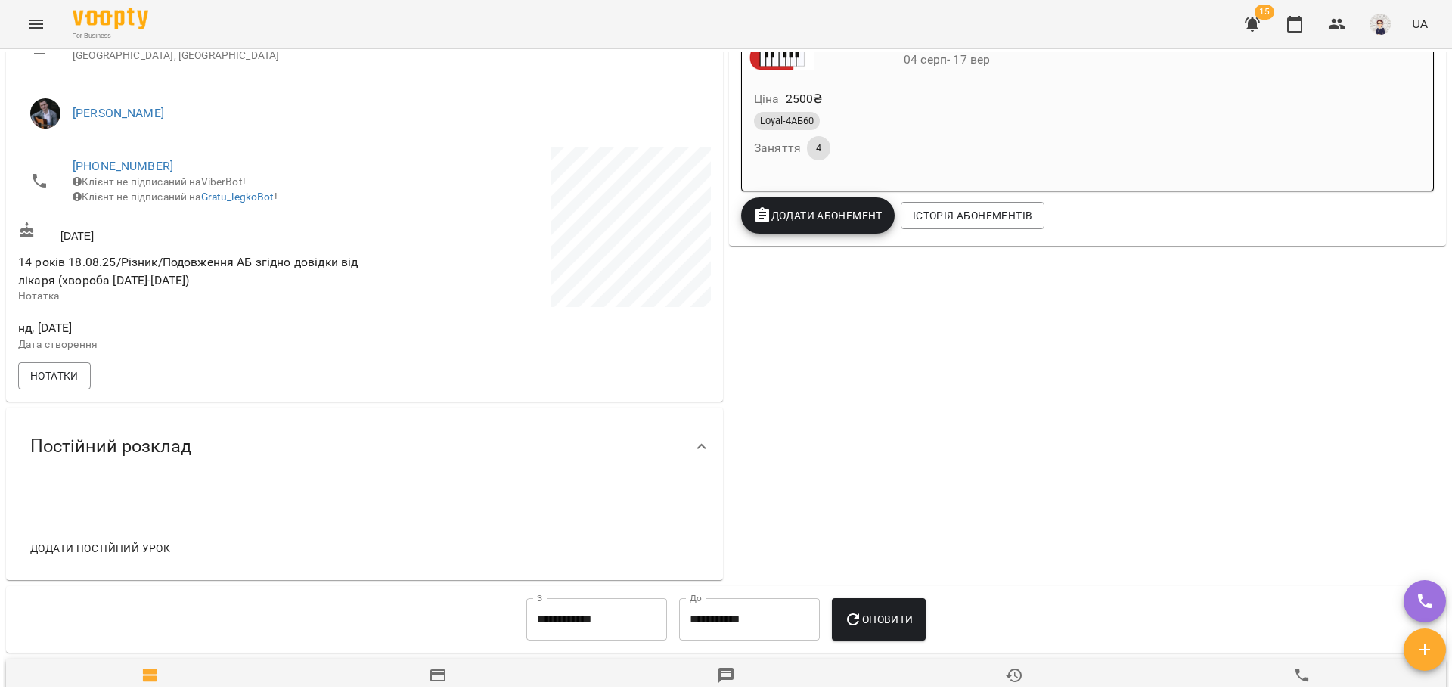
click at [120, 557] on span "Додати постійний урок" at bounding box center [100, 548] width 140 height 18
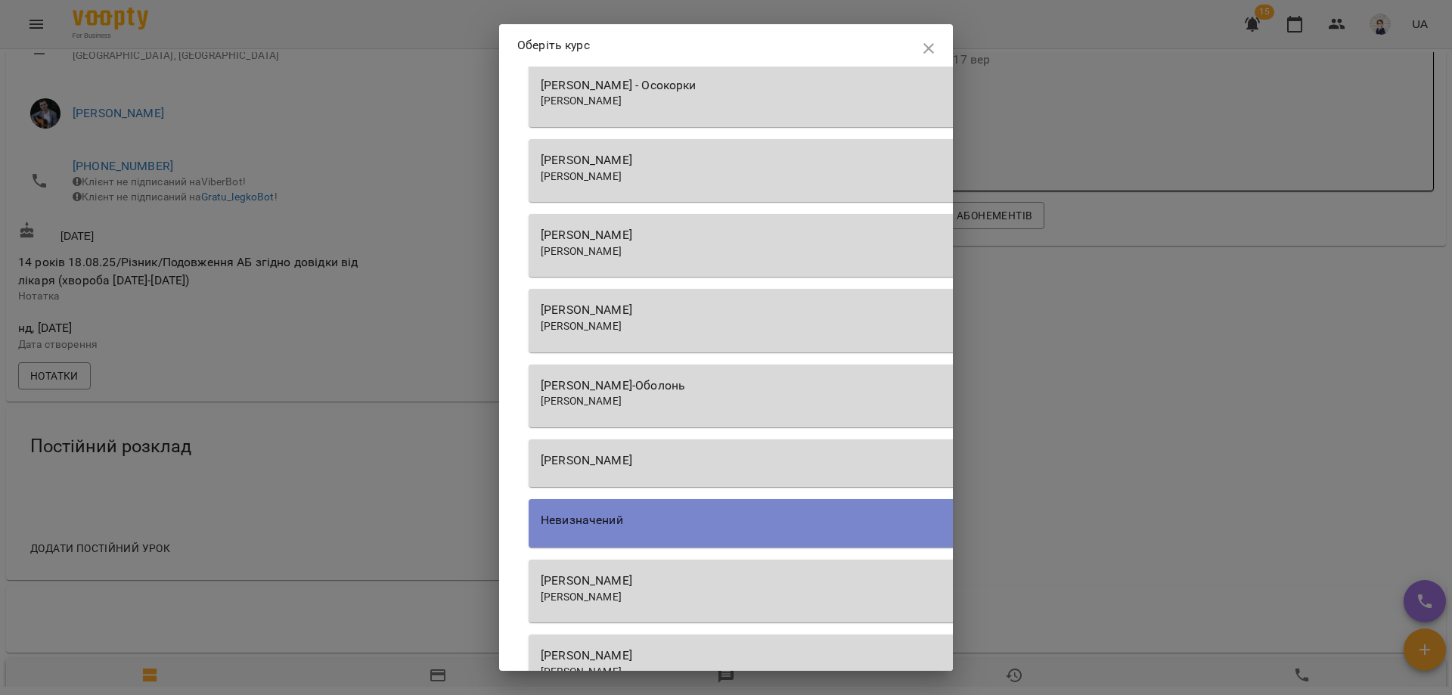
scroll to position [1135, 0]
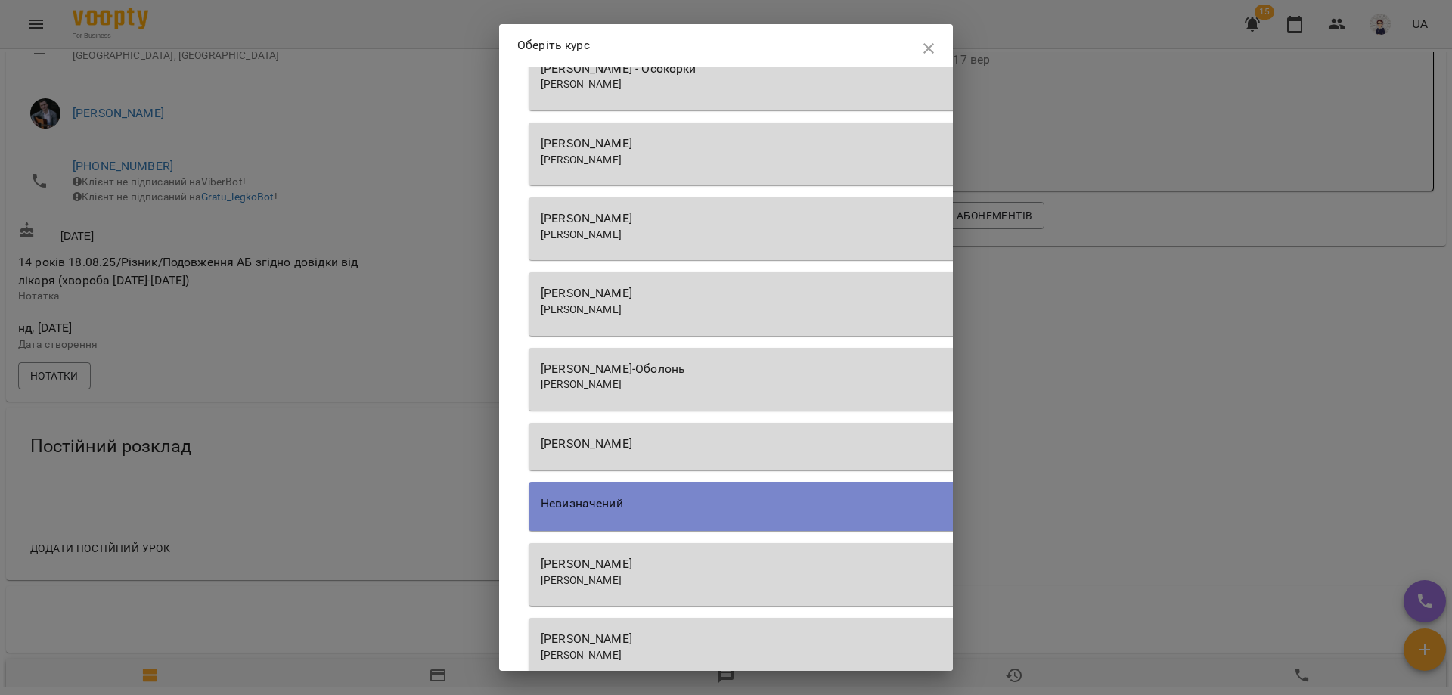
click at [722, 380] on div "[PERSON_NAME]" at bounding box center [960, 384] width 838 height 15
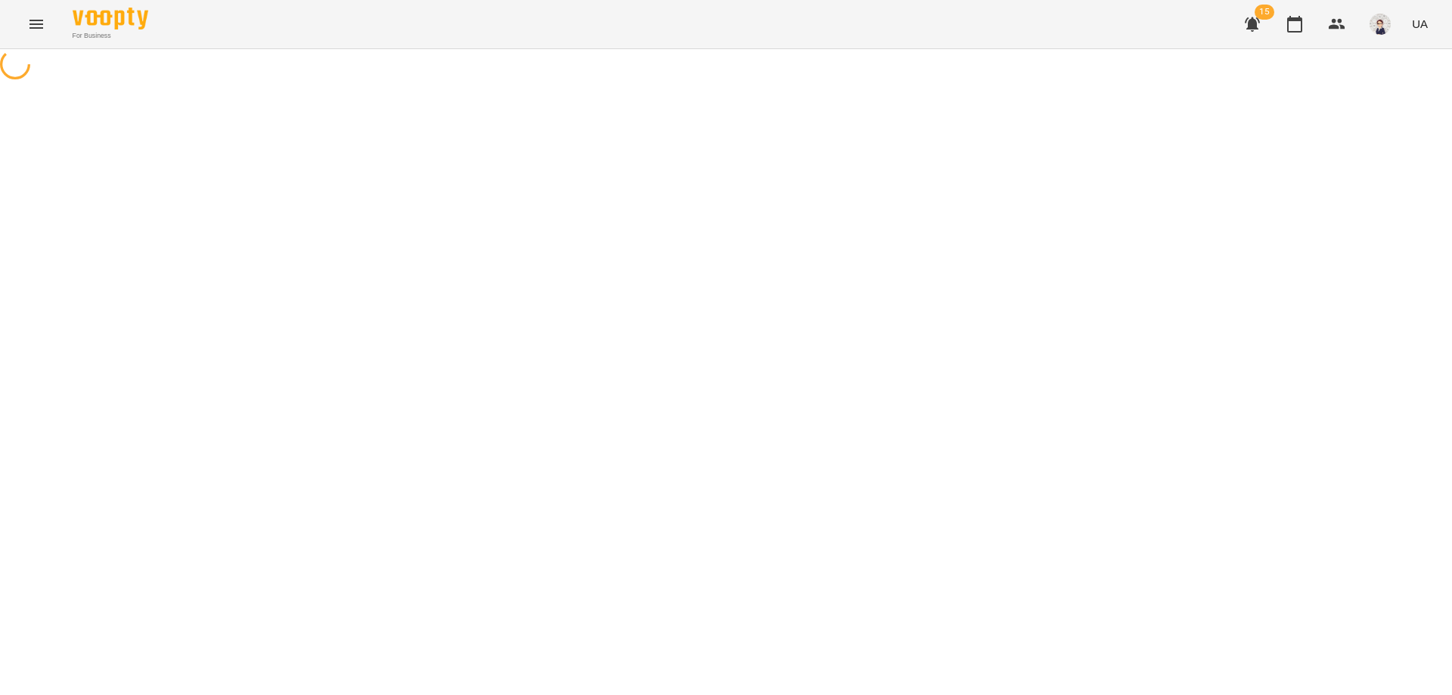
select select "********"
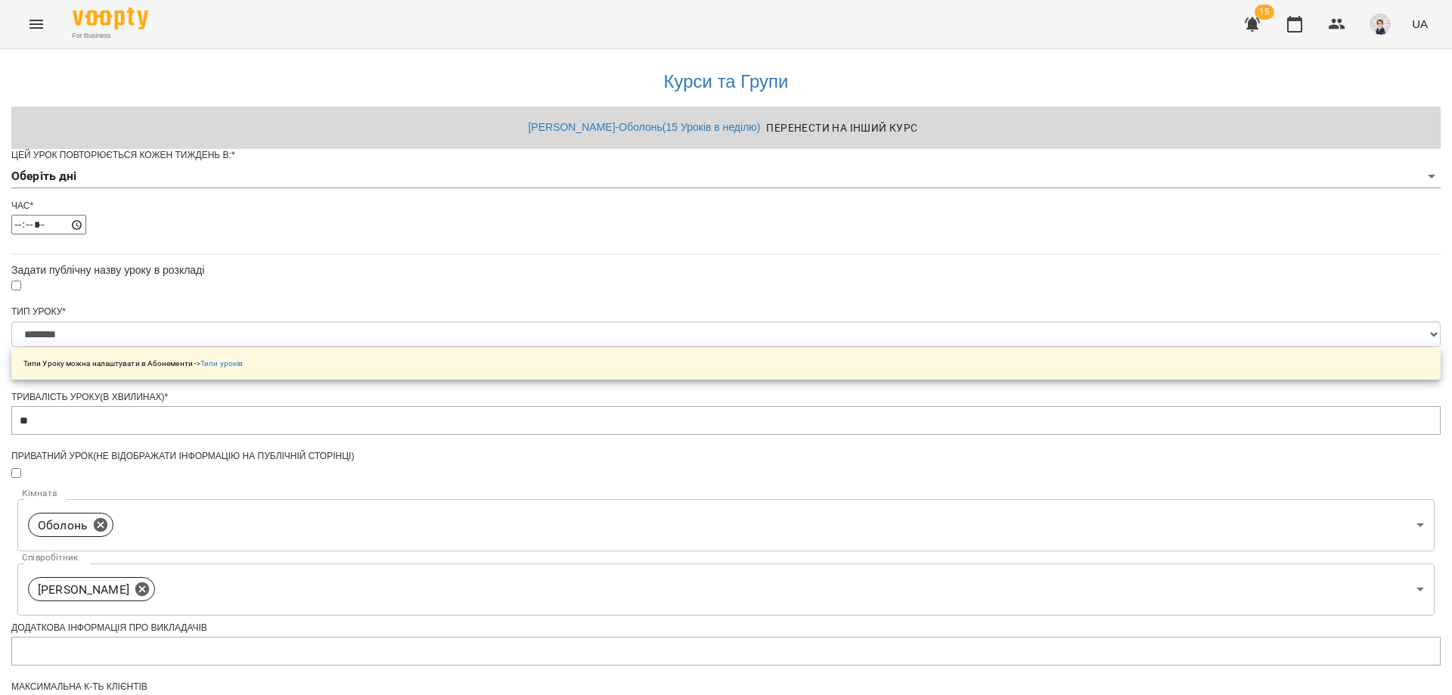
click at [662, 199] on body "**********" at bounding box center [726, 487] width 1452 height 975
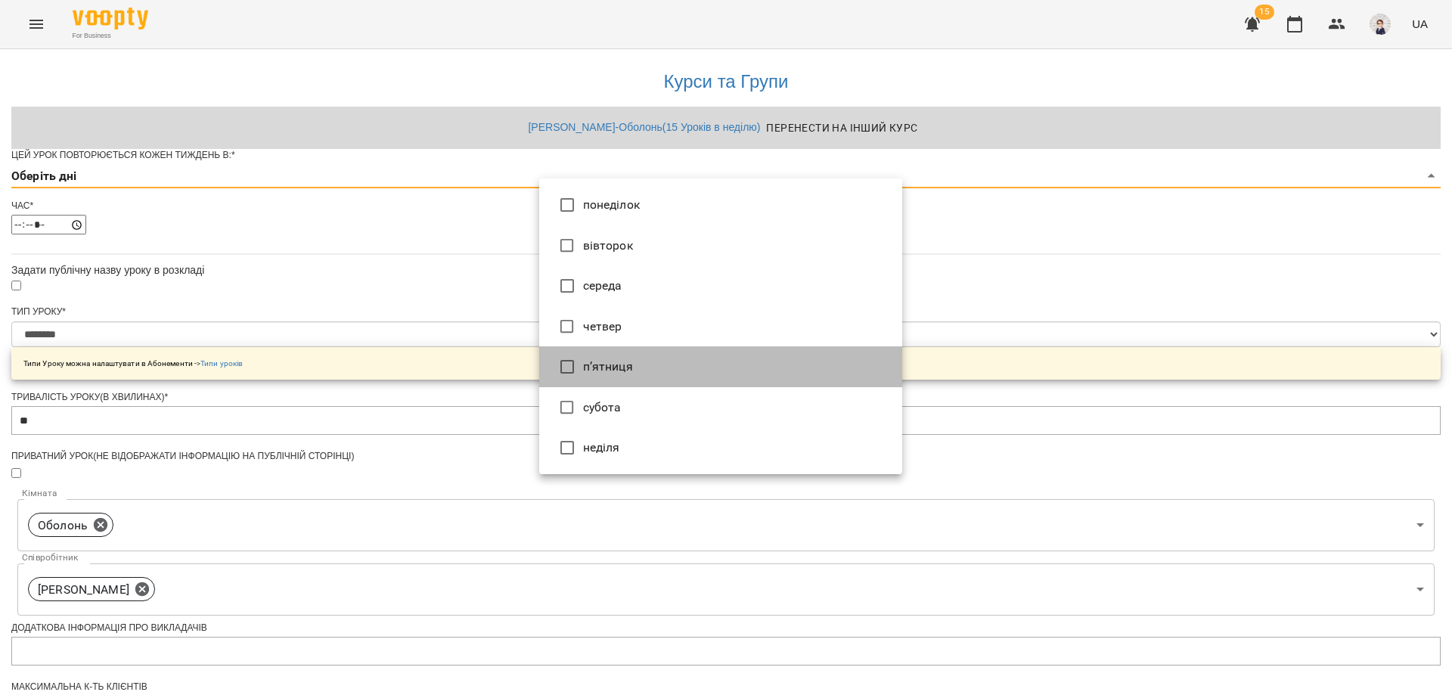
click at [607, 371] on li "п’ятниця" at bounding box center [720, 366] width 363 height 41
type input "*"
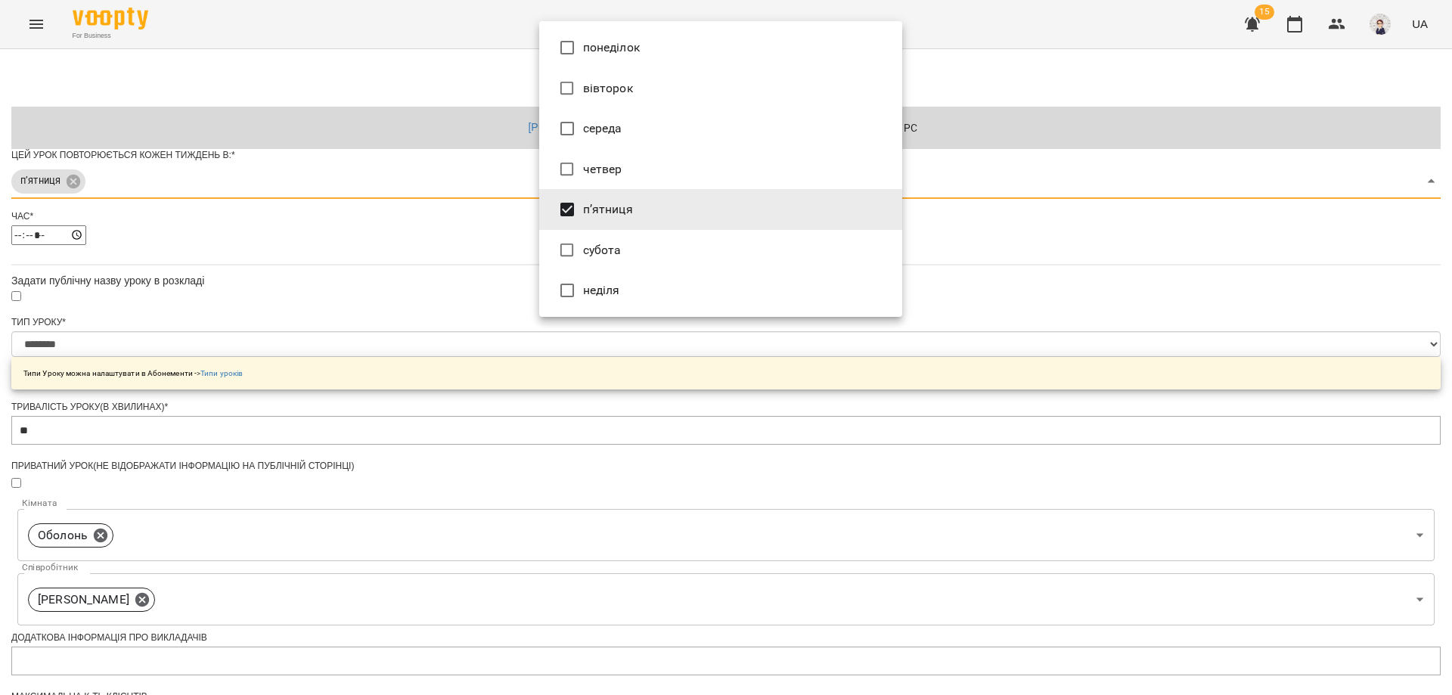
click at [1060, 264] on div at bounding box center [726, 347] width 1452 height 695
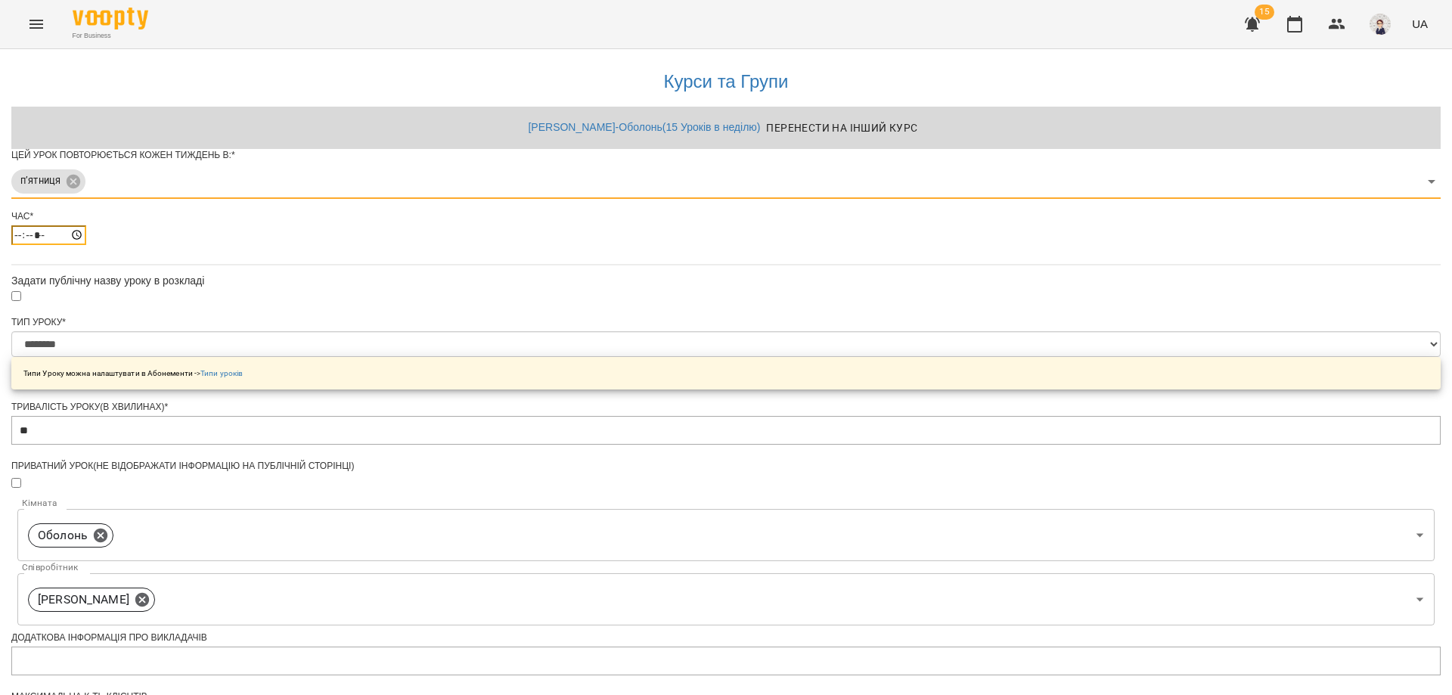
click at [86, 245] on input "*****" at bounding box center [48, 235] width 75 height 20
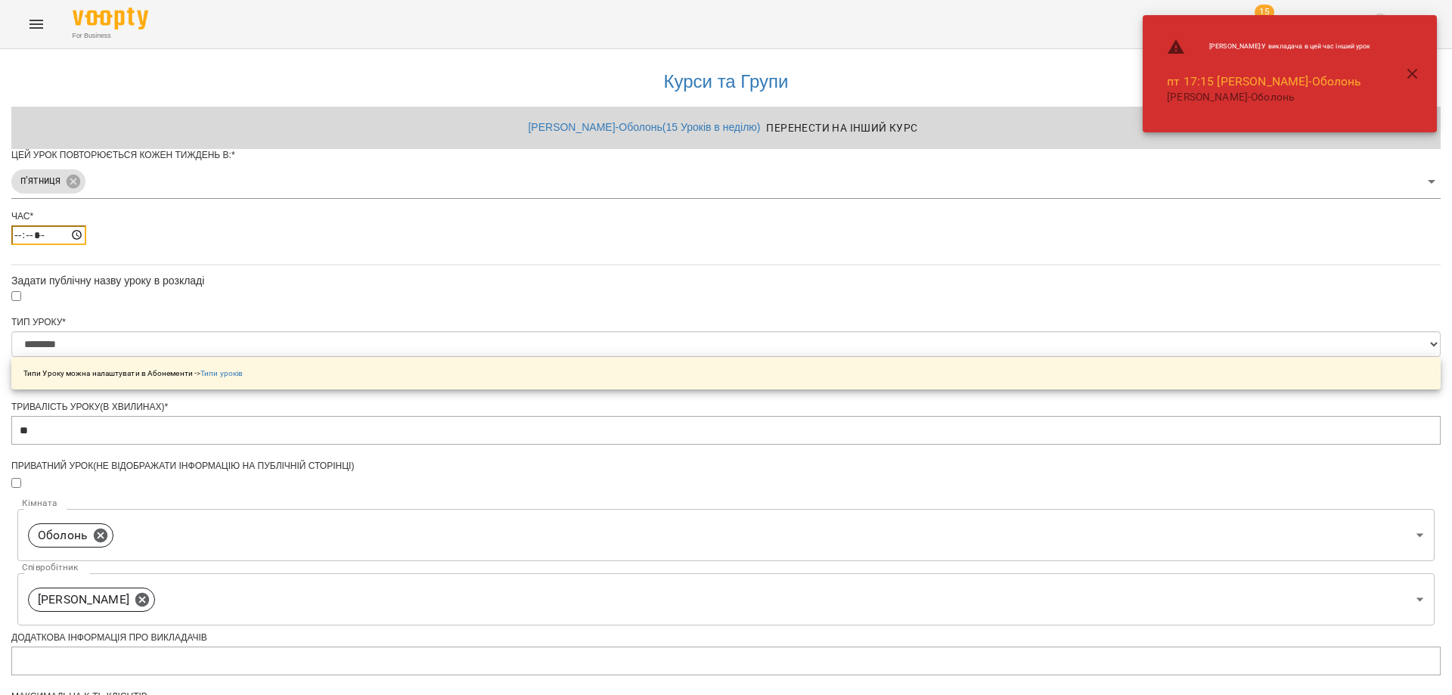
type input "*****"
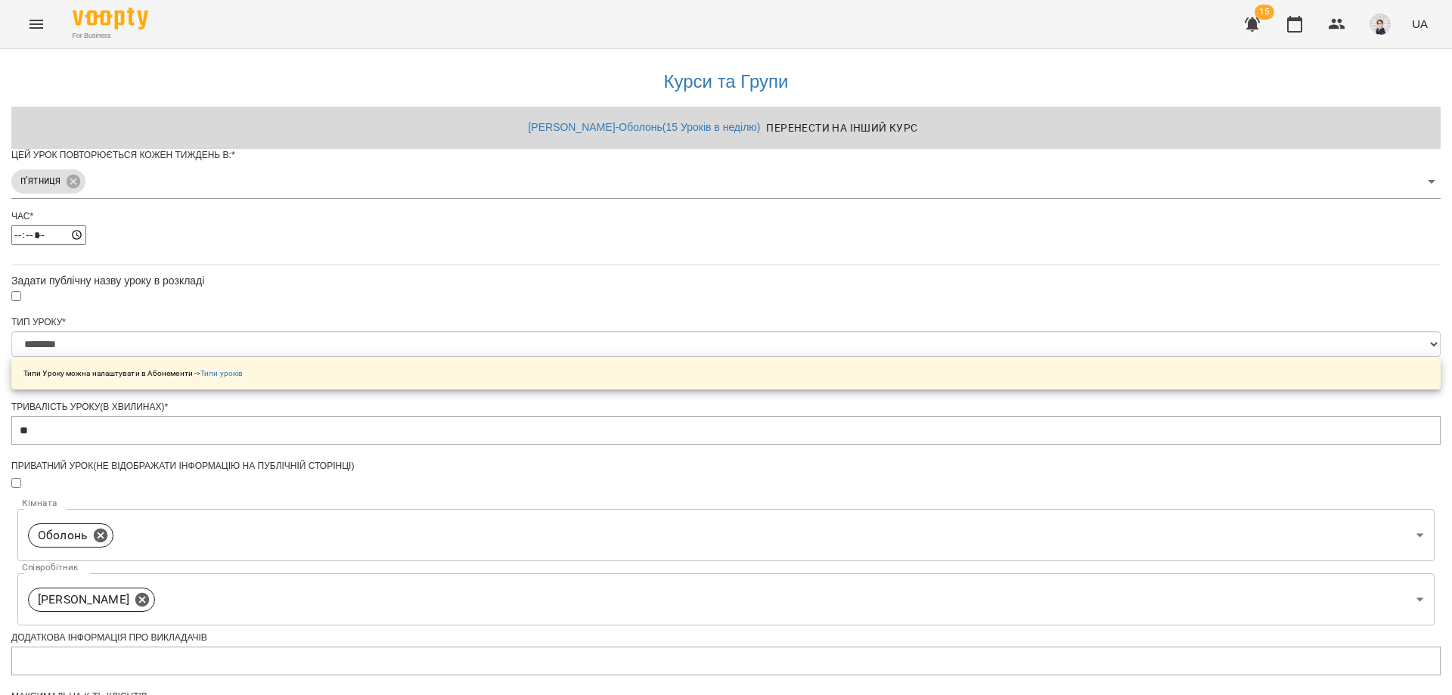
click at [352, 354] on div "**********" at bounding box center [726, 518] width 1430 height 939
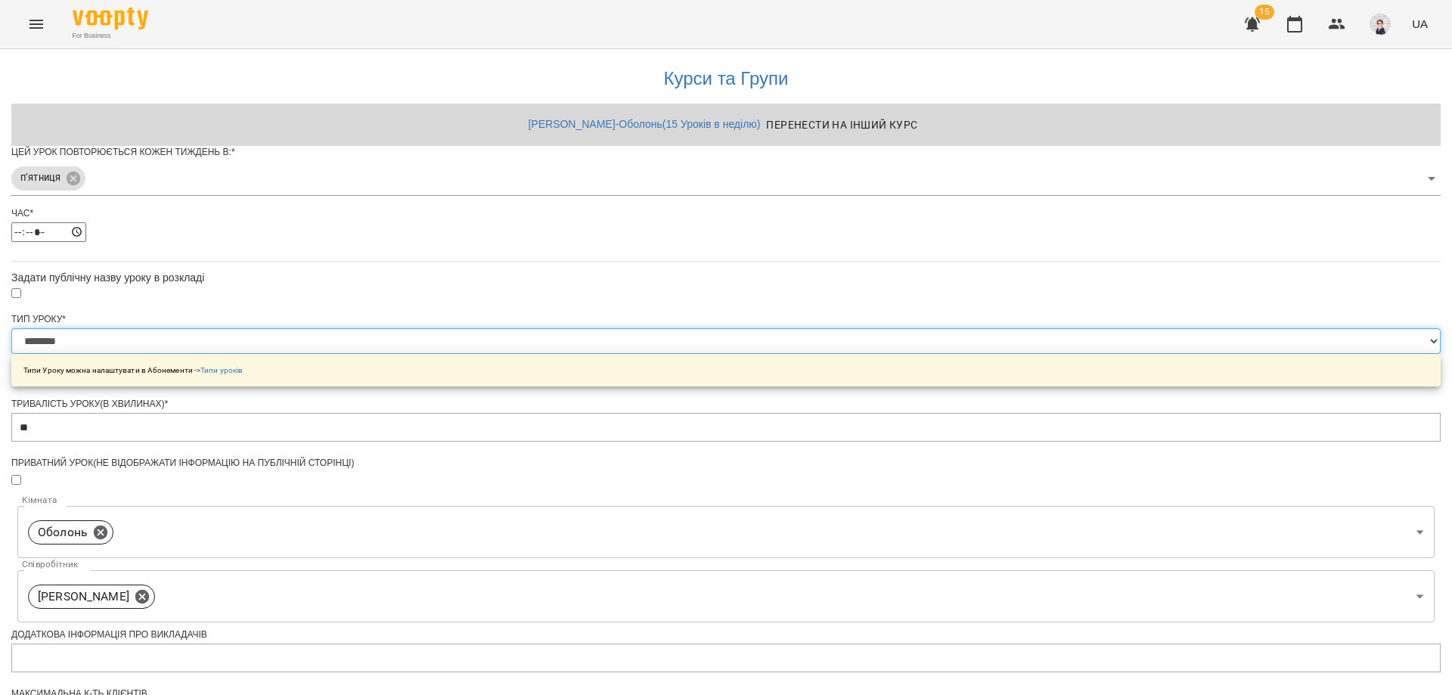
click at [868, 328] on select "**********" at bounding box center [726, 341] width 1430 height 26
select select "*****"
click at [539, 328] on select "**********" at bounding box center [726, 341] width 1430 height 26
type input "**"
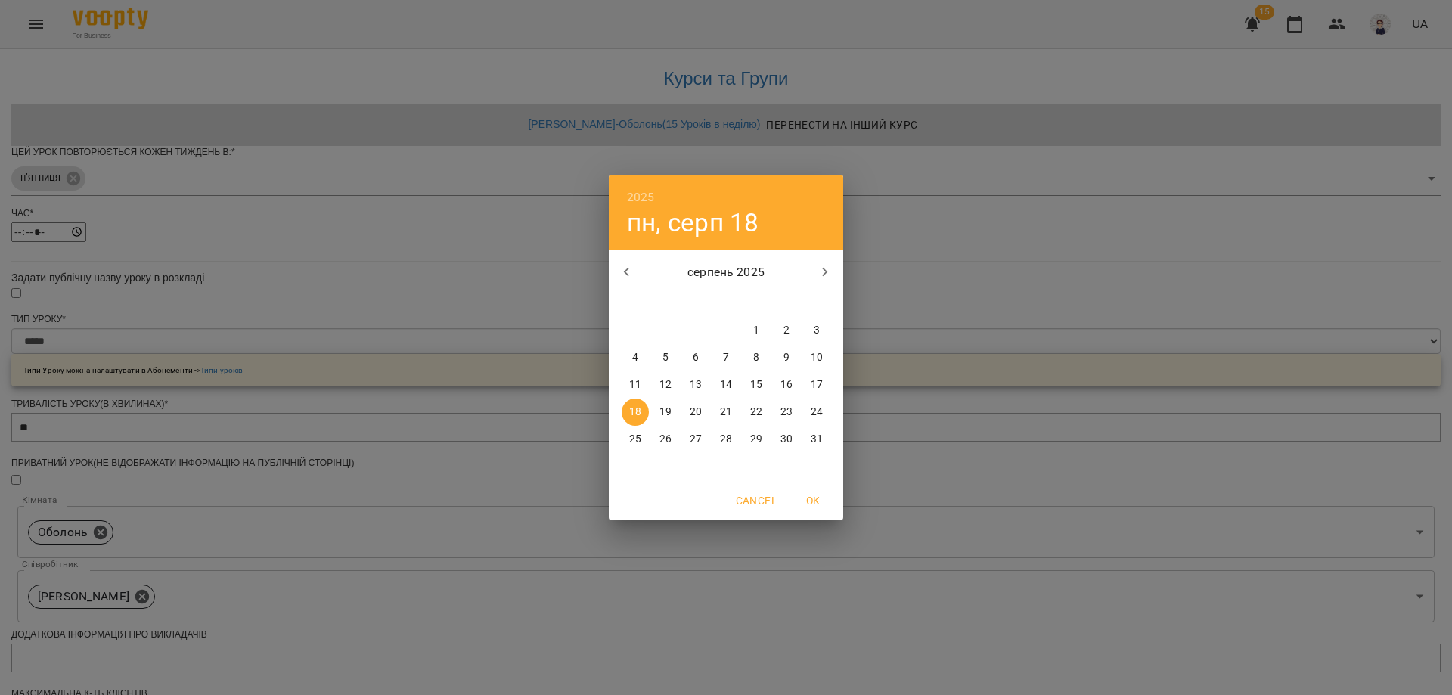
click at [724, 411] on p "21" at bounding box center [726, 412] width 12 height 15
type input "**********"
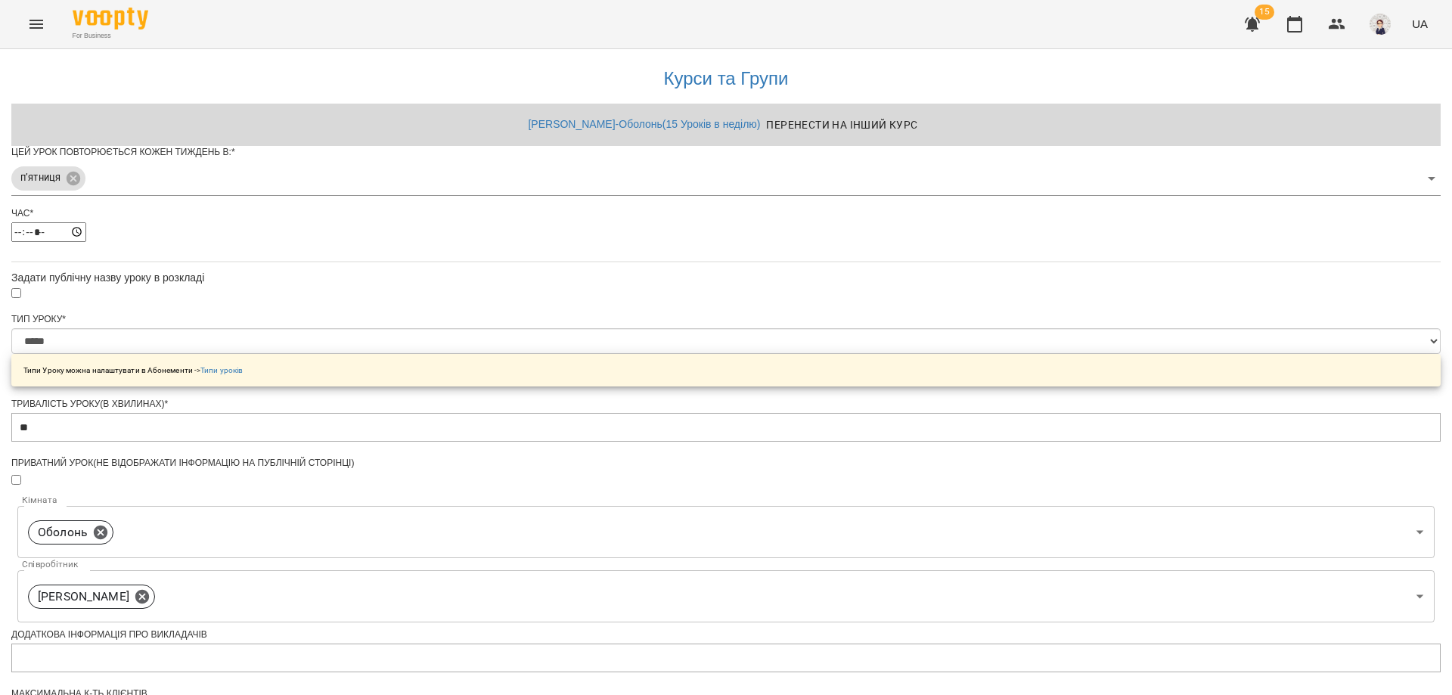
scroll to position [412, 0]
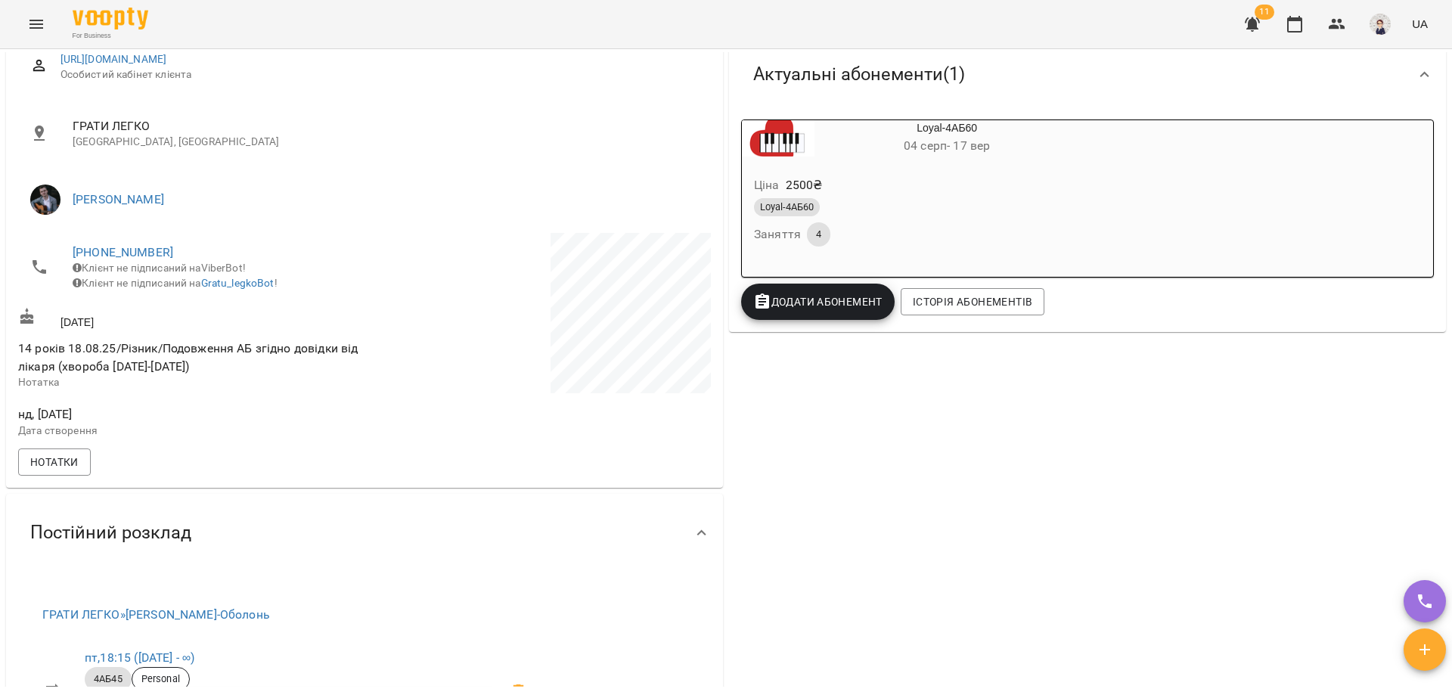
scroll to position [378, 0]
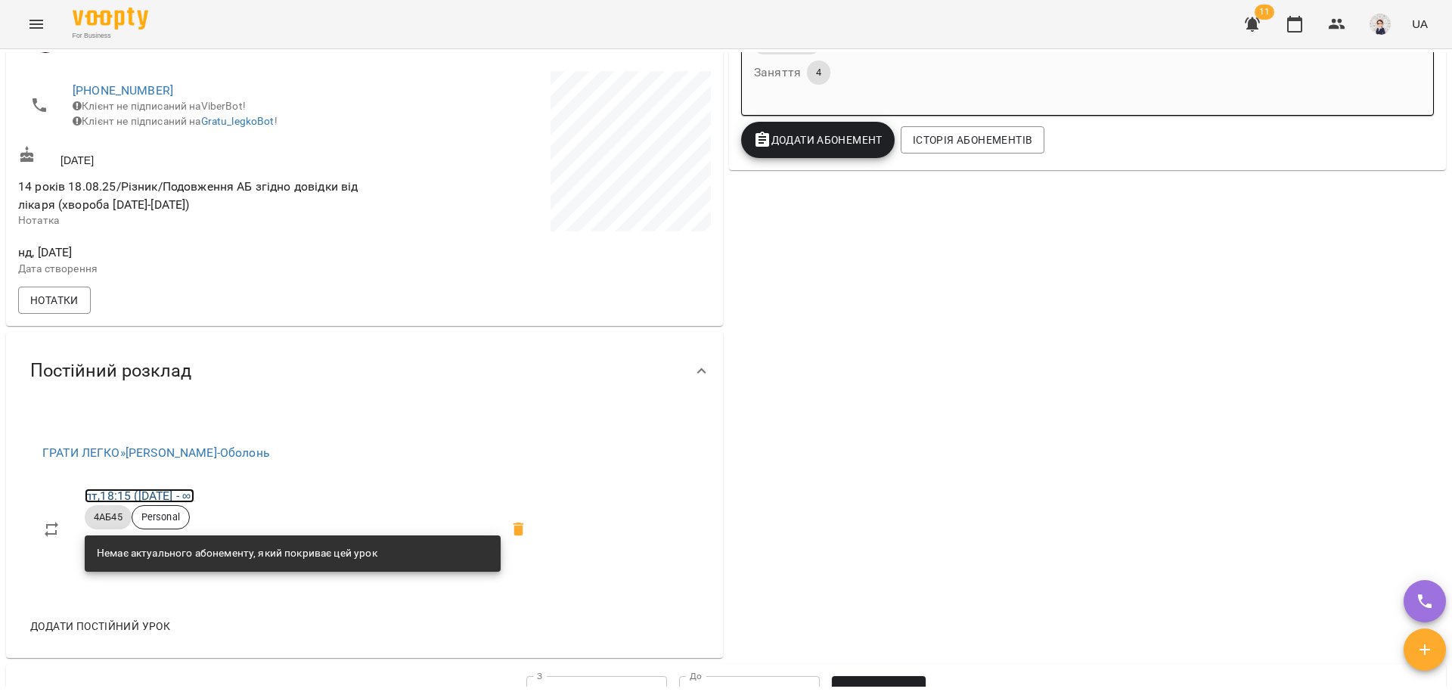
click at [110, 503] on link "пт , 18:15 ([DATE] - ∞)" at bounding box center [140, 496] width 110 height 14
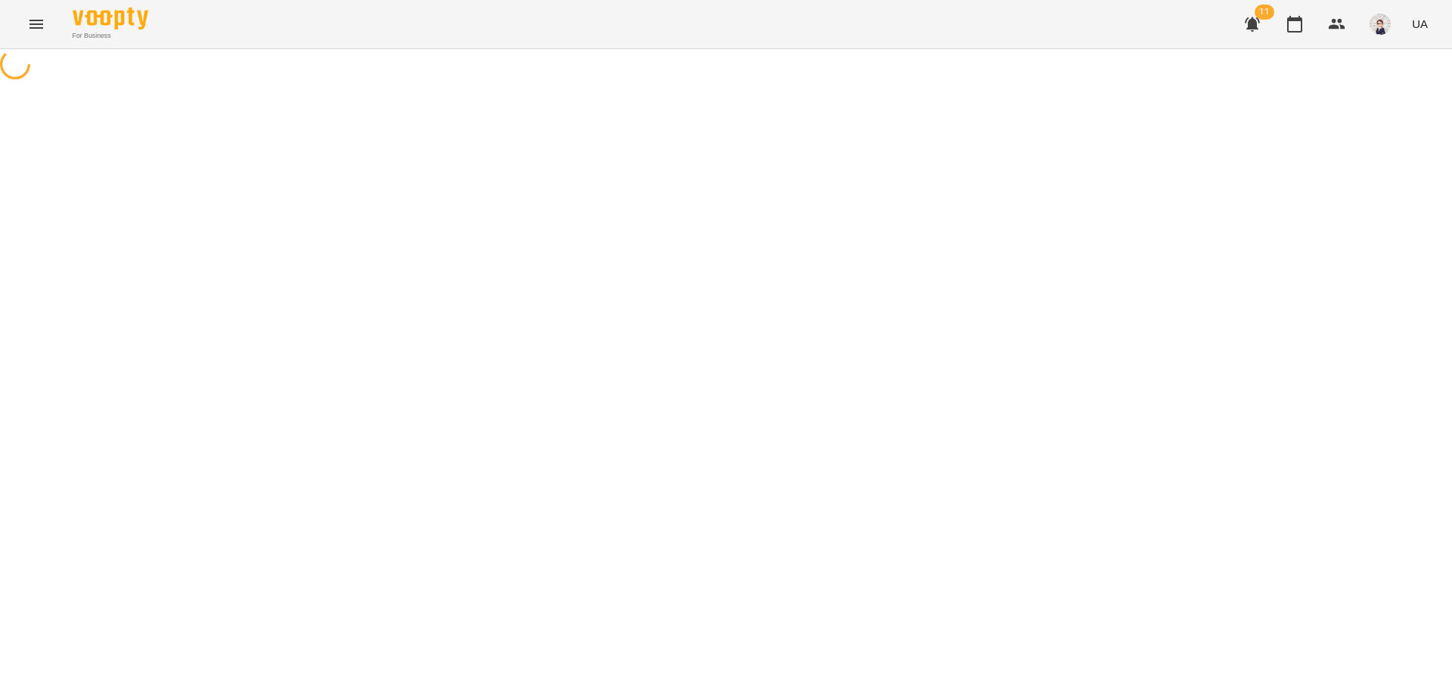
select select "*"
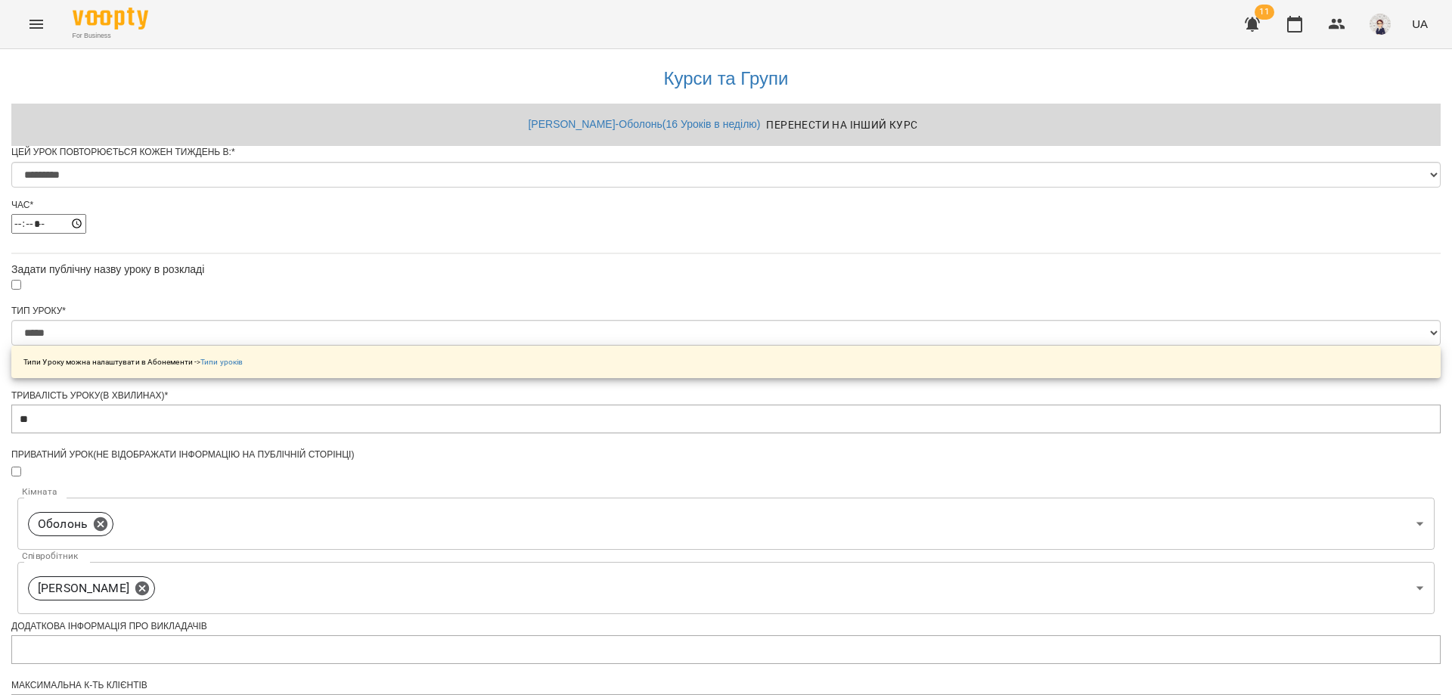
scroll to position [205, 0]
click at [889, 320] on select "**********" at bounding box center [726, 333] width 1430 height 26
select select "**********"
click at [539, 320] on select "**********" at bounding box center [726, 333] width 1430 height 26
type input "**"
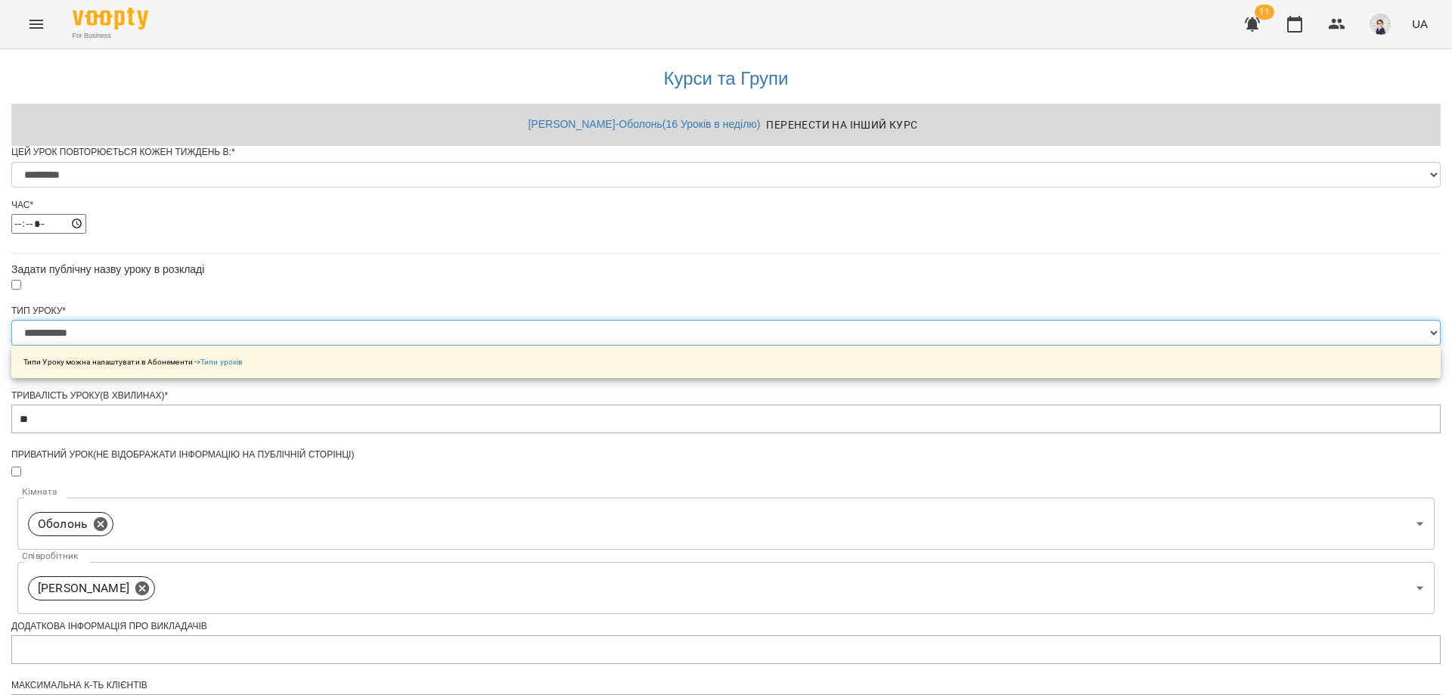
scroll to position [508, 0]
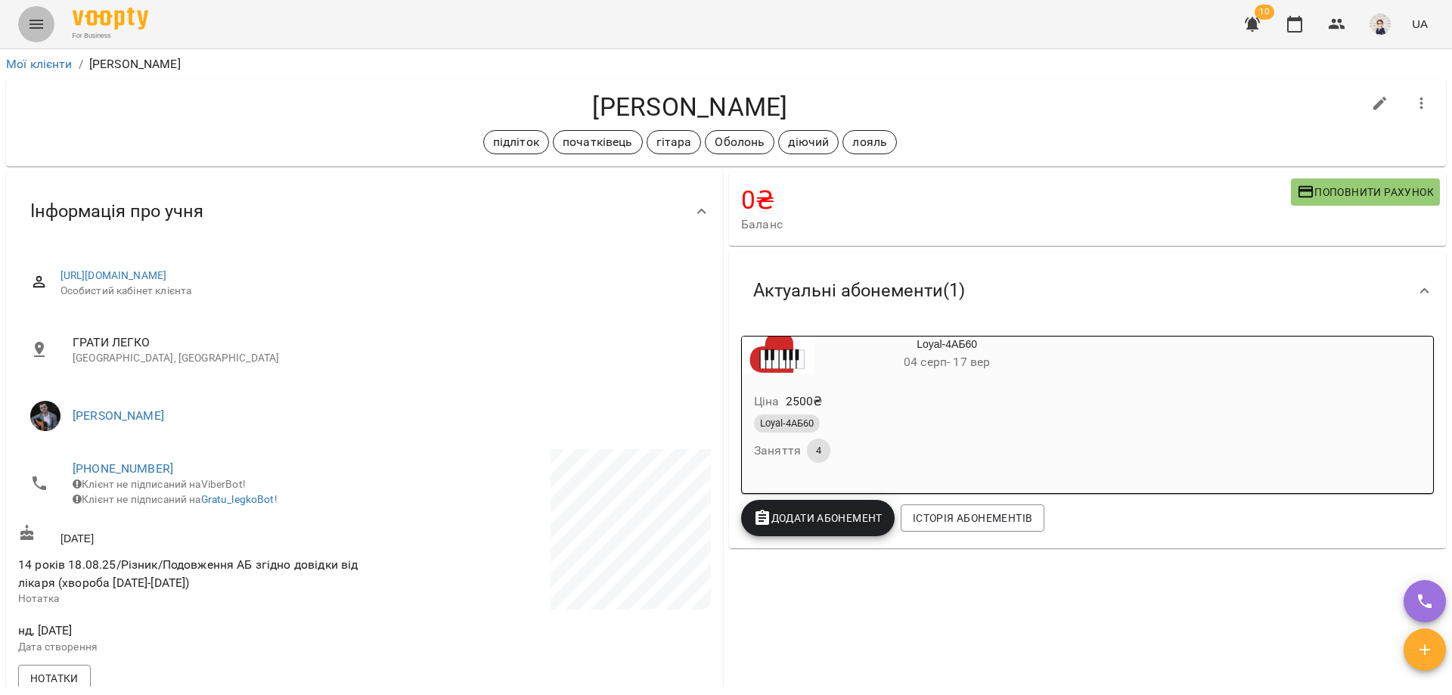
click at [37, 26] on icon "Menu" at bounding box center [36, 24] width 18 height 18
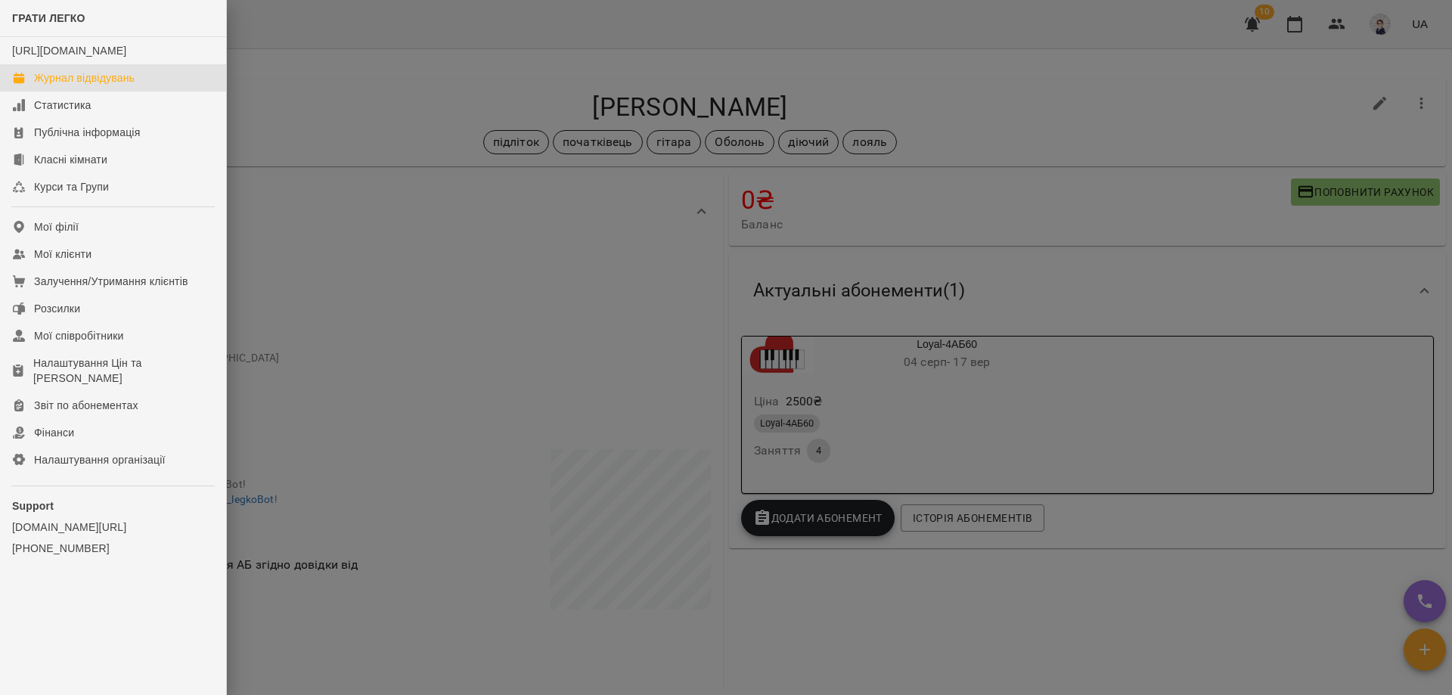
click at [59, 85] on div "Журнал відвідувань" at bounding box center [84, 77] width 101 height 15
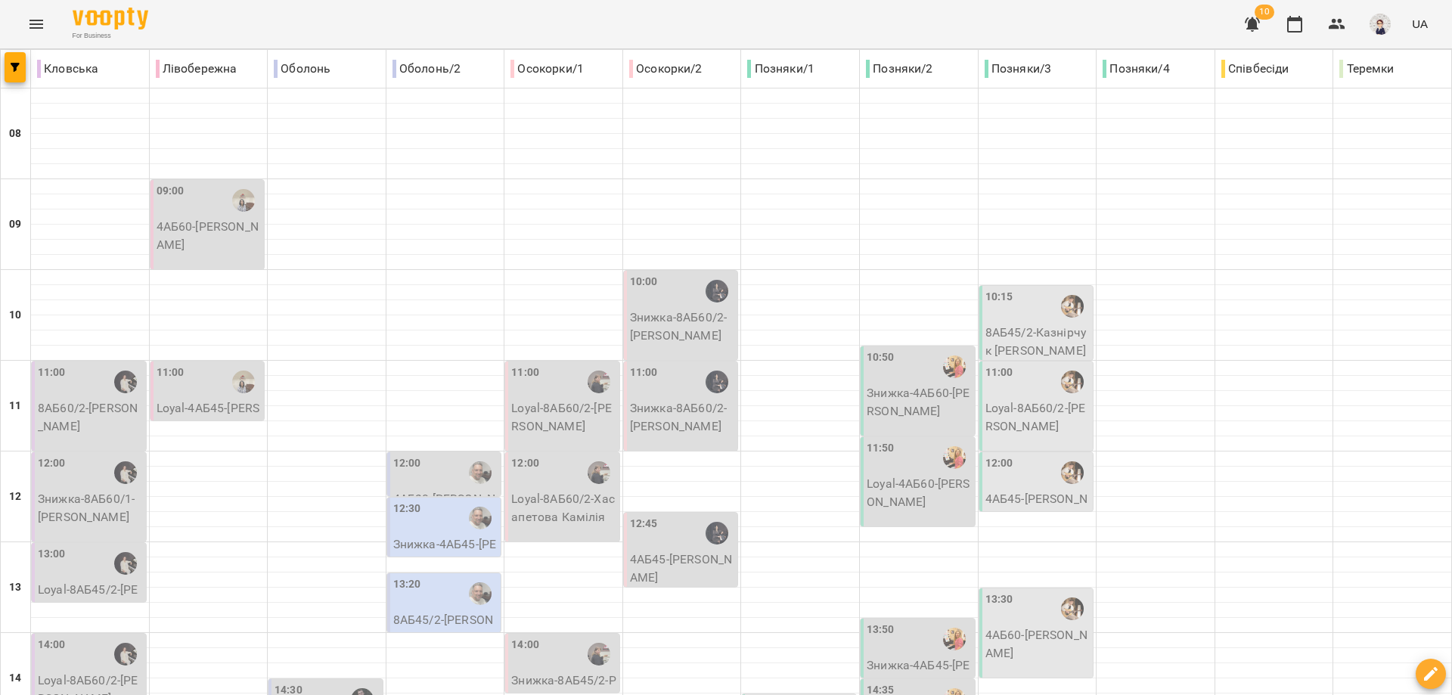
scroll to position [76, 0]
click at [434, 455] on div "12:00" at bounding box center [445, 472] width 105 height 35
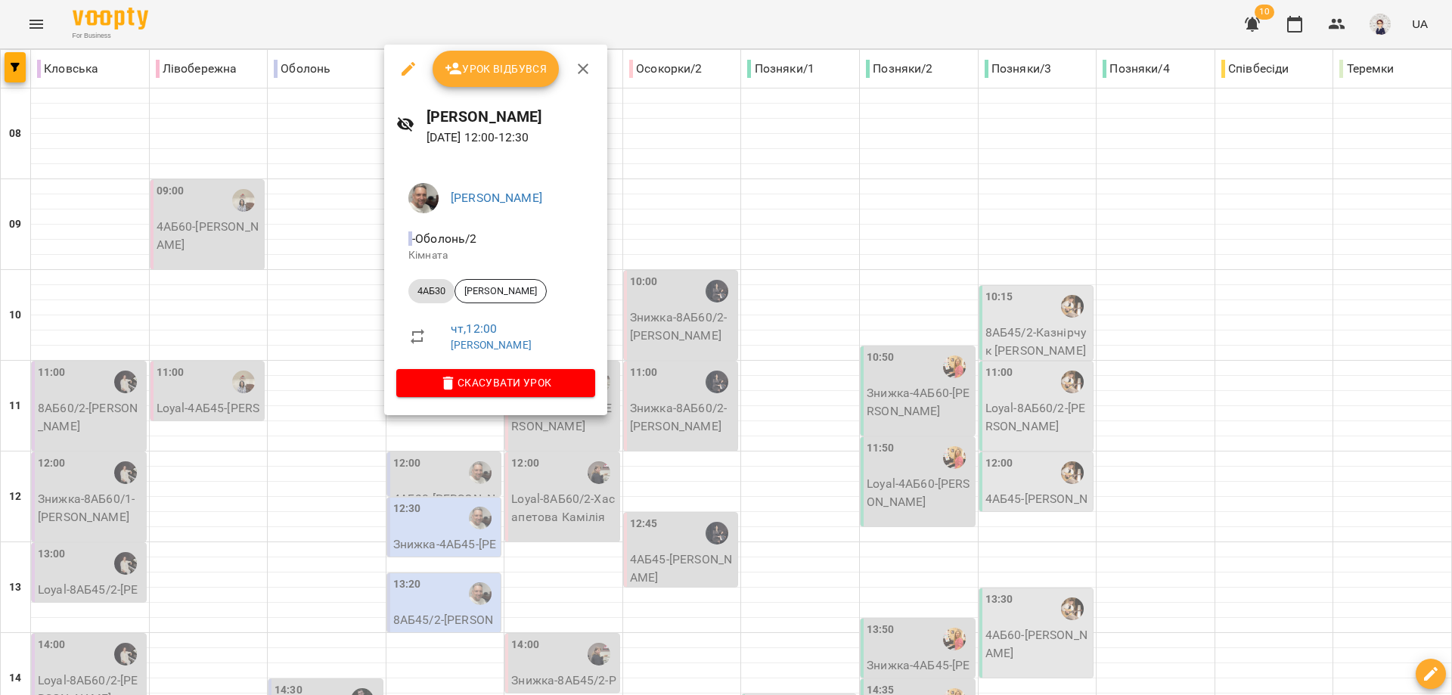
click at [357, 283] on div at bounding box center [726, 347] width 1452 height 695
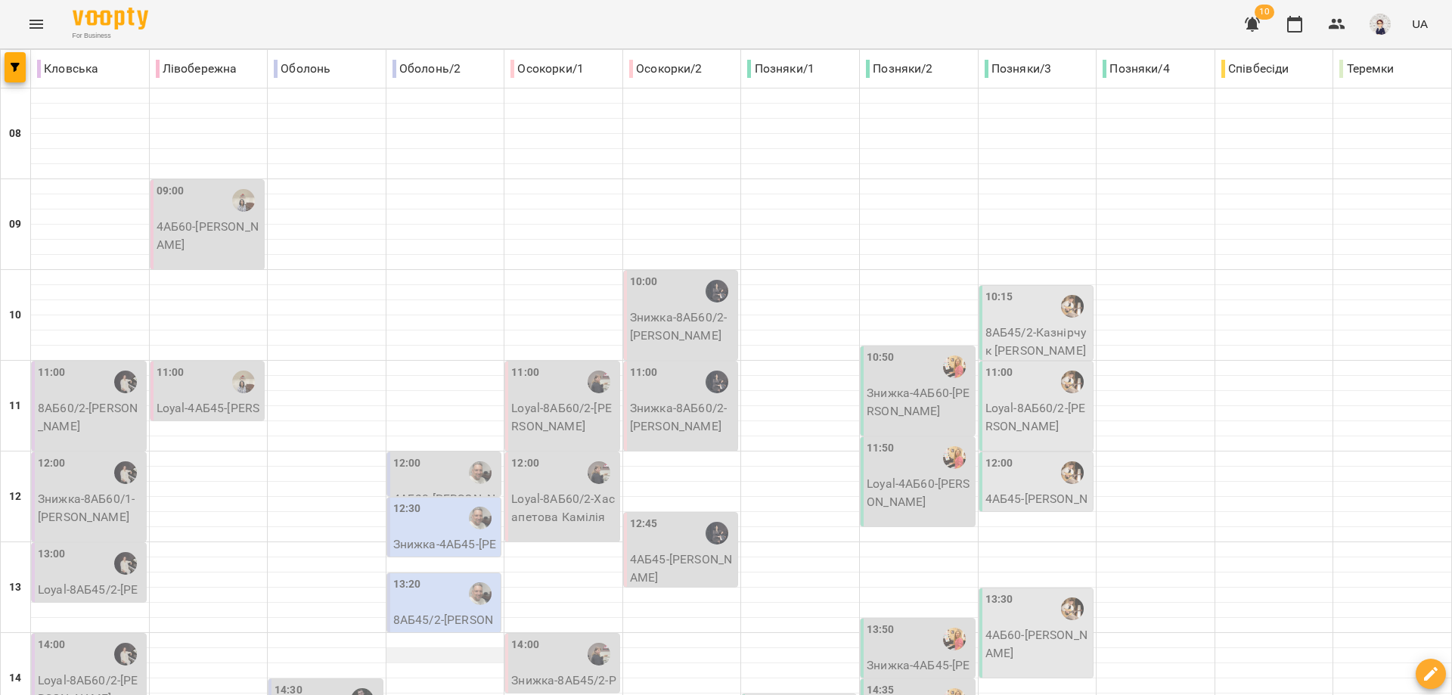
scroll to position [378, 0]
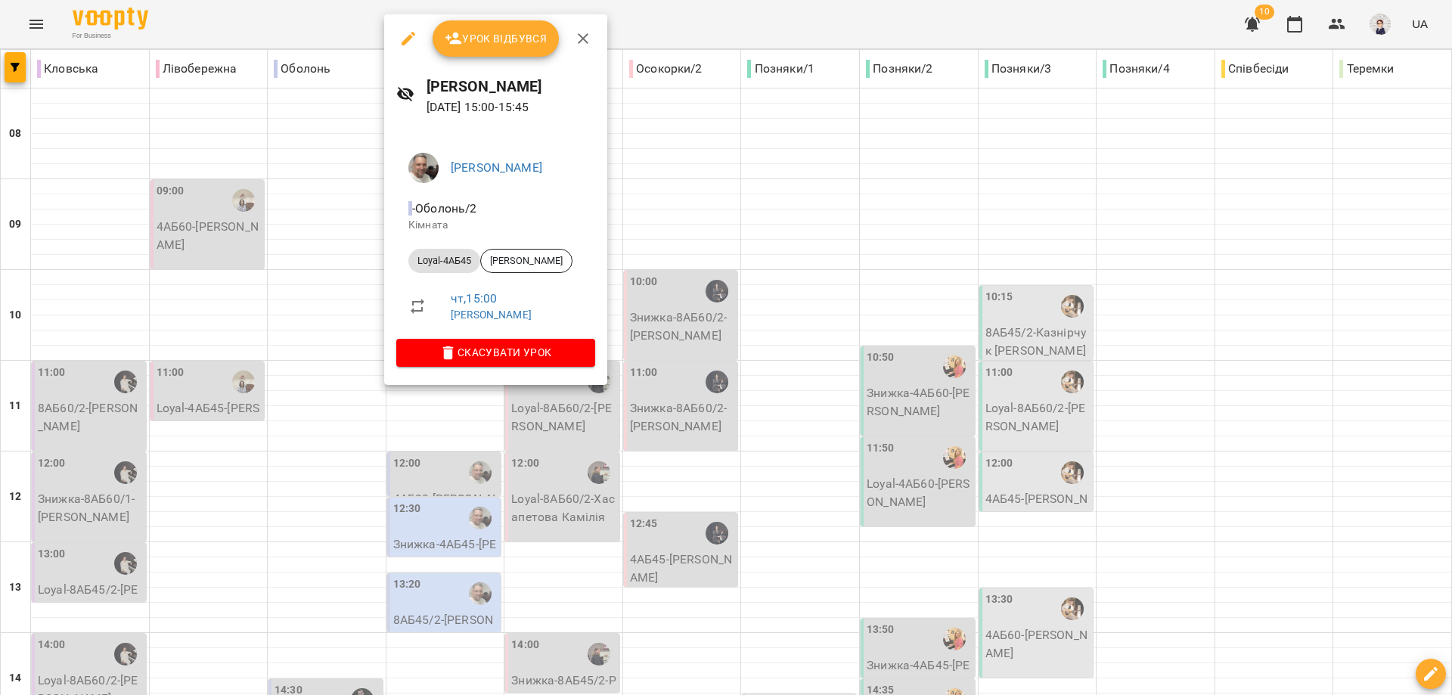
click at [416, 448] on div at bounding box center [726, 347] width 1452 height 695
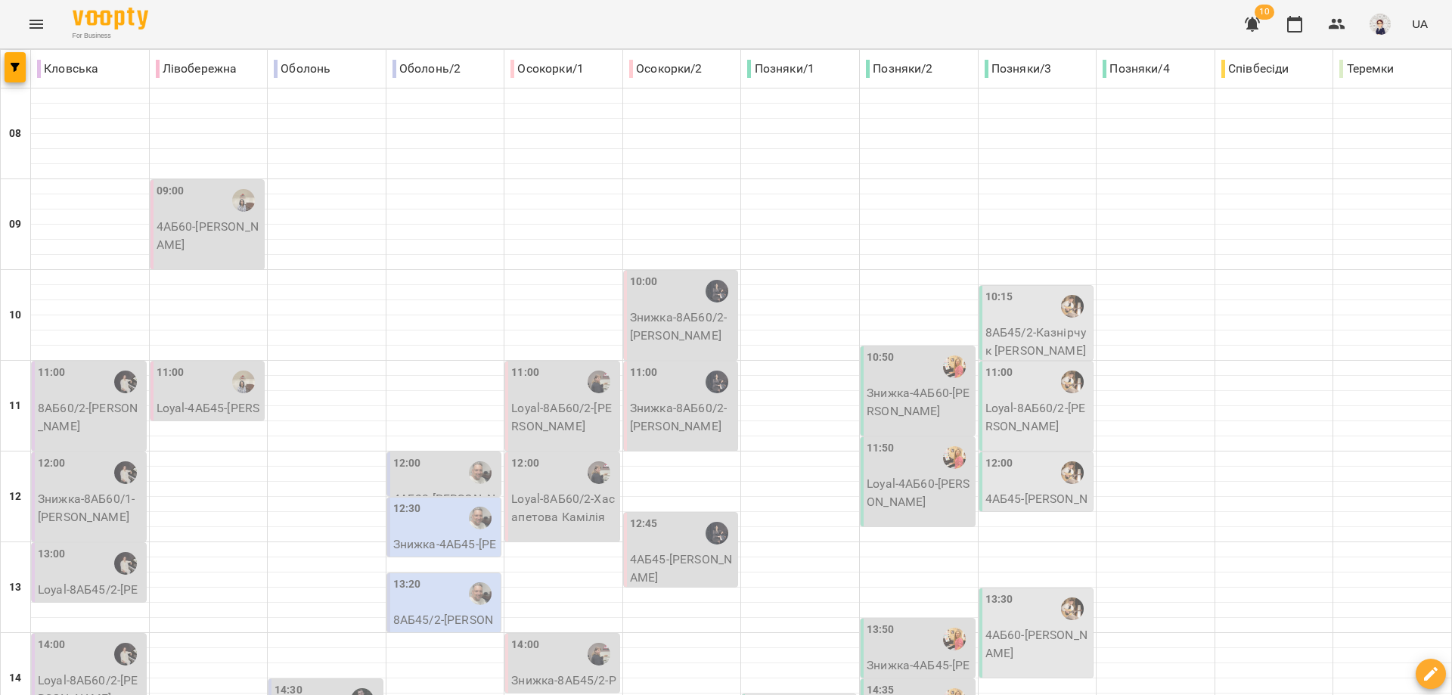
scroll to position [674, 0]
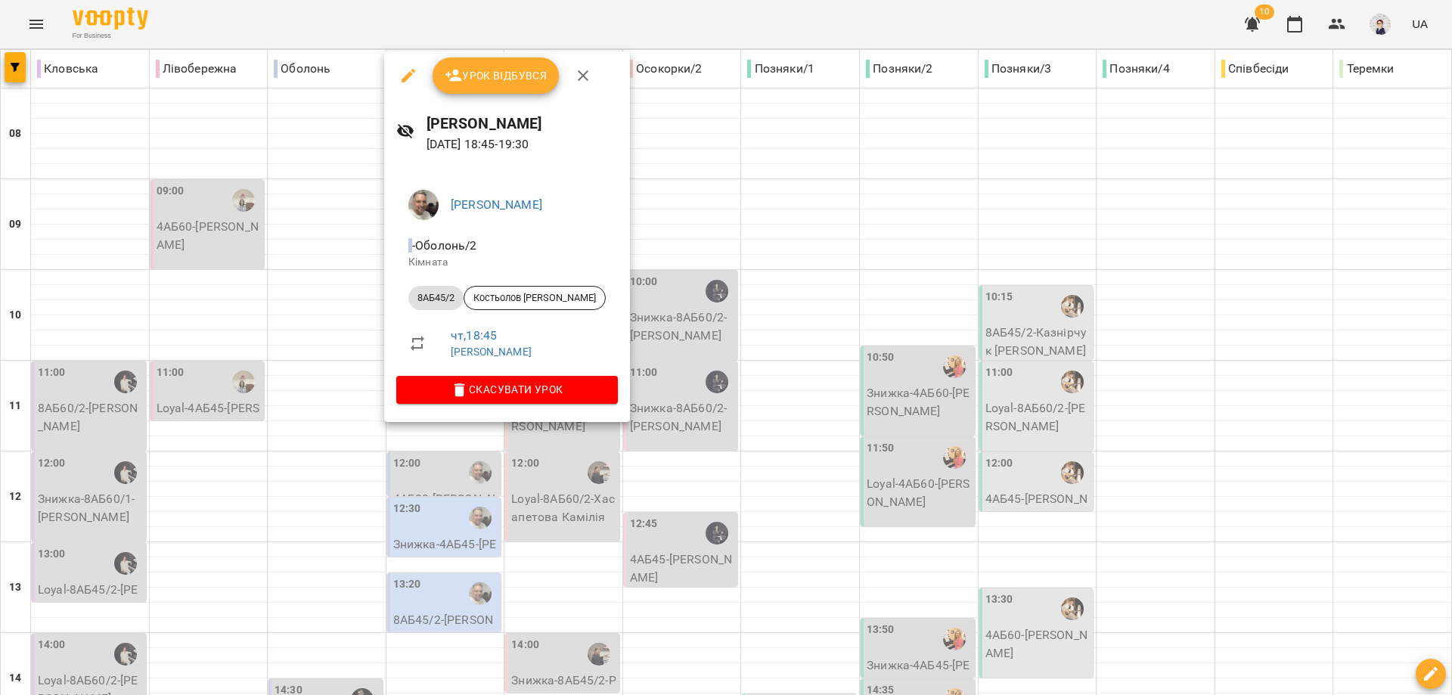
click at [432, 541] on div at bounding box center [726, 347] width 1452 height 695
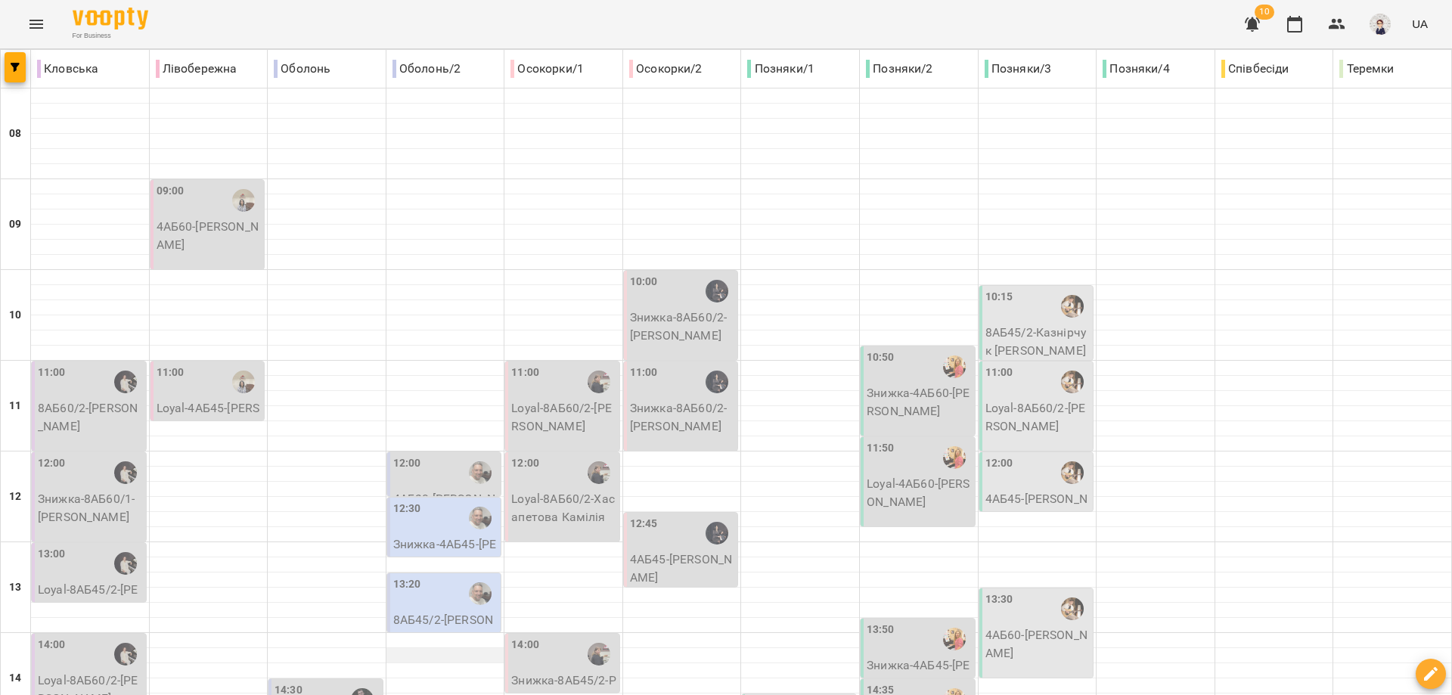
scroll to position [296, 0]
click at [450, 576] on div "13:20" at bounding box center [445, 593] width 105 height 35
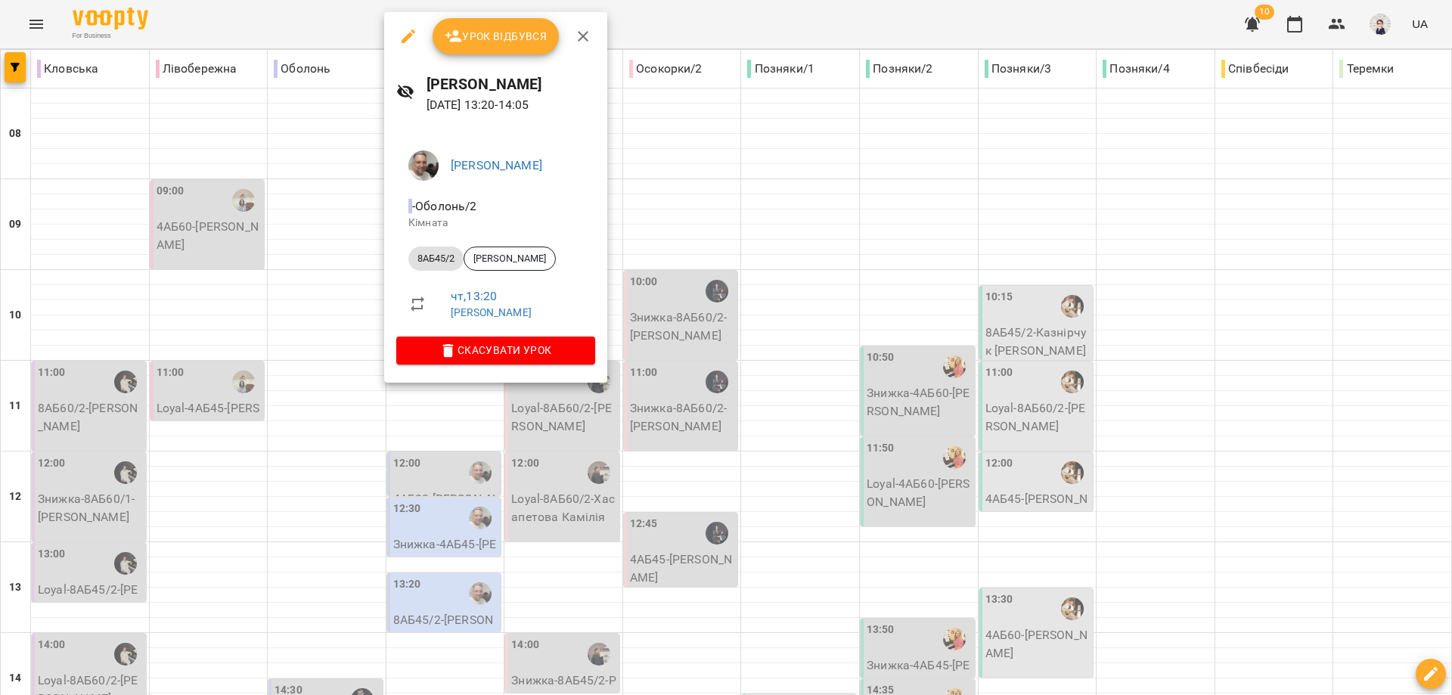
click at [302, 322] on div at bounding box center [726, 347] width 1452 height 695
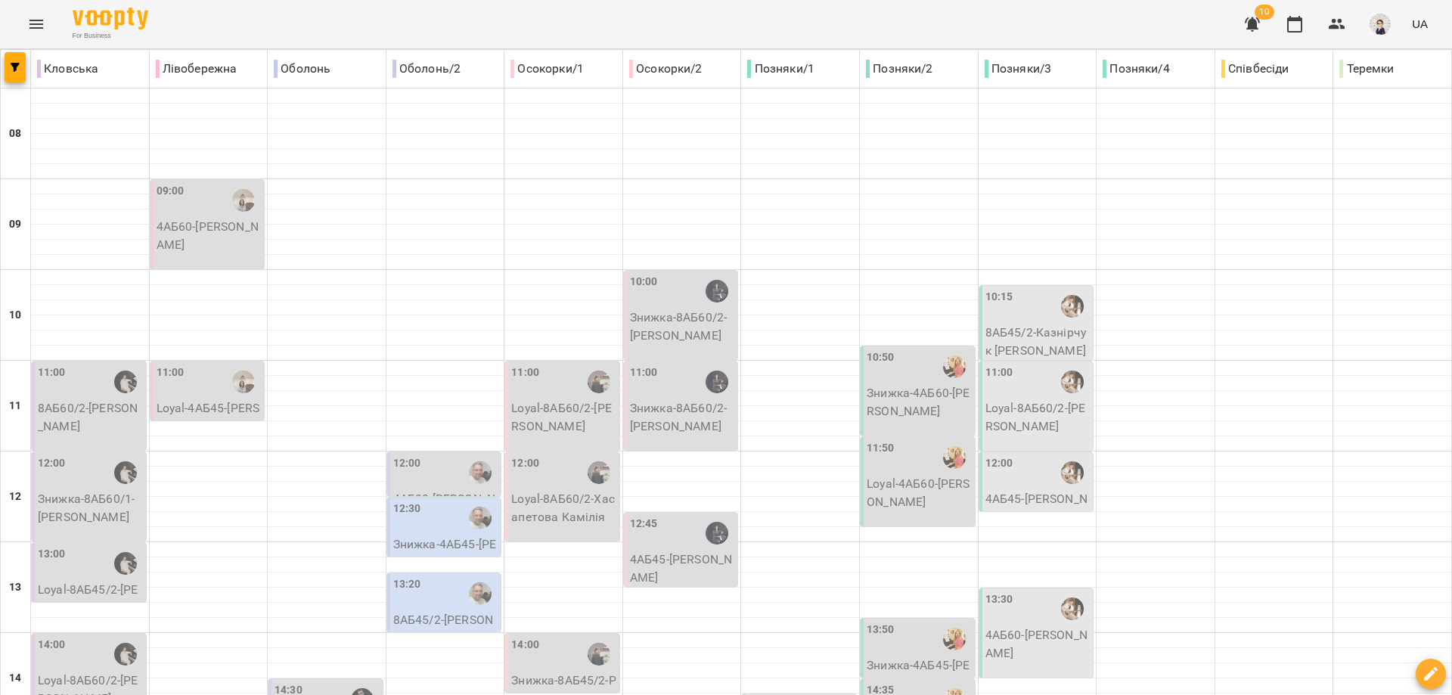
click at [436, 576] on div "13:20" at bounding box center [445, 593] width 105 height 35
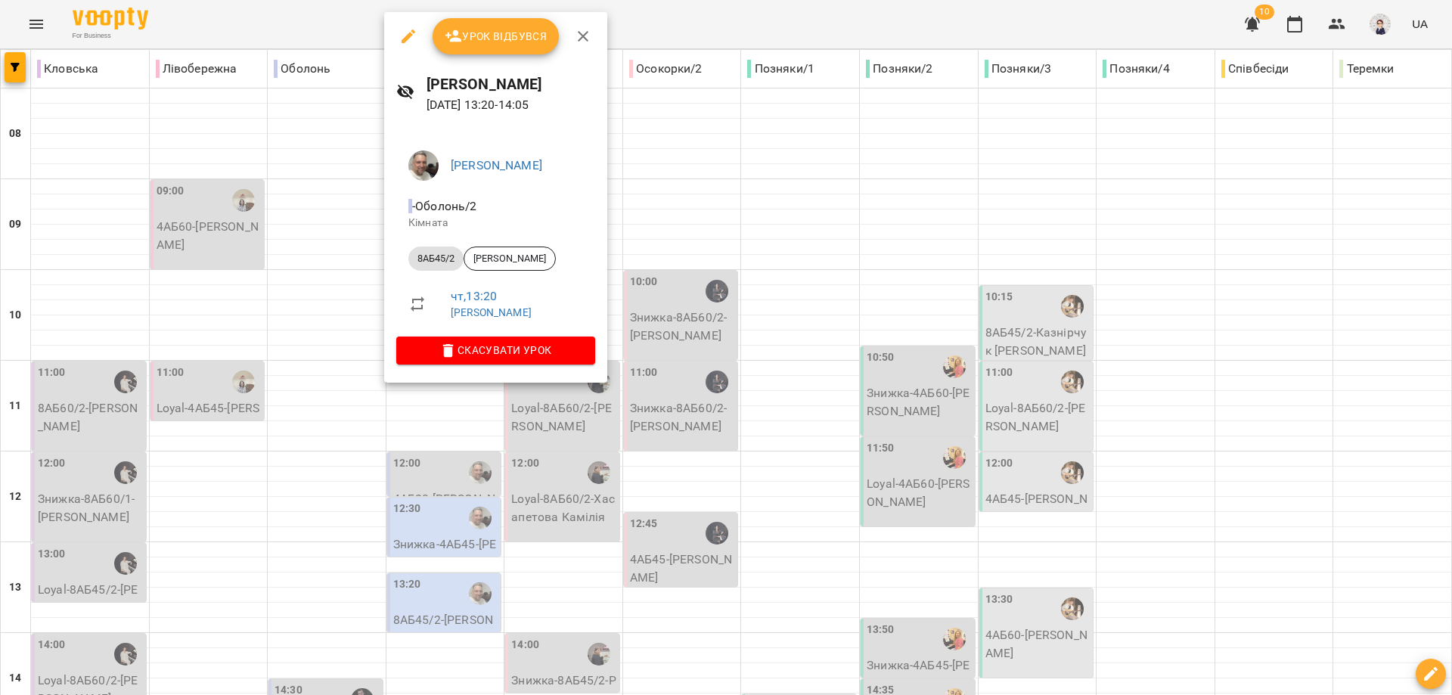
click at [444, 400] on div at bounding box center [726, 347] width 1452 height 695
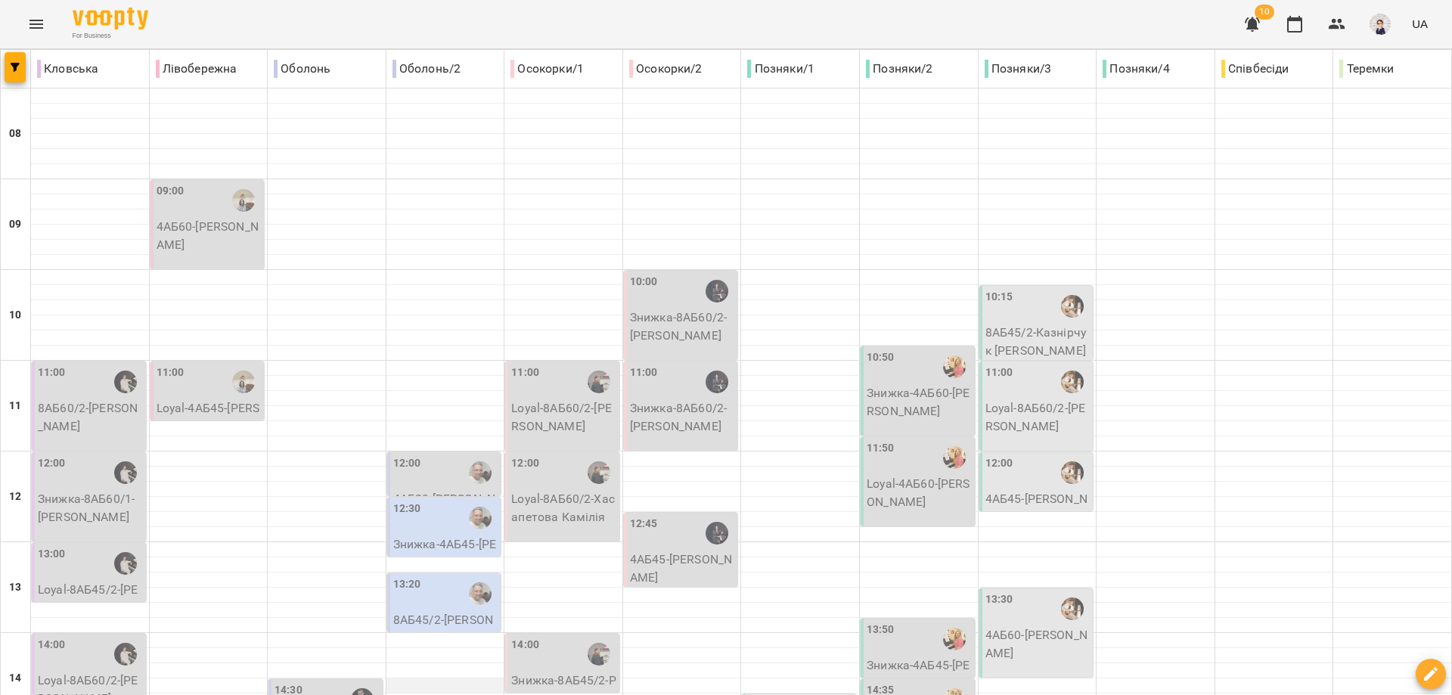
scroll to position [371, 0]
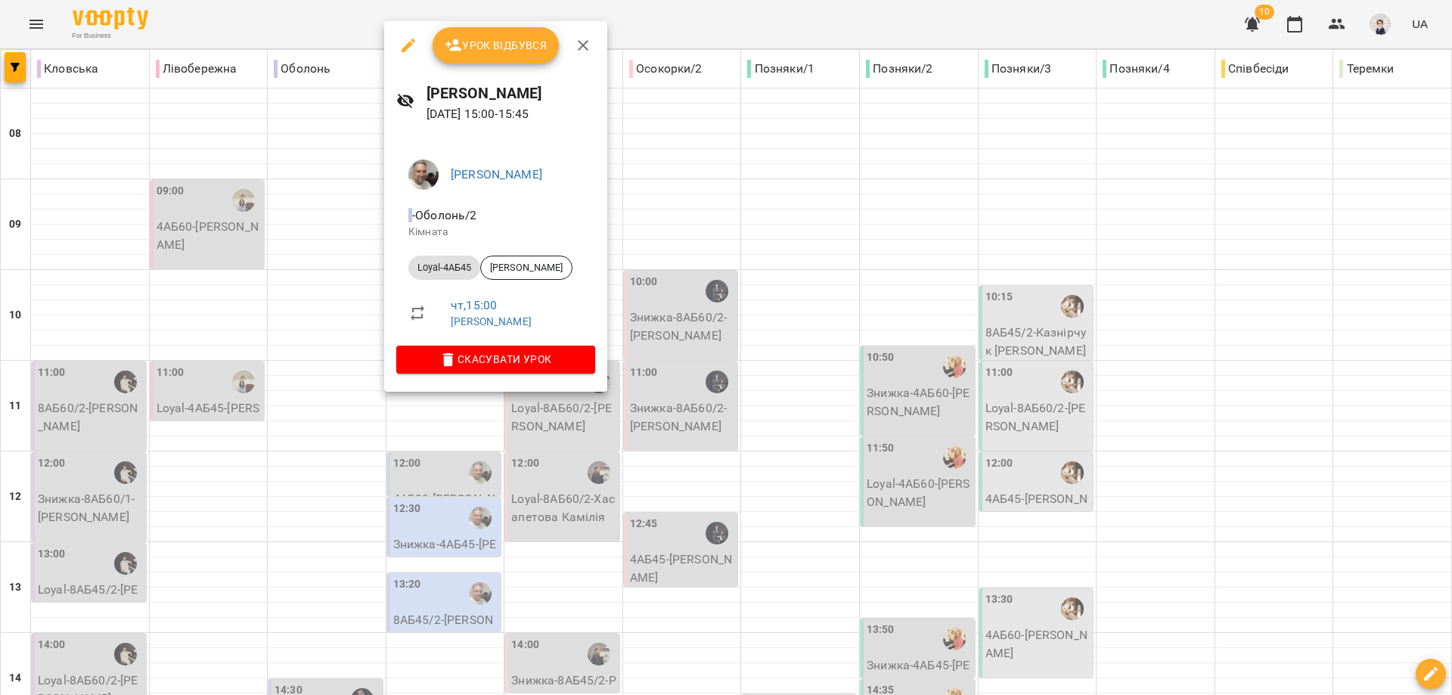
click at [443, 471] on div at bounding box center [726, 347] width 1452 height 695
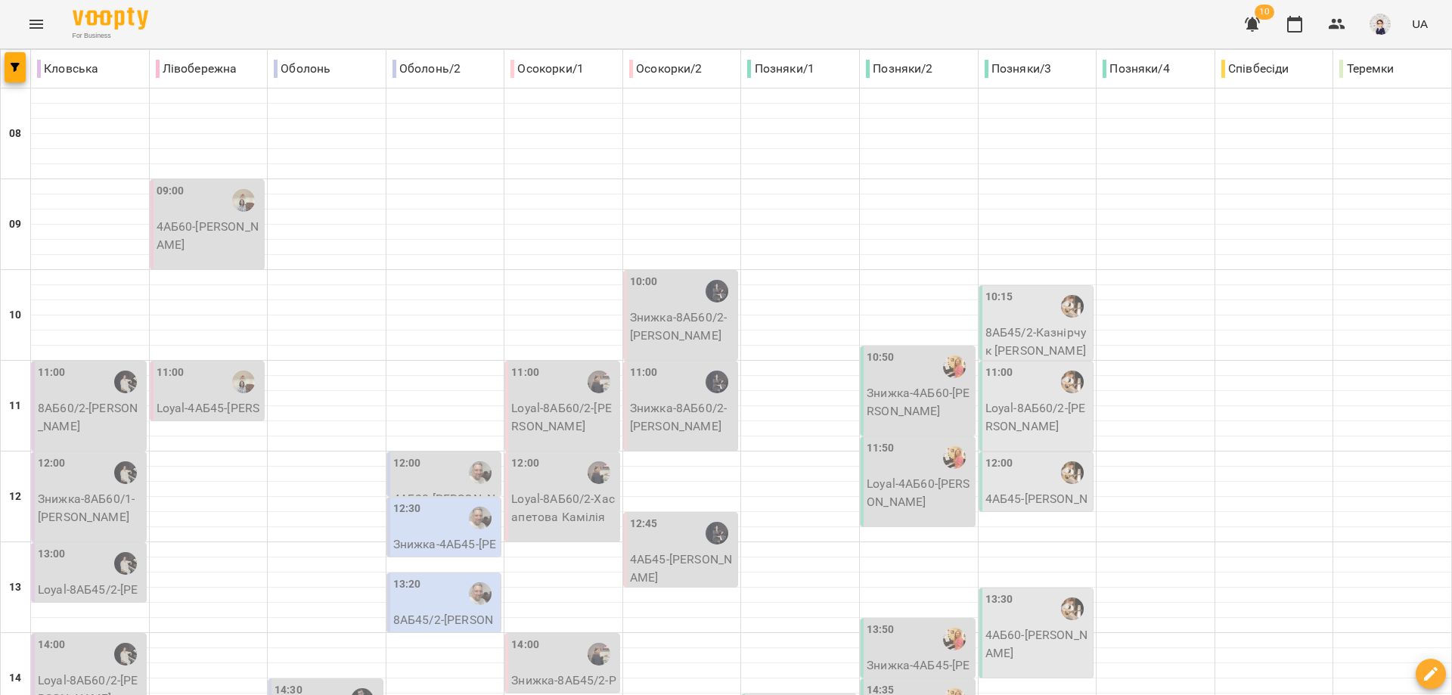
click at [36, 25] on icon "Menu" at bounding box center [36, 24] width 18 height 18
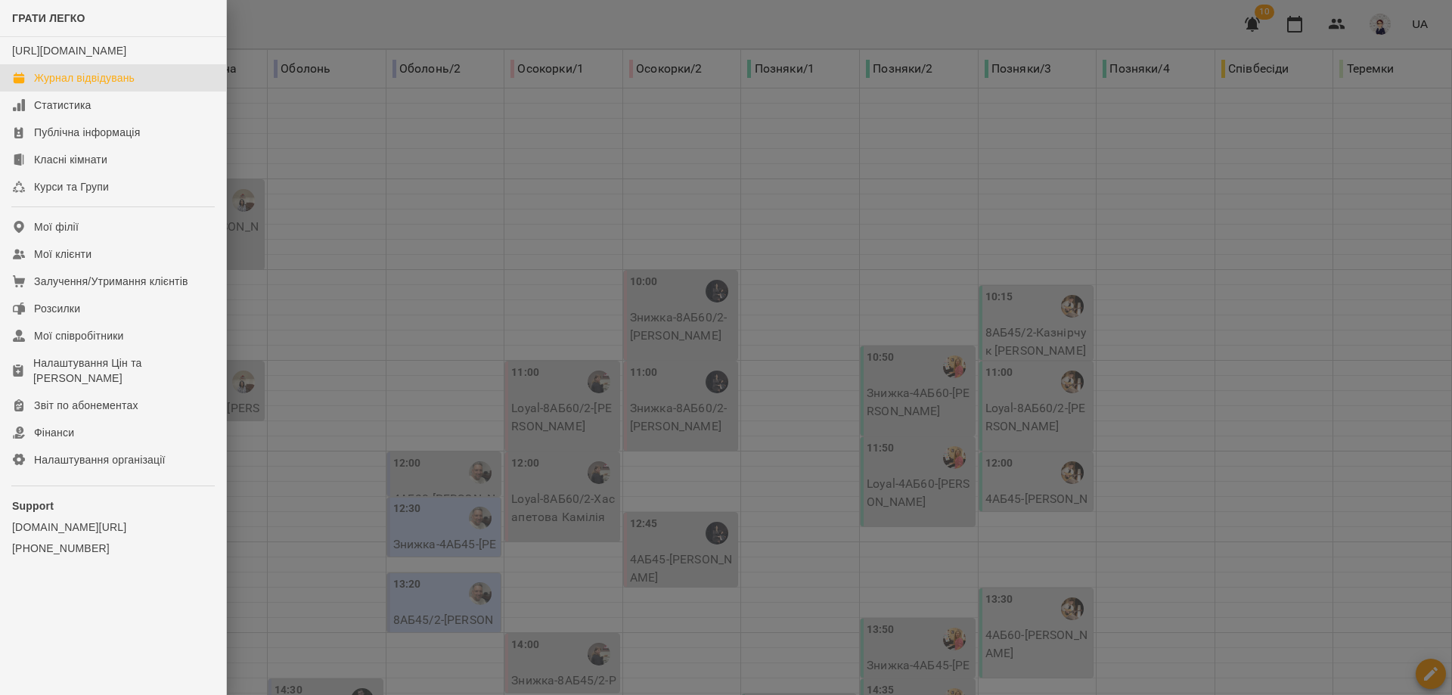
click at [85, 85] on div "Журнал відвідувань" at bounding box center [84, 77] width 101 height 15
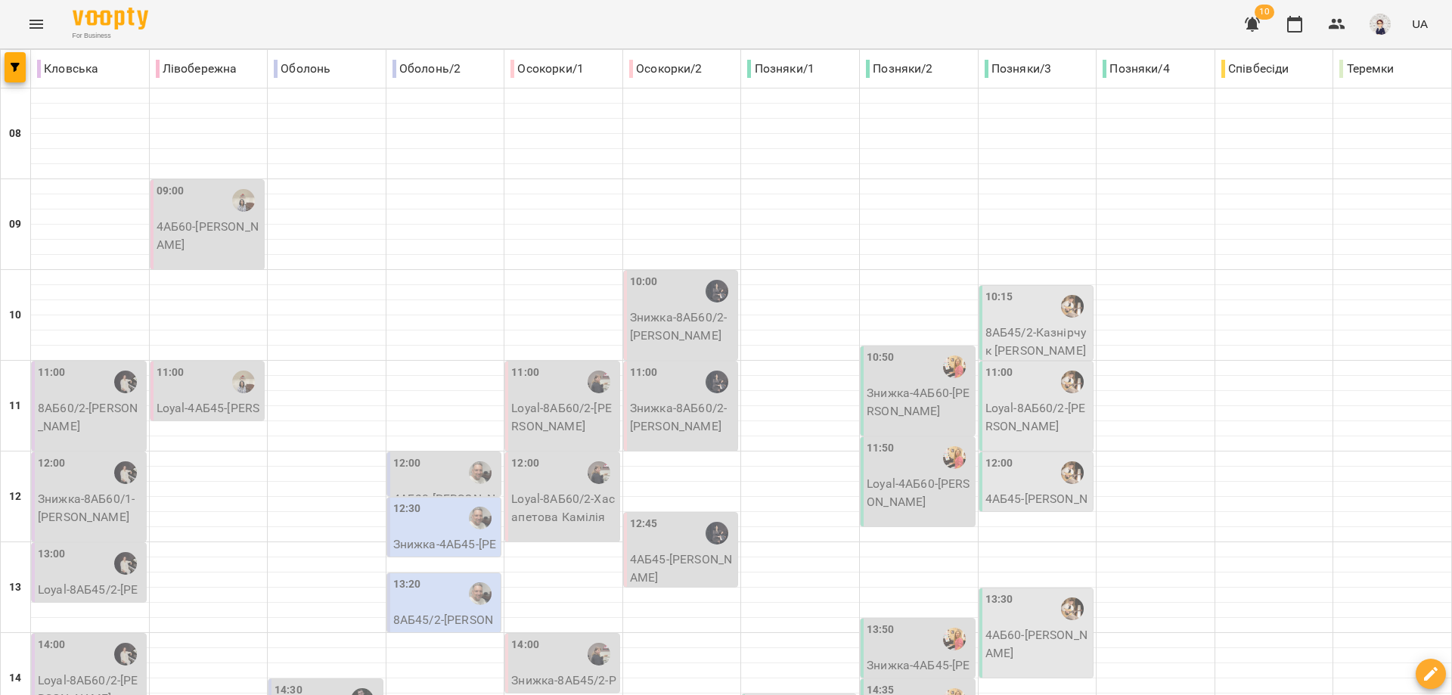
type input "**********"
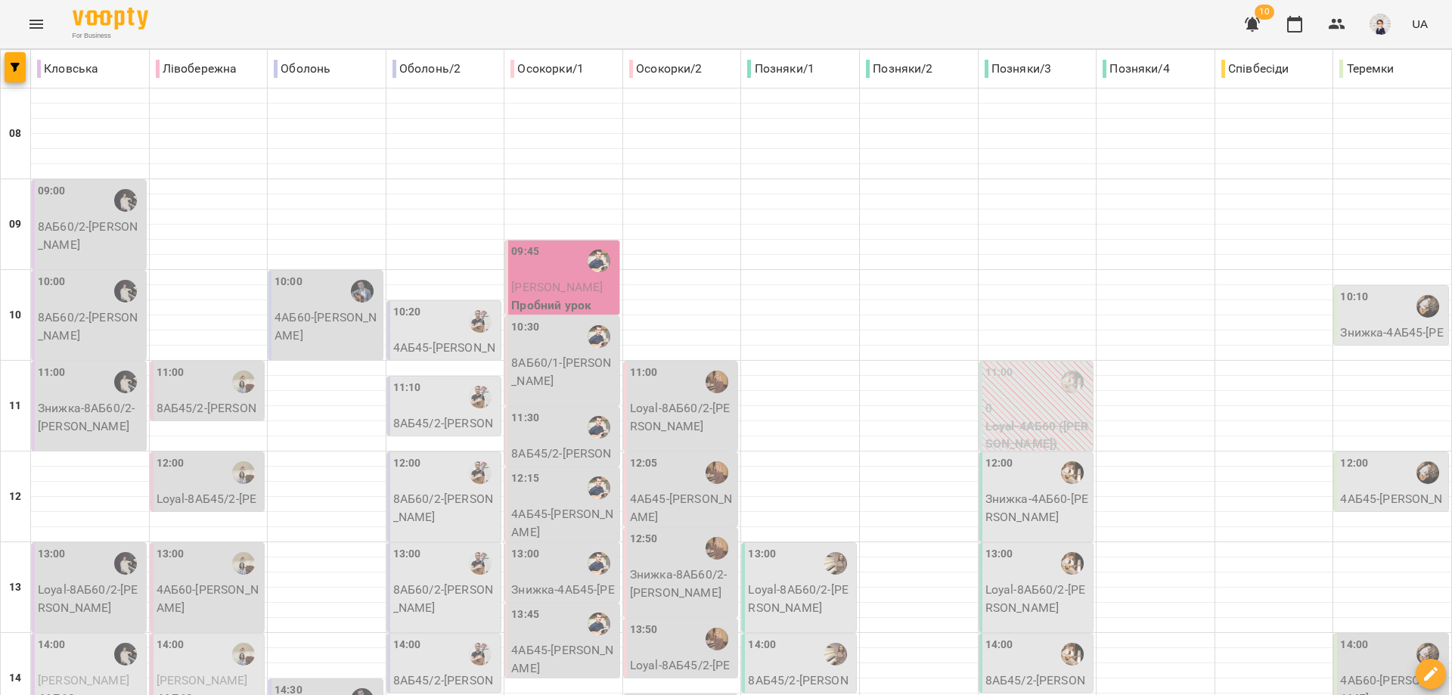
type input "**********"
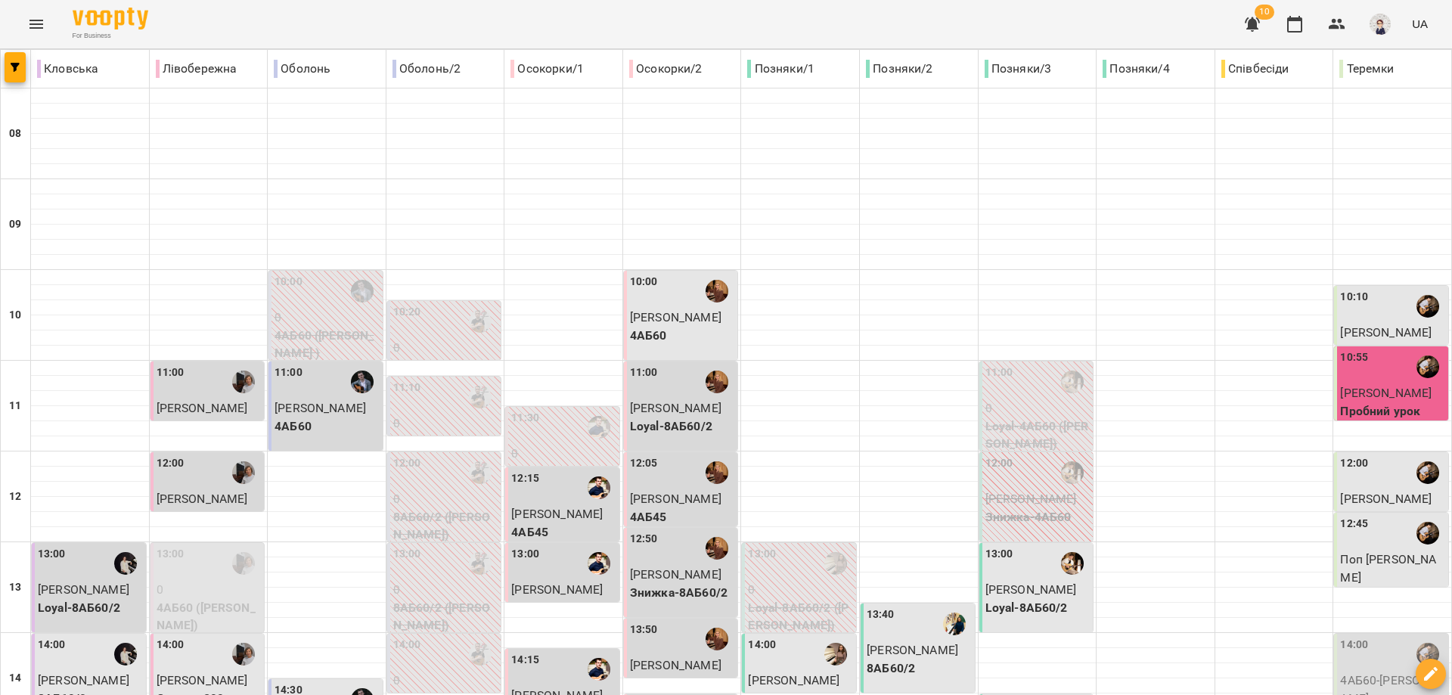
type input "**********"
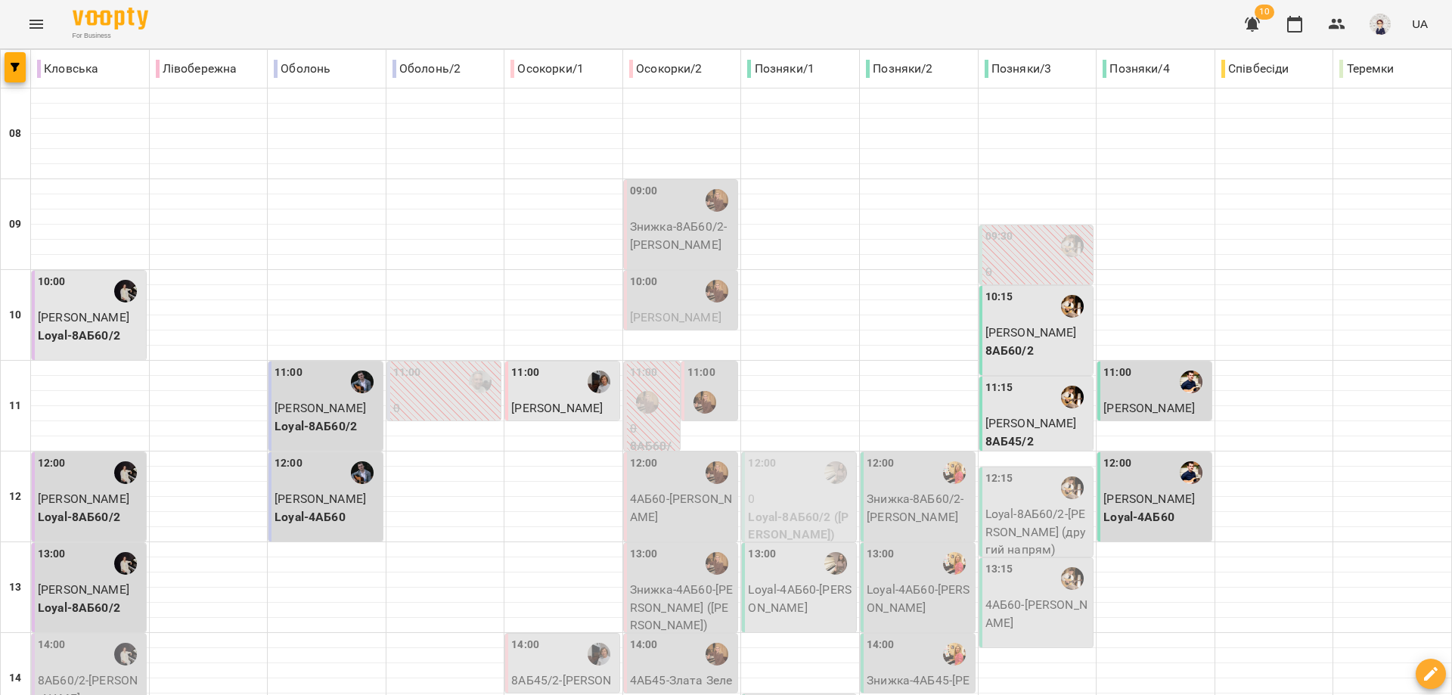
scroll to position [454, 0]
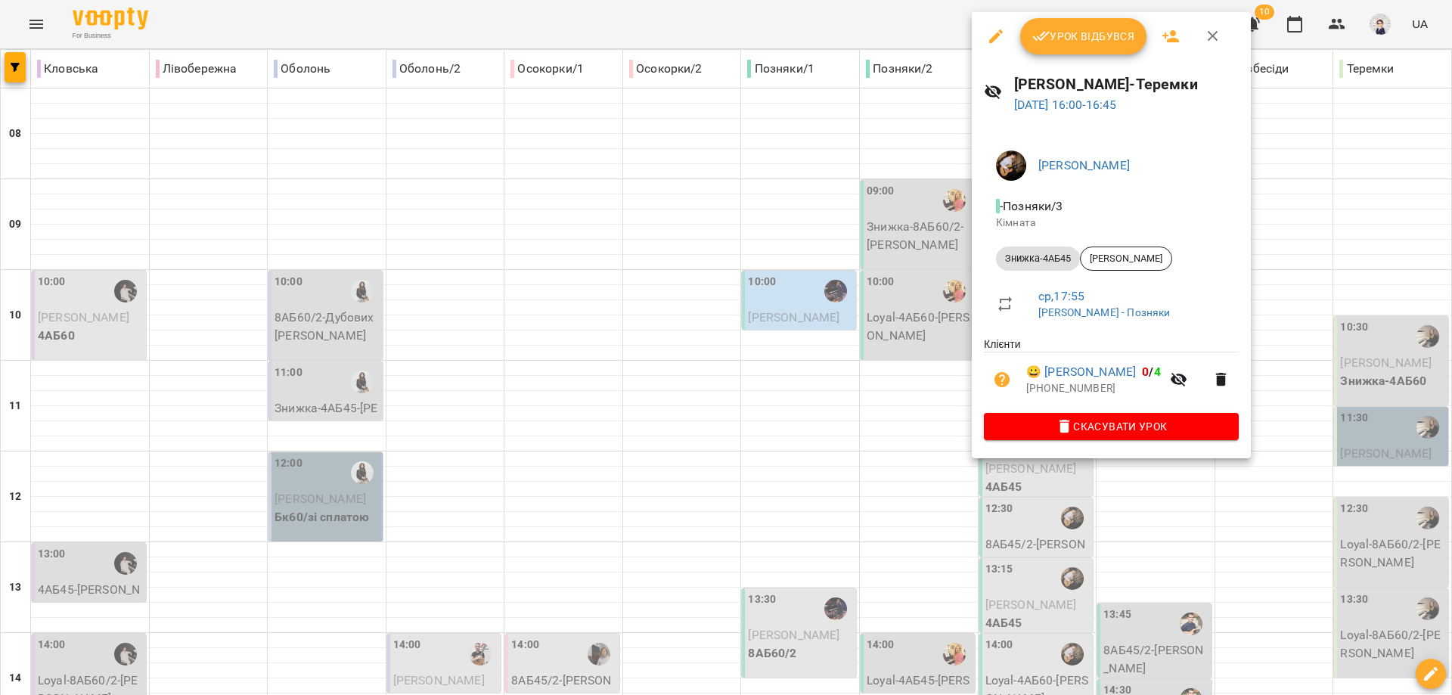
click at [1218, 39] on icon "button" at bounding box center [1213, 36] width 18 height 18
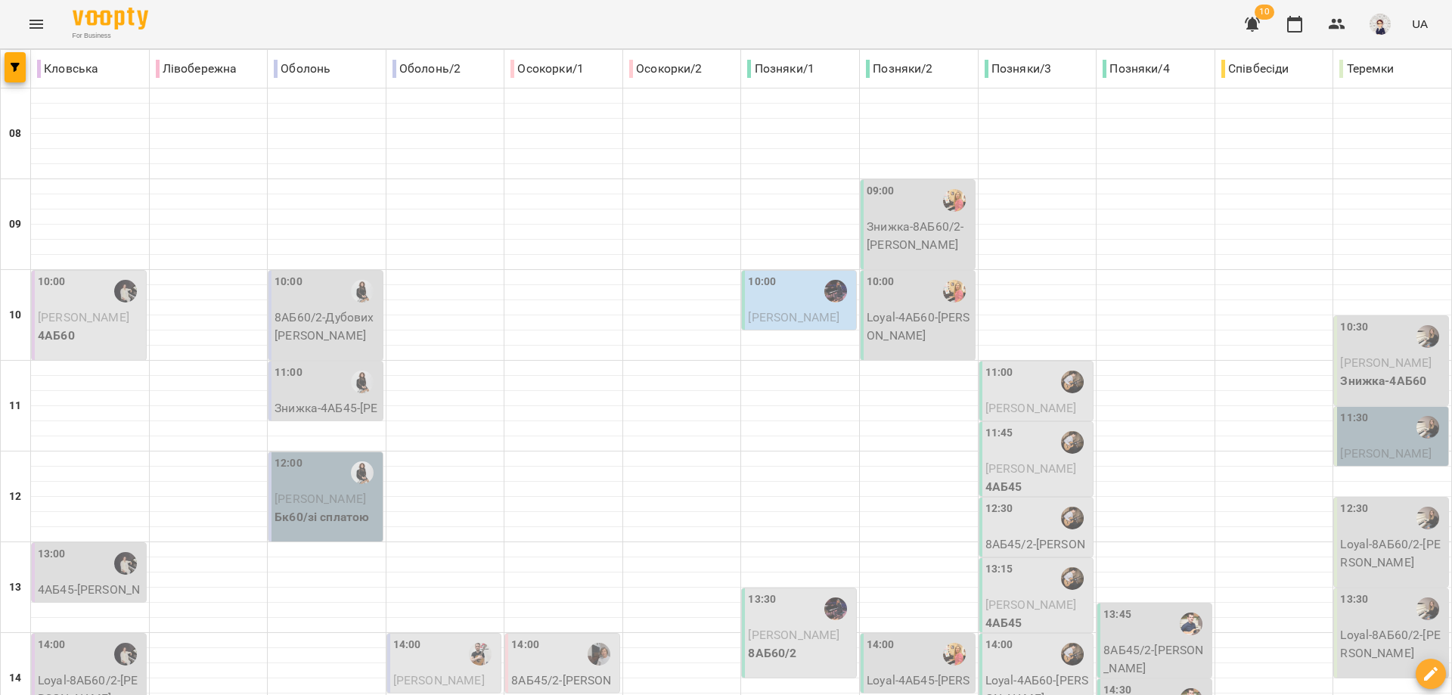
scroll to position [529, 0]
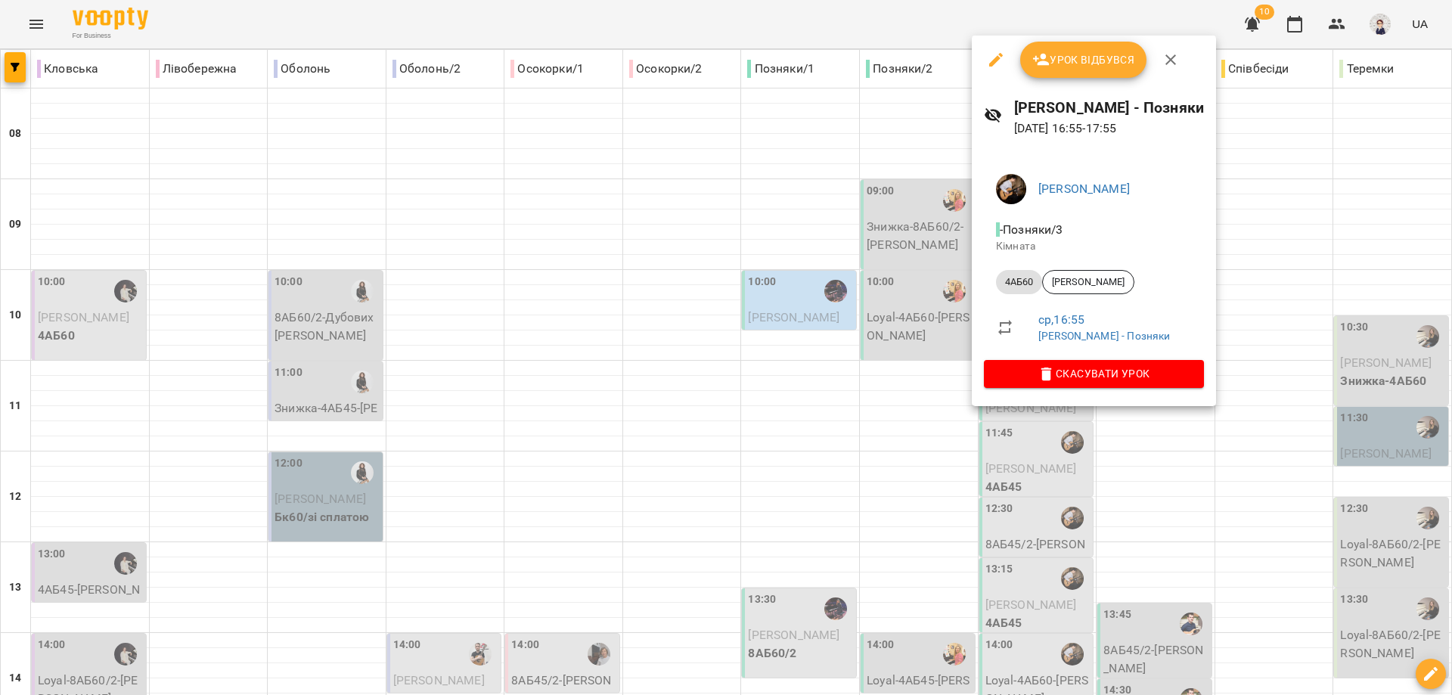
drag, startPoint x: 1290, startPoint y: 291, endPoint x: 1271, endPoint y: 314, distance: 29.5
click at [1290, 290] on div at bounding box center [726, 347] width 1452 height 695
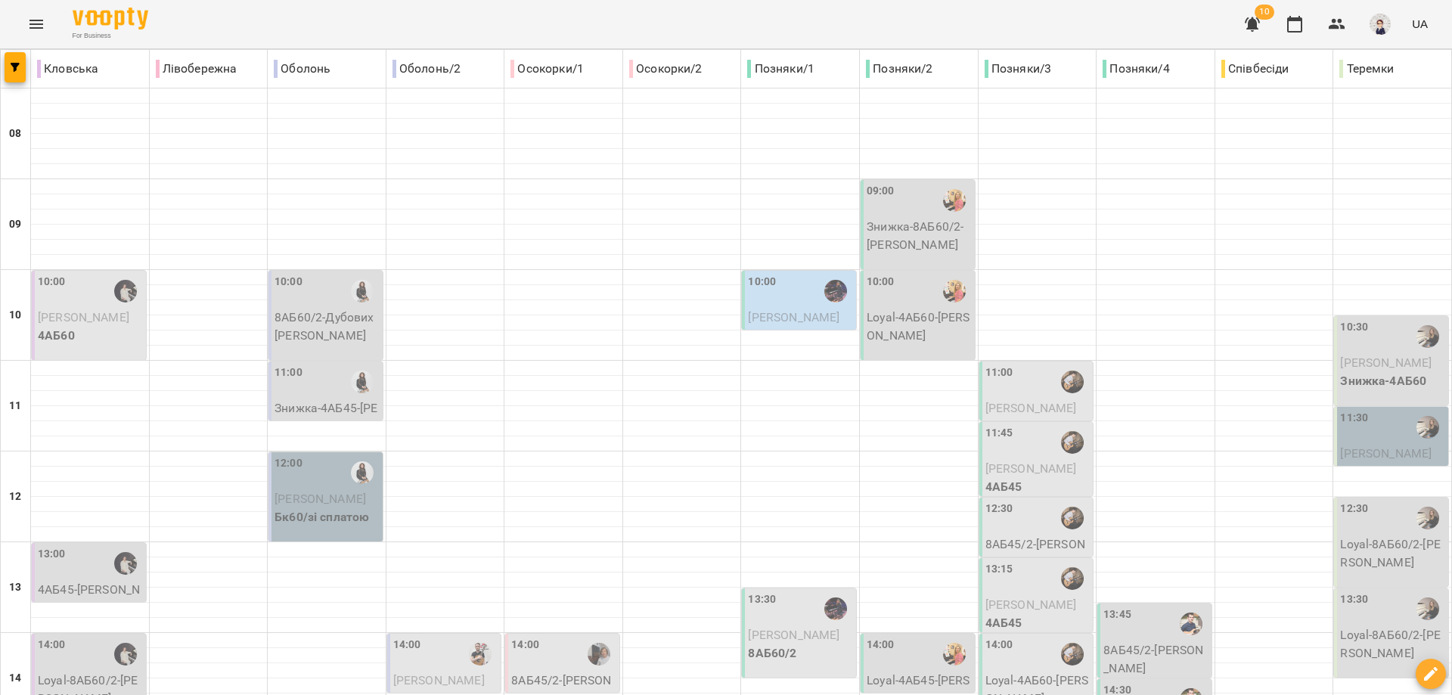
scroll to position [227, 0]
click at [1122, 607] on div "13:45" at bounding box center [1118, 624] width 28 height 35
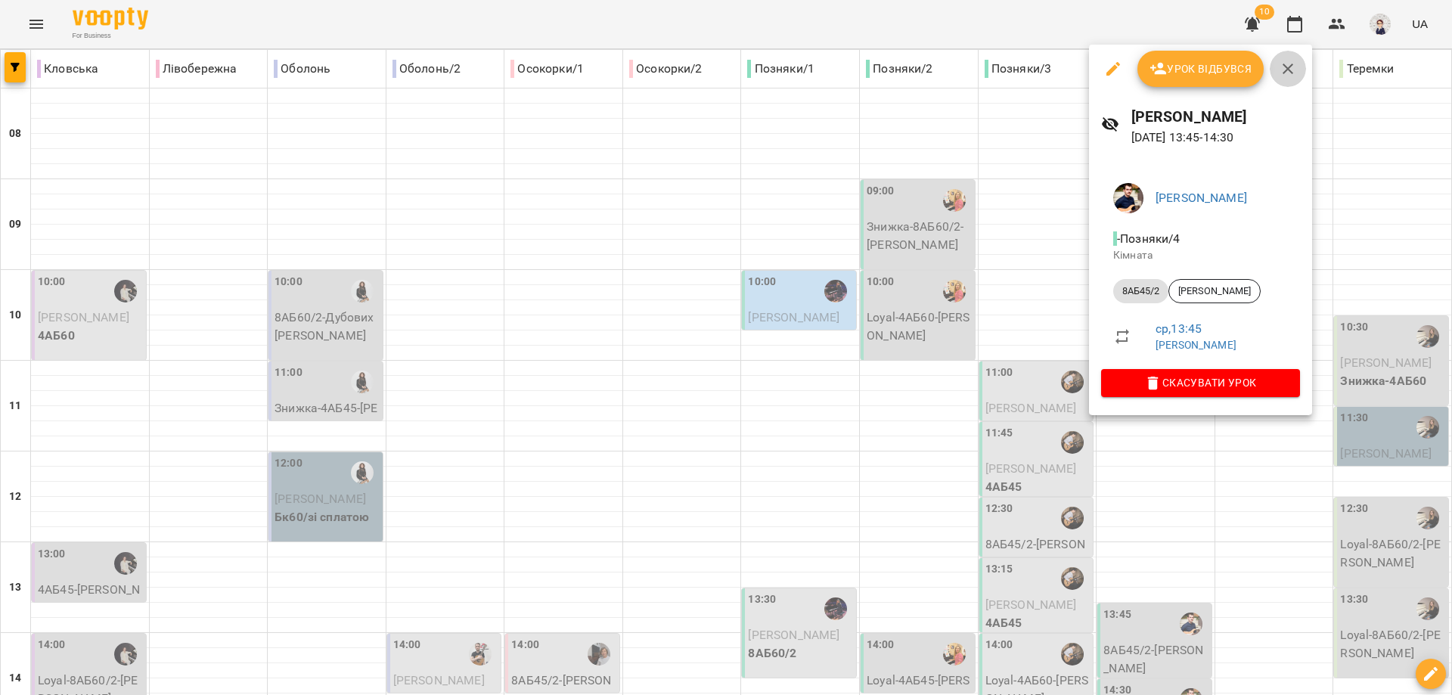
click at [1291, 66] on icon "button" at bounding box center [1288, 69] width 18 height 18
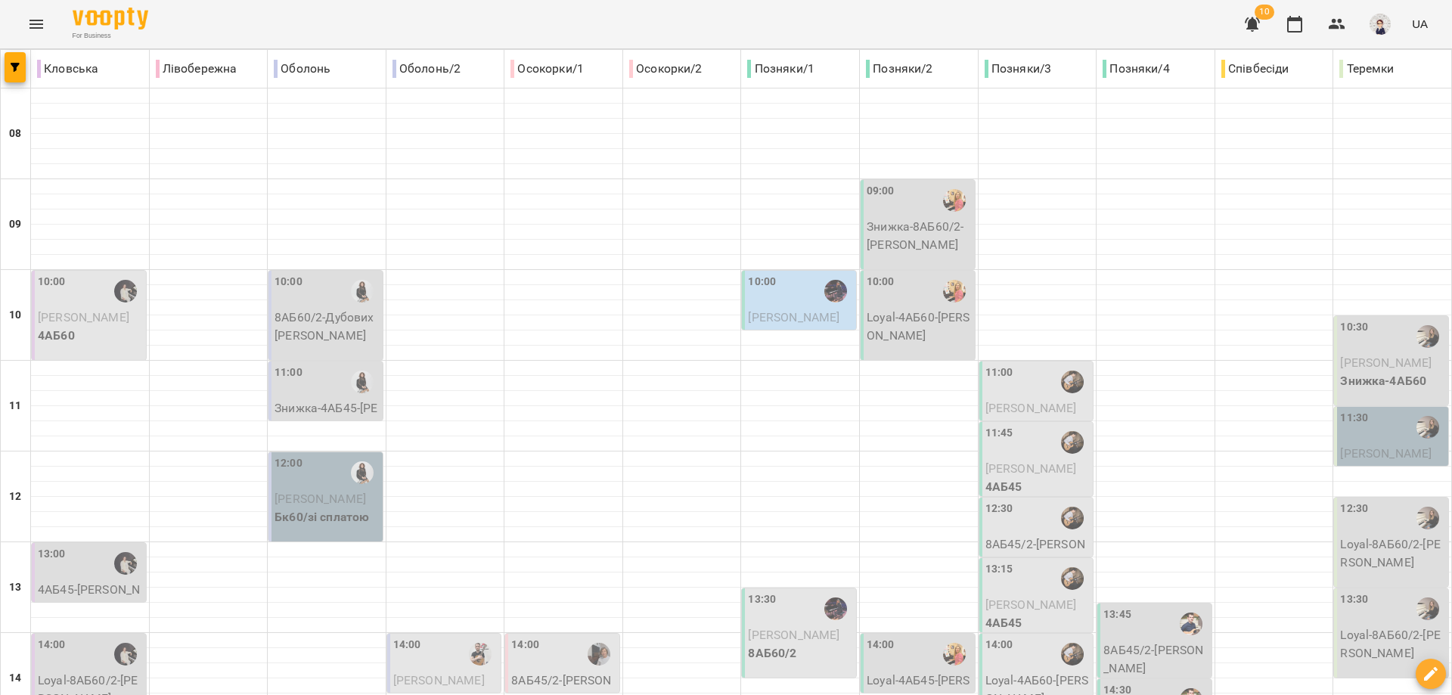
scroll to position [529, 0]
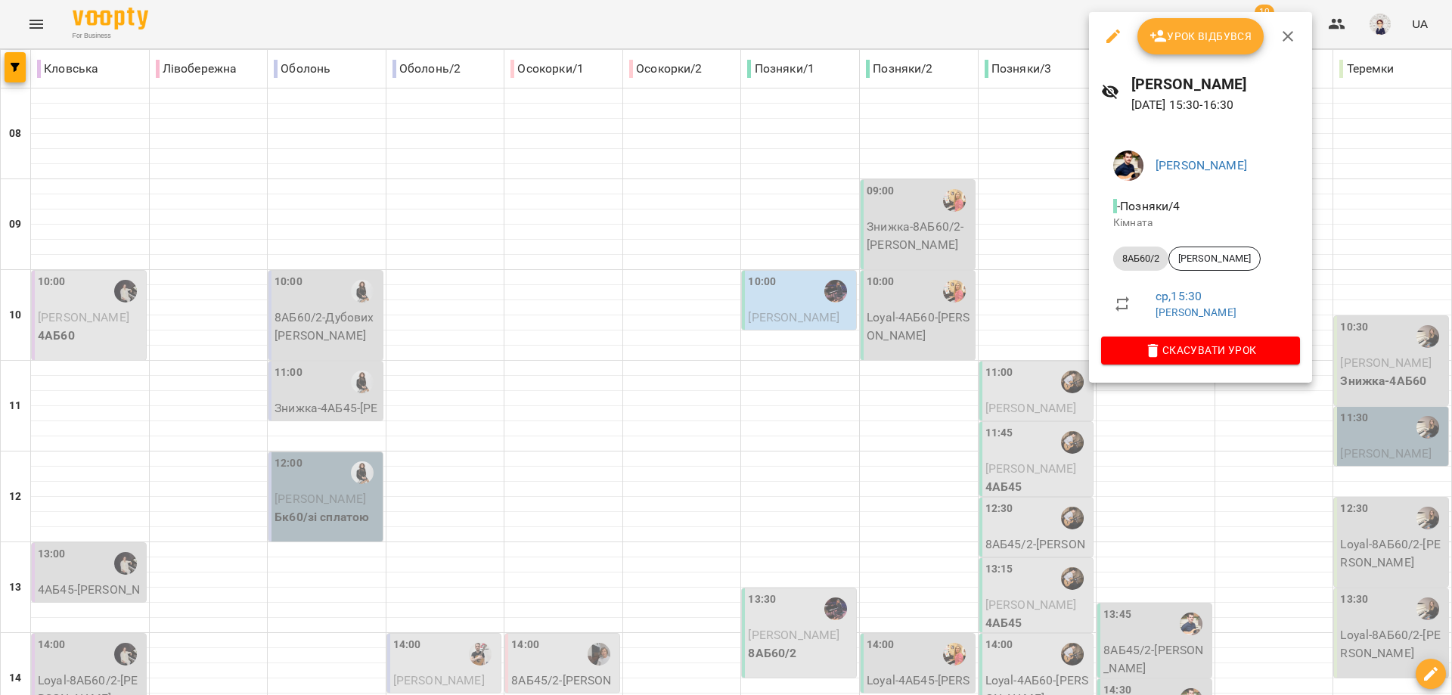
click at [1289, 39] on icon "button" at bounding box center [1288, 36] width 11 height 11
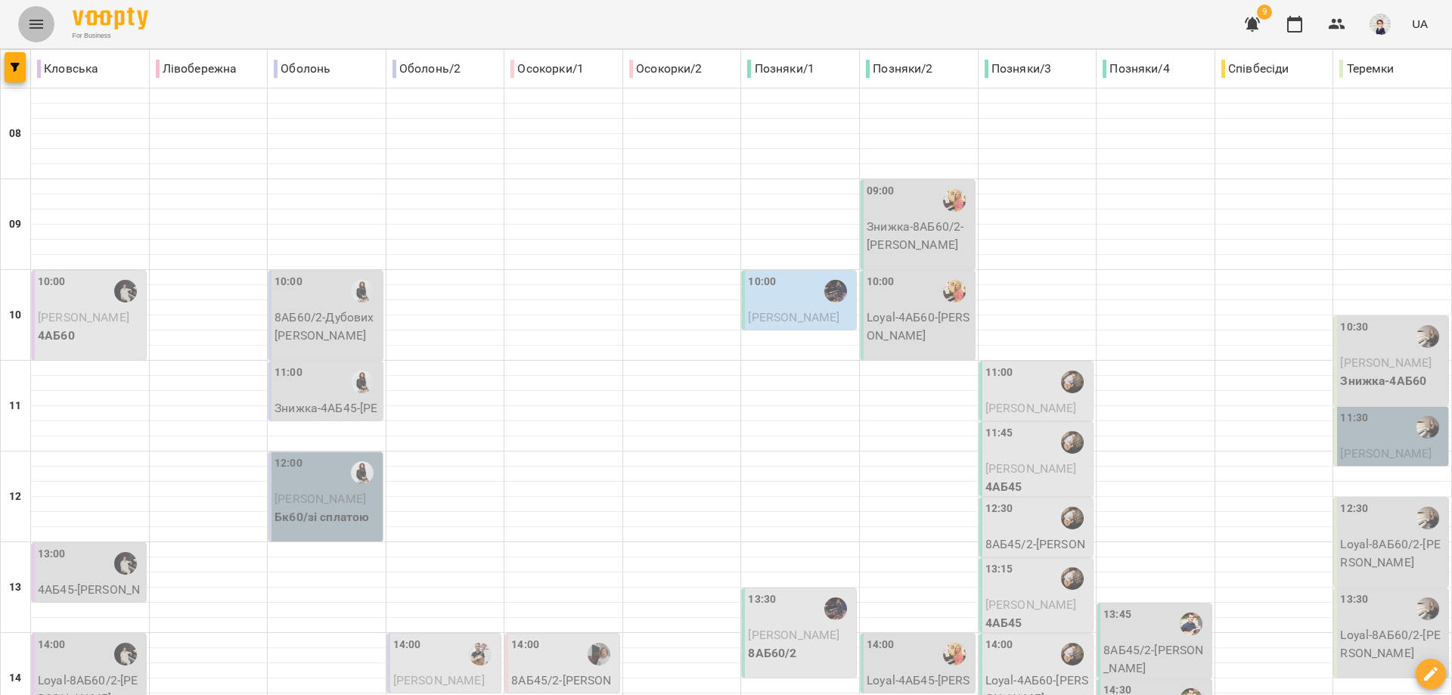
click at [37, 23] on icon "Menu" at bounding box center [36, 24] width 18 height 18
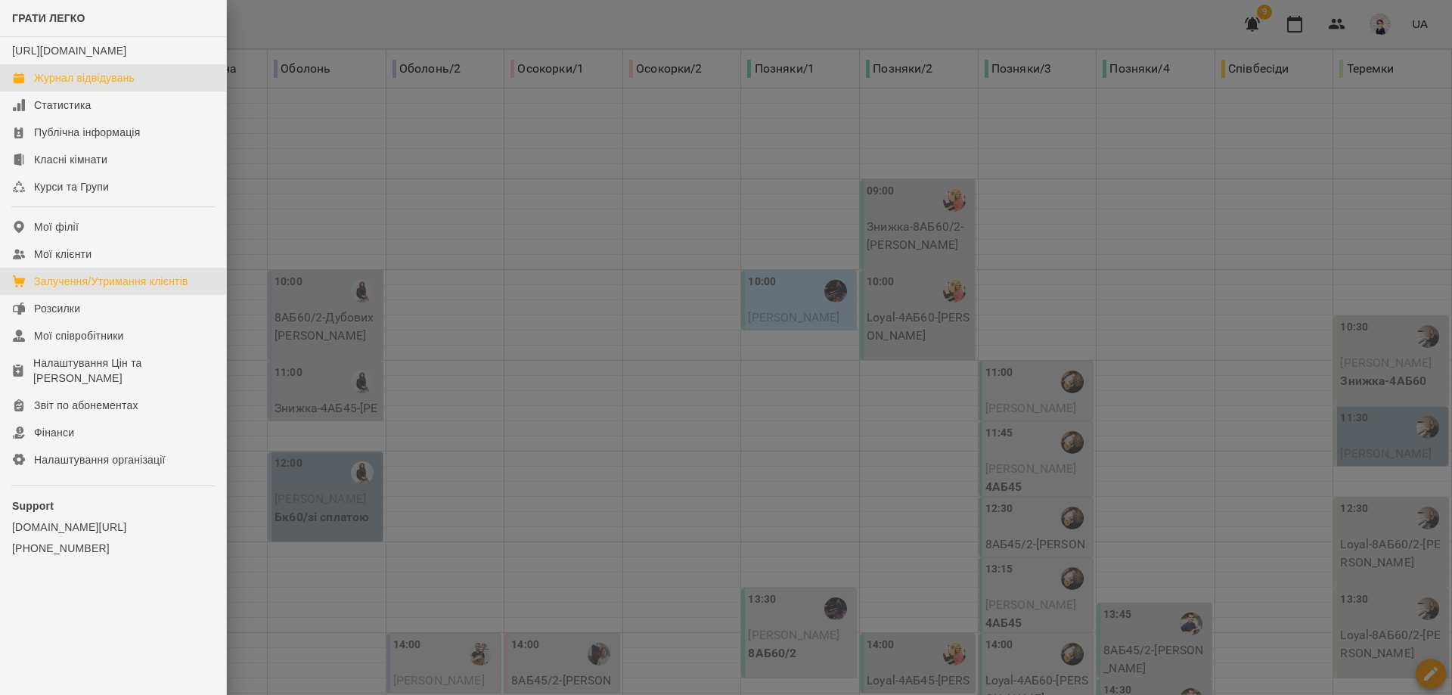
click at [123, 289] on div "Залучення/Утримання клієнтів" at bounding box center [111, 281] width 154 height 15
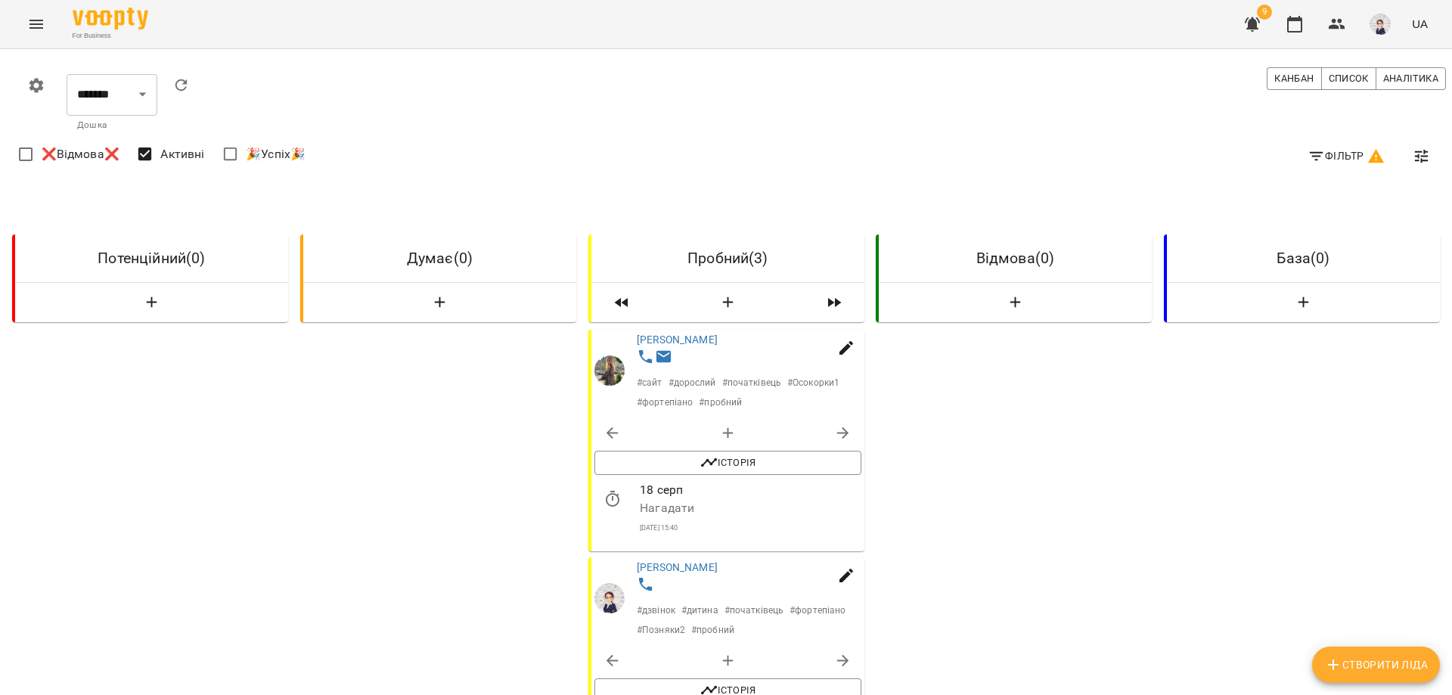
drag, startPoint x: 1346, startPoint y: 174, endPoint x: 1339, endPoint y: 166, distance: 11.2
click at [1346, 173] on div "Фільтр ❌Відмова❌ Активні 🎉Успіх🎉" at bounding box center [732, 156] width 1434 height 42
click at [1336, 162] on span "Фільтр" at bounding box center [1347, 156] width 78 height 18
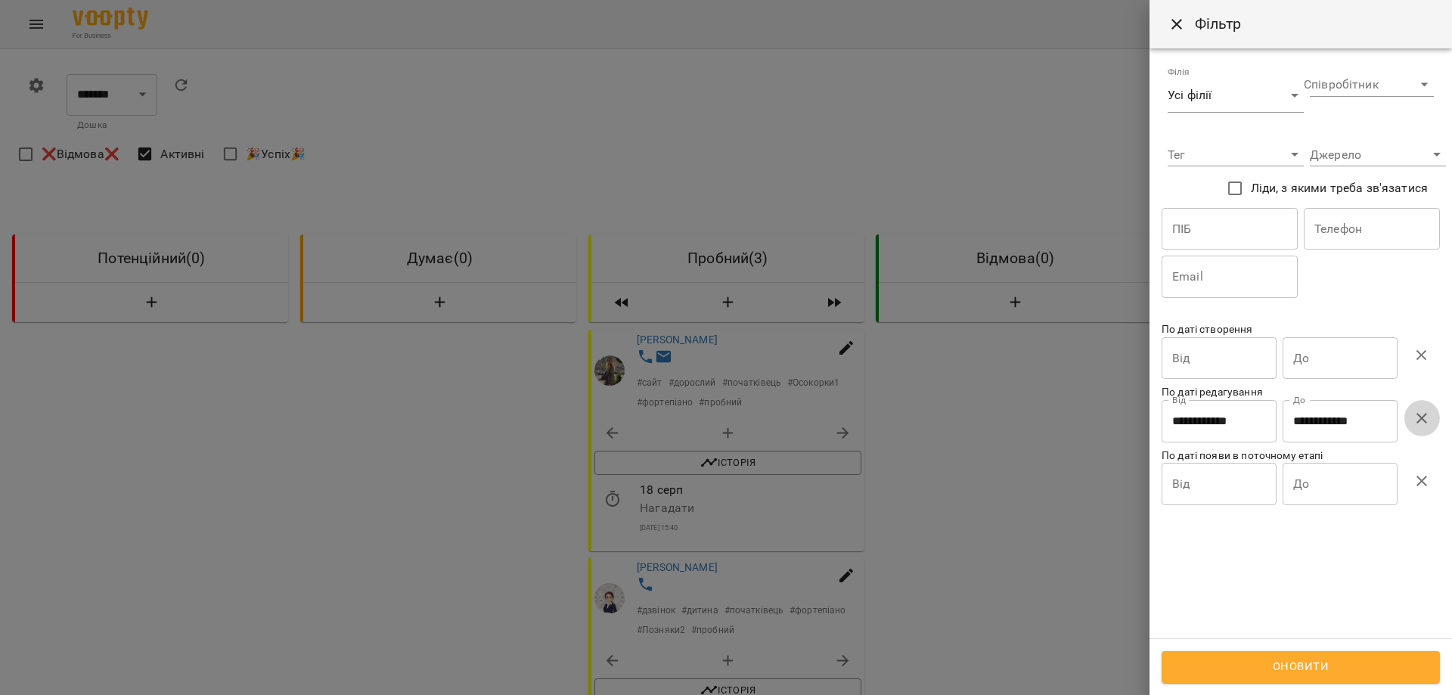
drag, startPoint x: 1424, startPoint y: 417, endPoint x: 1423, endPoint y: 428, distance: 11.4
click at [1425, 417] on icon "button" at bounding box center [1422, 418] width 18 height 18
click at [1337, 668] on span "Оновити" at bounding box center [1300, 667] width 245 height 20
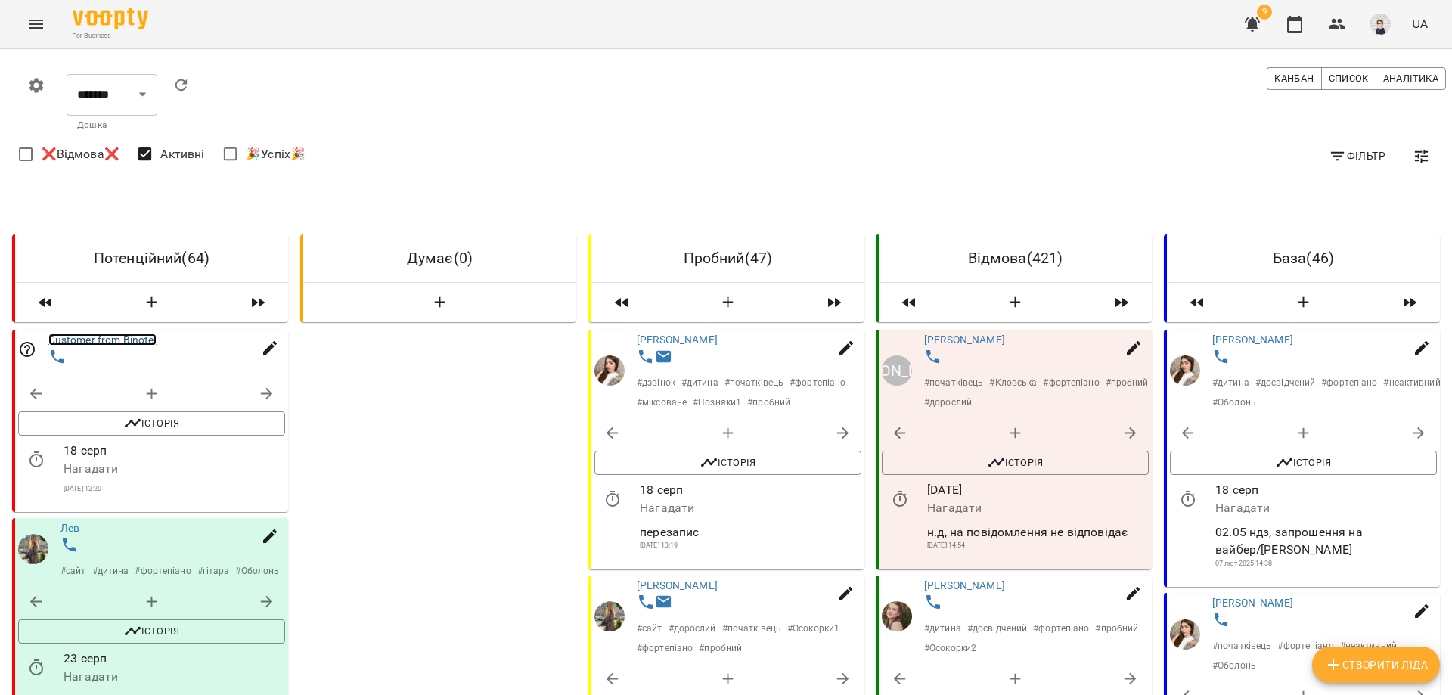
click at [76, 338] on link "Customer from Binotel" at bounding box center [102, 340] width 108 height 12
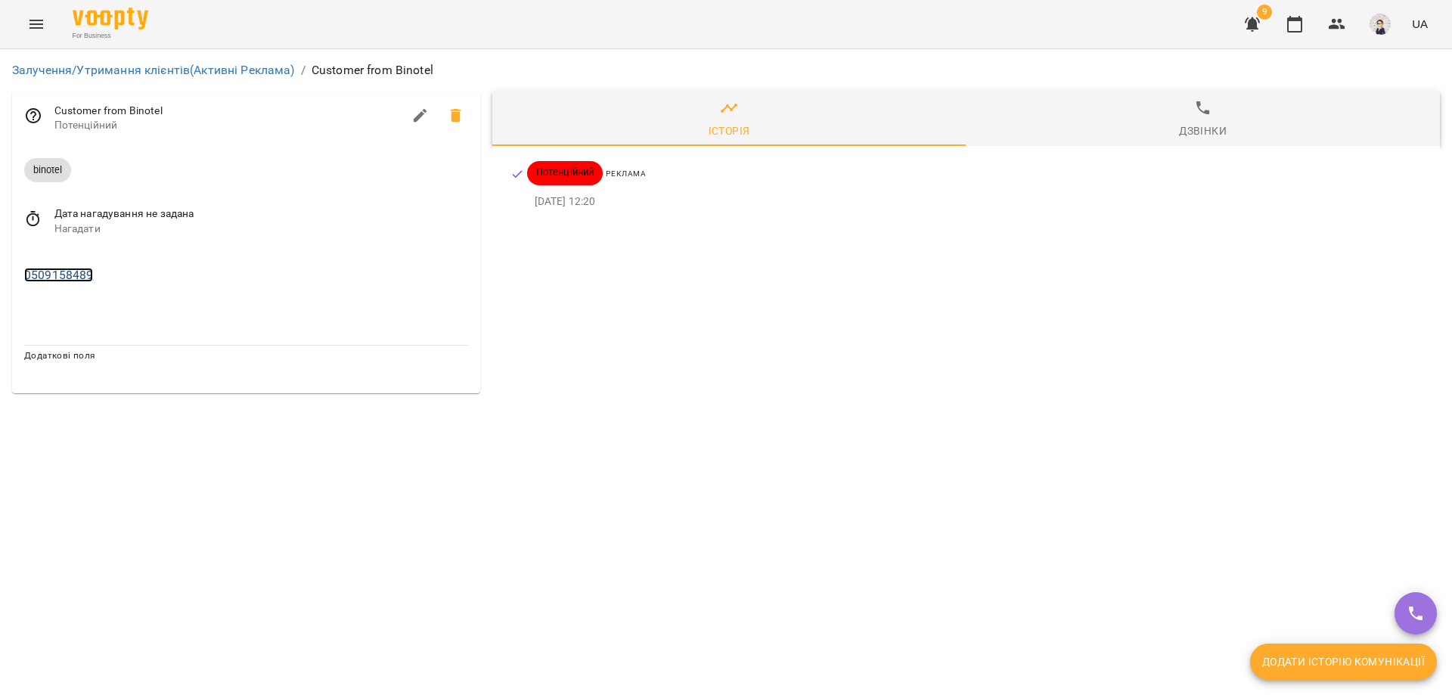
click at [67, 272] on link "0509158489" at bounding box center [58, 275] width 69 height 14
click at [116, 331] on img at bounding box center [115, 331] width 23 height 23
click at [36, 17] on icon "Menu" at bounding box center [36, 24] width 18 height 18
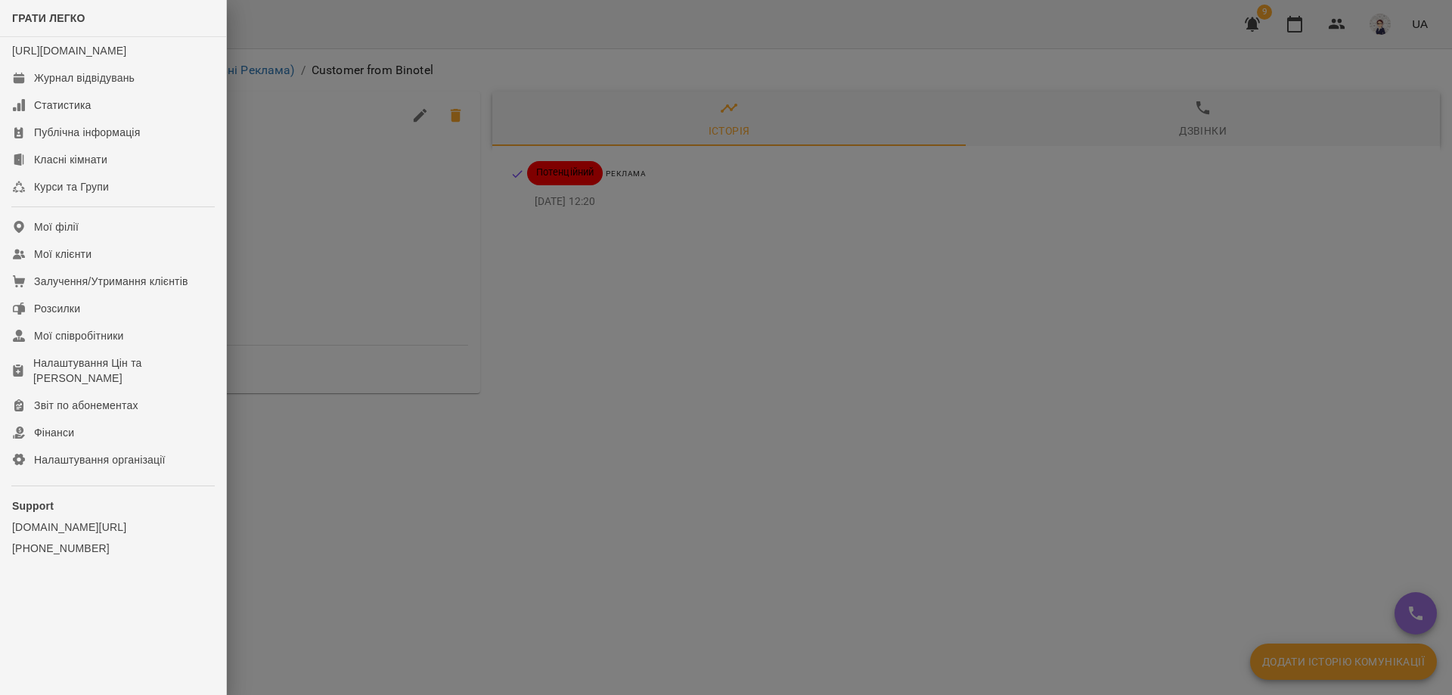
click at [580, 316] on div at bounding box center [726, 347] width 1452 height 695
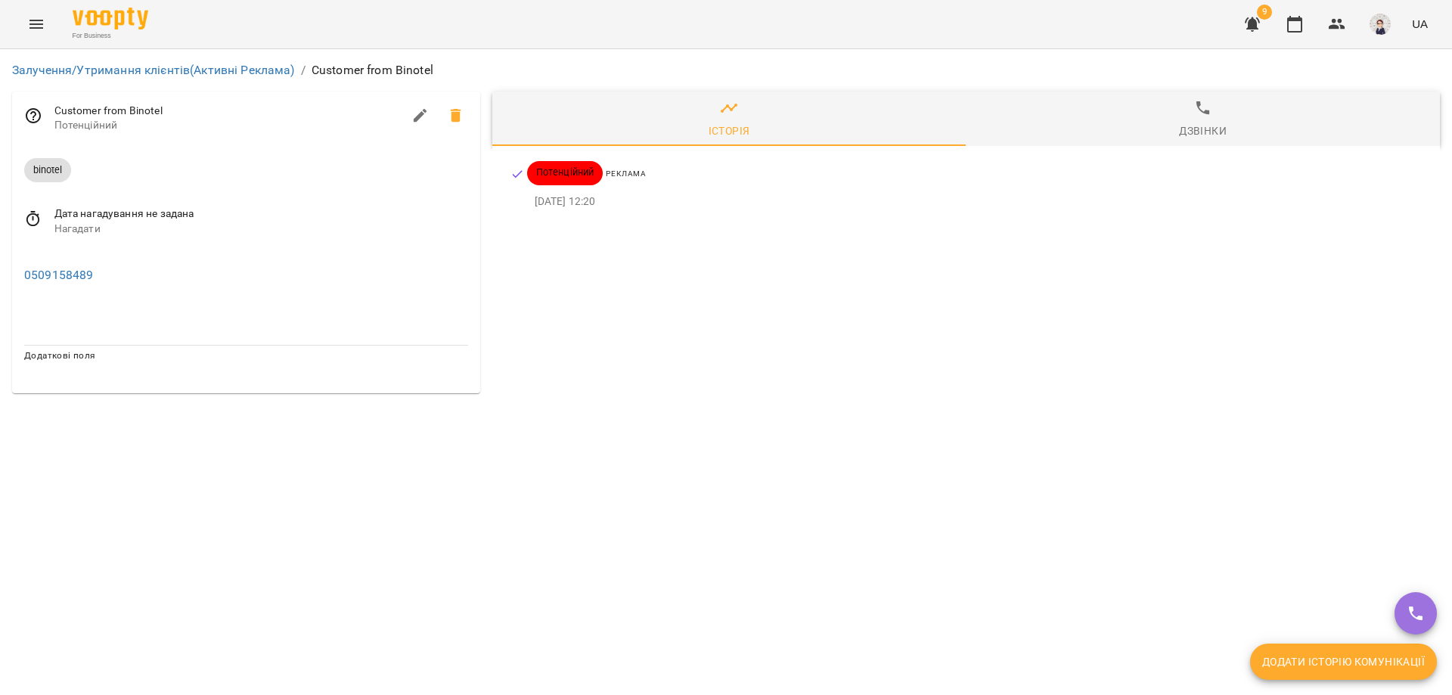
click at [36, 35] on button "Menu" at bounding box center [36, 24] width 36 height 36
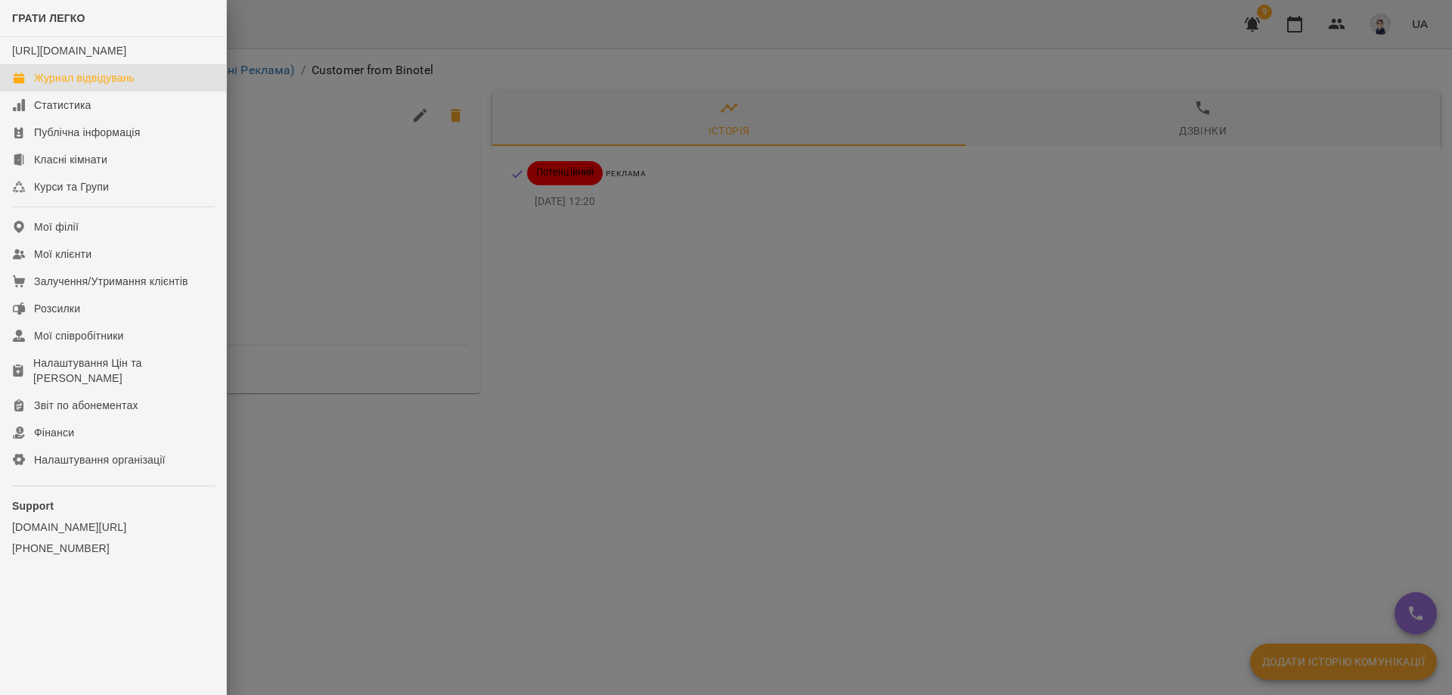
click at [92, 85] on div "Журнал відвідувань" at bounding box center [84, 77] width 101 height 15
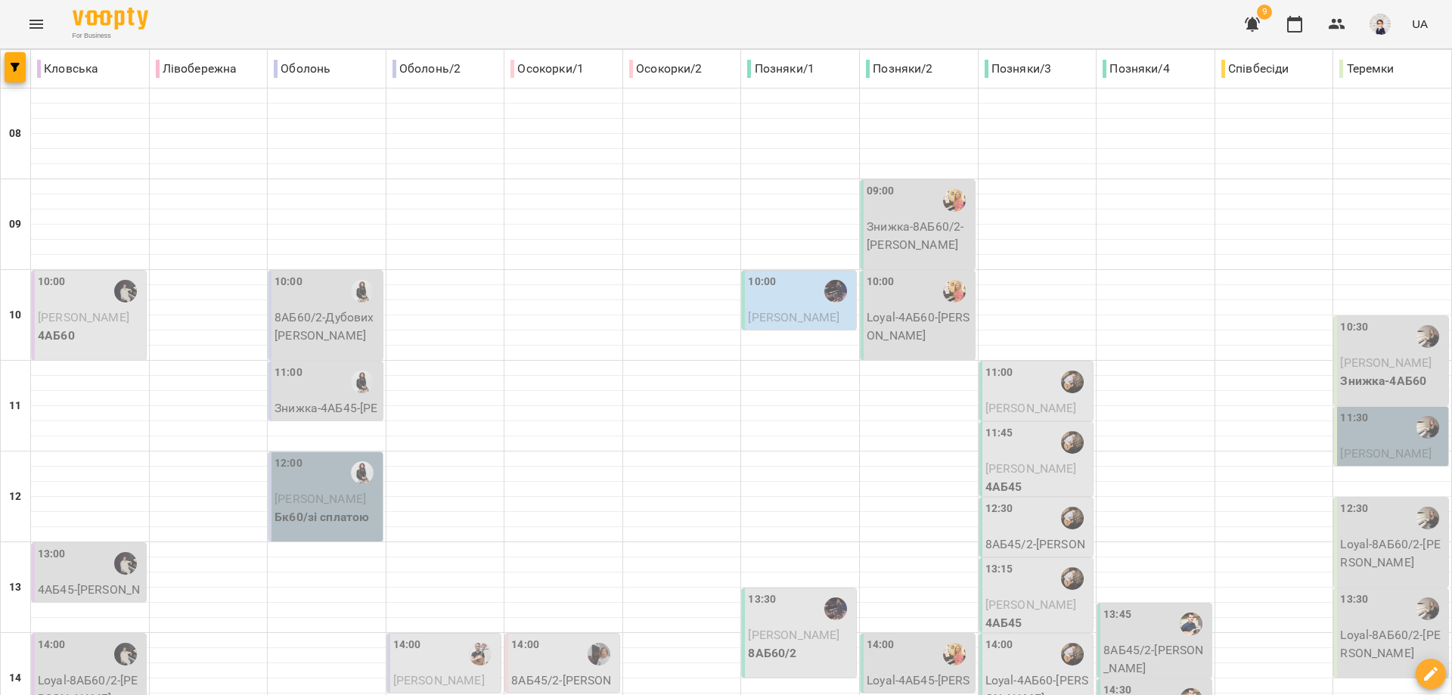
click at [1029, 400] on p "[PERSON_NAME]" at bounding box center [1038, 408] width 105 height 18
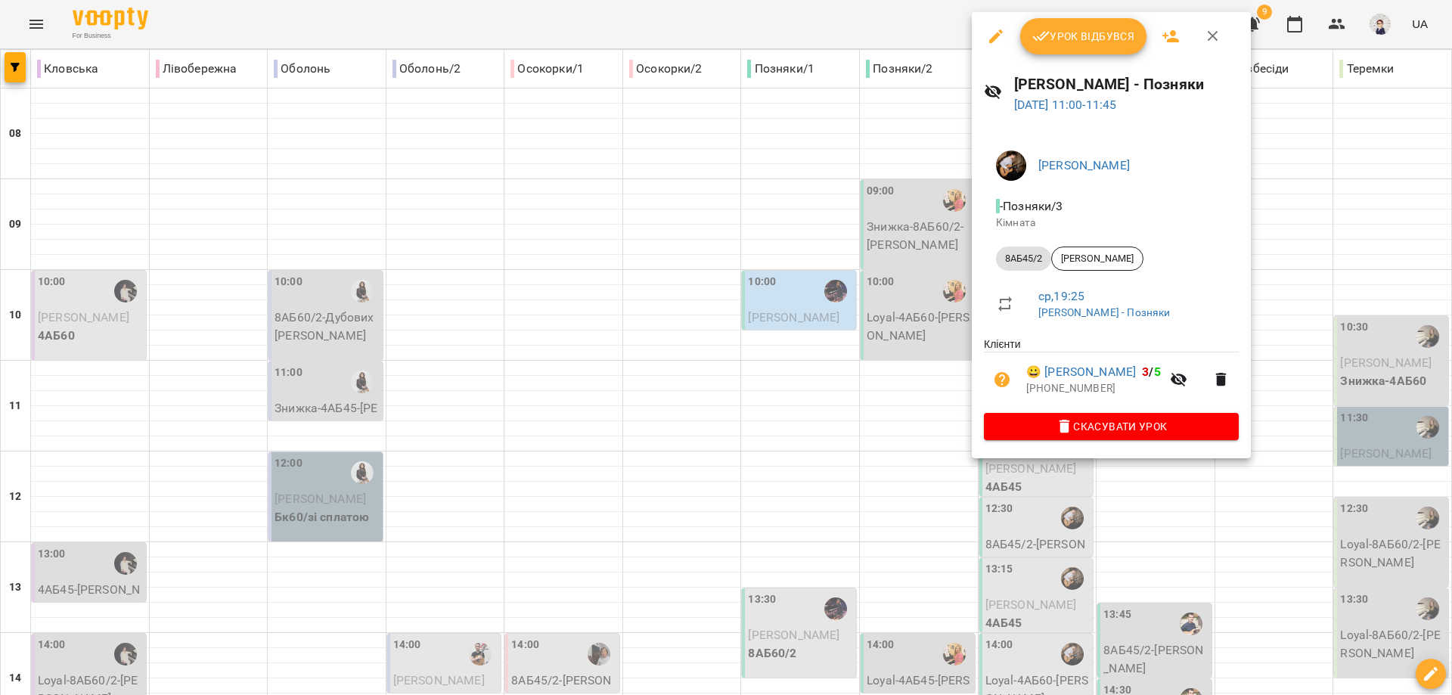
click at [871, 432] on div at bounding box center [726, 347] width 1452 height 695
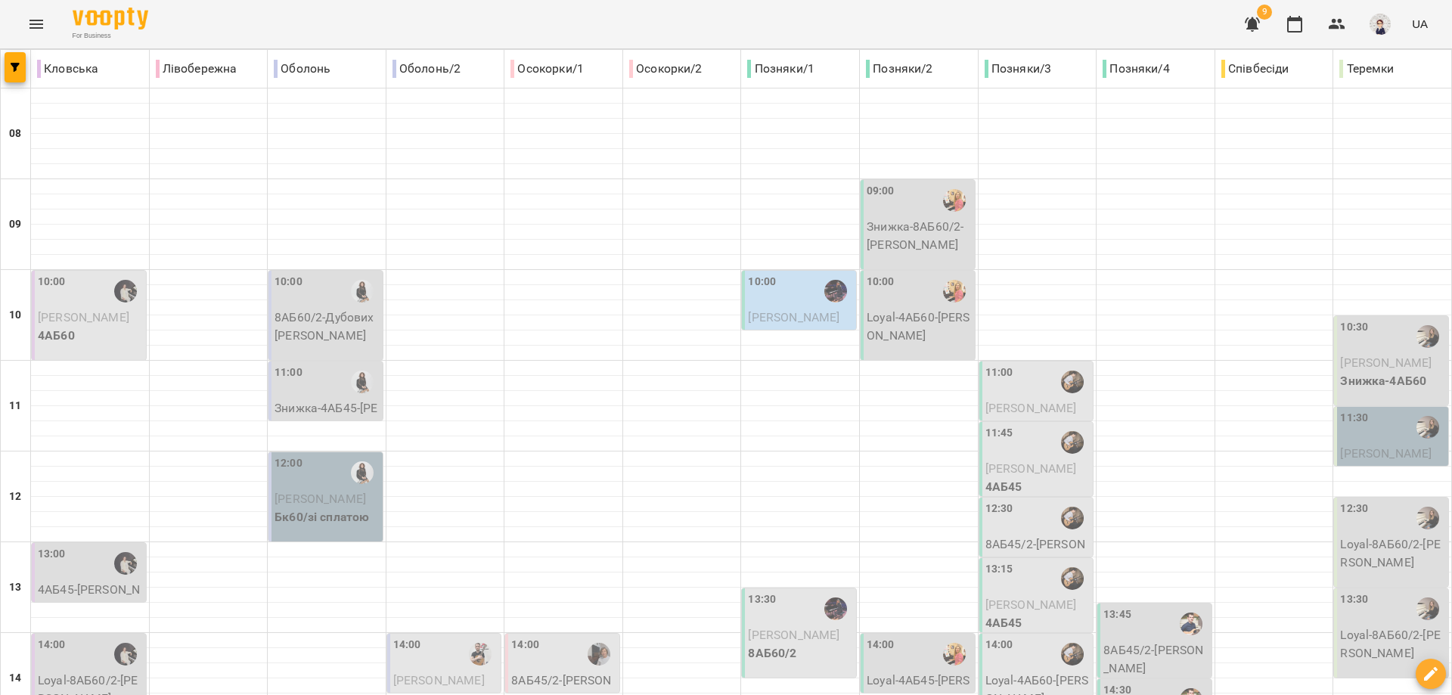
scroll to position [529, 0]
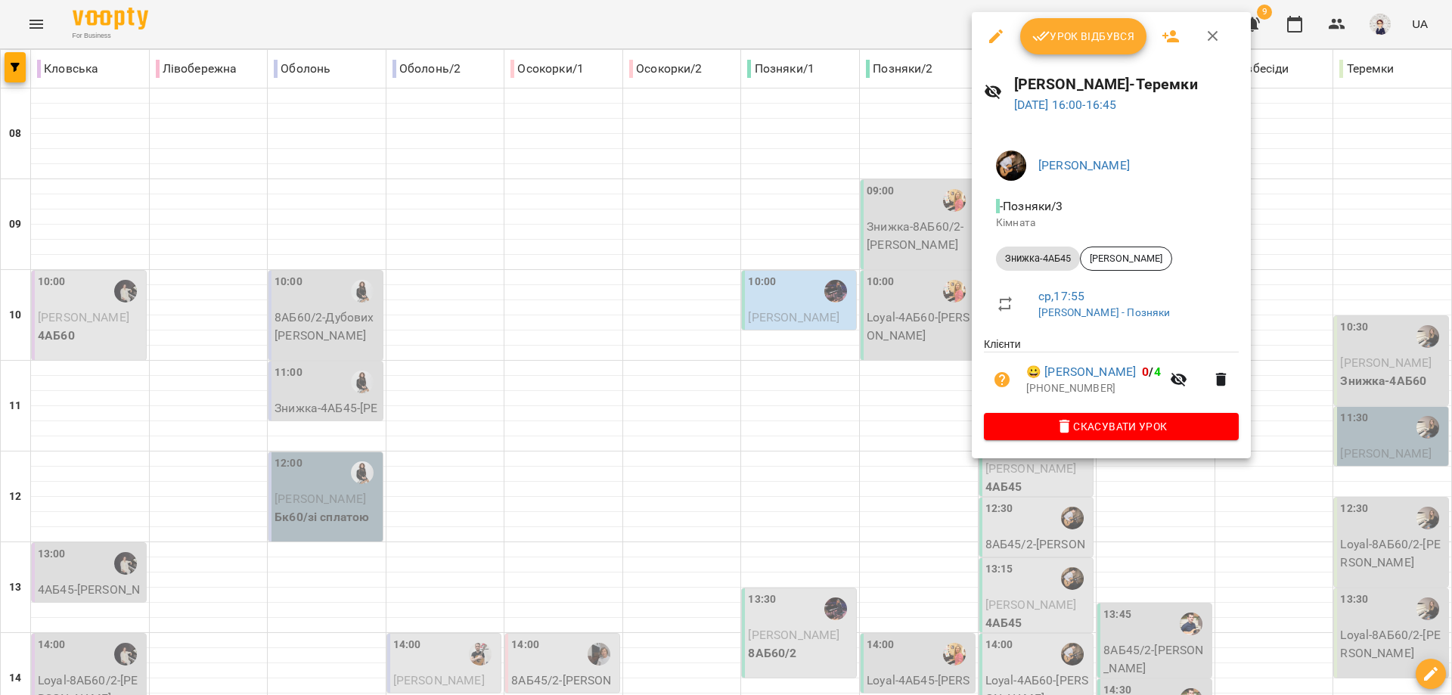
click at [1054, 531] on div at bounding box center [726, 347] width 1452 height 695
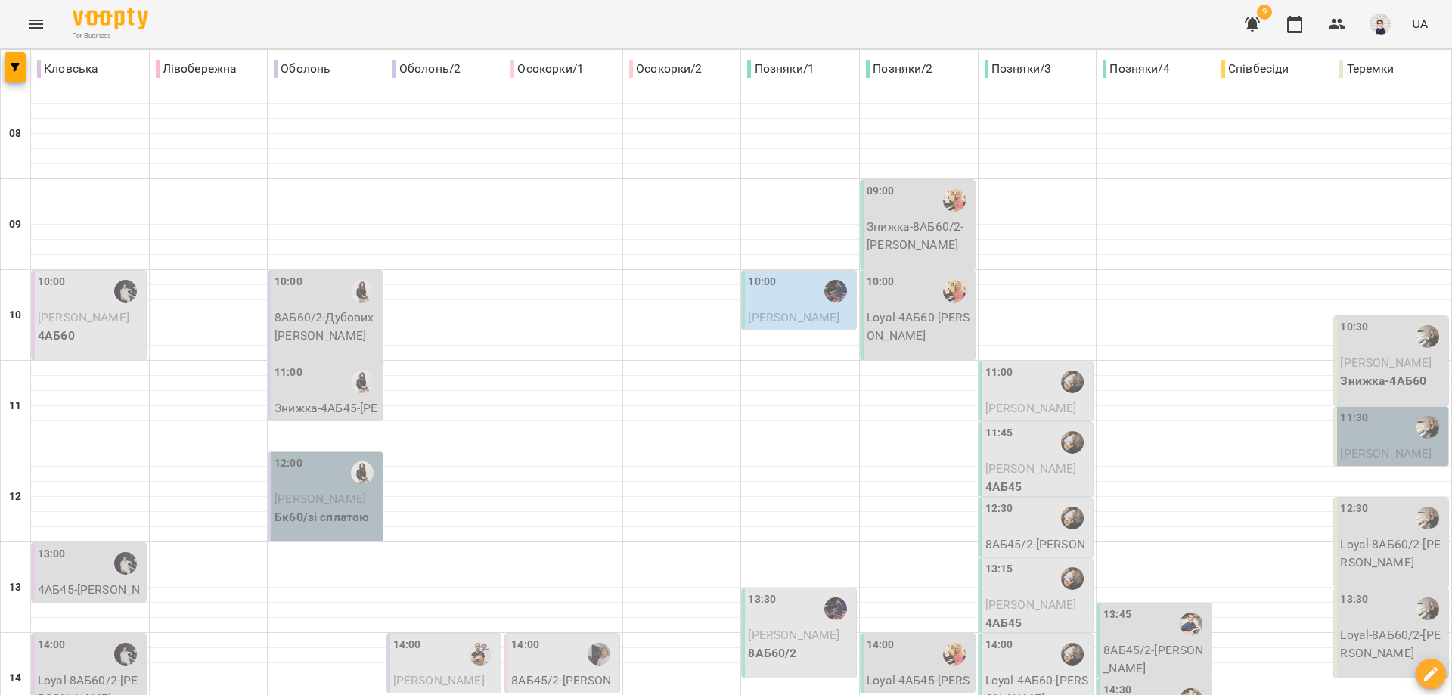
scroll to position [674, 0]
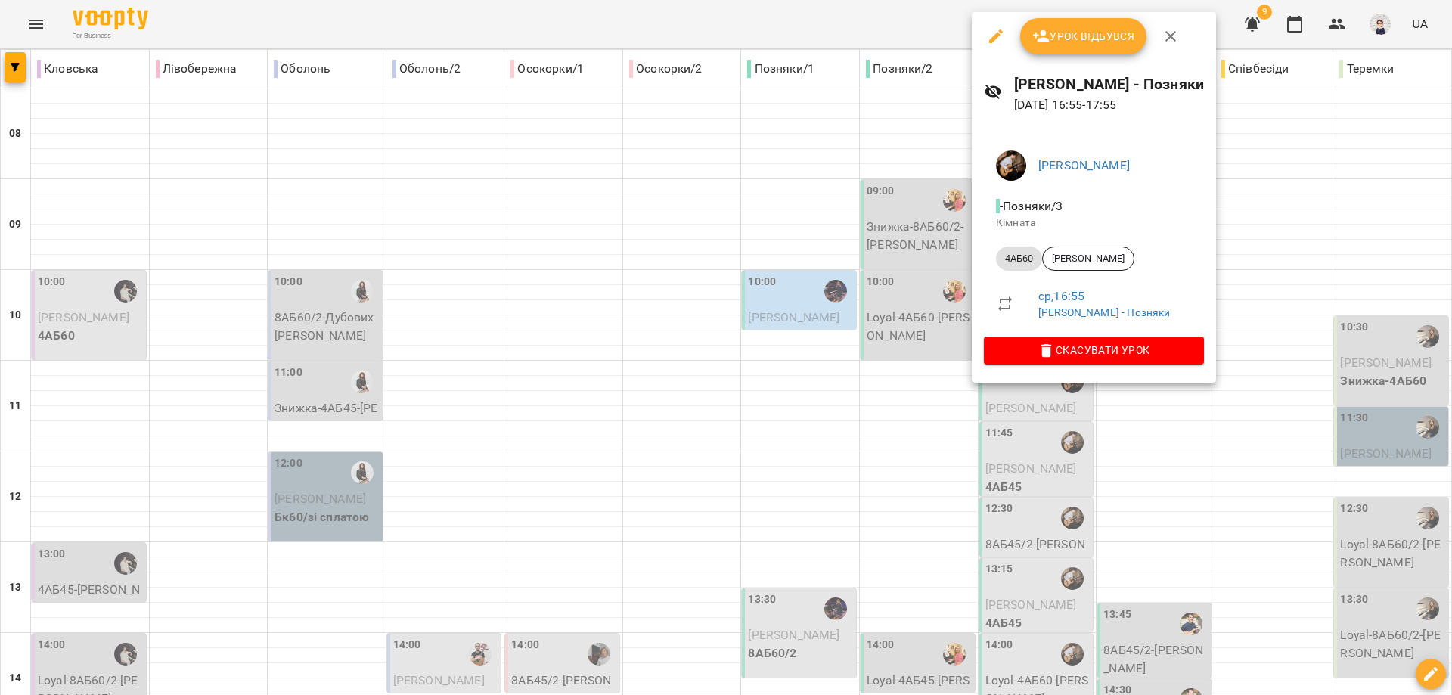
click at [1063, 424] on div at bounding box center [726, 347] width 1452 height 695
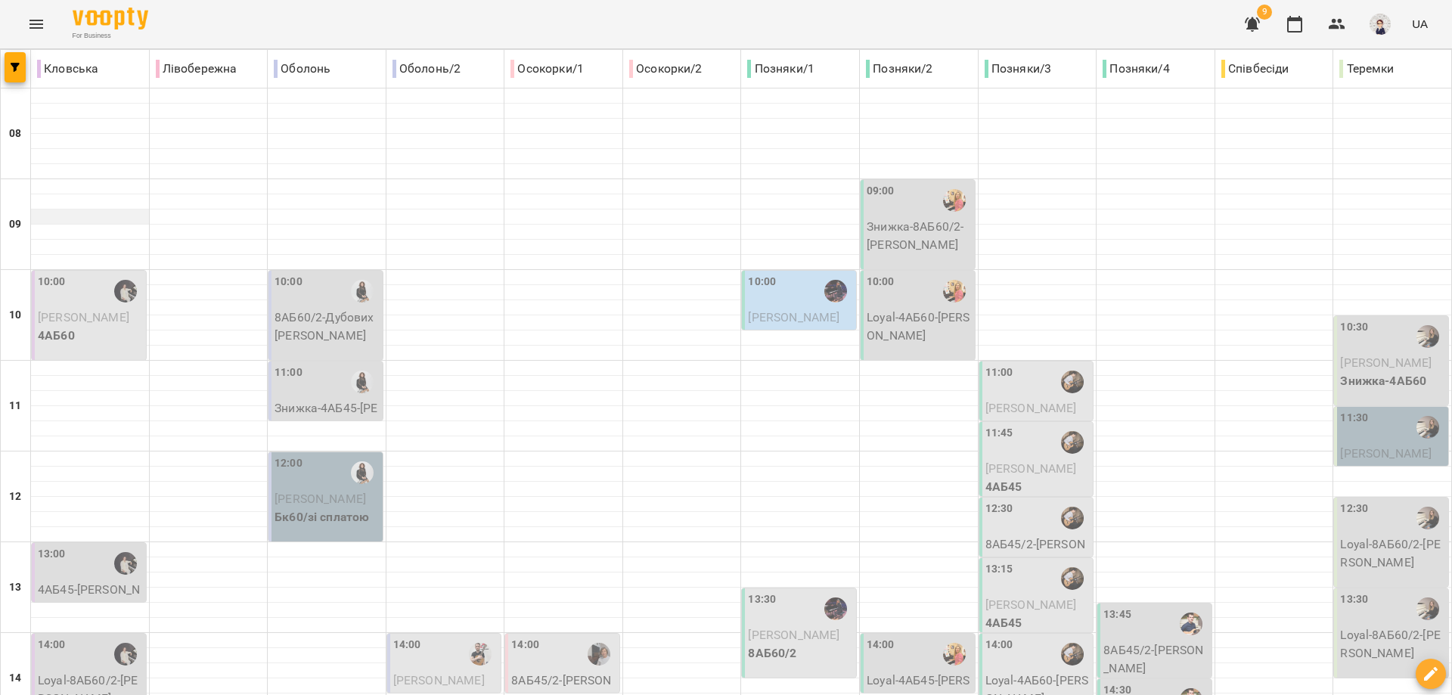
scroll to position [0, 0]
click at [38, 32] on icon "Menu" at bounding box center [36, 24] width 18 height 18
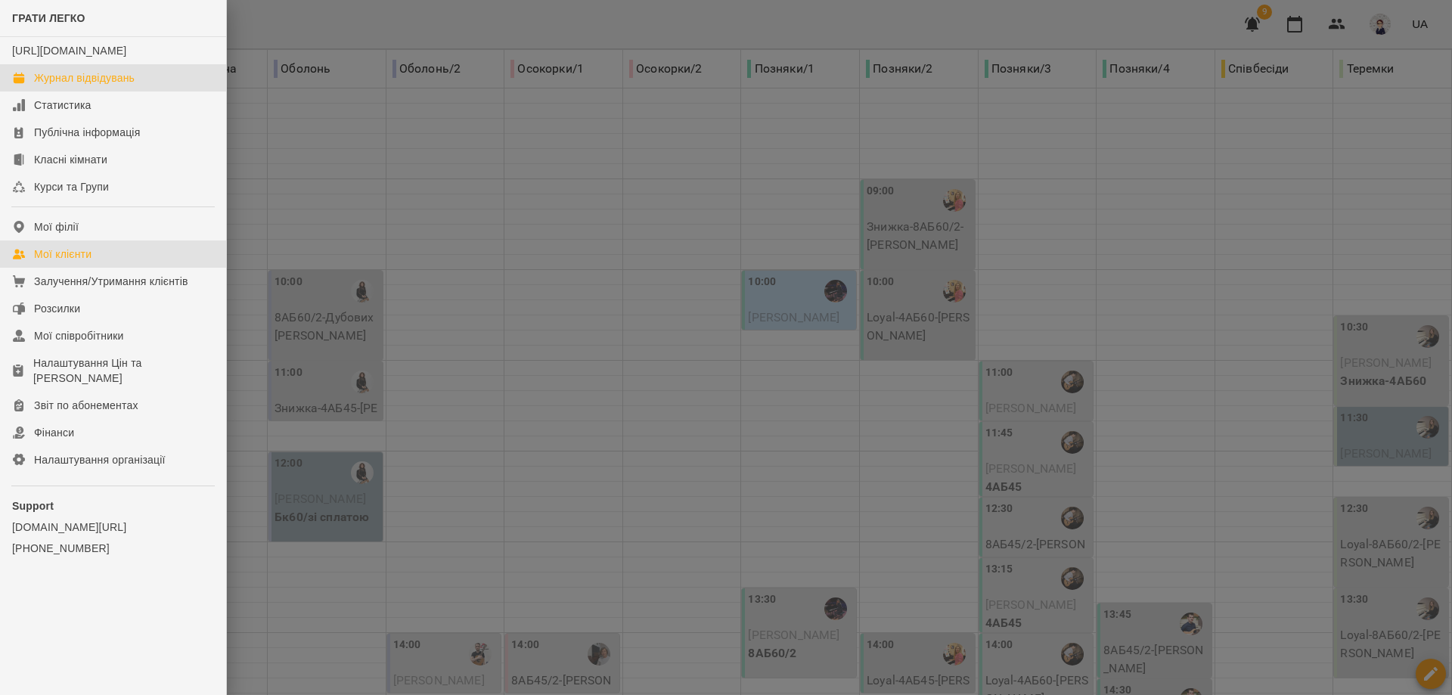
click at [63, 262] on div "Мої клієнти" at bounding box center [62, 254] width 57 height 15
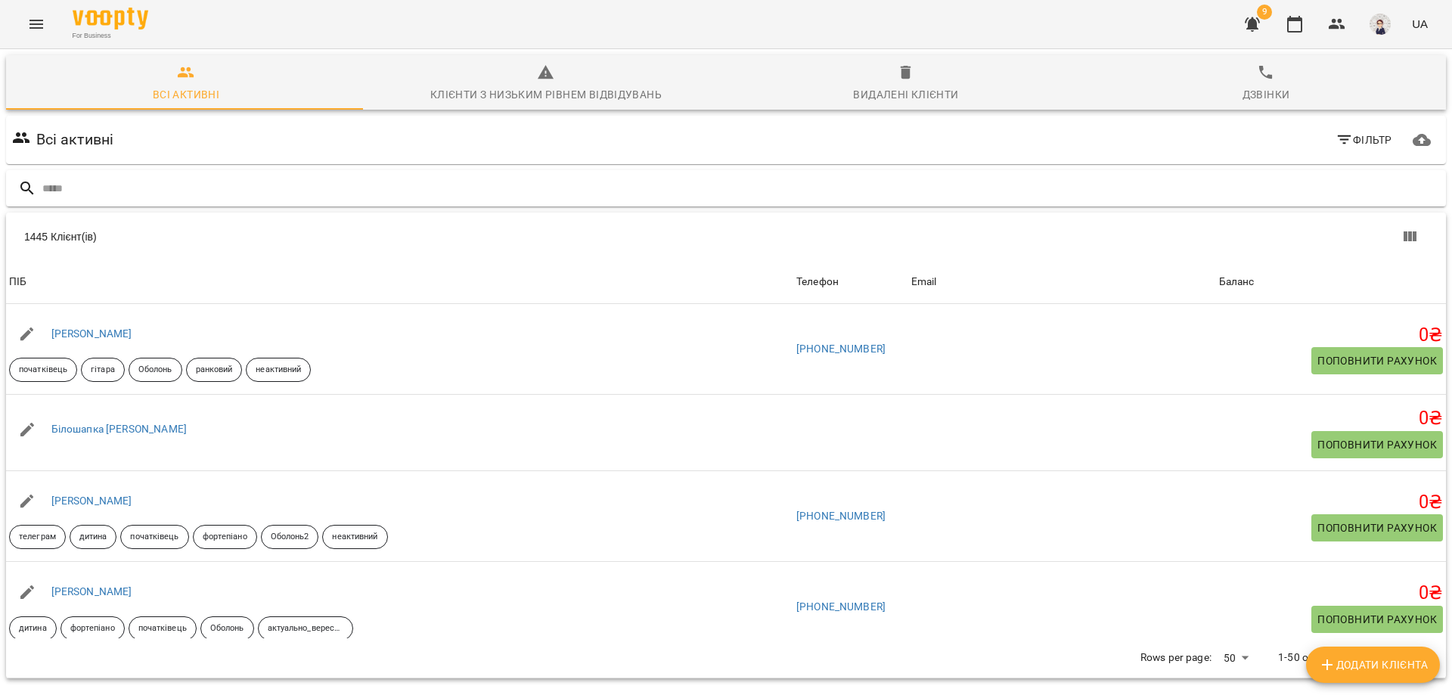
click at [120, 190] on input "text" at bounding box center [741, 188] width 1398 height 25
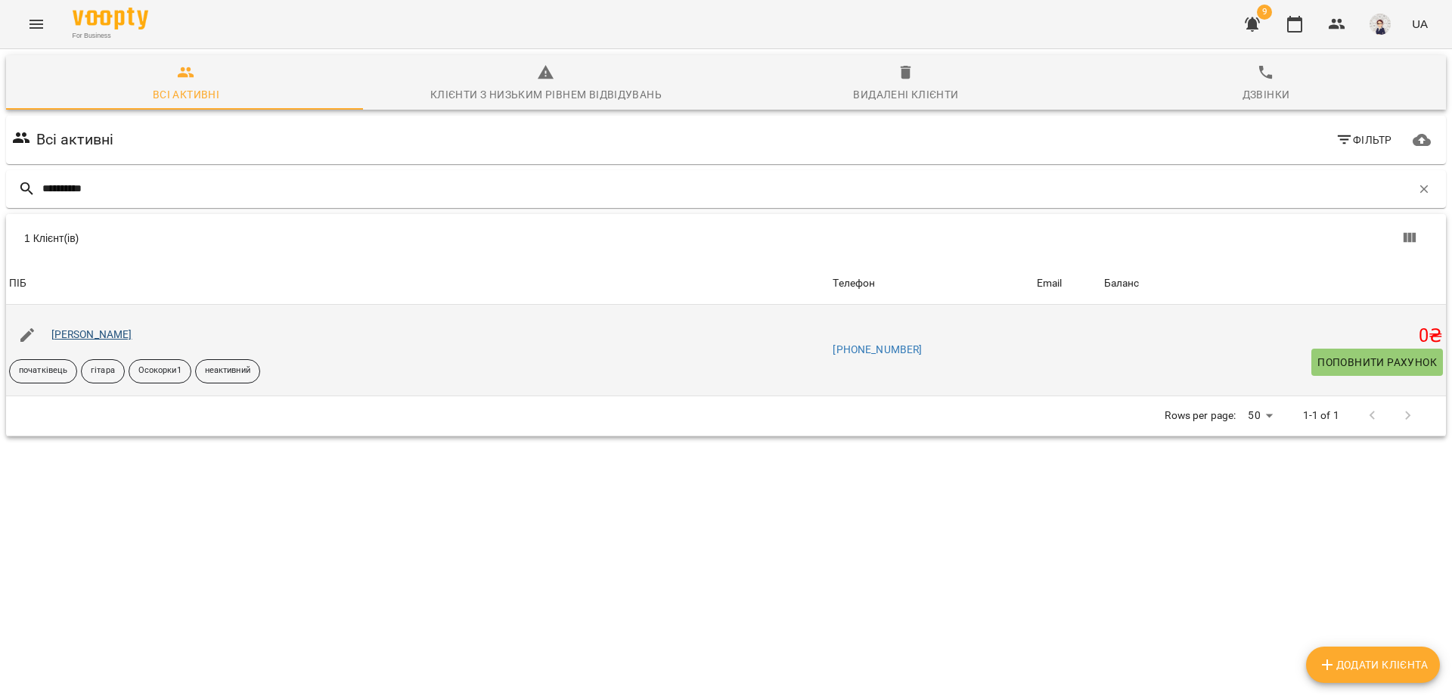
type input "**********"
click at [117, 331] on link "[PERSON_NAME]" at bounding box center [91, 334] width 81 height 12
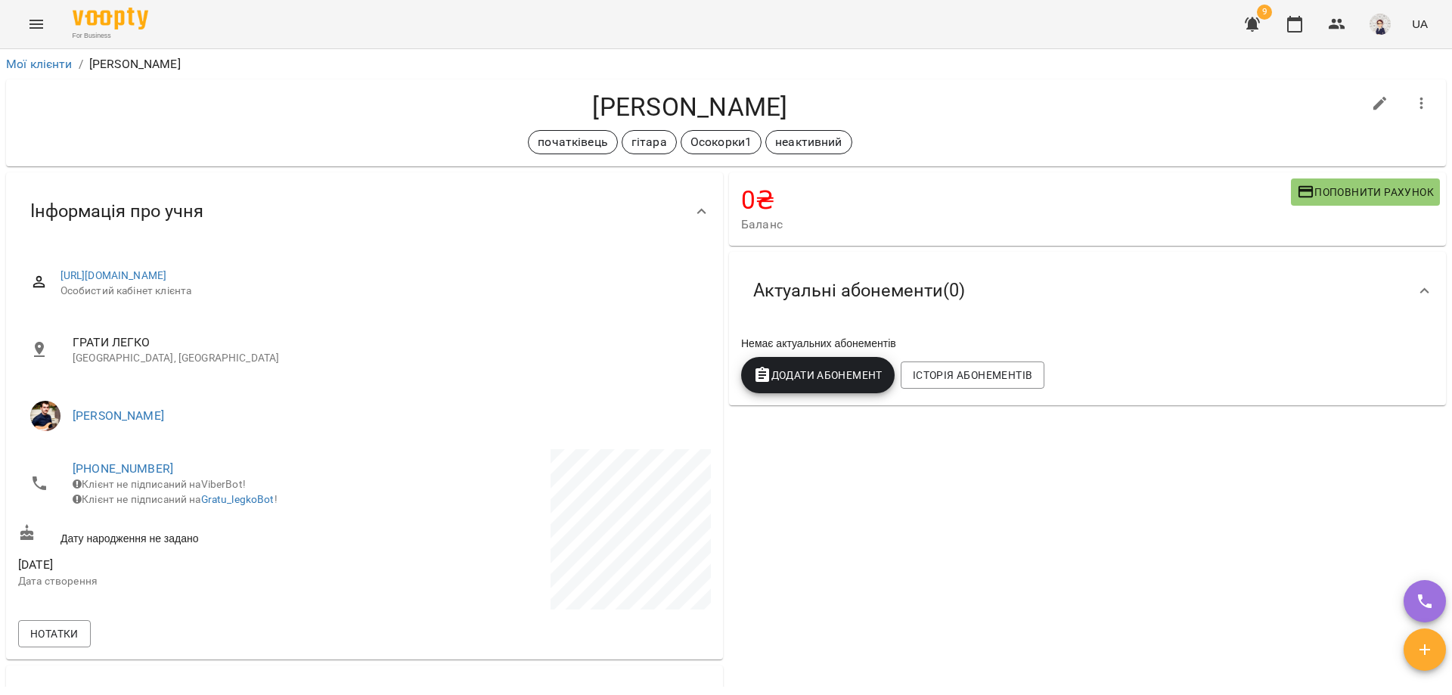
click at [44, 25] on icon "Menu" at bounding box center [36, 24] width 18 height 18
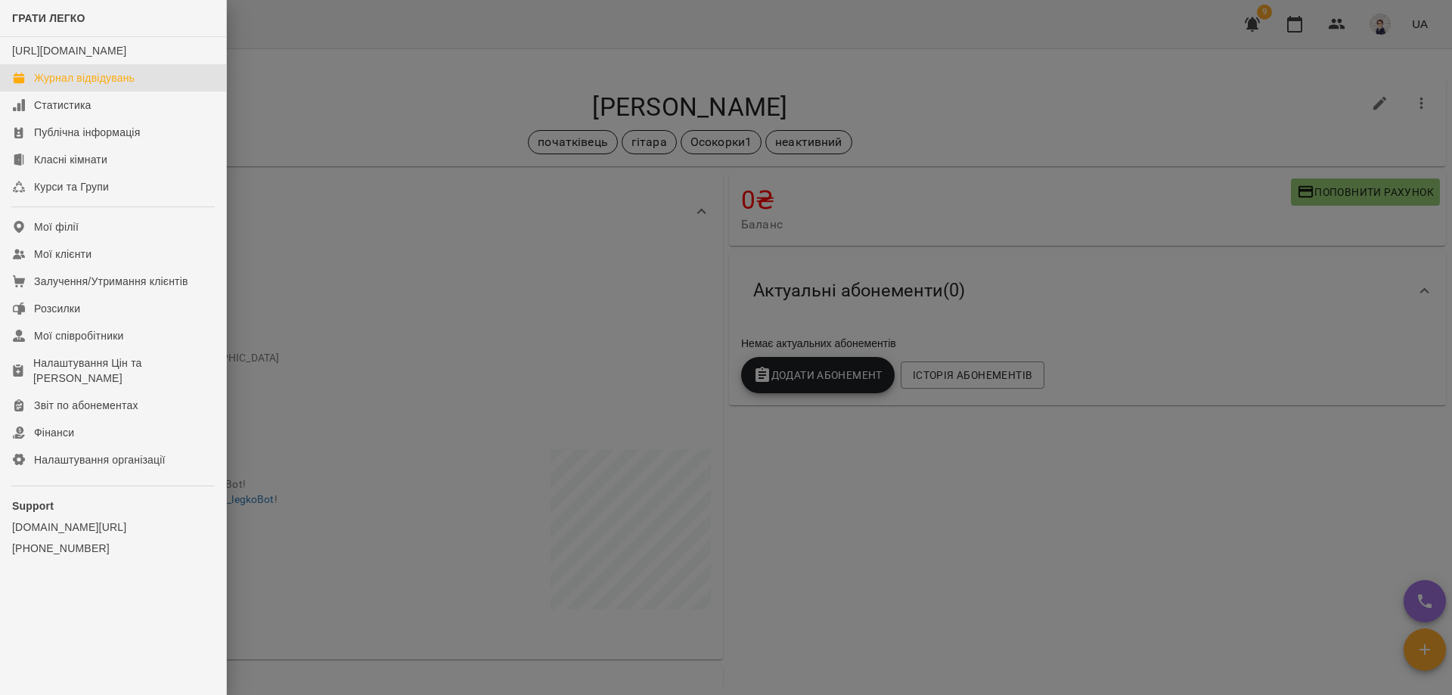
click at [85, 85] on div "Журнал відвідувань" at bounding box center [84, 77] width 101 height 15
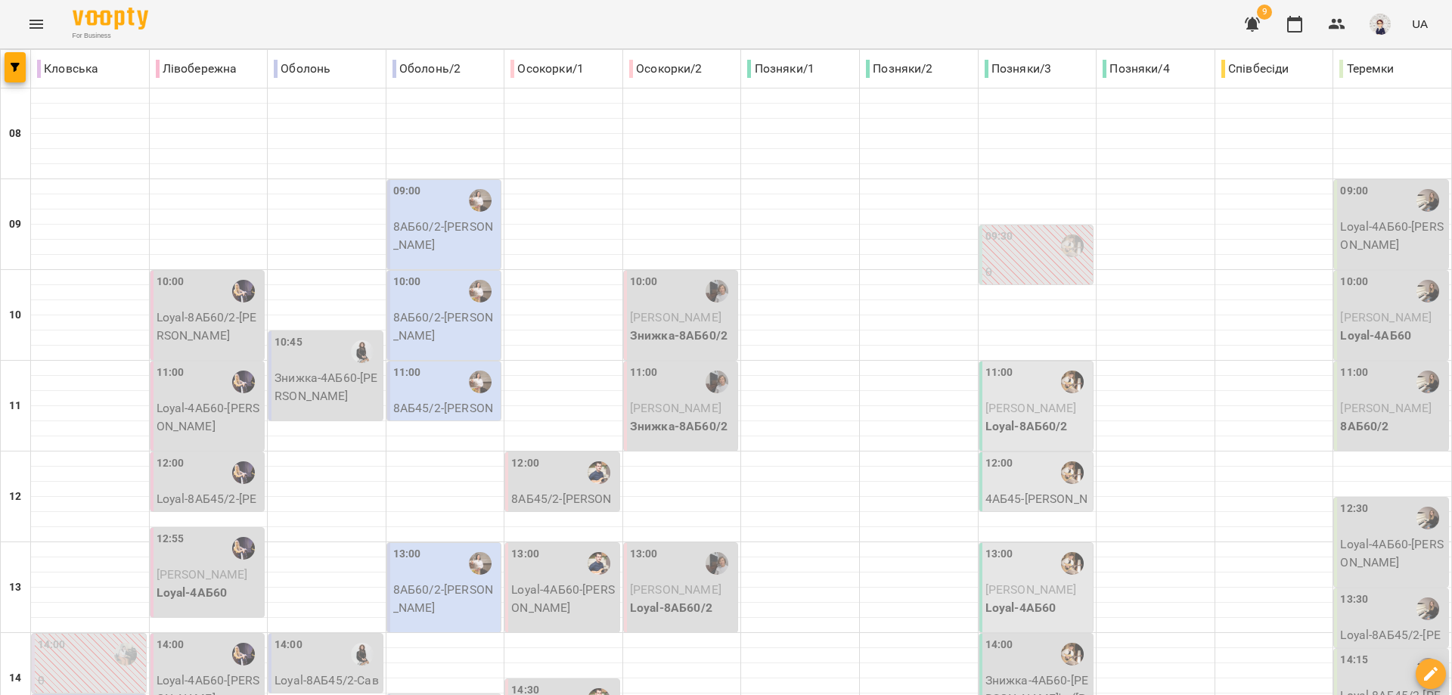
scroll to position [151, 0]
click at [560, 455] on div "12:00" at bounding box center [563, 472] width 105 height 35
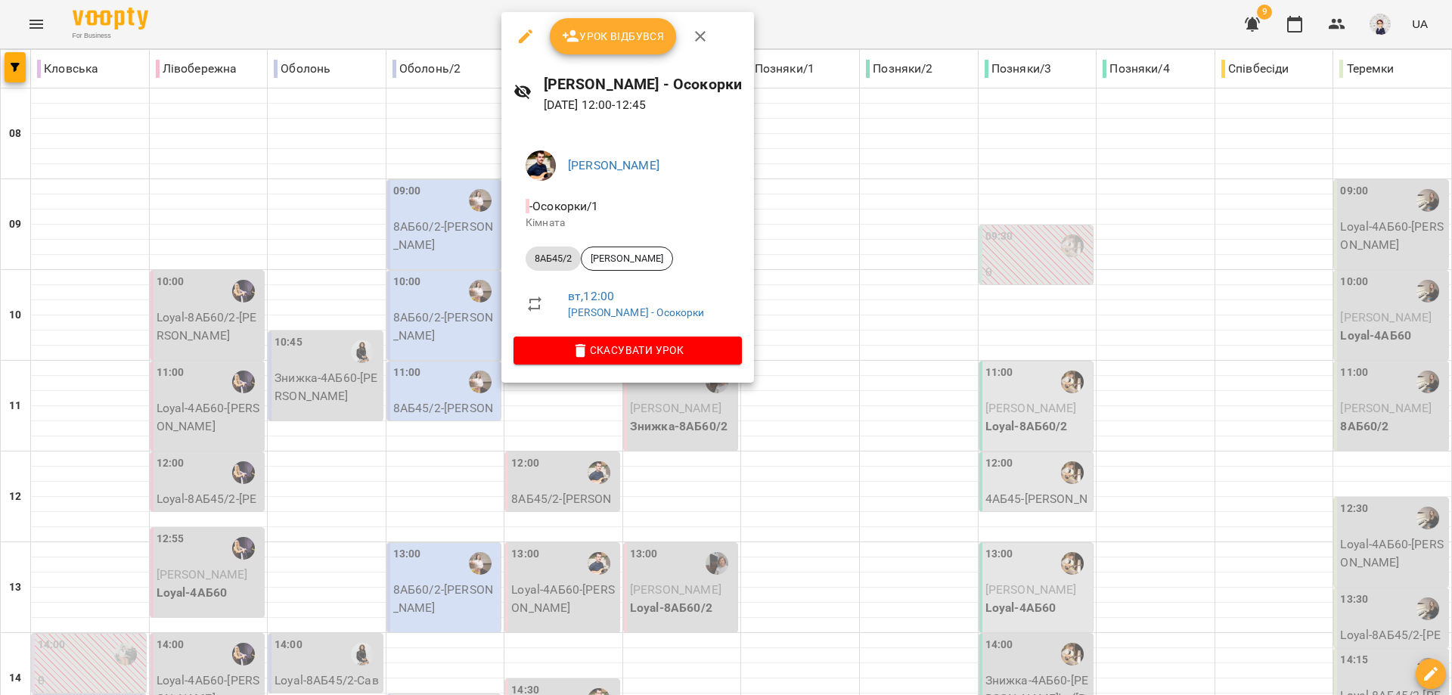
click at [855, 335] on div at bounding box center [726, 347] width 1452 height 695
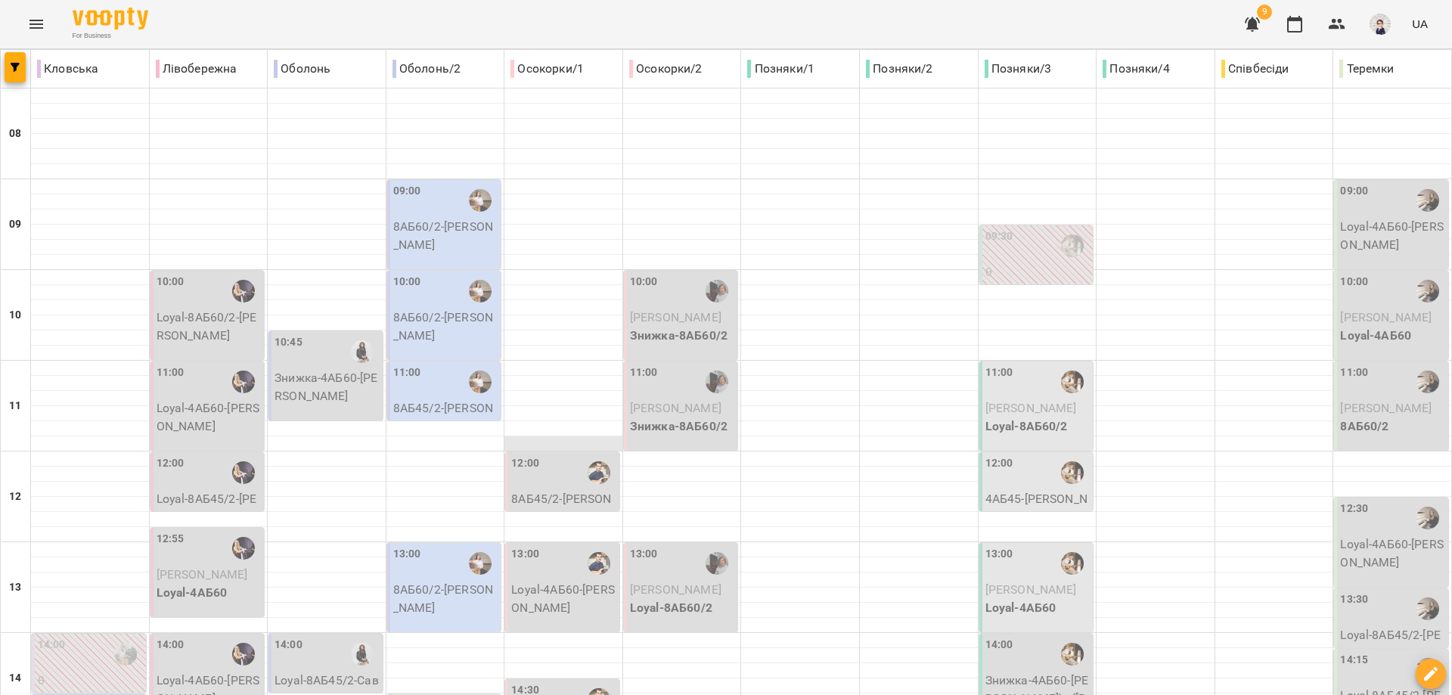
click at [539, 436] on div at bounding box center [563, 443] width 118 height 15
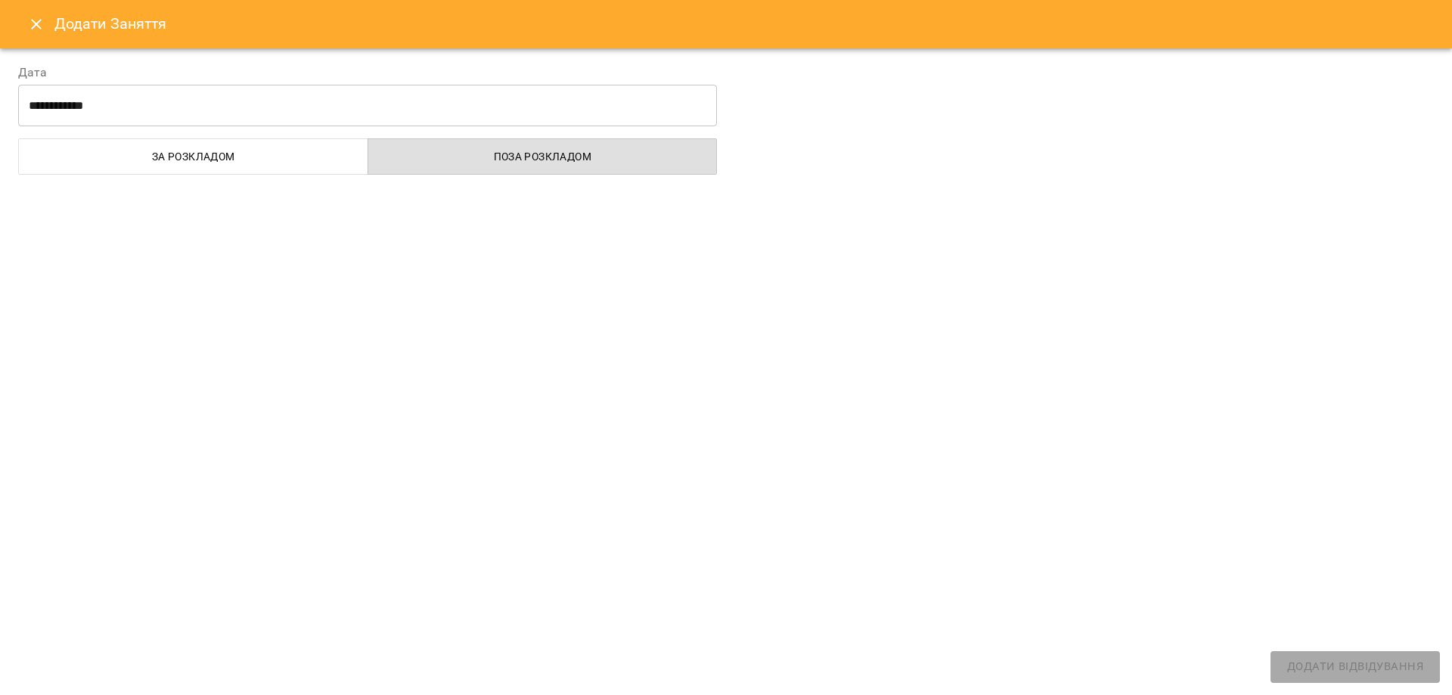
select select
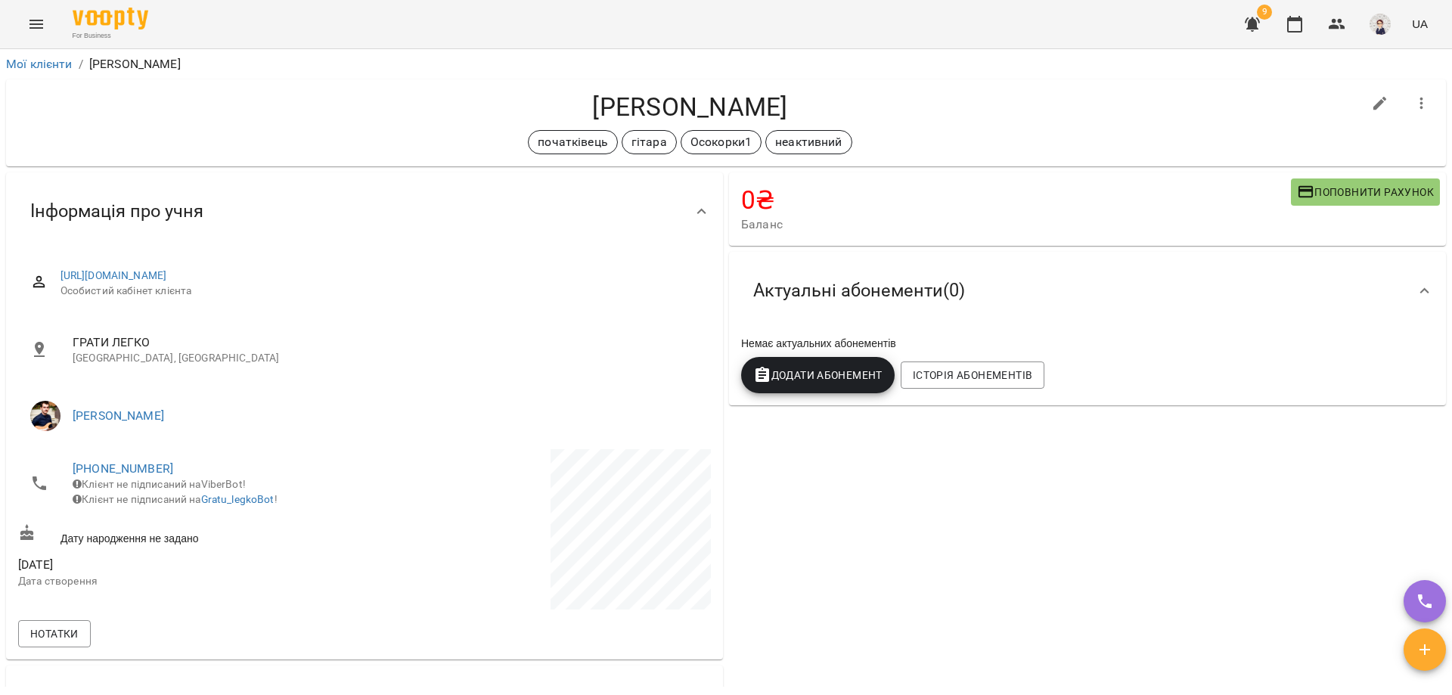
click at [33, 26] on icon "Menu" at bounding box center [36, 24] width 18 height 18
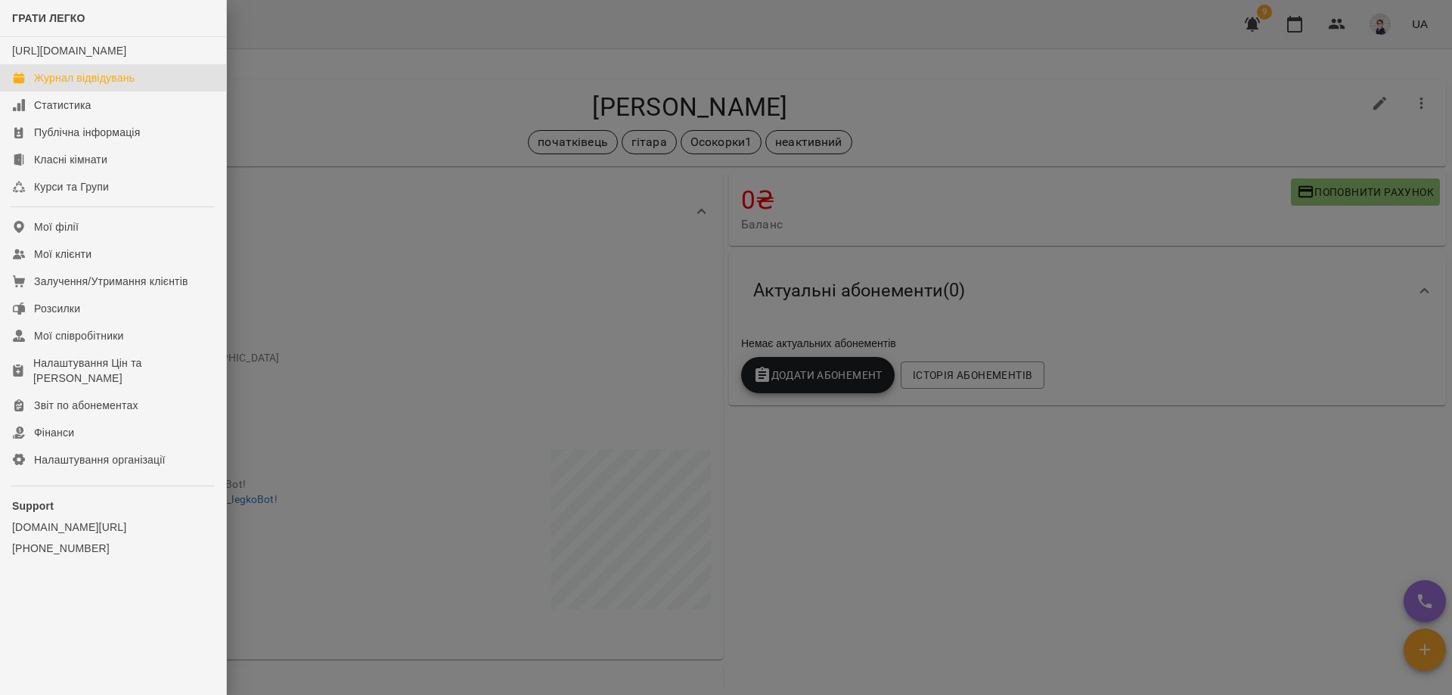
click at [83, 85] on div "Журнал відвідувань" at bounding box center [84, 77] width 101 height 15
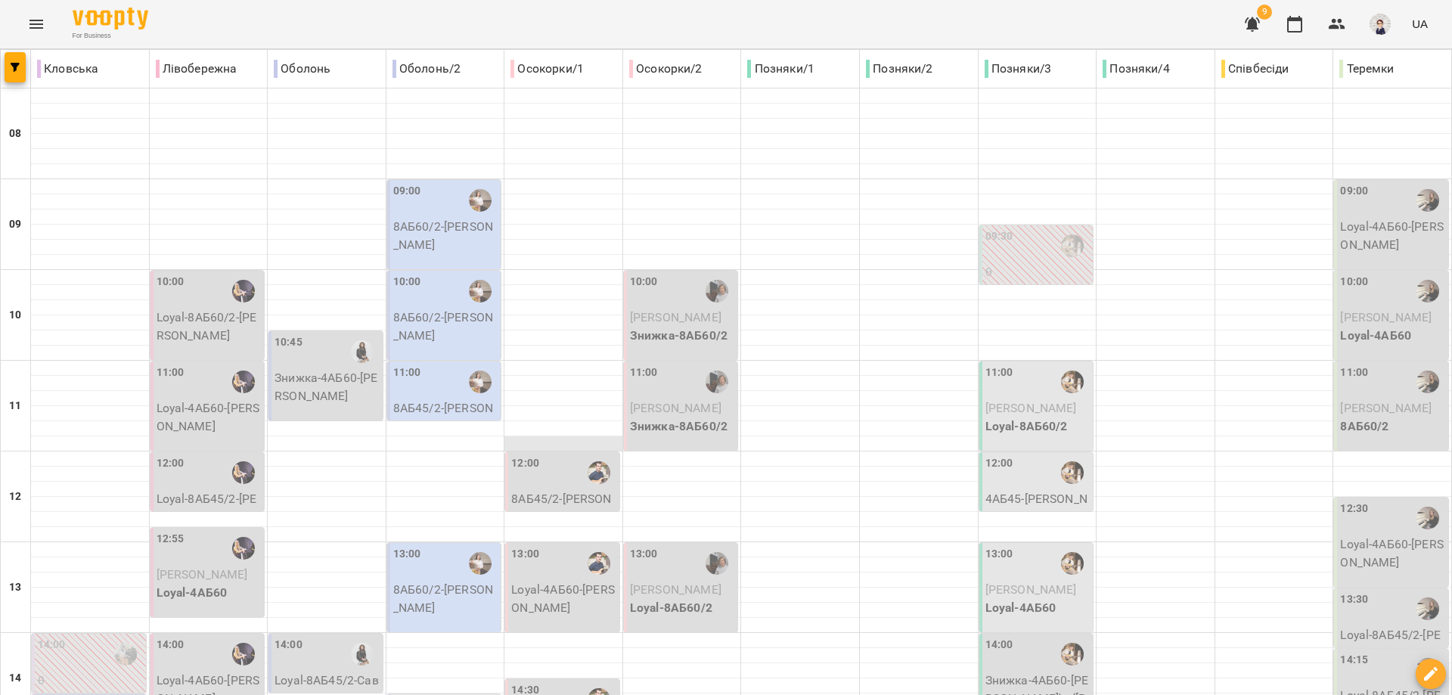
click at [554, 439] on div at bounding box center [563, 443] width 118 height 15
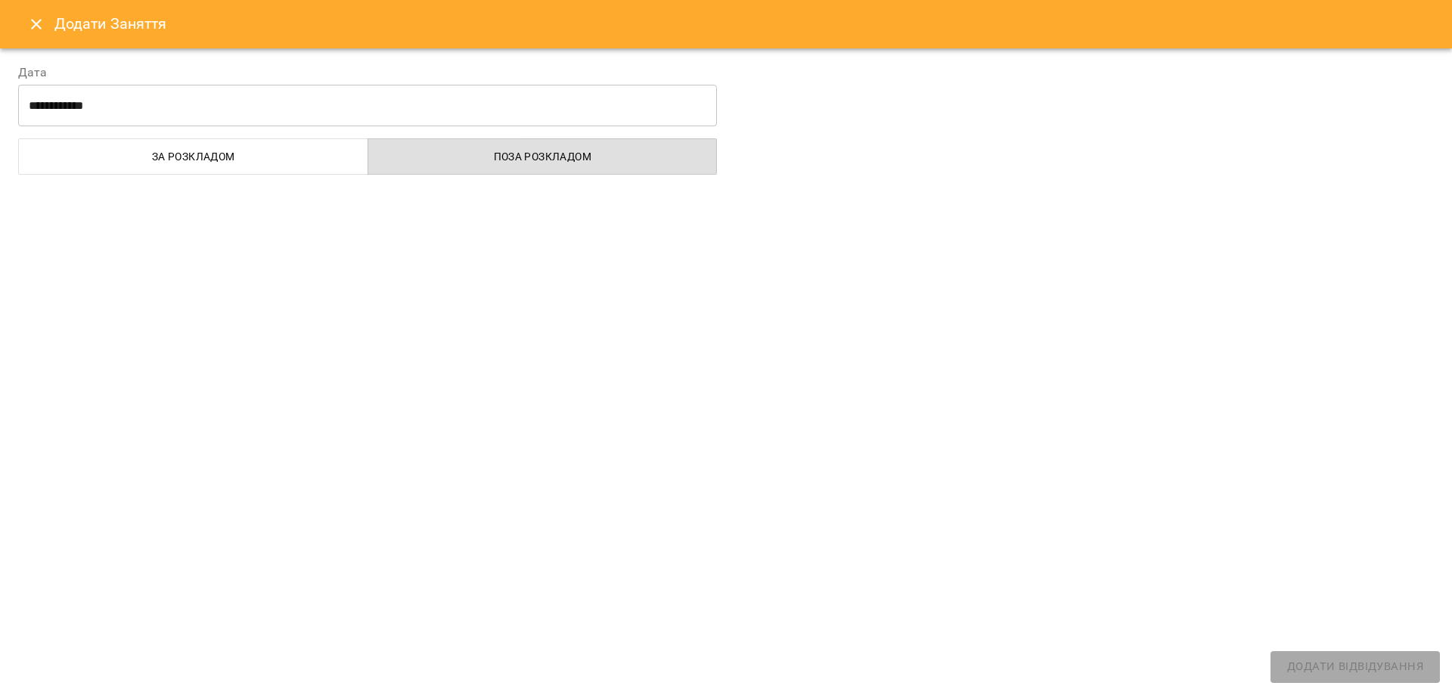
select select
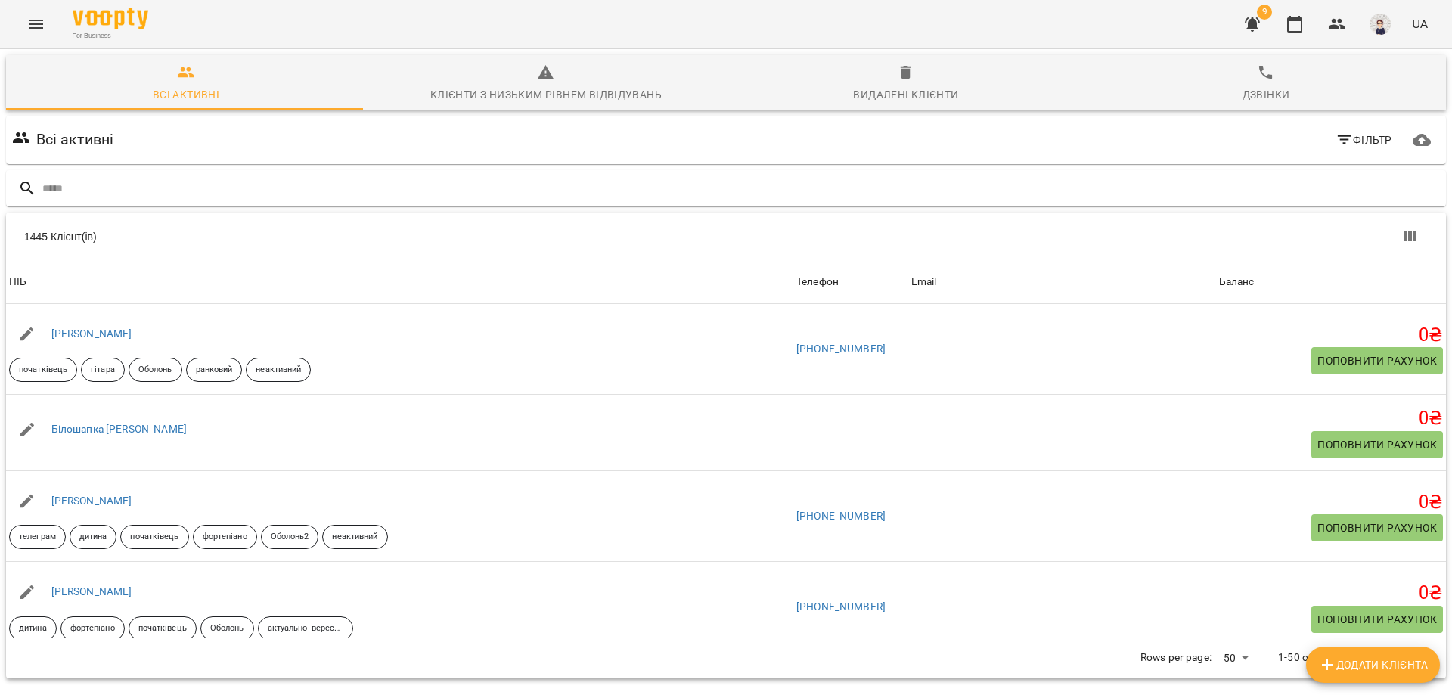
click at [38, 20] on icon "Menu" at bounding box center [36, 24] width 14 height 9
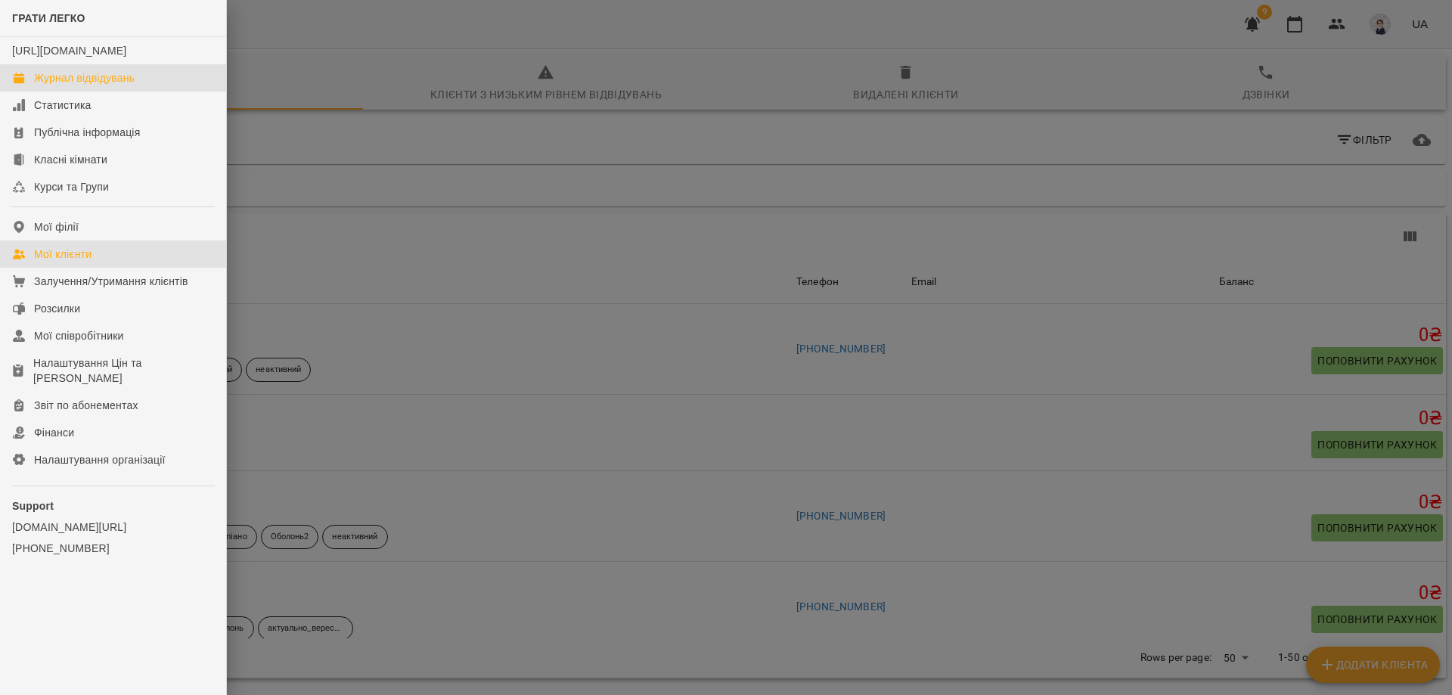
click at [76, 85] on div "Журнал відвідувань" at bounding box center [84, 77] width 101 height 15
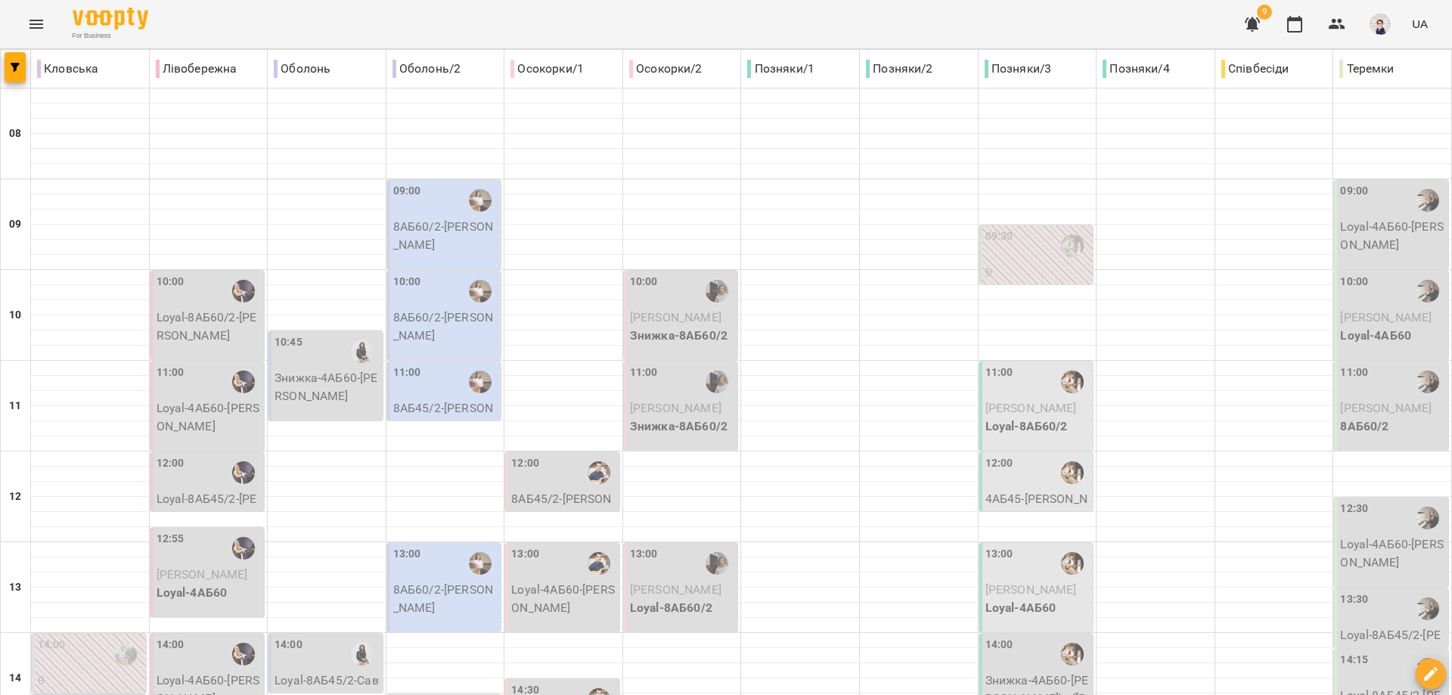
click at [39, 26] on icon "Menu" at bounding box center [36, 24] width 18 height 18
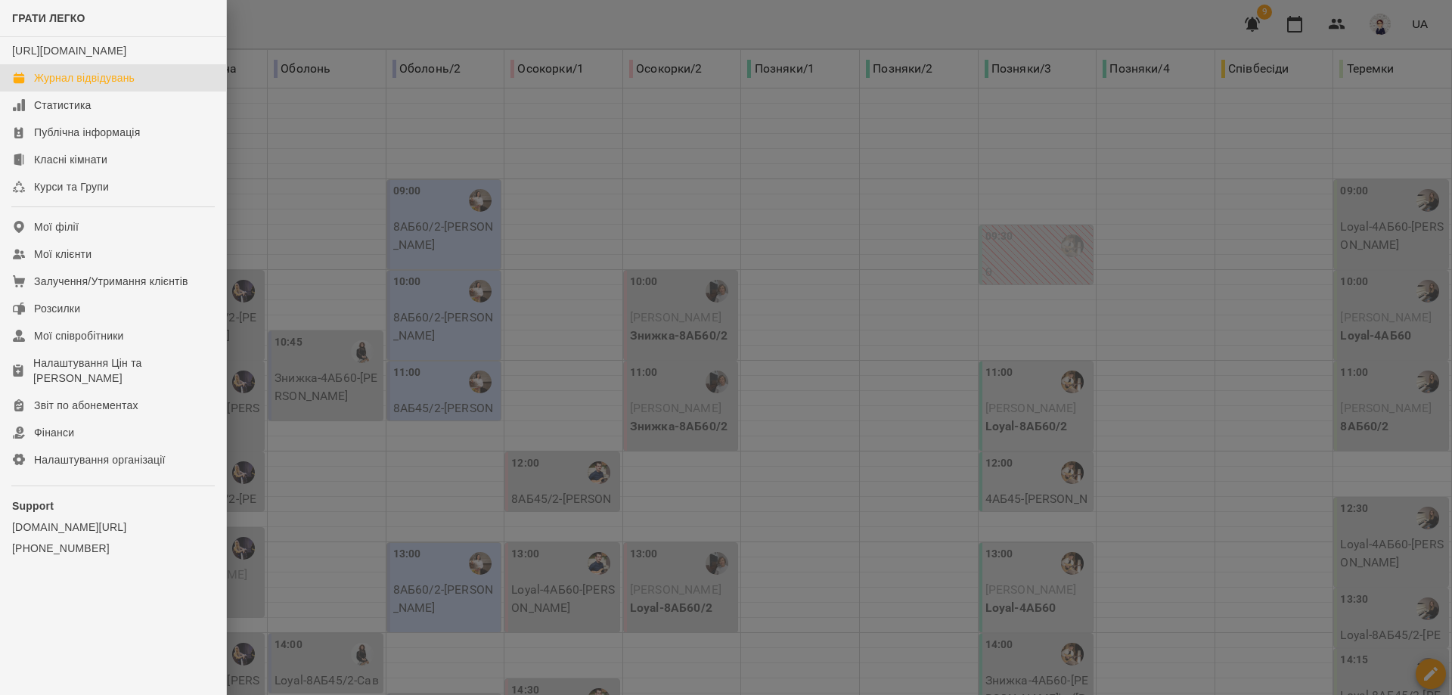
click at [101, 85] on div "Журнал відвідувань" at bounding box center [84, 77] width 101 height 15
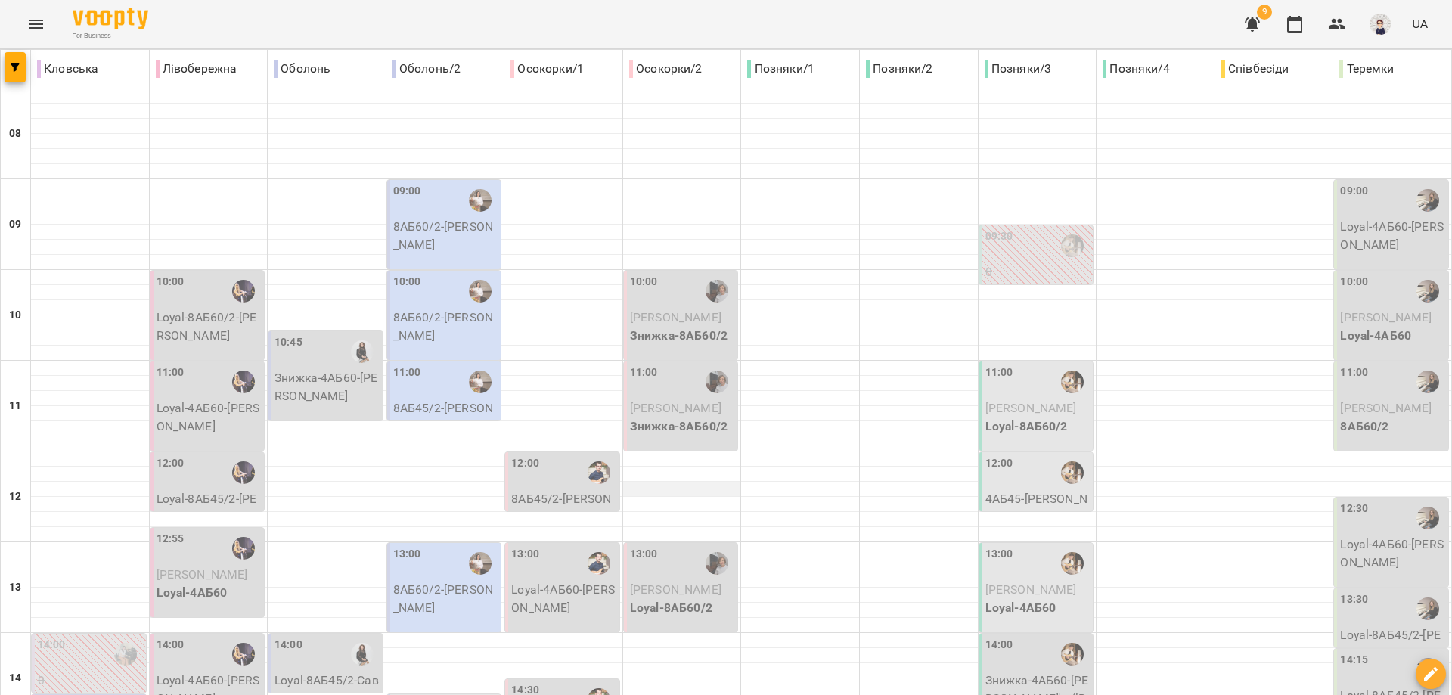
click at [701, 486] on div at bounding box center [682, 489] width 118 height 15
select select
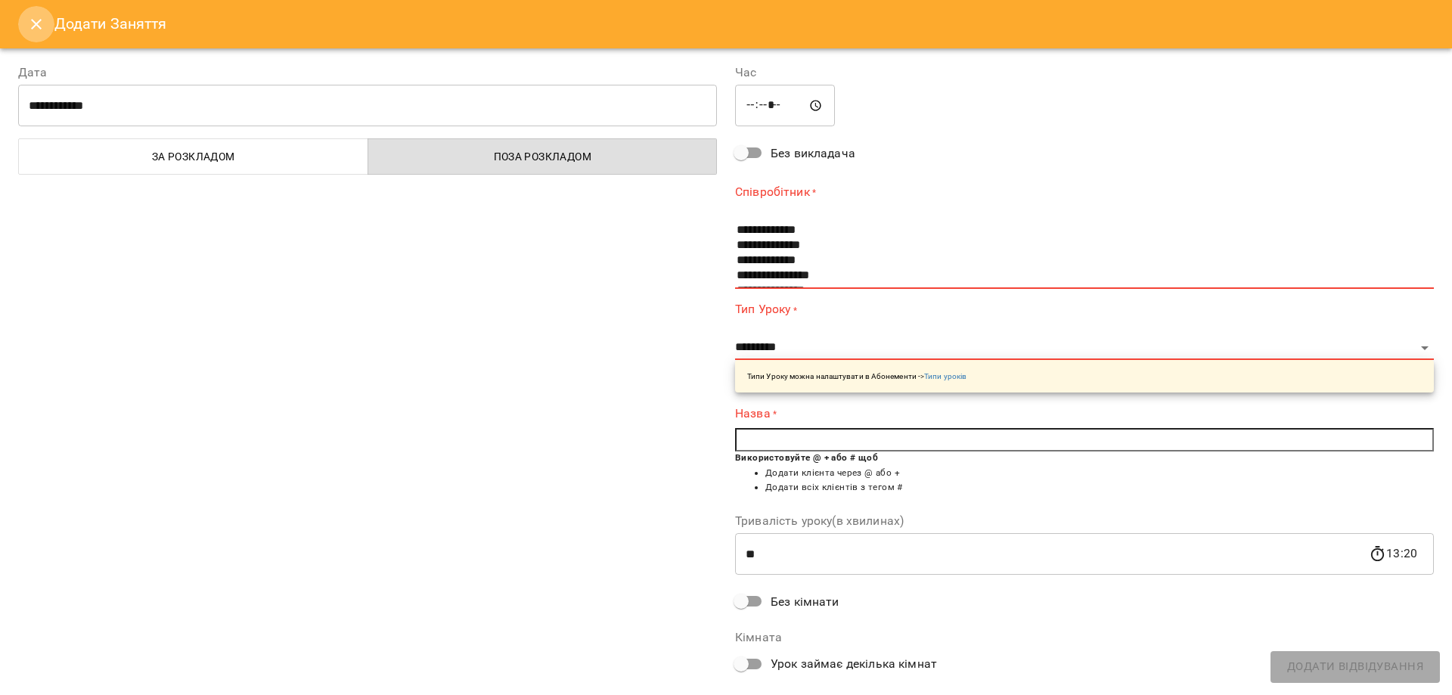
click at [27, 18] on icon "Close" at bounding box center [36, 24] width 18 height 18
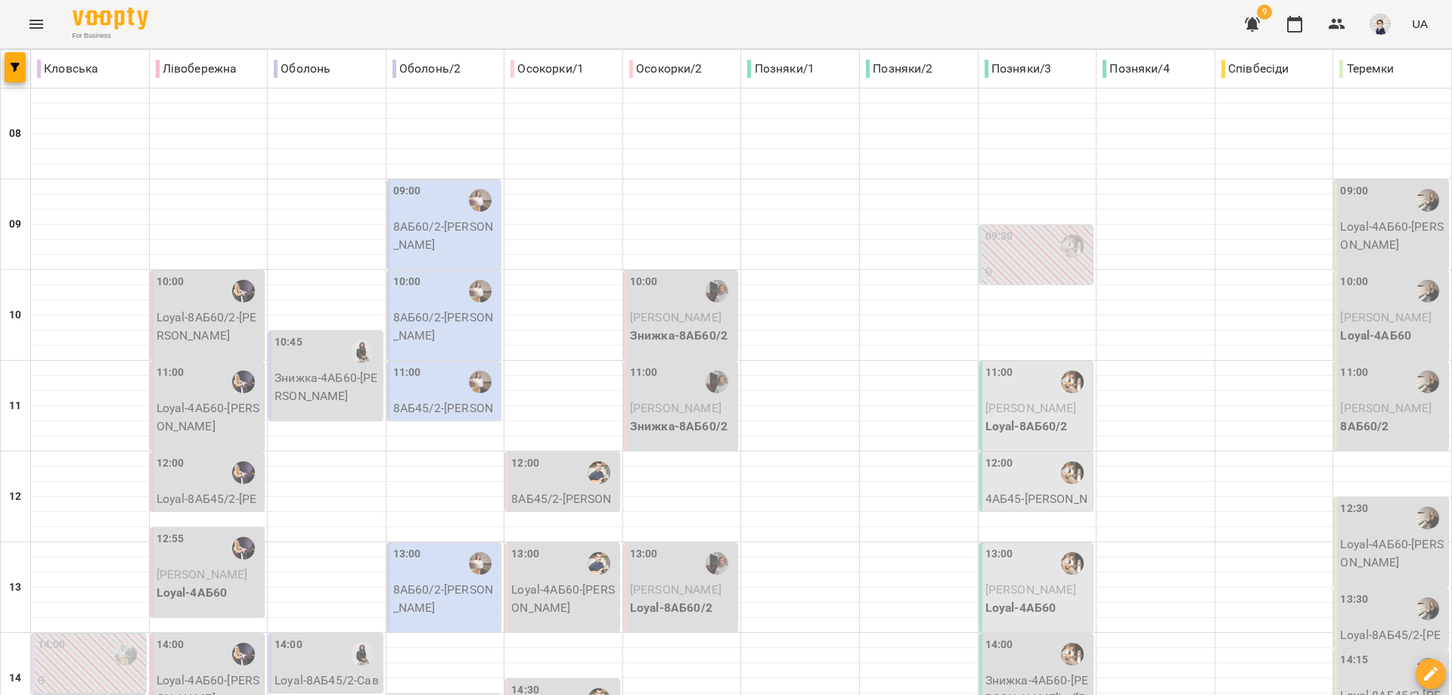
scroll to position [151, 0]
click at [554, 490] on p "8АБ45/2 - [PERSON_NAME]" at bounding box center [563, 508] width 105 height 36
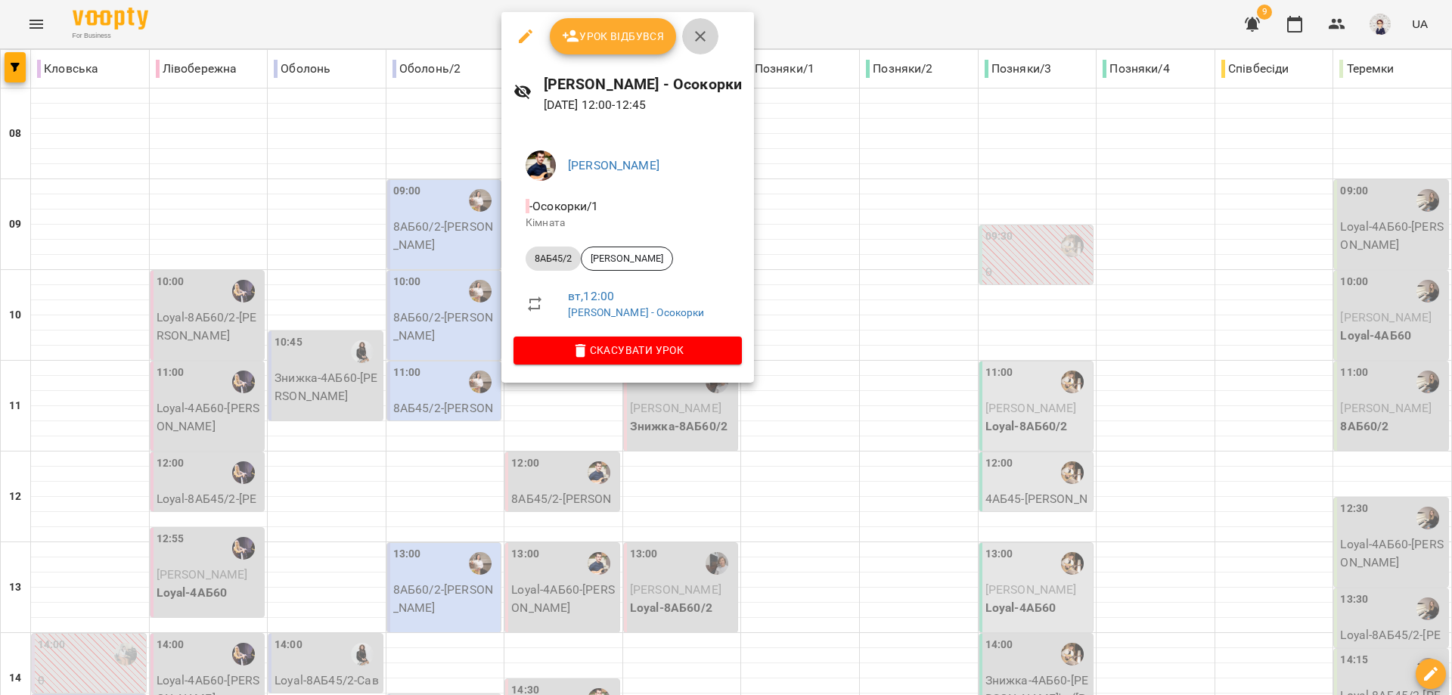
click at [699, 36] on icon "button" at bounding box center [700, 36] width 11 height 11
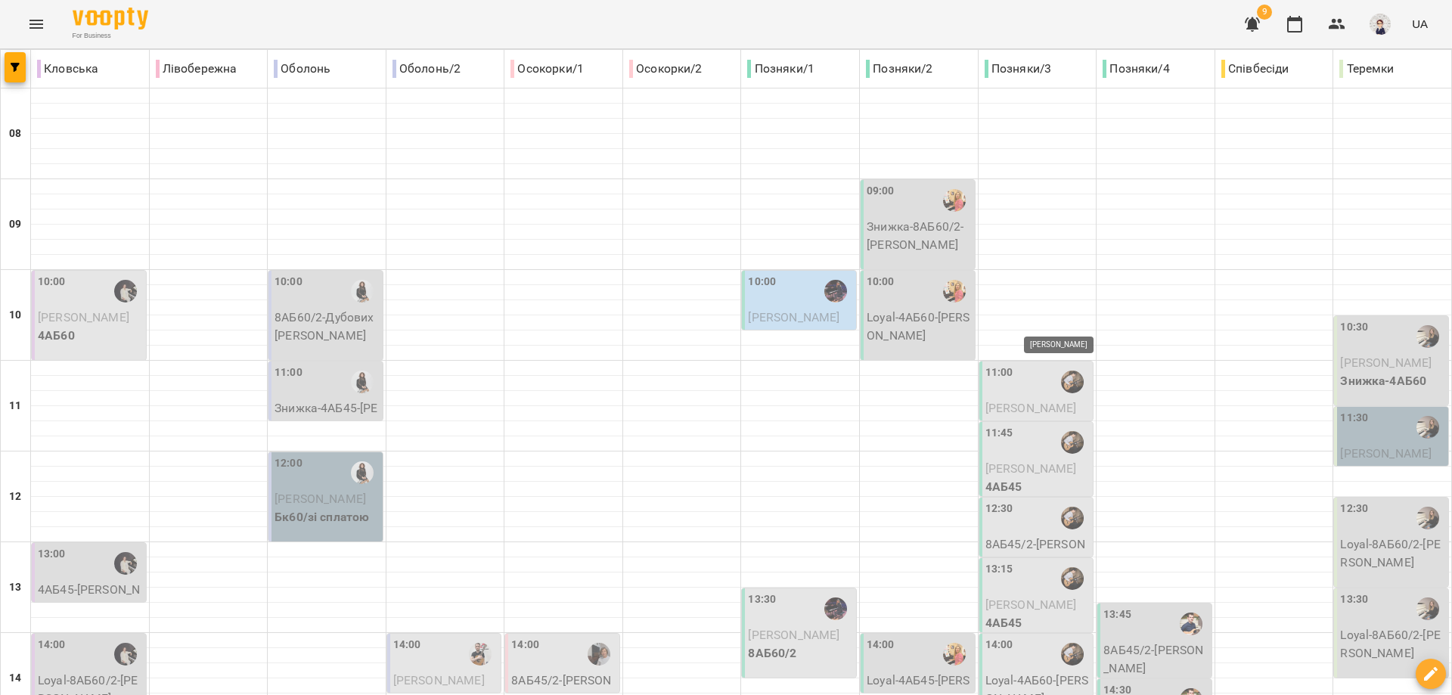
scroll to position [0, 0]
click at [40, 26] on icon "Menu" at bounding box center [36, 24] width 18 height 18
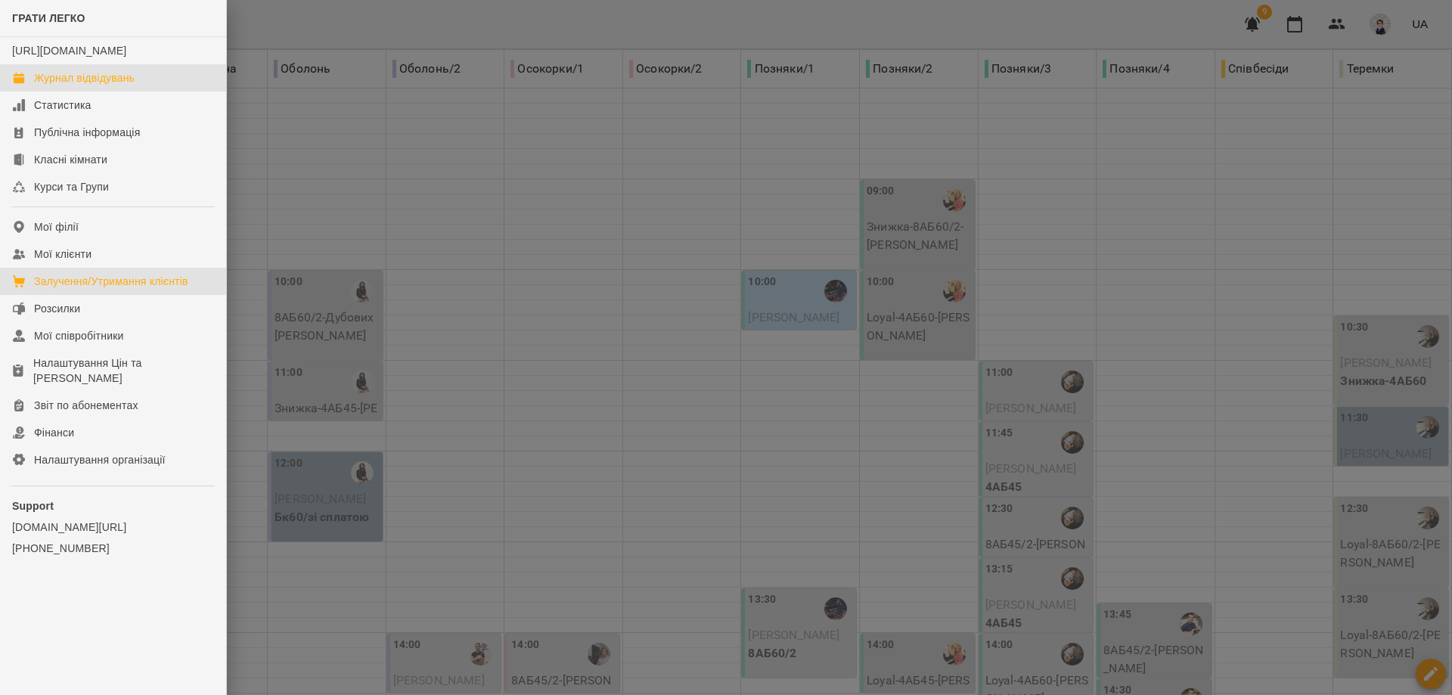
click at [61, 289] on div "Залучення/Утримання клієнтів" at bounding box center [111, 281] width 154 height 15
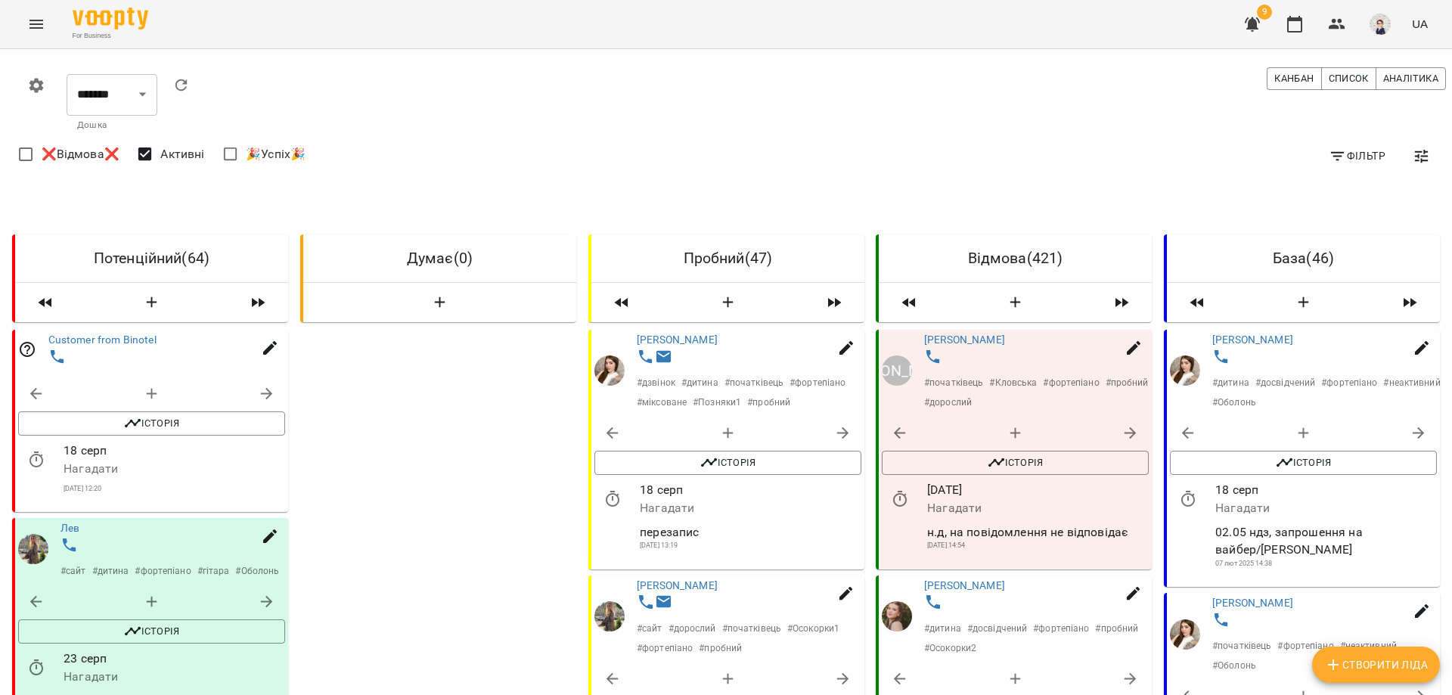
click at [33, 17] on icon "Menu" at bounding box center [36, 24] width 18 height 18
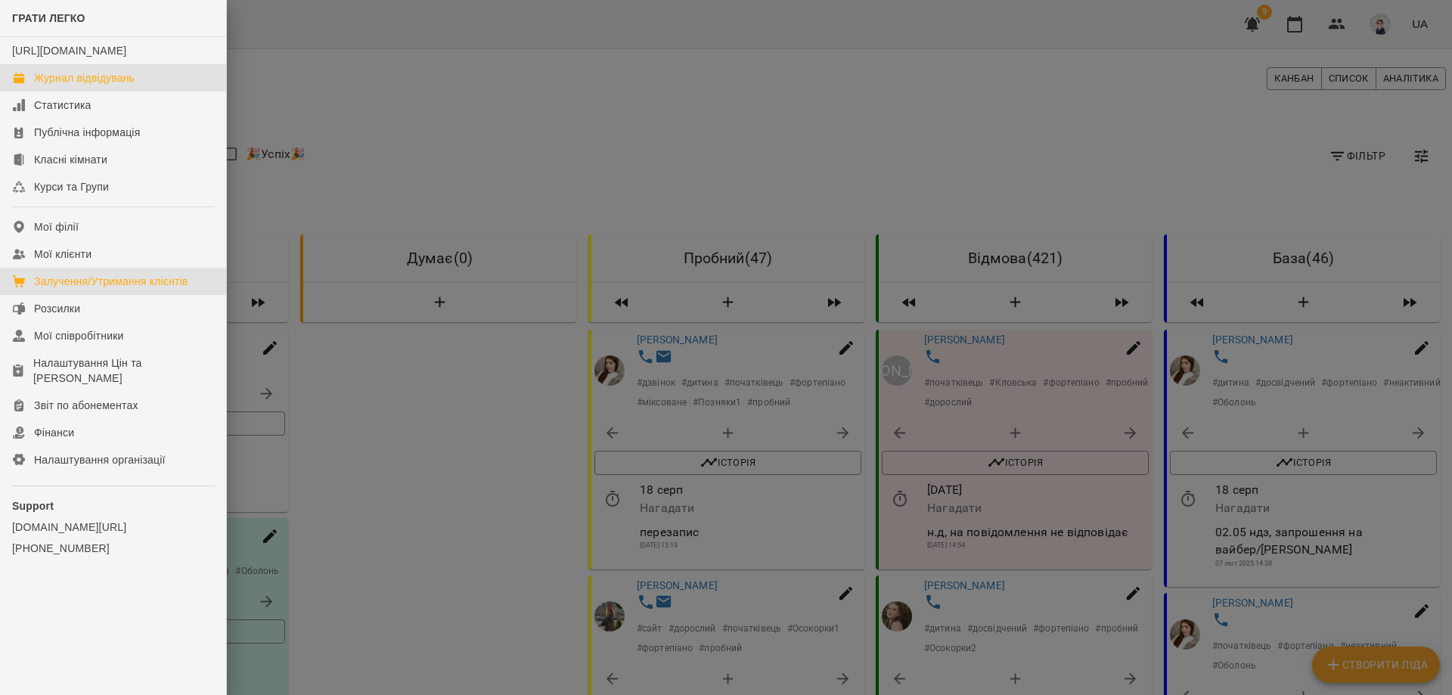
click at [101, 85] on div "Журнал відвідувань" at bounding box center [84, 77] width 101 height 15
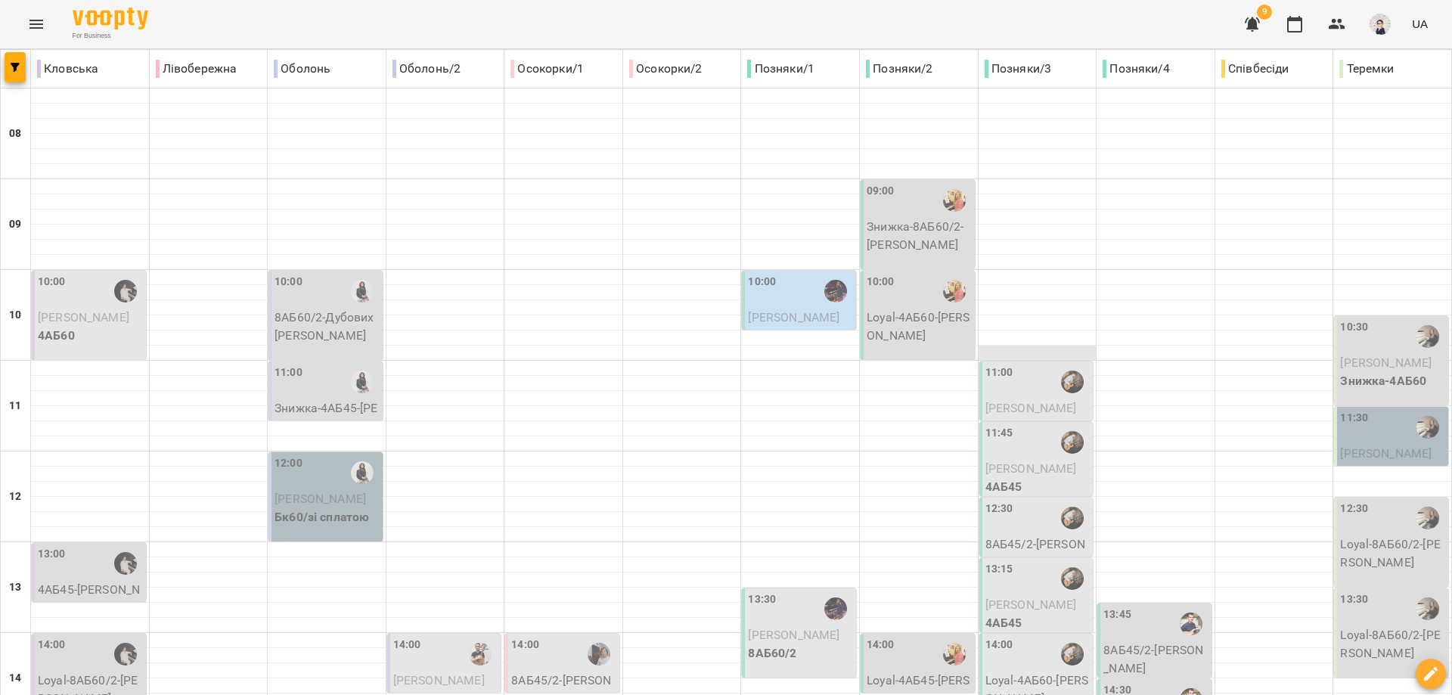
click at [1034, 352] on div at bounding box center [1038, 353] width 118 height 15
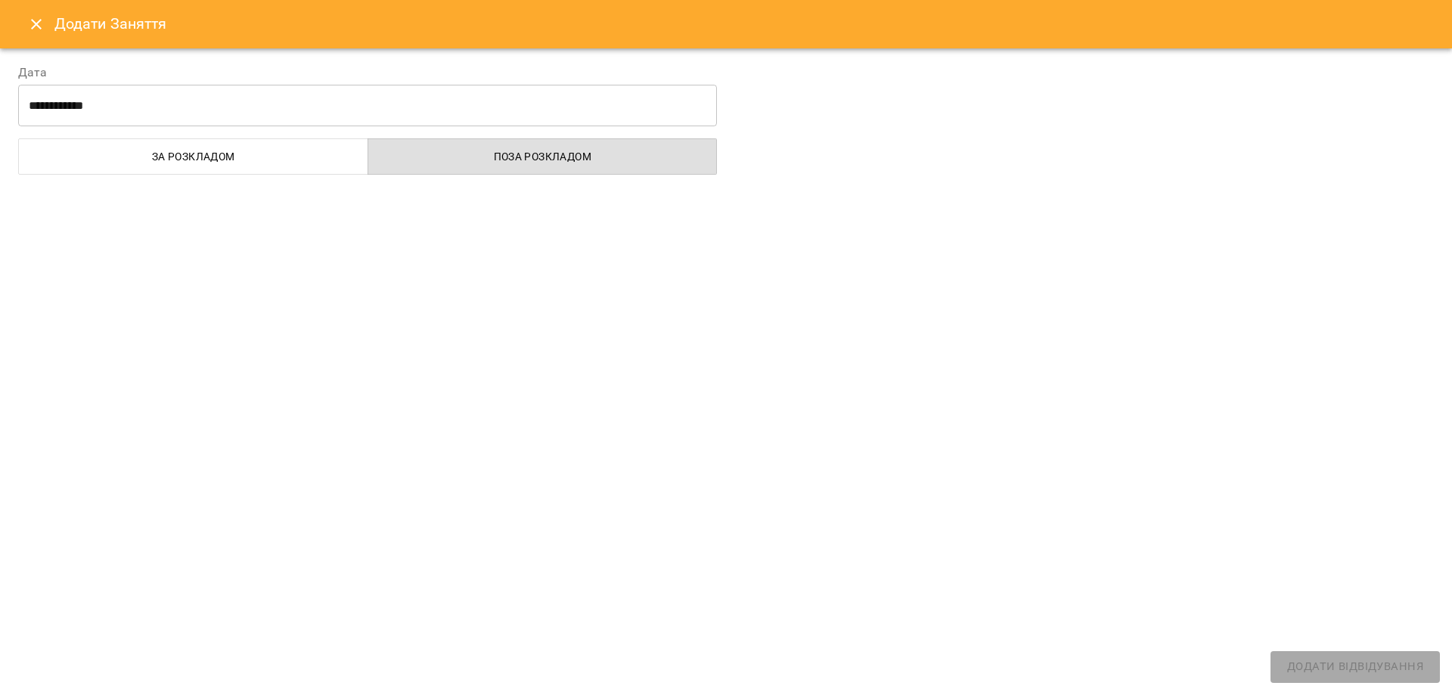
select select
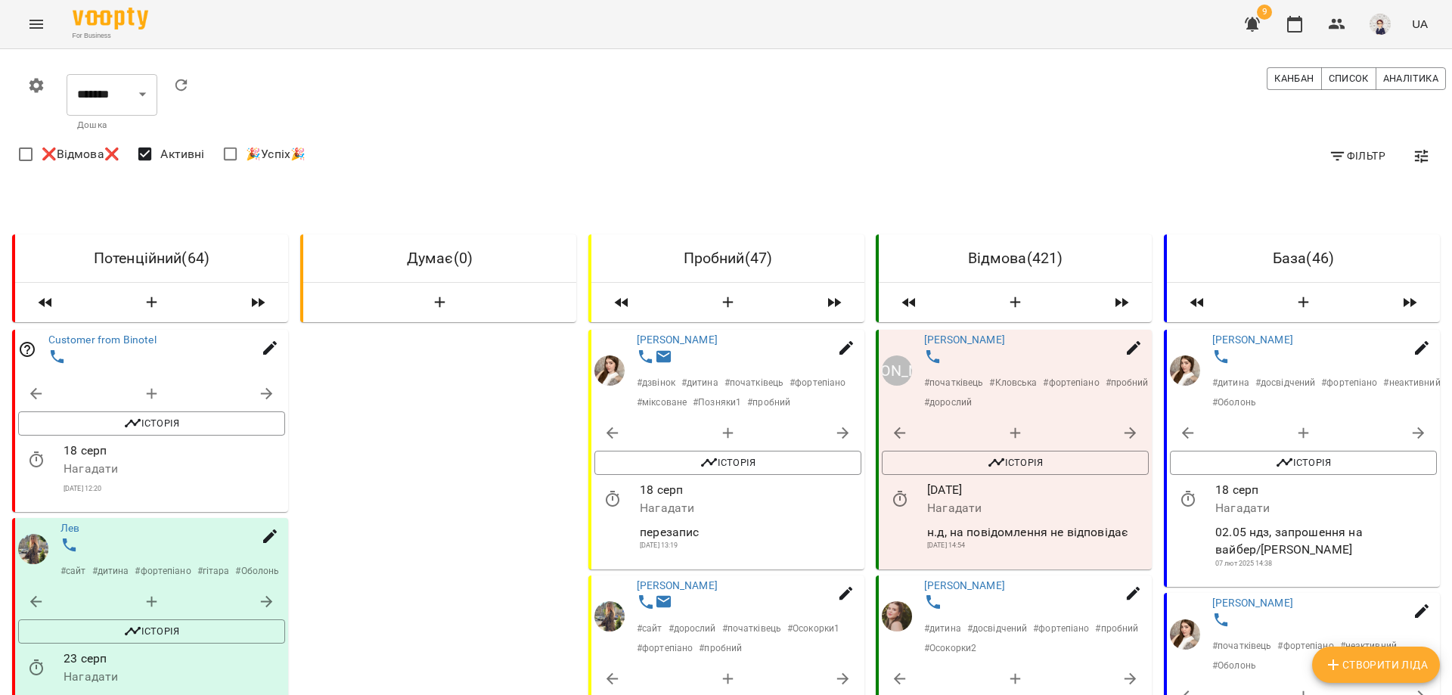
click at [35, 19] on icon "Menu" at bounding box center [36, 24] width 18 height 18
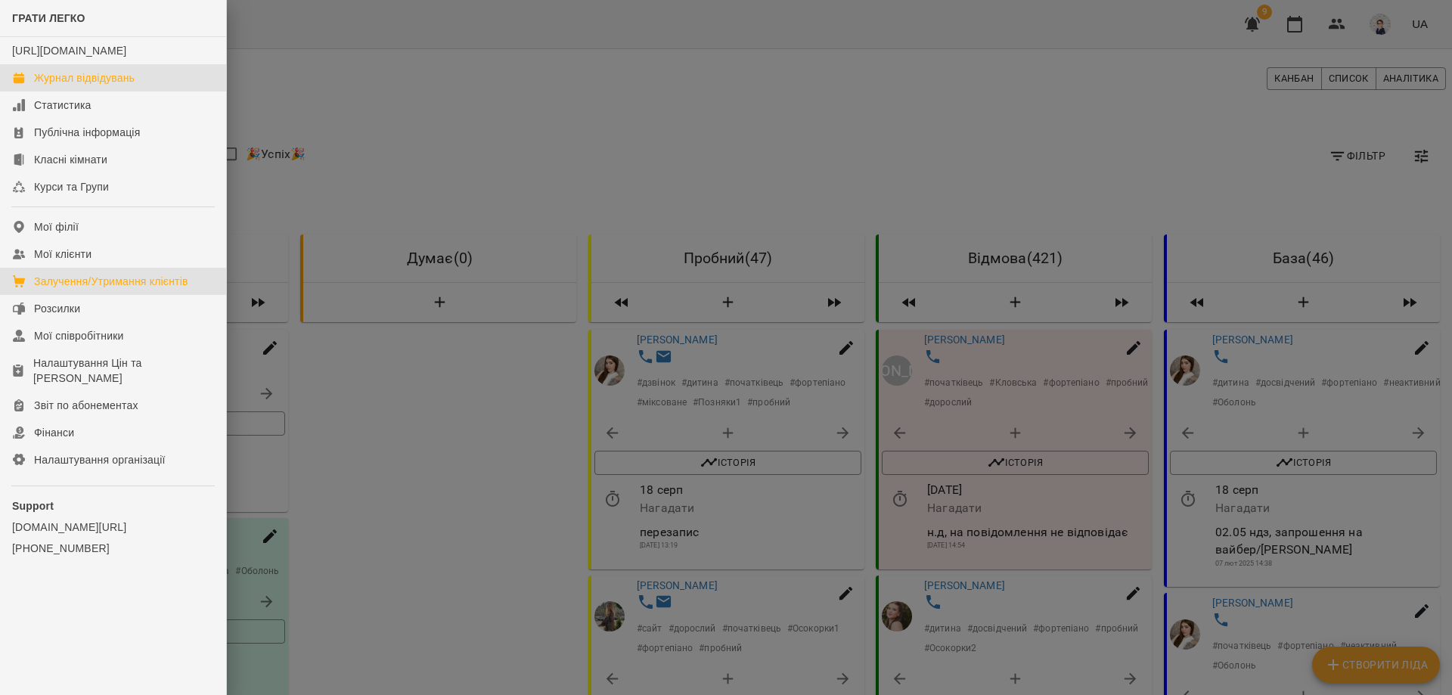
click at [78, 85] on div "Журнал відвідувань" at bounding box center [84, 77] width 101 height 15
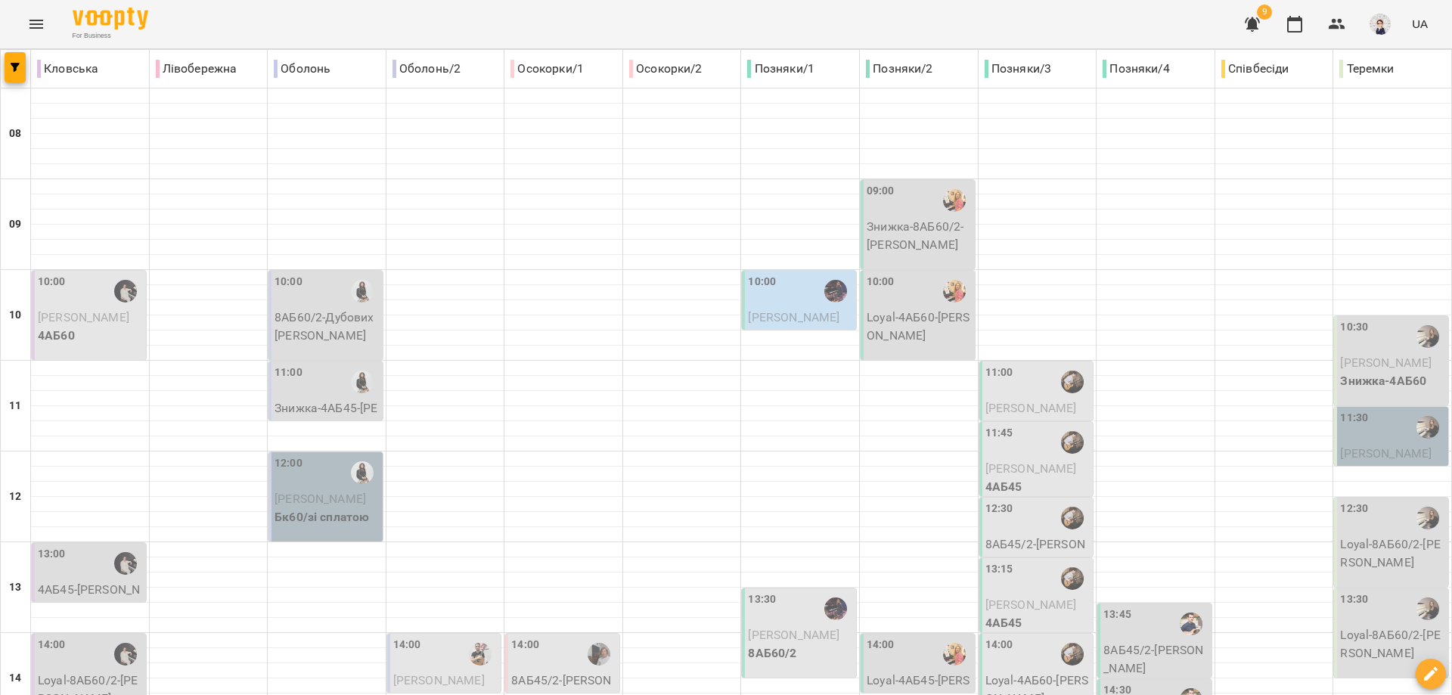
click at [1032, 385] on div "11:00" at bounding box center [1038, 382] width 105 height 35
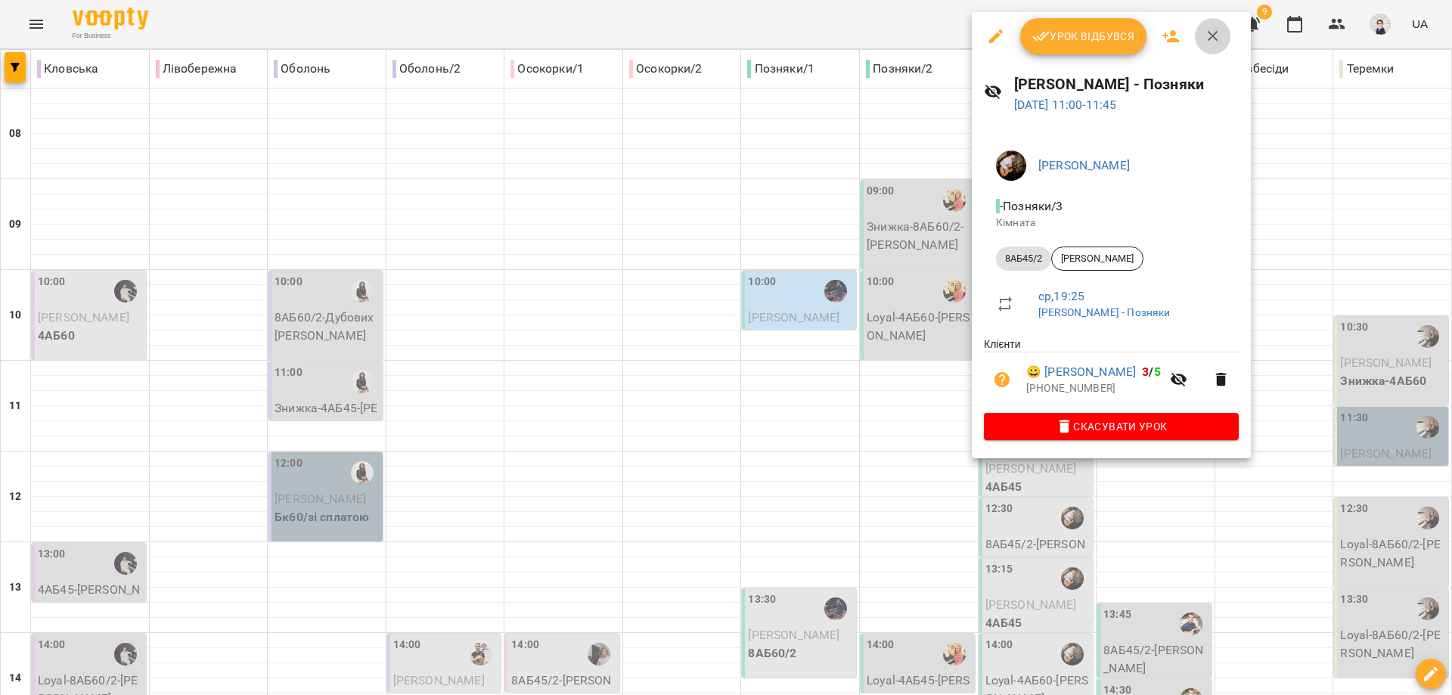
click at [1211, 39] on icon "button" at bounding box center [1213, 36] width 18 height 18
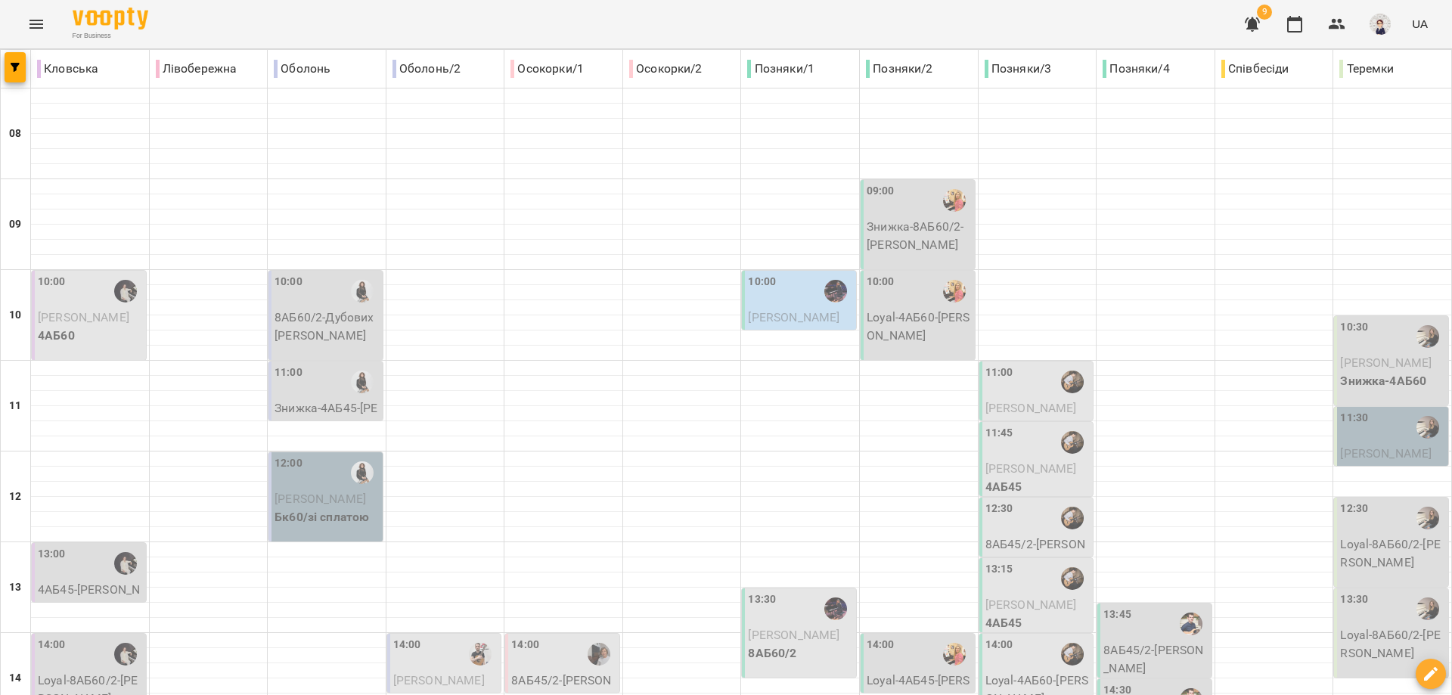
scroll to position [529, 0]
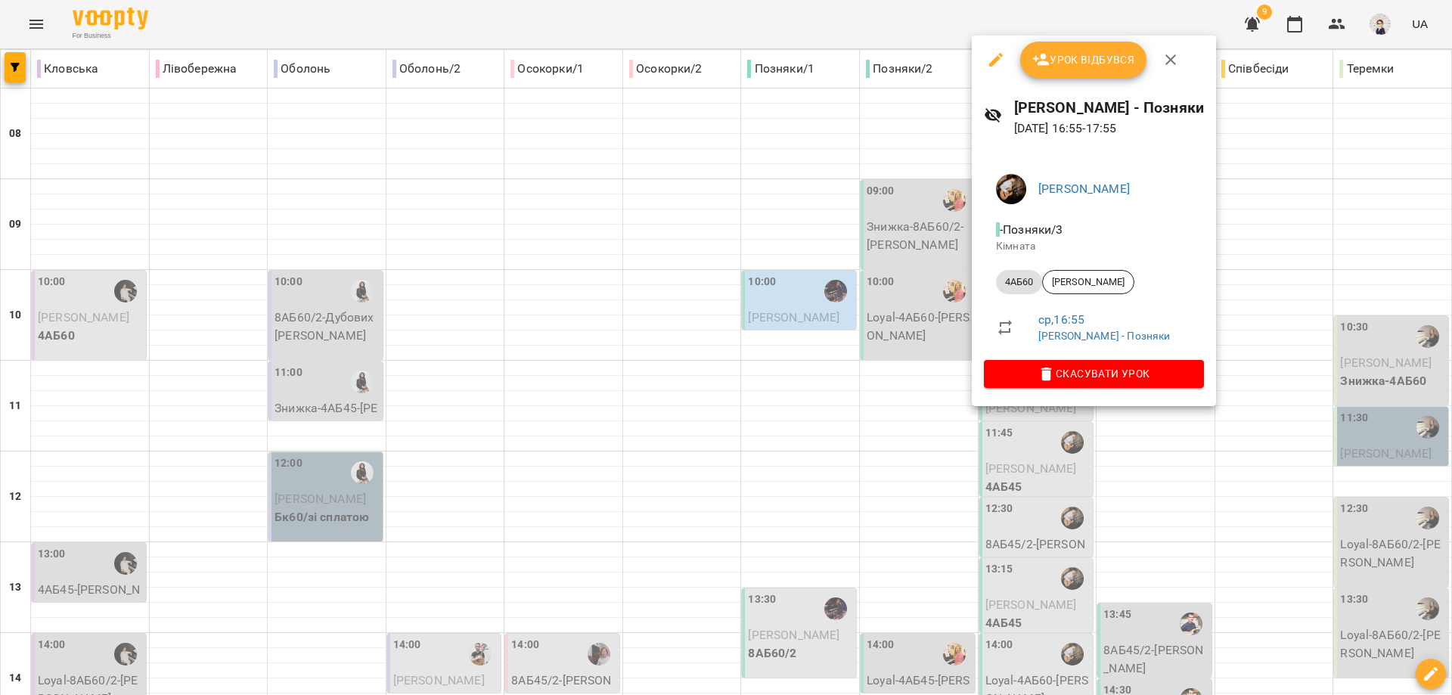
click at [1032, 495] on div at bounding box center [726, 347] width 1452 height 695
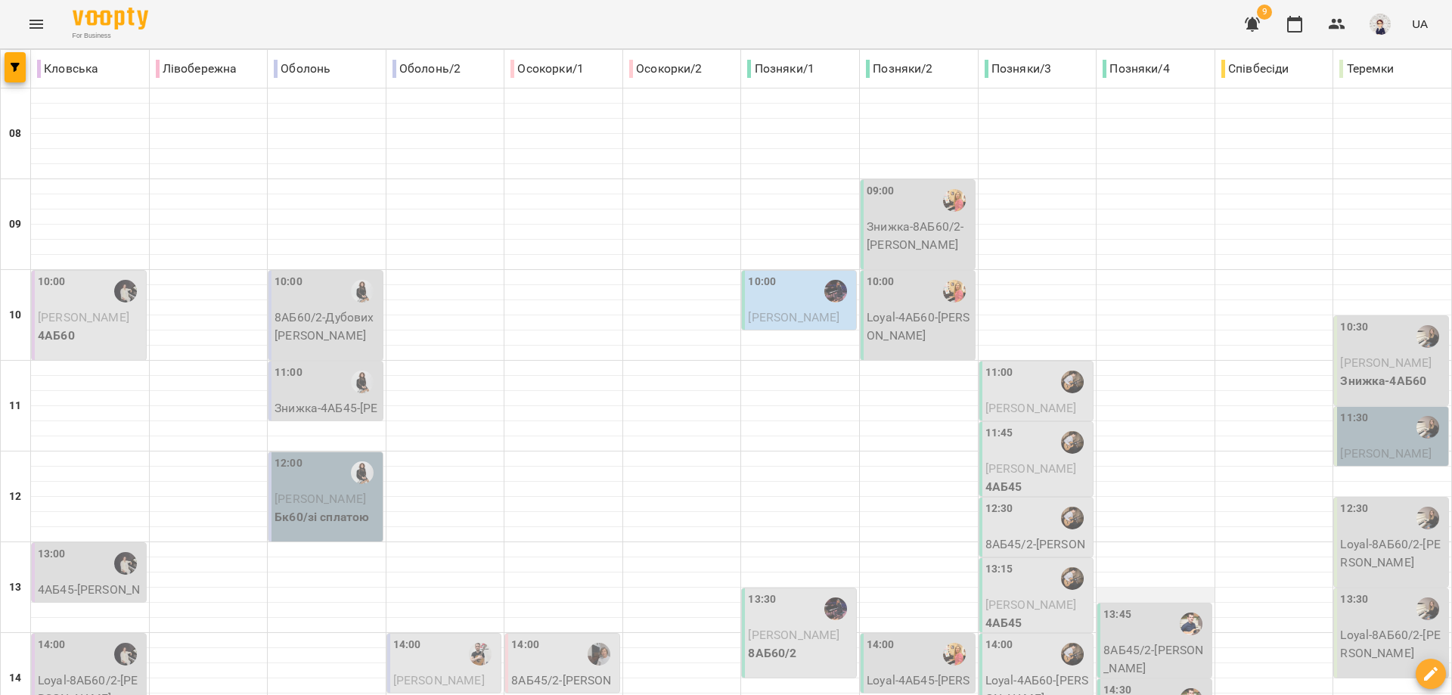
scroll to position [227, 0]
click at [1141, 641] on p "8АБ45/2 - [PERSON_NAME]" at bounding box center [1156, 659] width 105 height 36
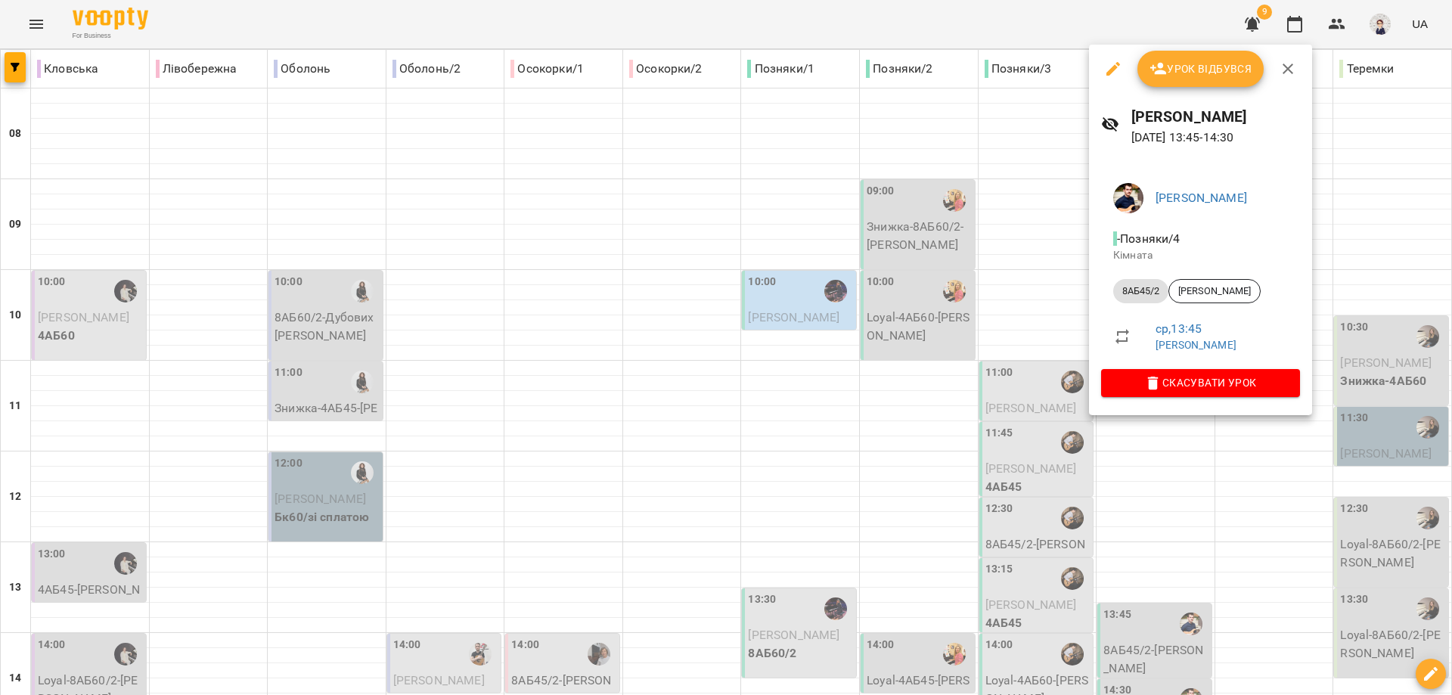
click at [1271, 470] on div at bounding box center [726, 347] width 1452 height 695
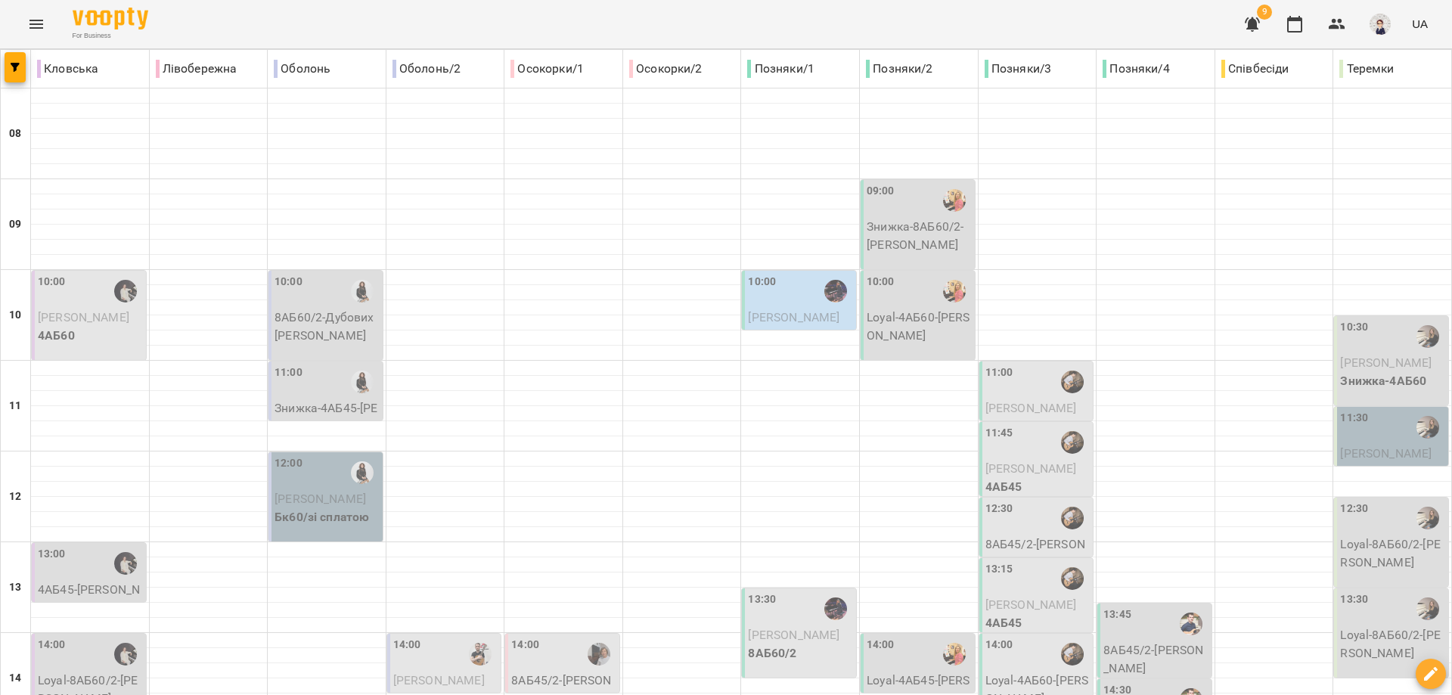
click at [1132, 607] on div "13:45" at bounding box center [1156, 624] width 105 height 35
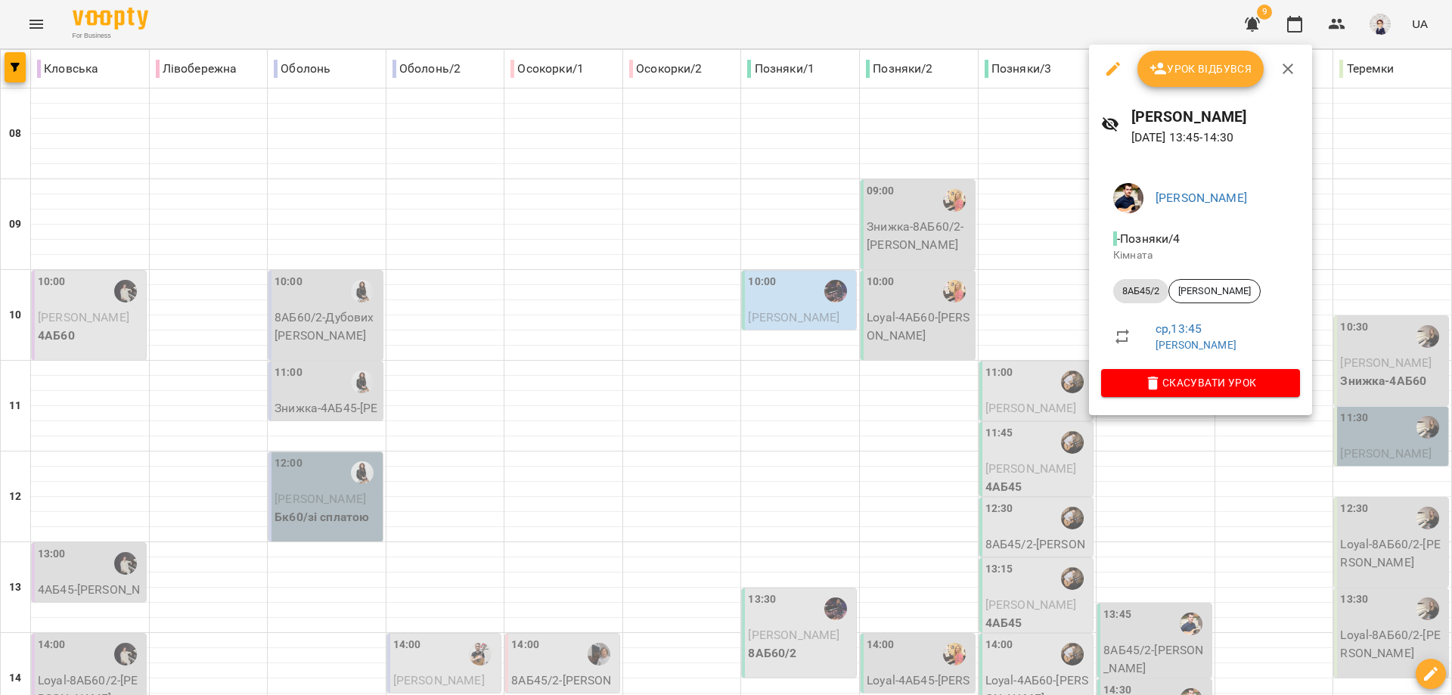
click at [1263, 455] on div at bounding box center [726, 347] width 1452 height 695
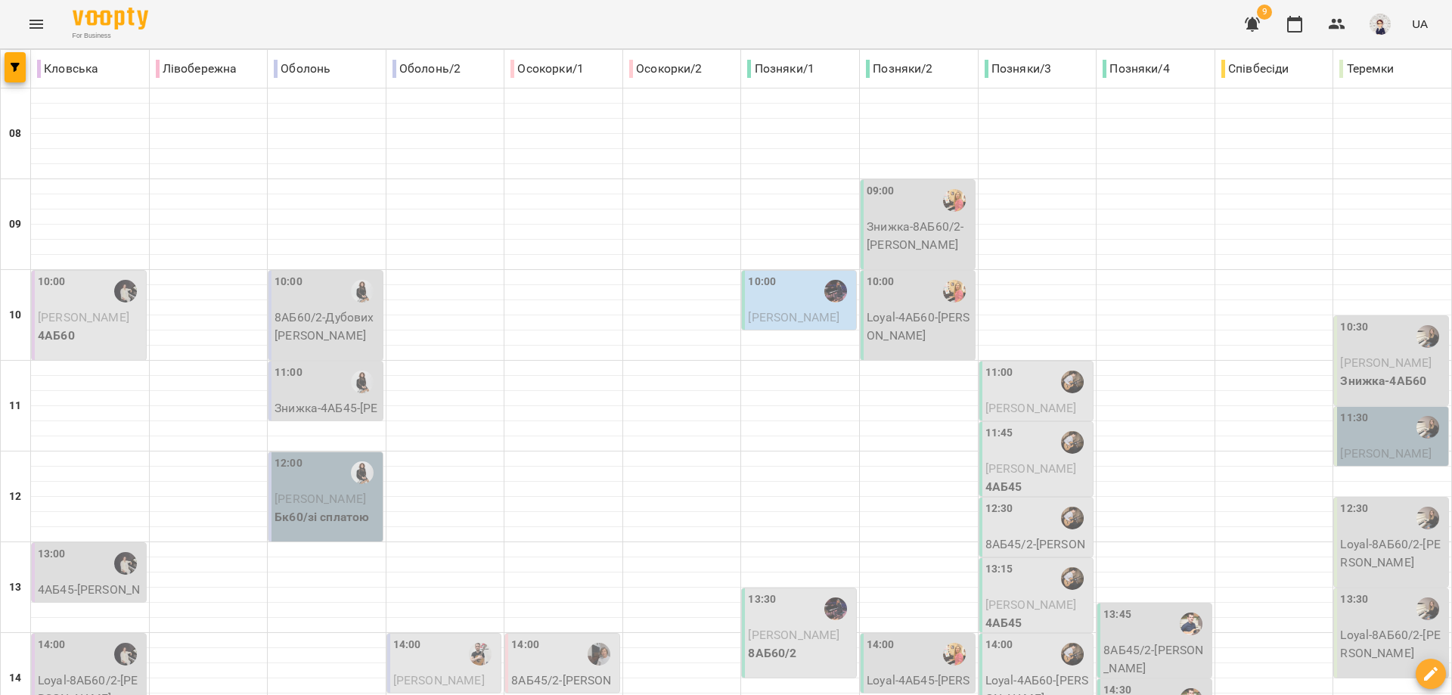
scroll to position [529, 0]
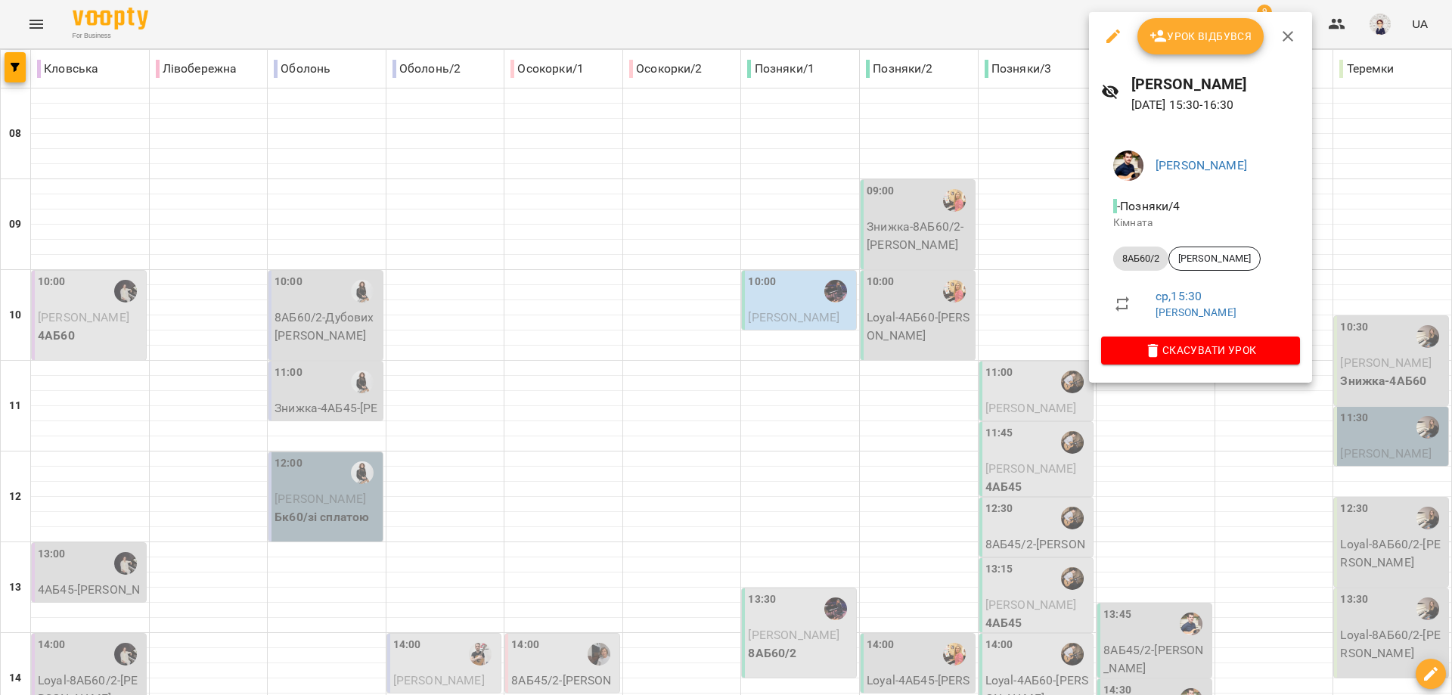
click at [1144, 395] on div at bounding box center [726, 347] width 1452 height 695
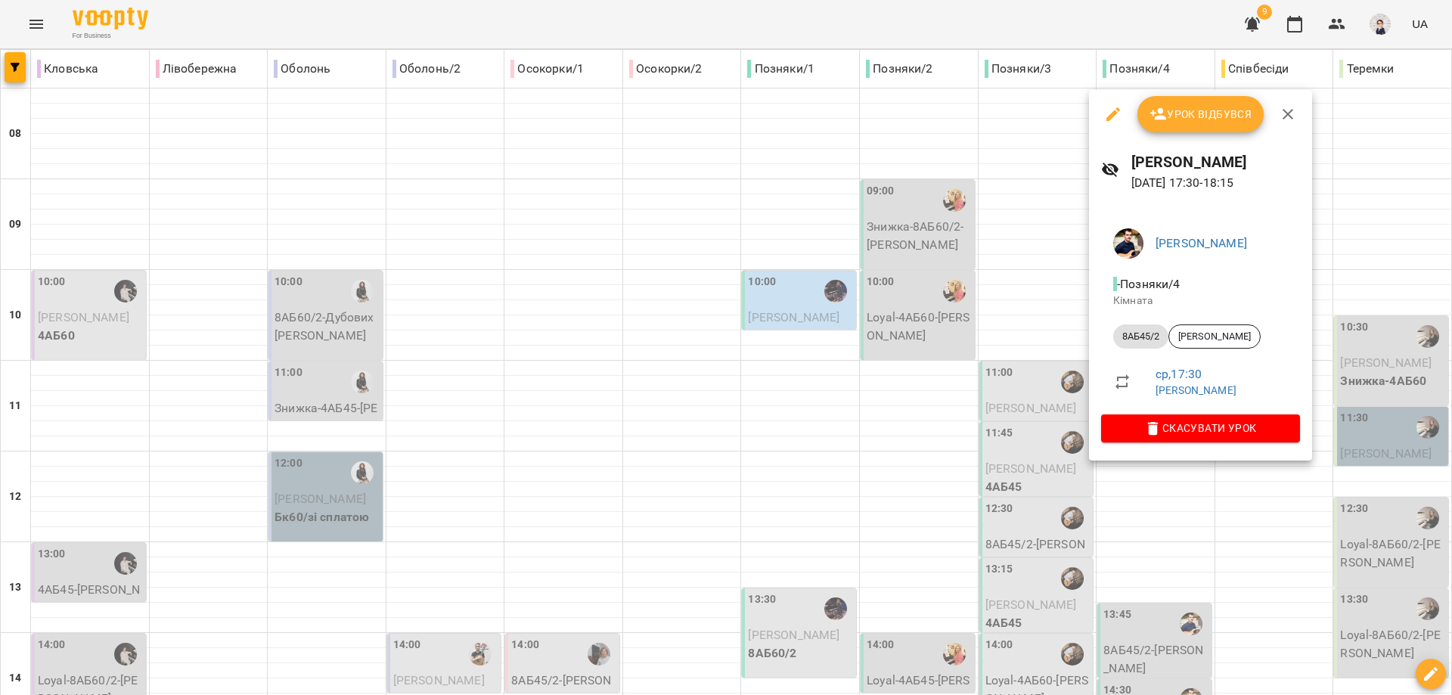
click at [39, 21] on div at bounding box center [726, 347] width 1452 height 695
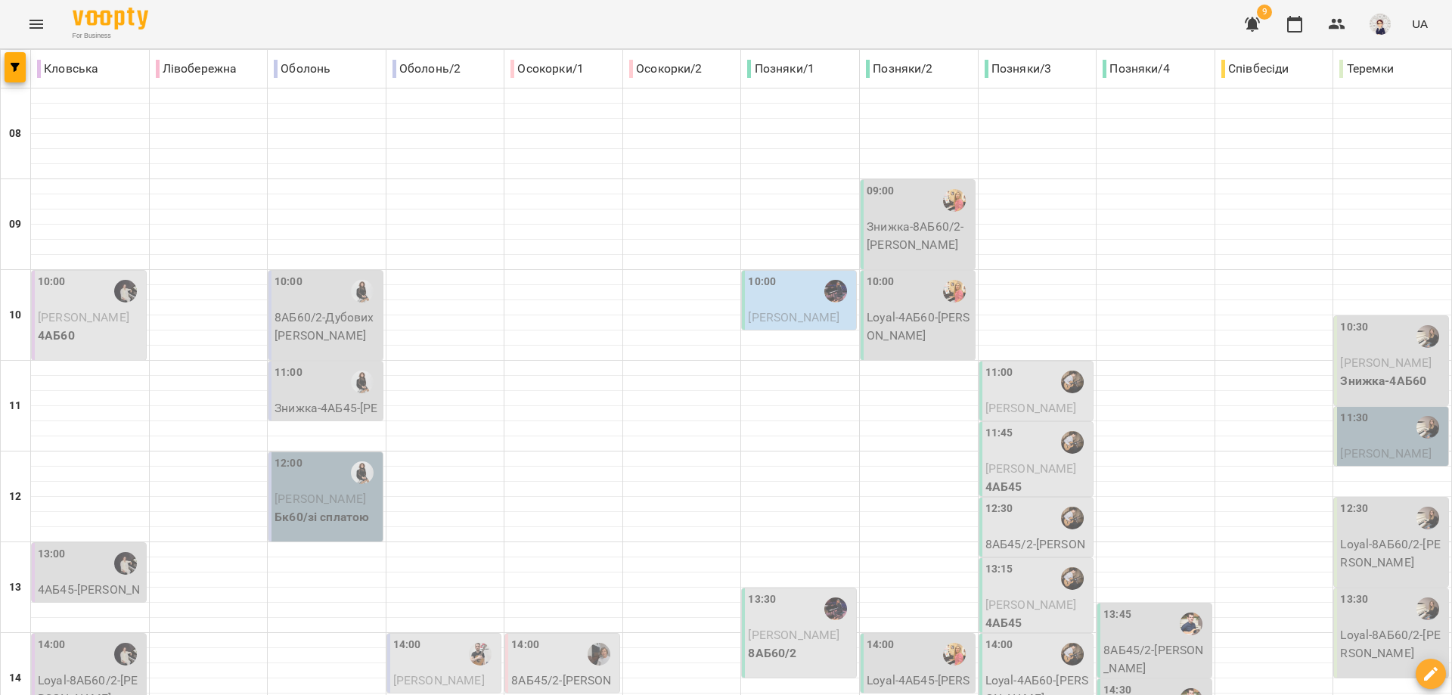
click at [33, 20] on icon "Menu" at bounding box center [36, 24] width 14 height 9
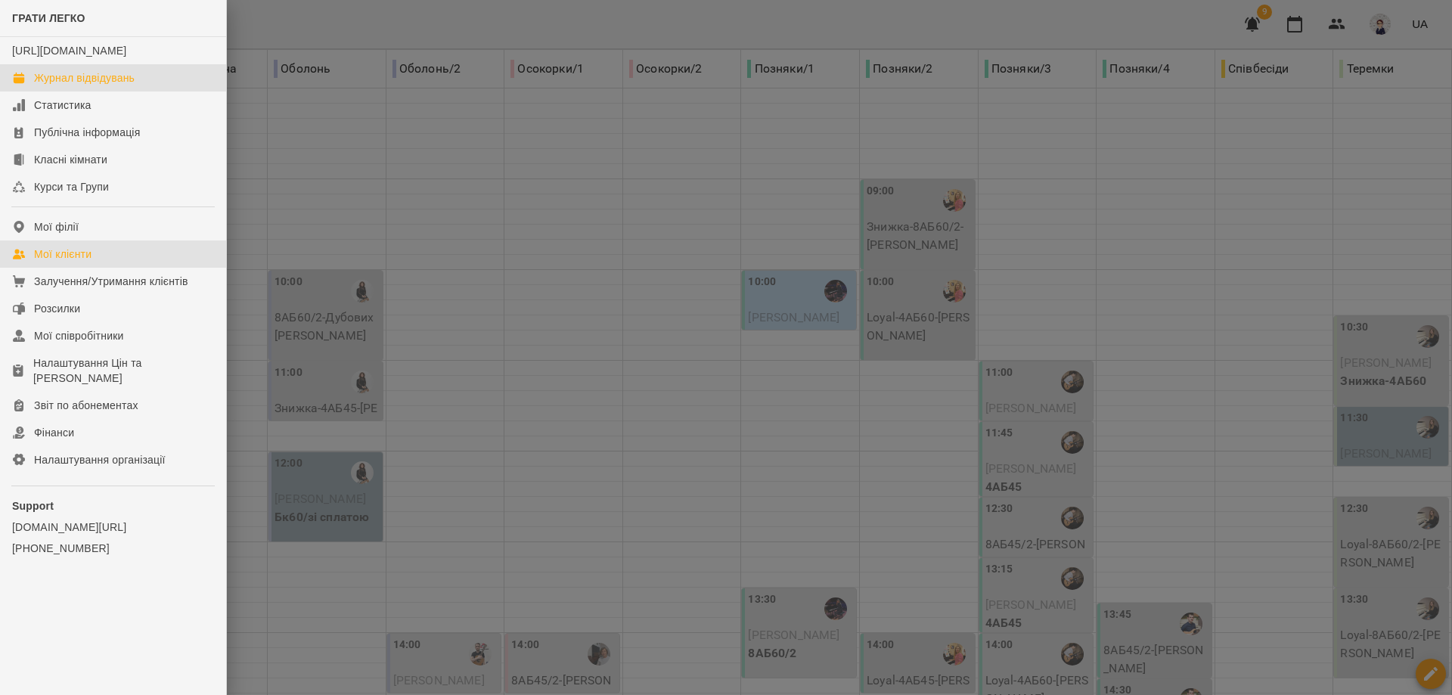
click at [76, 262] on div "Мої клієнти" at bounding box center [62, 254] width 57 height 15
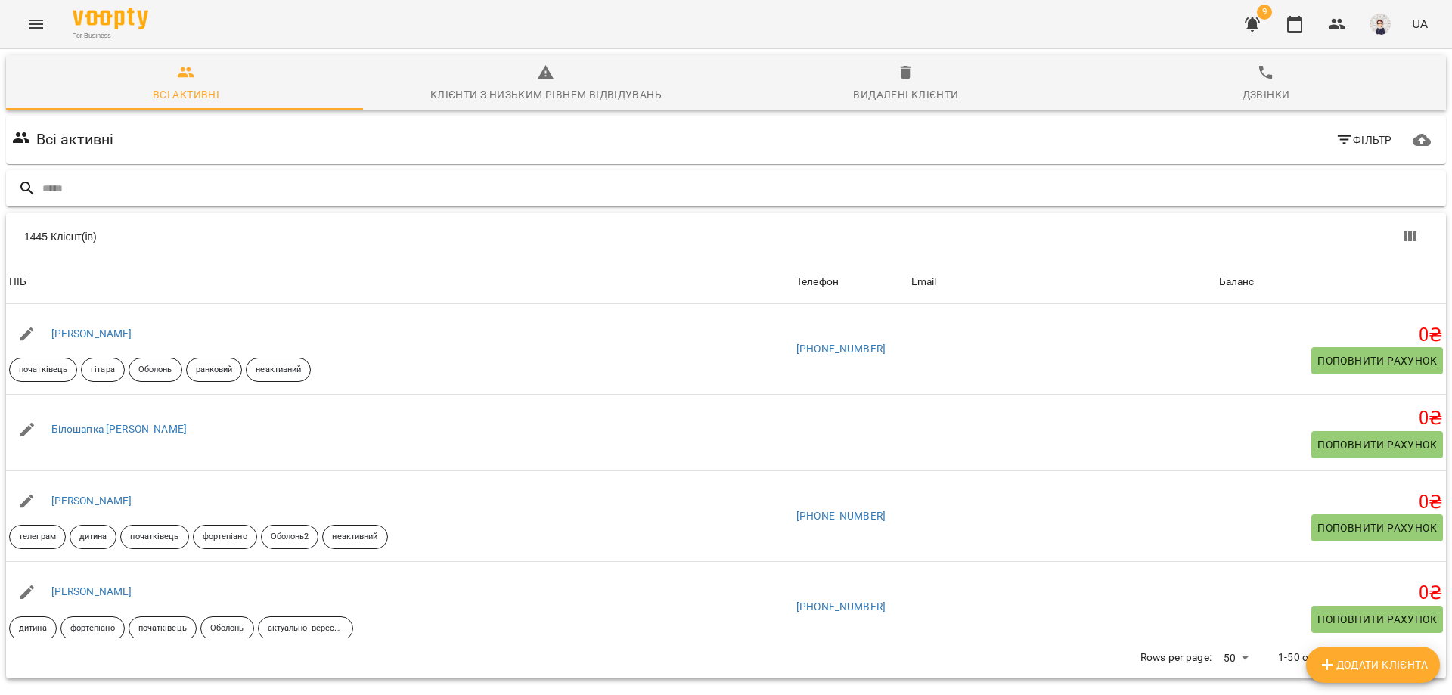
click at [138, 193] on input "text" at bounding box center [741, 188] width 1398 height 25
click at [116, 184] on input "text" at bounding box center [741, 188] width 1398 height 25
paste input "**********"
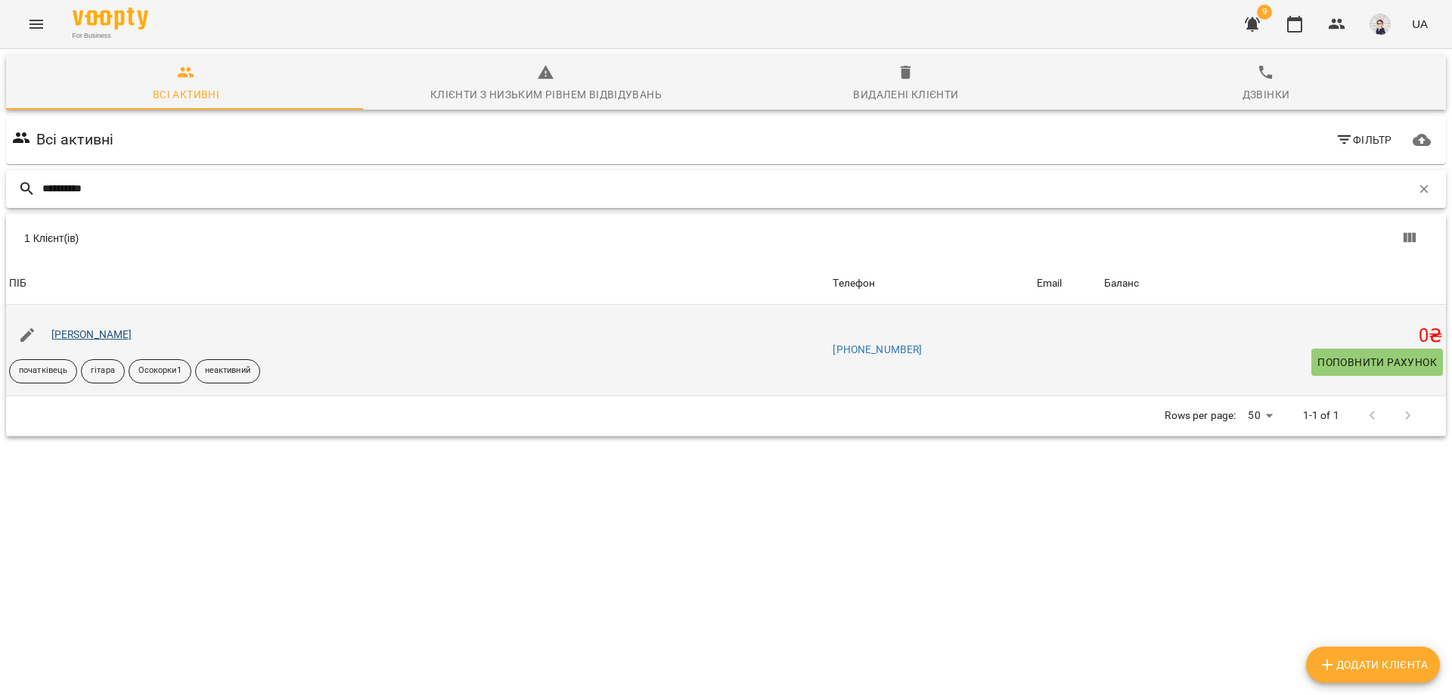
type input "**********"
click at [102, 336] on link "[PERSON_NAME]" at bounding box center [91, 334] width 81 height 12
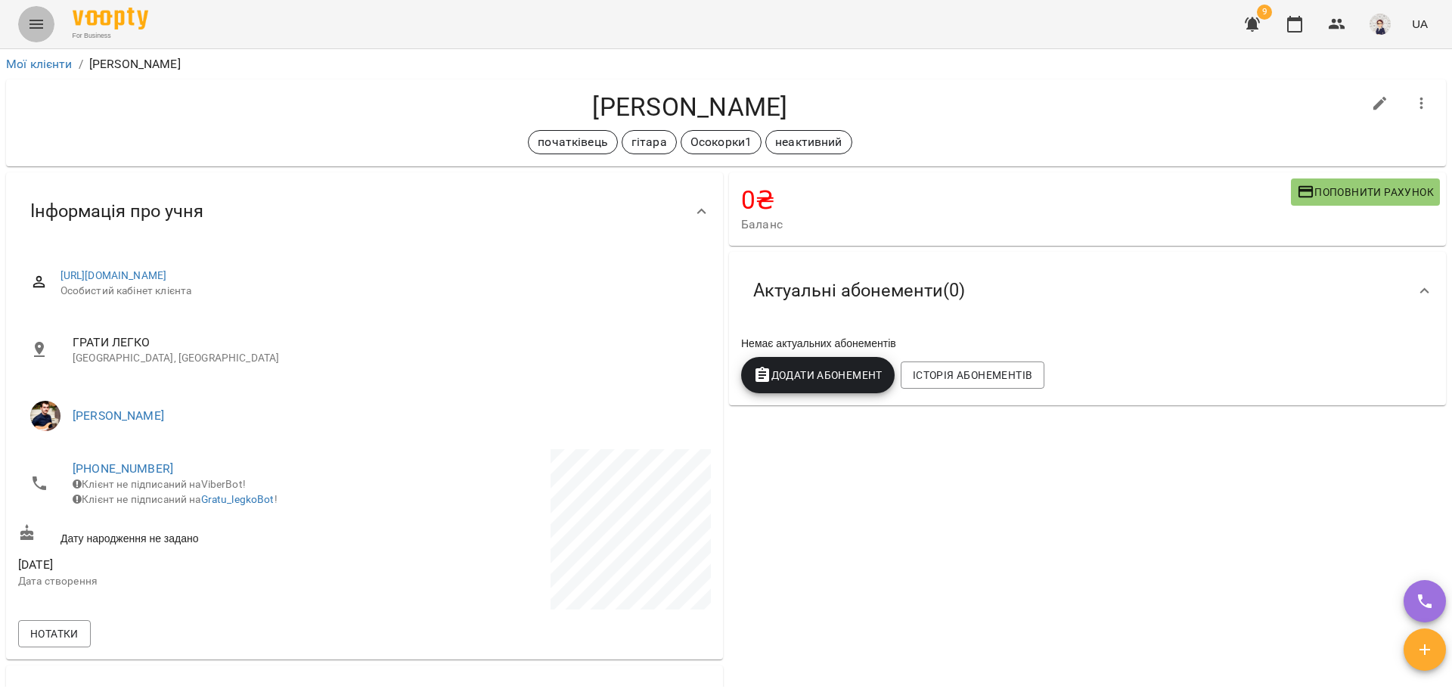
click at [38, 16] on icon "Menu" at bounding box center [36, 24] width 18 height 18
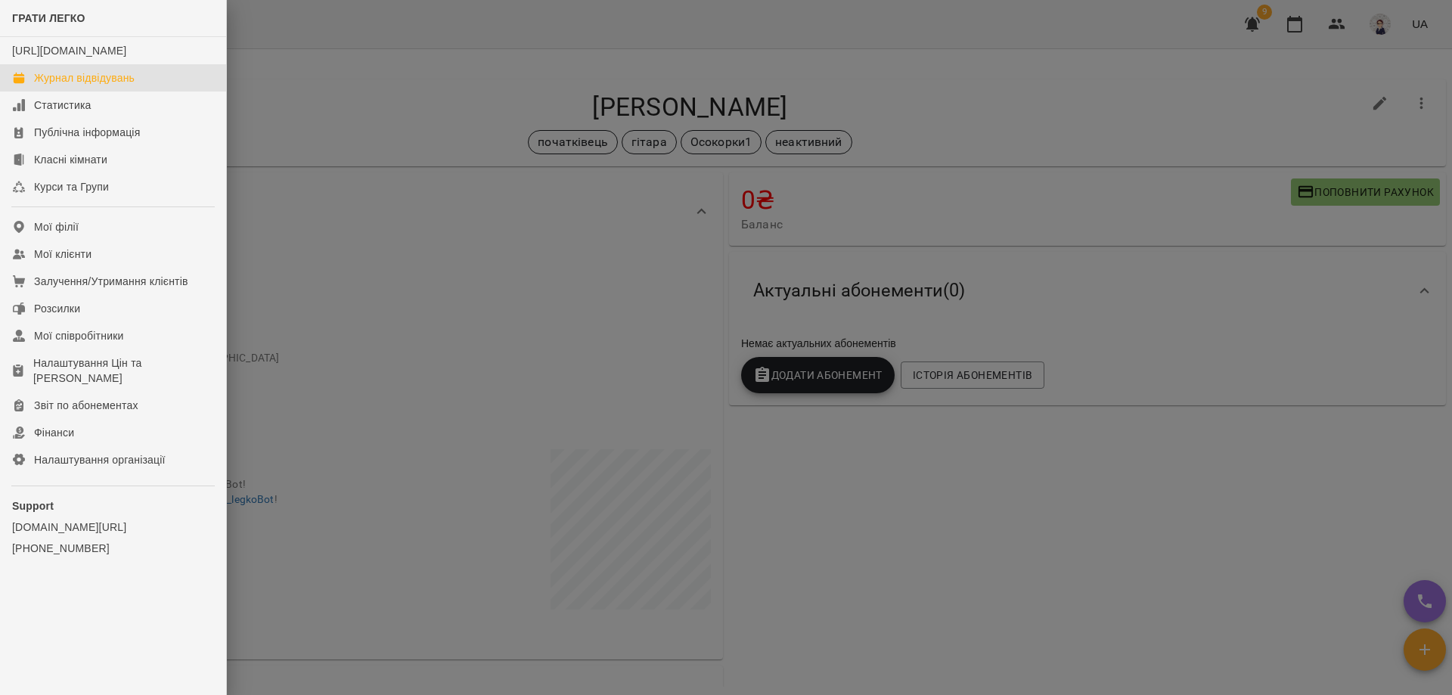
click at [75, 85] on div "Журнал відвідувань" at bounding box center [84, 77] width 101 height 15
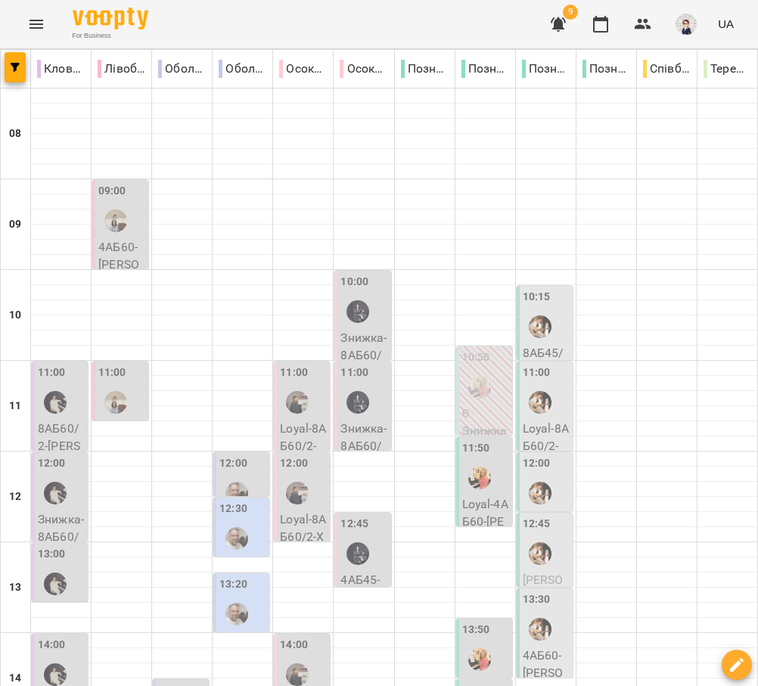
scroll to position [227, 0]
click at [244, 576] on div "13:20" at bounding box center [233, 586] width 28 height 20
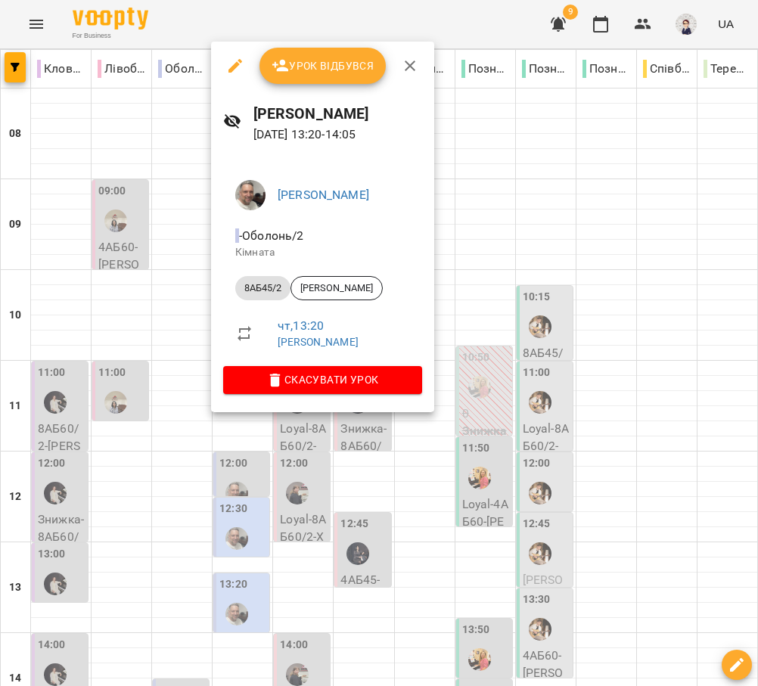
click at [166, 343] on div at bounding box center [379, 343] width 758 height 686
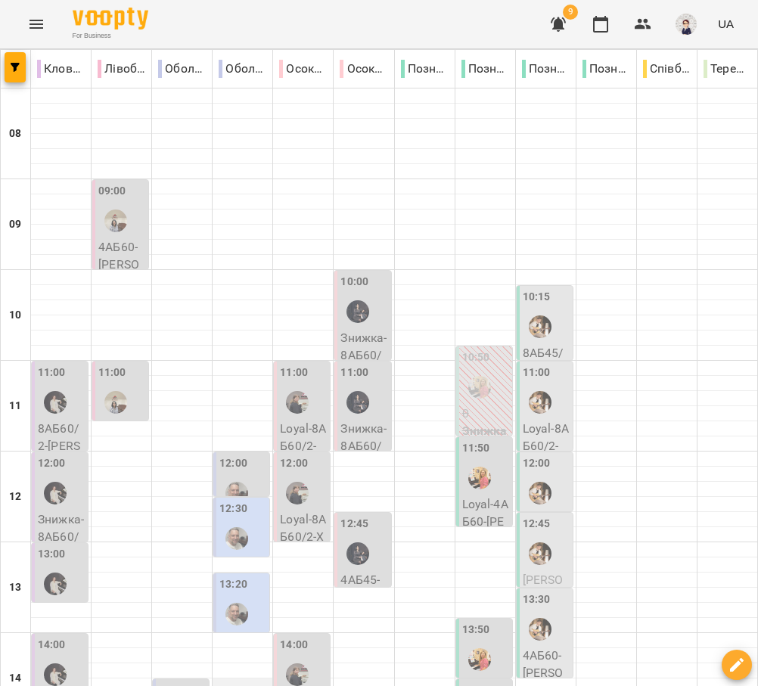
scroll to position [303, 0]
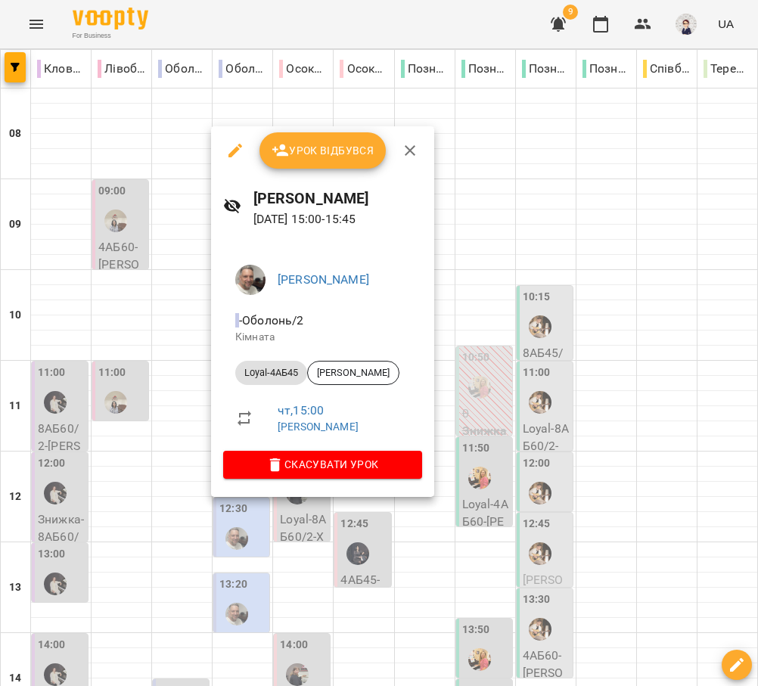
click at [185, 293] on div at bounding box center [379, 343] width 758 height 686
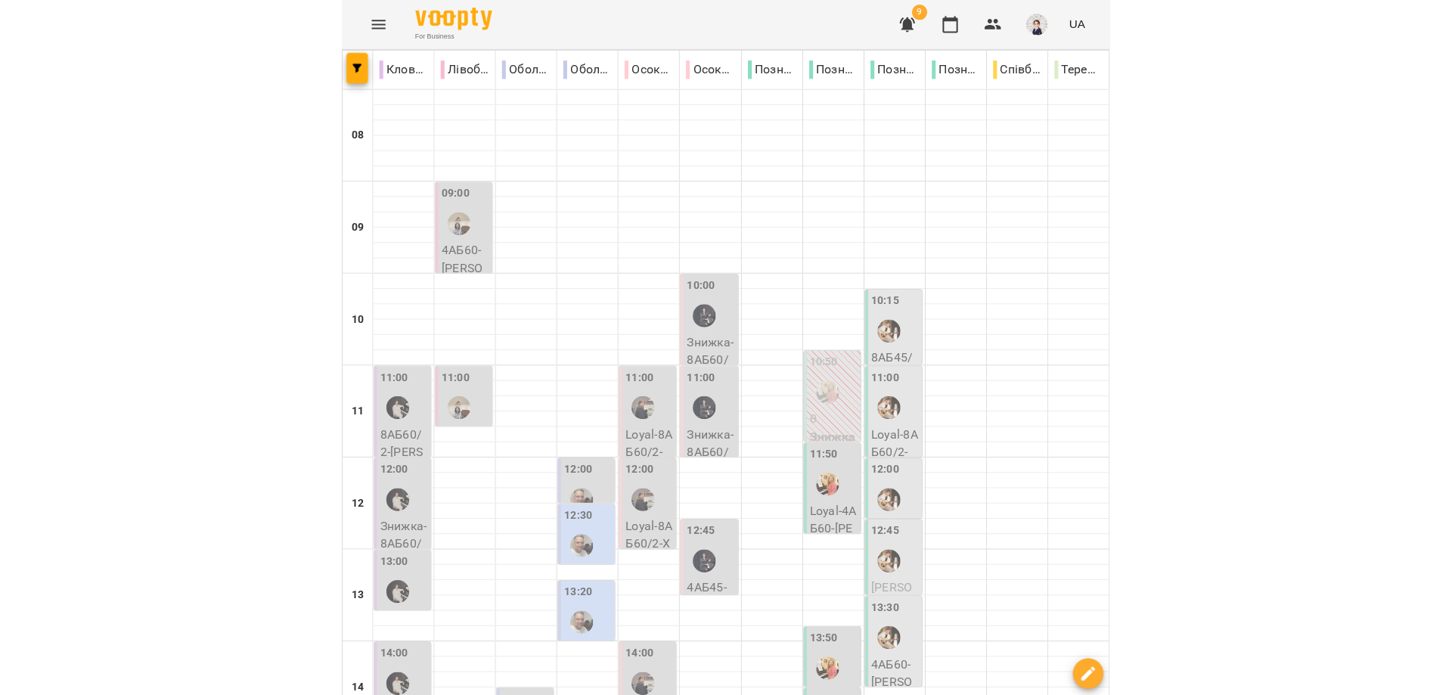
scroll to position [681, 0]
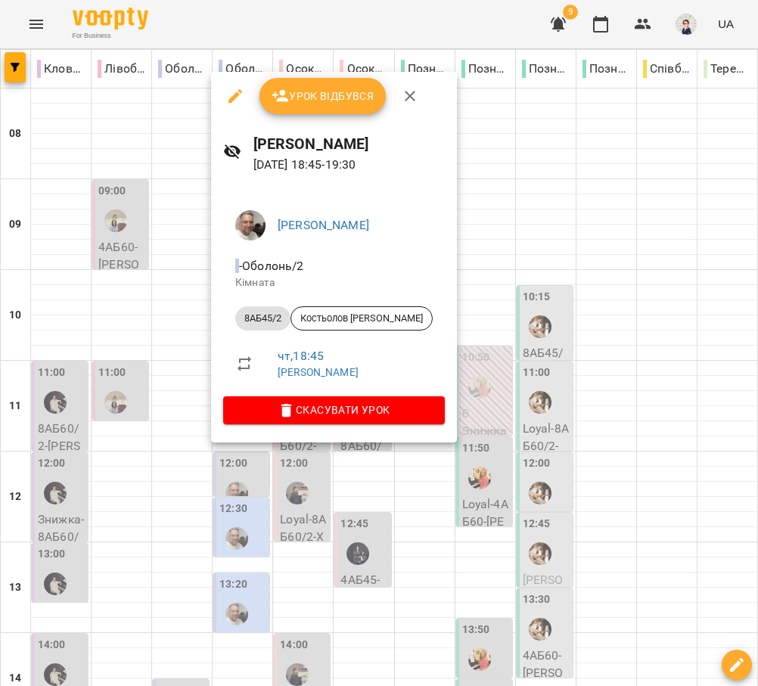
click at [245, 493] on div at bounding box center [379, 343] width 758 height 686
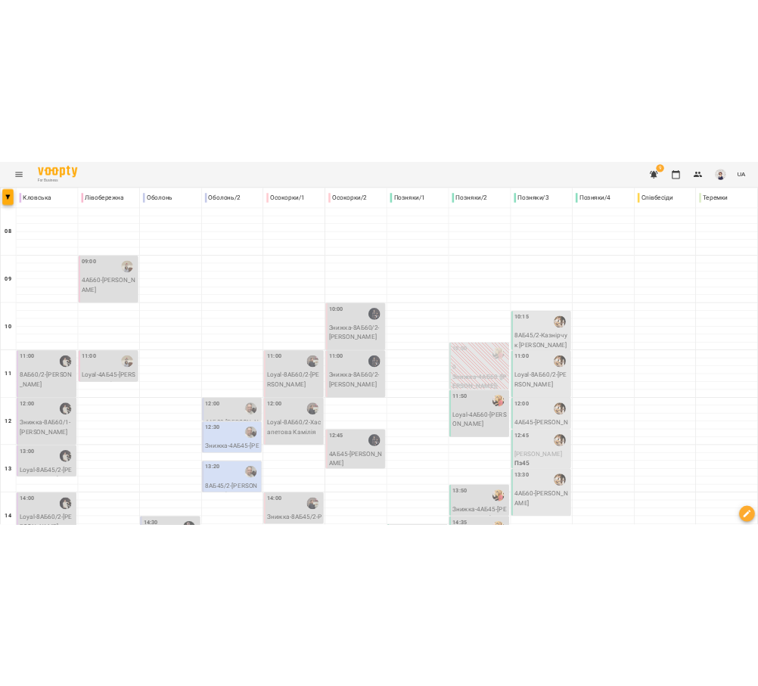
scroll to position [447, 0]
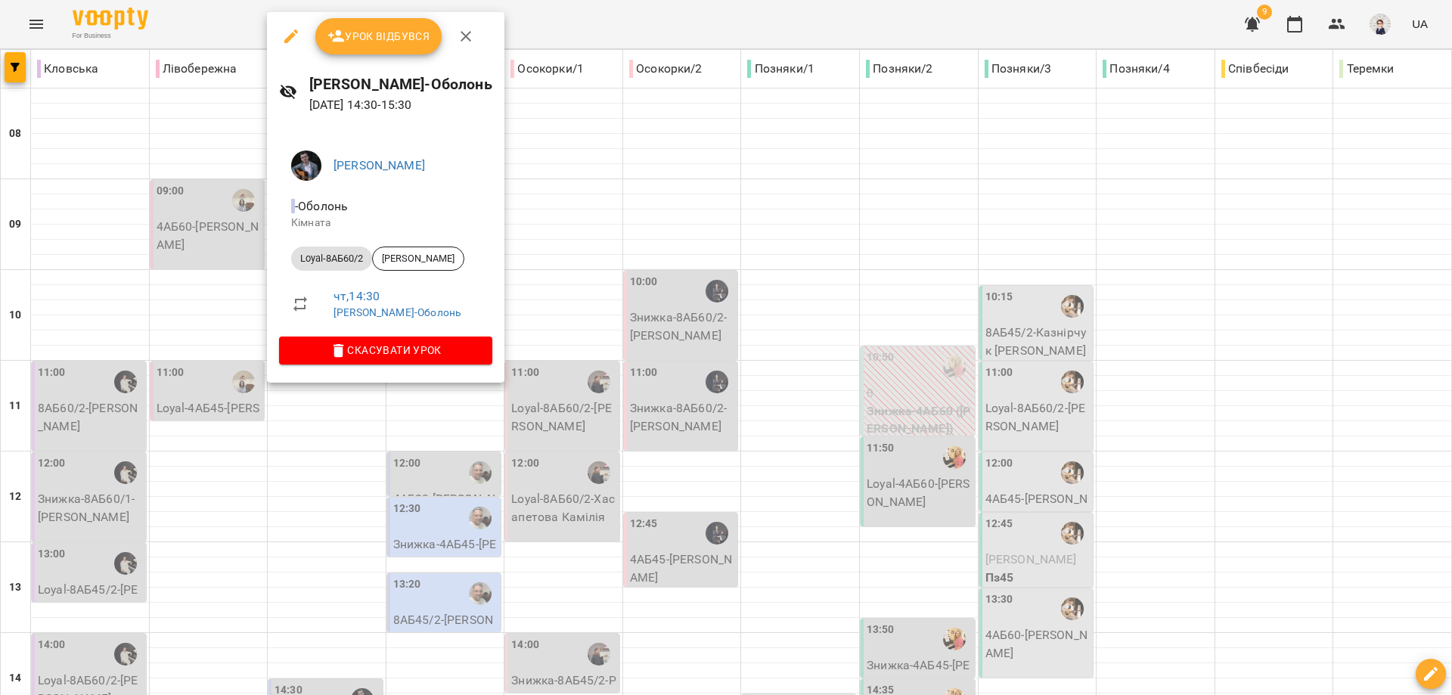
click at [234, 230] on div at bounding box center [726, 347] width 1452 height 695
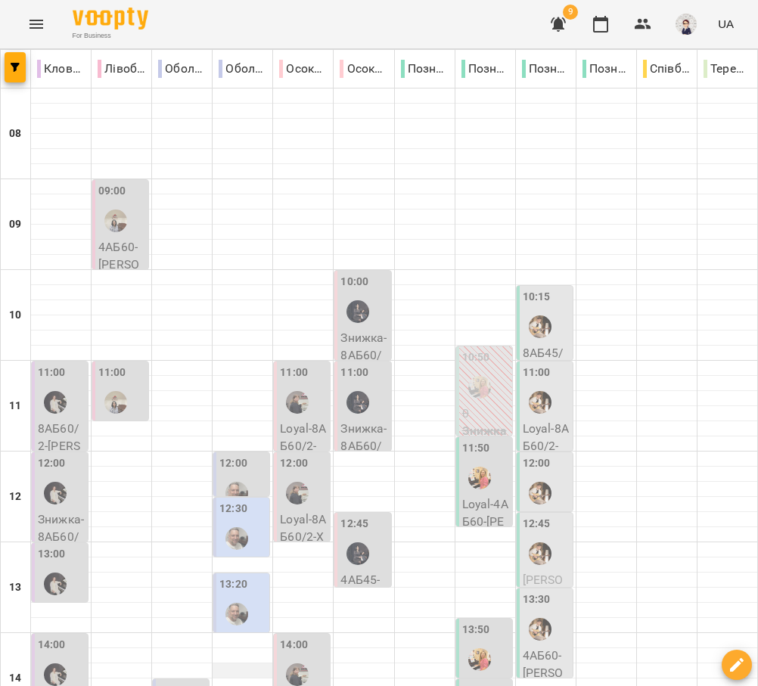
scroll to position [296, 0]
click at [242, 597] on div at bounding box center [236, 614] width 35 height 35
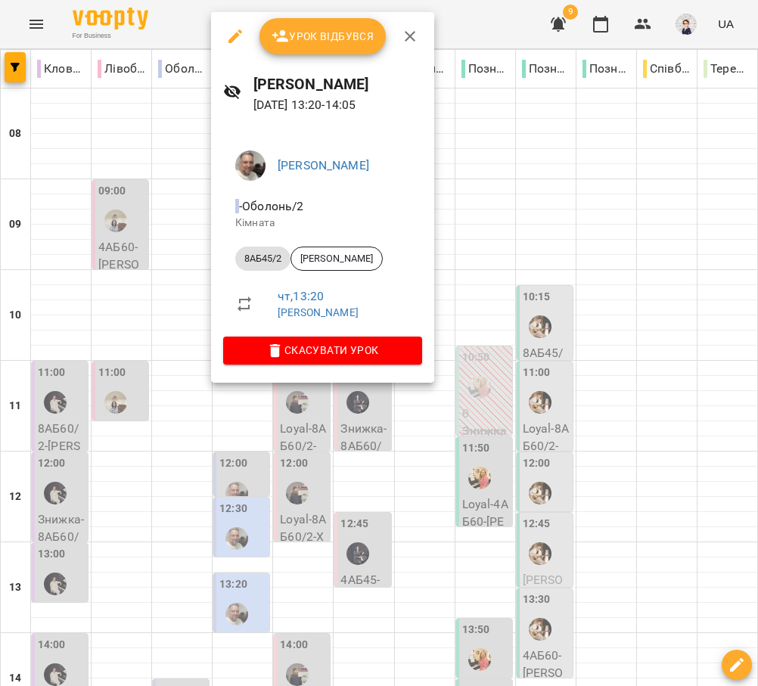
click at [242, 399] on div at bounding box center [379, 343] width 758 height 686
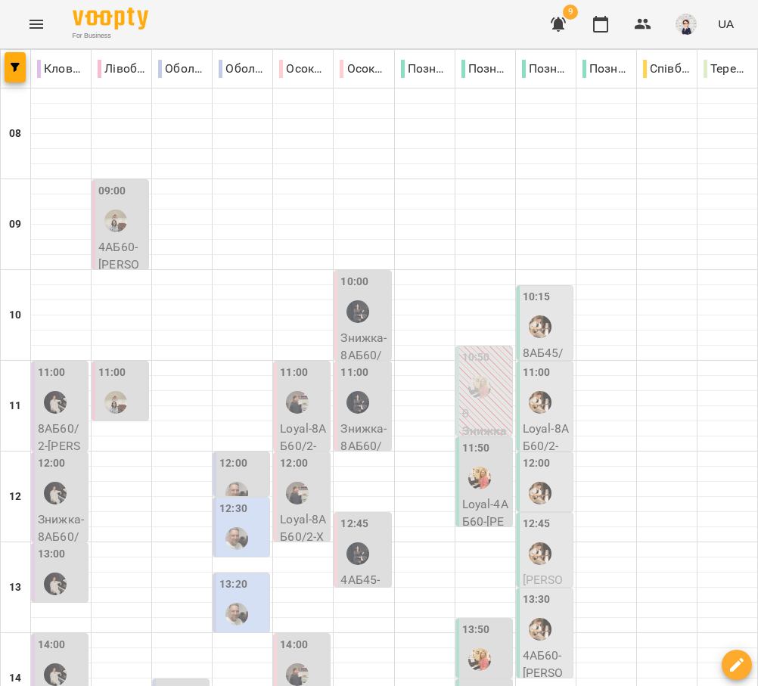
scroll to position [447, 0]
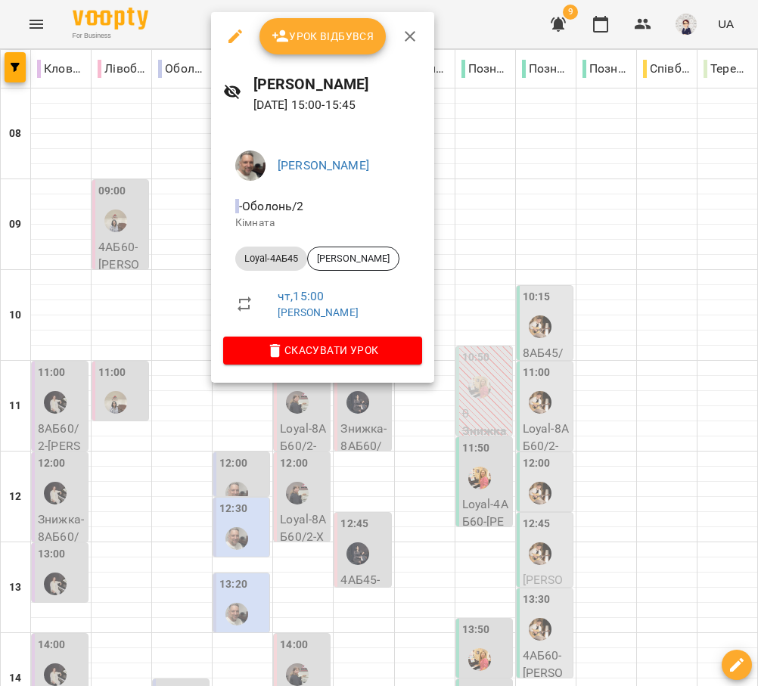
click at [245, 423] on div at bounding box center [379, 343] width 758 height 686
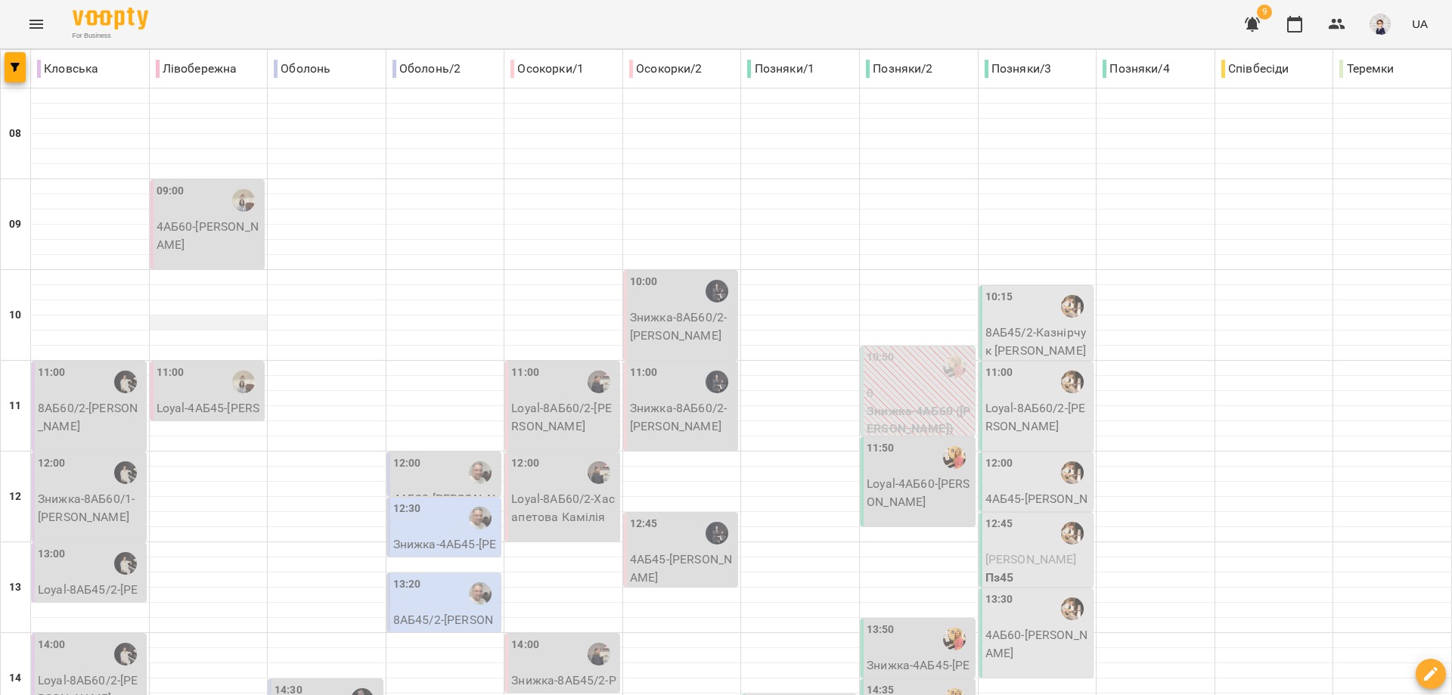
scroll to position [0, 0]
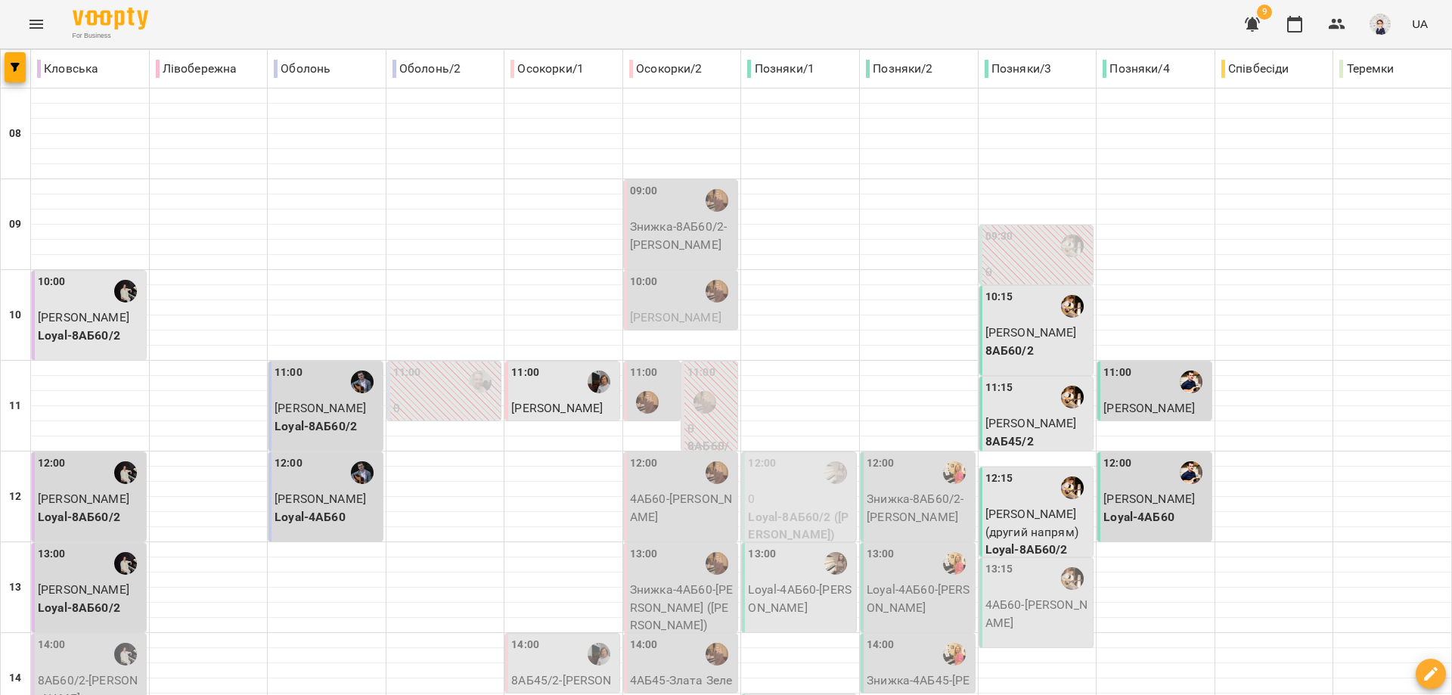
type input "**********"
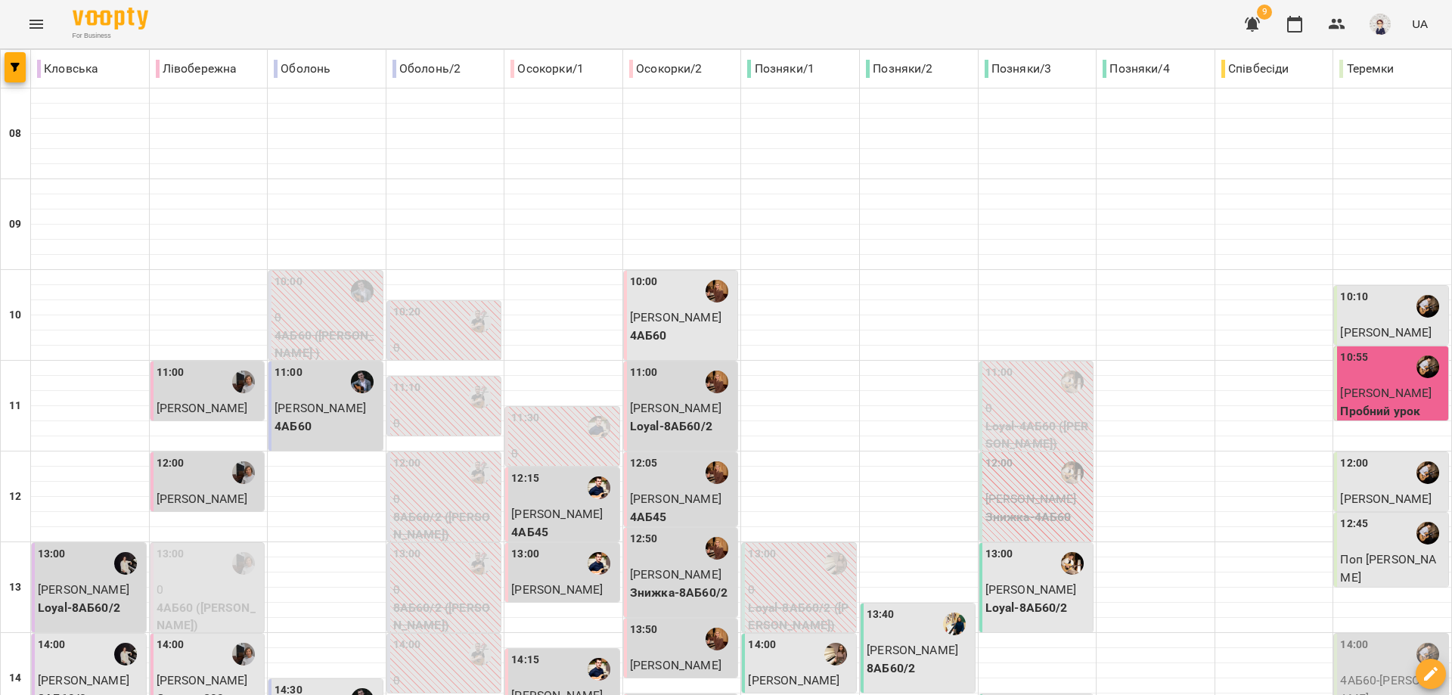
scroll to position [378, 0]
click at [212, 599] on p "4АБ60 ([PERSON_NAME])" at bounding box center [209, 617] width 105 height 36
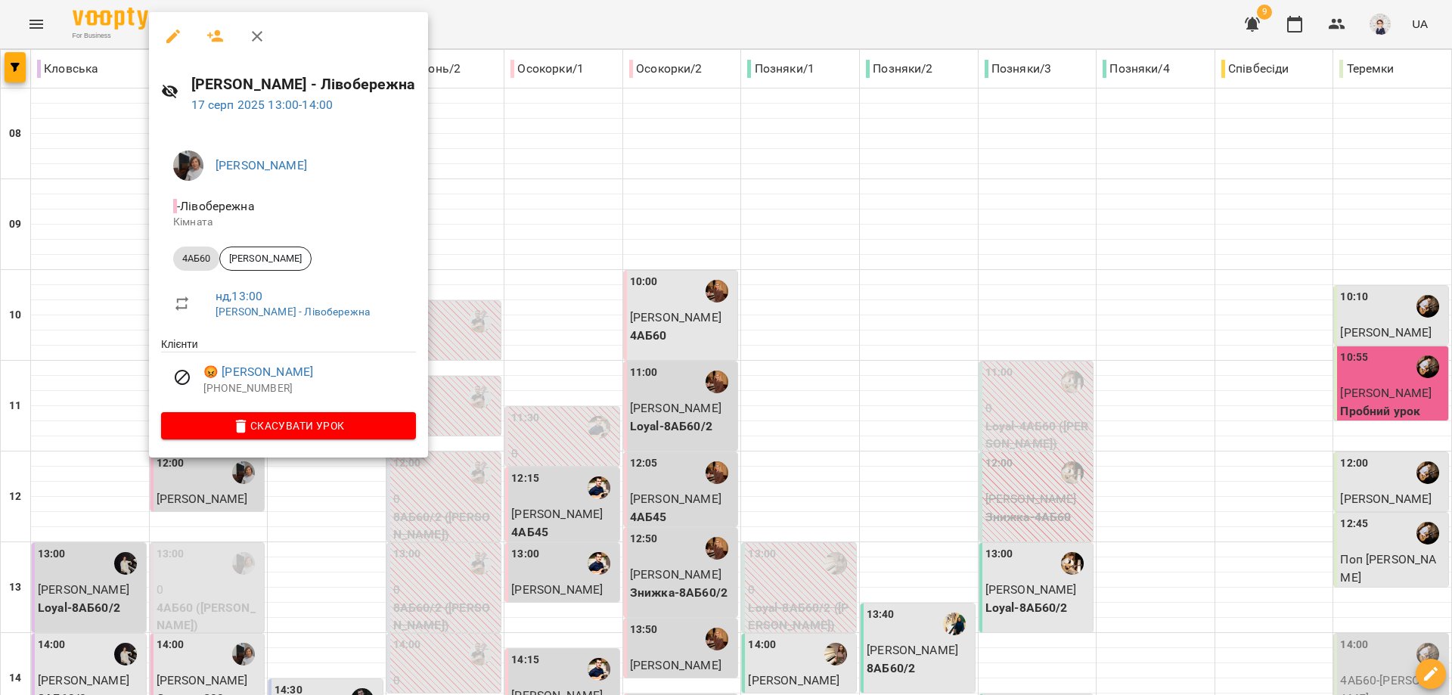
click at [261, 42] on icon "button" at bounding box center [257, 36] width 18 height 18
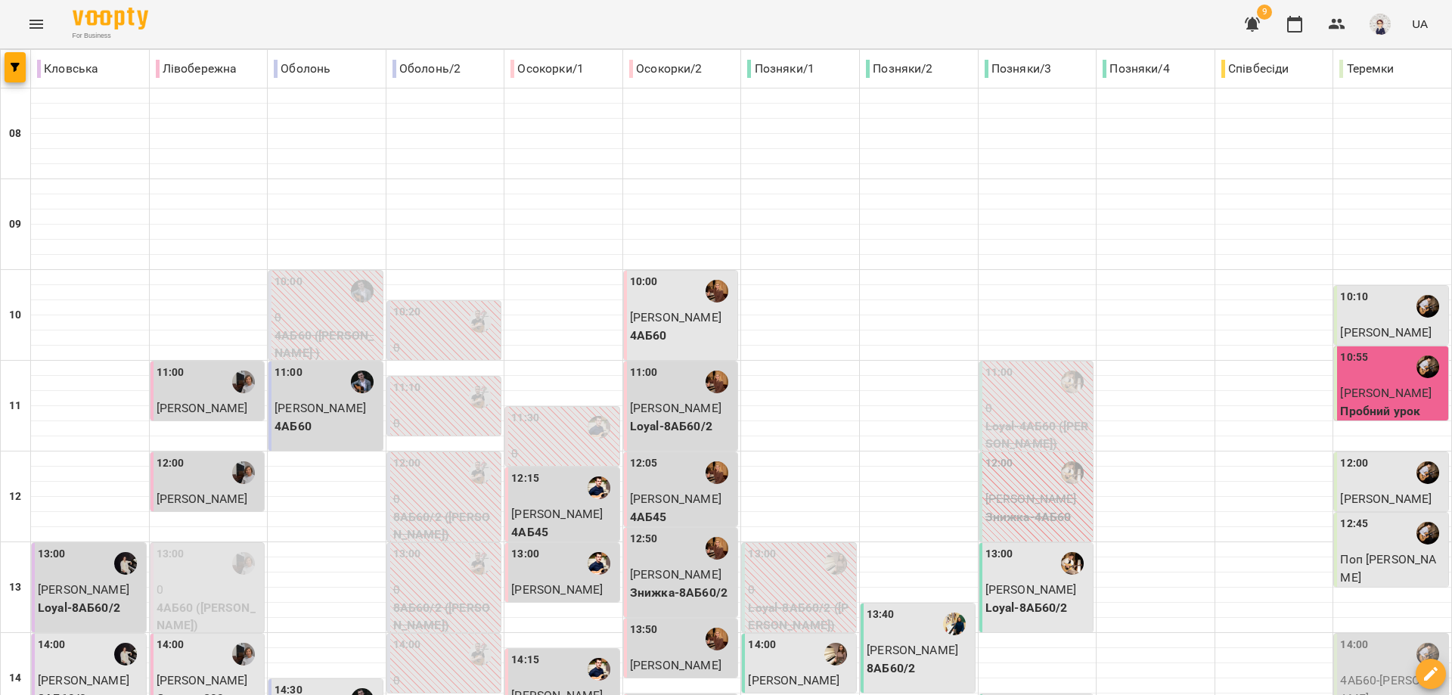
scroll to position [529, 0]
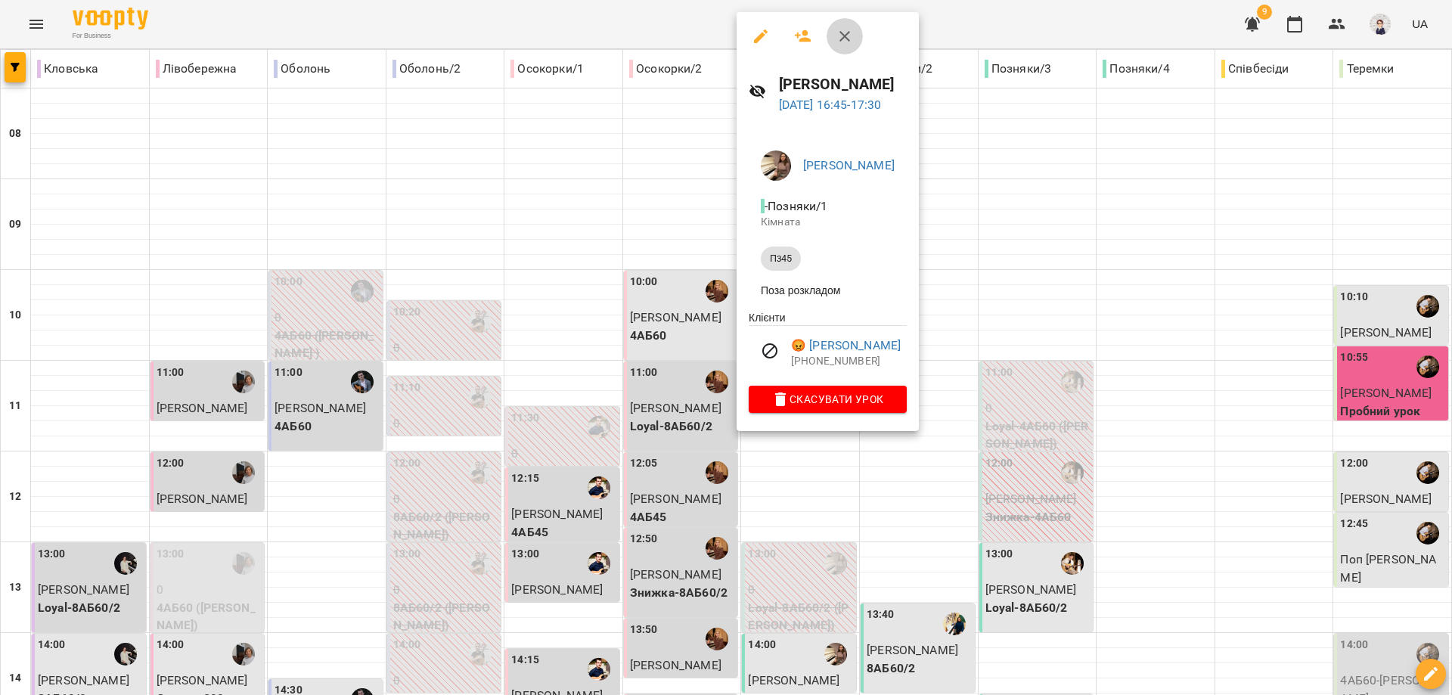
click at [846, 39] on icon "button" at bounding box center [845, 36] width 11 height 11
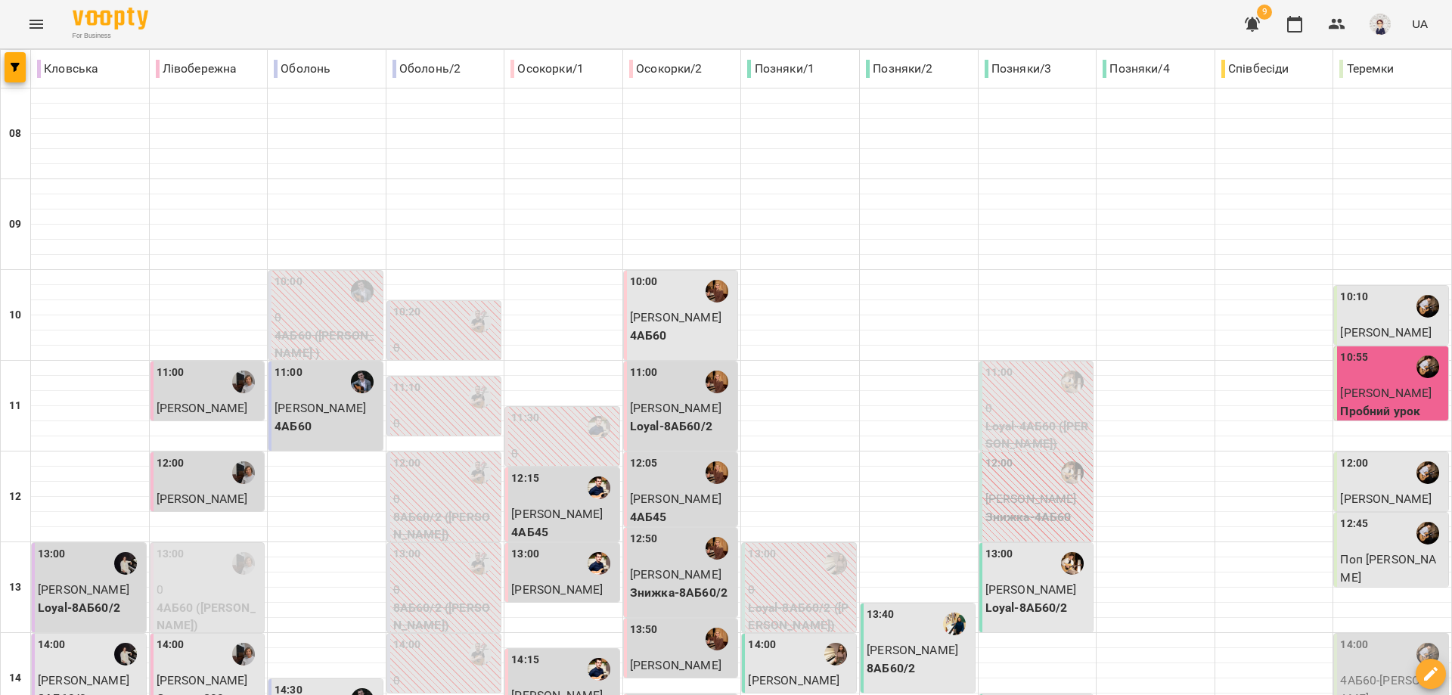
scroll to position [378, 0]
click at [1371, 672] on p "4АБ60 - [PERSON_NAME]" at bounding box center [1392, 690] width 105 height 36
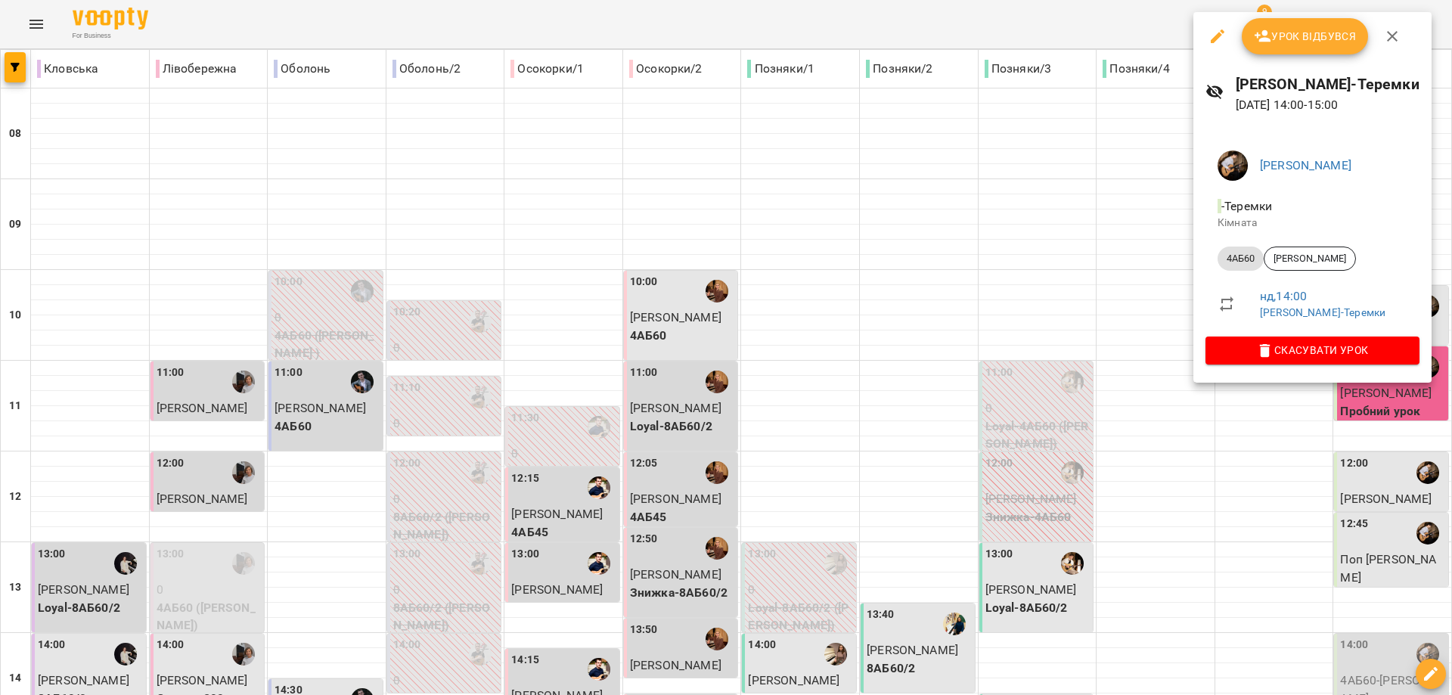
click at [1362, 456] on div at bounding box center [726, 347] width 1452 height 695
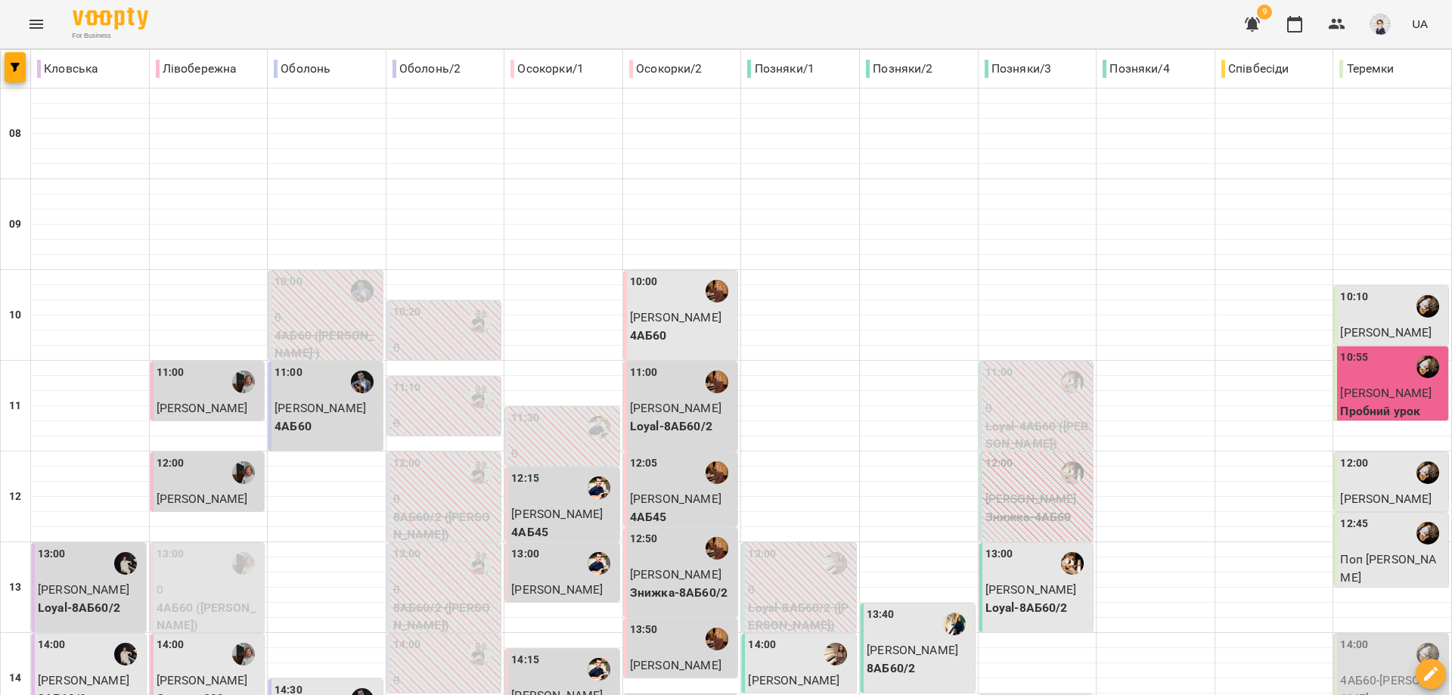
click at [1375, 672] on p "4АБ60 - [PERSON_NAME]" at bounding box center [1392, 690] width 105 height 36
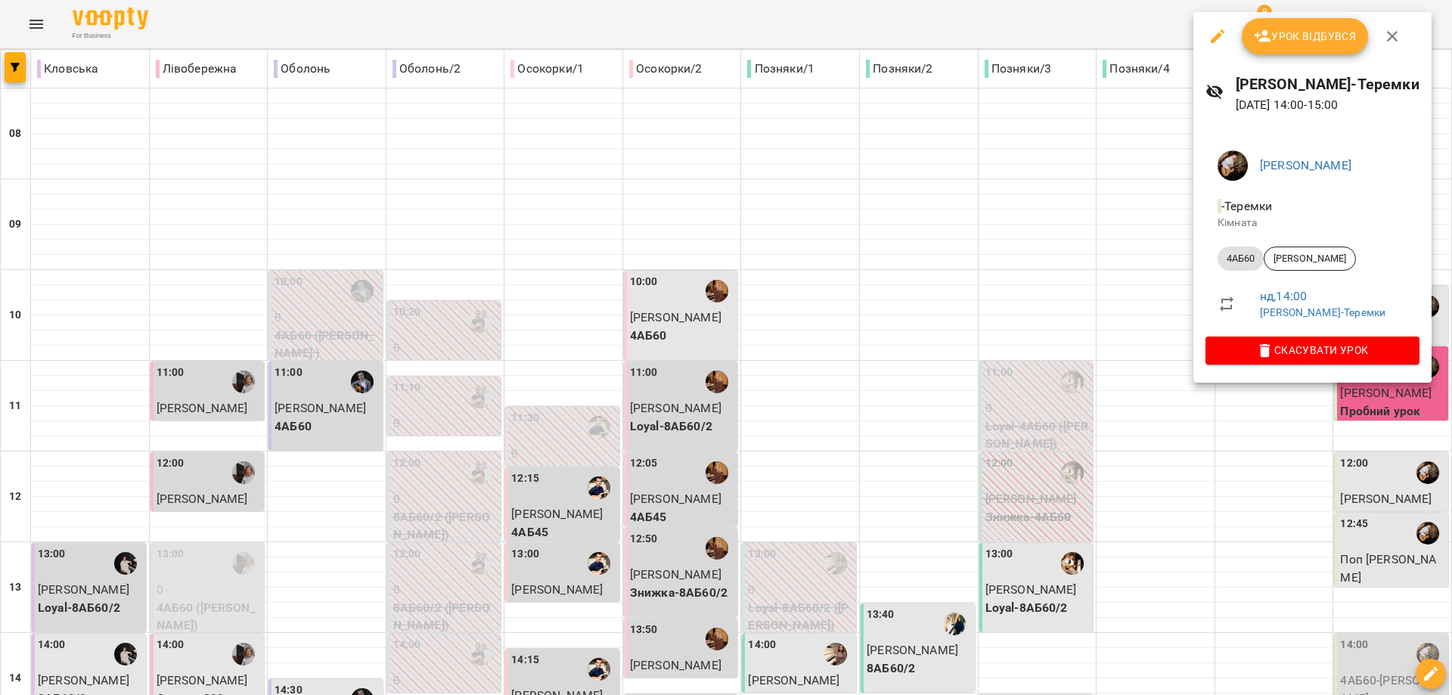
click at [1251, 446] on div at bounding box center [726, 347] width 1452 height 695
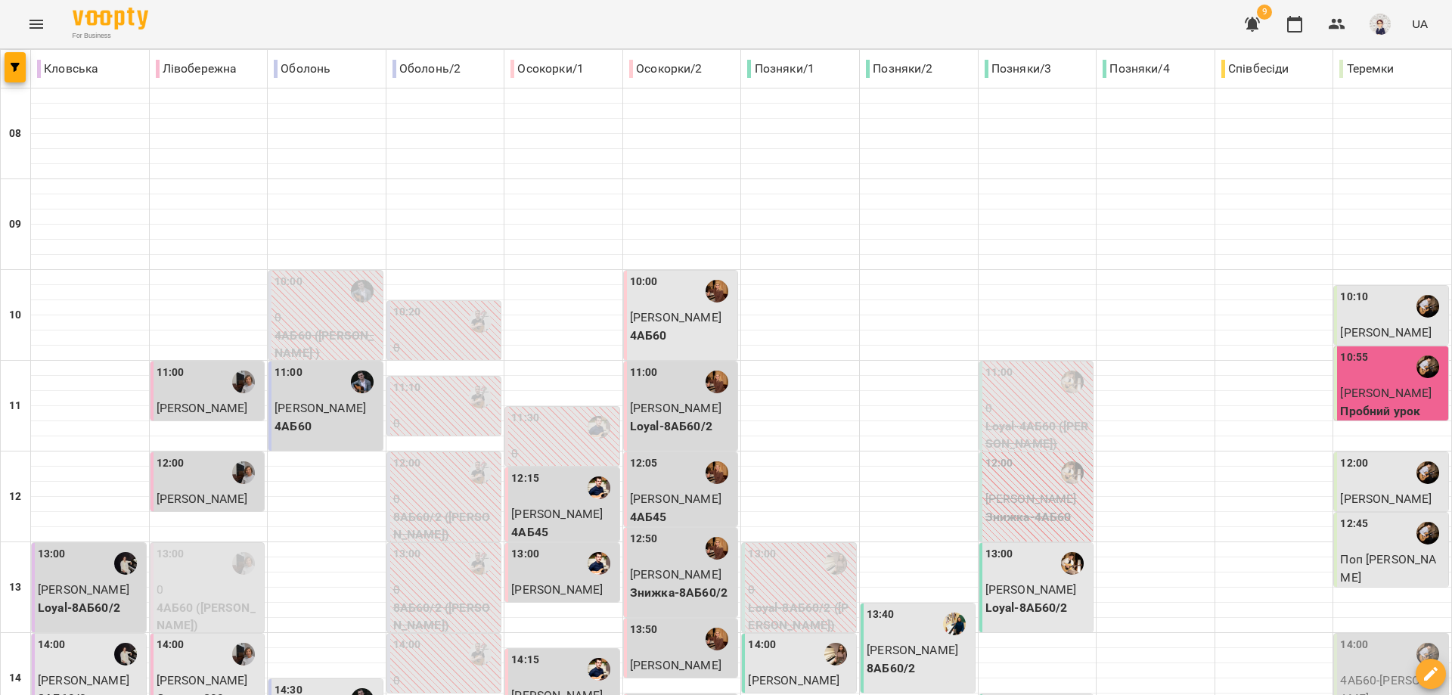
scroll to position [605, 0]
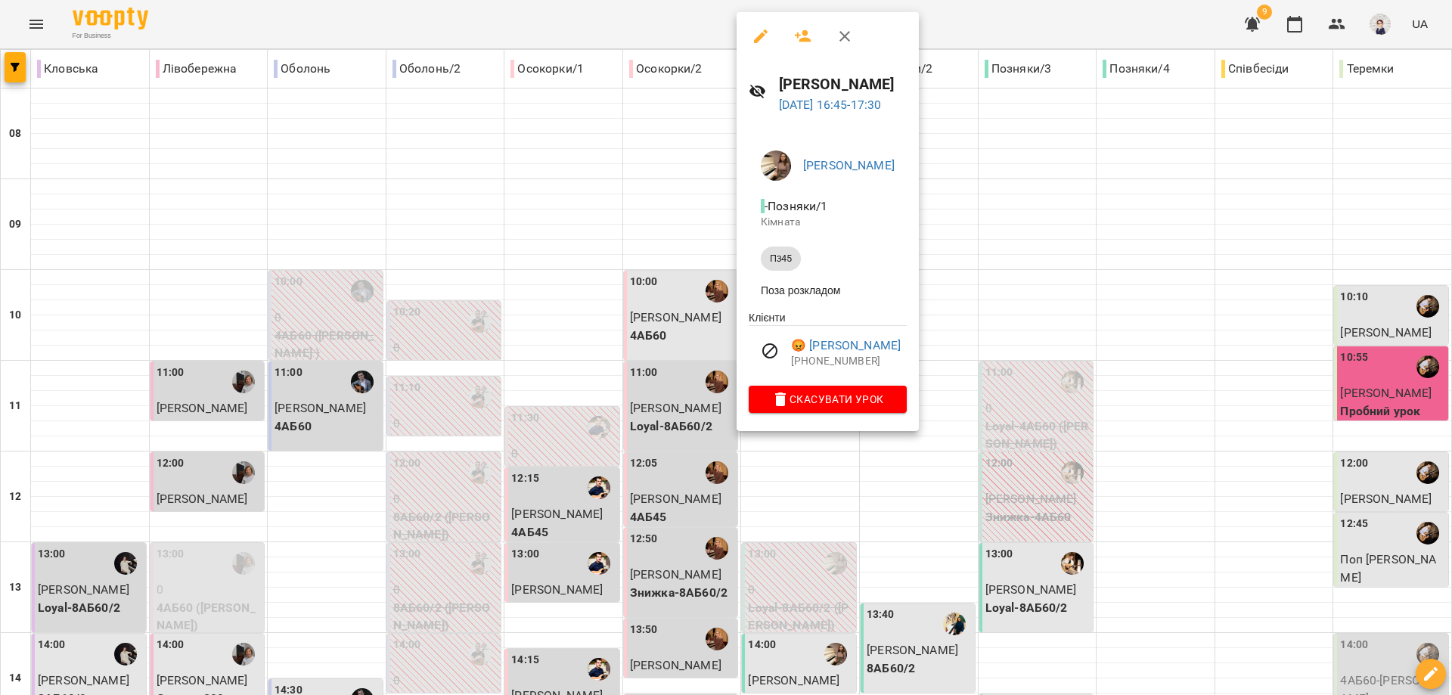
click at [1085, 356] on div at bounding box center [726, 347] width 1452 height 695
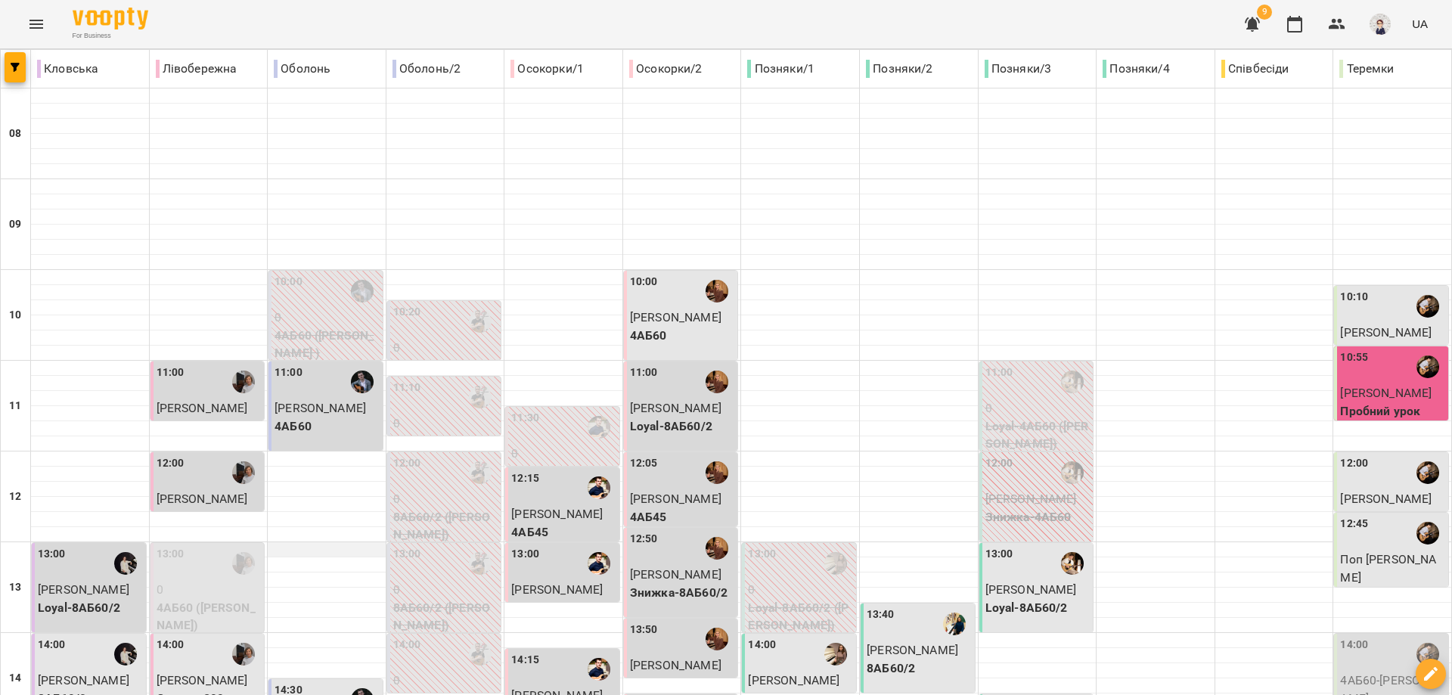
scroll to position [296, 0]
click at [225, 581] on p "0" at bounding box center [209, 590] width 105 height 18
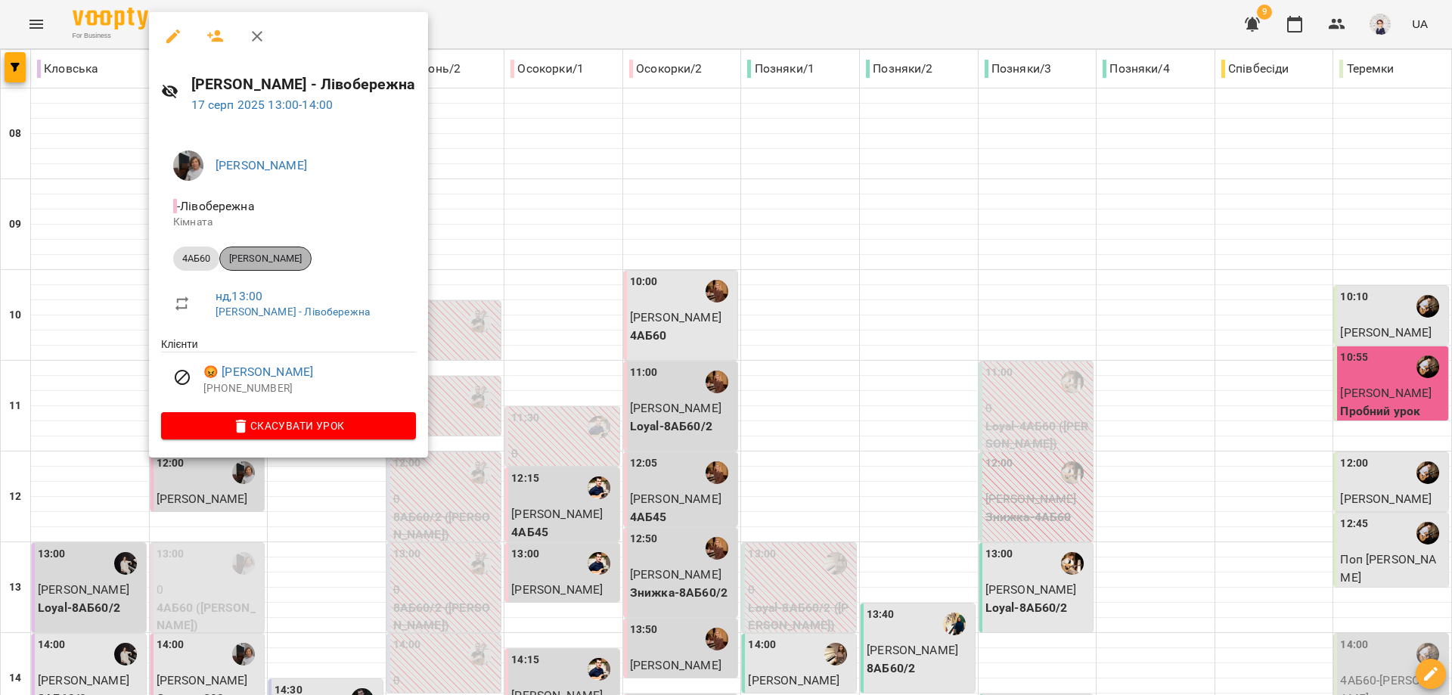
click at [274, 259] on span "[PERSON_NAME]" at bounding box center [265, 259] width 91 height 14
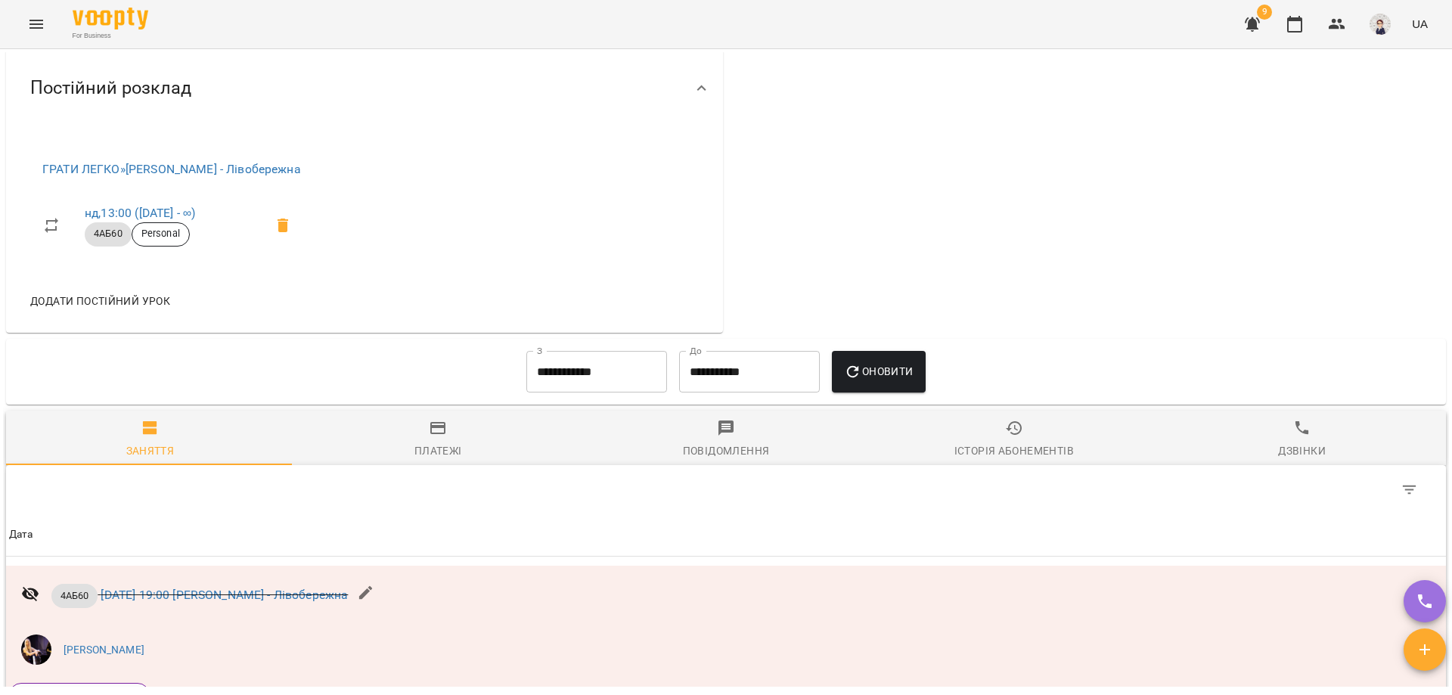
scroll to position [681, 0]
click at [620, 385] on input "**********" at bounding box center [596, 370] width 141 height 42
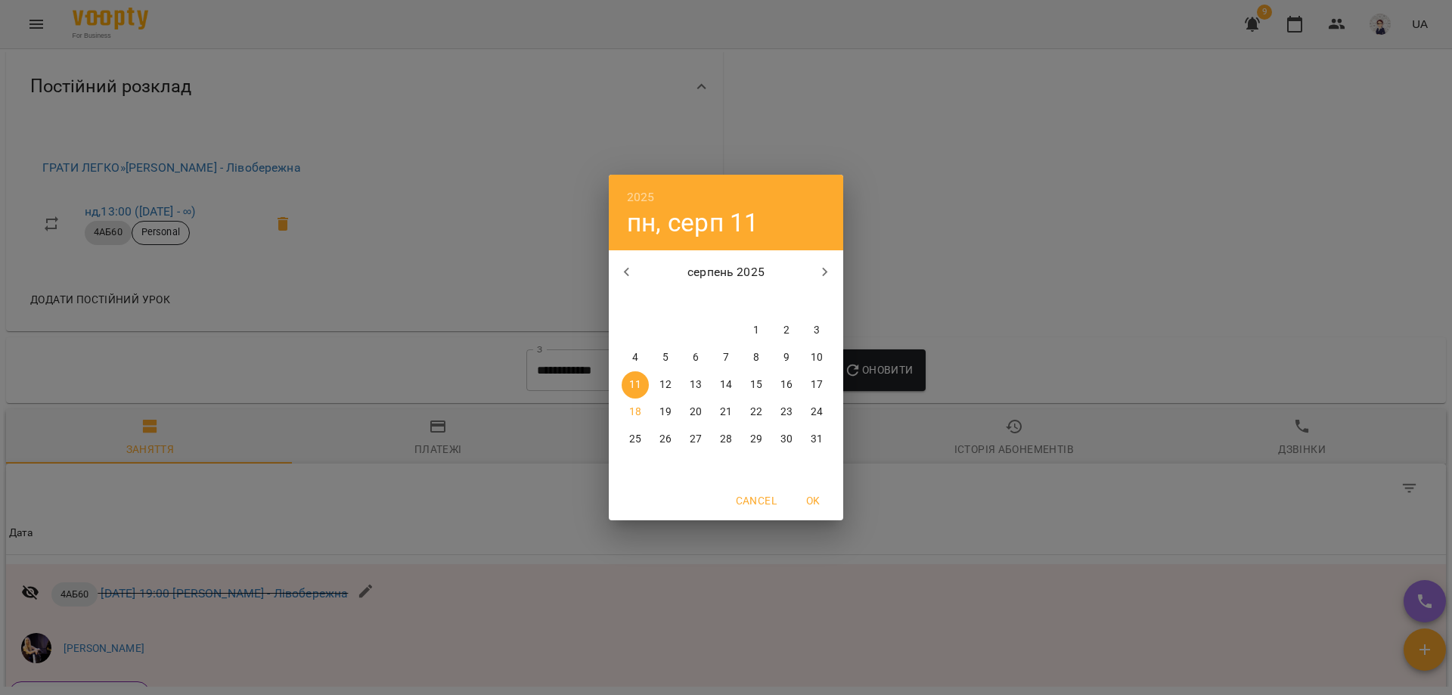
click at [635, 269] on icon "button" at bounding box center [627, 272] width 18 height 18
click at [788, 387] on p "19" at bounding box center [787, 384] width 12 height 15
type input "**********"
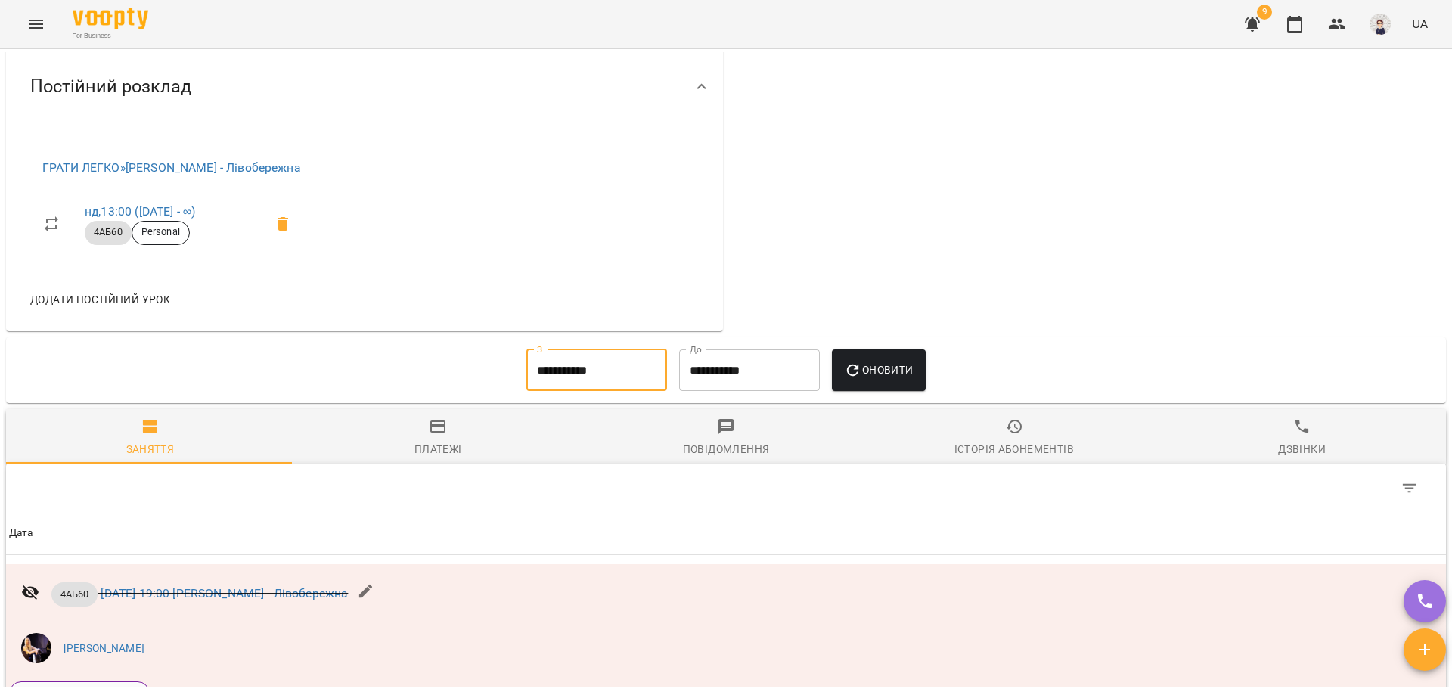
click at [788, 387] on input "**********" at bounding box center [749, 370] width 141 height 42
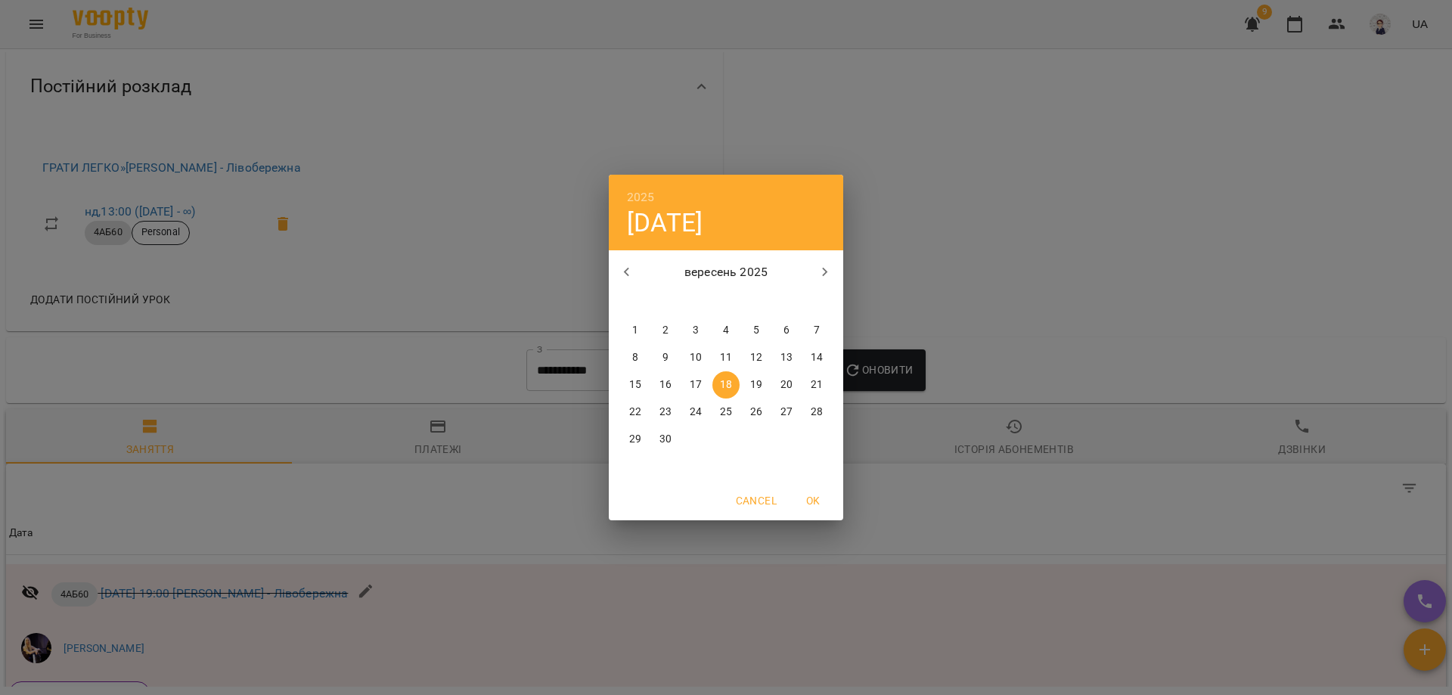
click at [727, 411] on p "25" at bounding box center [726, 412] width 12 height 15
type input "**********"
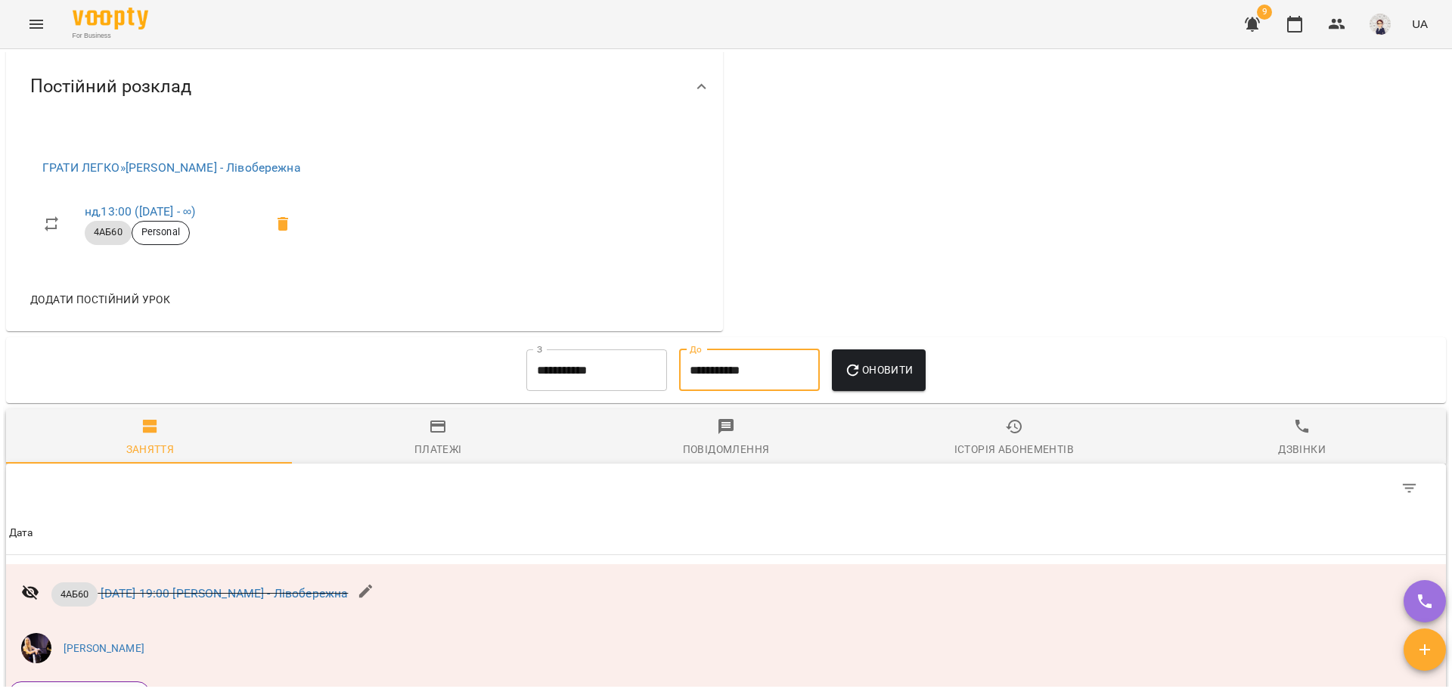
click at [855, 377] on icon "button" at bounding box center [853, 371] width 12 height 12
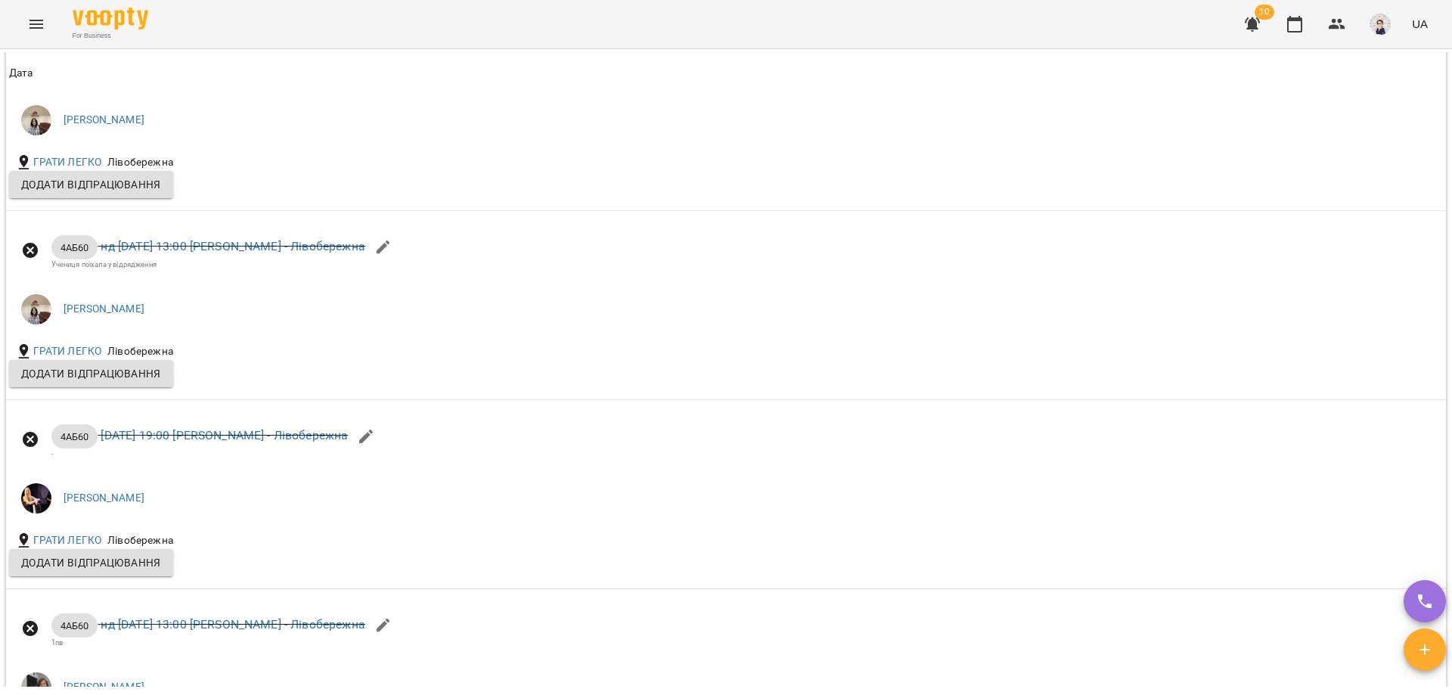
scroll to position [1557, 0]
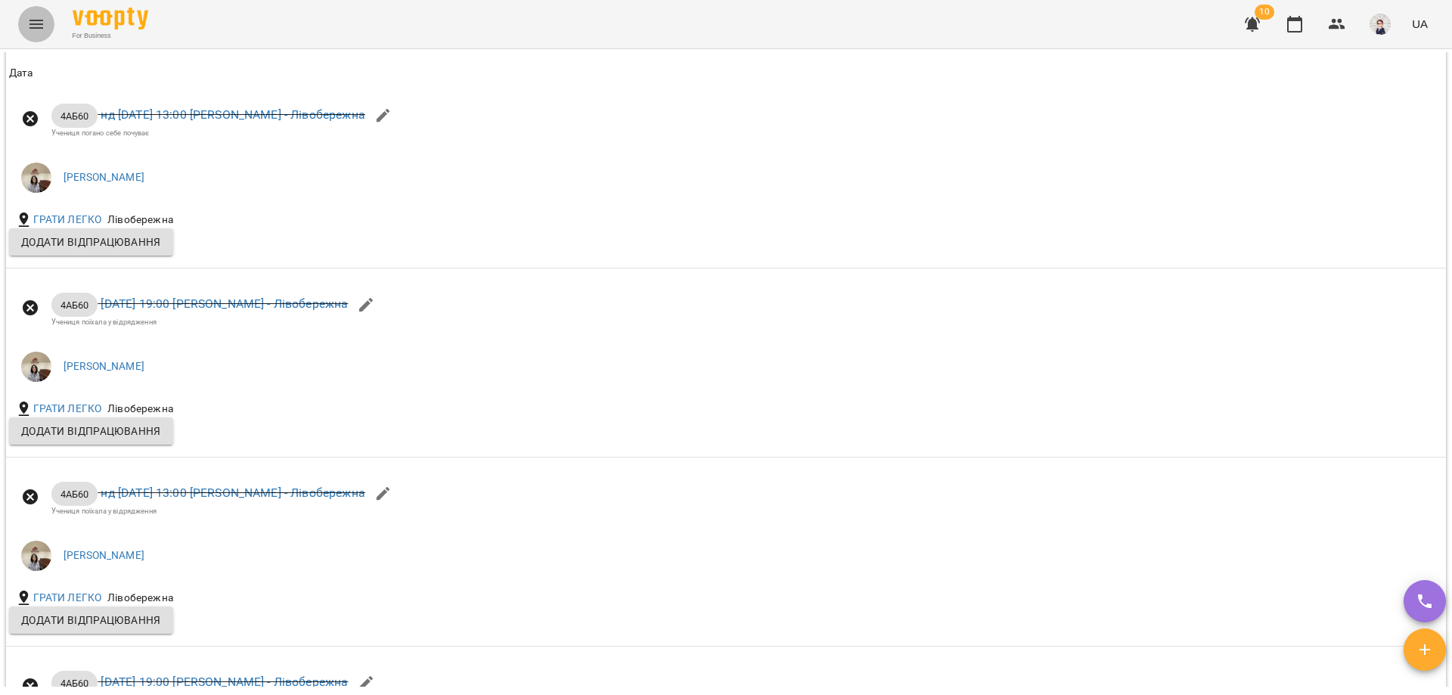
click at [37, 23] on icon "Menu" at bounding box center [36, 24] width 18 height 18
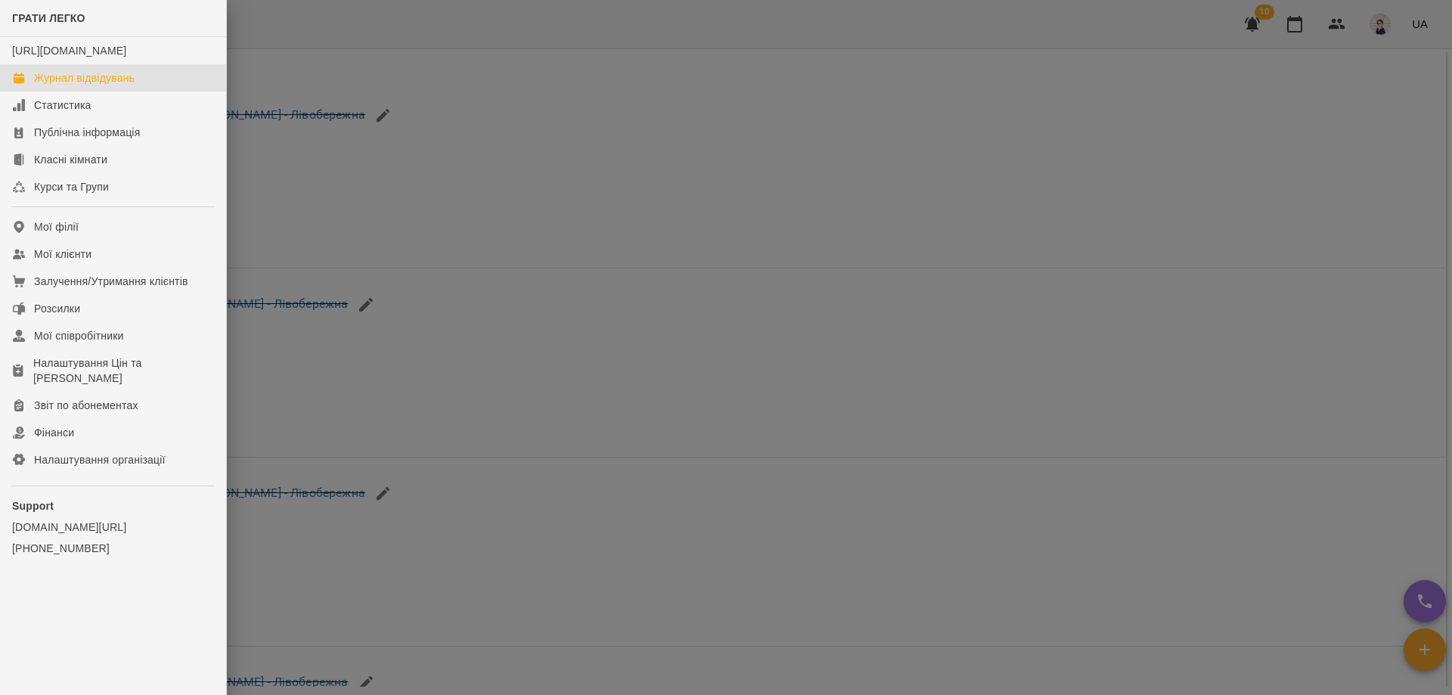
click at [60, 85] on div "Журнал відвідувань" at bounding box center [84, 77] width 101 height 15
